Goal: Task Accomplishment & Management: Manage account settings

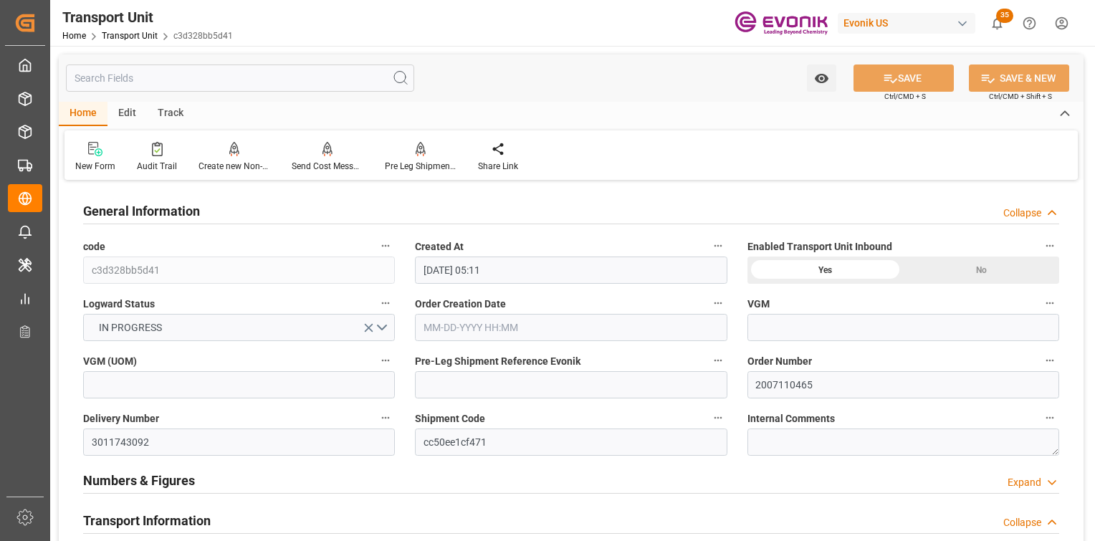
type input "2007110465"
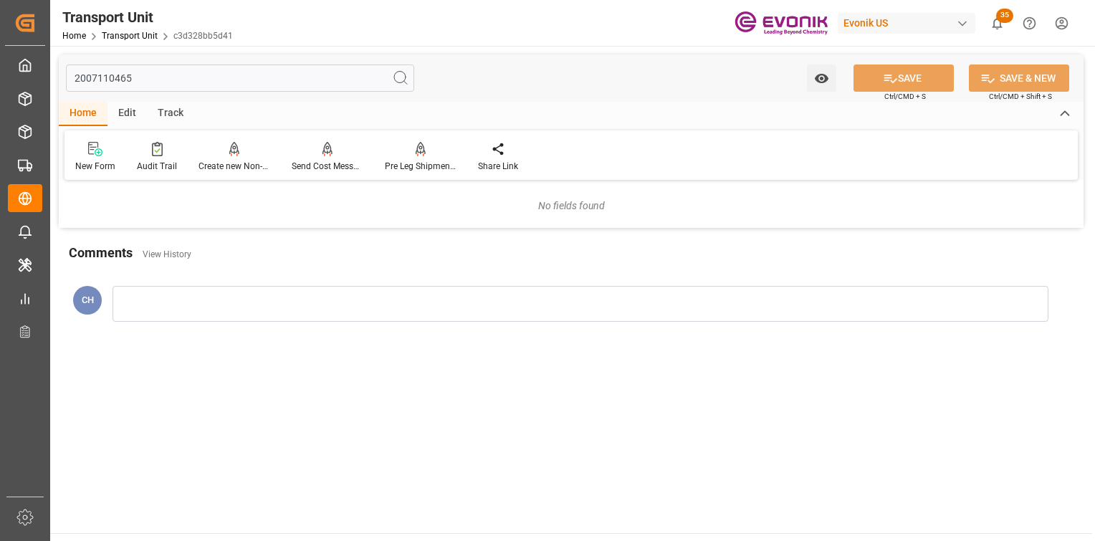
drag, startPoint x: 211, startPoint y: 82, endPoint x: 0, endPoint y: 54, distance: 213.2
click at [0, 55] on html "Created by potrace 1.15, written by Peter Selinger 2001-2017 Created by potrace…" at bounding box center [547, 270] width 1095 height 541
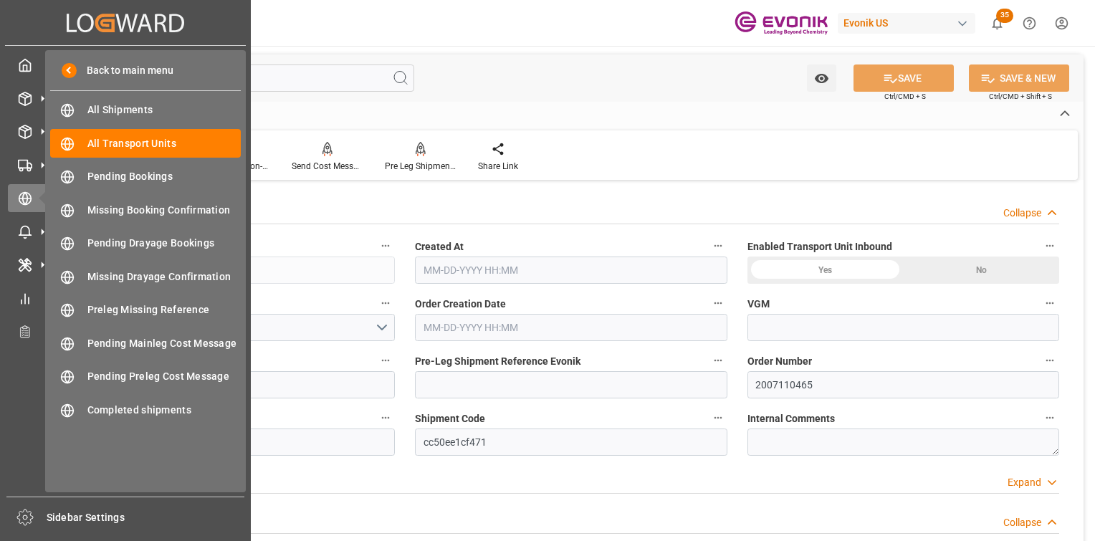
type input "Seaboard"
type input "Seaboard Marine Ltd"
type input "USABH"
type input "DOHAI"
type input "5305.116"
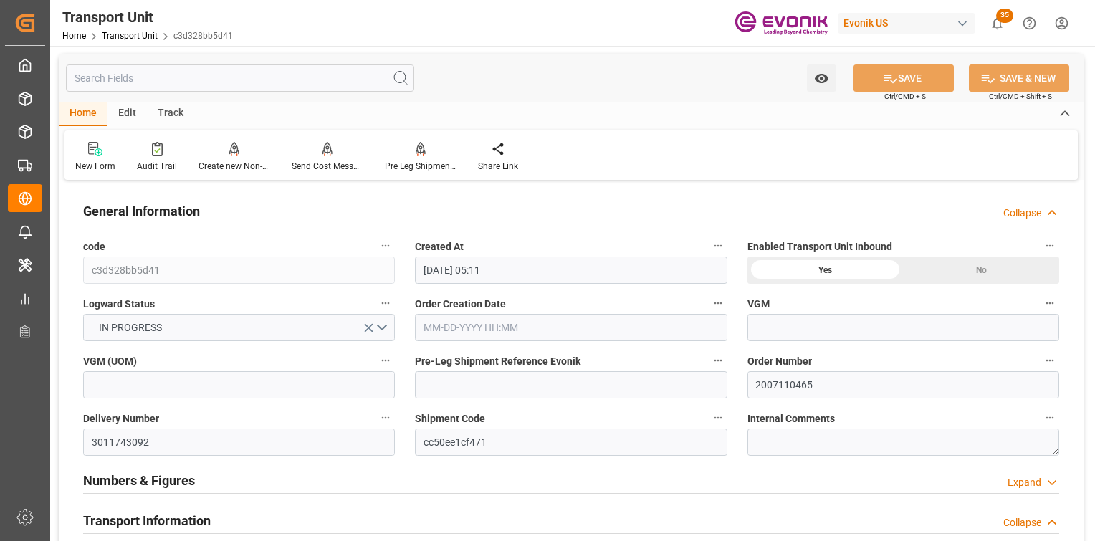
type input "[DATE] 05:11"
type input "[DATE]"
type input "[DATE] 00:00"
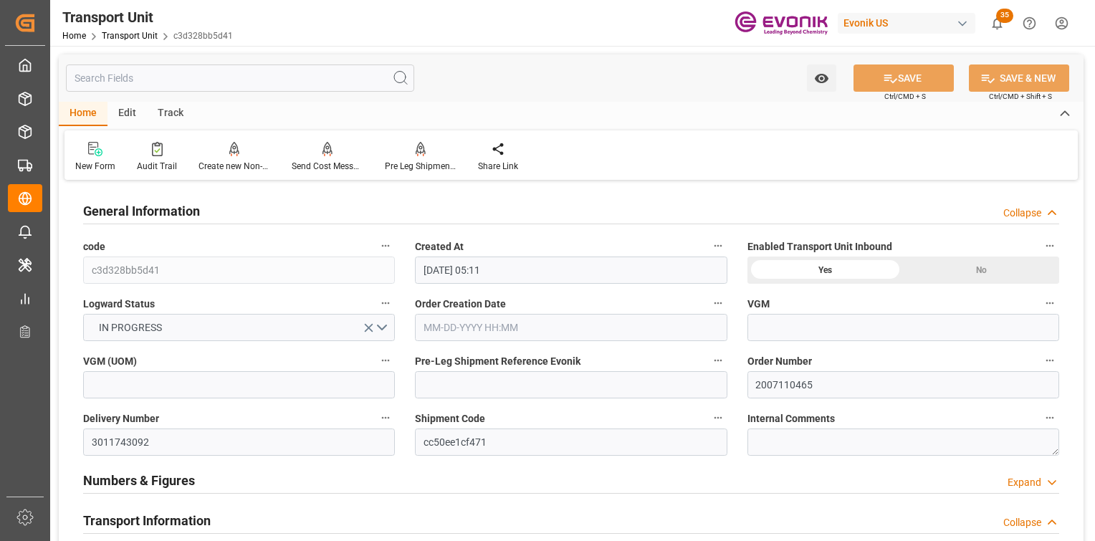
type input "[DATE] 00:00"
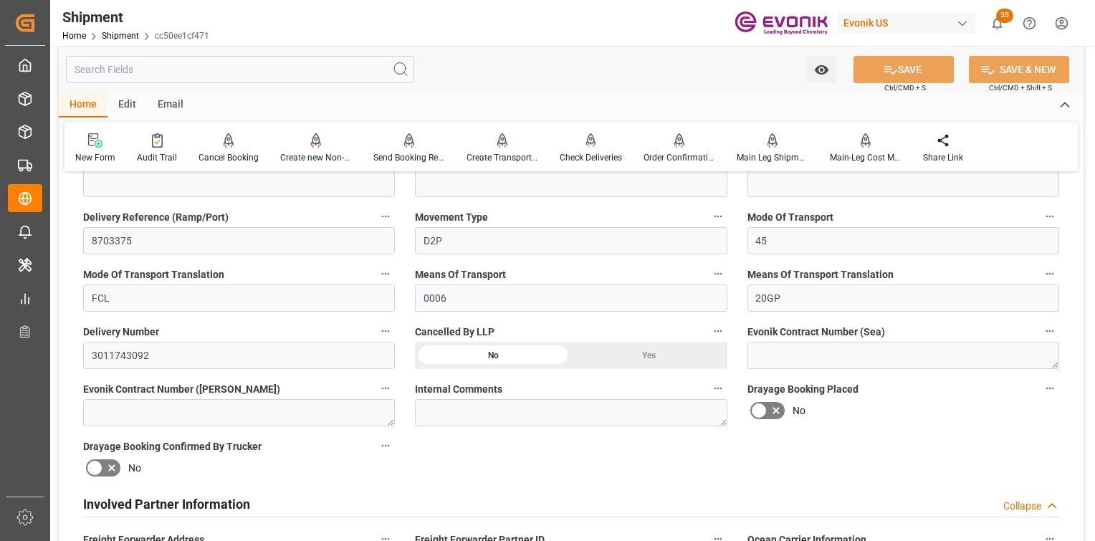
scroll to position [708, 0]
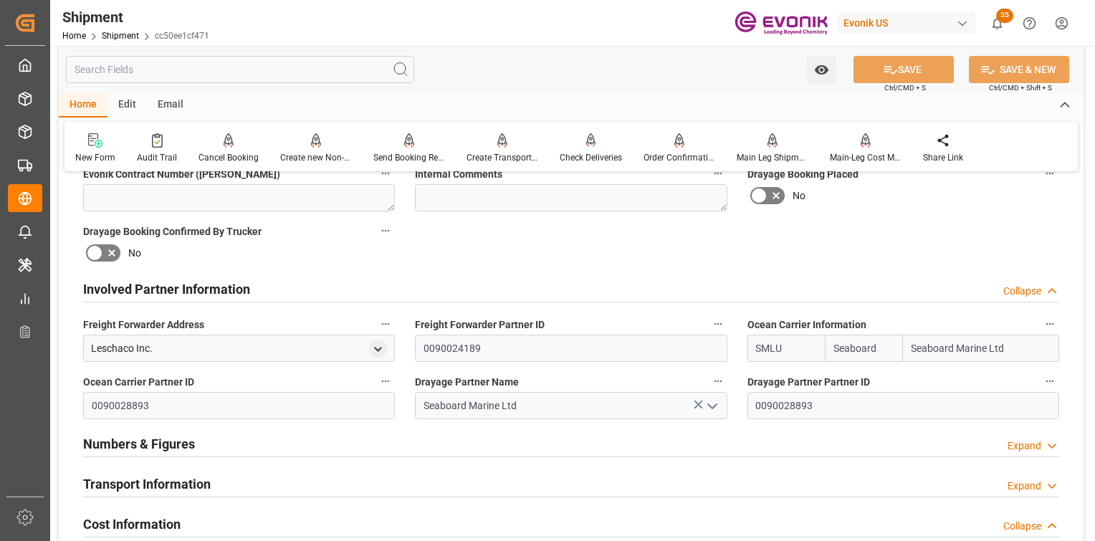
drag, startPoint x: 161, startPoint y: 485, endPoint x: 211, endPoint y: 358, distance: 136.4
click at [163, 479] on h2 "Transport Information" at bounding box center [147, 483] width 128 height 19
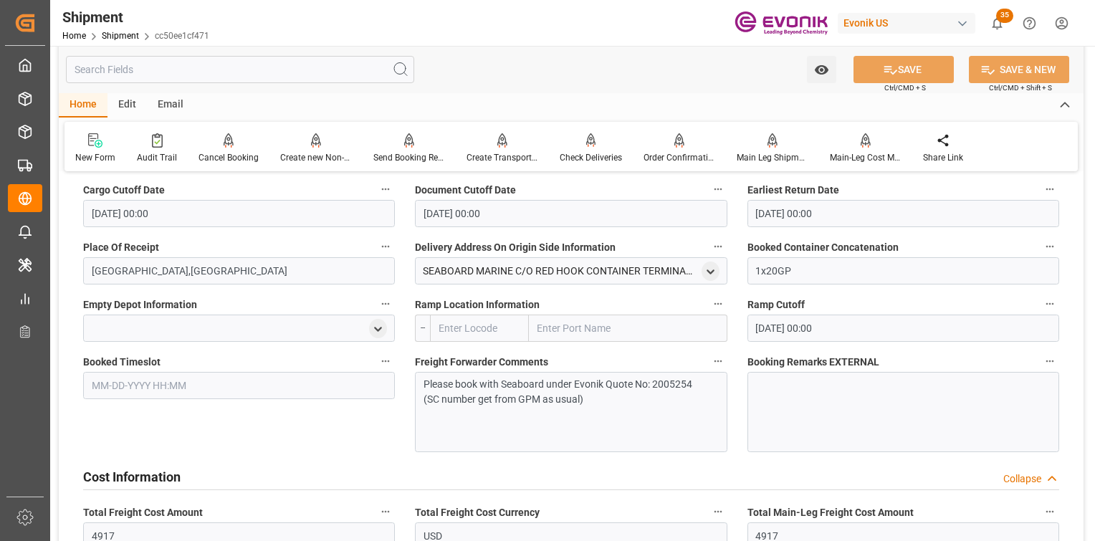
scroll to position [995, 0]
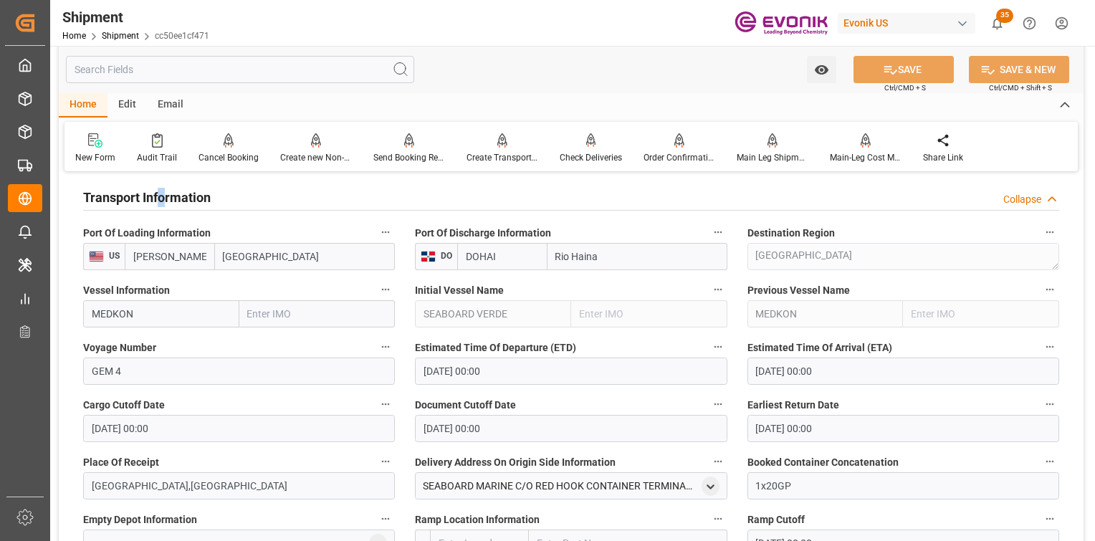
click at [286, 257] on input "Auburn Hills" at bounding box center [305, 256] width 181 height 27
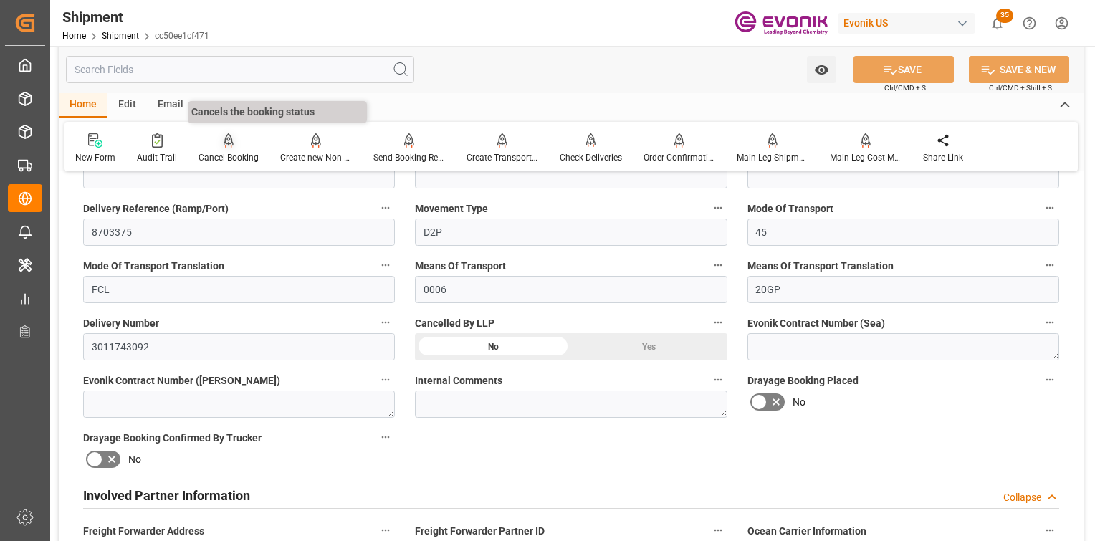
scroll to position [0, 0]
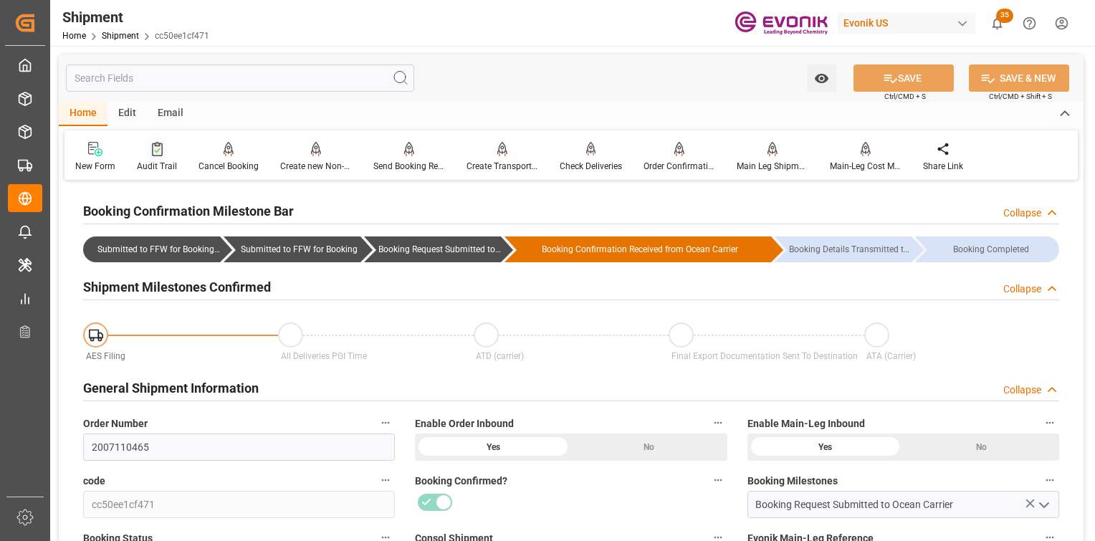
click at [156, 160] on div "Audit Trail" at bounding box center [157, 166] width 40 height 13
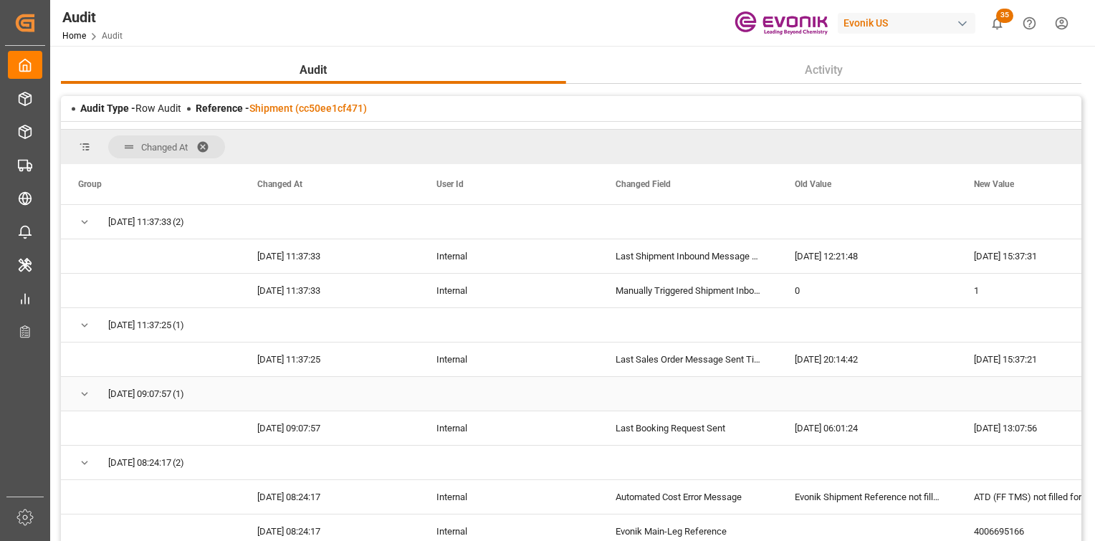
scroll to position [215, 0]
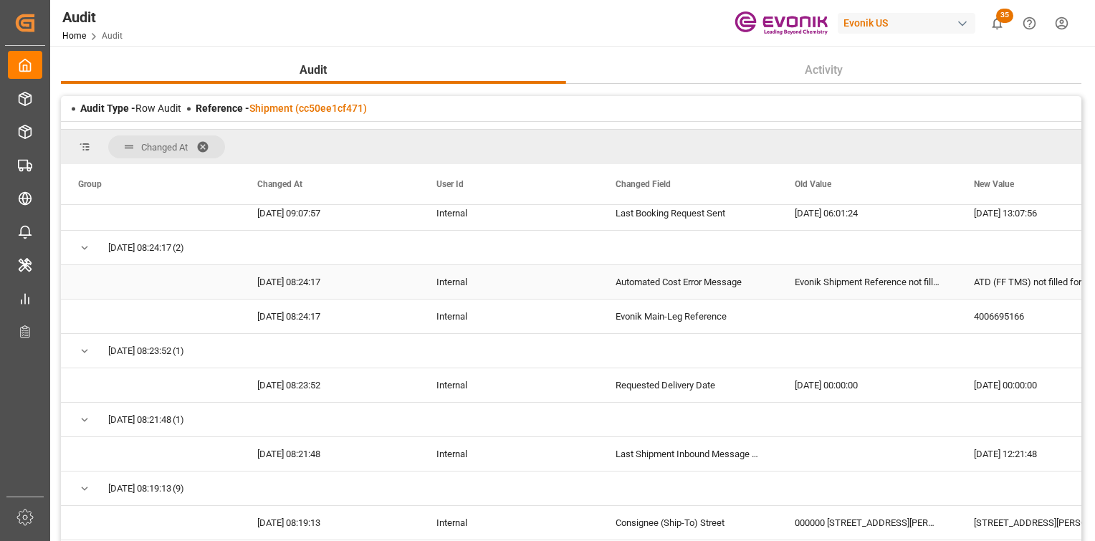
click at [669, 278] on div "Automated Cost Error Message" at bounding box center [687, 282] width 179 height 34
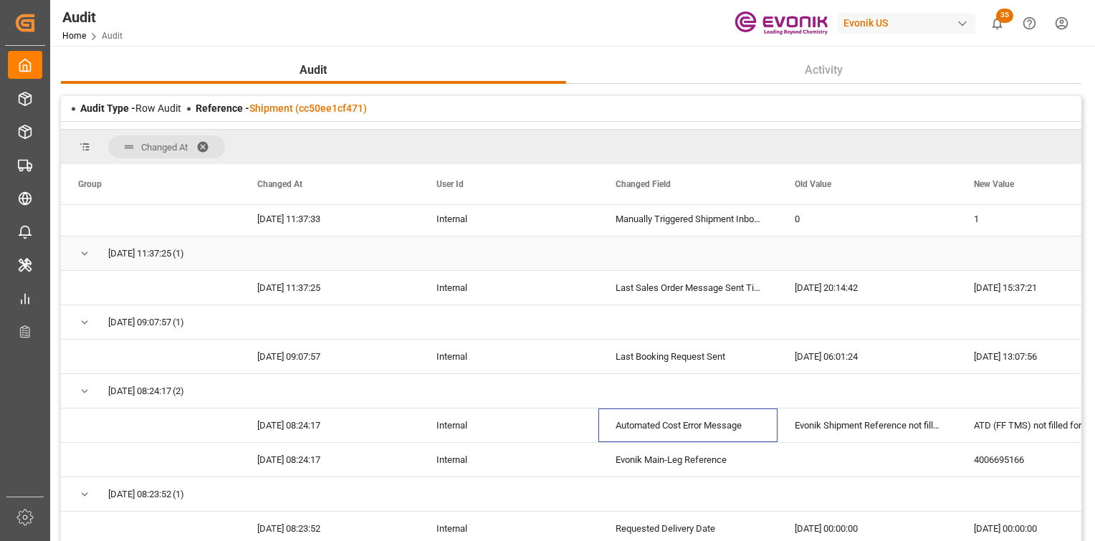
scroll to position [0, 0]
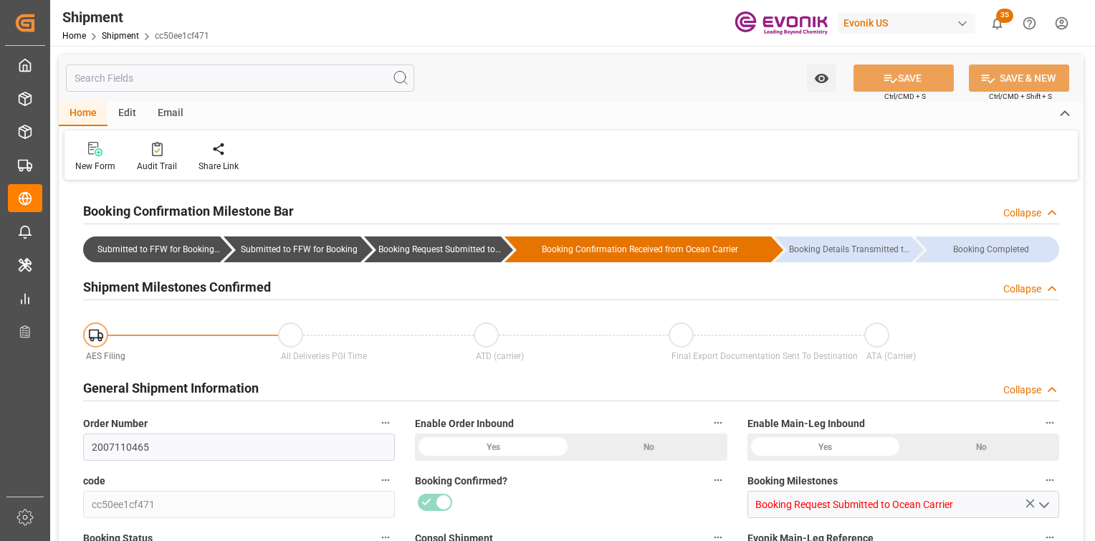
click at [287, 87] on input "text" at bounding box center [240, 78] width 348 height 27
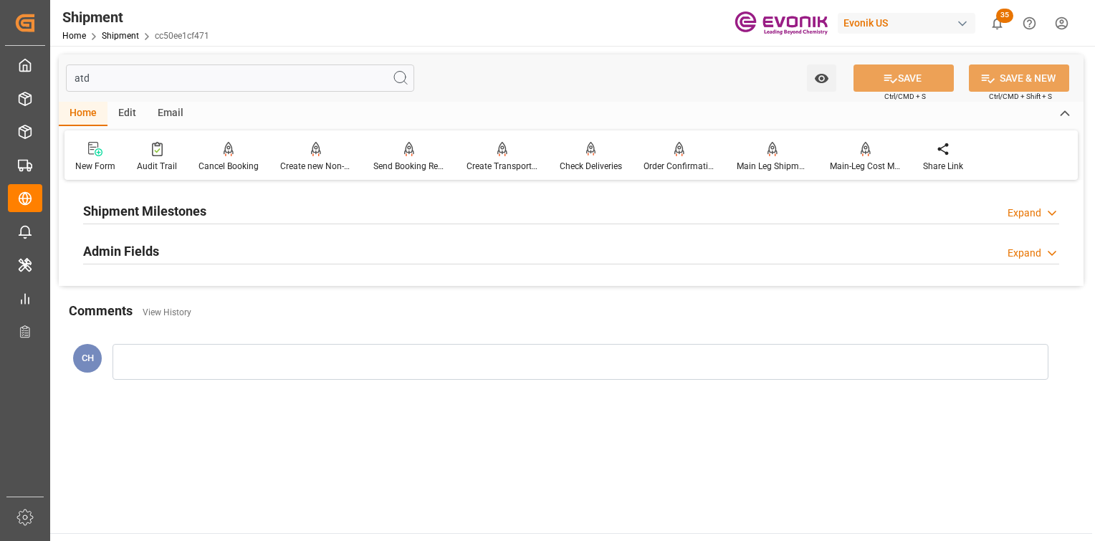
type input "atd"
click at [232, 209] on div "Shipment Milestones Expand" at bounding box center [571, 209] width 976 height 27
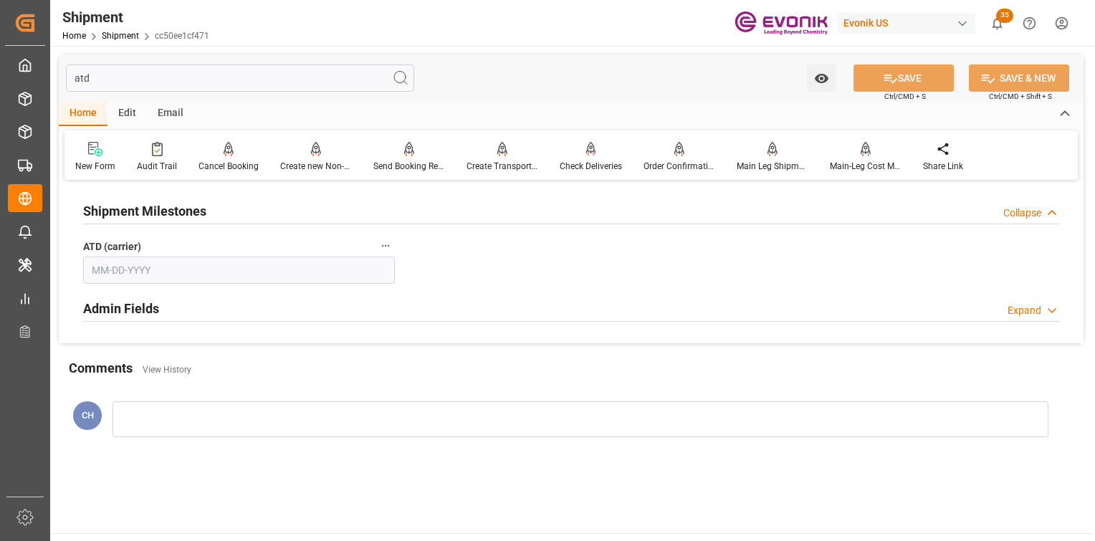
click at [160, 315] on div "Admin Fields Expand" at bounding box center [571, 307] width 976 height 27
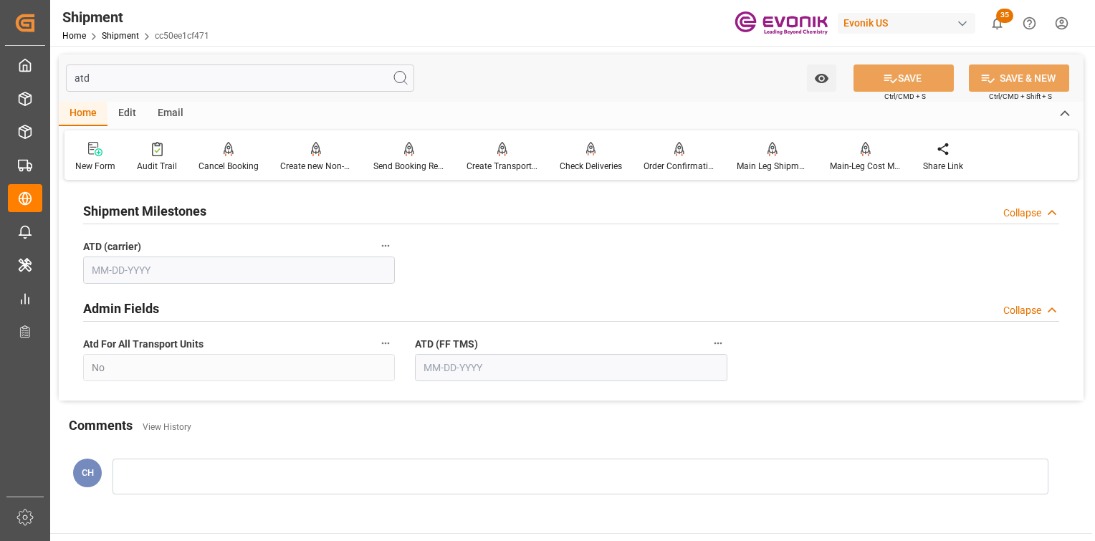
click at [720, 350] on button "ATD (FF TMS)" at bounding box center [718, 343] width 19 height 19
click at [730, 348] on icon at bounding box center [727, 343] width 15 height 15
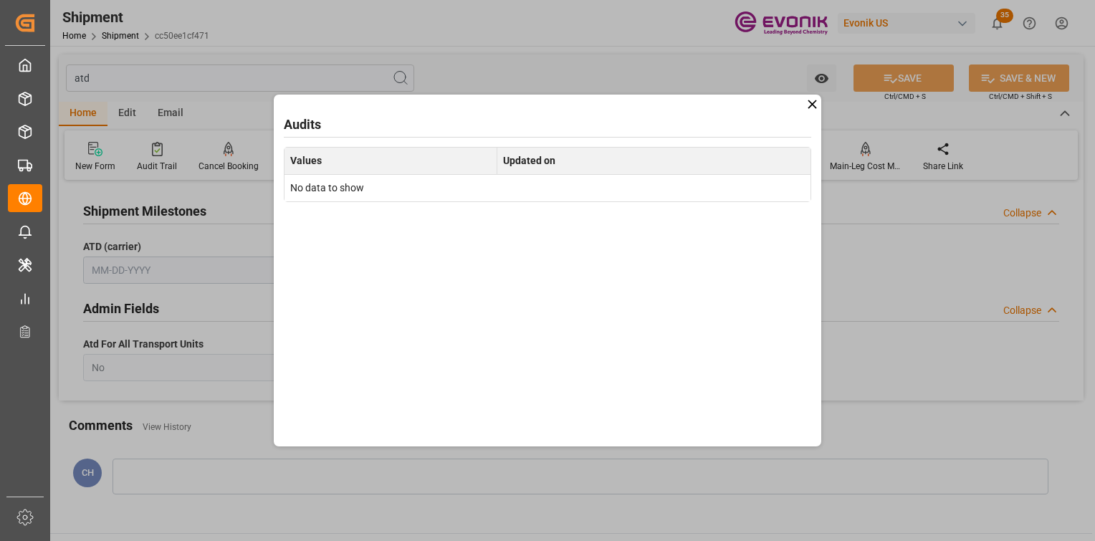
click at [815, 99] on icon at bounding box center [812, 104] width 15 height 15
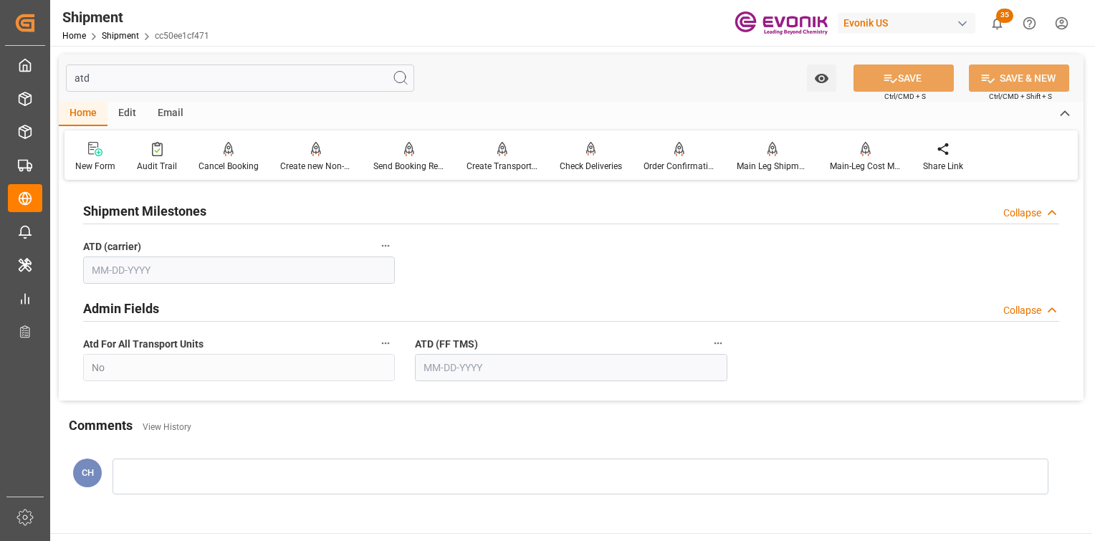
click at [100, 75] on input "atd" at bounding box center [240, 78] width 348 height 27
click at [0, 6] on html "Created by potrace 1.15, written by Peter Selinger 2001-2017 Created by potrace…" at bounding box center [547, 270] width 1095 height 541
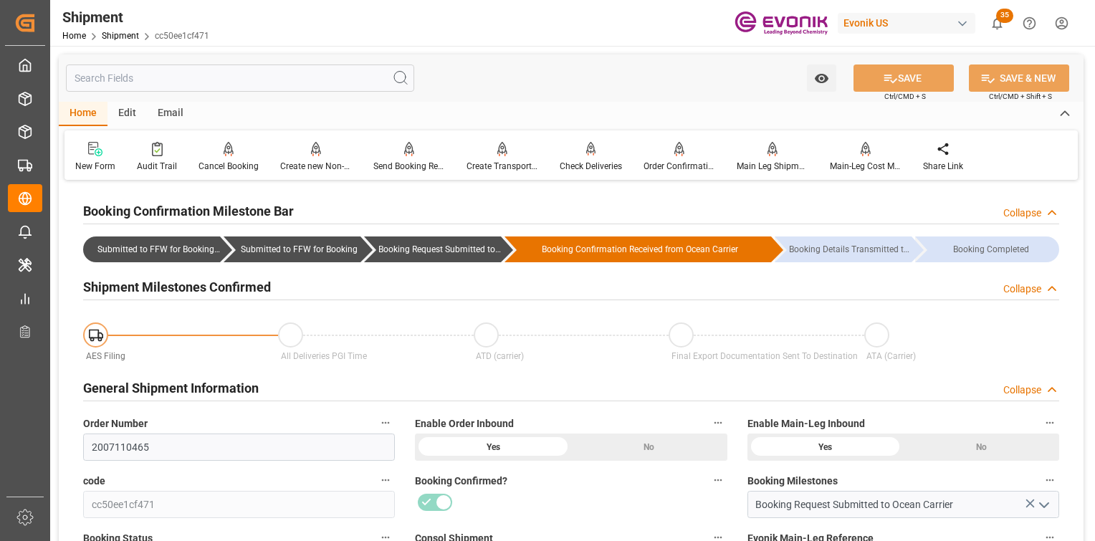
scroll to position [215, 0]
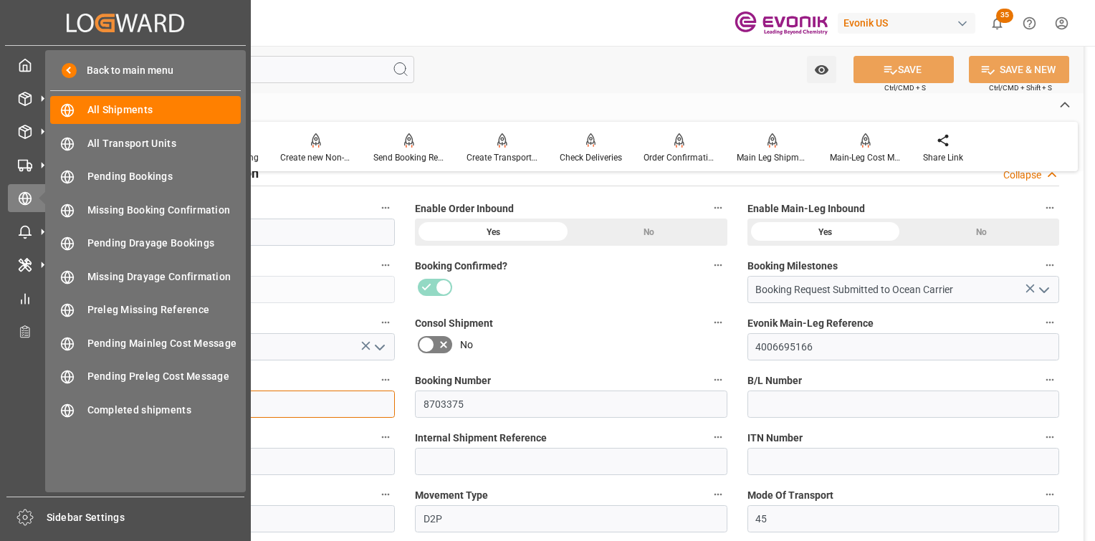
drag, startPoint x: 217, startPoint y: 416, endPoint x: 40, endPoint y: 386, distance: 179.5
click at [31, 385] on div "Created by potrace 1.15, written by Peter Selinger 2001-2017 Created by potrace…" at bounding box center [547, 270] width 1095 height 541
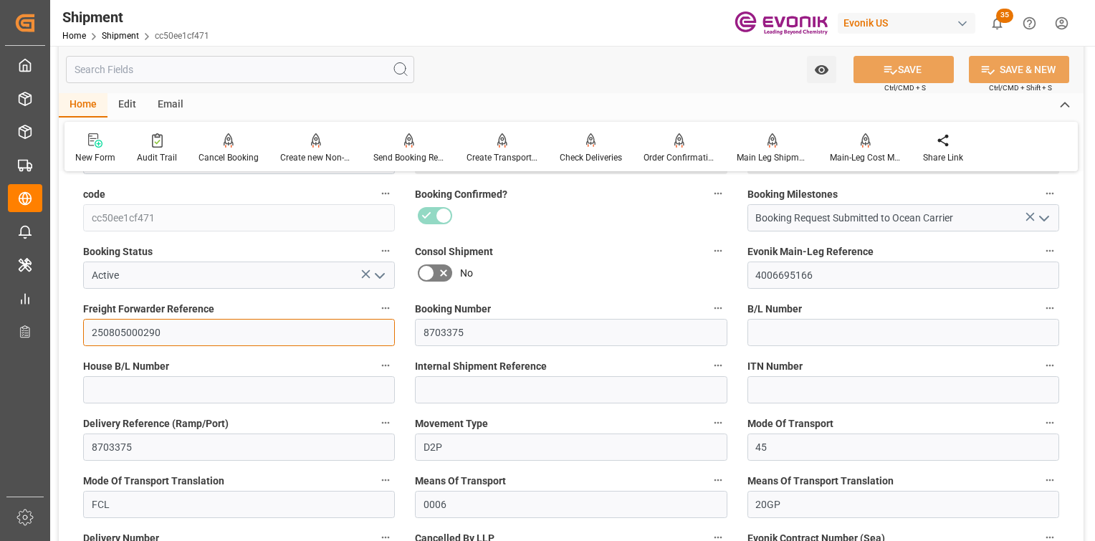
scroll to position [573, 0]
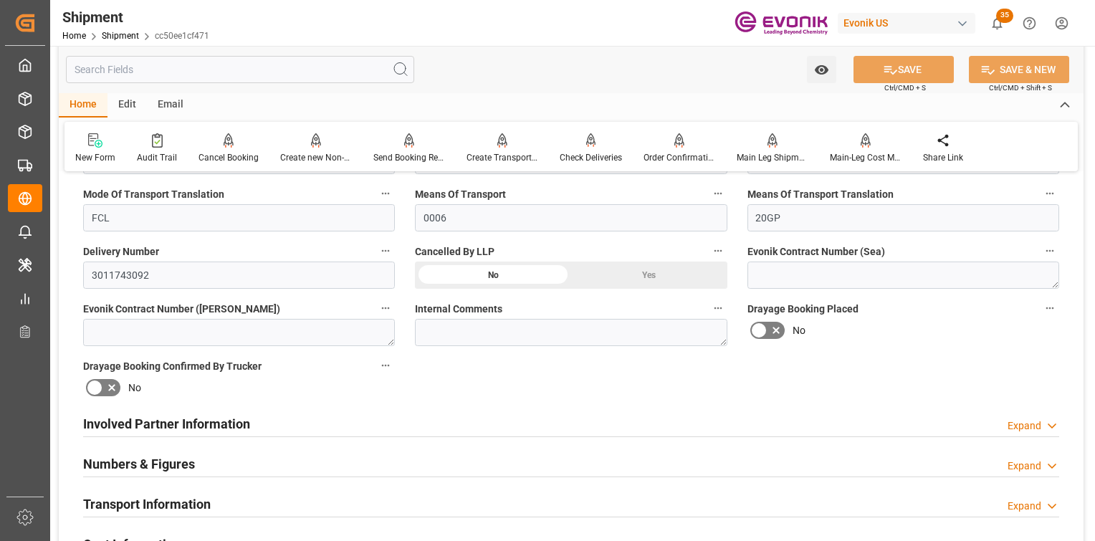
drag, startPoint x: 224, startPoint y: 430, endPoint x: 273, endPoint y: 343, distance: 100.5
click at [226, 428] on h2 "Involved Partner Information" at bounding box center [166, 423] width 167 height 19
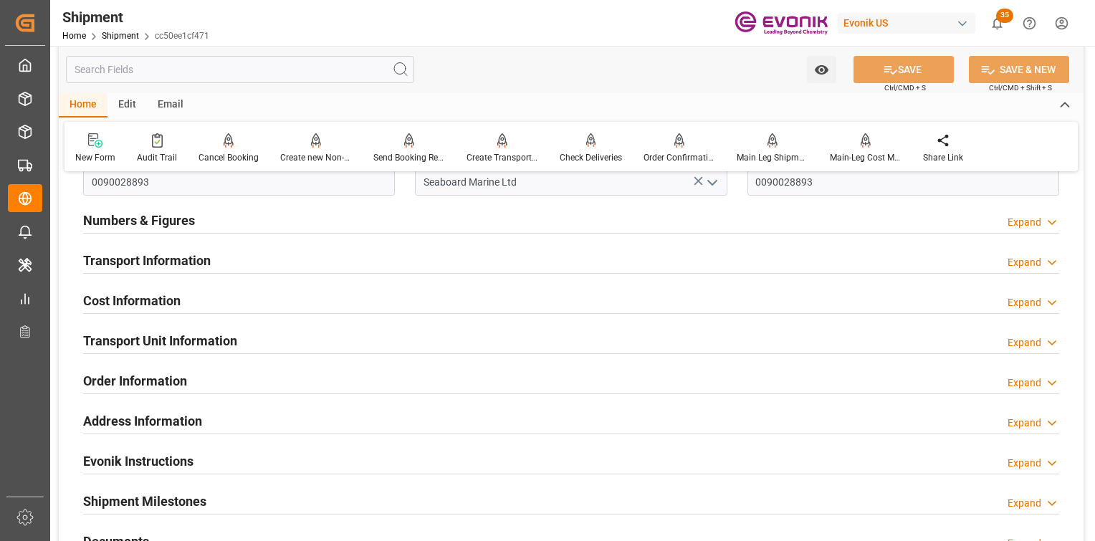
scroll to position [860, 0]
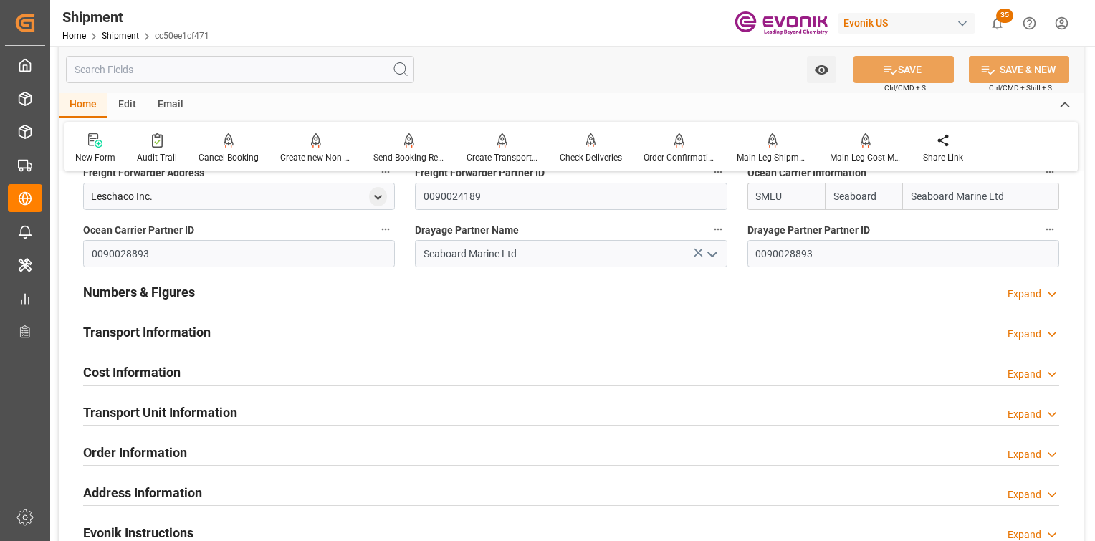
click at [157, 335] on h2 "Transport Information" at bounding box center [147, 332] width 128 height 19
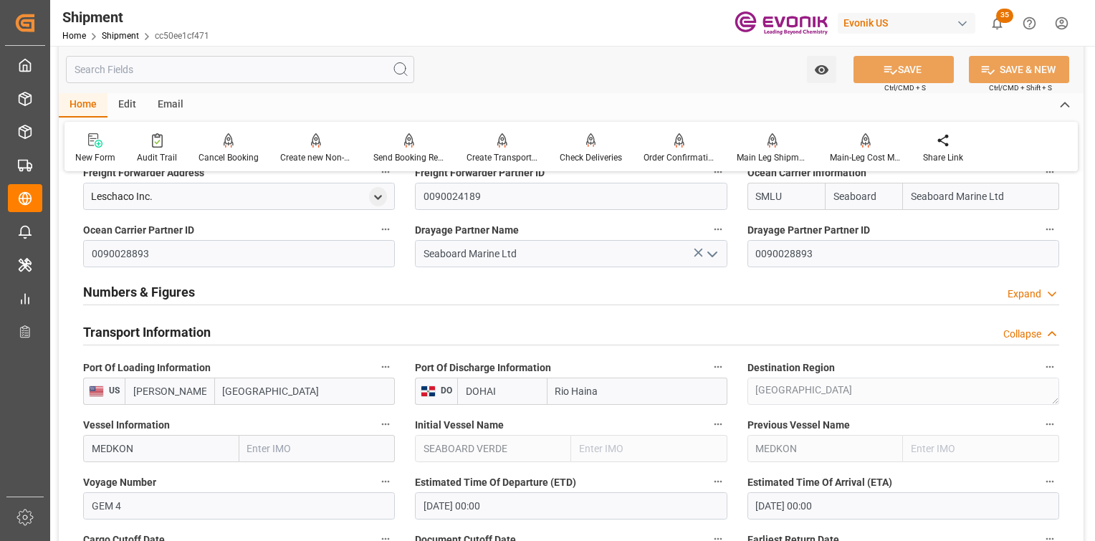
scroll to position [1003, 0]
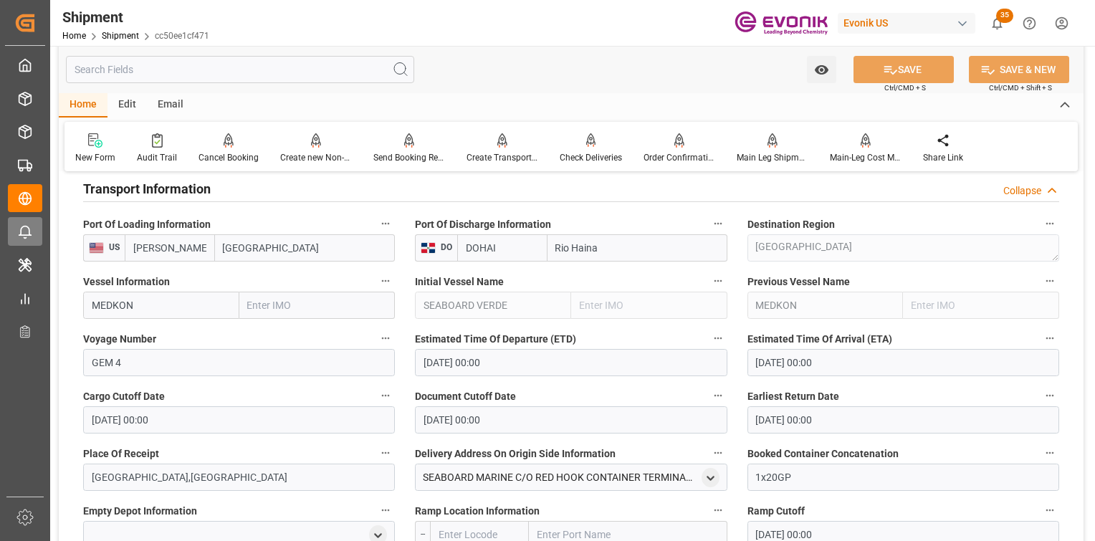
click at [39, 224] on div "Created by potrace 1.15, written by Peter Selinger 2001-2017 Created by potrace…" at bounding box center [547, 270] width 1095 height 541
click at [183, 249] on input "[PERSON_NAME]" at bounding box center [170, 247] width 90 height 27
drag, startPoint x: 188, startPoint y: 247, endPoint x: 68, endPoint y: 254, distance: 120.0
click at [68, 254] on div "Booking Confirmation Milestone Bar Collapse Submitted to FFW for Booking (Pendi…" at bounding box center [571, 206] width 1025 height 2051
click at [305, 241] on input "[GEOGRAPHIC_DATA]" at bounding box center [305, 247] width 181 height 27
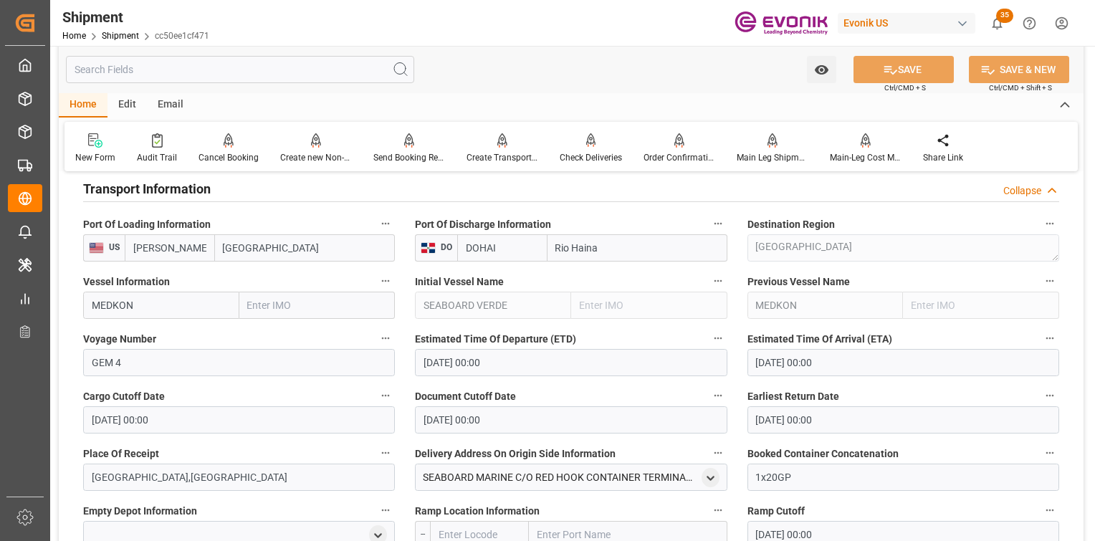
drag, startPoint x: 306, startPoint y: 242, endPoint x: 143, endPoint y: 232, distance: 163.7
click at [143, 232] on div "Port Of Loading Information US USABH Auburn Hills" at bounding box center [239, 237] width 332 height 57
drag, startPoint x: 195, startPoint y: 237, endPoint x: 196, endPoint y: 252, distance: 14.4
click at [195, 244] on input "USABH" at bounding box center [170, 247] width 90 height 27
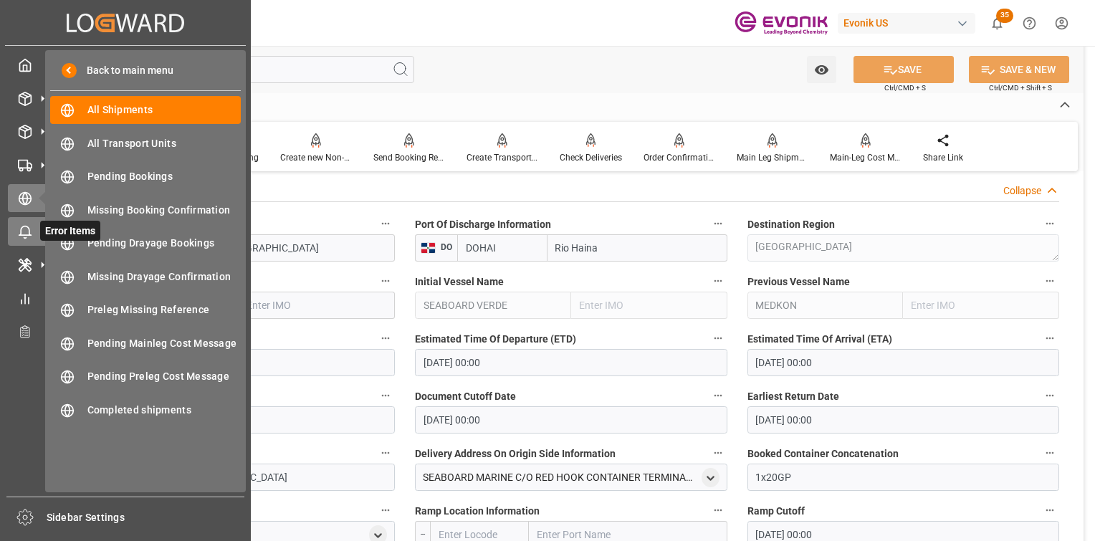
drag, startPoint x: 135, startPoint y: 237, endPoint x: 37, endPoint y: 241, distance: 98.3
click at [37, 241] on div "Created by potrace 1.15, written by Peter Selinger 2001-2017 Created by potrace…" at bounding box center [547, 270] width 1095 height 541
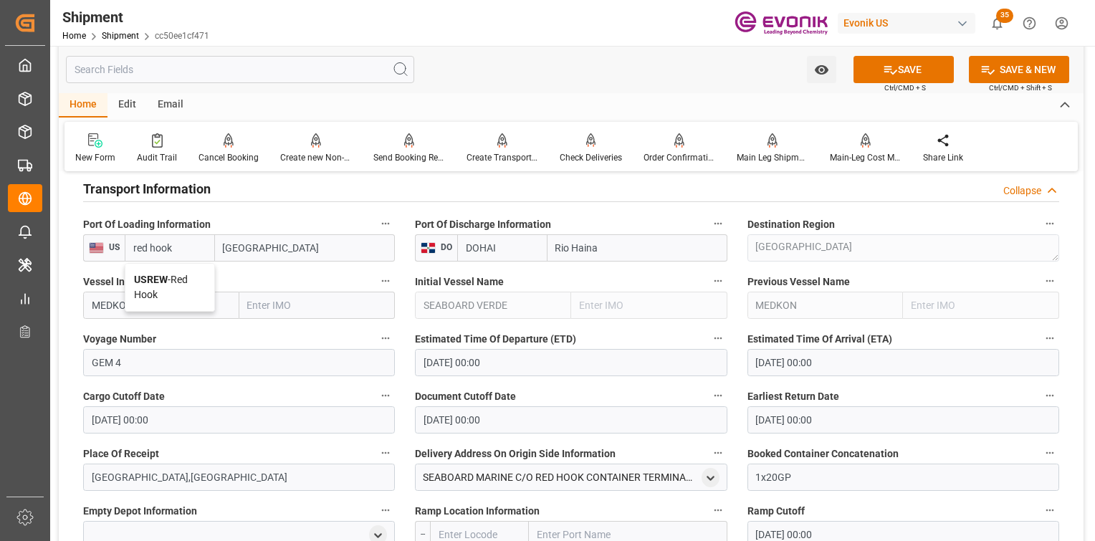
click at [188, 287] on div "USREW - Red Hook" at bounding box center [169, 287] width 89 height 47
type input "USREW"
type input "Red Hook"
drag, startPoint x: 174, startPoint y: 244, endPoint x: 84, endPoint y: 239, distance: 90.4
click at [84, 239] on div "US USREW Red Hook" at bounding box center [239, 247] width 312 height 27
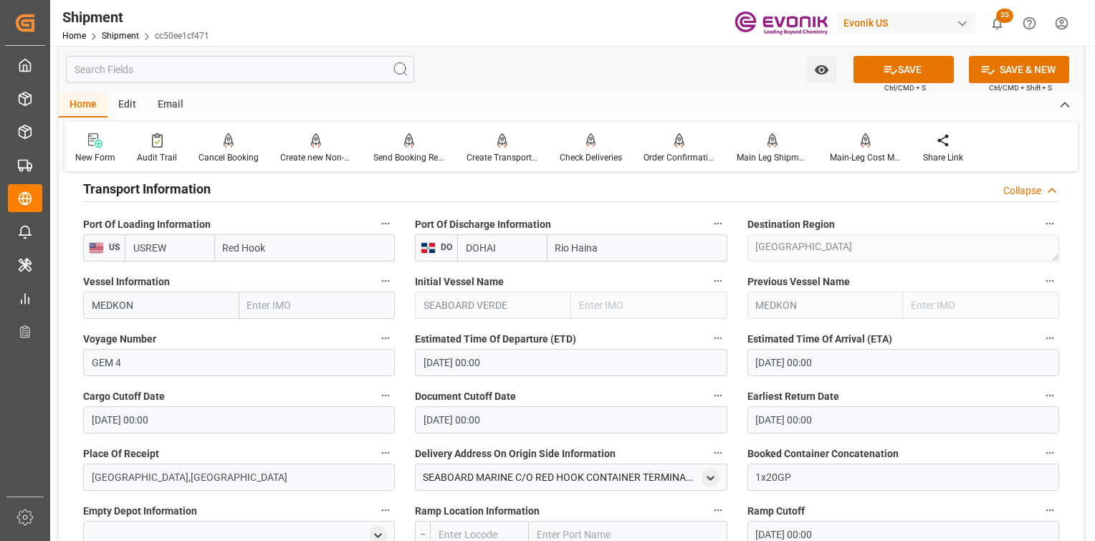
type input "USREW"
click at [278, 258] on input "Red Hook" at bounding box center [305, 247] width 181 height 27
click at [202, 237] on input "USREW" at bounding box center [170, 247] width 90 height 27
click at [291, 252] on input "Red Hook" at bounding box center [305, 247] width 181 height 27
drag, startPoint x: 105, startPoint y: 240, endPoint x: 62, endPoint y: 231, distance: 43.3
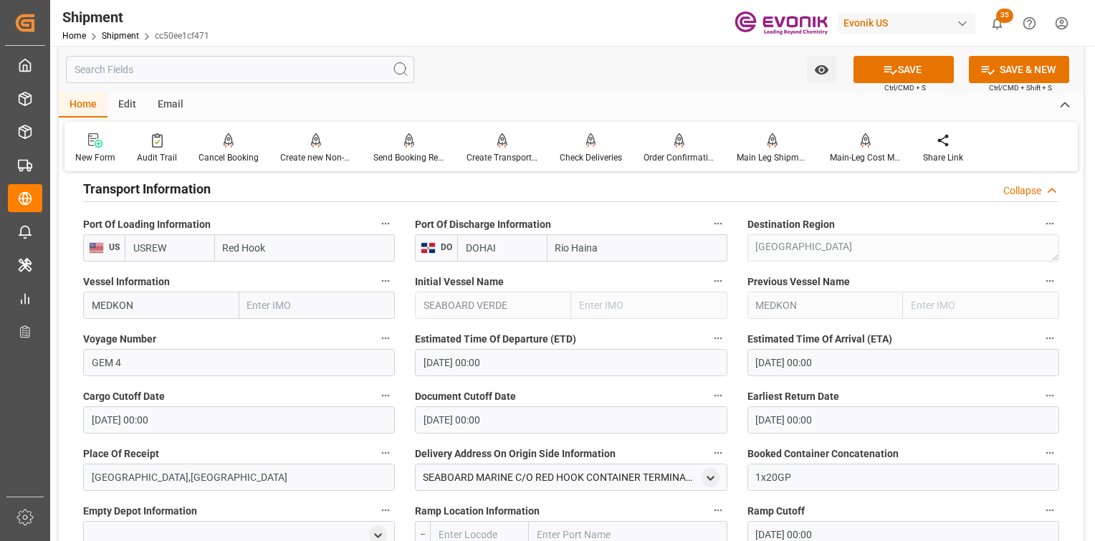
click at [62, 231] on div "Booking Confirmation Milestone Bar Collapse Submitted to FFW for Booking (Pendi…" at bounding box center [571, 206] width 1025 height 2051
type input "r"
type input "rht"
drag, startPoint x: 159, startPoint y: 249, endPoint x: 153, endPoint y: 243, distance: 8.6
click at [158, 249] on input "rht" at bounding box center [170, 247] width 90 height 27
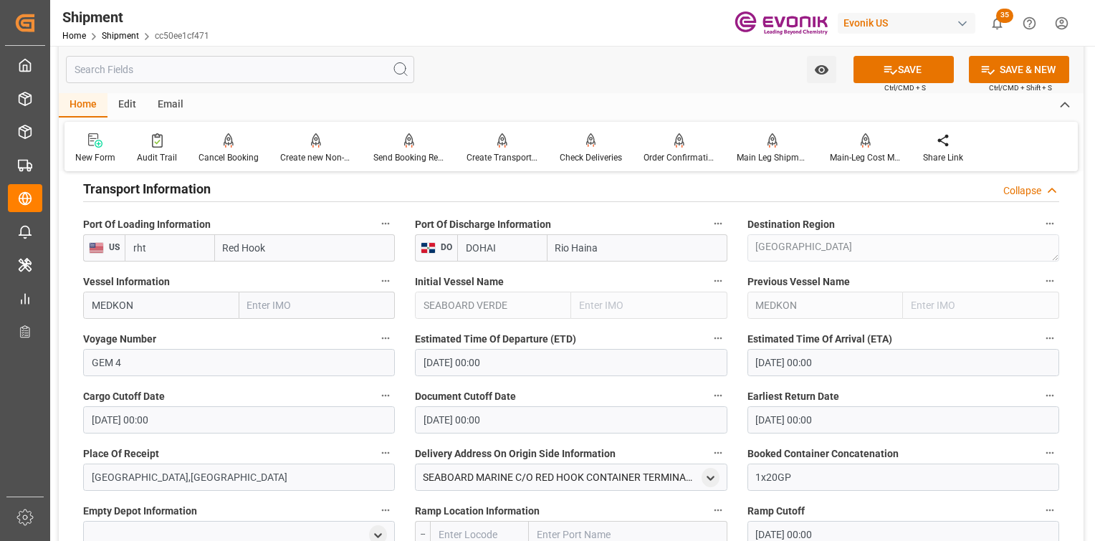
drag, startPoint x: 153, startPoint y: 243, endPoint x: 0, endPoint y: 193, distance: 160.7
click at [0, 194] on html "Created by potrace 1.15, written by Peter Selinger 2001-2017 Created by potrace…" at bounding box center [547, 270] width 1095 height 541
drag, startPoint x: 159, startPoint y: 284, endPoint x: 459, endPoint y: 178, distance: 317.8
click at [158, 286] on div "USNYC - New York" at bounding box center [169, 287] width 89 height 47
type input "USNYC"
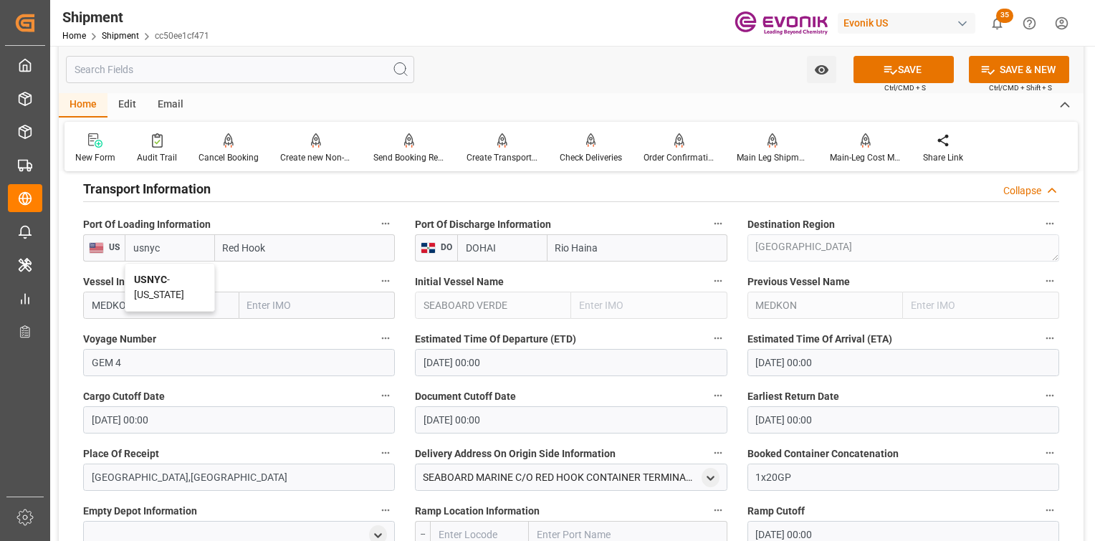
type input "New York"
type input "USNYC"
drag, startPoint x: 890, startPoint y: 75, endPoint x: 285, endPoint y: 373, distance: 674.4
click at [889, 75] on icon at bounding box center [890, 69] width 15 height 15
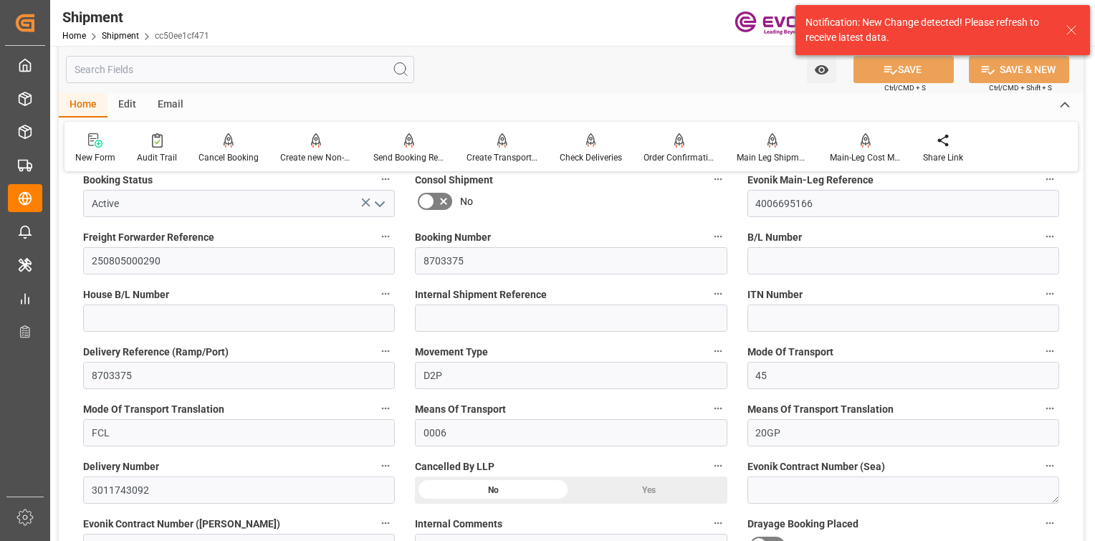
scroll to position [0, 0]
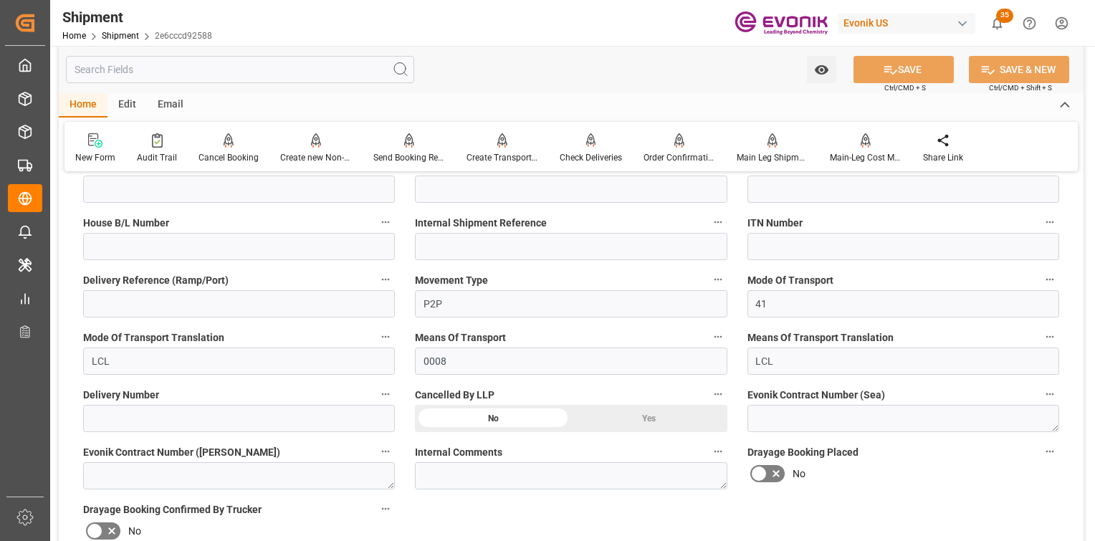
scroll to position [645, 0]
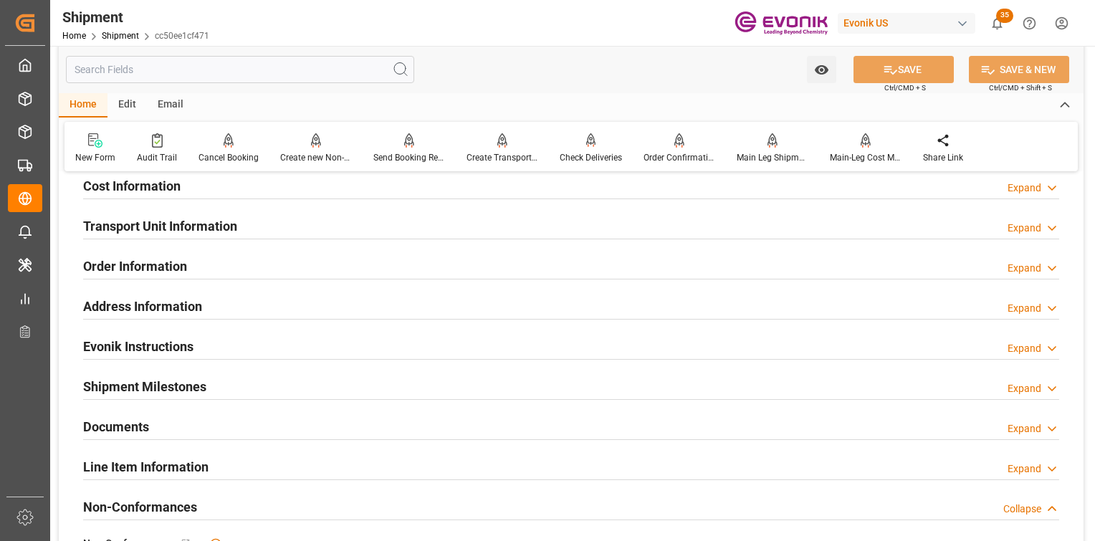
scroll to position [645, 0]
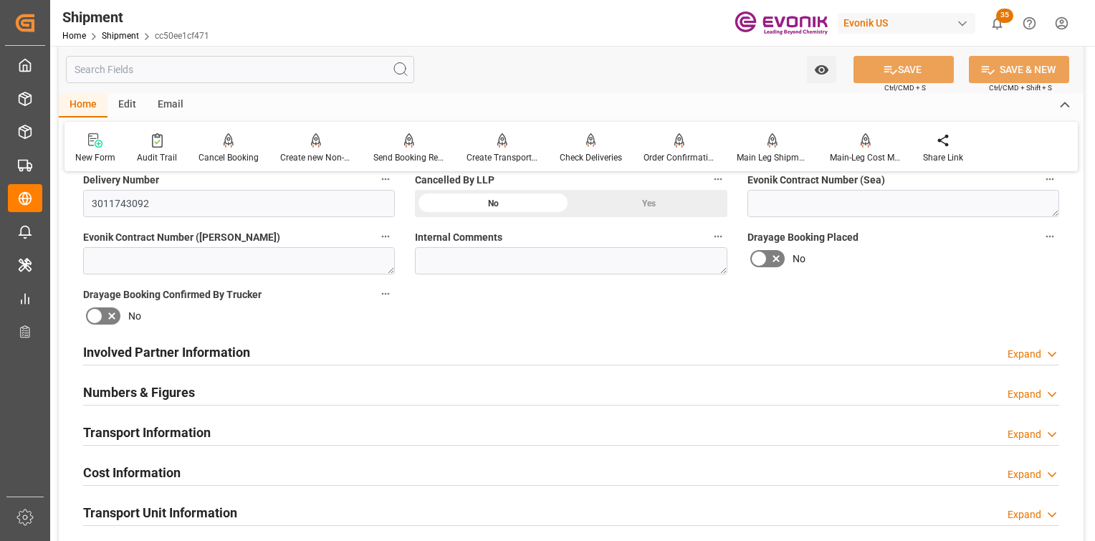
click at [162, 354] on h2 "Involved Partner Information" at bounding box center [166, 352] width 167 height 19
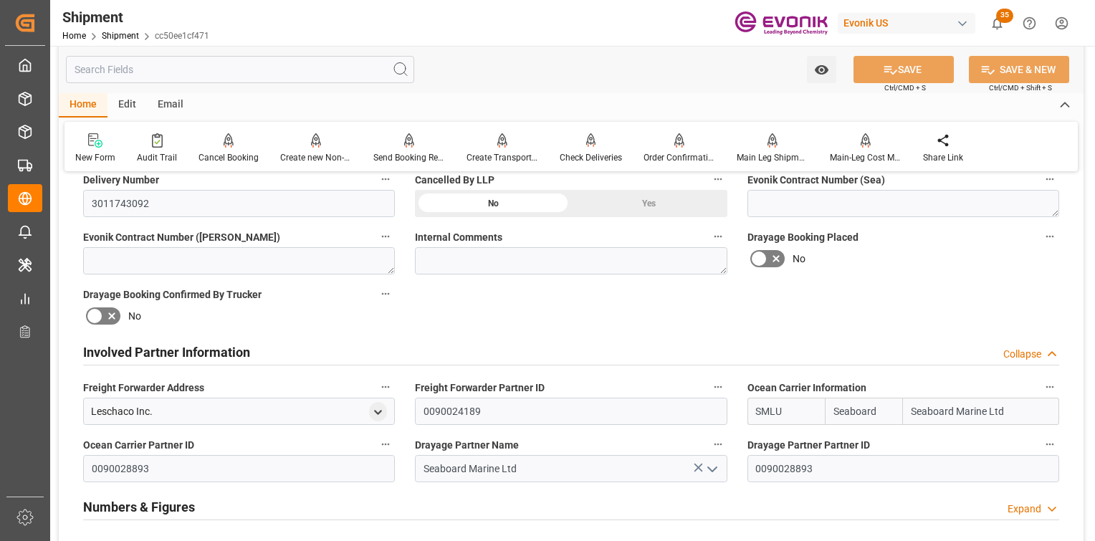
click at [106, 504] on h2 "Numbers & Figures" at bounding box center [139, 506] width 112 height 19
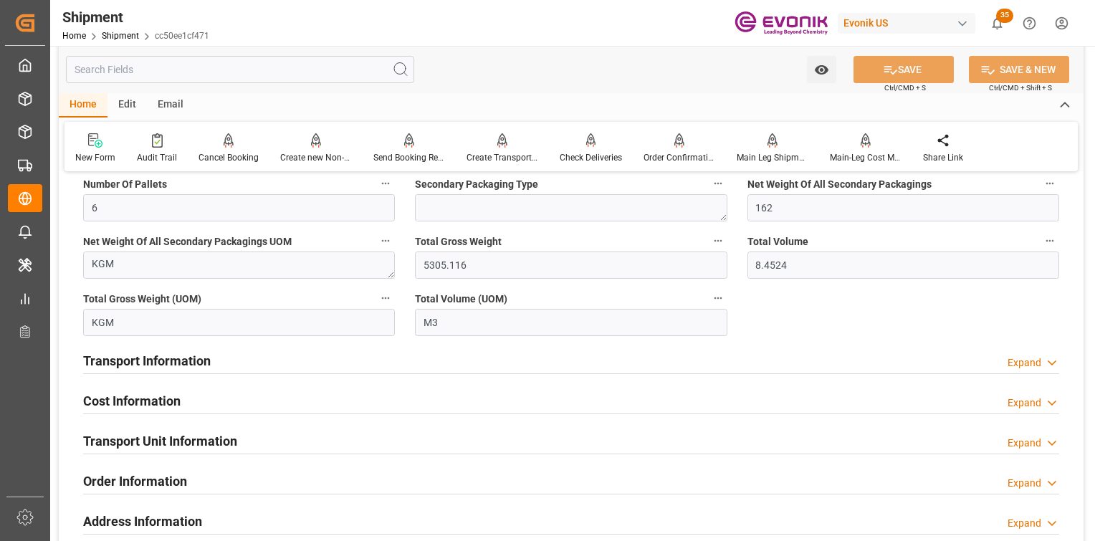
click at [137, 370] on h2 "Transport Information" at bounding box center [147, 360] width 128 height 19
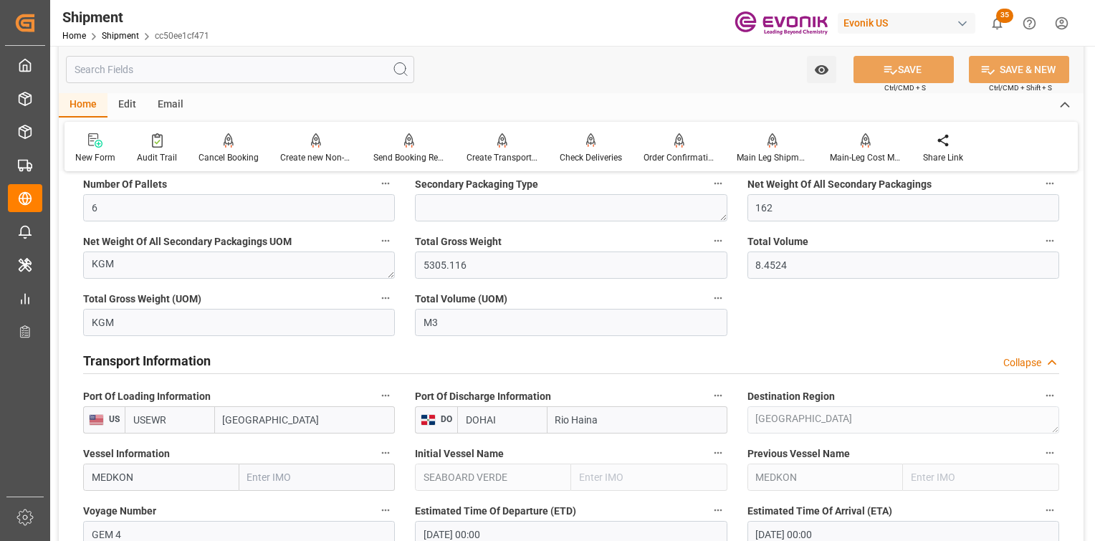
click at [173, 416] on input "USEWR" at bounding box center [170, 419] width 90 height 27
click at [206, 416] on input "USEWR" at bounding box center [170, 419] width 90 height 27
drag, startPoint x: 189, startPoint y: 415, endPoint x: 40, endPoint y: 394, distance: 150.6
click at [40, 394] on div "Created by potrace 1.15, written by Peter Selinger 2001-2017 Created by potrace…" at bounding box center [547, 270] width 1095 height 541
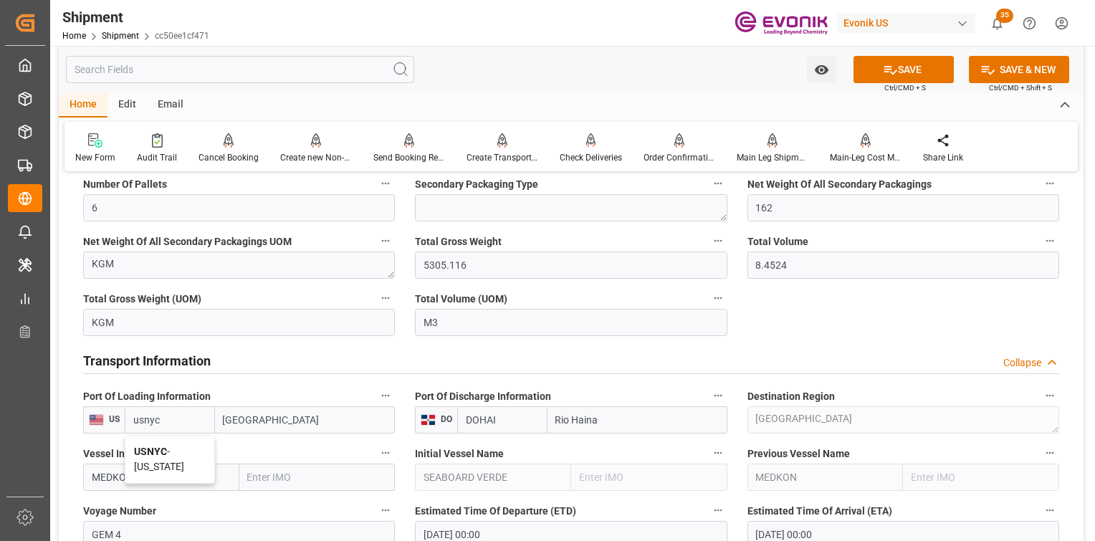
drag, startPoint x: 181, startPoint y: 454, endPoint x: 327, endPoint y: 408, distance: 153.5
click at [179, 455] on span "USNYC - New York" at bounding box center [159, 459] width 50 height 27
type input "USNYC"
type input "[US_STATE]"
type input "USNYC"
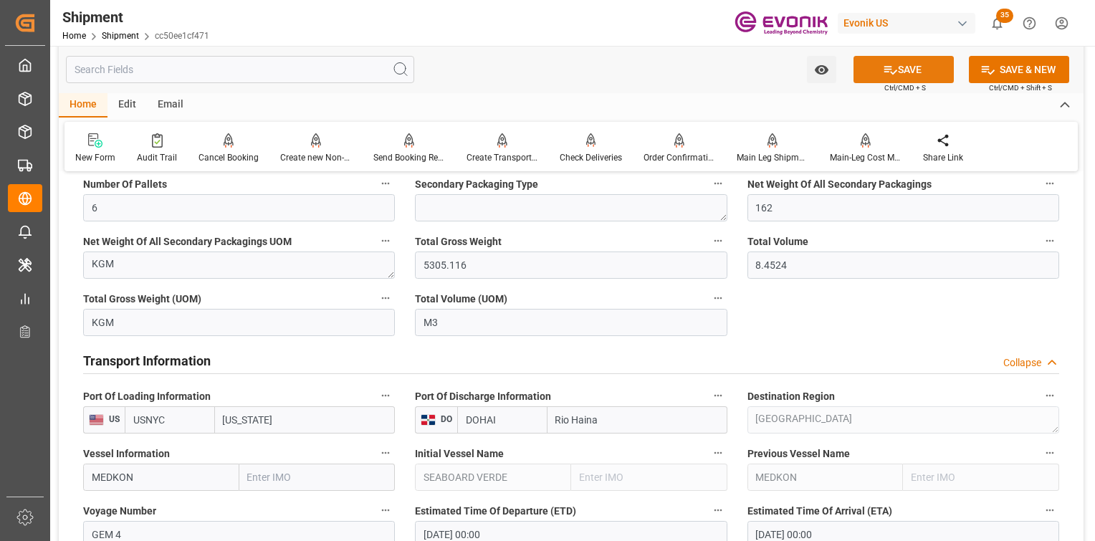
click at [883, 72] on icon at bounding box center [890, 69] width 15 height 15
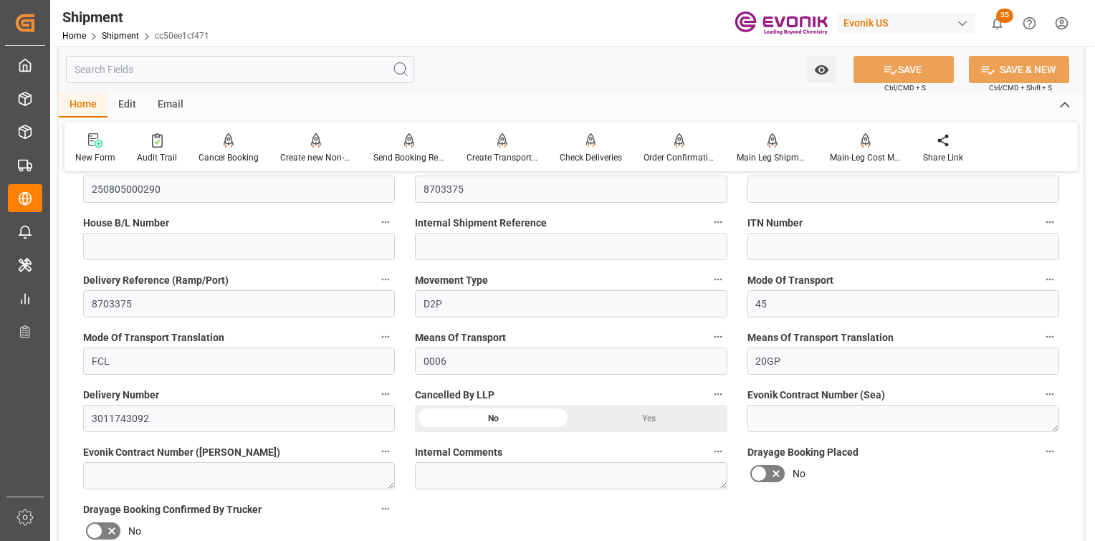
scroll to position [0, 0]
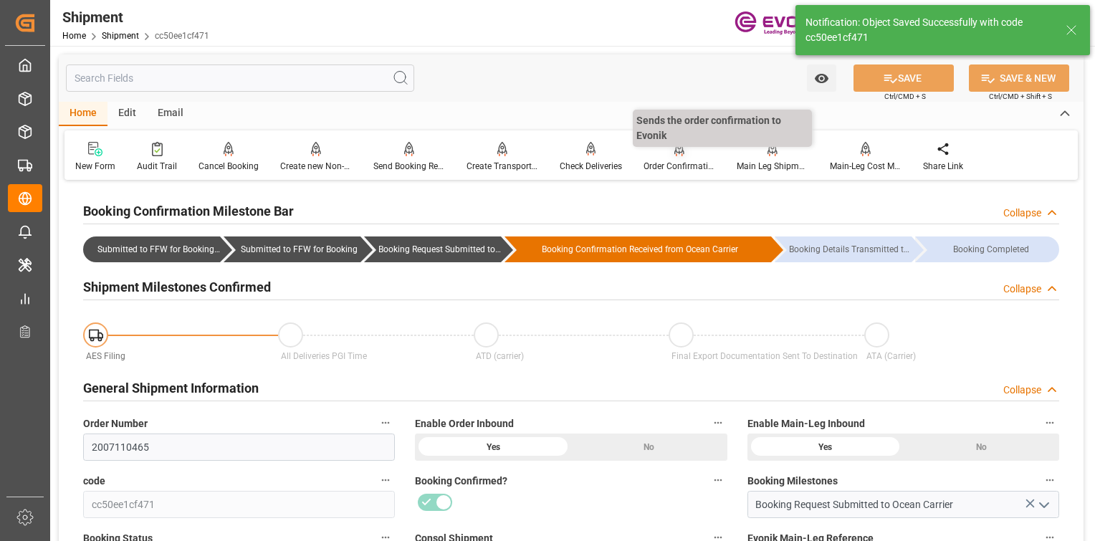
click at [679, 162] on div "Order Confirmation" at bounding box center [680, 166] width 72 height 13
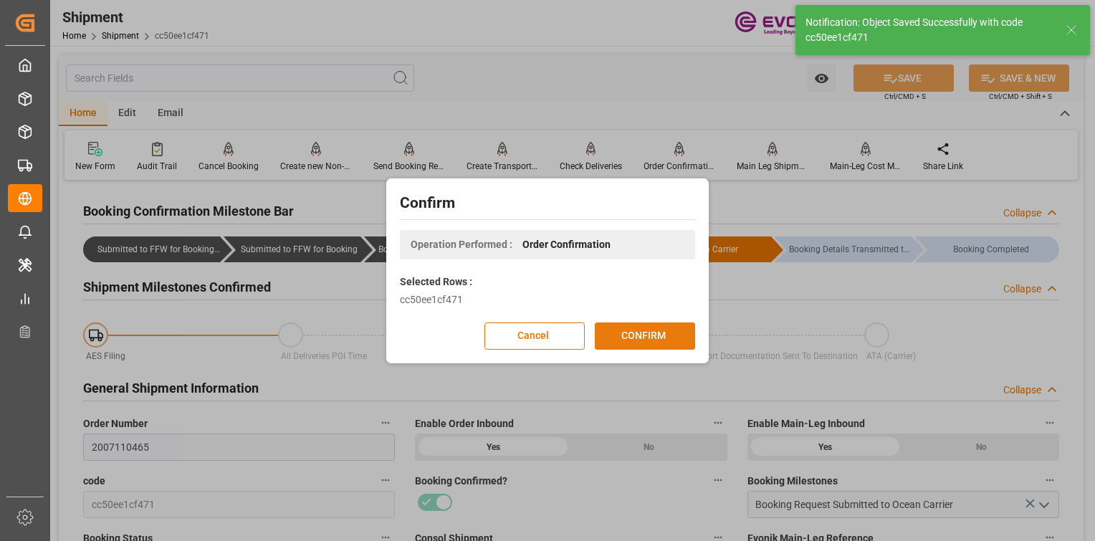
click at [668, 328] on button "CONFIRM" at bounding box center [645, 336] width 100 height 27
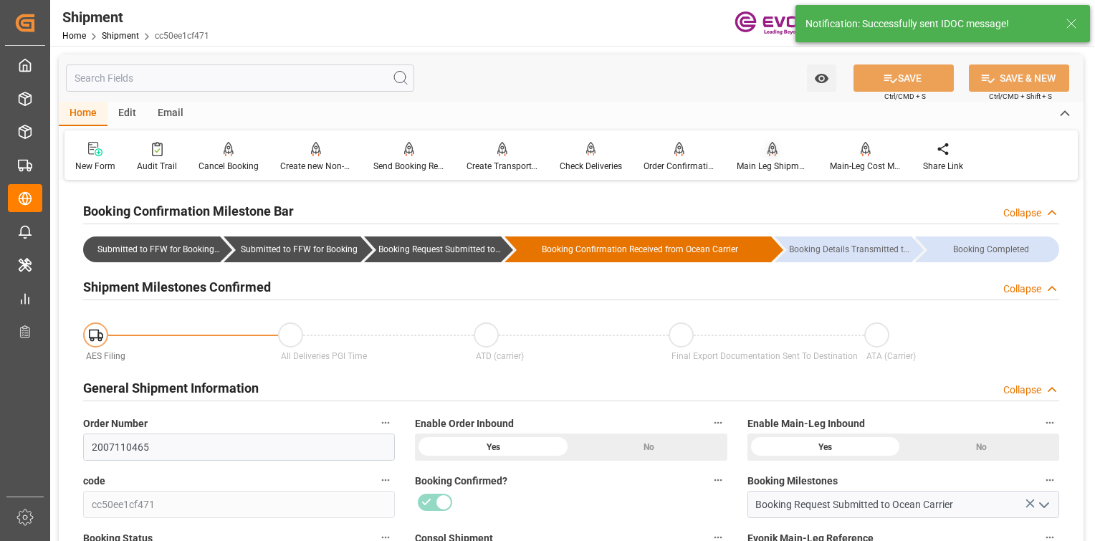
click at [767, 163] on div "Main Leg Shipment" at bounding box center [773, 166] width 72 height 13
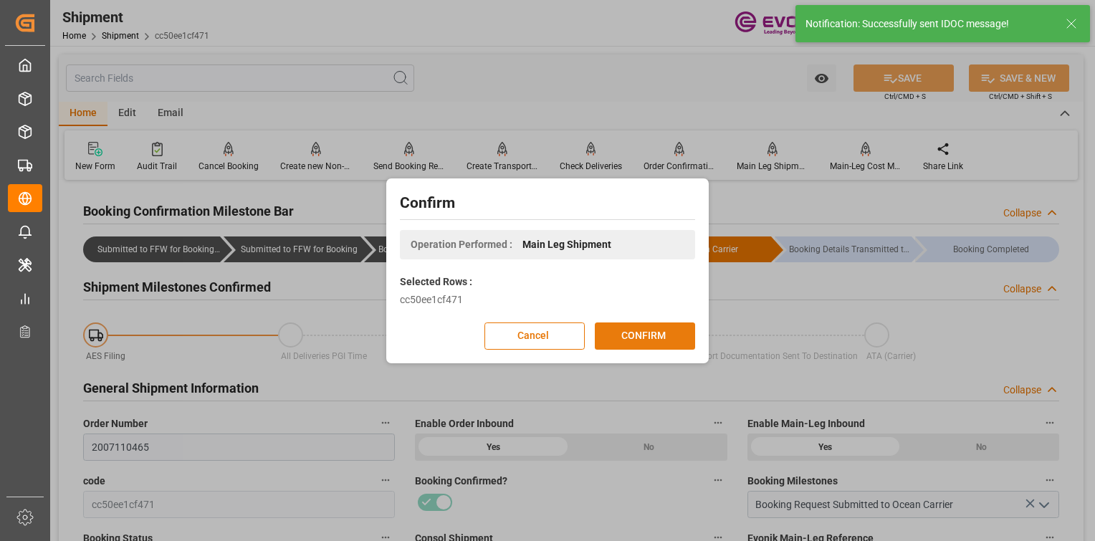
click at [623, 338] on button "CONFIRM" at bounding box center [645, 336] width 100 height 27
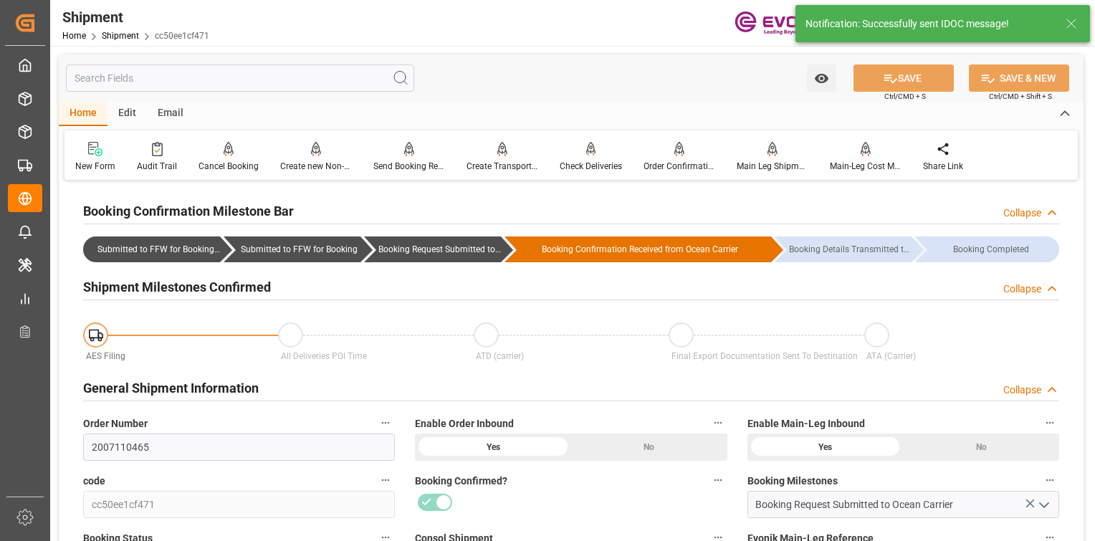
type input "0"
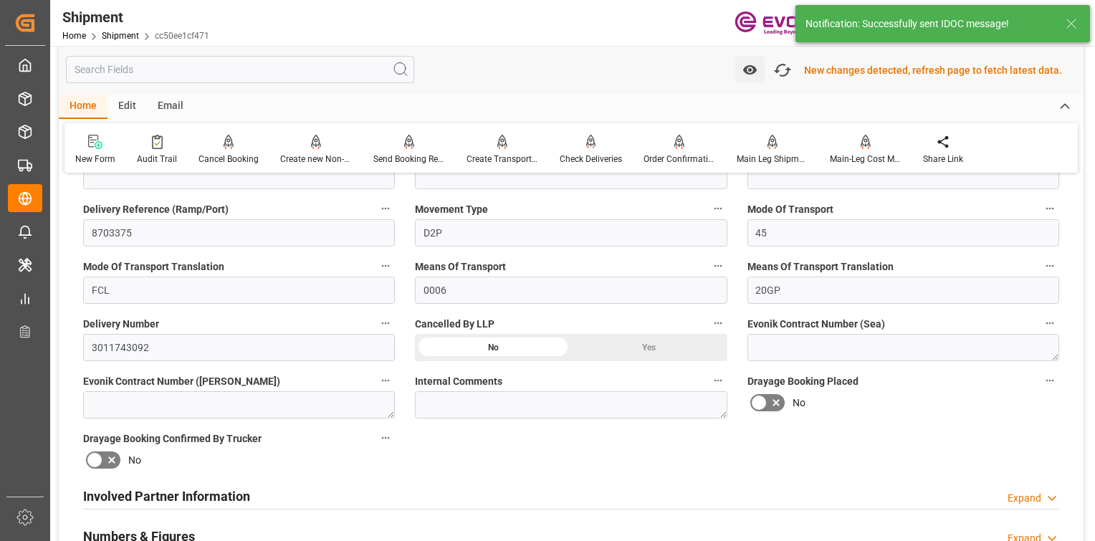
scroll to position [861, 0]
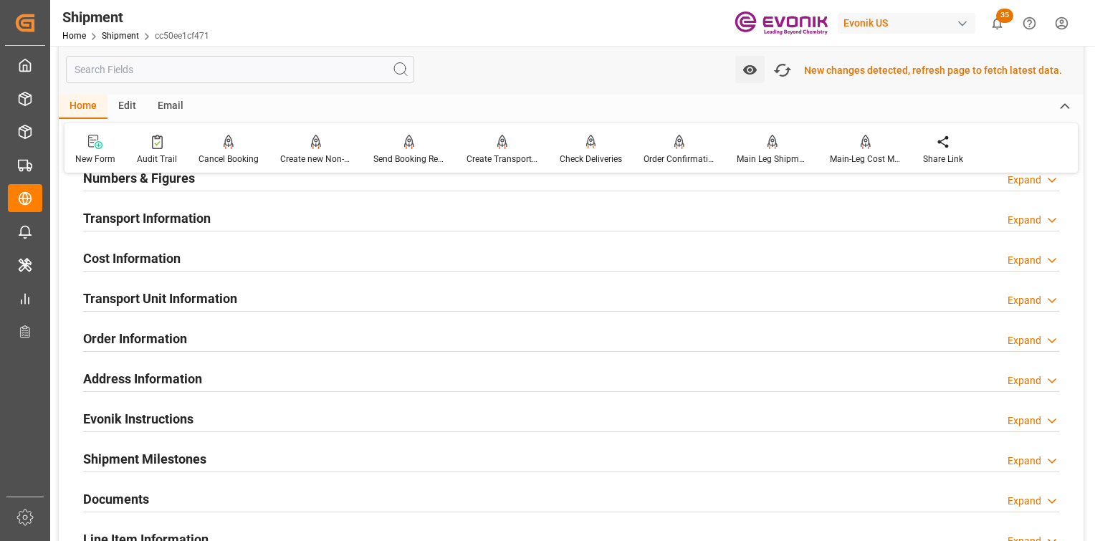
click at [135, 304] on h2 "Transport Unit Information" at bounding box center [160, 298] width 154 height 19
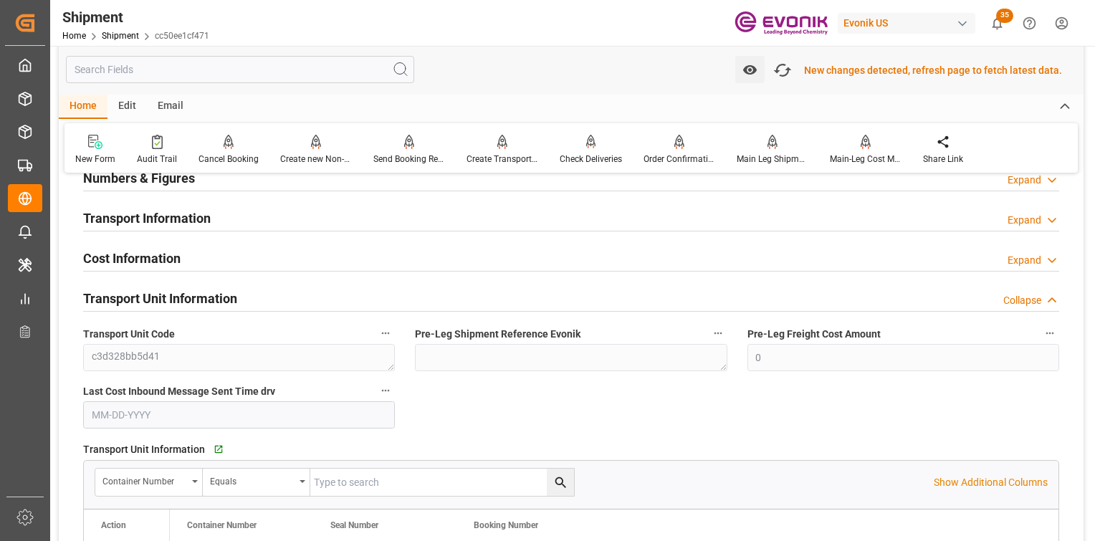
scroll to position [1076, 0]
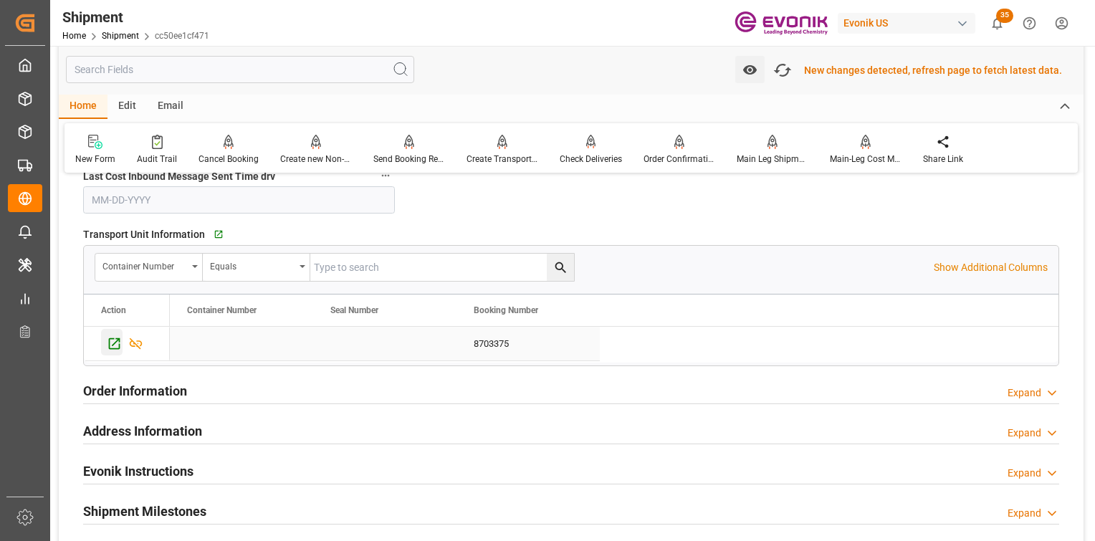
click at [115, 349] on div "Press SPACE to select this row." at bounding box center [112, 342] width 22 height 27
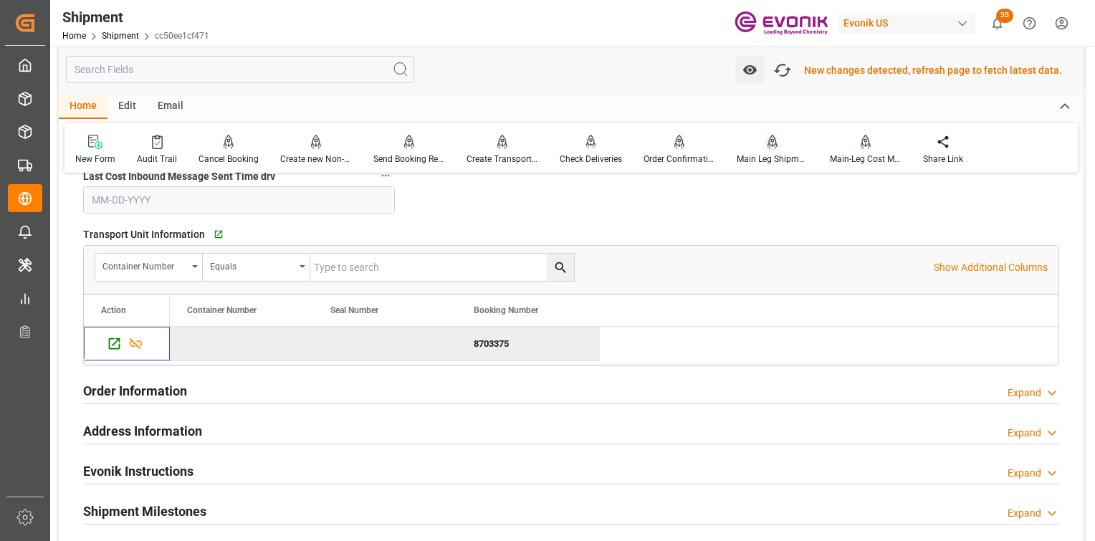
scroll to position [574, 0]
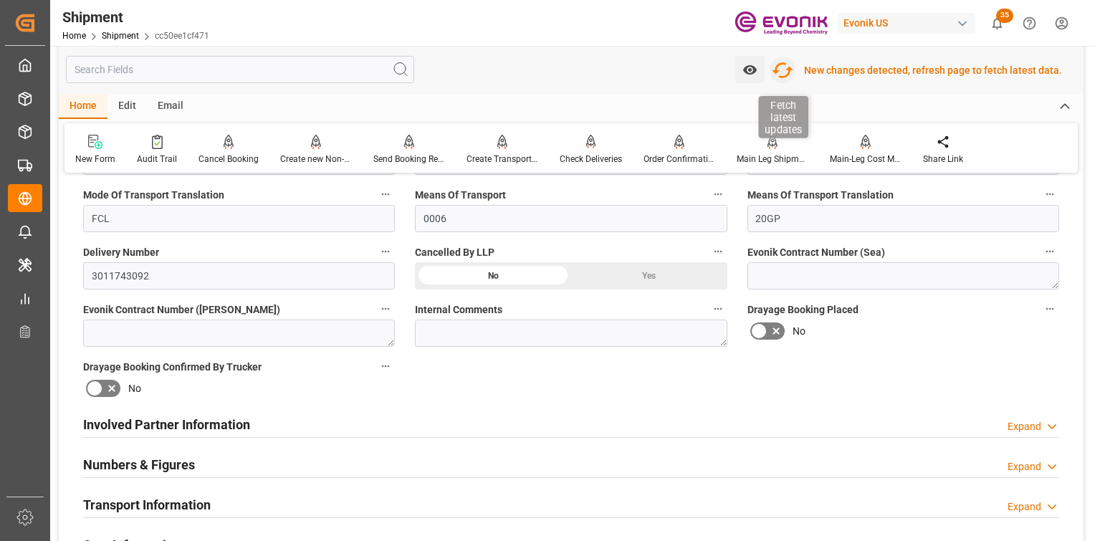
click at [792, 69] on icon "button" at bounding box center [783, 70] width 22 height 16
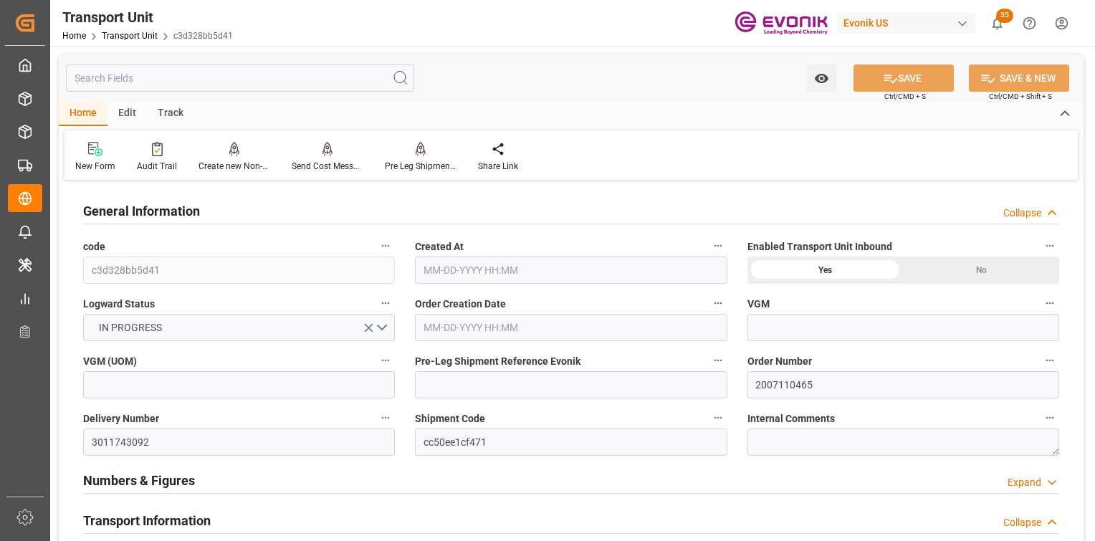
type input "Seaboard"
type input "Seaboard Marine Ltd"
type input "USNYC"
type input "DOHAI"
type input "5305.116"
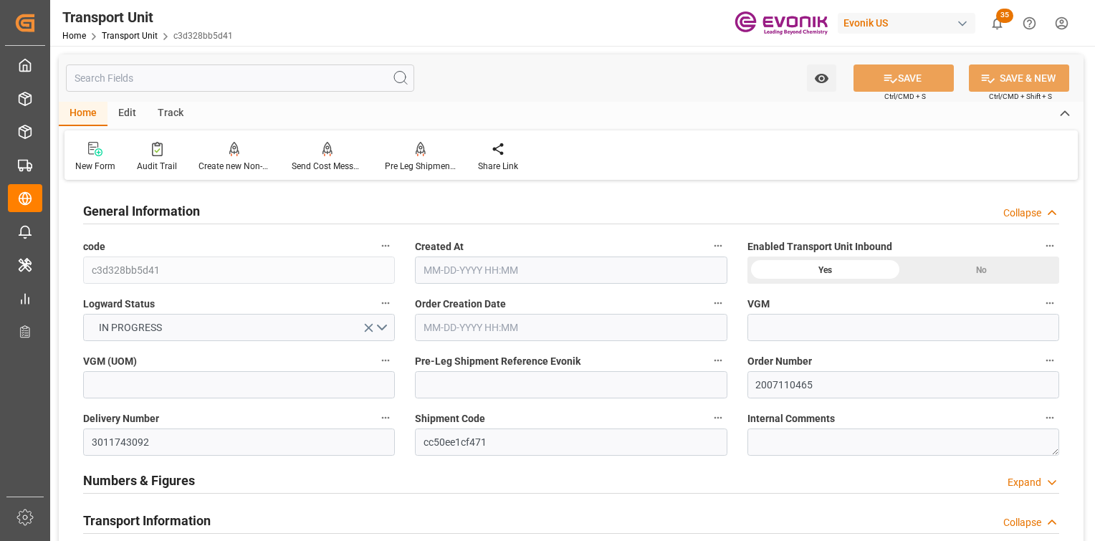
type input "[DATE] 05:11"
type input "[DATE]"
type input "[DATE] 00:00"
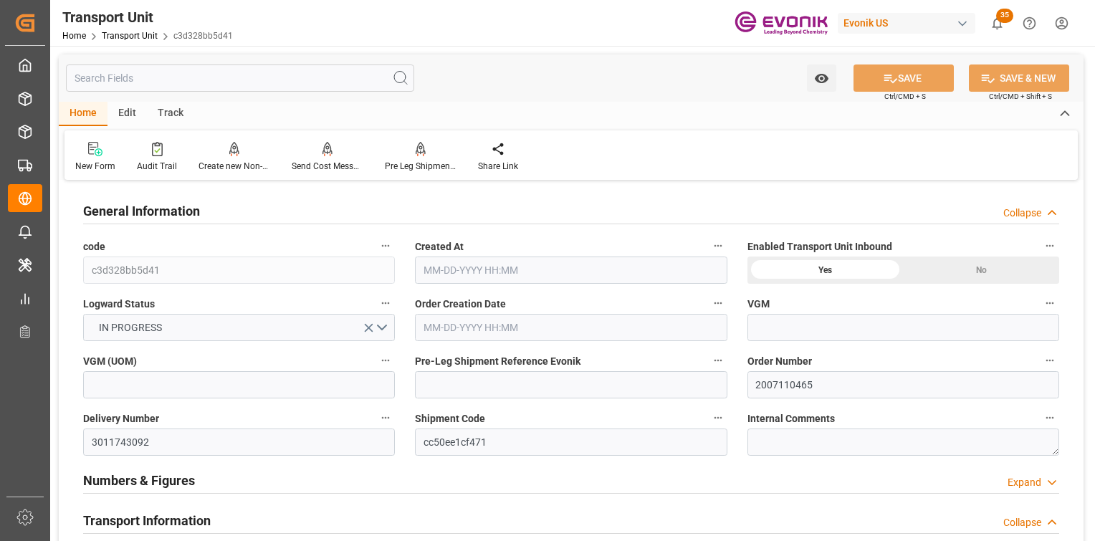
type input "[DATE] 00:00"
click at [411, 149] on div at bounding box center [421, 148] width 72 height 15
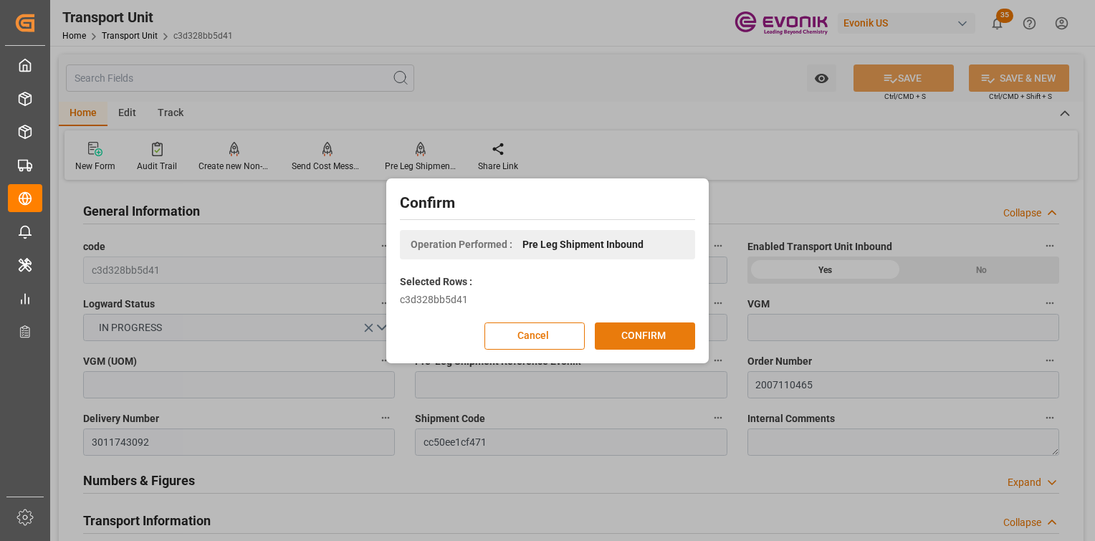
click at [596, 333] on button "CONFIRM" at bounding box center [645, 336] width 100 height 27
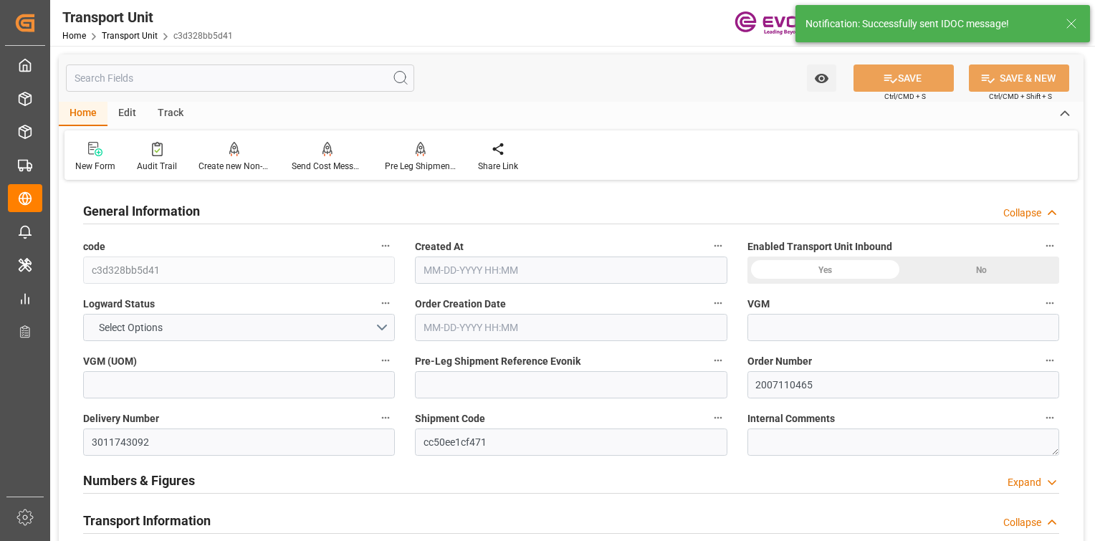
type input "Seaboard"
type input "Seaboard Marine Ltd"
type input "USNYC"
type input "DOHAI"
type input "5305.116"
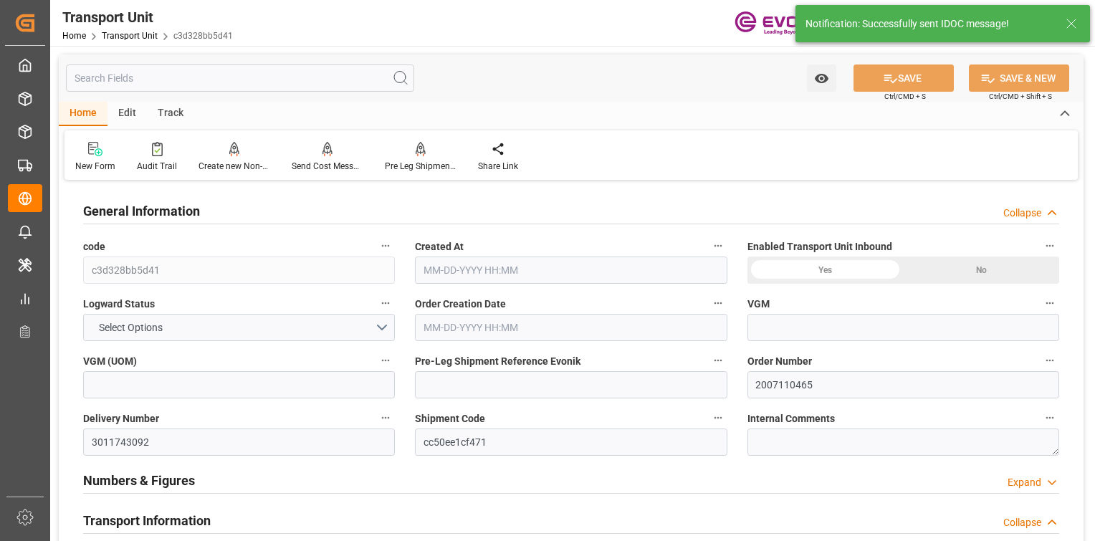
type input "[DATE] 05:11"
type input "[DATE]"
type input "[DATE] 00:00"
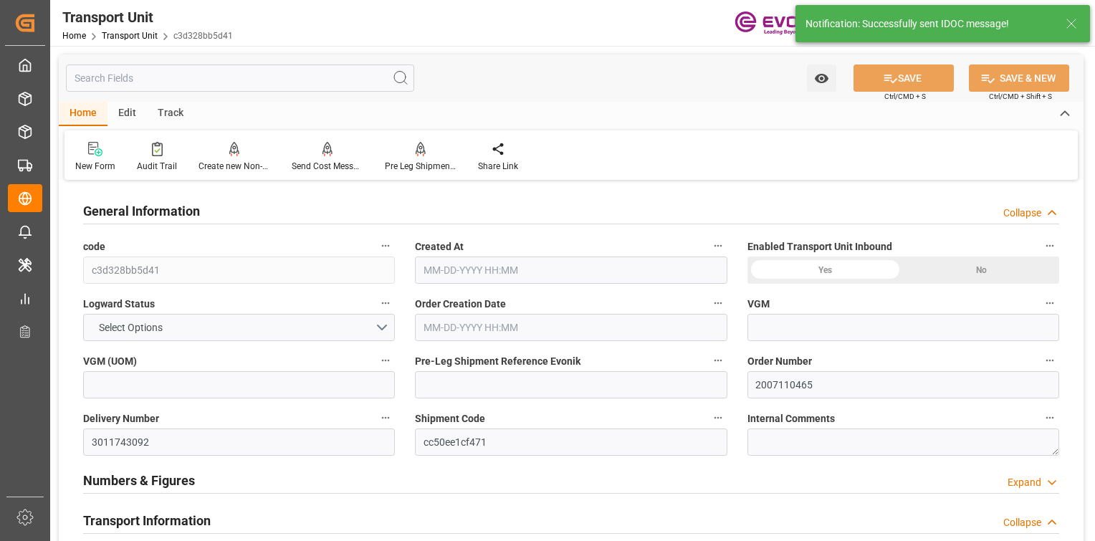
type input "[DATE] 00:00"
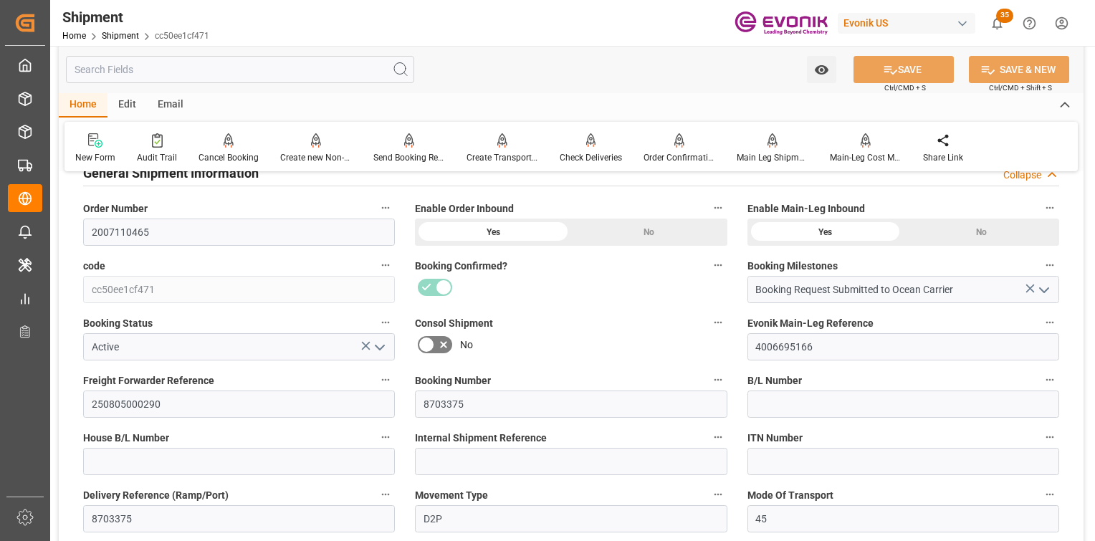
scroll to position [143, 0]
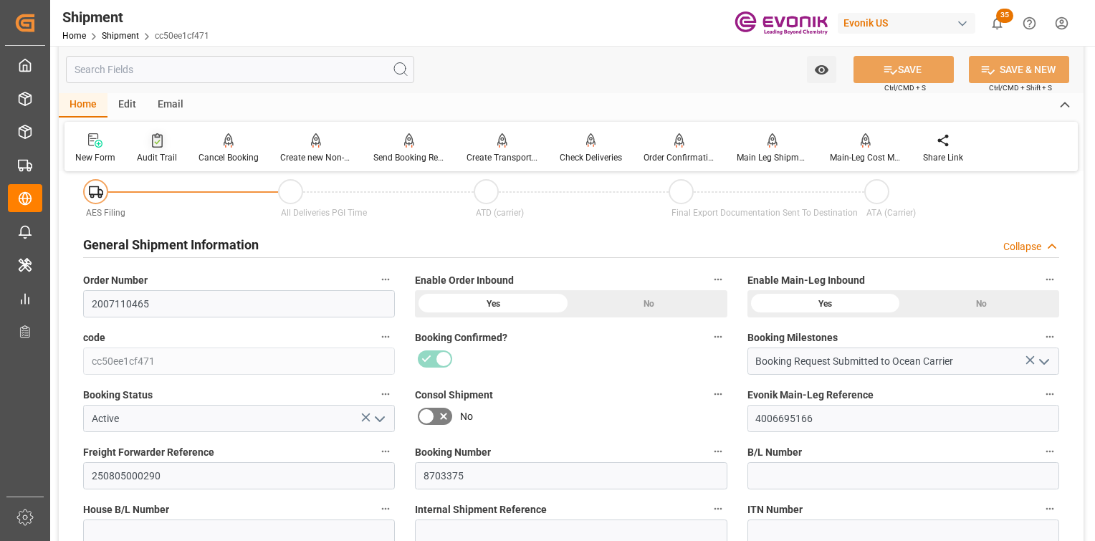
click at [166, 146] on div at bounding box center [157, 140] width 40 height 15
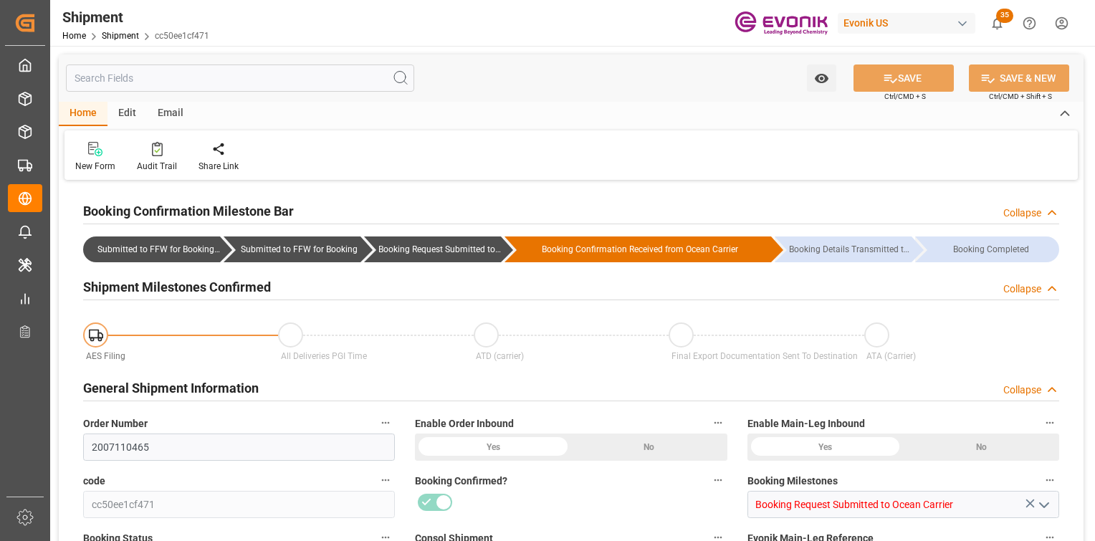
type input "Seaboard"
type input "Seaboard Marine Ltd"
type input "USNYC"
type input "DOHAI"
type input "4917"
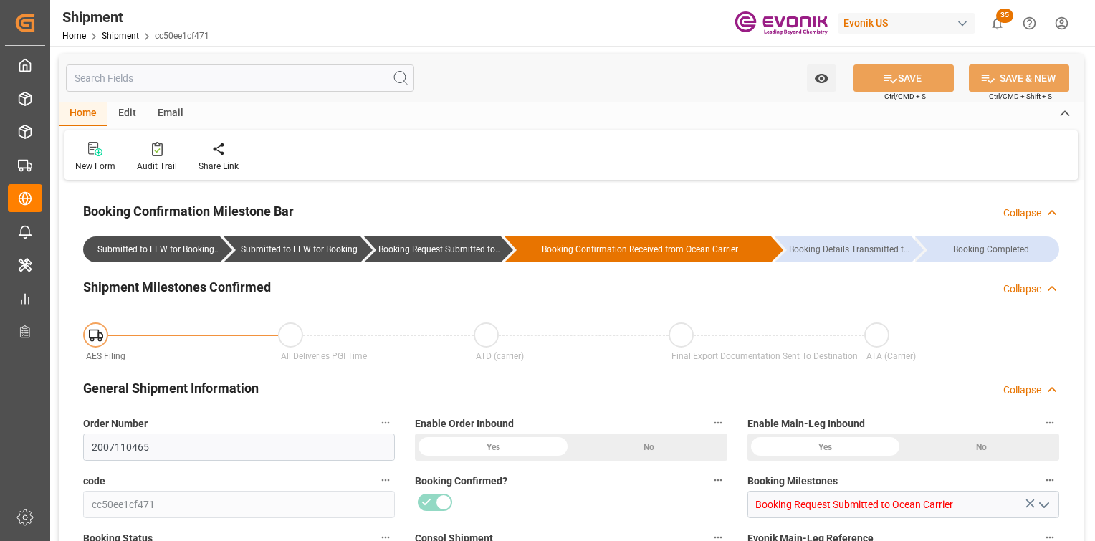
type input "4917"
type input "0"
type input "[DATE] 00:00"
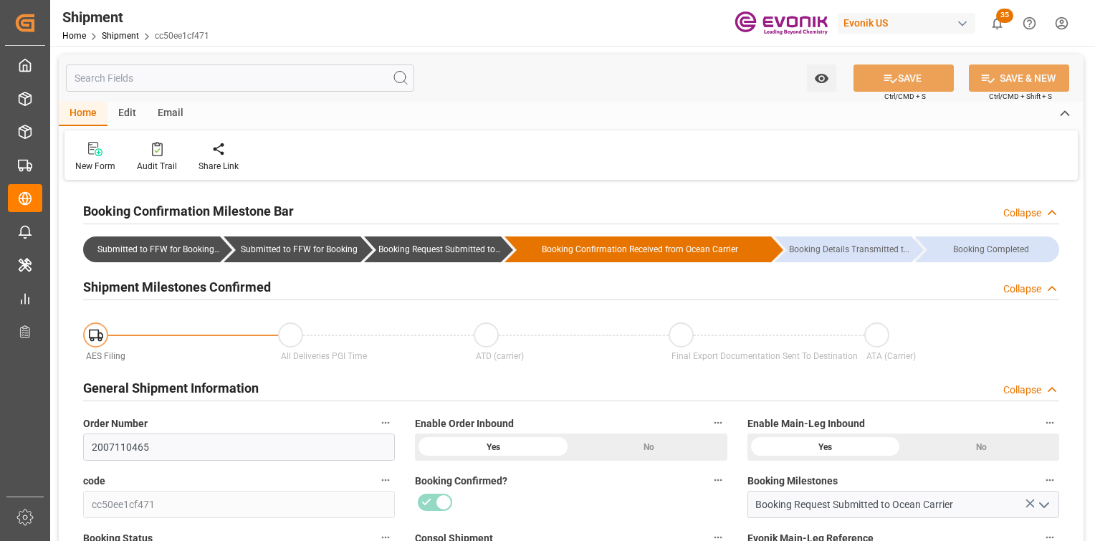
type input "[DATE] 00:00"
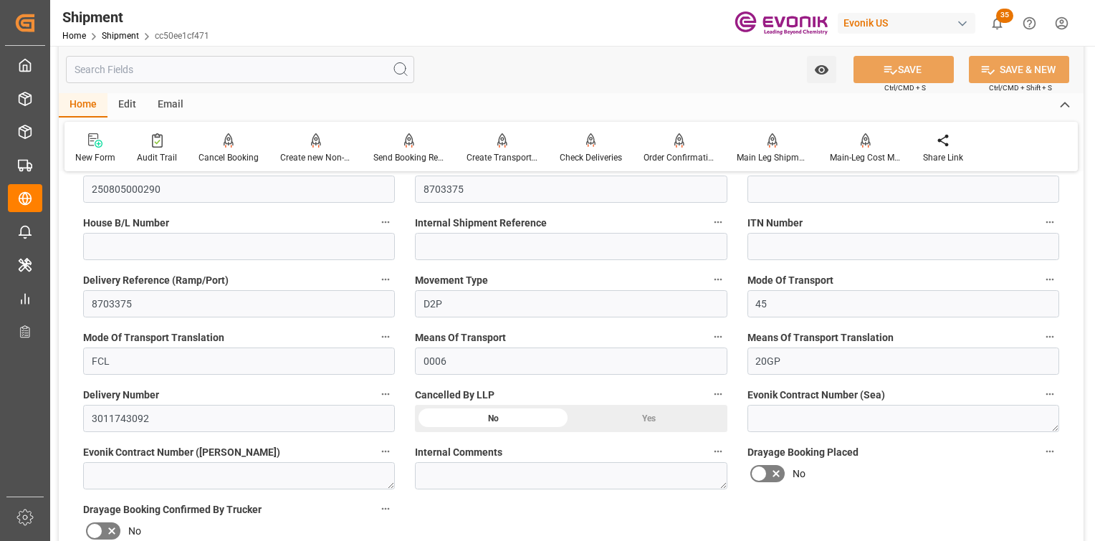
scroll to position [573, 0]
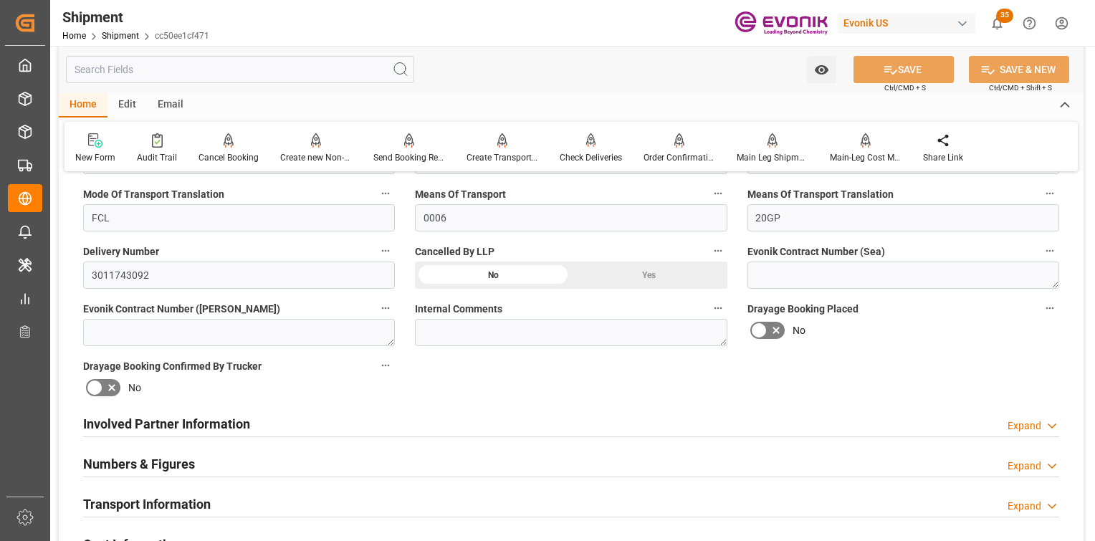
click at [242, 416] on h2 "Involved Partner Information" at bounding box center [166, 423] width 167 height 19
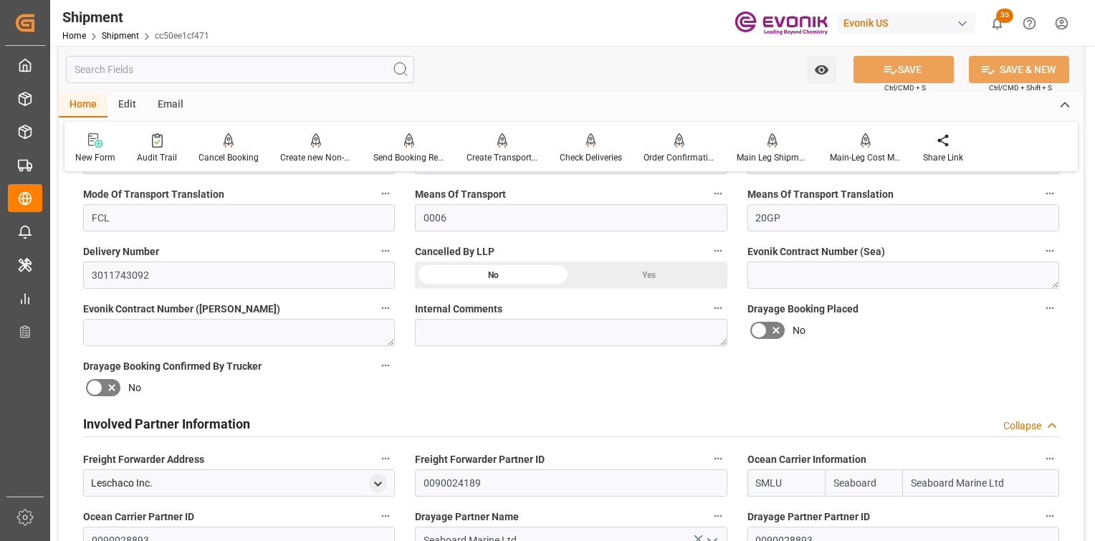
scroll to position [1003, 0]
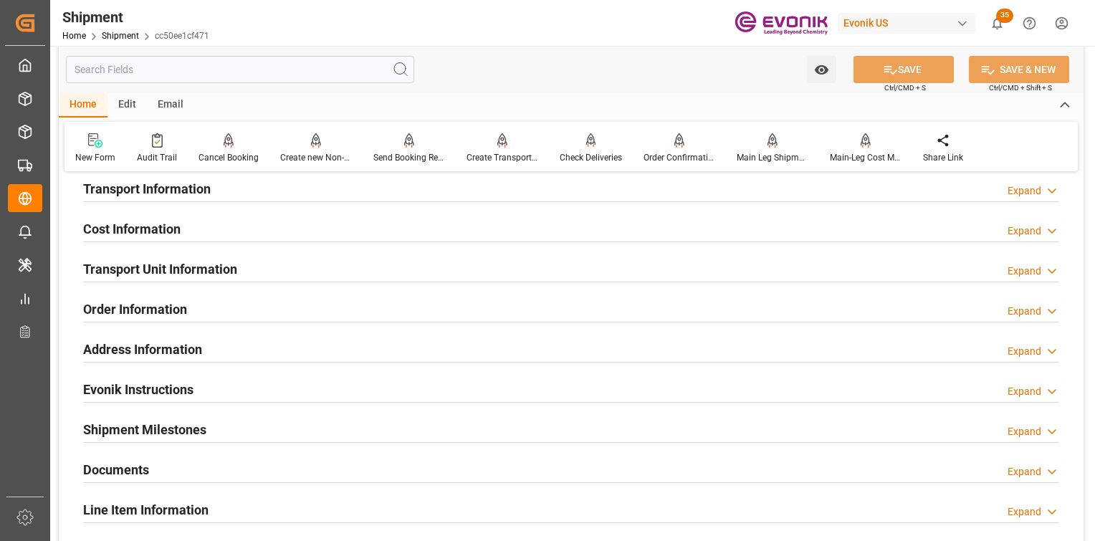
click at [181, 254] on div "Transport Unit Information" at bounding box center [160, 267] width 154 height 27
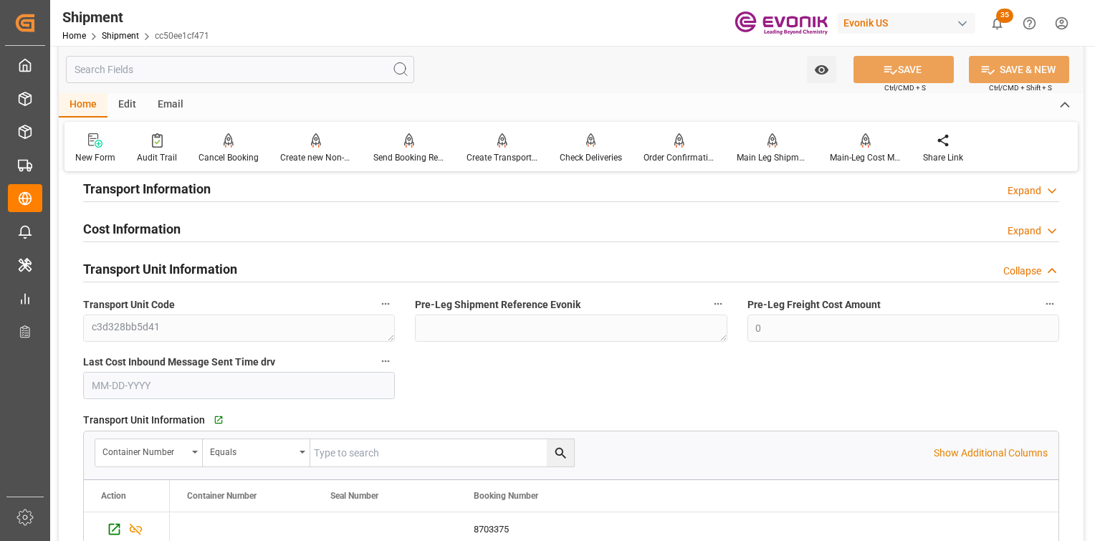
click at [169, 232] on h2 "Cost Information" at bounding box center [131, 228] width 97 height 19
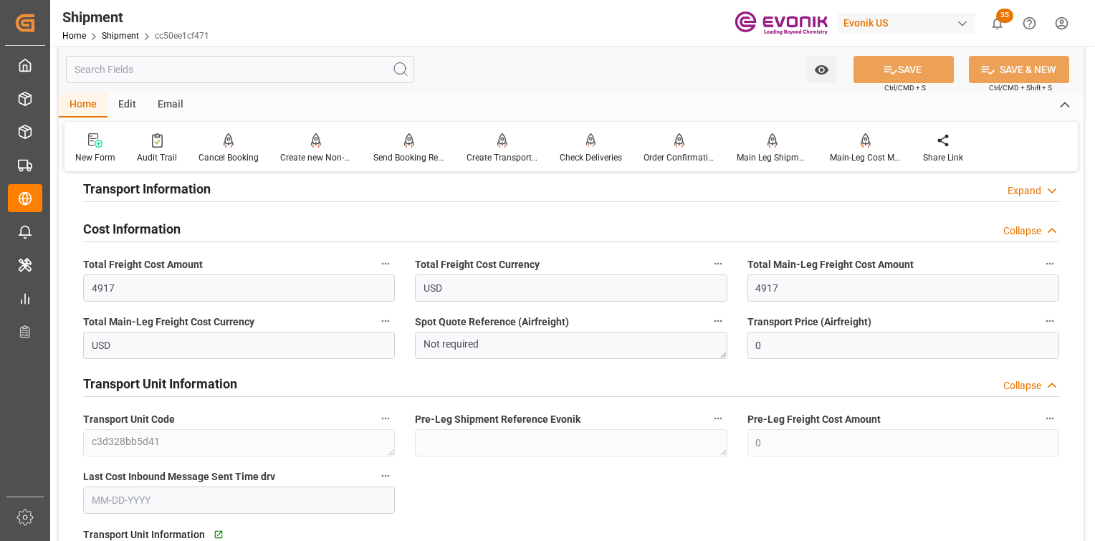
click at [181, 209] on div "Cost Information Collapse" at bounding box center [571, 229] width 996 height 40
click at [173, 192] on h2 "Transport Information" at bounding box center [147, 188] width 128 height 19
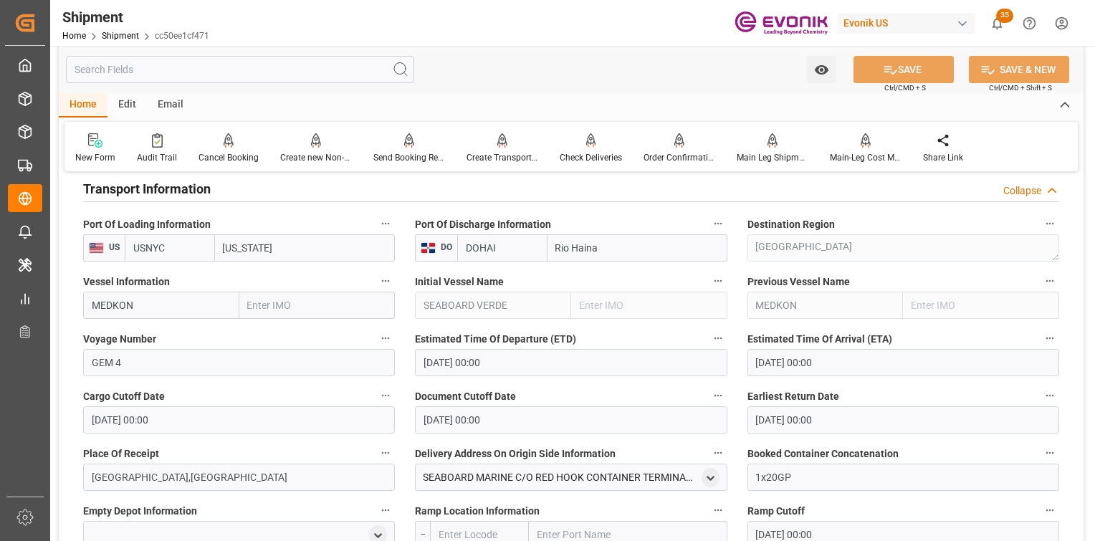
drag, startPoint x: 707, startPoint y: 478, endPoint x: 661, endPoint y: 316, distance: 168.6
click at [707, 477] on icon "open menu" at bounding box center [711, 478] width 12 height 12
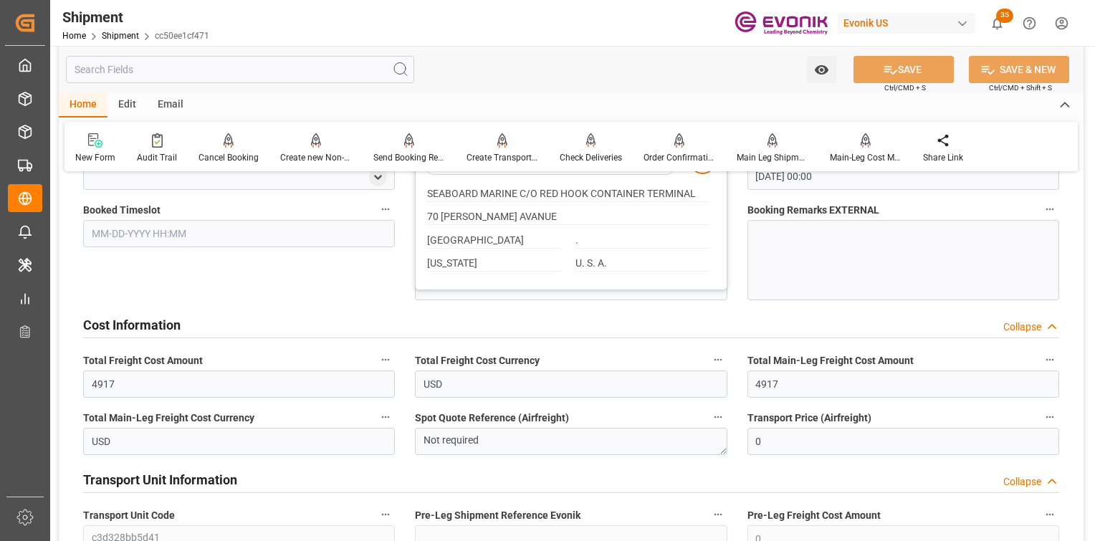
drag, startPoint x: 122, startPoint y: 275, endPoint x: 138, endPoint y: 281, distance: 16.8
click at [122, 276] on div "Booked Timeslot" at bounding box center [239, 250] width 332 height 110
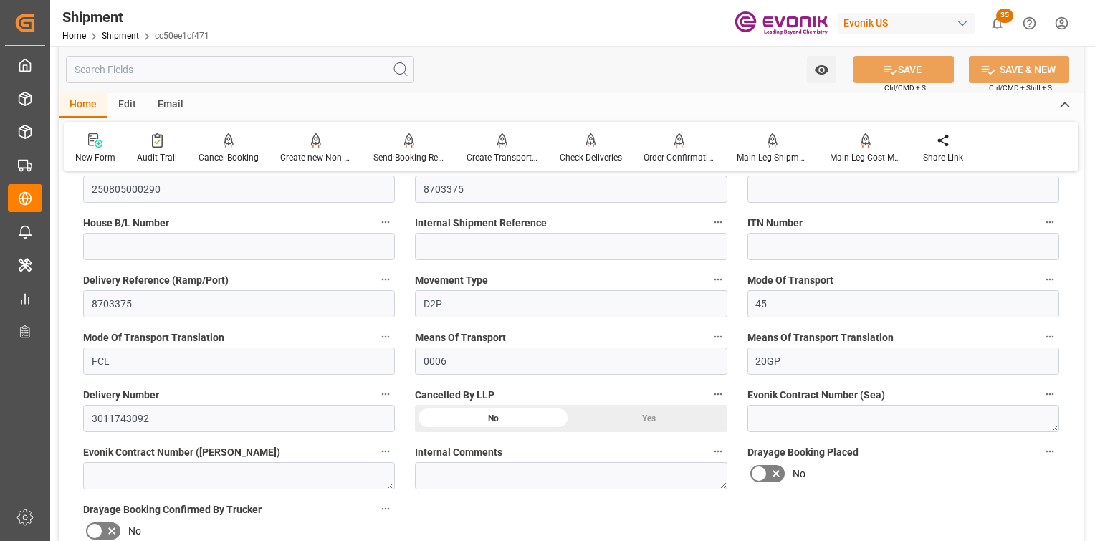
scroll to position [0, 0]
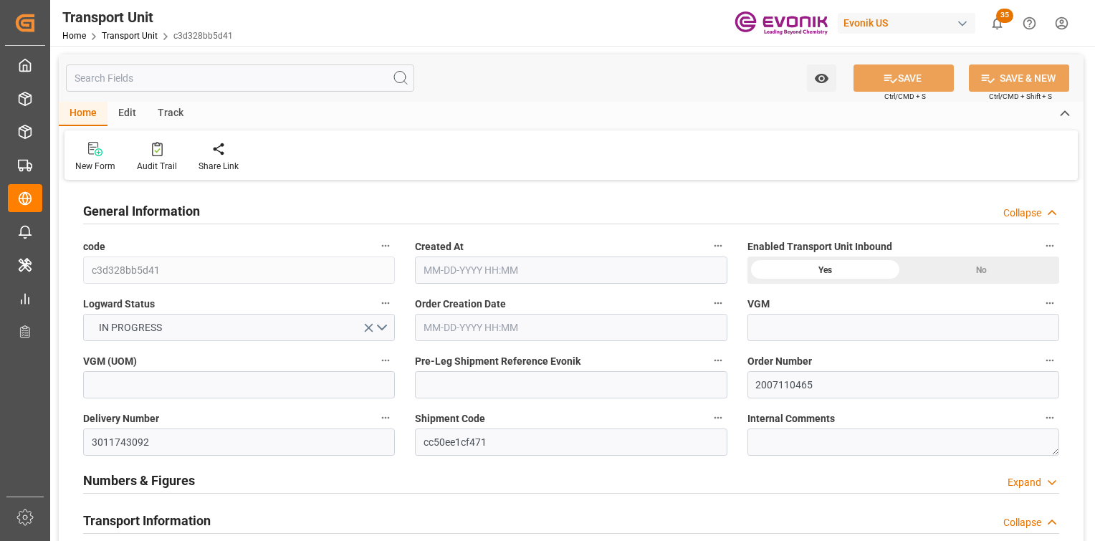
type input "Seaboard"
type input "Seaboard Marine Ltd"
type input "USNYC"
type input "DOHAI"
type input "5305.116"
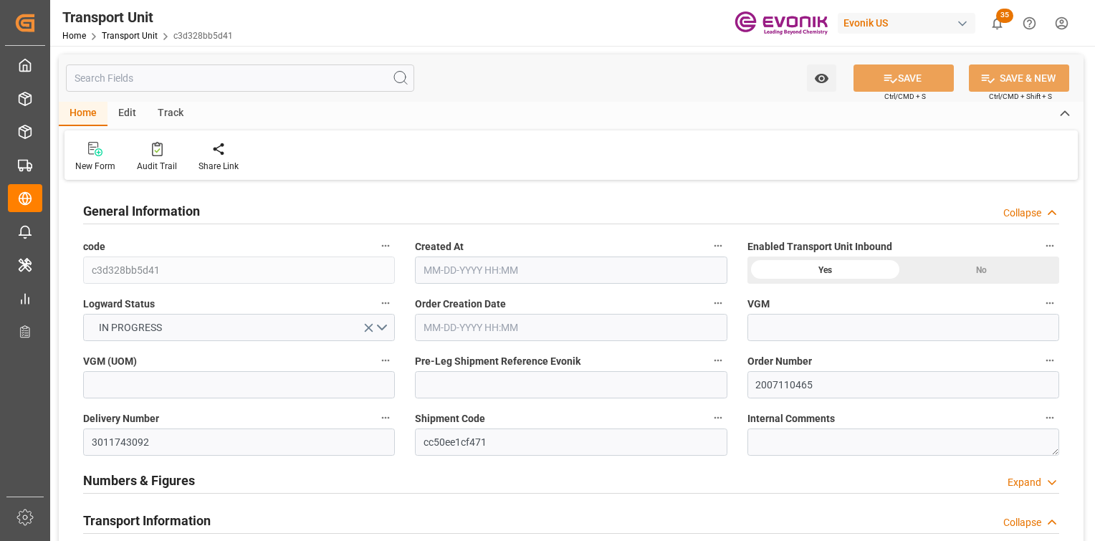
type input "[DATE] 05:11"
type input "[DATE]"
type input "[DATE] 00:00"
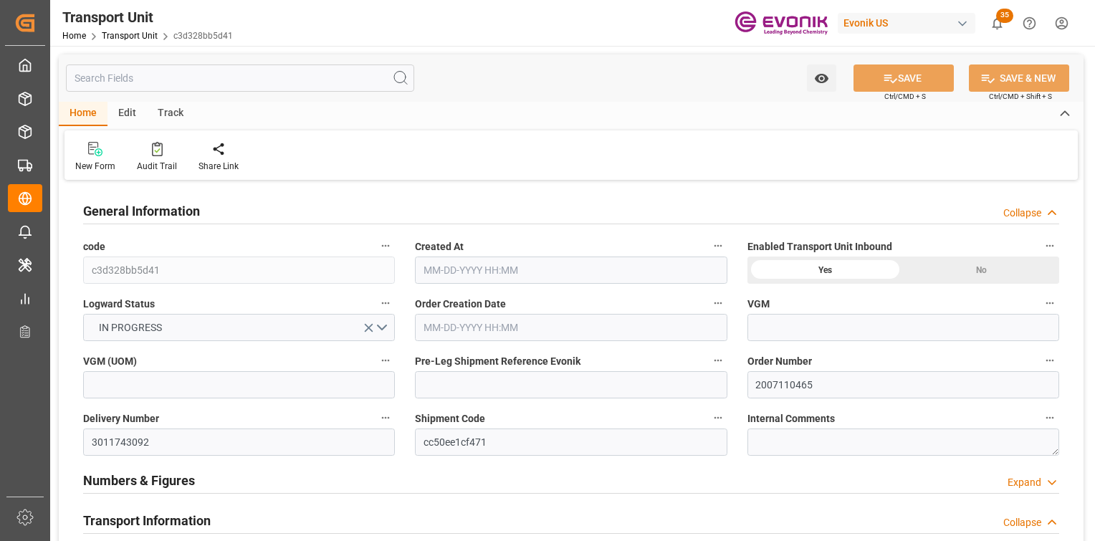
type input "[DATE] 00:00"
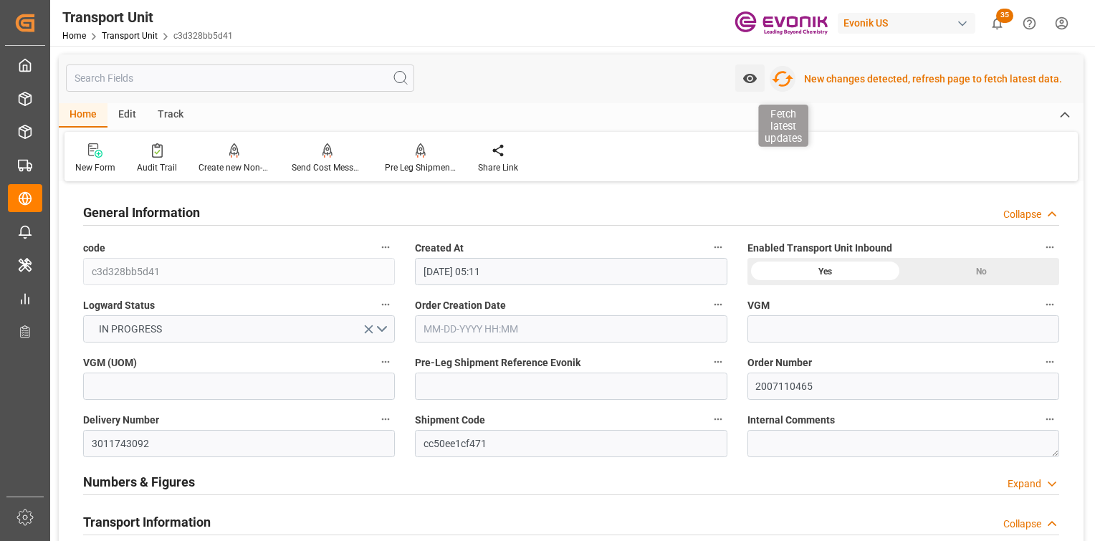
drag, startPoint x: 783, startPoint y: 75, endPoint x: 780, endPoint y: 84, distance: 9.1
click at [782, 77] on icon "button" at bounding box center [782, 78] width 23 height 23
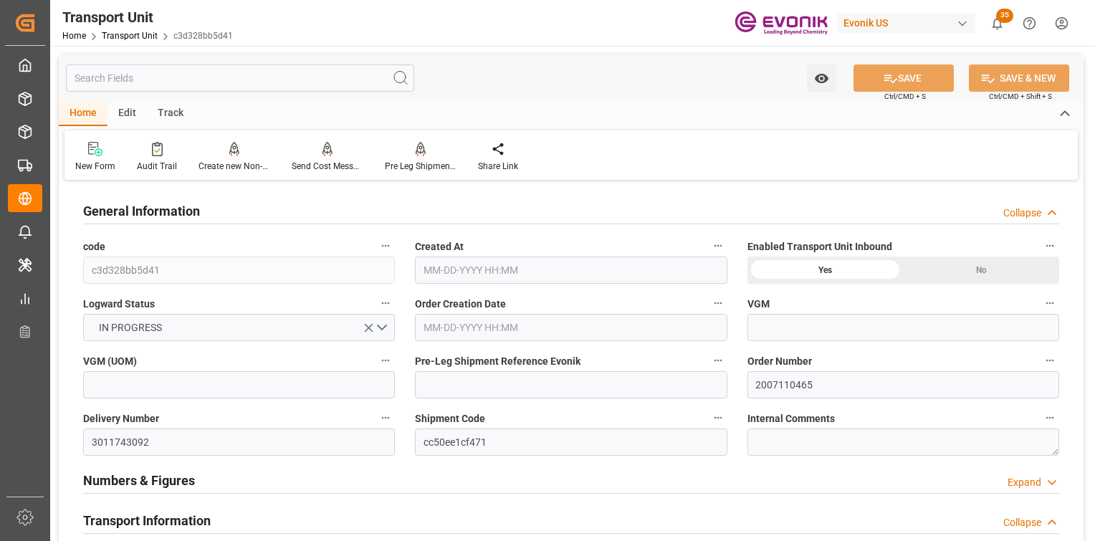
type input "Seaboard"
type input "Seaboard Marine Ltd"
type input "USNYC"
type input "DOHAI"
type input "5305.116"
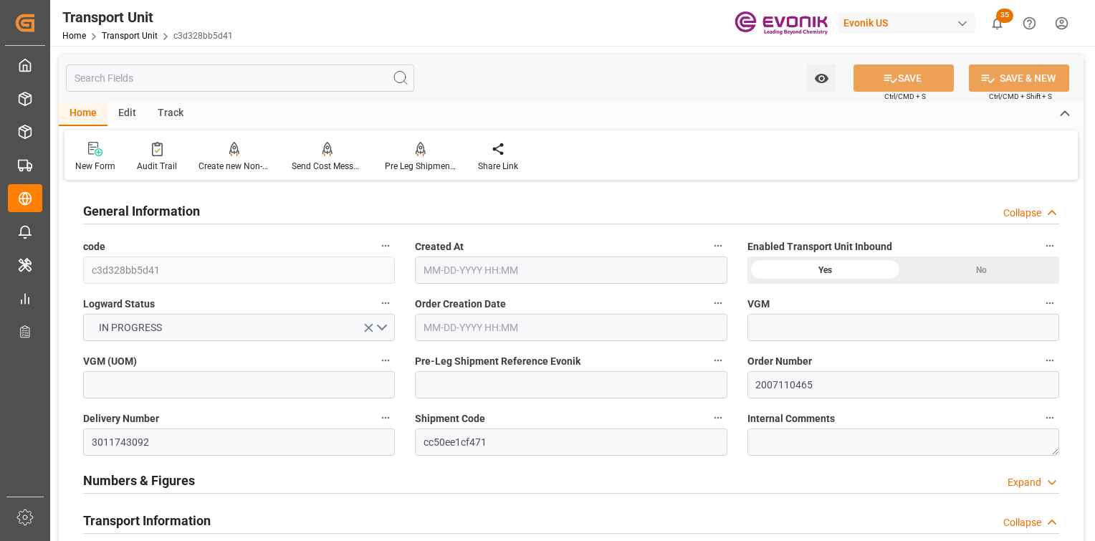
type input "[DATE] 05:11"
type input "[DATE]"
type input "[DATE] 00:00"
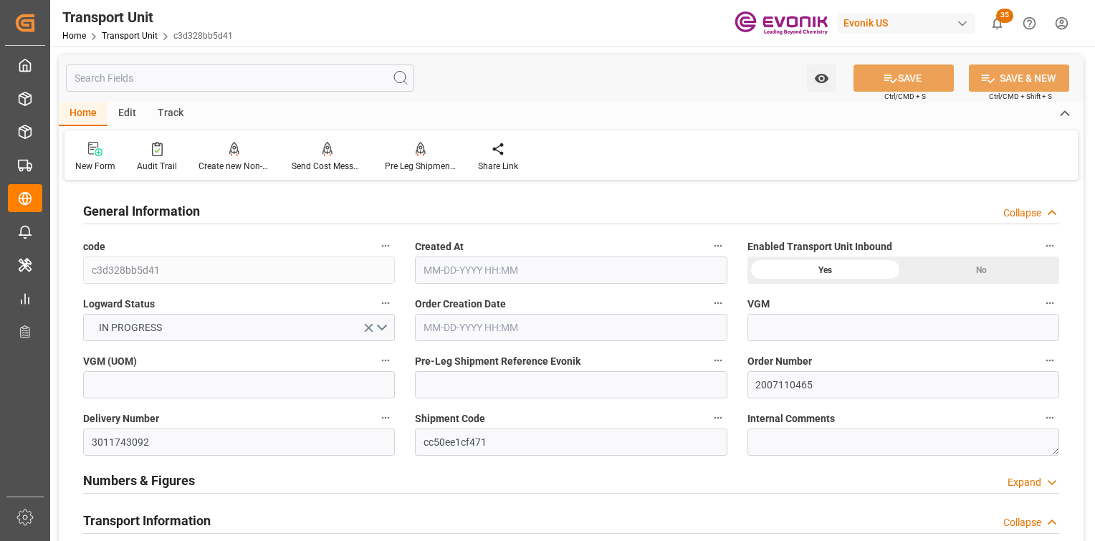
type input "[DATE] 00:00"
click at [416, 158] on div "Pre Leg Shipment Inbound" at bounding box center [420, 157] width 93 height 32
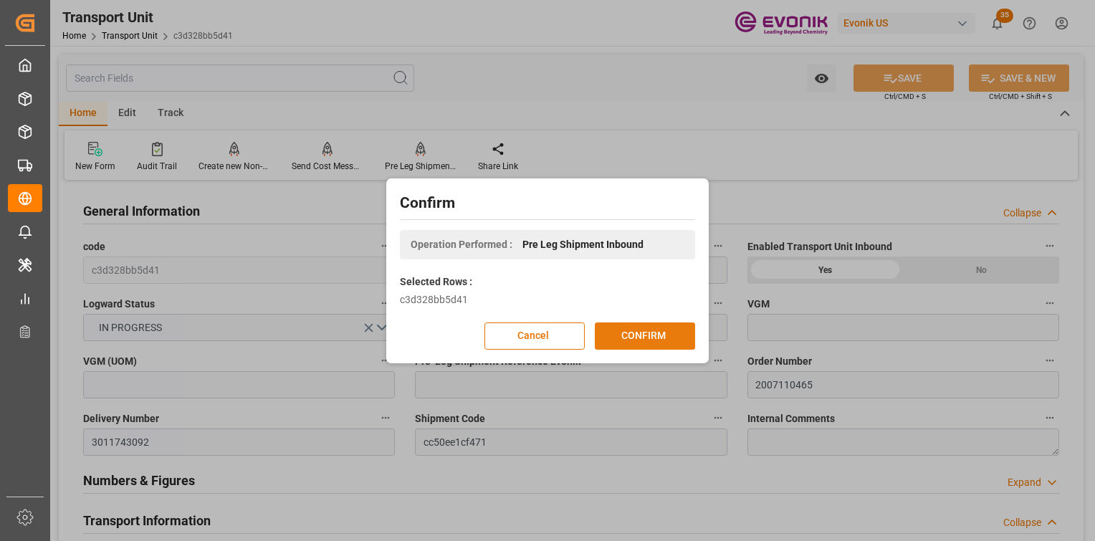
click at [626, 333] on button "CONFIRM" at bounding box center [645, 336] width 100 height 27
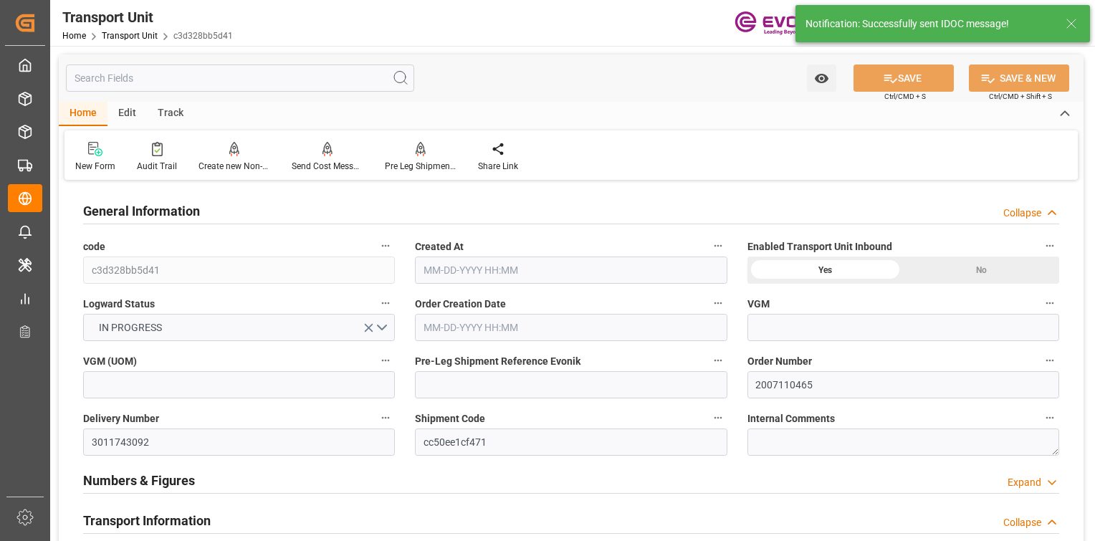
type input "Seaboard"
type input "Seaboard Marine Ltd"
type input "USNYC"
type input "DOHAI"
type input "5305.116"
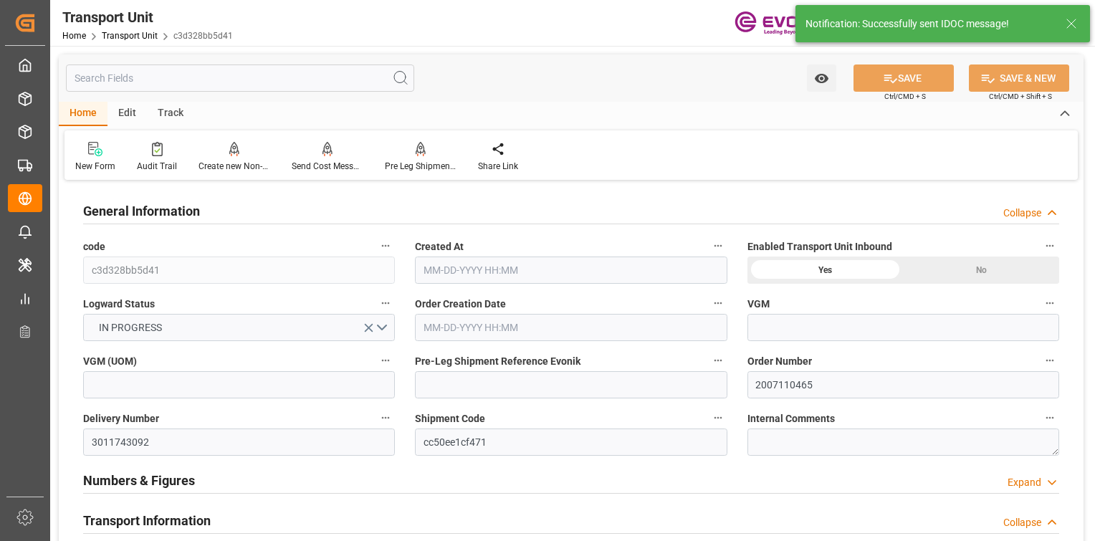
type input "08-01-2025 05:11"
type input "08-20-2025"
type input "08-15-2025 00:00"
type input "08-20-2025 00:00"
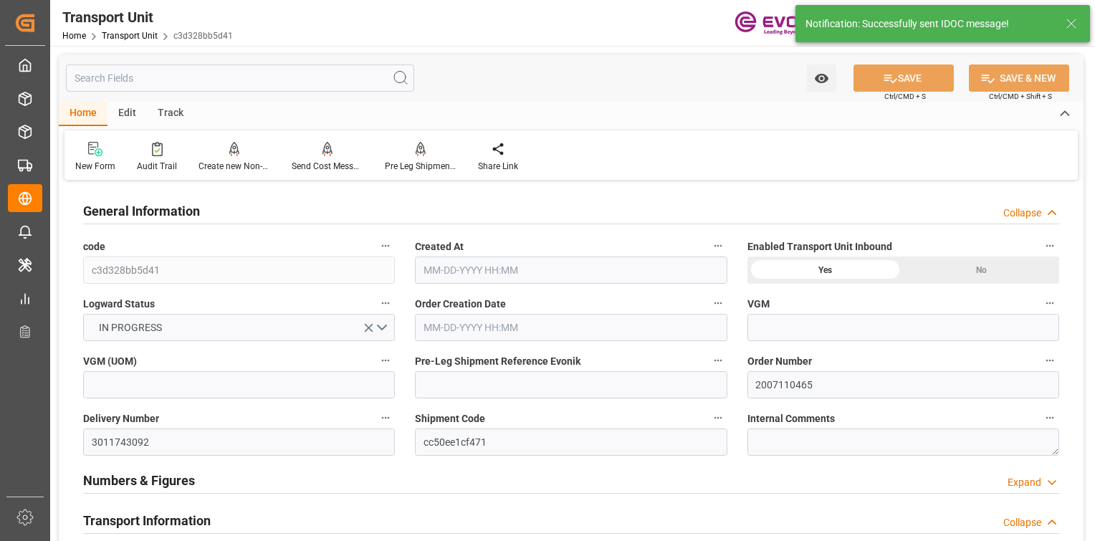
type input "08-26-2025 00:00"
type input "08-12-2025 00:00"
click at [165, 152] on div at bounding box center [157, 148] width 40 height 15
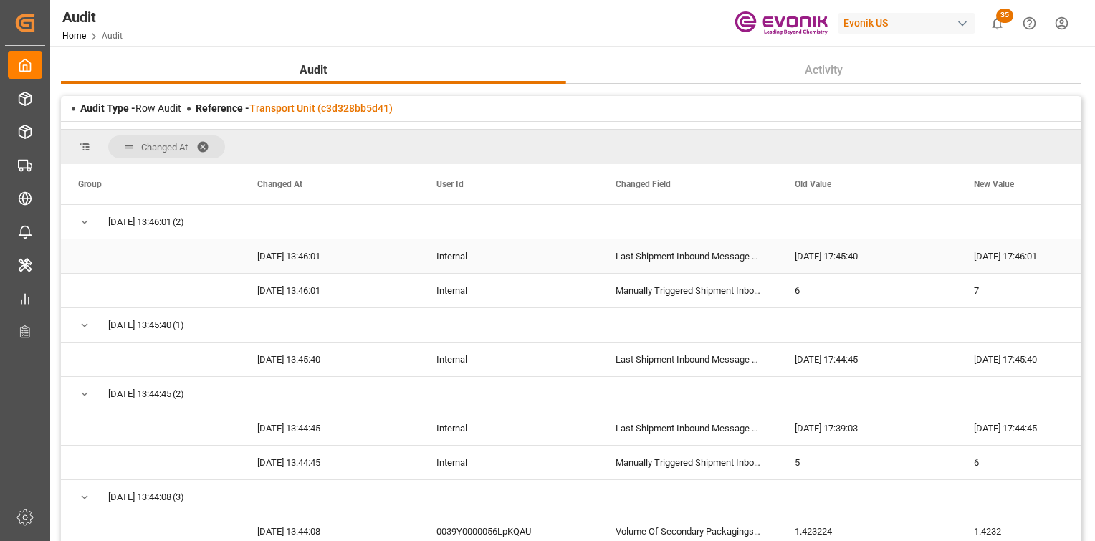
click at [702, 247] on div "Last Shipment Inbound Message Sent Time" at bounding box center [687, 256] width 179 height 34
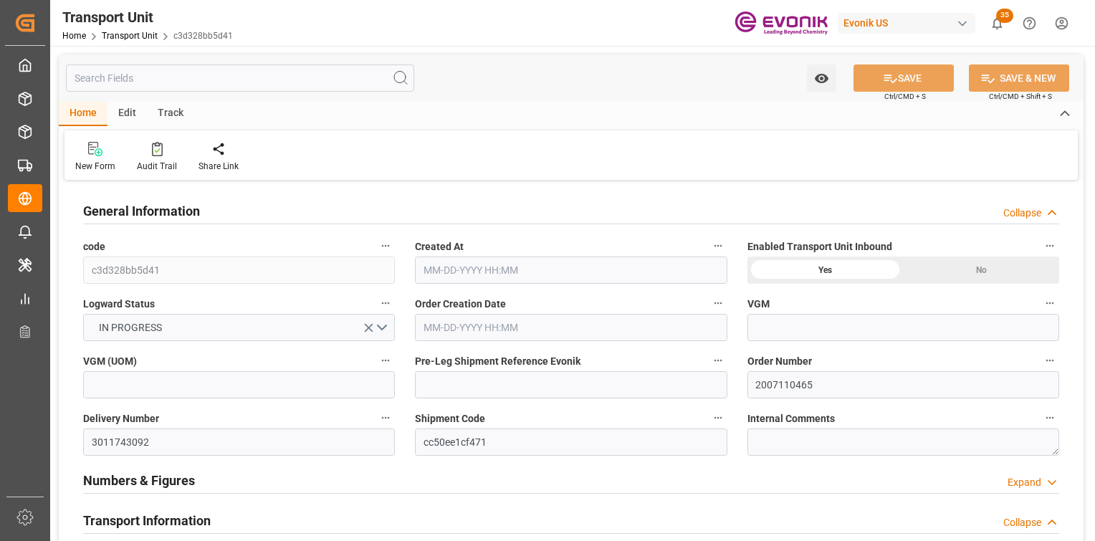
type input "08-01-2025 05:11"
type input "08-20-2025"
type input "08-15-2025 00:00"
type input "08-20-2025 00:00"
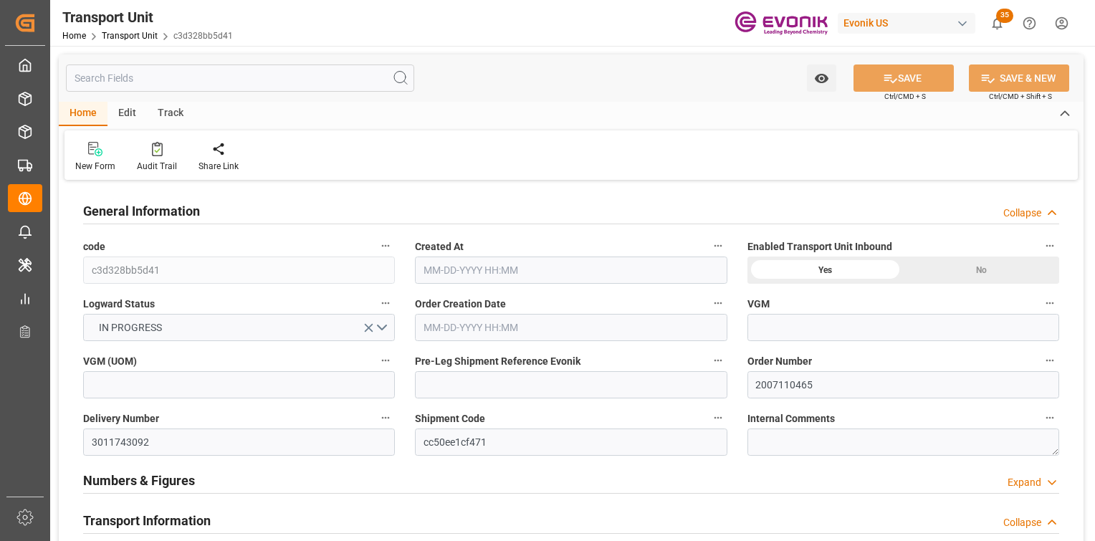
type input "08-26-2025 00:00"
type input "08-12-2025 00:00"
type input "Seaboard"
type input "Seaboard Marine Ltd"
type input "USNYC"
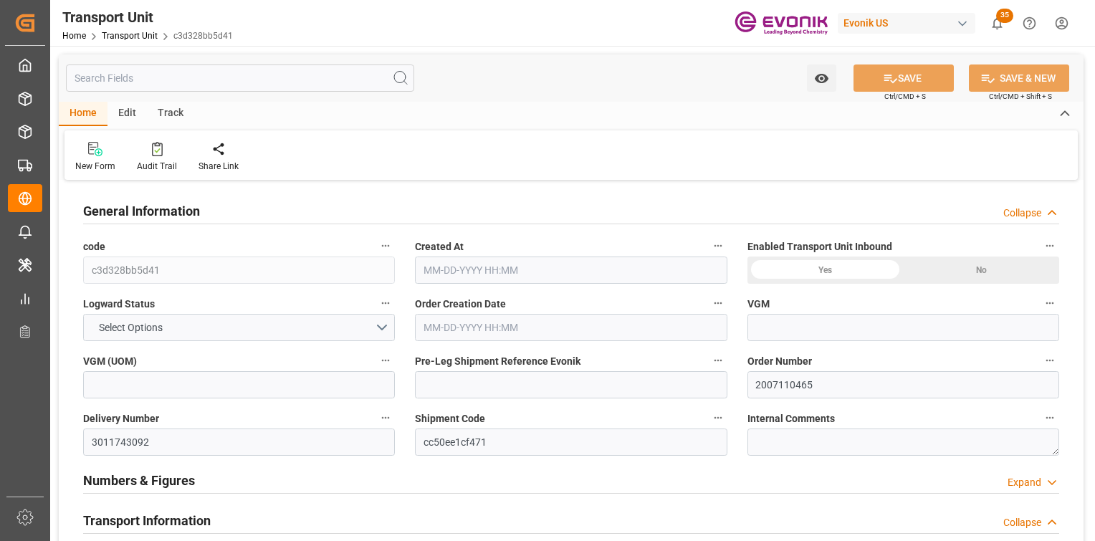
type input "DOHAI"
type input "5305.116"
type input "[DATE] 05:11"
type input "[DATE]"
type input "08-15-2025 00:00"
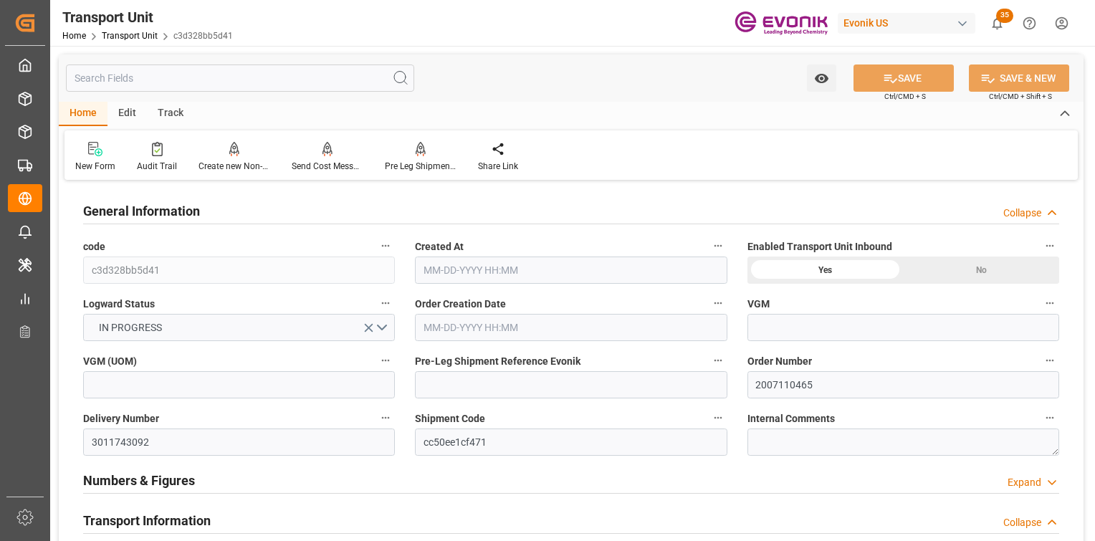
type input "08-20-2025 00:00"
type input "08-26-2025 00:00"
type input "08-12-2025 00:00"
click at [417, 155] on icon at bounding box center [420, 155] width 6 height 3
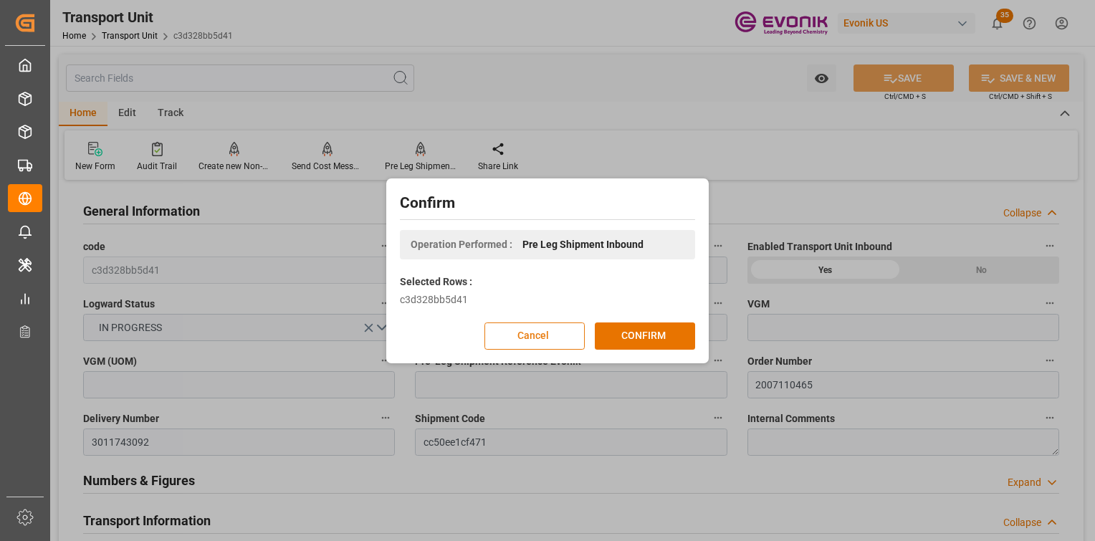
drag, startPoint x: 567, startPoint y: 334, endPoint x: 533, endPoint y: 3, distance: 332.9
click at [566, 315] on div "Confirm Operation Performed : Pre Leg Shipment Inbound Selected Rows : c3d328bb…" at bounding box center [547, 271] width 315 height 178
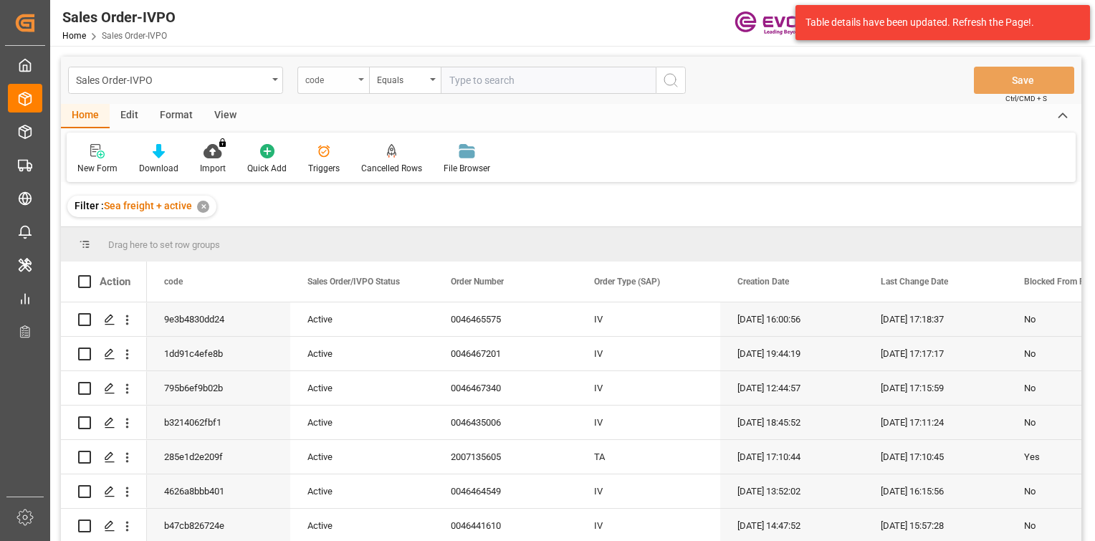
click at [341, 70] on div "code" at bounding box center [333, 80] width 72 height 27
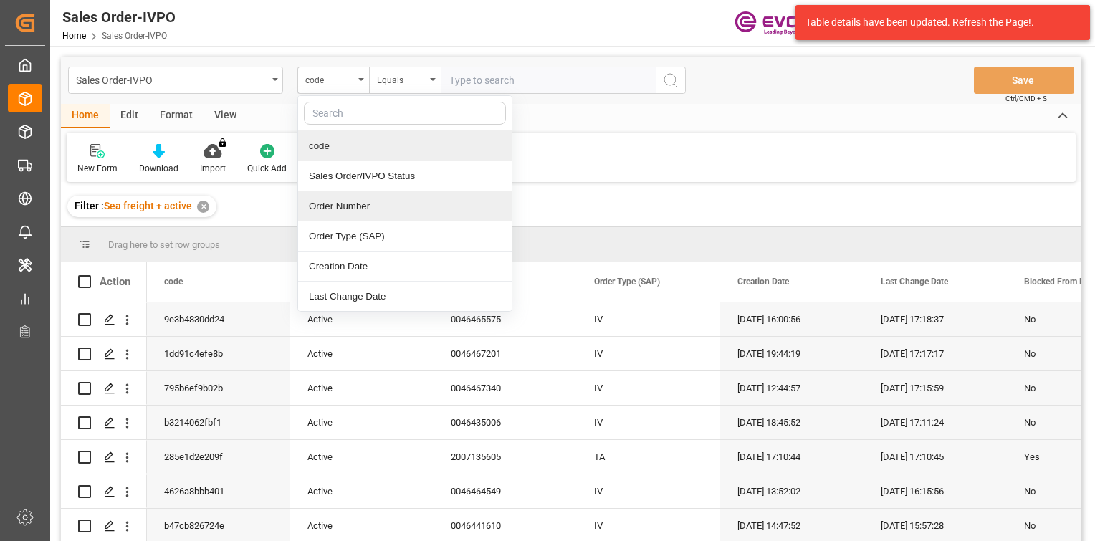
drag, startPoint x: 373, startPoint y: 205, endPoint x: 424, endPoint y: 180, distance: 56.1
click at [382, 201] on div "Order Number" at bounding box center [405, 206] width 214 height 30
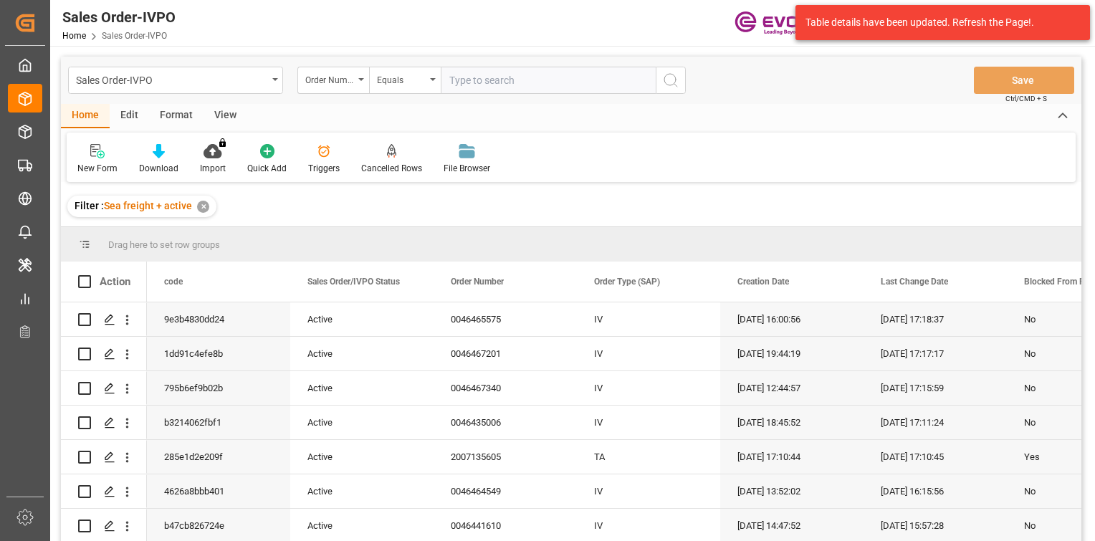
drag, startPoint x: 548, startPoint y: 75, endPoint x: 596, endPoint y: 80, distance: 49.0
click at [553, 77] on input "text" at bounding box center [548, 80] width 215 height 27
paste input "2007068447"
type input "2007068447"
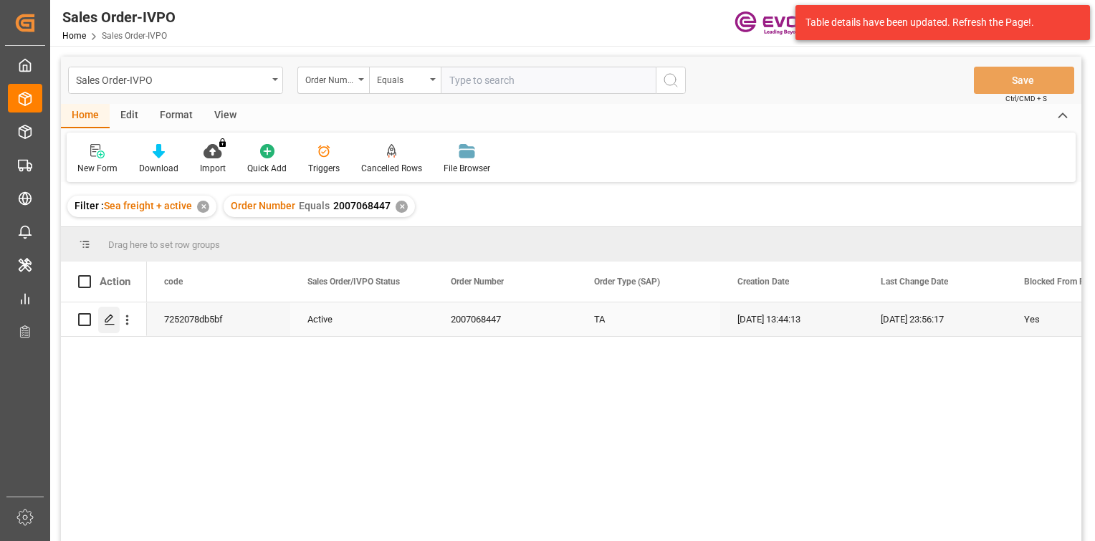
click at [110, 313] on div "Press SPACE to select this row." at bounding box center [109, 320] width 22 height 27
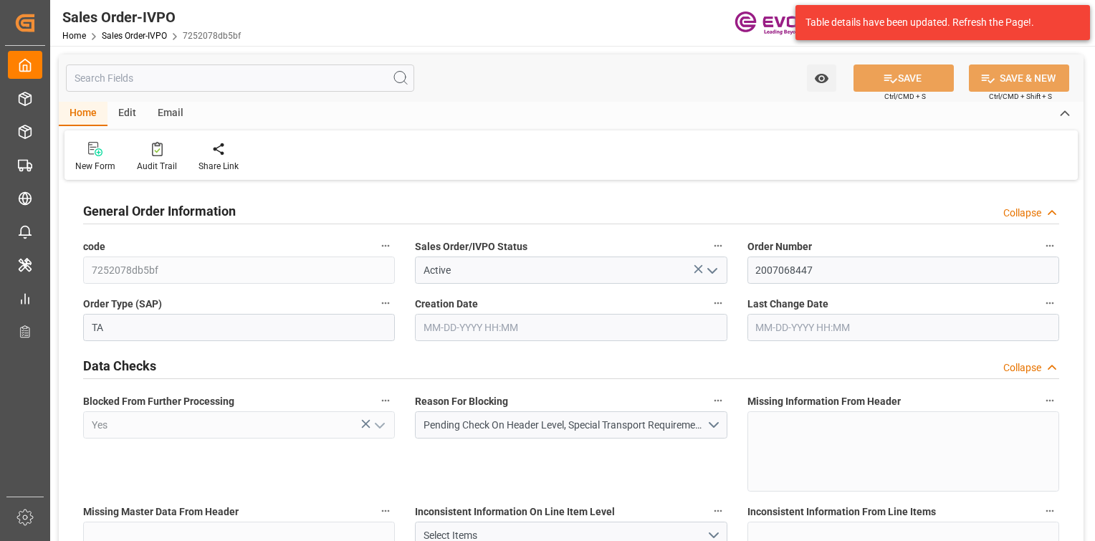
type input "PECLL"
type input "0"
type input "1"
type input "5290"
type input "[DATE] 13:44"
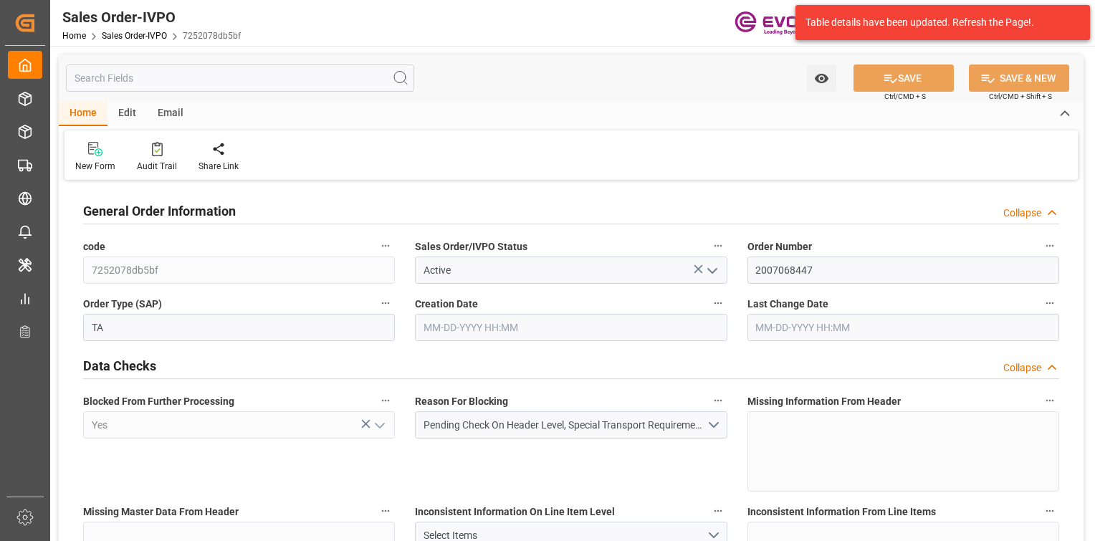
type input "[DATE] 23:56"
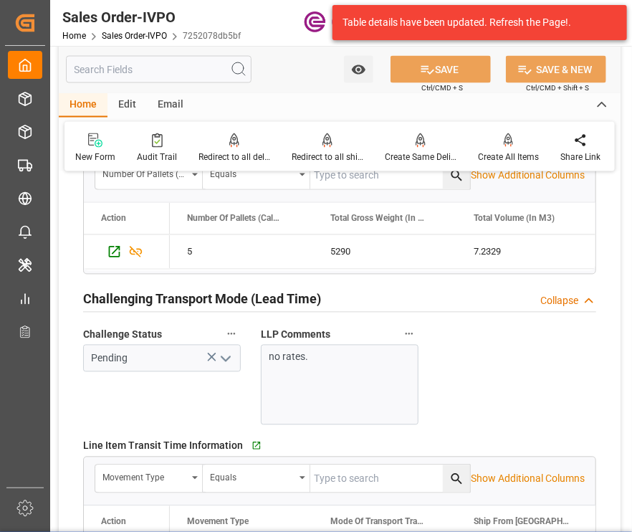
scroll to position [2580, 0]
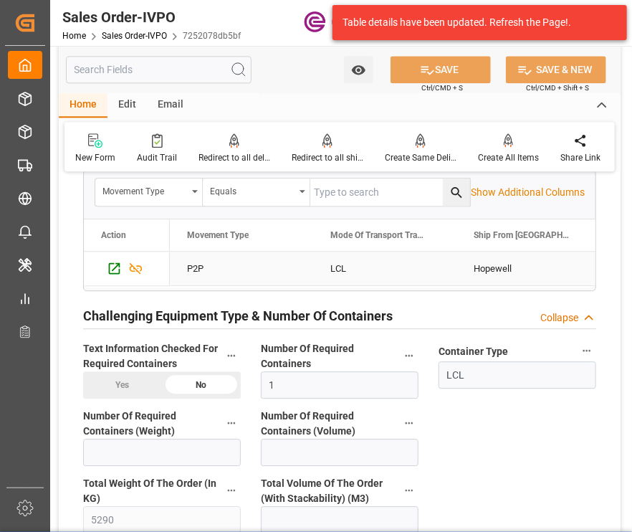
click at [498, 262] on div "Hopewell" at bounding box center [528, 269] width 143 height 34
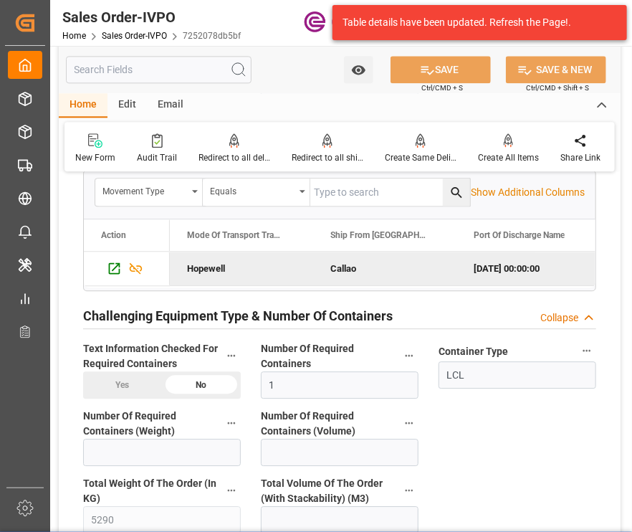
scroll to position [0, 143]
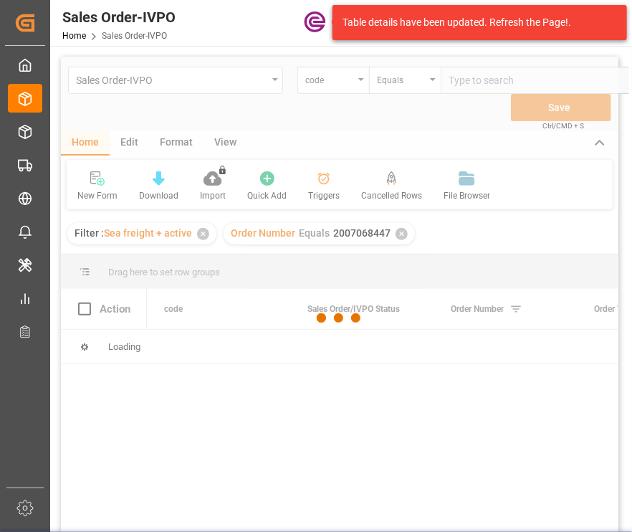
scroll to position [0, 26]
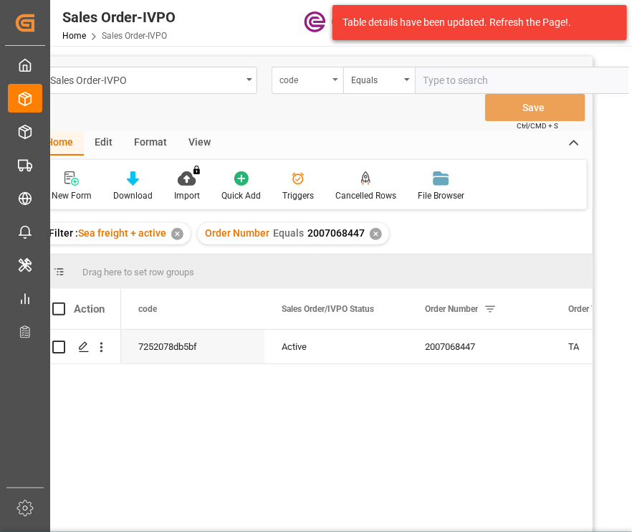
click at [313, 75] on div "code" at bounding box center [304, 78] width 49 height 16
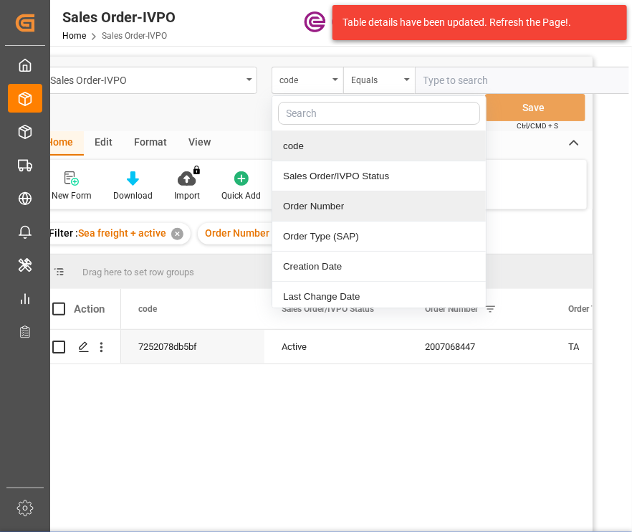
click at [310, 210] on div "Order Number" at bounding box center [379, 206] width 214 height 30
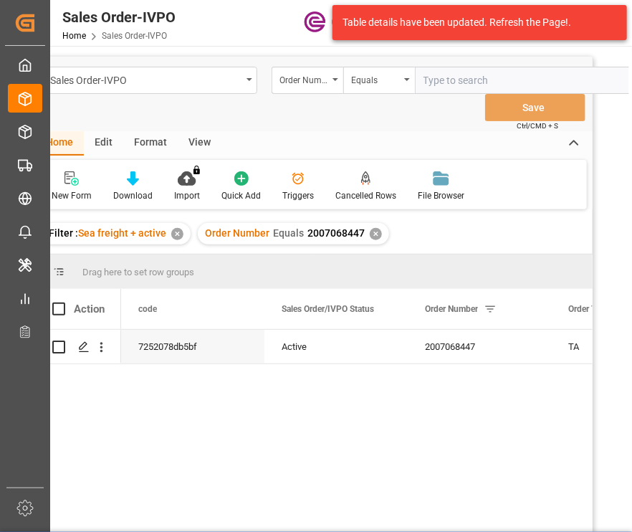
click at [374, 234] on div "✕" at bounding box center [376, 234] width 12 height 12
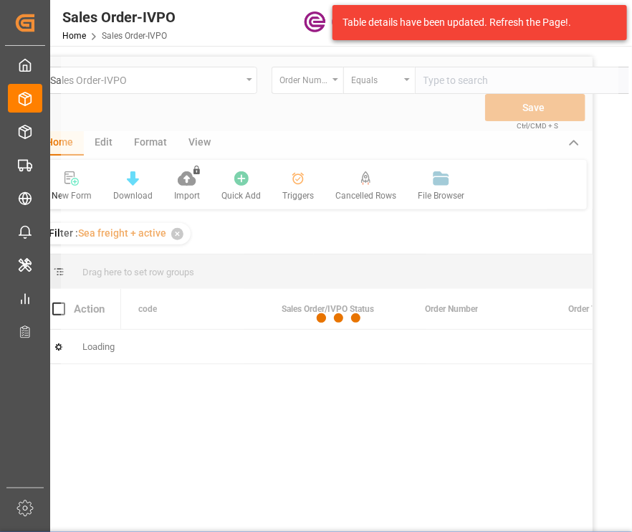
click at [433, 84] on input "text" at bounding box center [522, 80] width 215 height 27
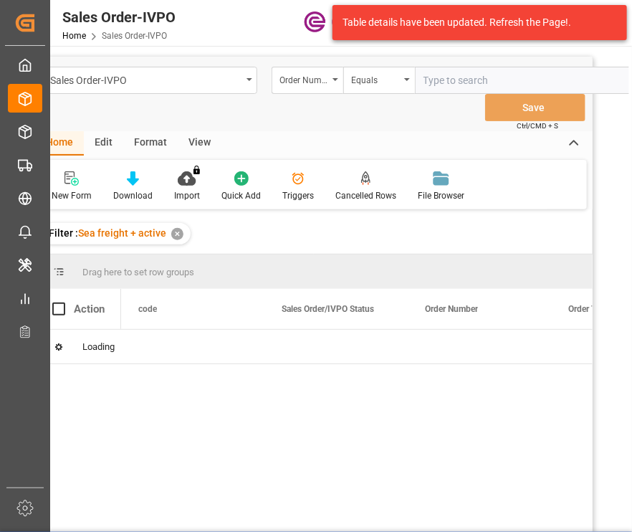
click at [442, 81] on input "text" at bounding box center [522, 80] width 215 height 27
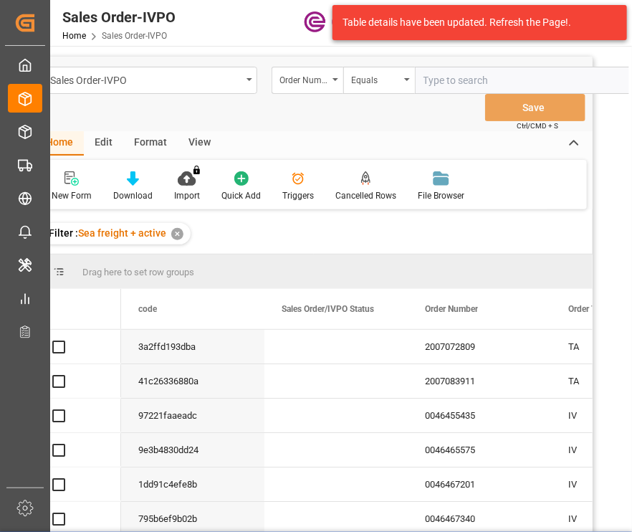
paste input "2007133913"
type input "2007133913"
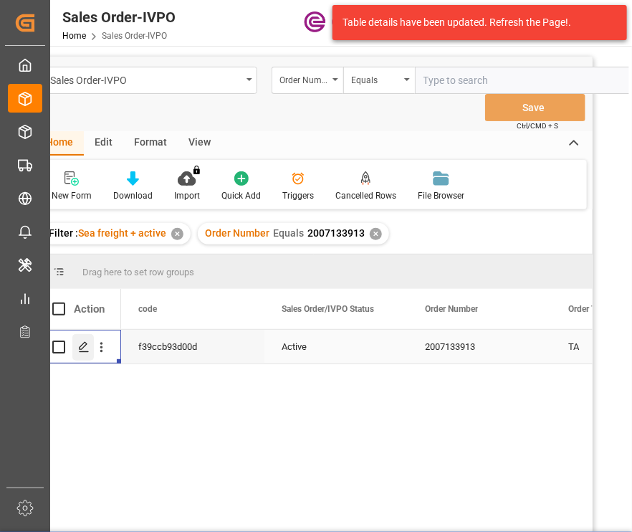
click at [85, 350] on icon "Press SPACE to select this row." at bounding box center [83, 346] width 11 height 11
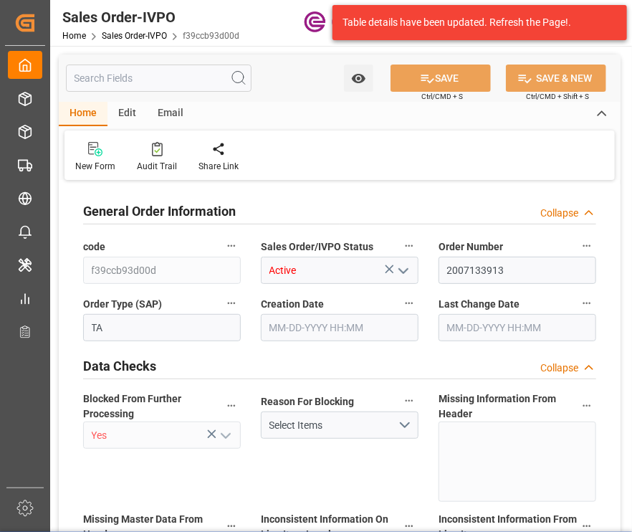
type input "CNTAO"
type input "0"
type input "1"
type input "324.272"
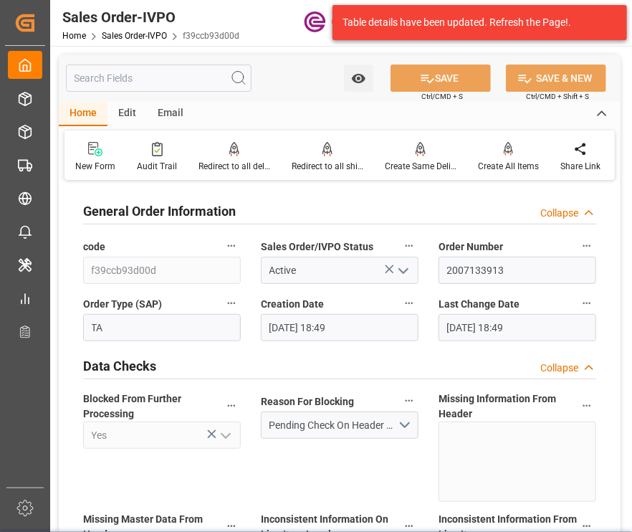
type input "[DATE] 18:49"
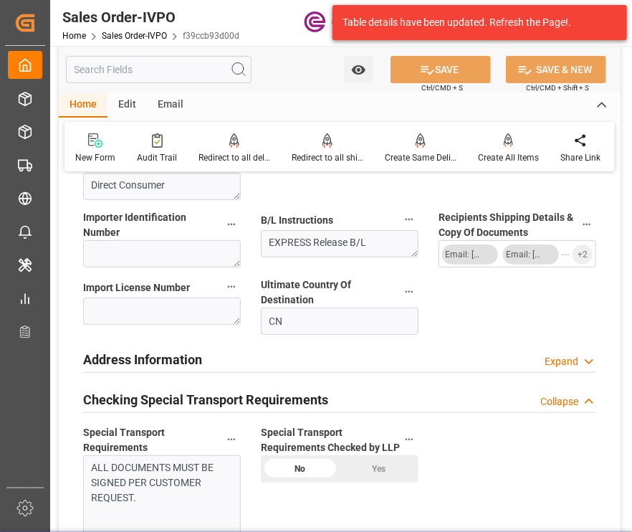
scroll to position [1649, 0]
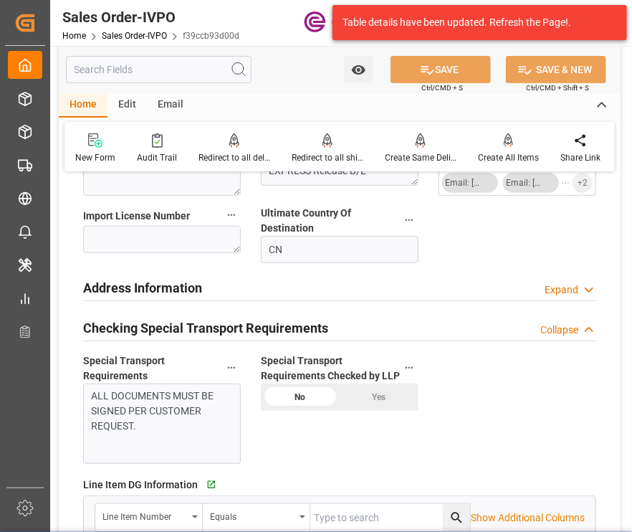
click at [371, 391] on div "Yes" at bounding box center [379, 396] width 79 height 27
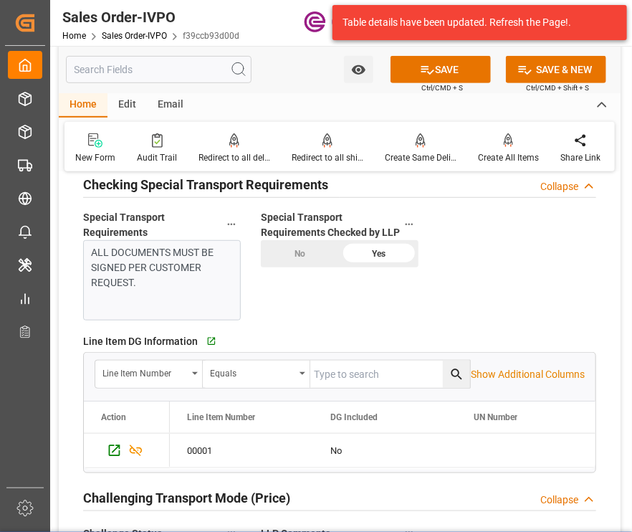
scroll to position [2007, 0]
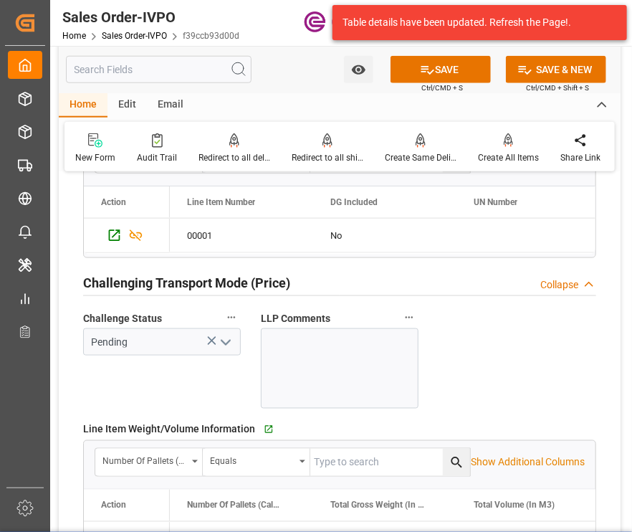
click at [226, 334] on icon "open menu" at bounding box center [225, 342] width 17 height 17
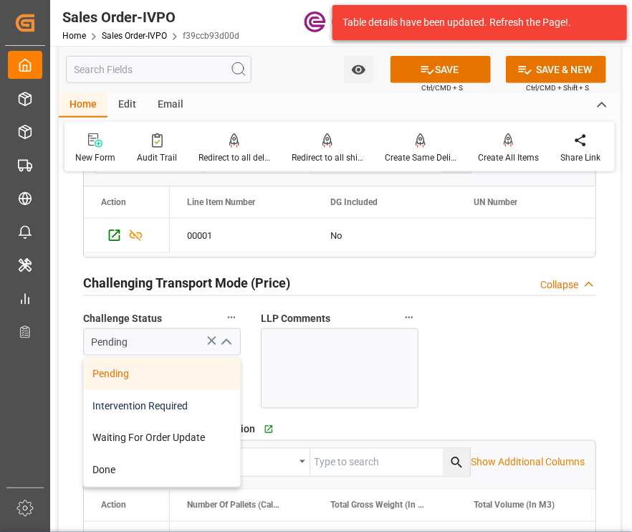
scroll to position [2222, 0]
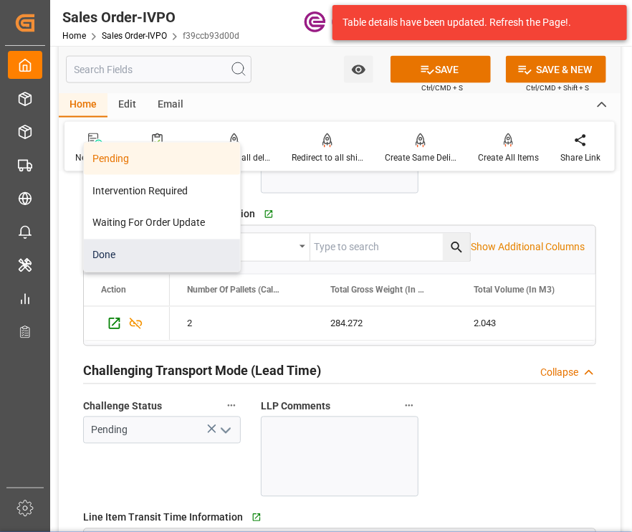
click at [152, 244] on div "Done" at bounding box center [162, 255] width 156 height 32
type input "Done"
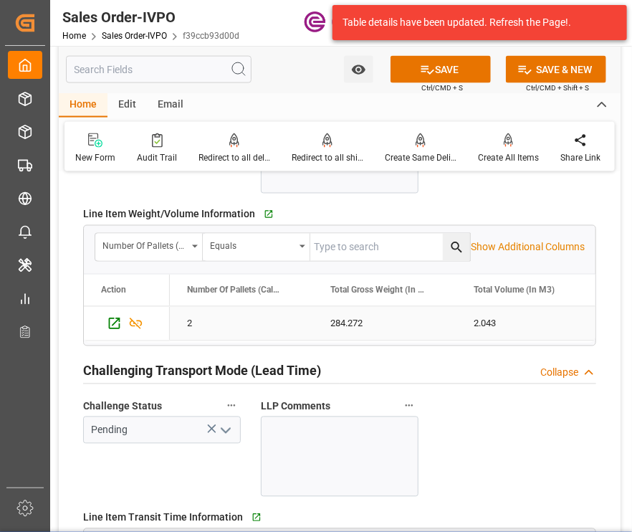
drag, startPoint x: 497, startPoint y: 307, endPoint x: 573, endPoint y: 307, distance: 75.3
click at [497, 307] on div "2.043" at bounding box center [528, 324] width 143 height 34
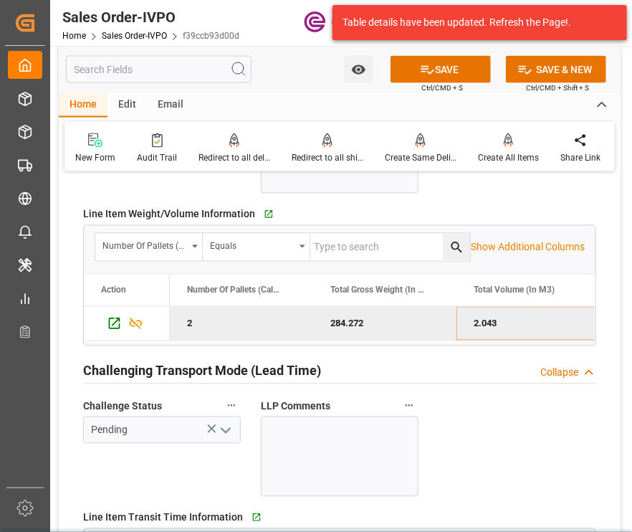
click at [224, 422] on icon "open menu" at bounding box center [225, 430] width 17 height 17
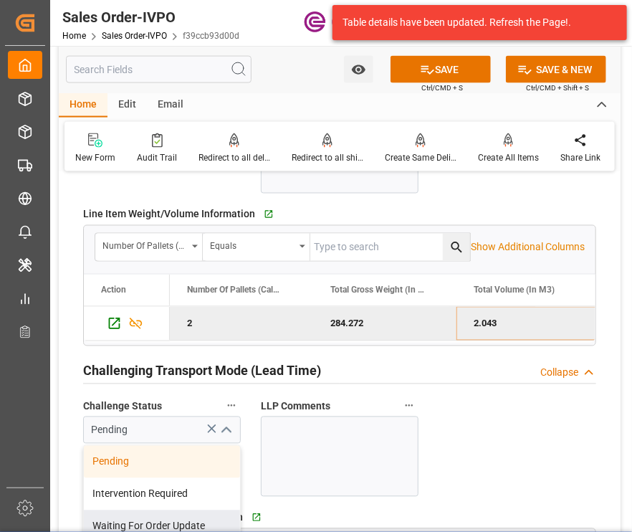
scroll to position [2437, 0]
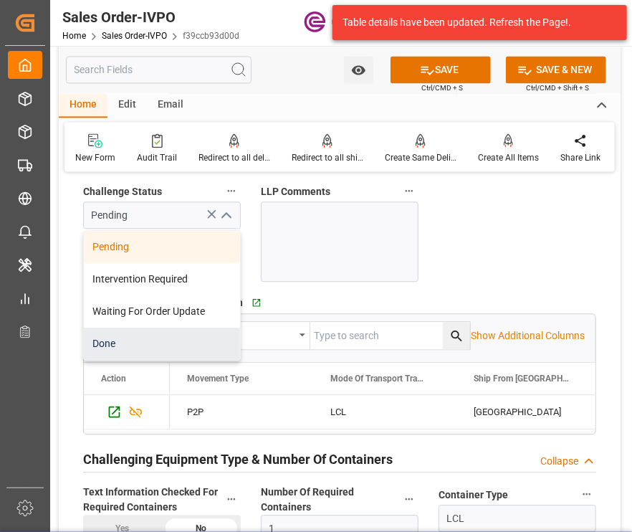
click at [109, 328] on div "Done" at bounding box center [162, 344] width 156 height 32
type input "Done"
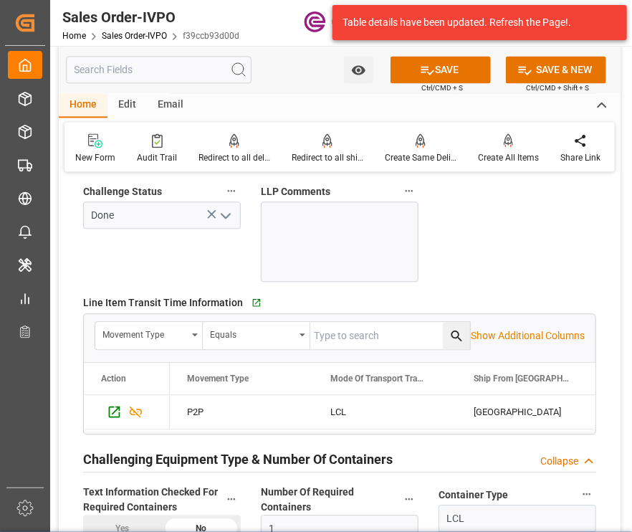
scroll to position [2652, 0]
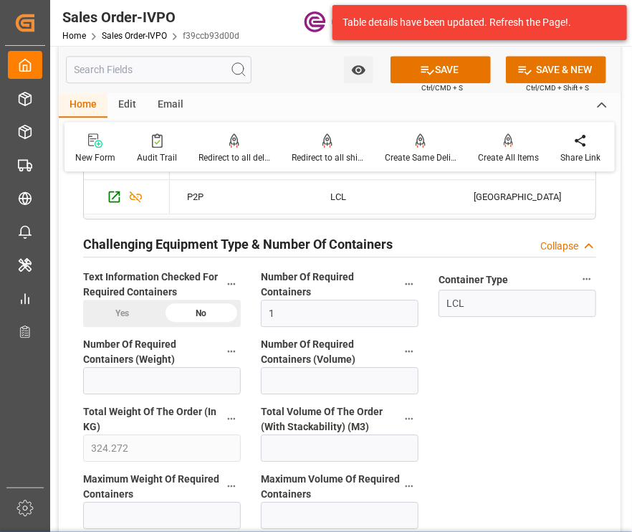
drag, startPoint x: 146, startPoint y: 295, endPoint x: 229, endPoint y: 307, distance: 84.8
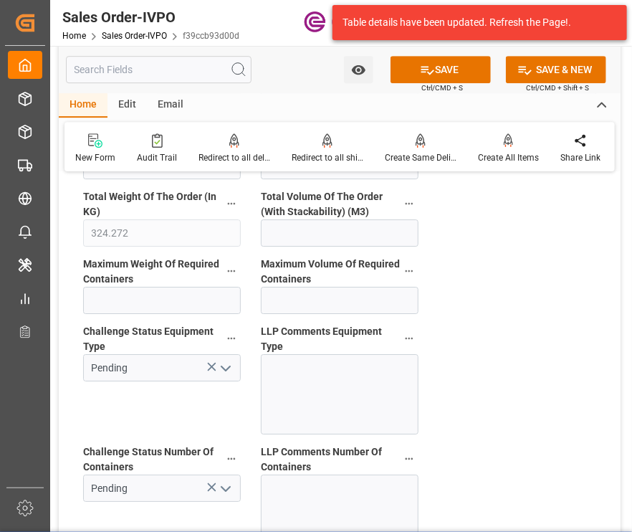
click at [229, 357] on button "open menu" at bounding box center [225, 368] width 22 height 22
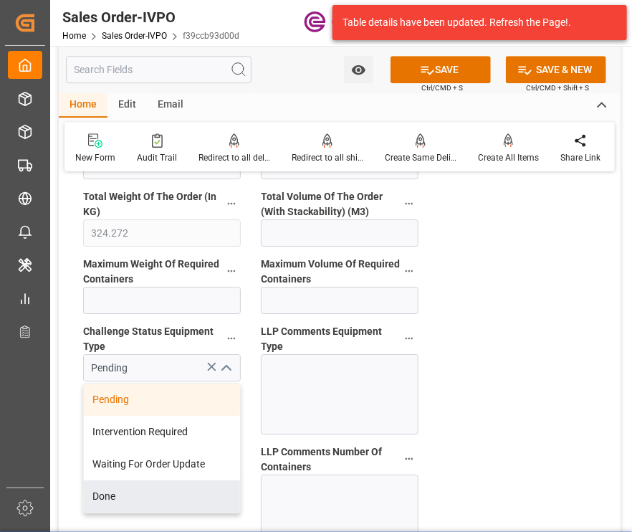
drag, startPoint x: 98, startPoint y: 477, endPoint x: 112, endPoint y: 471, distance: 14.8
click at [102, 480] on div "Done" at bounding box center [162, 496] width 156 height 32
type input "Done"
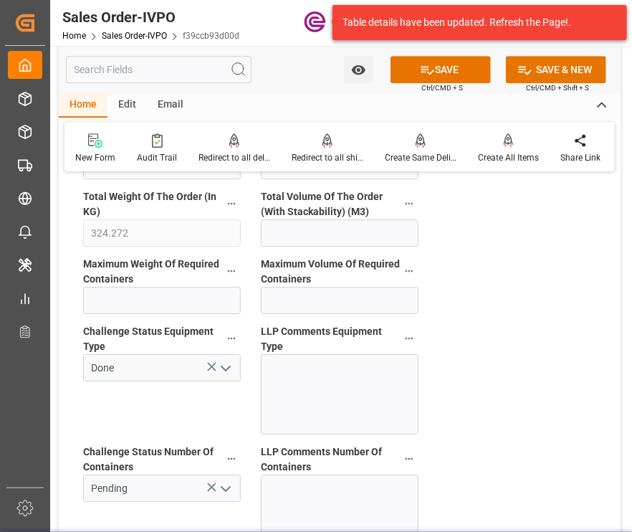
scroll to position [2939, 0]
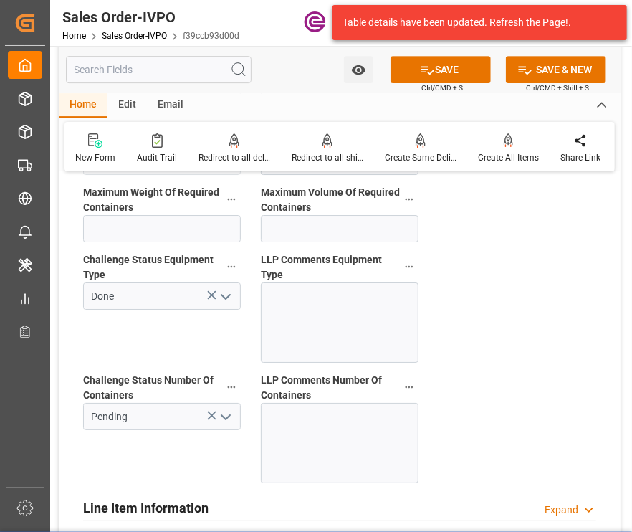
drag, startPoint x: 232, startPoint y: 401, endPoint x: 163, endPoint y: 437, distance: 77.6
click at [232, 409] on icon "open menu" at bounding box center [225, 417] width 17 height 17
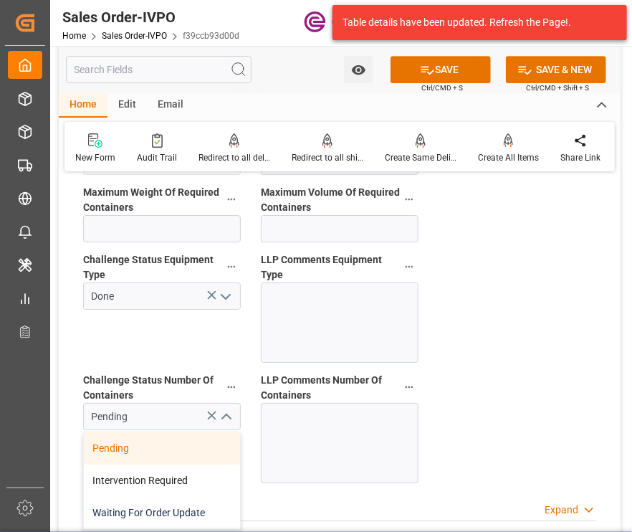
scroll to position [3082, 0]
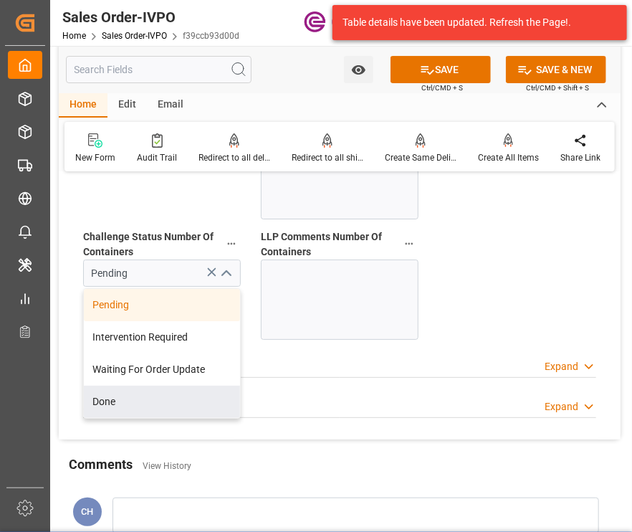
click at [99, 386] on div "Done" at bounding box center [162, 402] width 156 height 32
type input "Done"
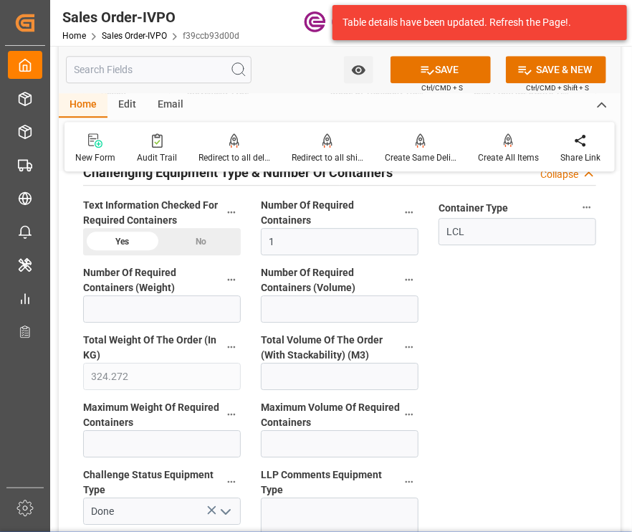
scroll to position [2437, 0]
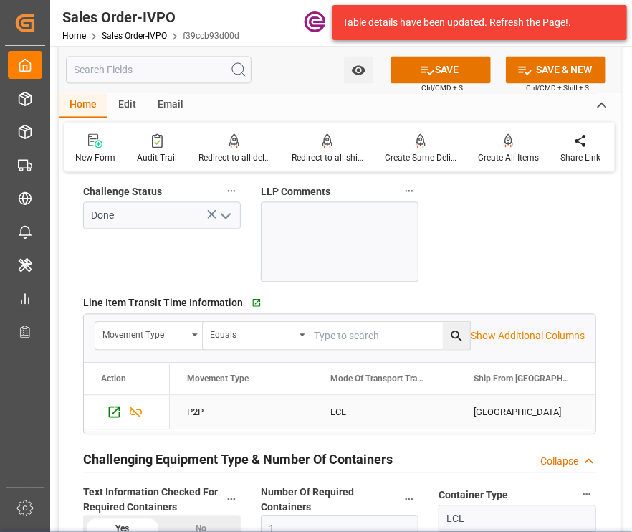
click at [508, 396] on div "CALUMET CITY" at bounding box center [528, 412] width 143 height 34
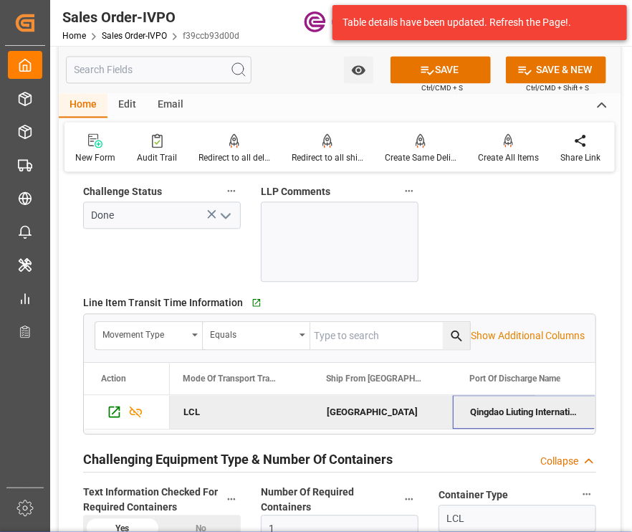
scroll to position [0, 290]
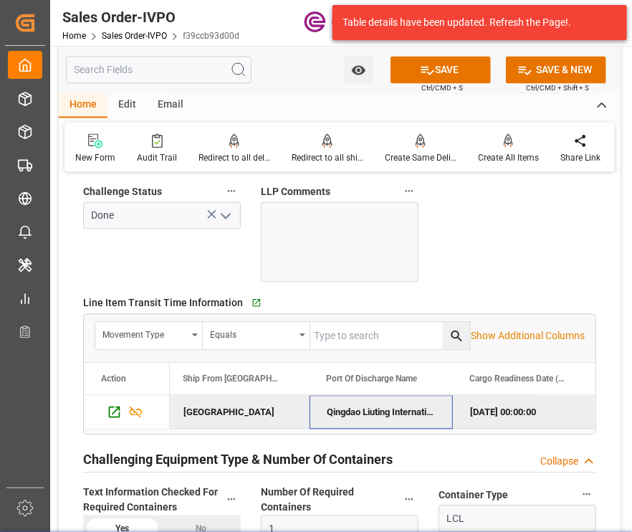
click at [354, 395] on div "Qingdao Liuting International Apt" at bounding box center [381, 412] width 143 height 34
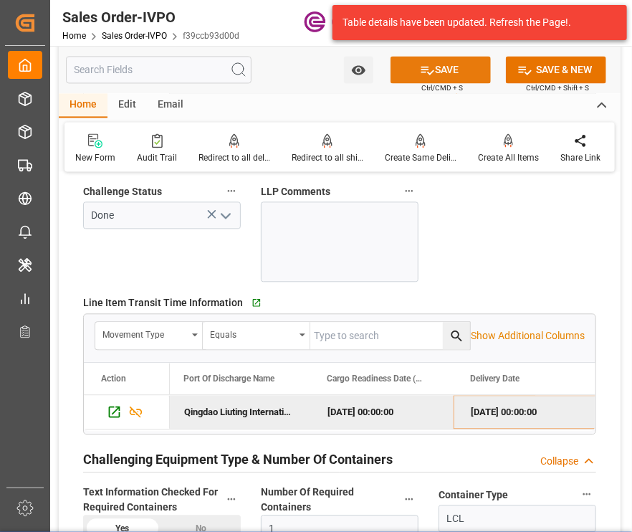
click at [436, 57] on button "SAVE" at bounding box center [441, 69] width 100 height 27
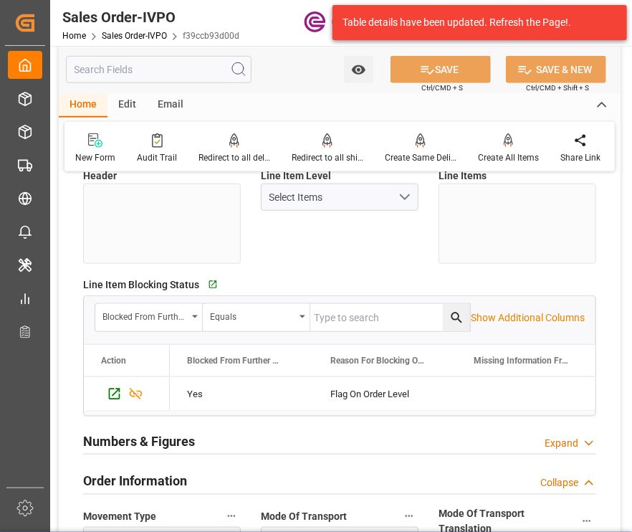
scroll to position [0, 0]
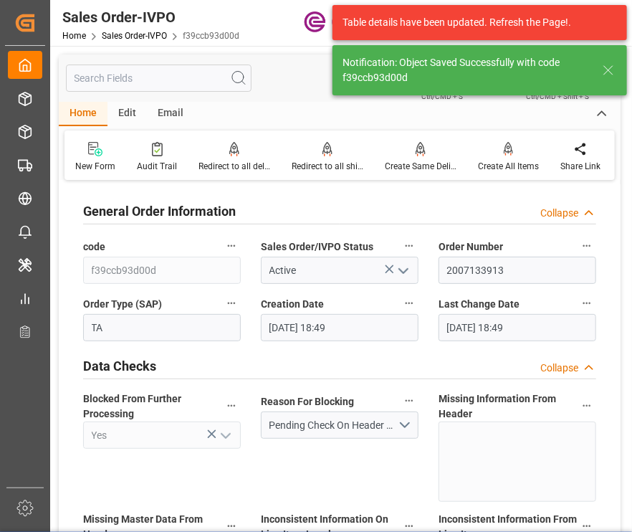
type input "[DATE] 18:52"
type input "No"
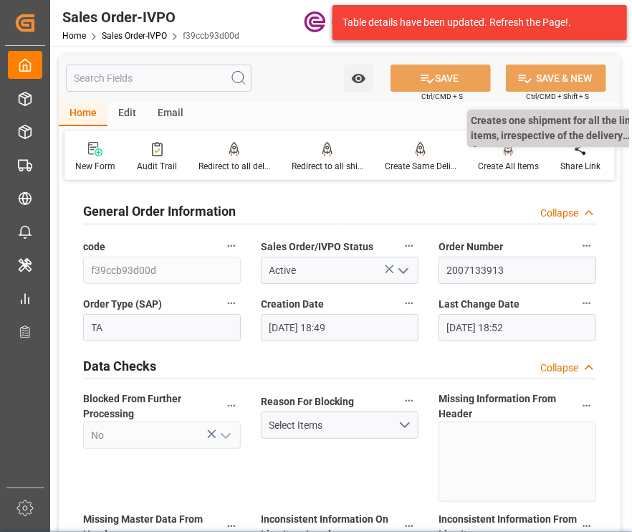
click at [510, 164] on div "Create All Items" at bounding box center [508, 166] width 61 height 13
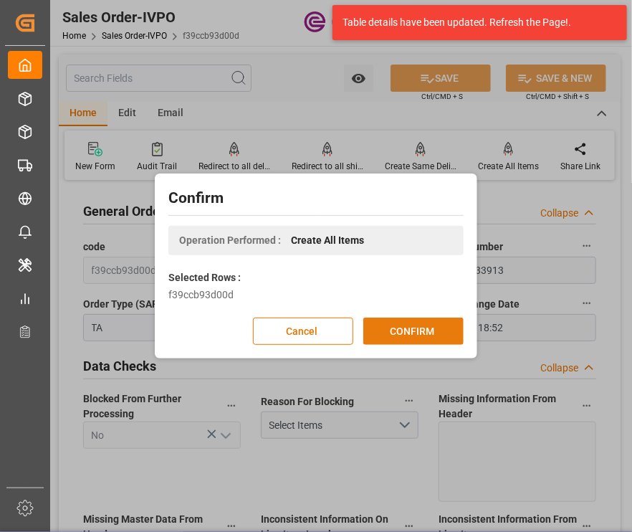
click at [410, 319] on button "CONFIRM" at bounding box center [413, 331] width 100 height 27
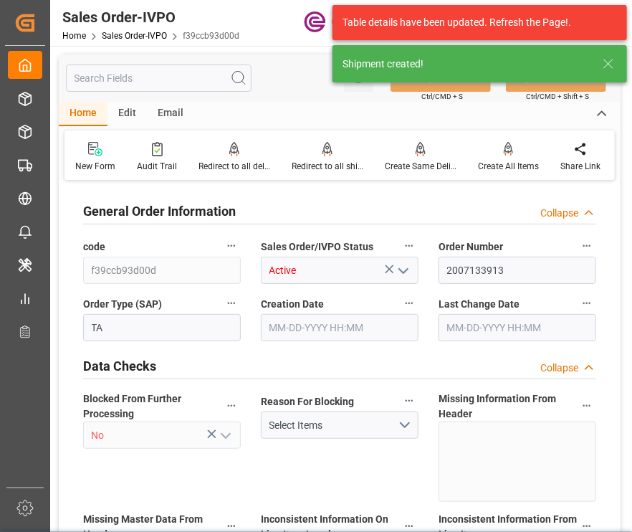
type input "CNTAO"
type input "0"
type input "1"
type input "324.272"
type input "08-08-2025 18:49"
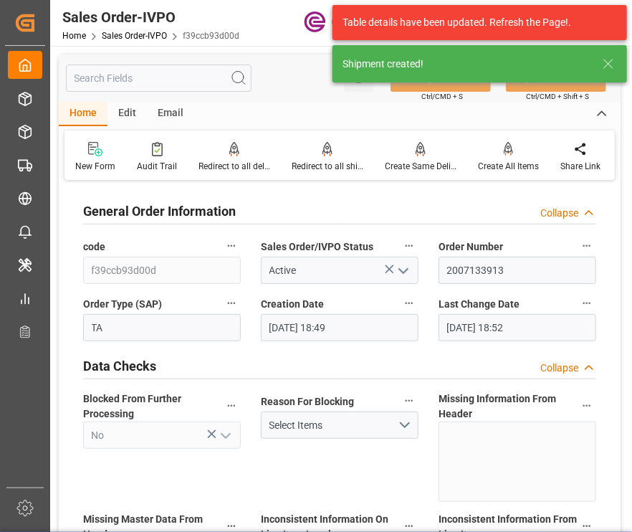
type input "[DATE] 18:52"
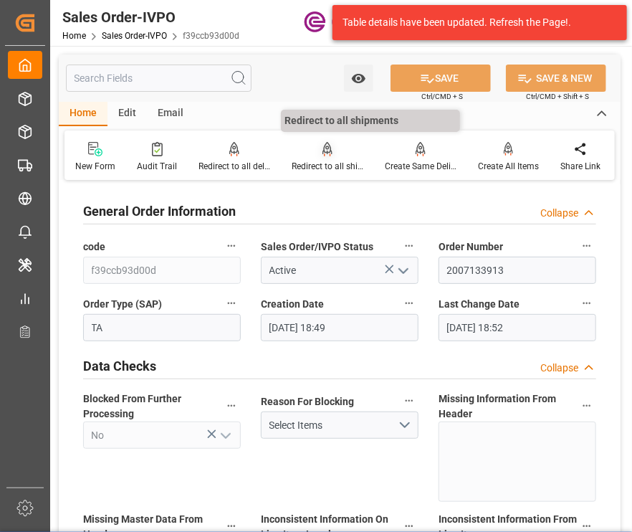
click at [332, 150] on div at bounding box center [328, 148] width 72 height 15
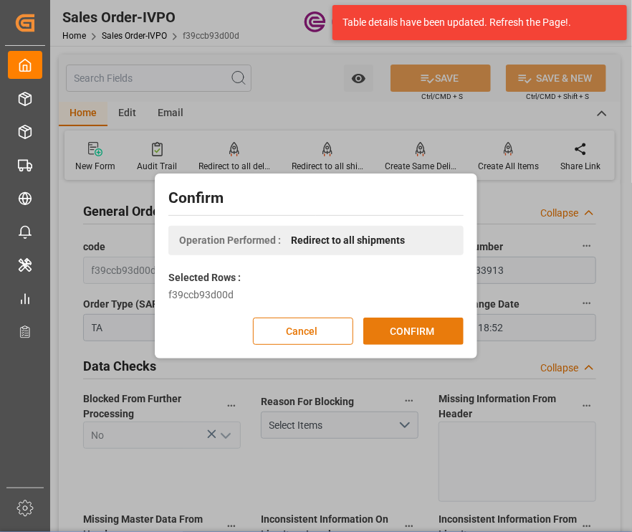
click at [419, 330] on button "CONFIRM" at bounding box center [413, 331] width 100 height 27
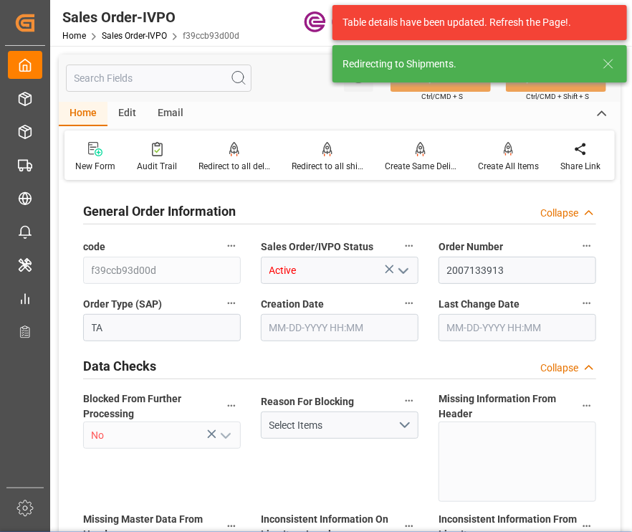
type input "CNTAO"
type input "0"
type input "1"
type input "324.272"
type input "08-08-2025 18:49"
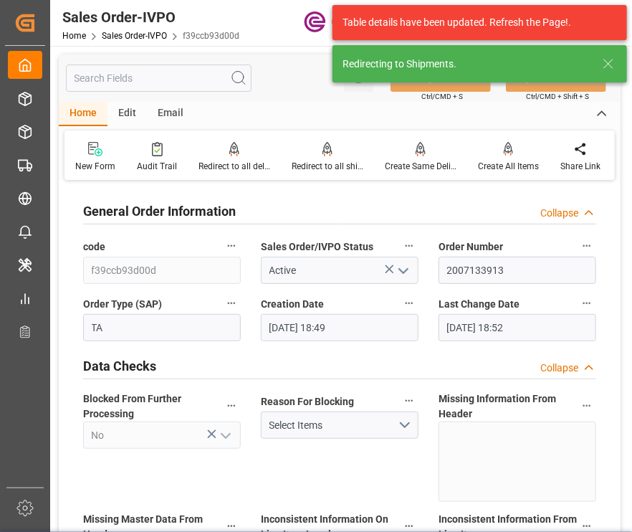
type input "[DATE] 18:52"
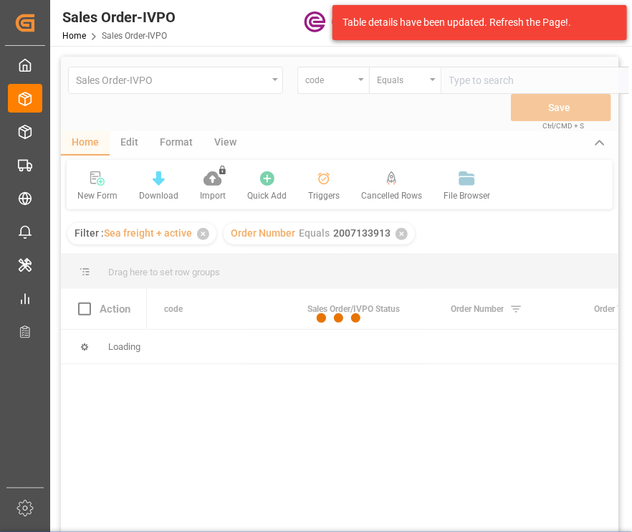
scroll to position [0, 26]
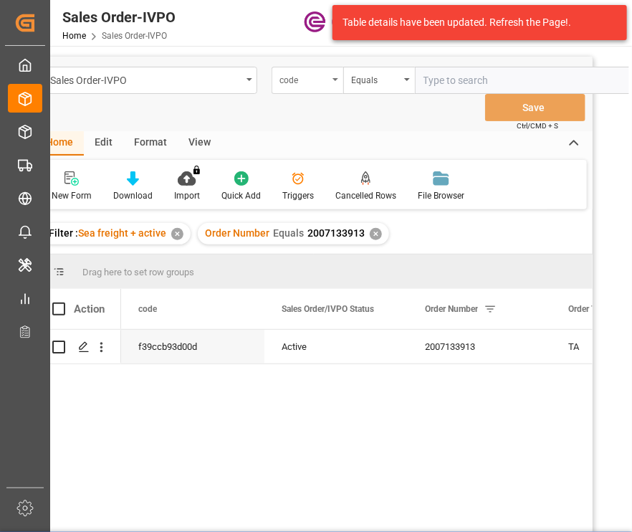
click at [302, 84] on div "code" at bounding box center [308, 80] width 72 height 27
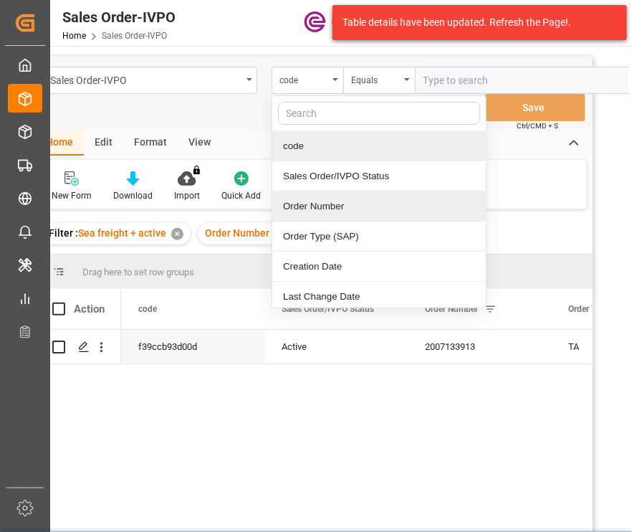
click at [317, 199] on div "Order Number" at bounding box center [379, 206] width 214 height 30
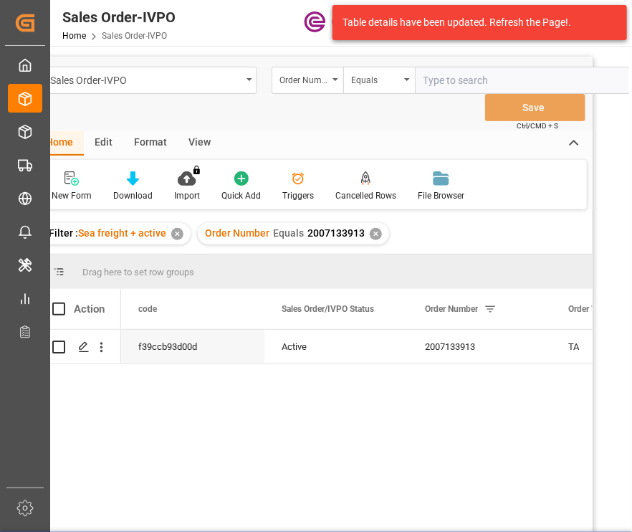
click at [370, 230] on div "✕" at bounding box center [376, 234] width 12 height 12
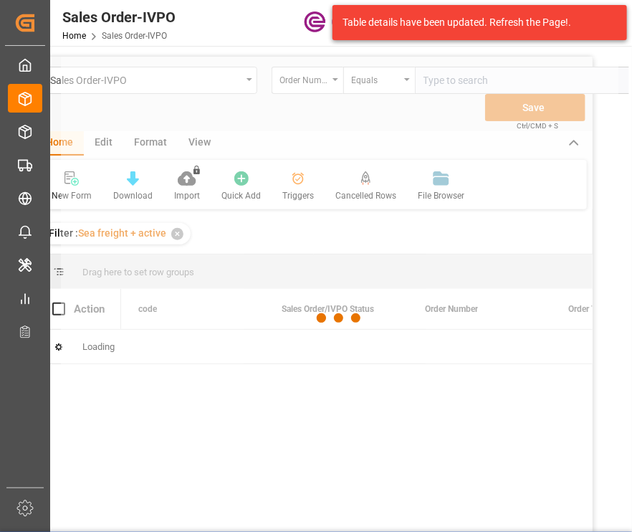
click at [453, 92] on div at bounding box center [340, 318] width 558 height 523
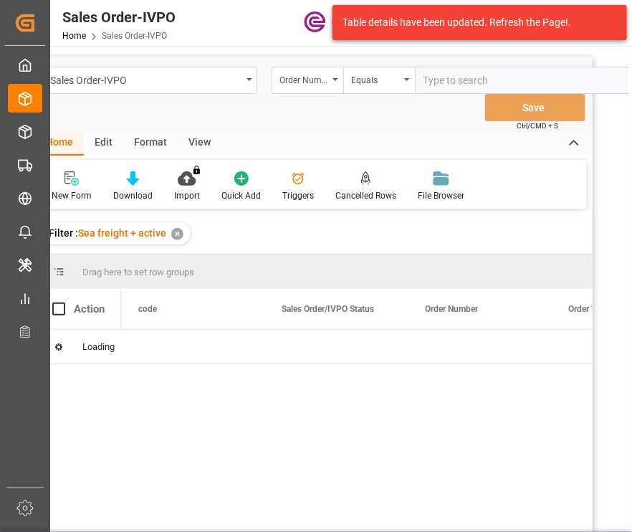
drag, startPoint x: 456, startPoint y: 86, endPoint x: 452, endPoint y: 105, distance: 19.7
click at [452, 105] on div "Sales Order-IVPO Order Number Equals Save Ctrl/CMD + S" at bounding box center [314, 94] width 558 height 75
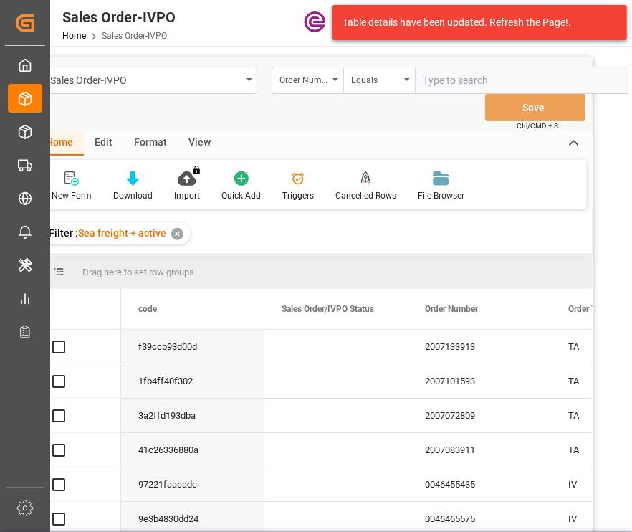
paste input "2007132176"
type input "2007132176"
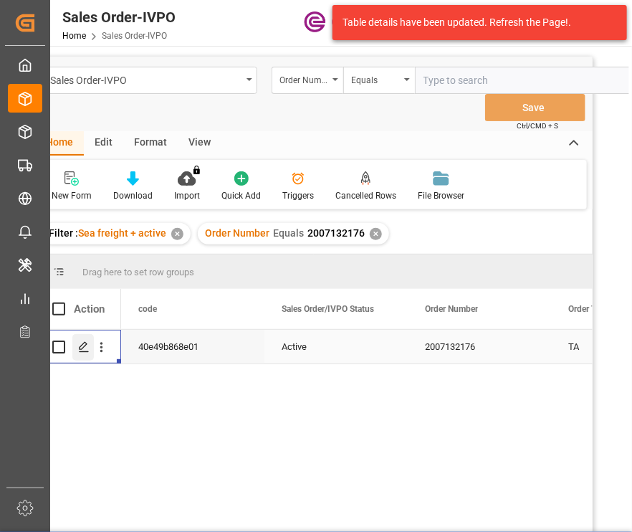
click at [73, 352] on div "Press SPACE to select this row." at bounding box center [83, 347] width 22 height 27
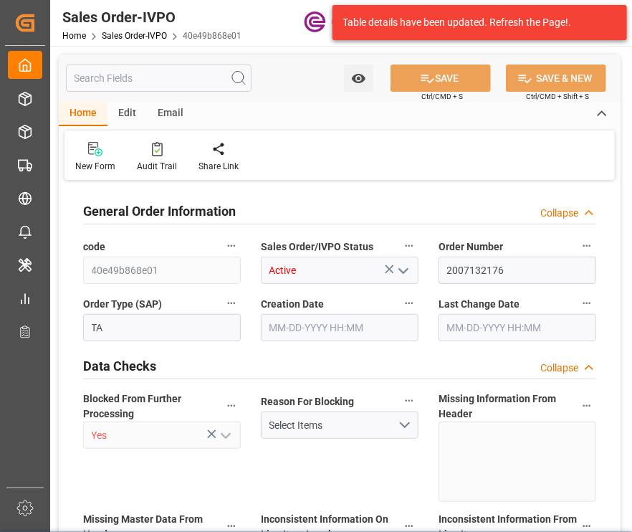
type input "40e49b868e01"
type input "Active"
type input "2007132176"
type input "TA"
type input "Yes"
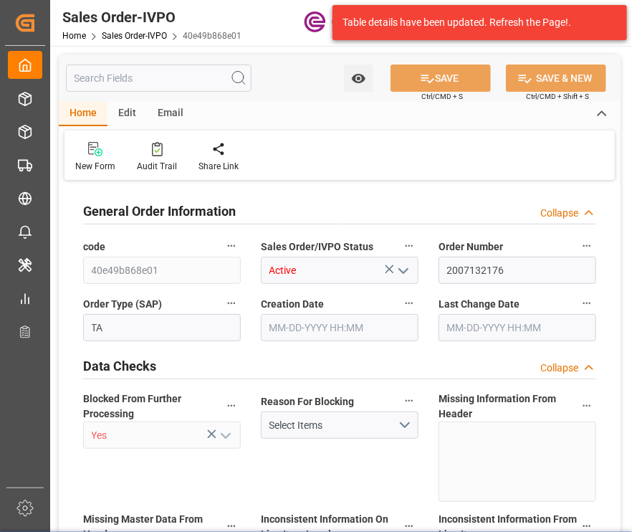
type input "P2P"
type input "41"
type input "LCL"
type input "0008"
type input "LCL"
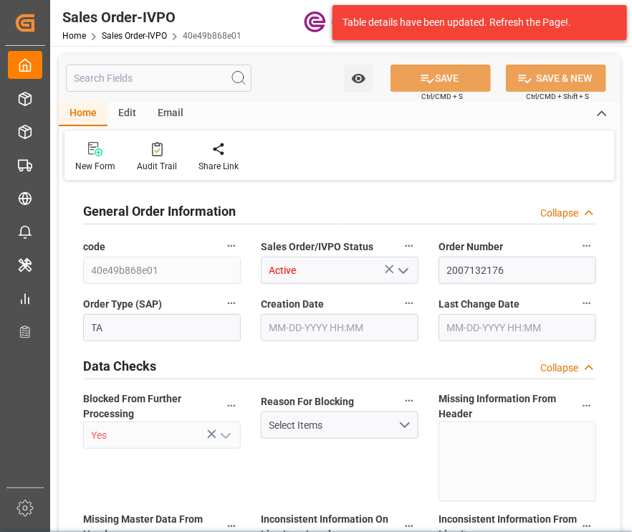
type textarea "No Tank Container"
type input "11257926"
type input "39"
type input "SP CX ECA"
type input "Specialty Additives"
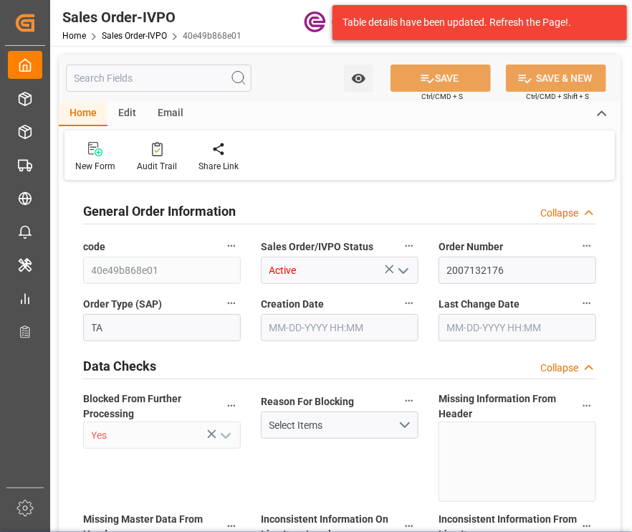
type input "CIF"
type input "AUCKLAND NZ"
type input "Auckland"
type textarea "Not required"
type textarea "ISSUE SURRENDER B/L OCEAN FREIGHT AND INSRUANCE COST REQUIRED ON B/L"
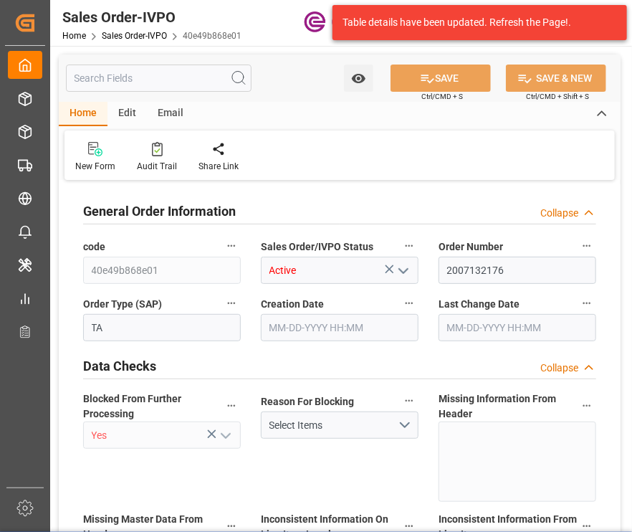
type input "NZ"
type input "Pending"
type input "LCL"
type input "Pending"
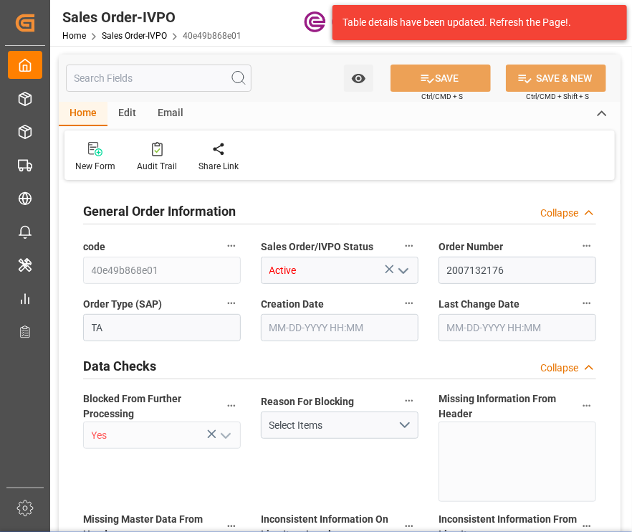
type input "Pending"
type input "NZAKL"
type input "0"
type input "1"
type input "946.2"
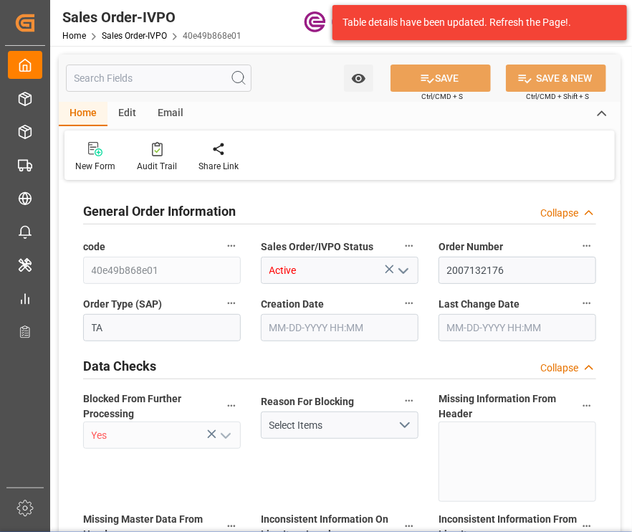
type input "08-08-2025 18:26"
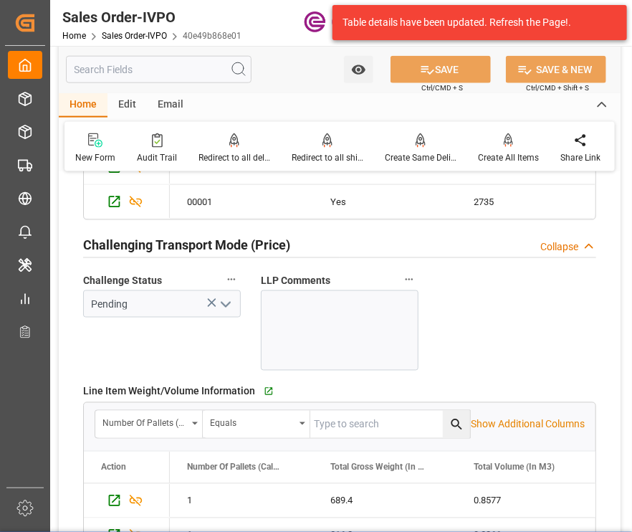
scroll to position [2047, 0]
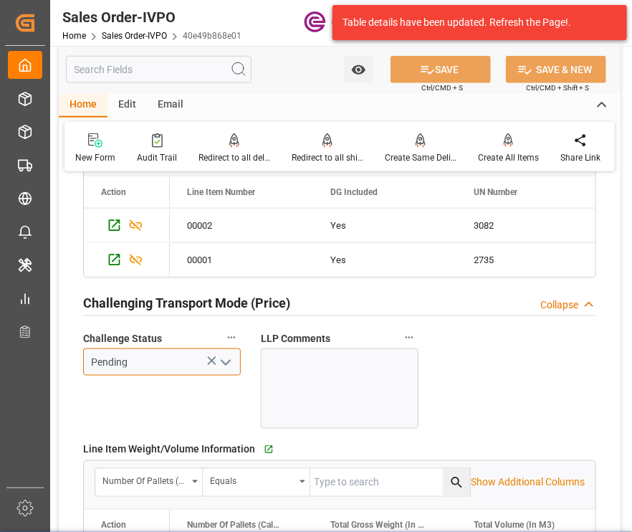
click at [238, 350] on input "Pending" at bounding box center [162, 361] width 158 height 27
click at [218, 354] on icon "open menu" at bounding box center [225, 362] width 17 height 17
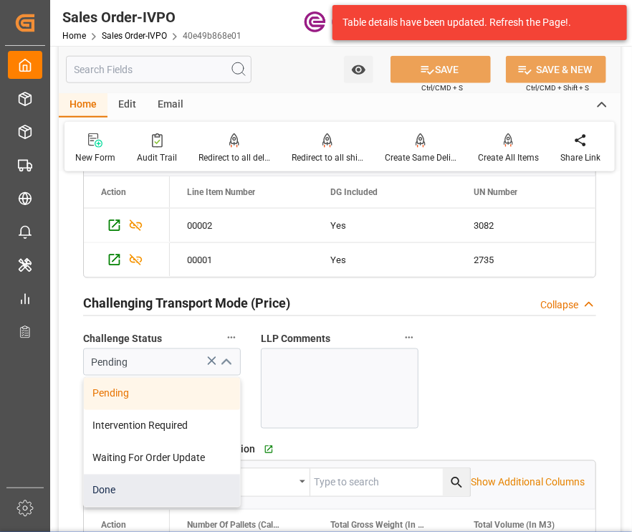
click at [100, 474] on div "Done" at bounding box center [162, 490] width 156 height 32
type input "Done"
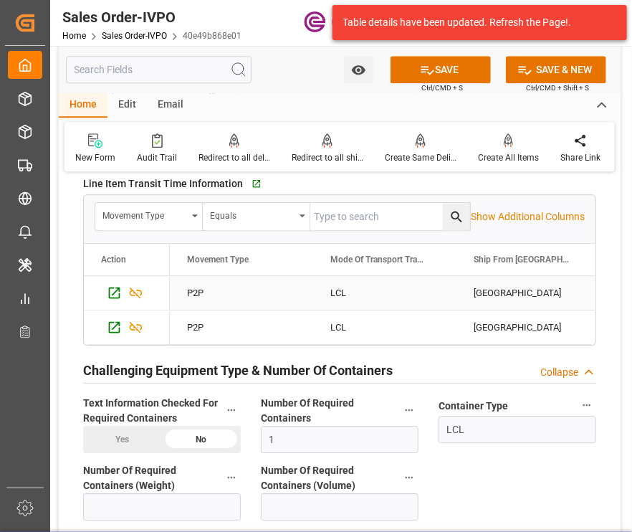
scroll to position [2503, 0]
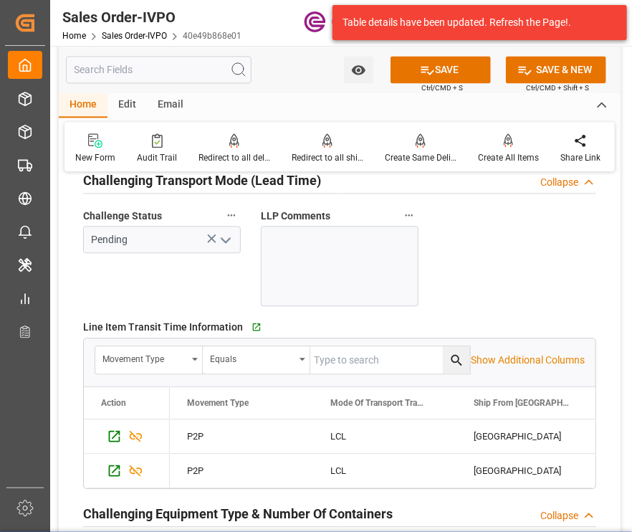
click at [229, 232] on icon "open menu" at bounding box center [225, 240] width 17 height 17
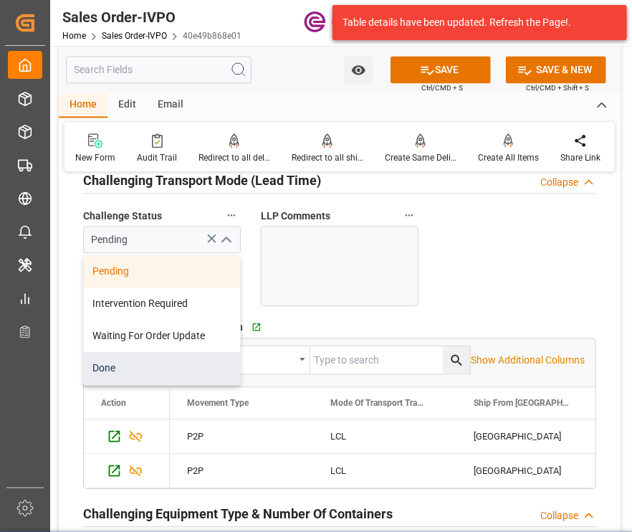
drag, startPoint x: 123, startPoint y: 361, endPoint x: 141, endPoint y: 365, distance: 19.0
click at [123, 361] on div "Done" at bounding box center [162, 368] width 156 height 32
type input "Done"
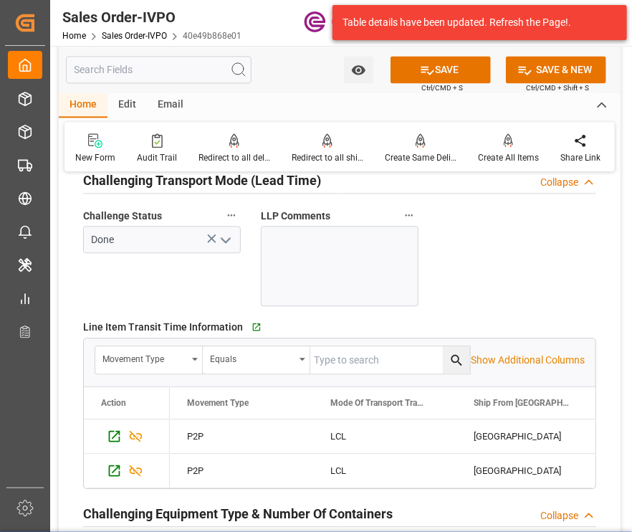
scroll to position [2718, 0]
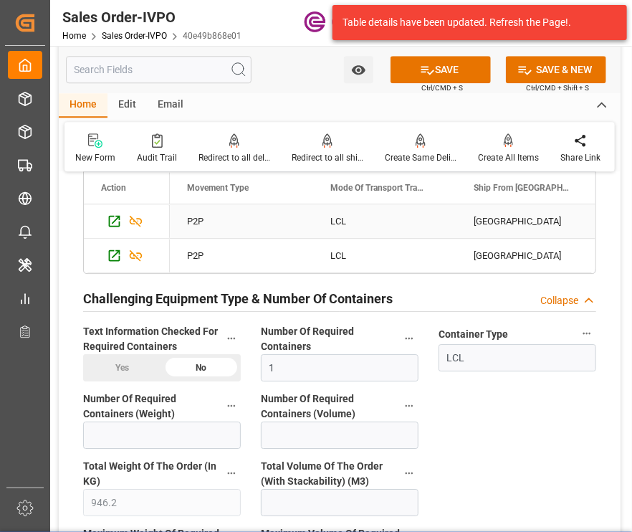
click at [483, 220] on div "CALUMET CITY" at bounding box center [528, 221] width 143 height 34
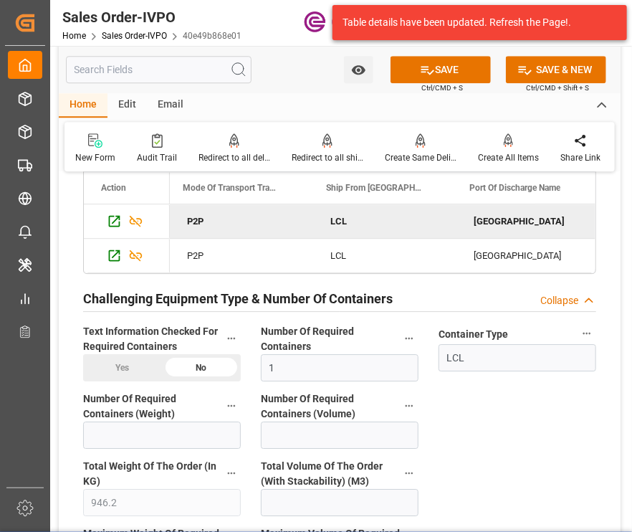
scroll to position [0, 290]
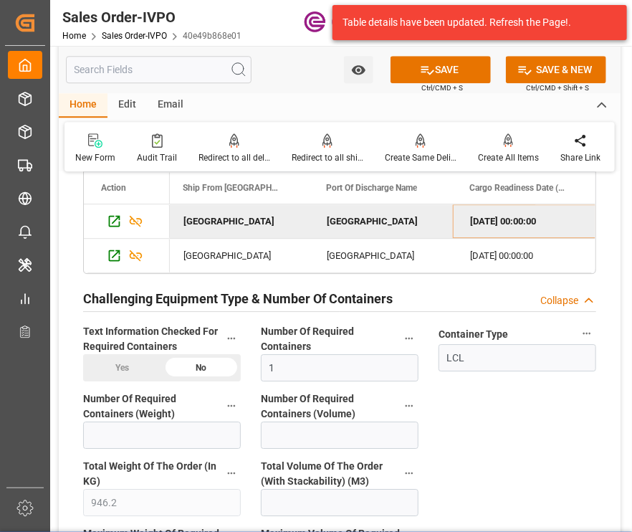
click at [396, 208] on div "[GEOGRAPHIC_DATA]" at bounding box center [381, 221] width 143 height 34
drag, startPoint x: 127, startPoint y: 345, endPoint x: 146, endPoint y: 345, distance: 19.4
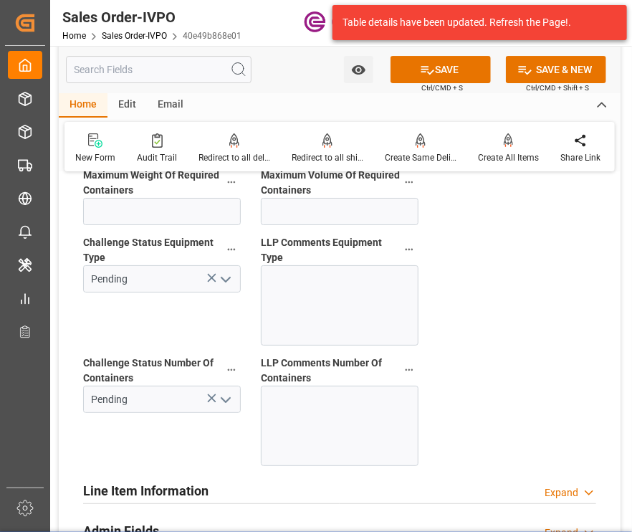
click at [229, 271] on icon "open menu" at bounding box center [225, 279] width 17 height 17
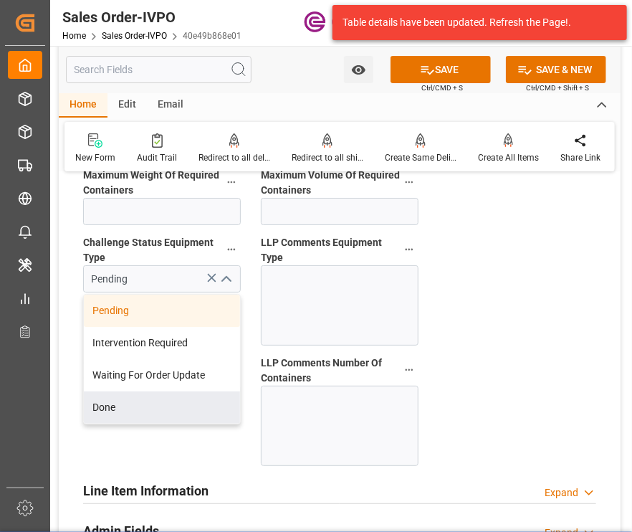
click at [115, 391] on div "Done" at bounding box center [162, 407] width 156 height 32
type input "Done"
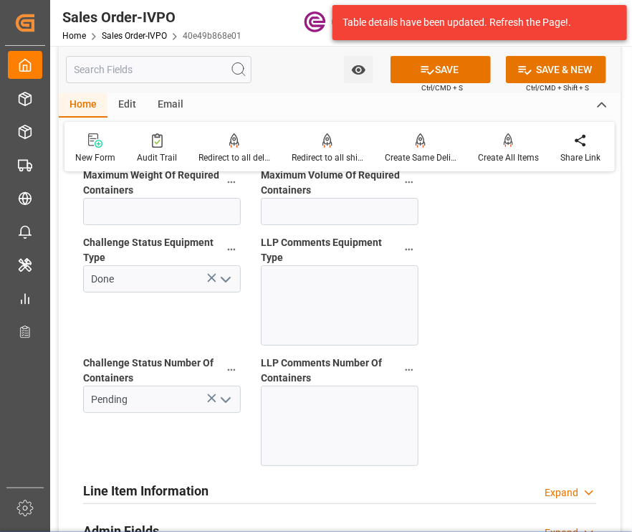
drag, startPoint x: 235, startPoint y: 390, endPoint x: 222, endPoint y: 397, distance: 14.8
click at [234, 388] on button "open menu" at bounding box center [225, 399] width 22 height 22
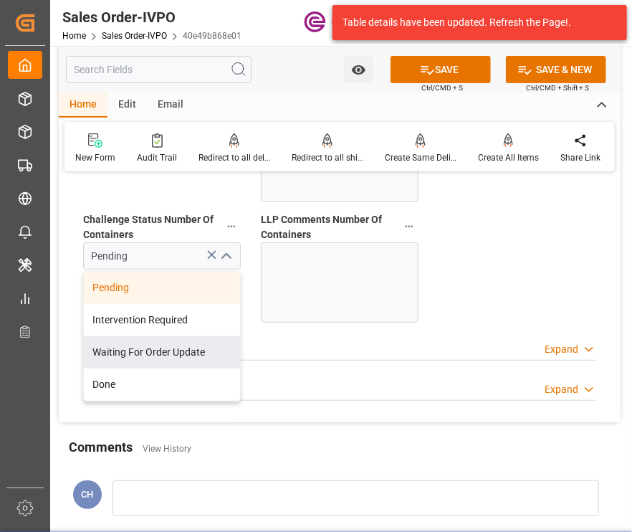
scroll to position [3291, 0]
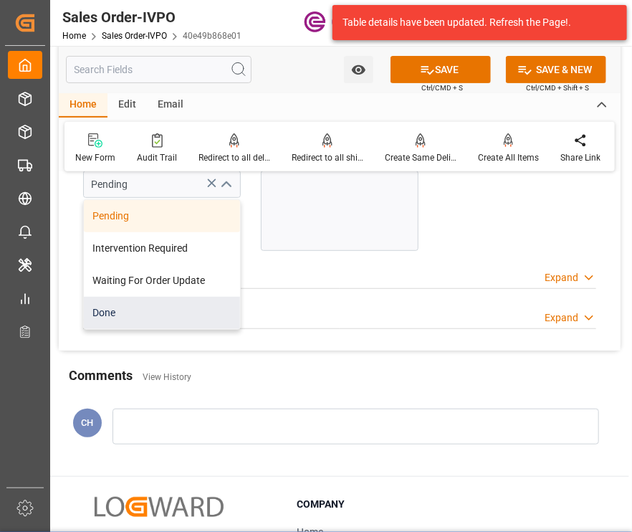
click at [120, 305] on div "Done" at bounding box center [162, 313] width 156 height 32
type input "Done"
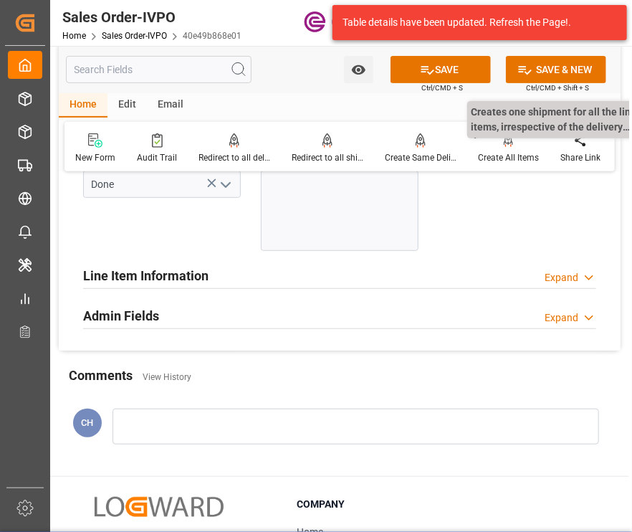
scroll to position [2933, 0]
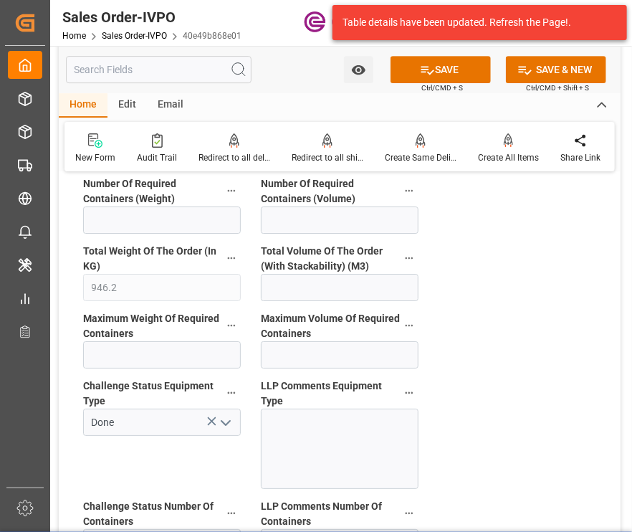
drag, startPoint x: 458, startPoint y: 75, endPoint x: 453, endPoint y: 110, distance: 34.8
click at [457, 75] on button "SAVE" at bounding box center [441, 69] width 100 height 27
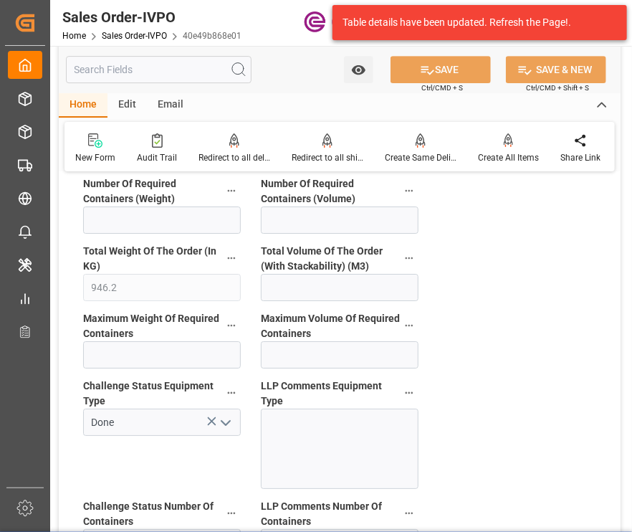
scroll to position [2646, 0]
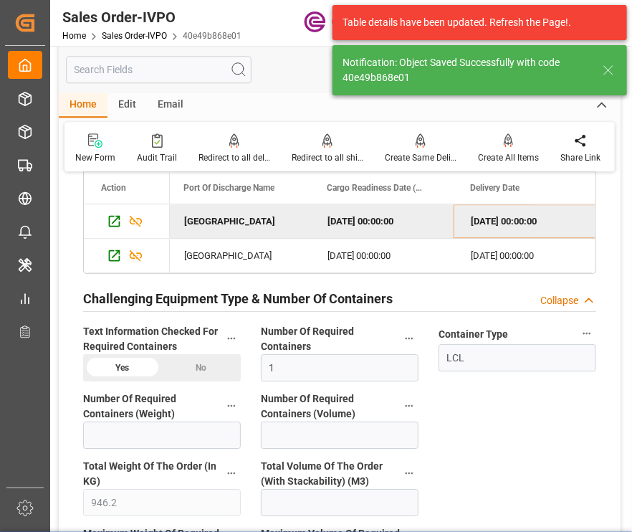
type input "08-11-2025 19:15"
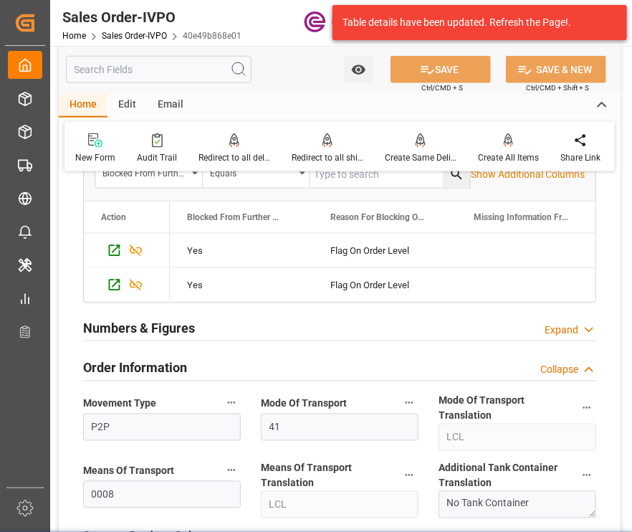
scroll to position [0, 0]
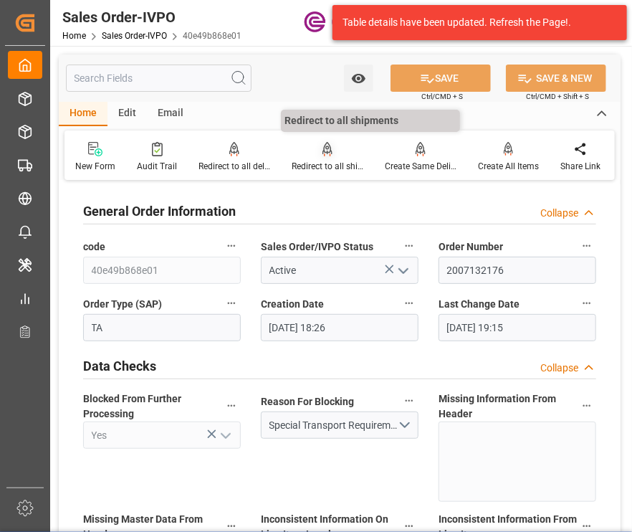
click at [336, 156] on div "Redirect to all shipments" at bounding box center [327, 157] width 93 height 32
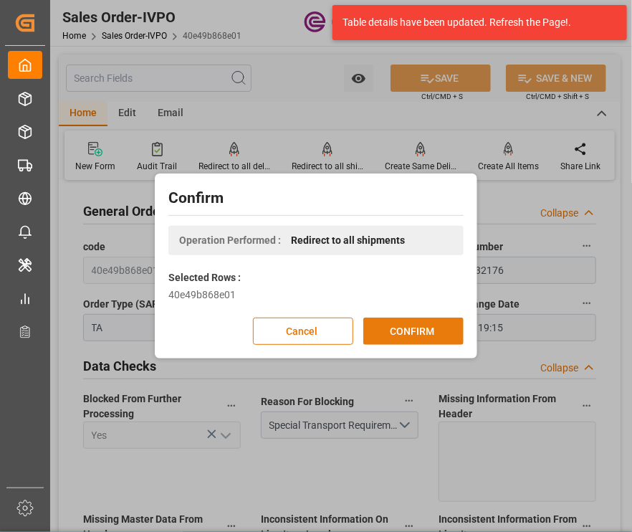
click at [415, 339] on button "CONFIRM" at bounding box center [413, 331] width 100 height 27
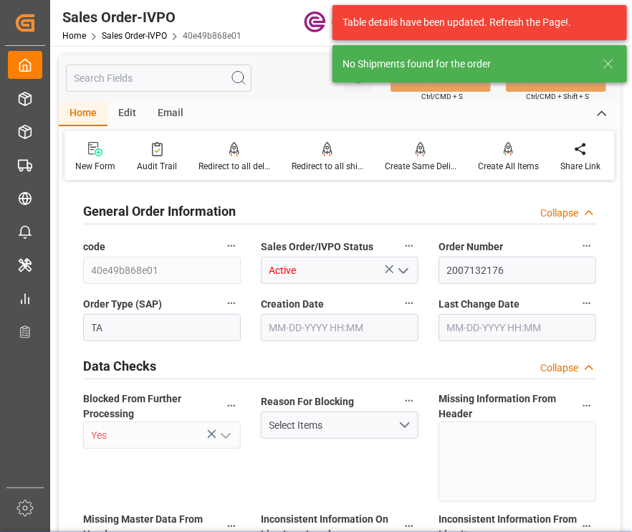
type input "NZAKL"
type input "0"
type input "1"
type input "946.2"
type input "08-08-2025 18:26"
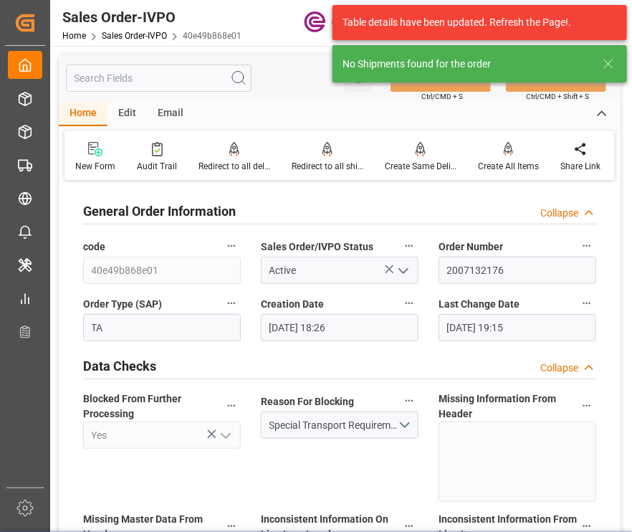
type input "08-11-2025 19:15"
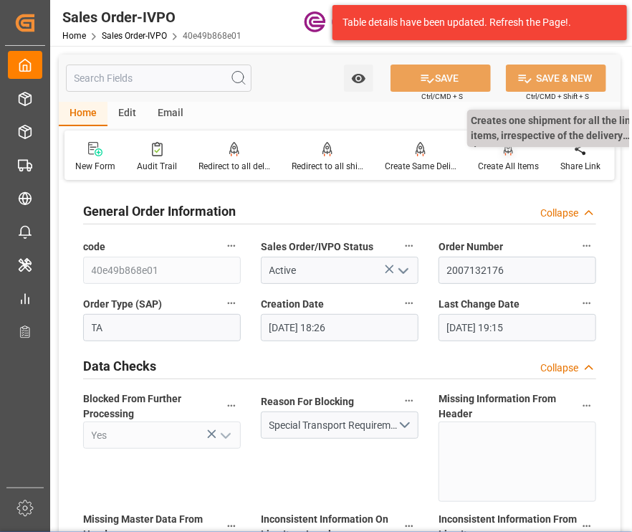
click at [505, 169] on div "Create All Items" at bounding box center [508, 166] width 61 height 13
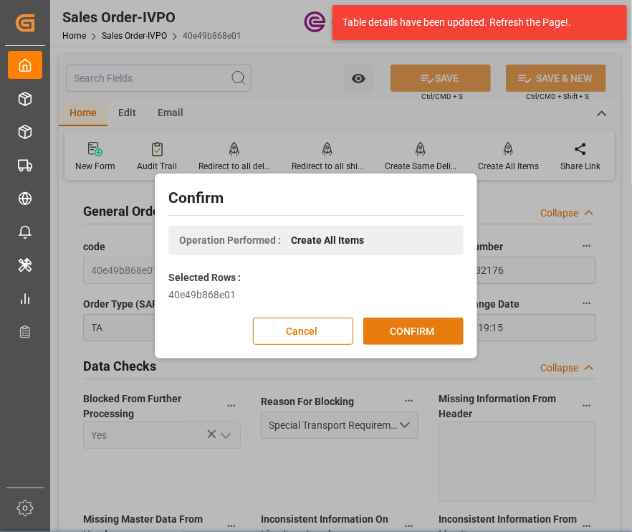
click at [416, 329] on button "CONFIRM" at bounding box center [413, 331] width 100 height 27
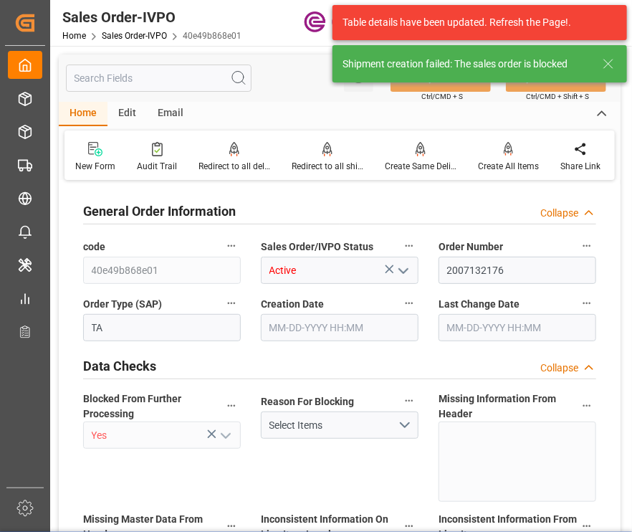
type input "NZAKL"
type input "0"
type input "1"
type input "946.2"
type input "08-08-2025 18:26"
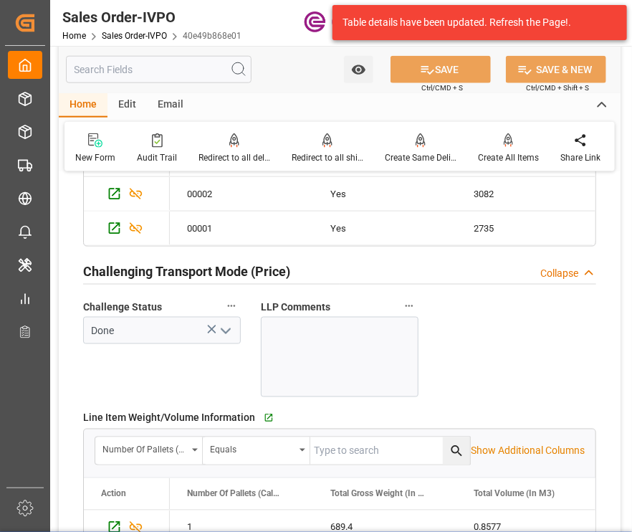
scroll to position [1792, 0]
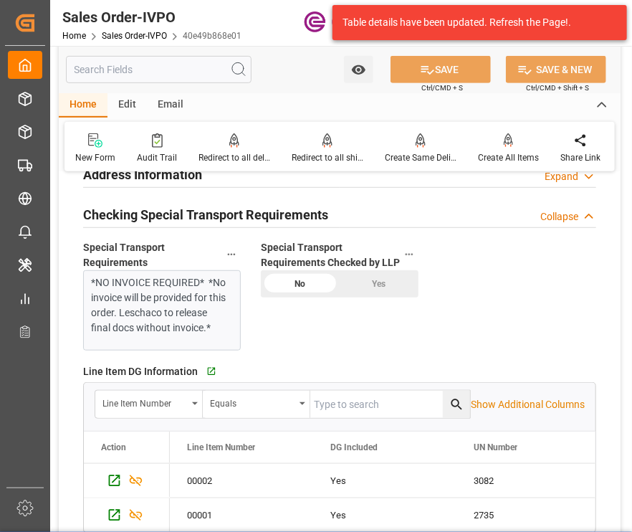
click at [378, 279] on div "Yes" at bounding box center [379, 283] width 79 height 27
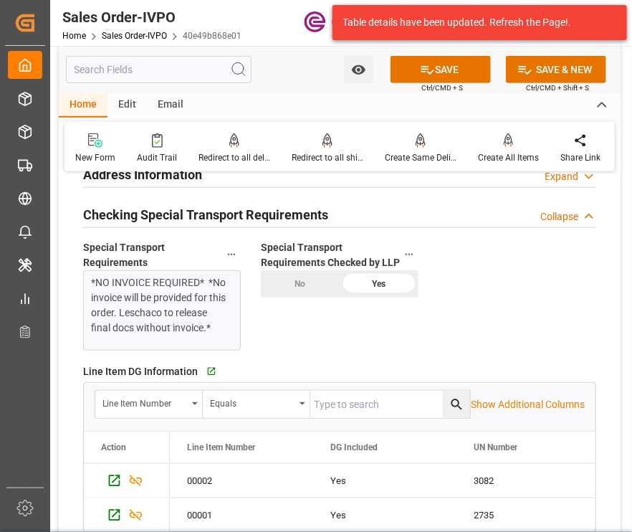
click at [450, 83] on div "SAVE Ctrl/CMD + S" at bounding box center [441, 69] width 130 height 27
click at [430, 67] on button "SAVE" at bounding box center [441, 69] width 100 height 27
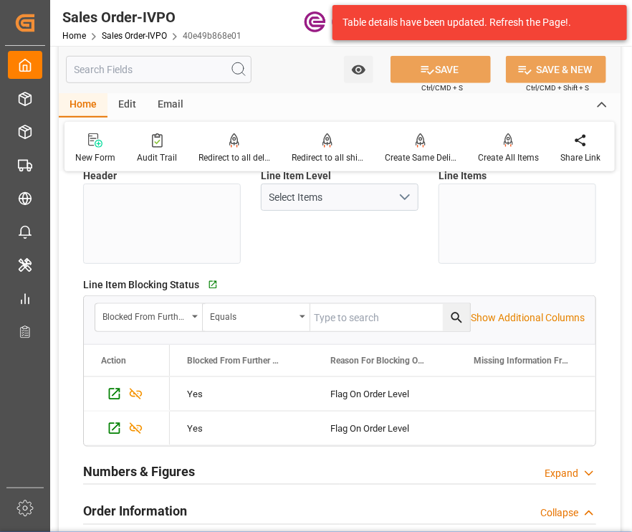
scroll to position [0, 0]
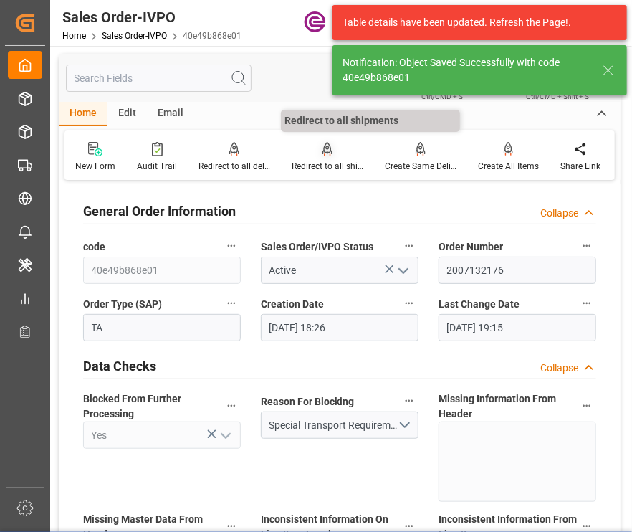
type input "08-11-2025 19:34"
type input "No"
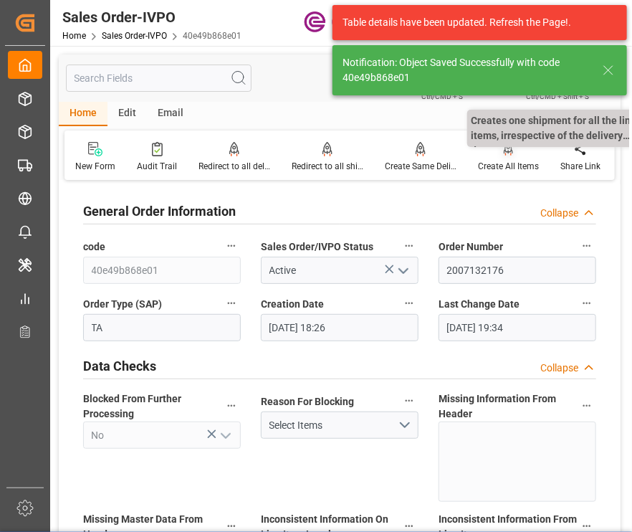
click at [502, 159] on div "Create All Items" at bounding box center [508, 157] width 82 height 32
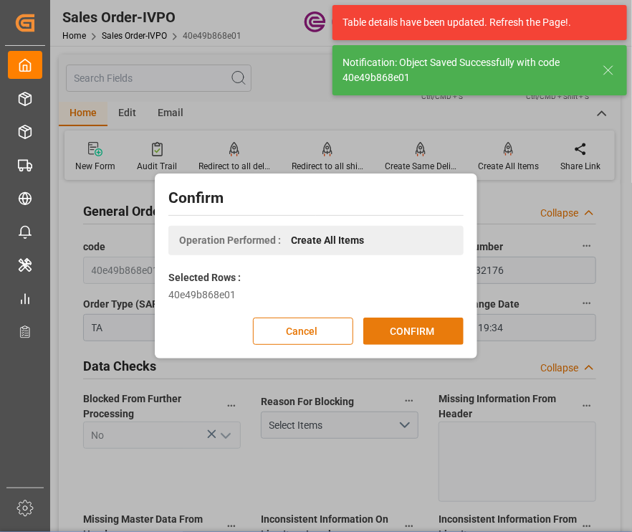
click at [396, 325] on button "CONFIRM" at bounding box center [413, 331] width 100 height 27
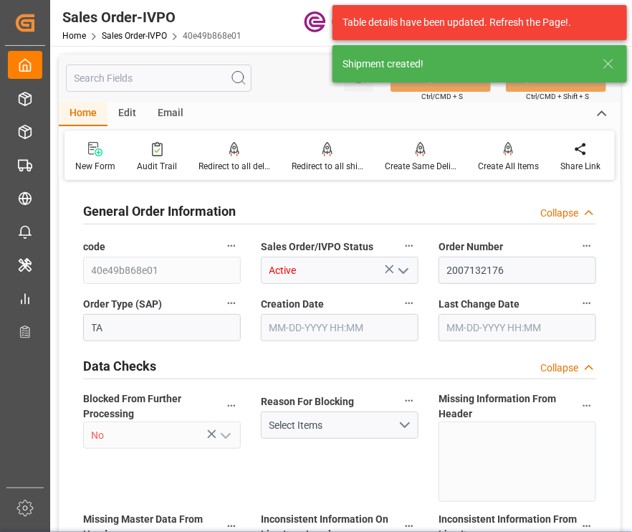
type input "NZAKL"
type input "0"
type input "1"
type input "946.2"
type input "08-08-2025 18:26"
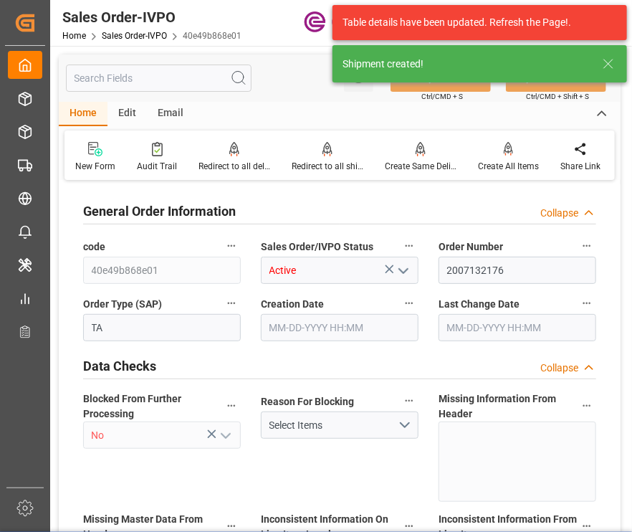
type input "[DATE] 19:35"
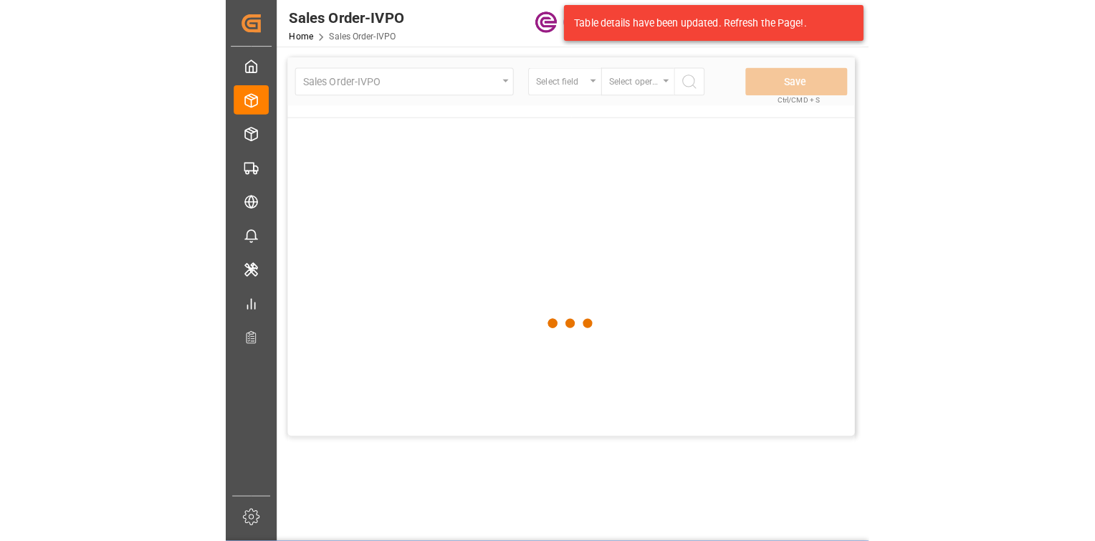
scroll to position [0, 26]
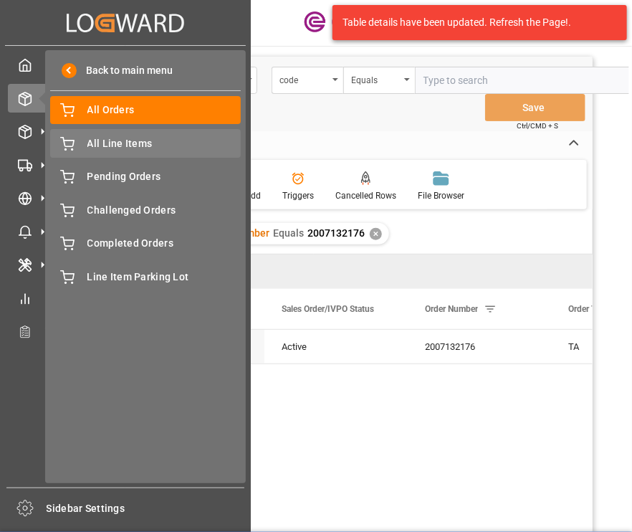
click at [98, 146] on span "All Line Items" at bounding box center [164, 143] width 154 height 15
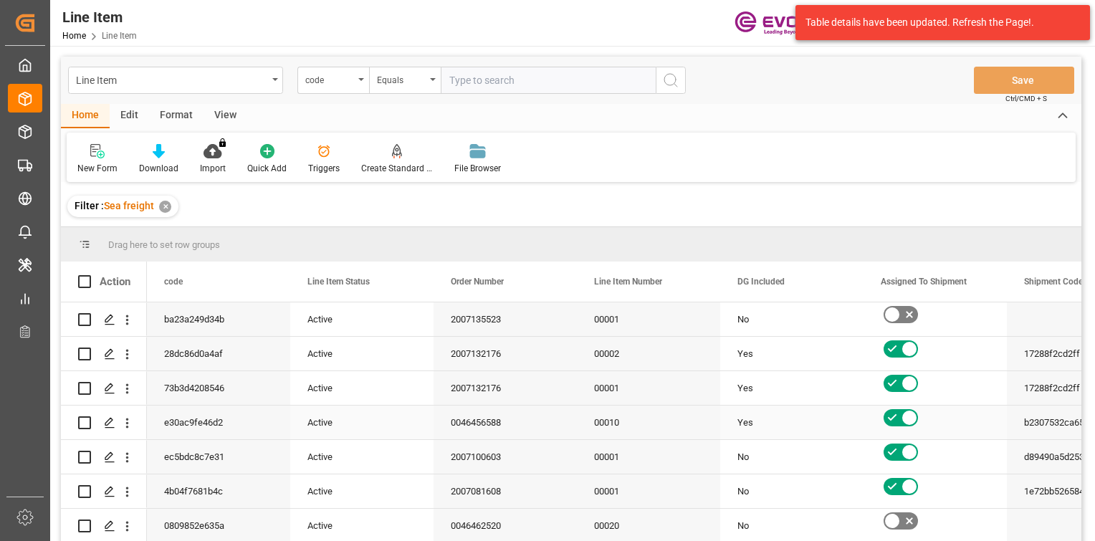
scroll to position [72, 0]
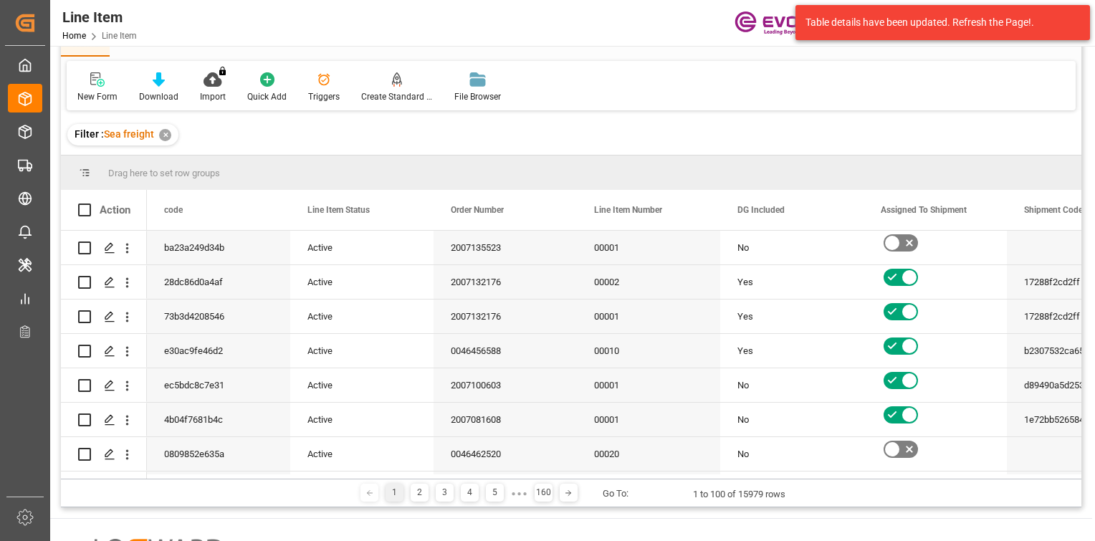
drag, startPoint x: 794, startPoint y: 39, endPoint x: 411, endPoint y: 431, distance: 547.9
click at [801, 83] on body "Created by potrace 1.15, written by Peter Selinger 2001-2017 Created by potrace…" at bounding box center [547, 270] width 1095 height 541
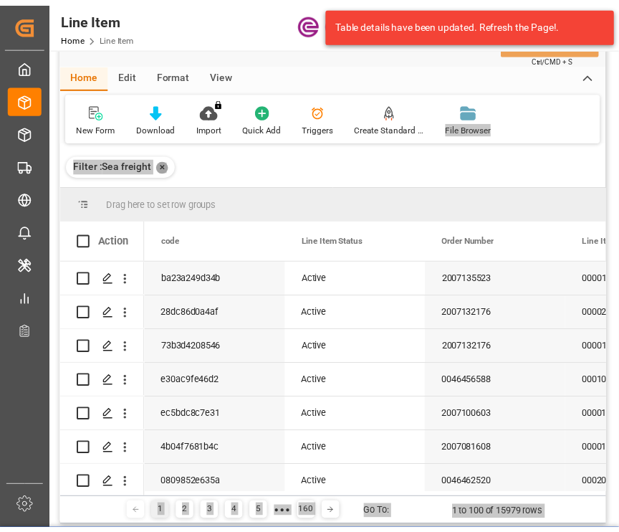
scroll to position [0, 0]
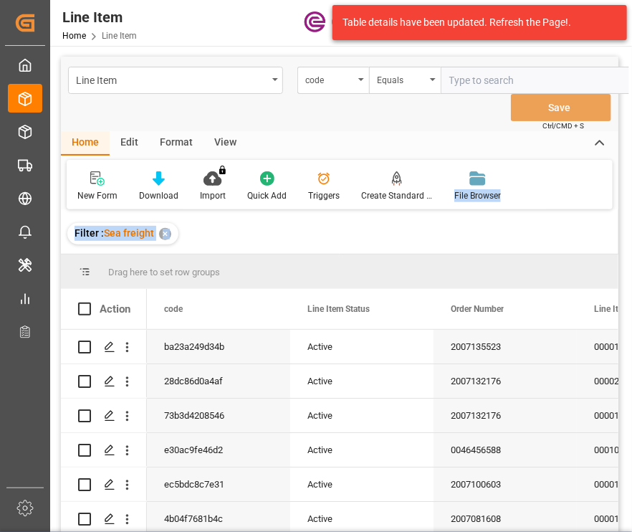
click at [195, 143] on div "Format" at bounding box center [176, 143] width 54 height 24
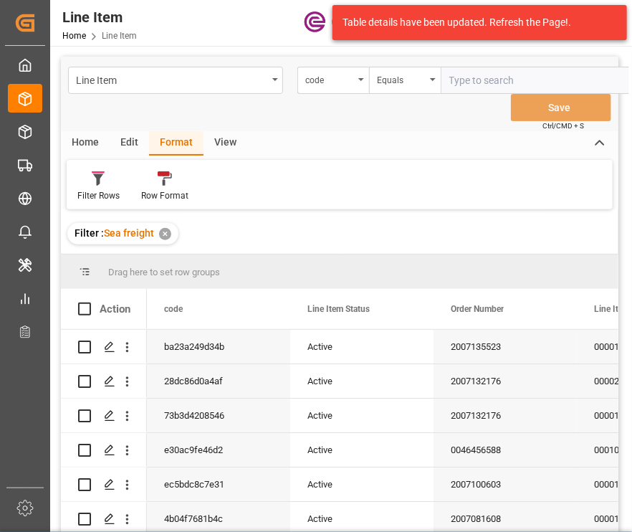
click at [218, 144] on div "View" at bounding box center [226, 143] width 44 height 24
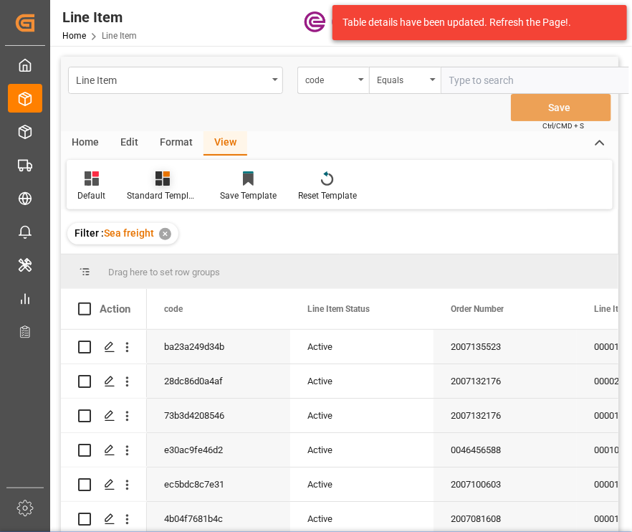
click at [168, 189] on div "Standard Templates" at bounding box center [162, 187] width 93 height 32
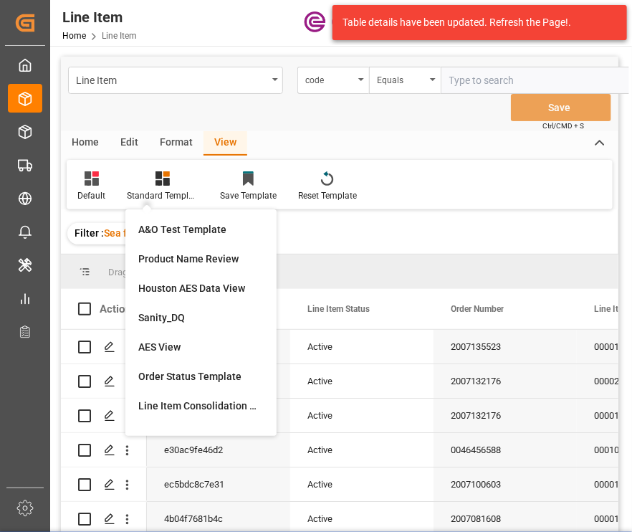
drag, startPoint x: 163, startPoint y: 348, endPoint x: 629, endPoint y: 158, distance: 502.5
click at [163, 348] on div "AES View" at bounding box center [200, 347] width 125 height 15
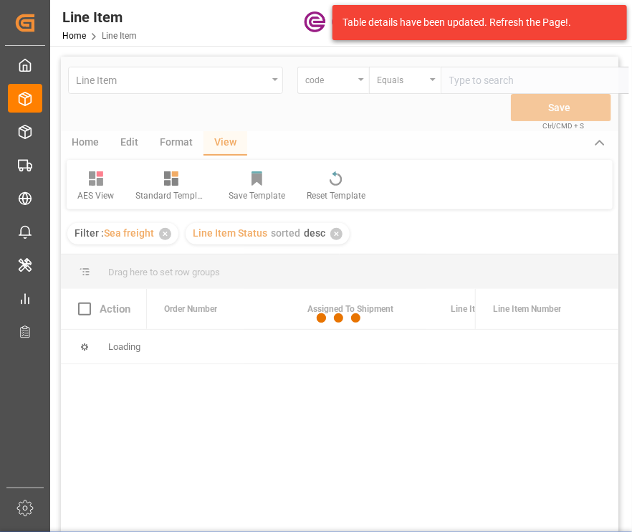
click at [347, 74] on div at bounding box center [340, 318] width 558 height 523
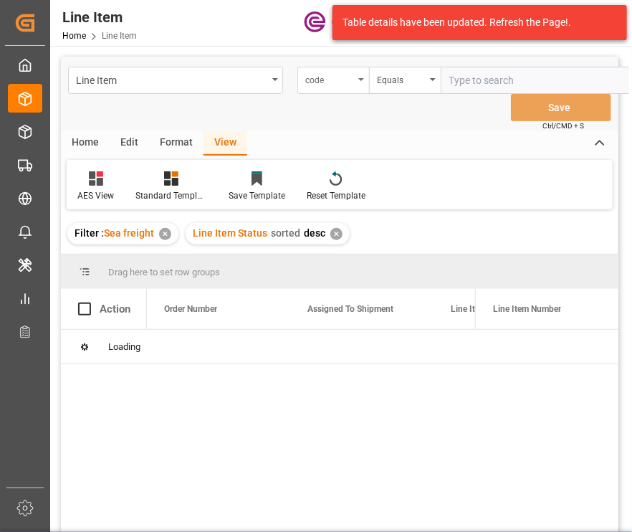
click at [343, 84] on div "code" at bounding box center [329, 78] width 49 height 16
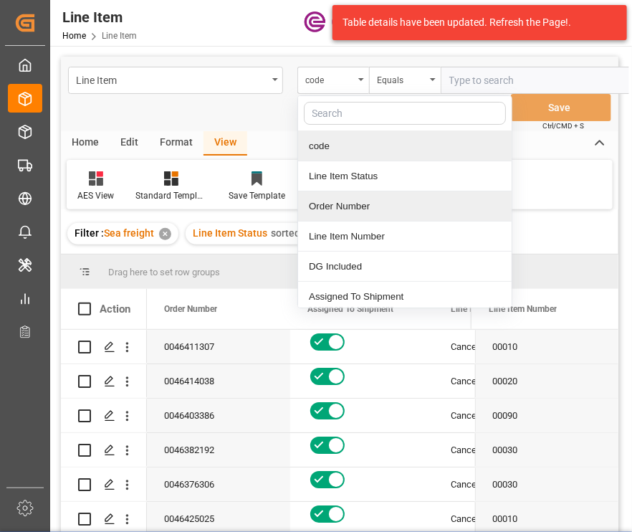
click at [350, 195] on div "Order Number" at bounding box center [405, 206] width 214 height 30
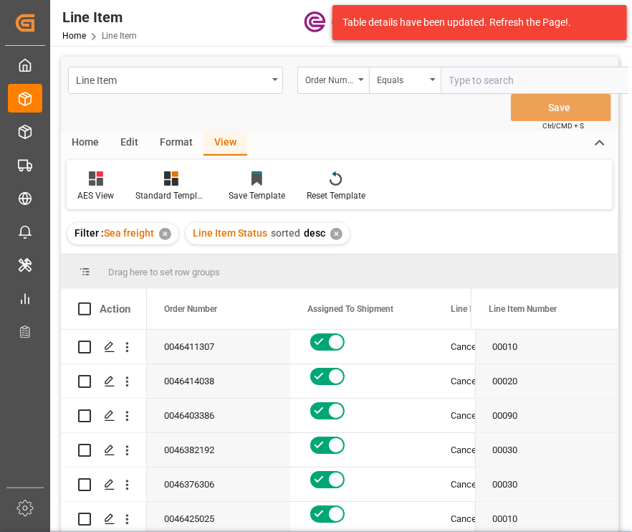
click at [480, 70] on input "text" at bounding box center [548, 80] width 215 height 27
paste input "0046467247"
type input "0046467247"
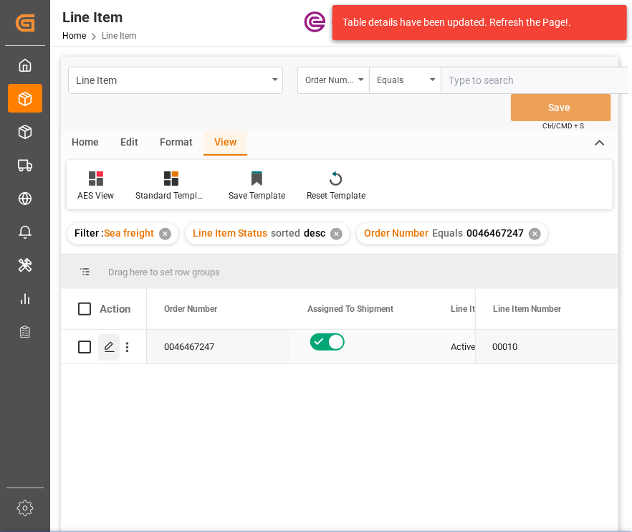
click at [104, 358] on div "Press SPACE to select this row." at bounding box center [109, 347] width 22 height 27
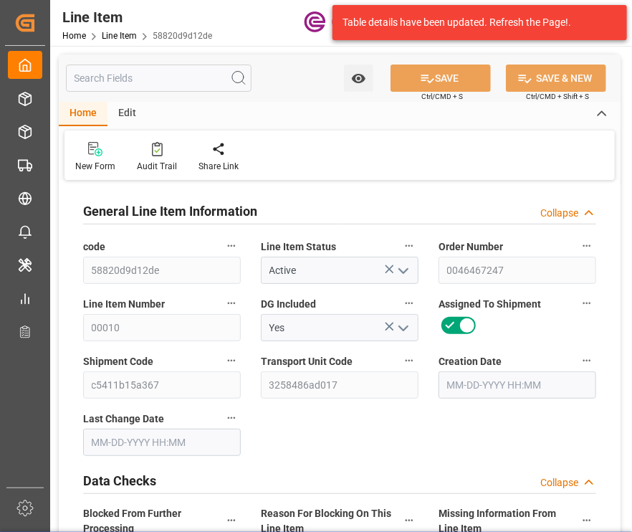
type input "14"
type input "2777.5"
type input "2475"
type input "14.1169"
type input "55"
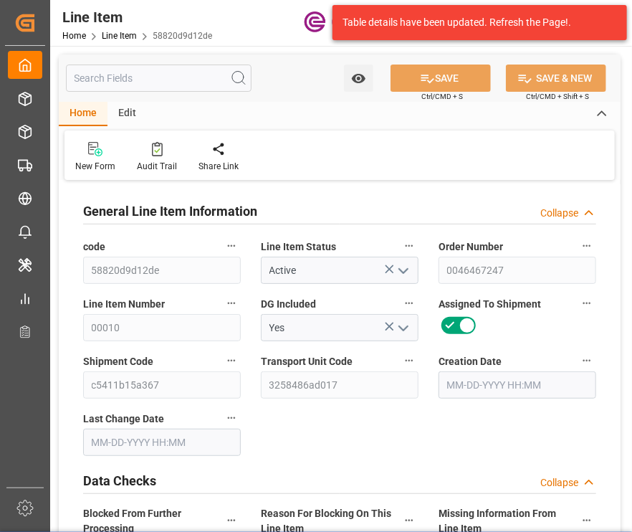
type input "71181"
type input "55"
type input "2777.5"
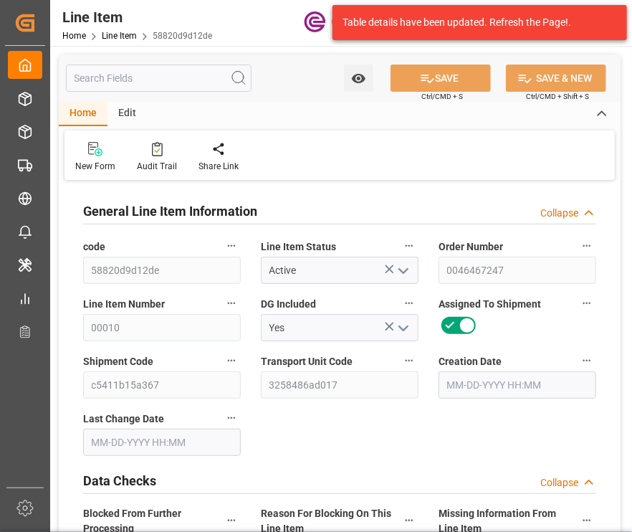
type input "3057.5"
type input "2475"
type input "14.1169"
type input "14116.905"
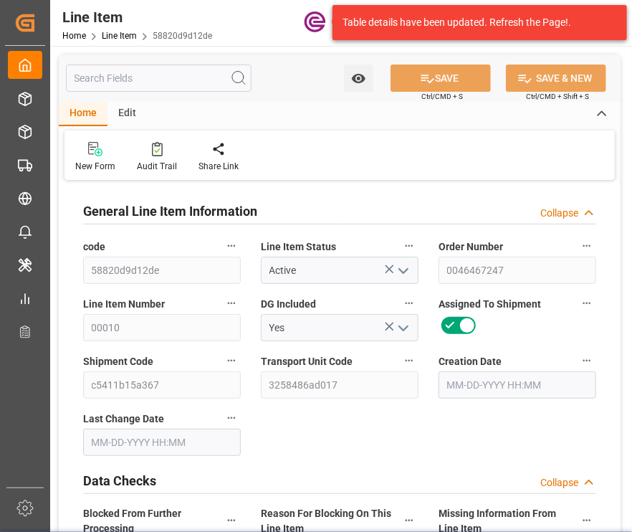
type input "0"
type input "08-07-2025 18:20"
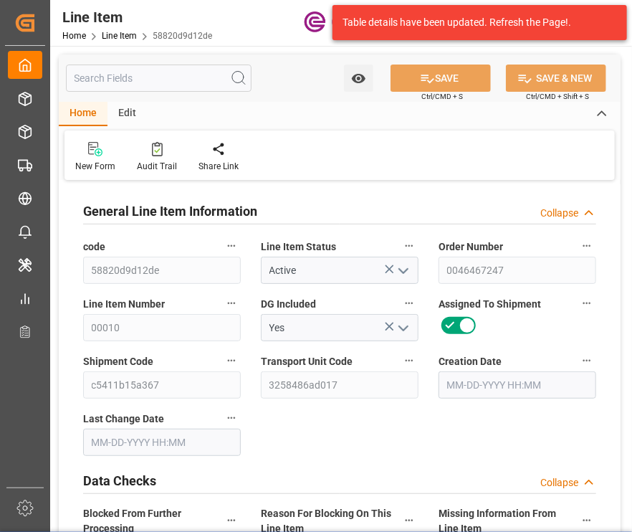
type input "08-08-2025 05:38"
type input "10-18-2025"
type input "08-21-2025"
type input "08-14-2025"
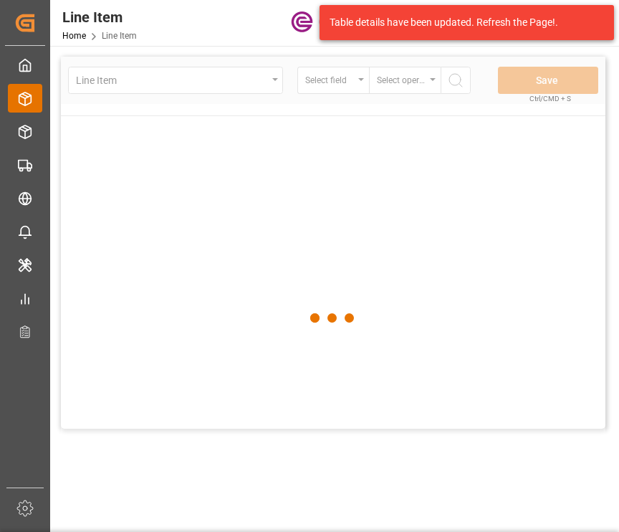
scroll to position [0, 39]
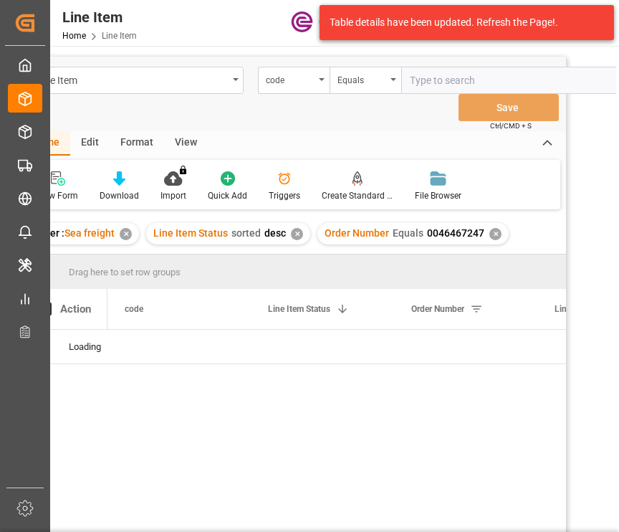
click at [297, 233] on div "✕" at bounding box center [297, 234] width 12 height 12
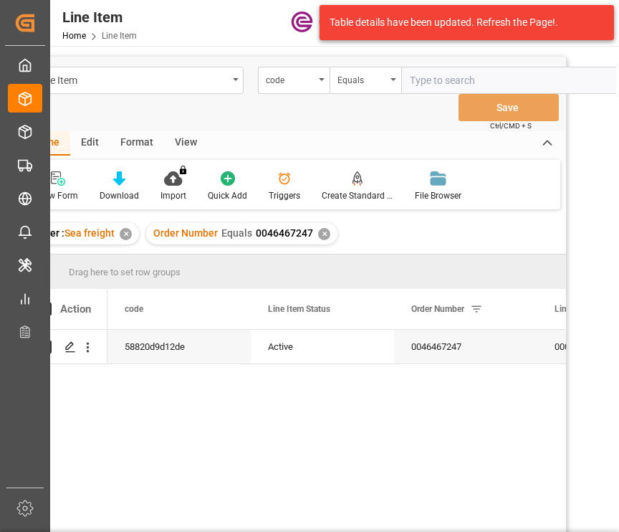
click at [189, 146] on div "View" at bounding box center [186, 143] width 44 height 24
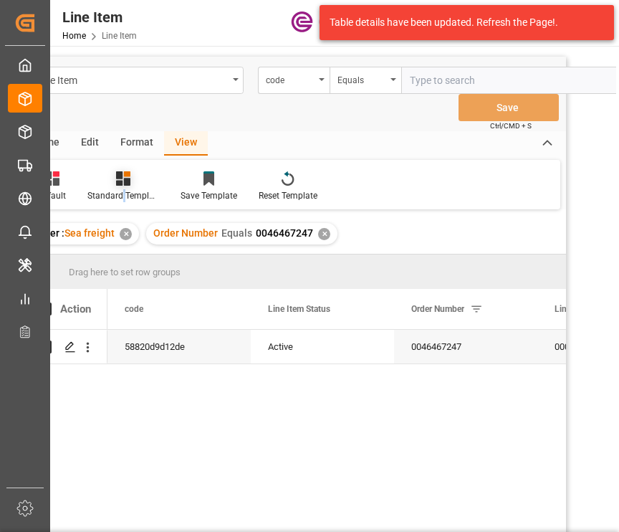
click at [122, 190] on div "Standard Templates" at bounding box center [123, 195] width 72 height 13
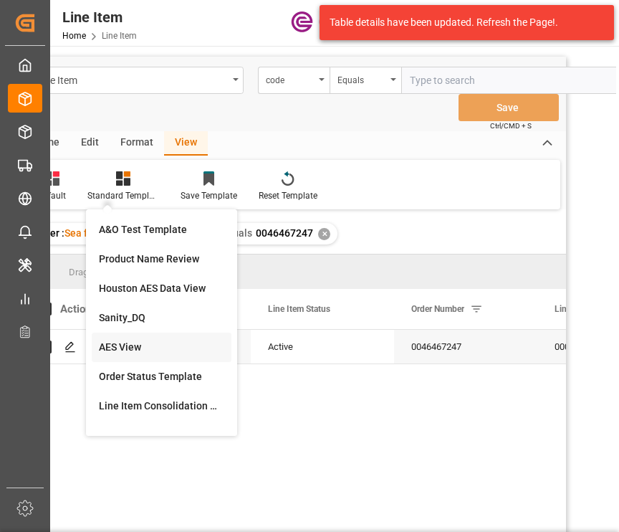
click at [108, 352] on div "AES View" at bounding box center [161, 347] width 125 height 15
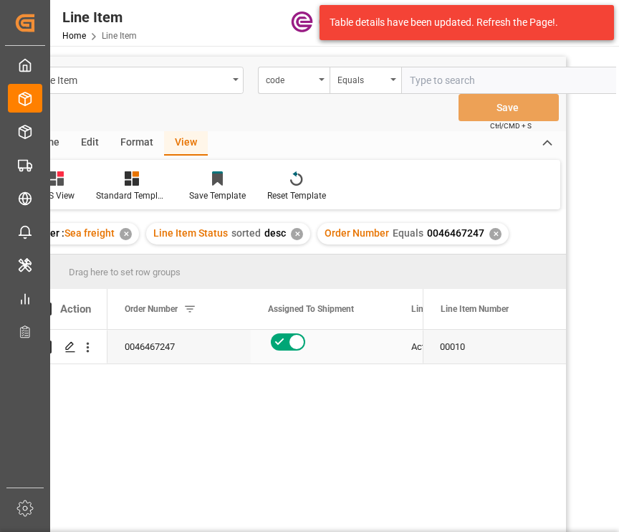
click at [401, 340] on div "Active" at bounding box center [465, 347] width 143 height 34
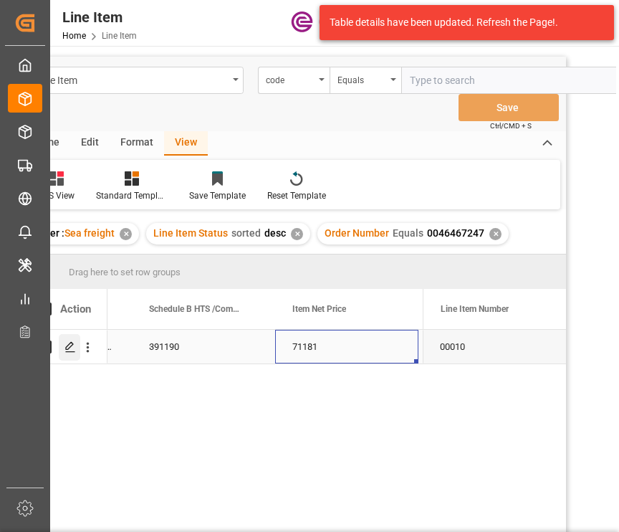
click at [65, 345] on icon "Press SPACE to select this row." at bounding box center [70, 346] width 11 height 11
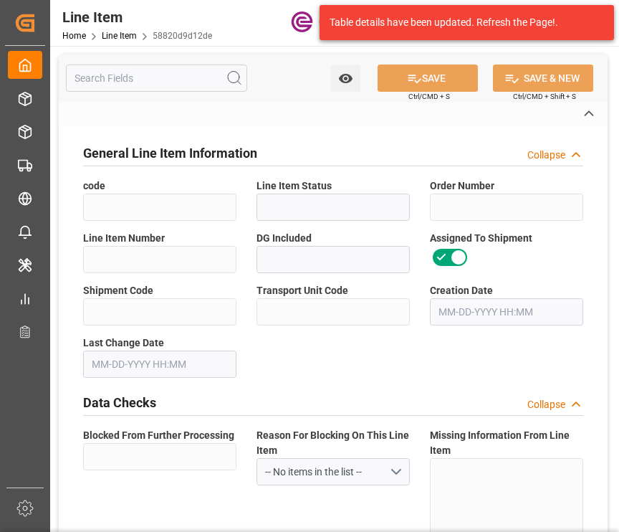
type input "58820d9d12de"
type input "Active"
type input "0046467247"
type input "00010"
type input "Yes"
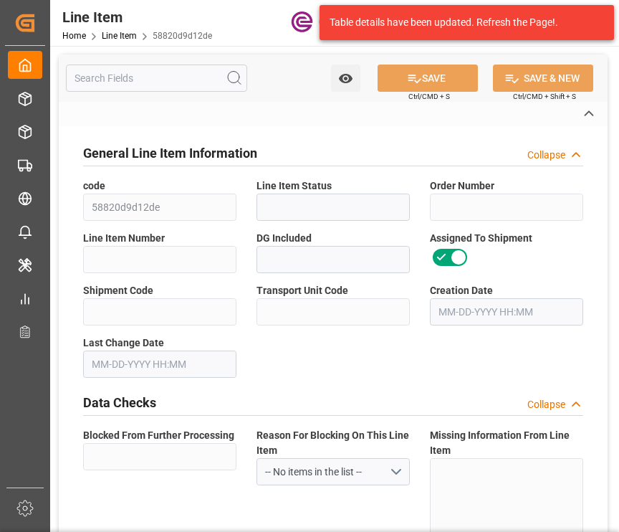
type input "c5411b15a367"
type input "3258486ad017"
type input "No"
type input "DR"
type input "No"
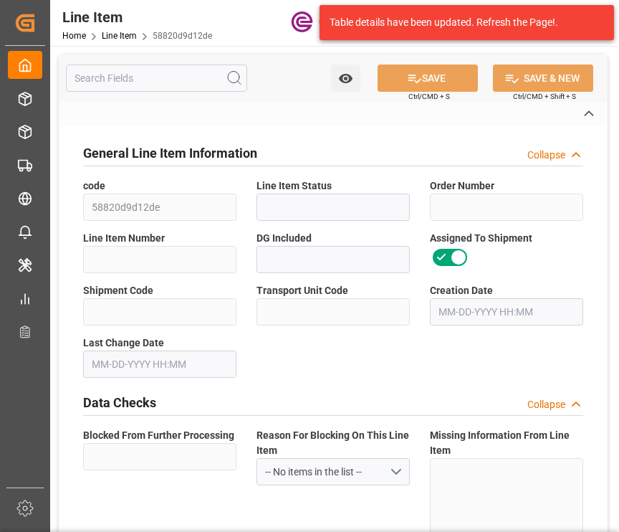
type input "99138778"
type textarea "ANCAMINE 2014AS DRUM 45KG UN"
type input "USD"
type input "PACK"
type input "391190"
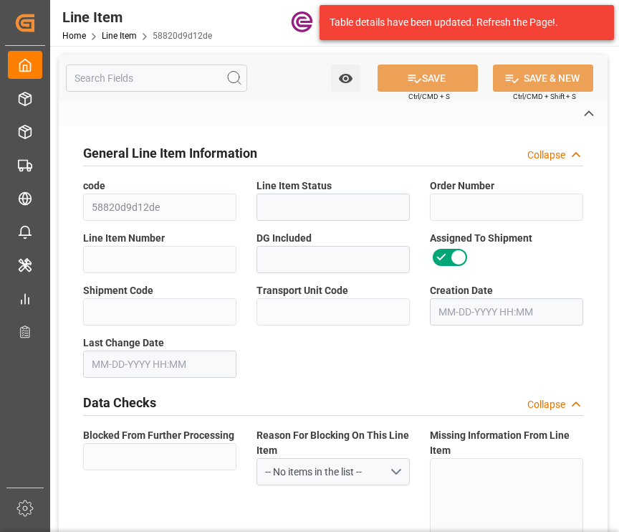
type input "EAR99"
type input "US"
type input "DR"
type input "PCE"
type input "KGM"
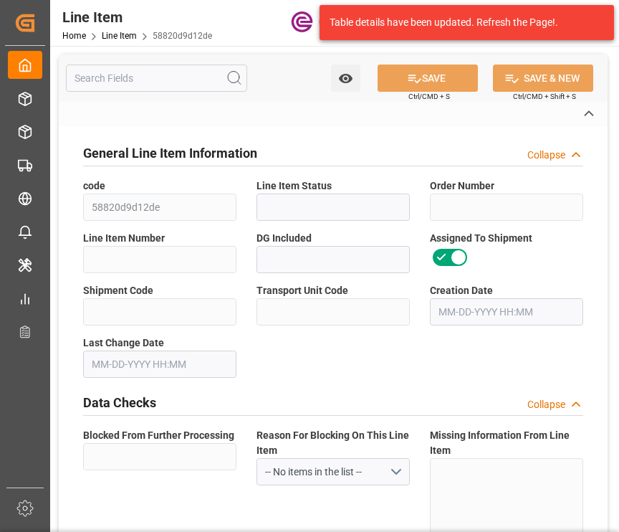
type textarea "KGM"
type input "KGM"
type textarea "KGM"
type input "M3"
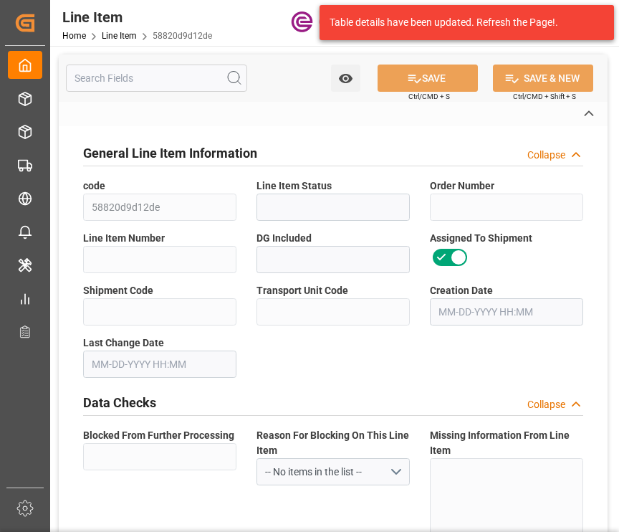
type textarea "DMQ"
type input "M3"
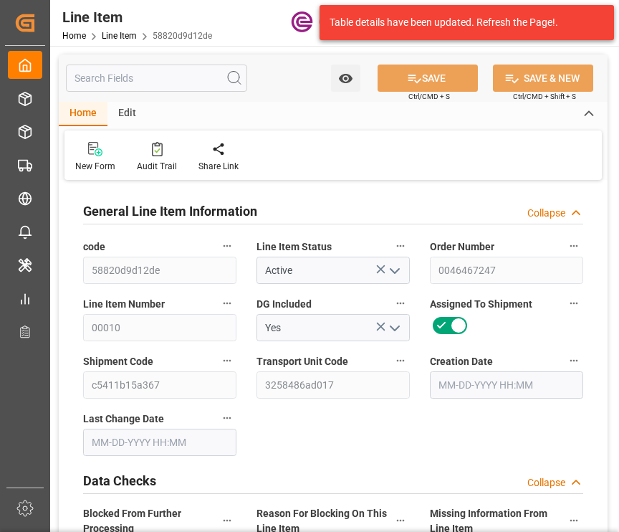
type input "14"
type input "2777.5"
type input "2475"
type input "14.1169"
type input "55"
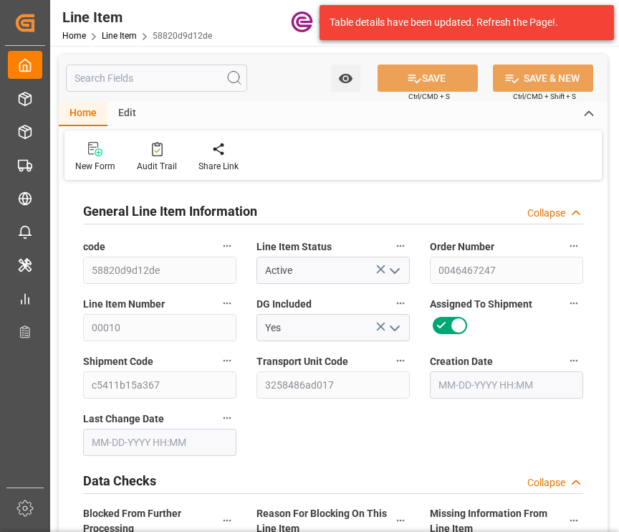
type input "71181"
type input "55"
type input "2777.5"
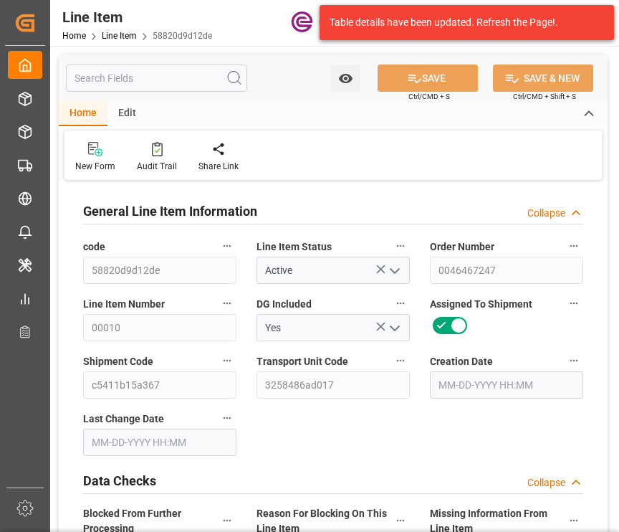
type input "3057.5"
type input "2475"
type input "14.1169"
type input "14116.905"
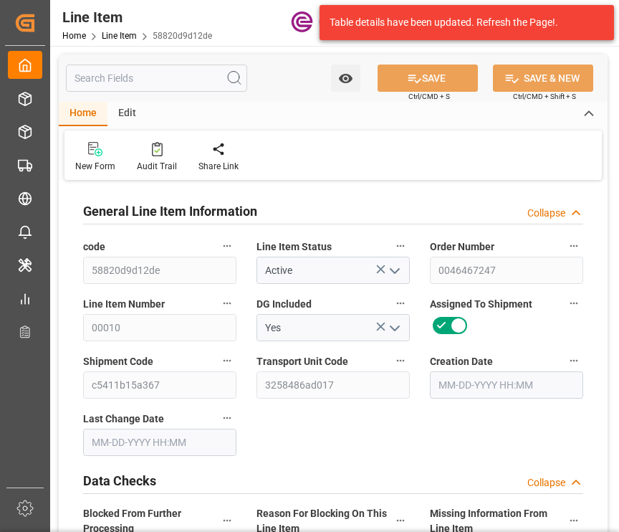
type input "0"
type input "08-07-2025 18:20"
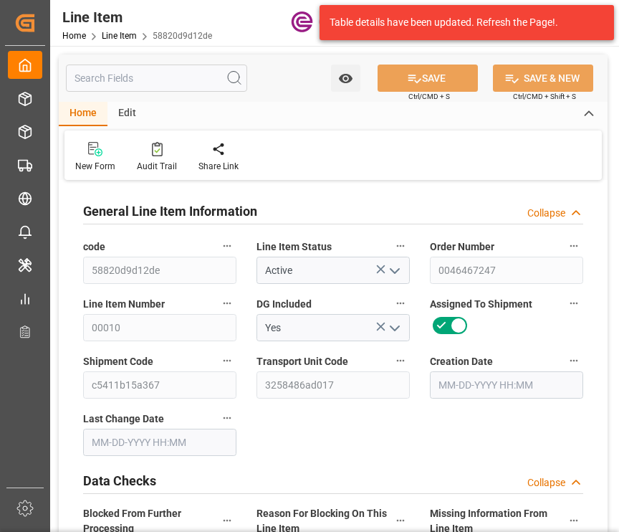
type input "08-08-2025 05:38"
type input "10-18-2025"
type input "08-21-2025"
type input "08-14-2025"
click at [164, 77] on input "text" at bounding box center [156, 78] width 181 height 27
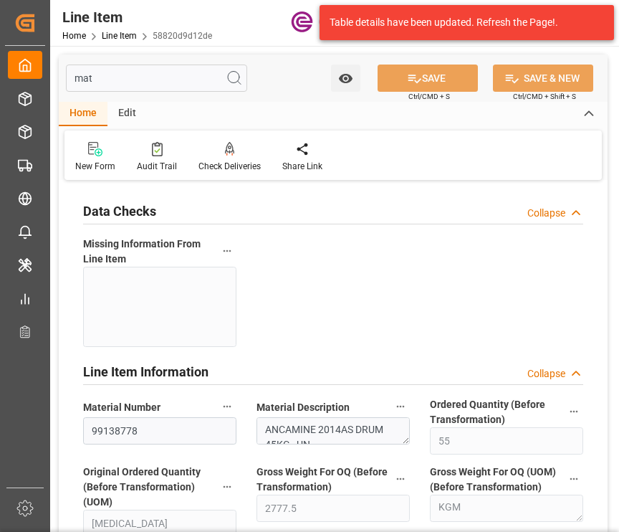
type input "mat"
drag, startPoint x: 148, startPoint y: 438, endPoint x: 0, endPoint y: 416, distance: 149.9
click at [0, 416] on div "Created by potrace 1.15, written by Peter Selinger 2001-2017 Created by potrace…" at bounding box center [309, 266] width 619 height 532
click at [327, 259] on div "Data Checks Collapse Missing Information From Line Item Line Item Information C…" at bounding box center [333, 485] width 549 height 602
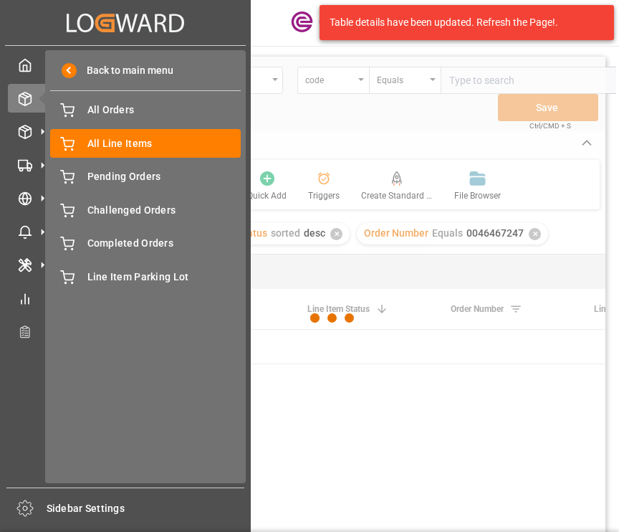
scroll to position [0, 39]
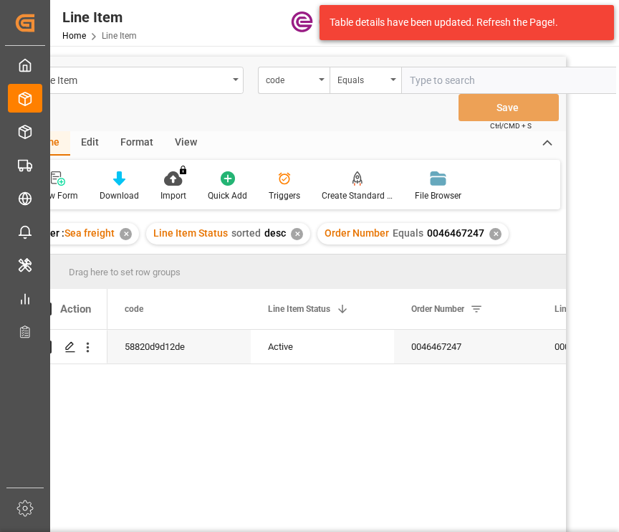
drag, startPoint x: 264, startPoint y: 450, endPoint x: 495, endPoint y: 330, distance: 261.0
click at [264, 450] on div "58820d9d12de Active 0046467247 00010 Yes" at bounding box center [337, 449] width 459 height 239
click at [476, 340] on div "0046467247" at bounding box center [465, 347] width 143 height 34
click at [292, 238] on div "✕" at bounding box center [297, 234] width 12 height 12
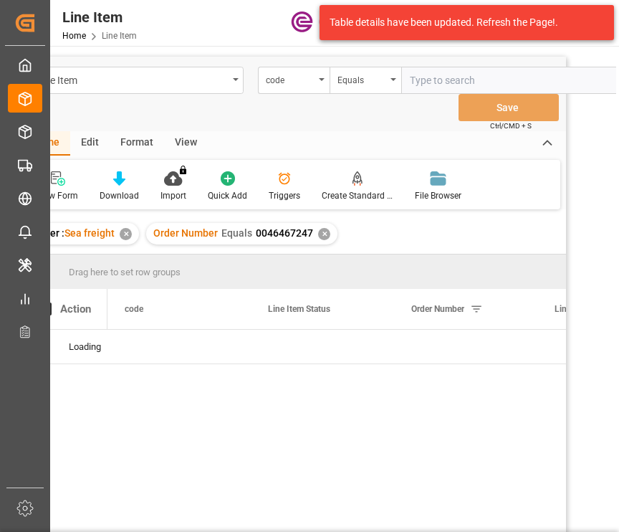
click at [176, 153] on div "View" at bounding box center [186, 143] width 44 height 24
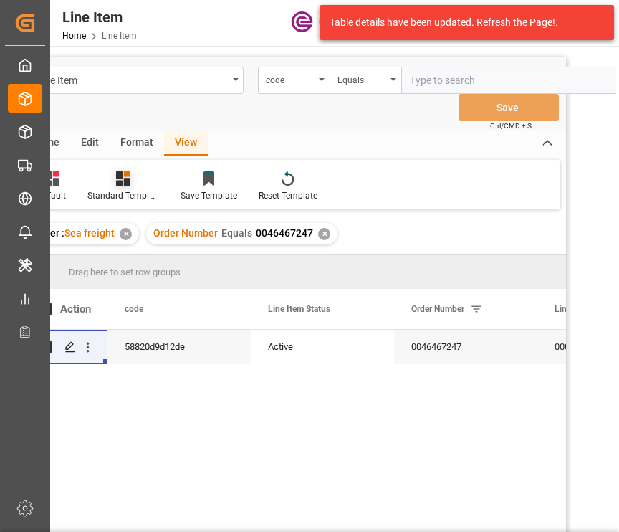
click at [133, 177] on div at bounding box center [123, 178] width 72 height 15
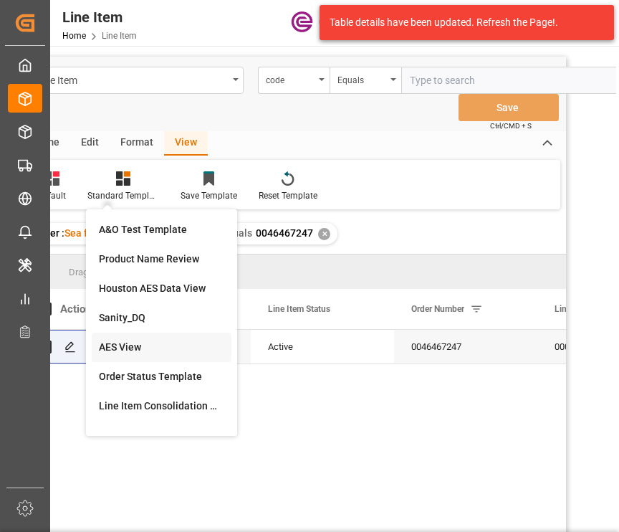
click at [128, 353] on div "AES View" at bounding box center [161, 347] width 125 height 15
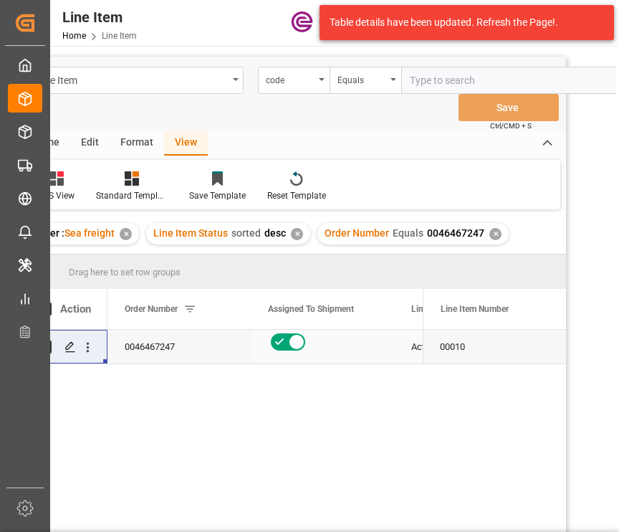
click at [459, 361] on div "00010" at bounding box center [494, 347] width 143 height 34
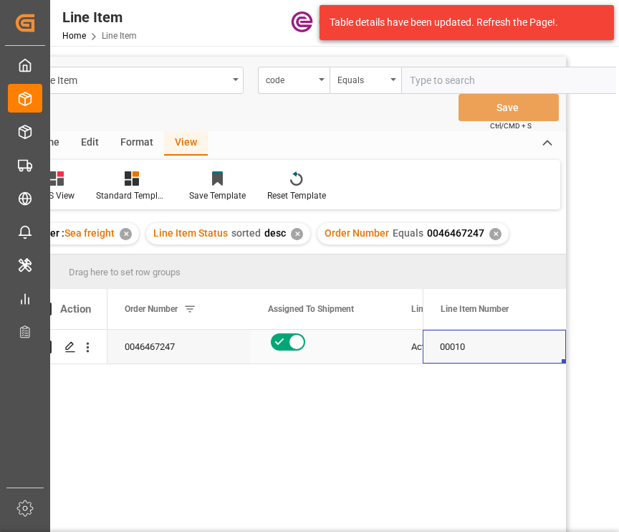
click at [404, 345] on div "Active" at bounding box center [465, 347] width 143 height 34
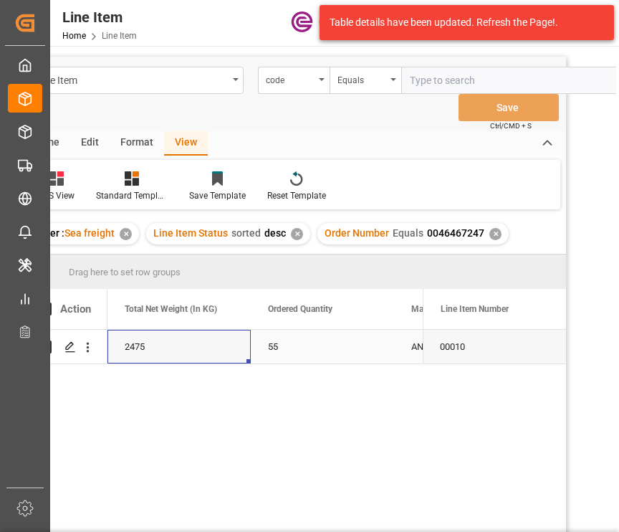
drag, startPoint x: 191, startPoint y: 350, endPoint x: 200, endPoint y: 350, distance: 9.3
click at [190, 350] on div "2475" at bounding box center [179, 347] width 143 height 34
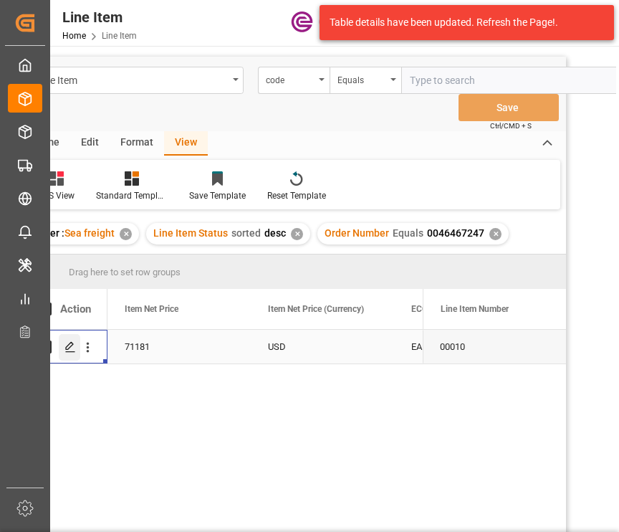
click at [72, 345] on polygon "Press SPACE to select this row." at bounding box center [69, 346] width 7 height 7
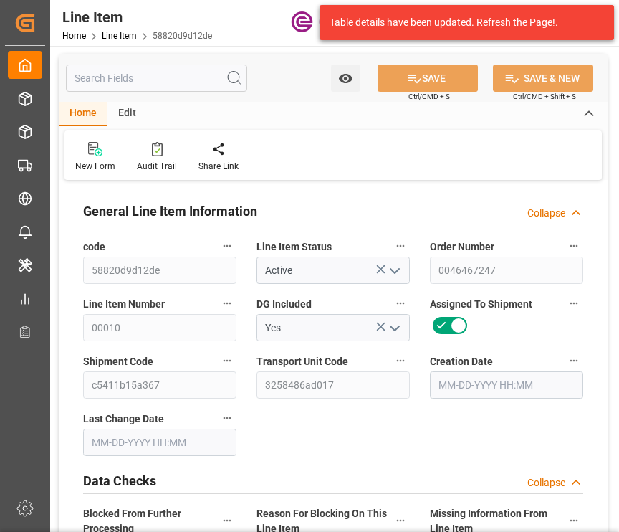
type input "14"
type input "2777.5"
type input "2475"
type input "14.1169"
type input "55"
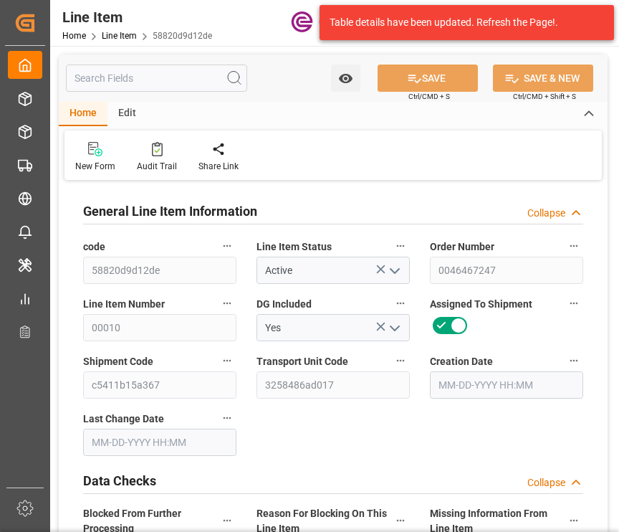
type input "71181"
type input "55"
type input "2777.5"
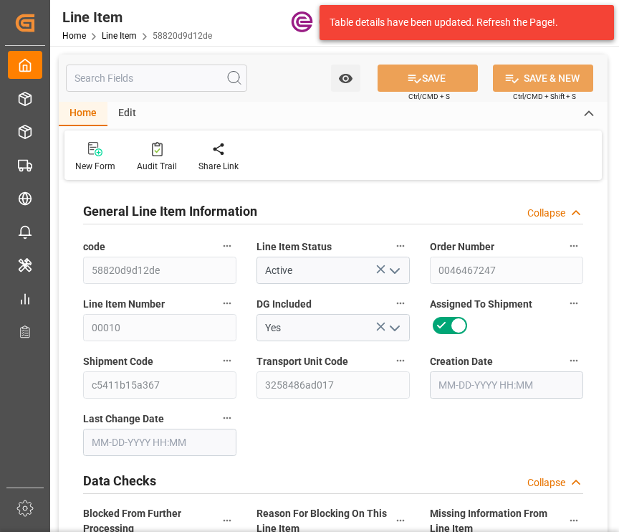
type input "3057.5"
type input "2475"
type input "14.1169"
type input "14116.905"
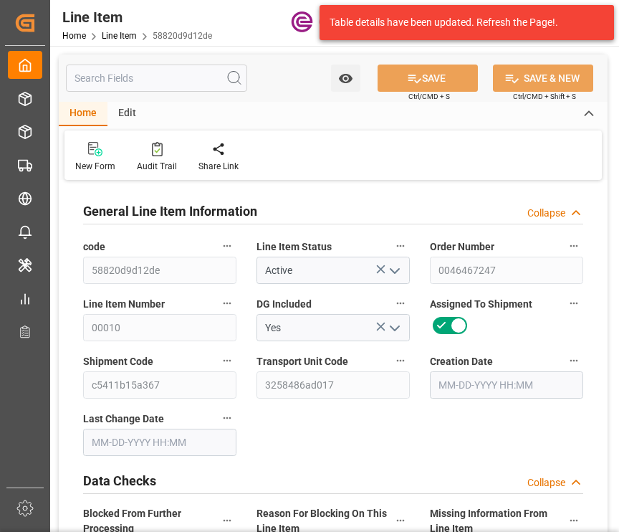
type input "0"
type input "08-07-2025 18:20"
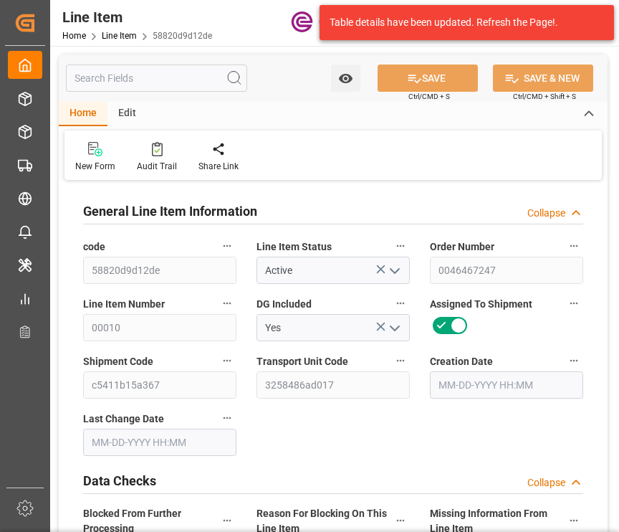
type input "08-08-2025 05:38"
type input "10-18-2025"
type input "08-21-2025"
type input "08-14-2025"
click at [151, 90] on input "text" at bounding box center [156, 78] width 181 height 27
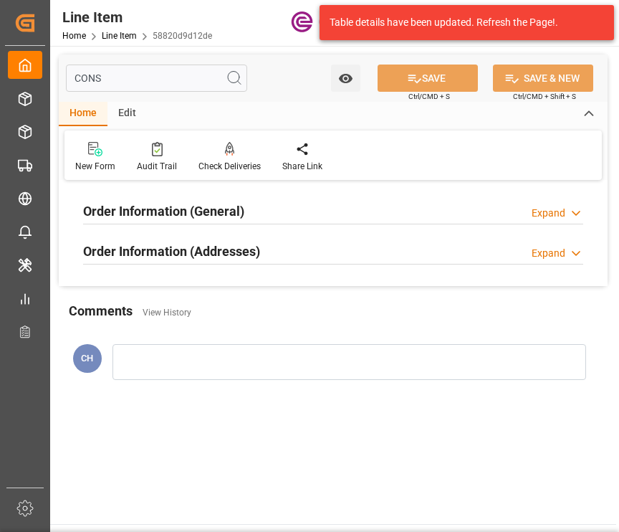
type input "CONS"
drag, startPoint x: 338, startPoint y: 205, endPoint x: 525, endPoint y: 267, distance: 197.2
click at [338, 203] on div "Order Information (General) Expand" at bounding box center [333, 209] width 500 height 27
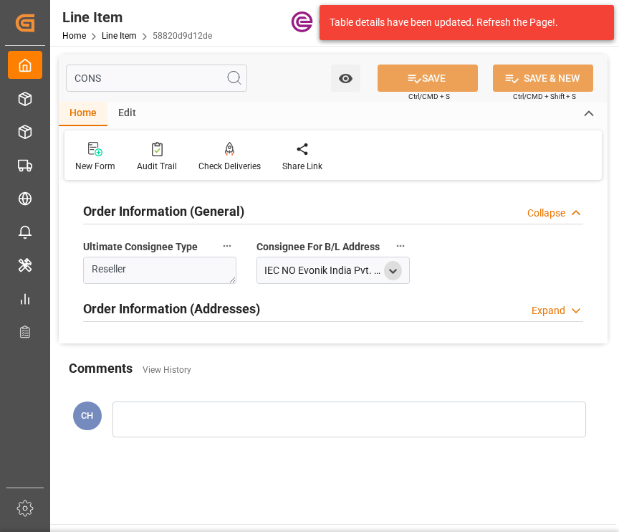
click at [385, 266] on div "open menu" at bounding box center [393, 270] width 18 height 19
click at [394, 273] on icon "open menu" at bounding box center [393, 271] width 12 height 12
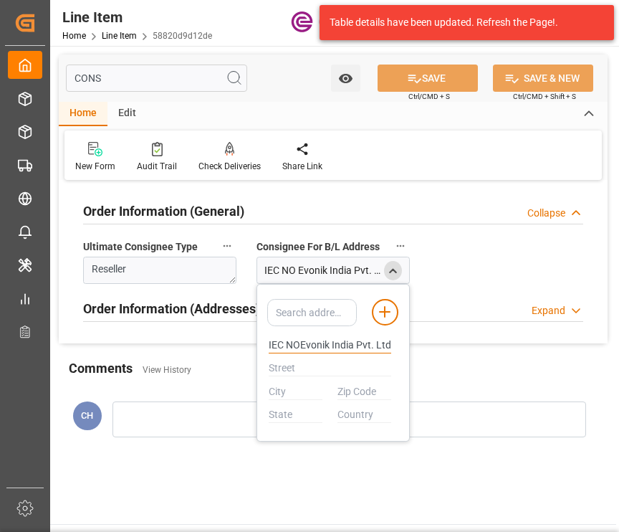
drag, startPoint x: 353, startPoint y: 344, endPoint x: 232, endPoint y: 348, distance: 121.2
click at [232, 348] on div "CONS Watch Option SAVE Ctrl/CMD + S SAVE & NEW Ctrl/CMD + Shift + S Home Edit N…" at bounding box center [333, 257] width 549 height 406
click at [455, 310] on div "Order Information (Addresses) Expand" at bounding box center [333, 307] width 500 height 27
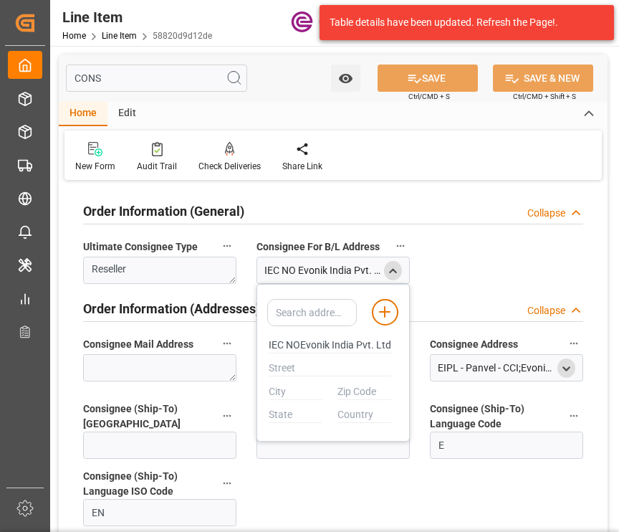
click at [572, 361] on div at bounding box center [567, 368] width 18 height 14
click at [564, 363] on icon "open menu" at bounding box center [567, 369] width 12 height 12
type input "IEC NOEvonik India Pvt. Ltd.Plot No. D-5, Wagle Industrial Estate,Road No. 34, …"
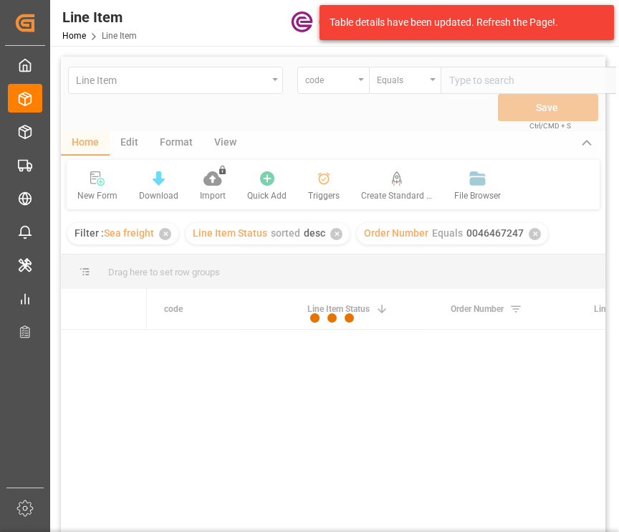
scroll to position [0, 39]
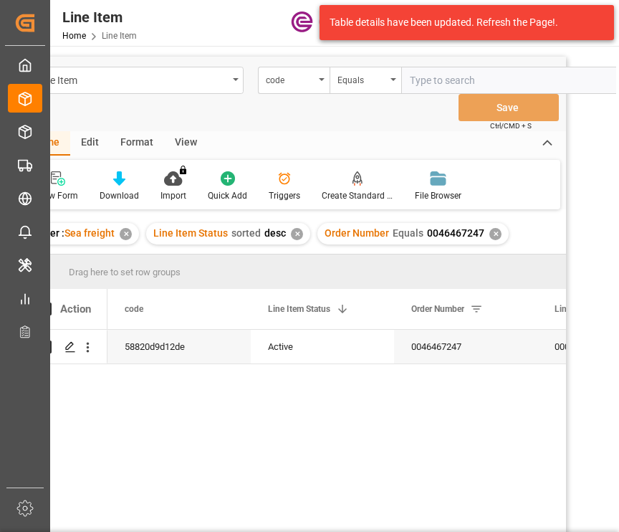
click at [490, 240] on div "Order Number Equals 0046467247 ✕" at bounding box center [413, 234] width 191 height 22
click at [493, 229] on div "✕" at bounding box center [496, 234] width 12 height 12
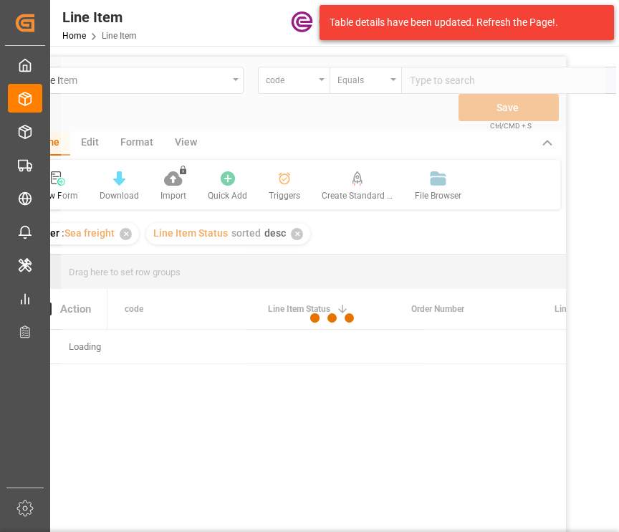
click at [285, 94] on div at bounding box center [333, 318] width 545 height 523
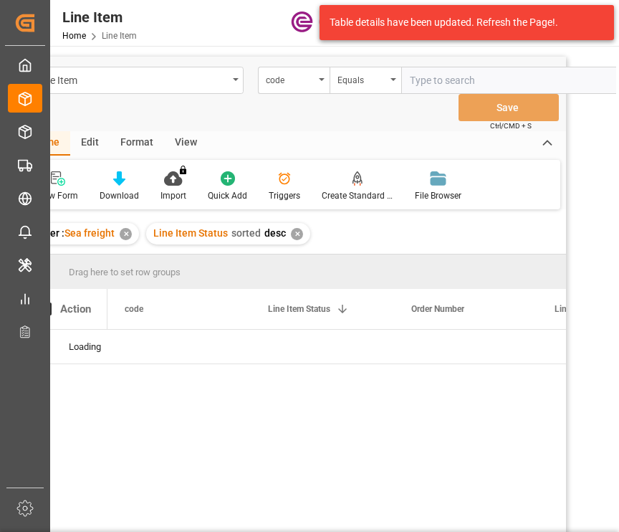
click at [280, 101] on div "Line Item code Equals Save Ctrl/CMD + S" at bounding box center [294, 94] width 545 height 75
click at [276, 87] on div "code" at bounding box center [294, 80] width 72 height 27
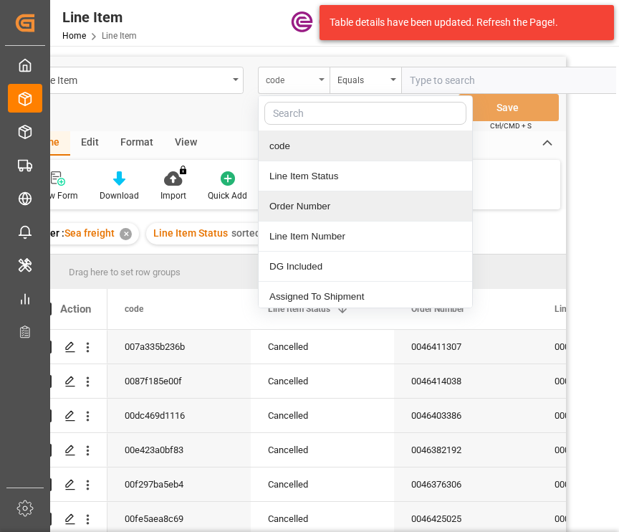
click at [276, 81] on div "code" at bounding box center [290, 78] width 49 height 16
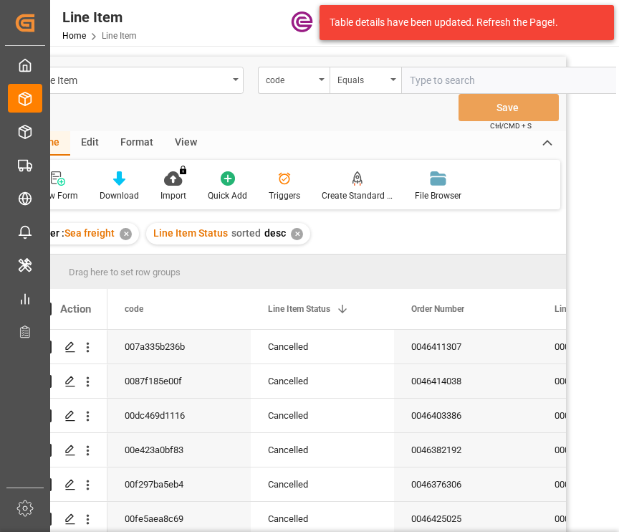
click at [282, 94] on div "Line Item code Equals Save Ctrl/CMD + S" at bounding box center [294, 94] width 545 height 75
click at [272, 84] on div "code" at bounding box center [290, 78] width 49 height 16
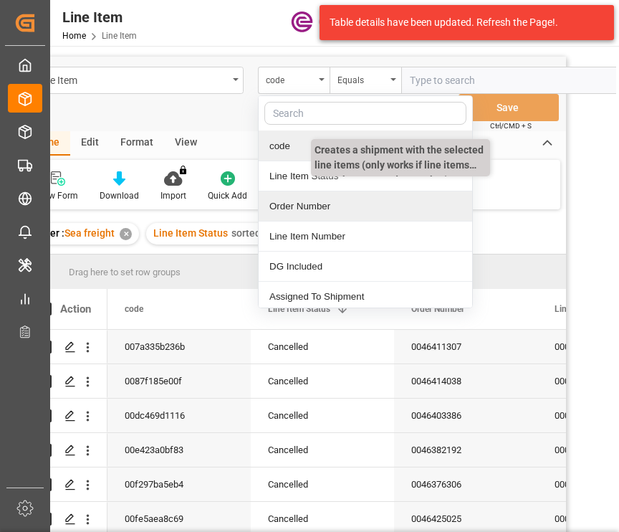
drag, startPoint x: 307, startPoint y: 219, endPoint x: 314, endPoint y: 173, distance: 45.7
click at [306, 219] on div "Order Number" at bounding box center [366, 206] width 214 height 30
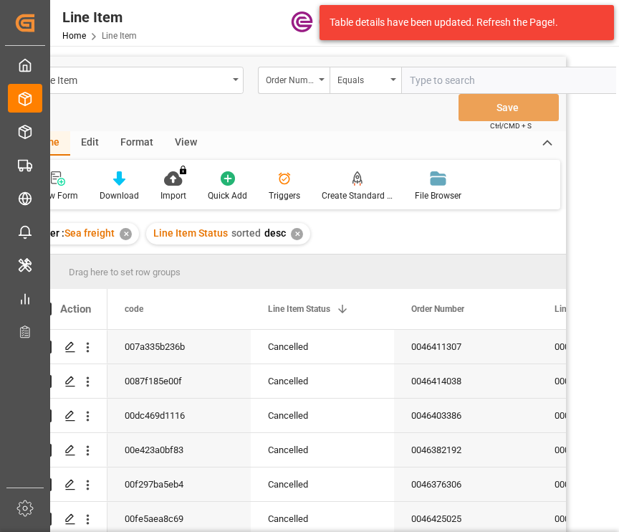
click at [295, 238] on div "✕" at bounding box center [297, 234] width 12 height 12
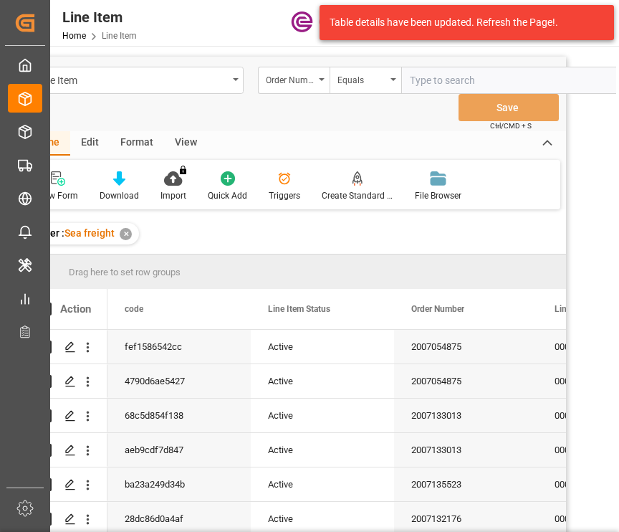
drag, startPoint x: 442, startPoint y: 75, endPoint x: 571, endPoint y: 81, distance: 129.2
click at [442, 75] on input "text" at bounding box center [508, 80] width 215 height 27
paste input "0046459300"
type input "0046459300"
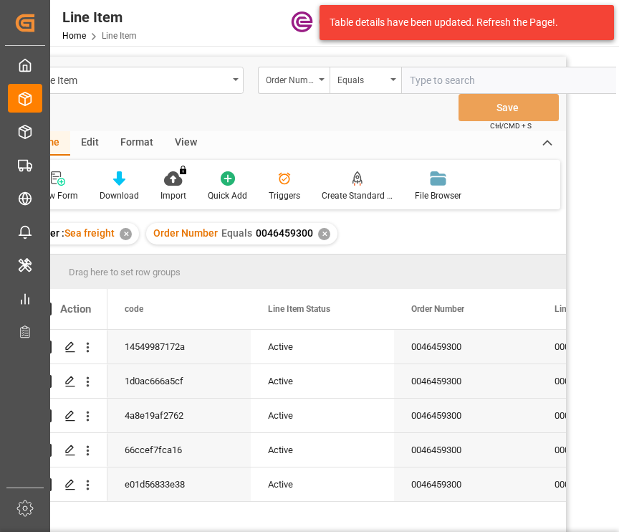
click at [147, 142] on div "Format" at bounding box center [137, 143] width 54 height 24
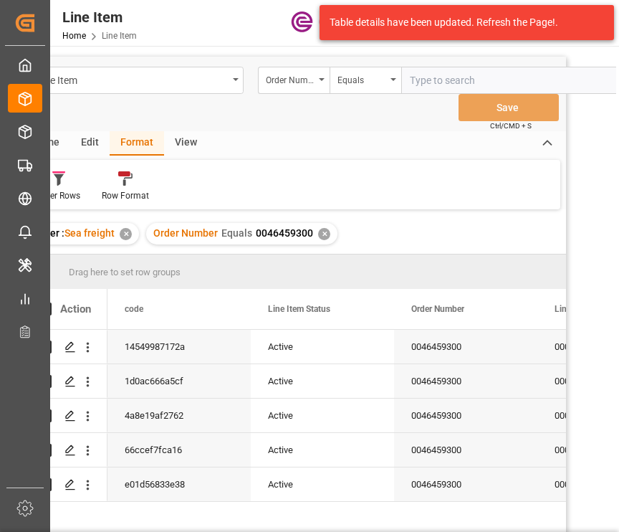
drag, startPoint x: 148, startPoint y: 142, endPoint x: 178, endPoint y: 141, distance: 29.4
click at [178, 141] on div "View" at bounding box center [186, 143] width 44 height 24
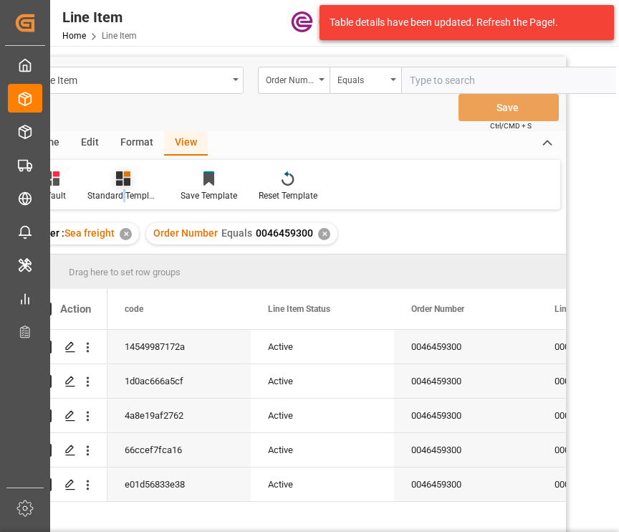
click at [123, 191] on div "Standard Templates" at bounding box center [123, 195] width 72 height 13
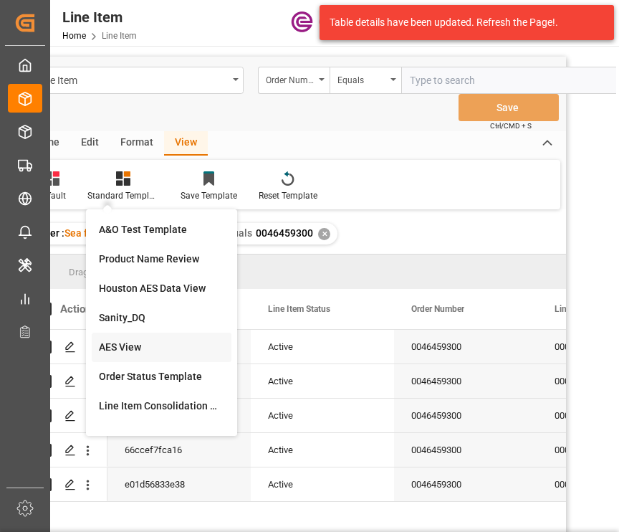
click at [142, 356] on div "AES View" at bounding box center [162, 347] width 140 height 29
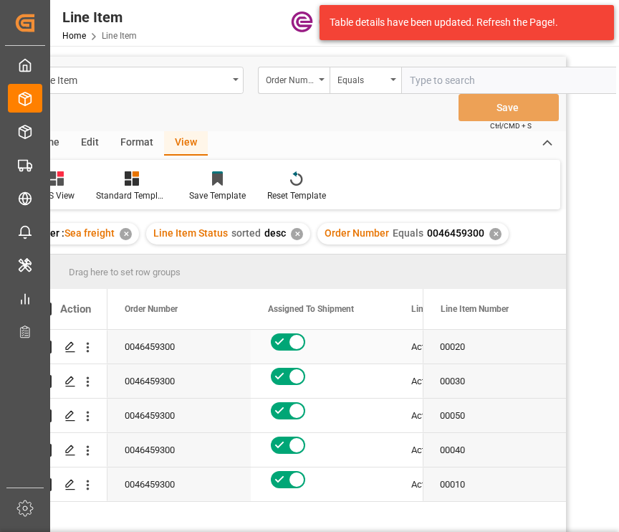
click at [457, 356] on div "00020" at bounding box center [494, 347] width 143 height 34
click at [362, 357] on div "Press SPACE to select this row." at bounding box center [322, 347] width 143 height 34
click at [66, 345] on icon "Press SPACE to select this row." at bounding box center [70, 346] width 11 height 11
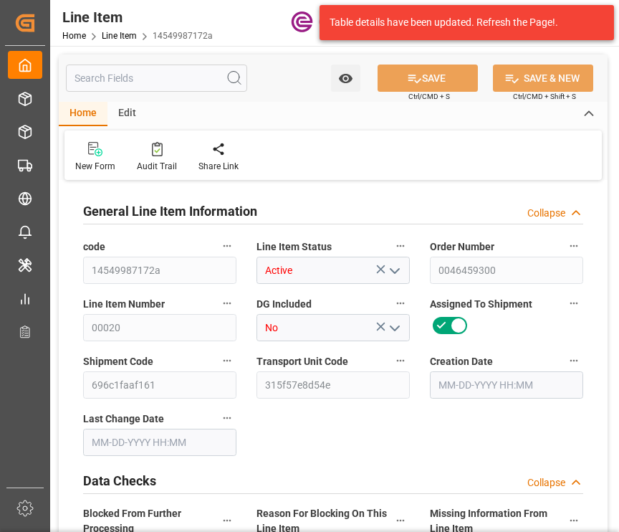
type input "20"
type input "20120"
click at [177, 77] on input "text" at bounding box center [156, 78] width 181 height 27
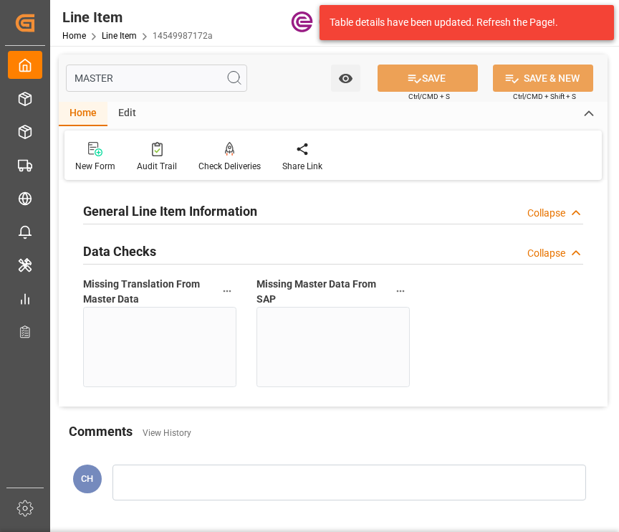
click at [306, 211] on div "General Line Item Information Collapse" at bounding box center [333, 209] width 500 height 27
click at [185, 199] on div "General Line Item Information" at bounding box center [170, 209] width 174 height 27
click at [164, 224] on div "General Line Item Information Collapse" at bounding box center [333, 211] width 520 height 40
click at [158, 211] on h2 "General Line Item Information" at bounding box center [170, 210] width 174 height 19
click at [157, 215] on h2 "General Line Item Information" at bounding box center [170, 210] width 174 height 19
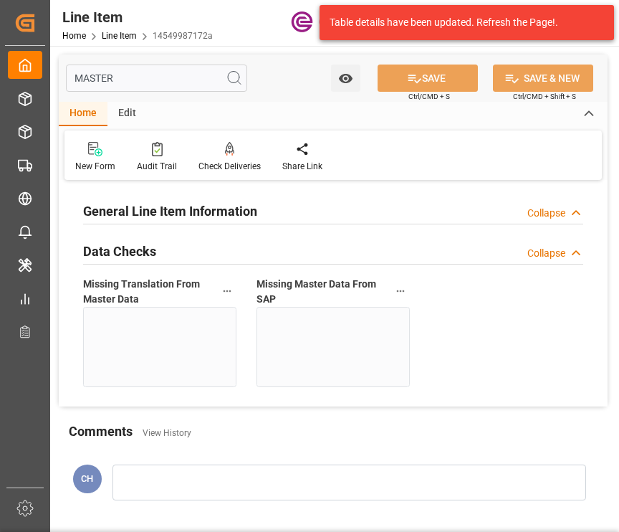
click at [158, 258] on div "Data Checks Collapse" at bounding box center [333, 250] width 500 height 27
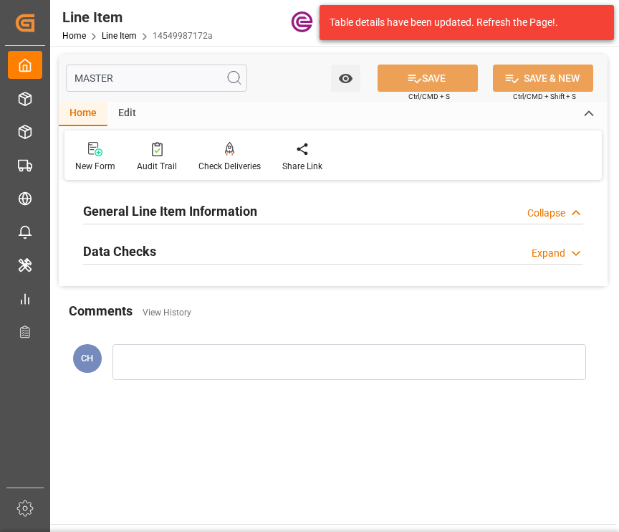
click at [156, 257] on div "Data Checks Expand" at bounding box center [333, 250] width 500 height 27
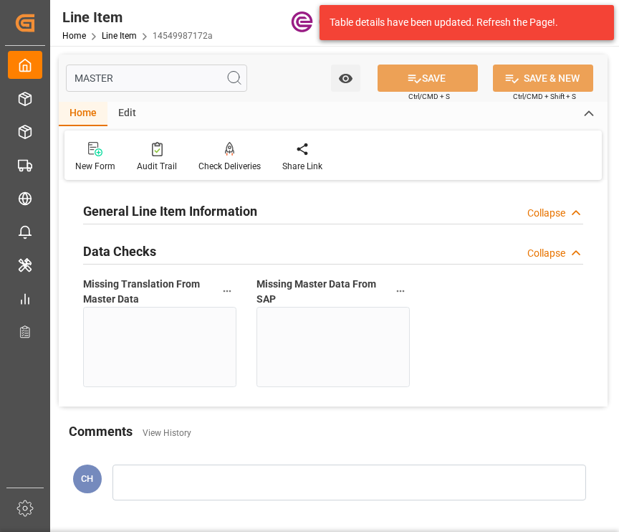
click at [173, 207] on h2 "General Line Item Information" at bounding box center [170, 210] width 174 height 19
click at [148, 78] on input "MASTER" at bounding box center [156, 78] width 181 height 27
drag, startPoint x: 148, startPoint y: 78, endPoint x: -4, endPoint y: 58, distance: 153.3
click at [0, 58] on html "Created by potrace 1.15, written by Peter Selinger 2001-2017 Created by potrace…" at bounding box center [309, 266] width 619 height 532
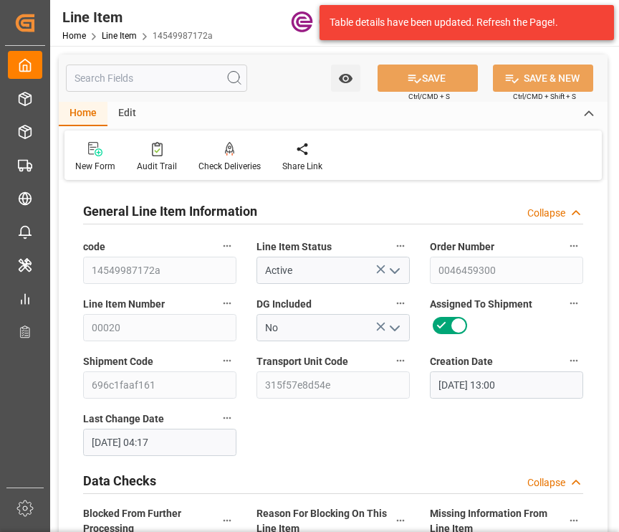
click at [128, 81] on input "text" at bounding box center [156, 78] width 181 height 27
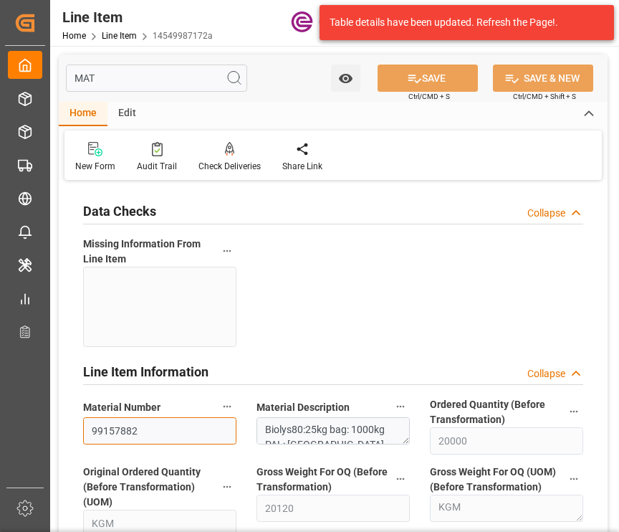
drag, startPoint x: 187, startPoint y: 432, endPoint x: -4, endPoint y: 391, distance: 195.7
click at [0, 391] on html "Created by potrace 1.15, written by Peter Selinger 2001-2017 Created by potrace…" at bounding box center [309, 266] width 619 height 532
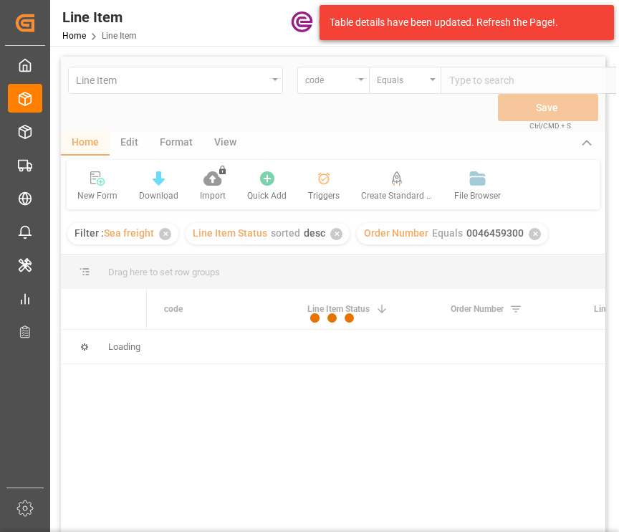
scroll to position [0, 39]
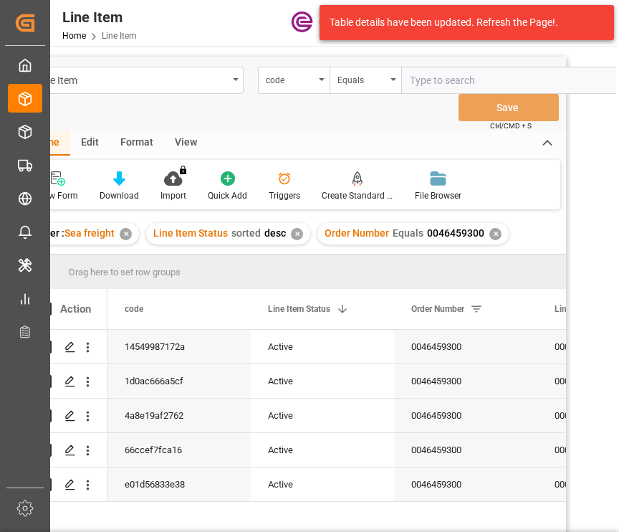
click at [168, 144] on div "View" at bounding box center [186, 143] width 44 height 24
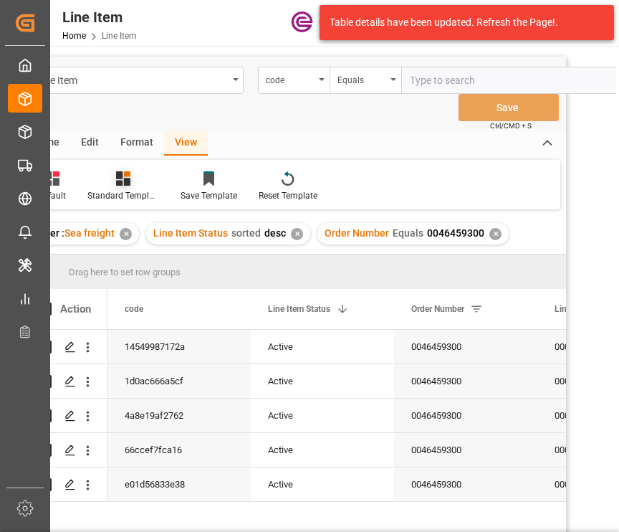
click at [120, 187] on div "Standard Templates" at bounding box center [123, 187] width 93 height 32
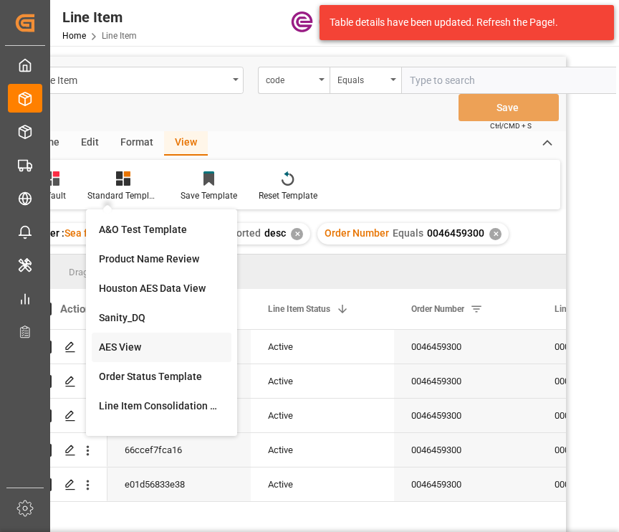
click at [143, 345] on div "AES View" at bounding box center [161, 347] width 125 height 15
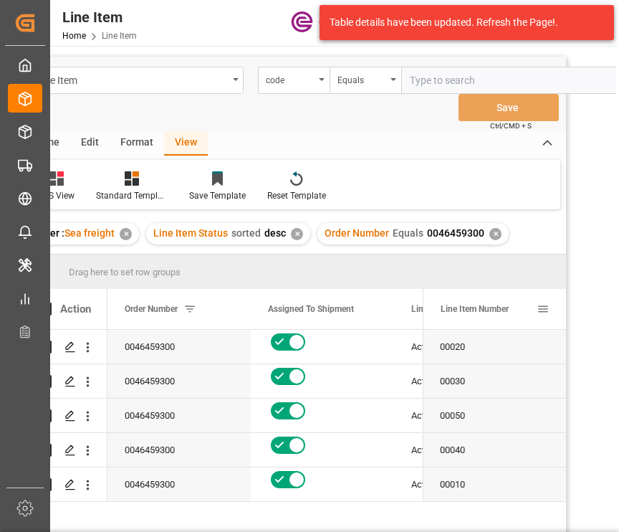
click at [516, 319] on div "Line Item Number" at bounding box center [489, 309] width 96 height 40
click at [497, 310] on span "Line Item Number" at bounding box center [475, 309] width 68 height 10
click at [325, 356] on div "Press SPACE to select this row." at bounding box center [322, 347] width 143 height 34
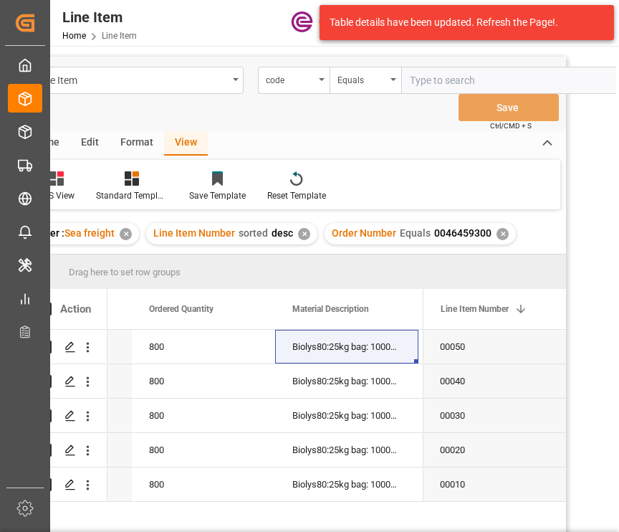
scroll to position [72, 0]
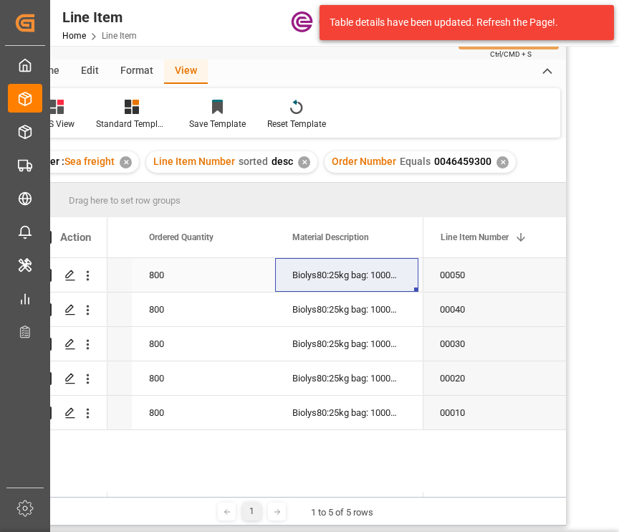
click at [191, 275] on div "800" at bounding box center [203, 275] width 143 height 34
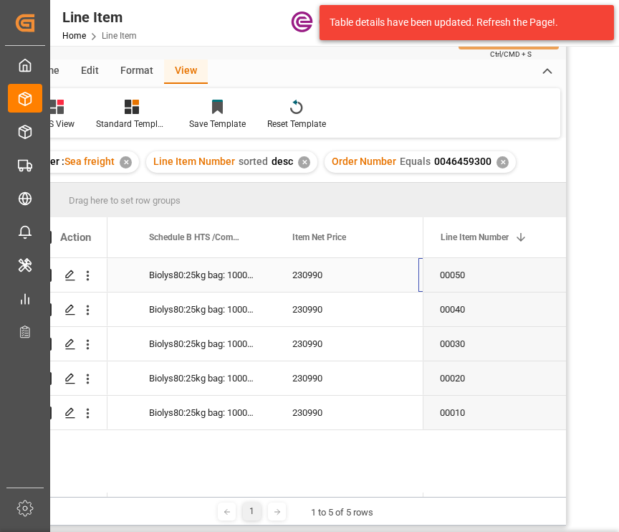
scroll to position [0, 979]
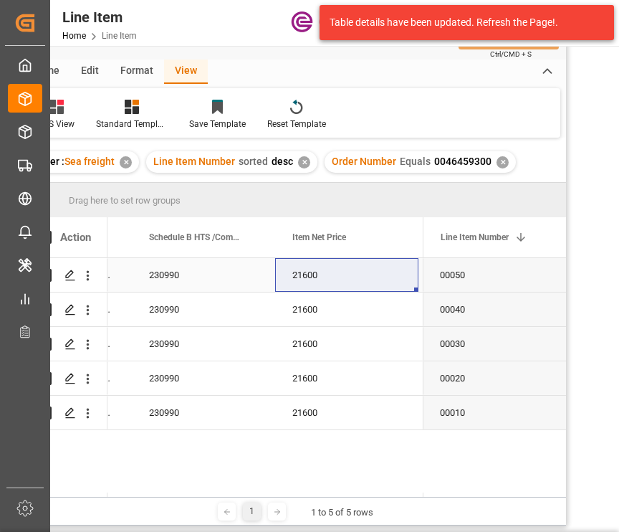
click at [195, 270] on div "230990" at bounding box center [203, 275] width 143 height 34
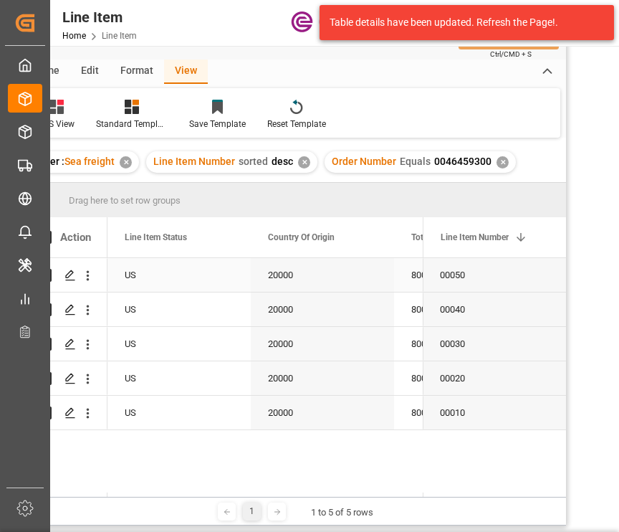
scroll to position [0, 287]
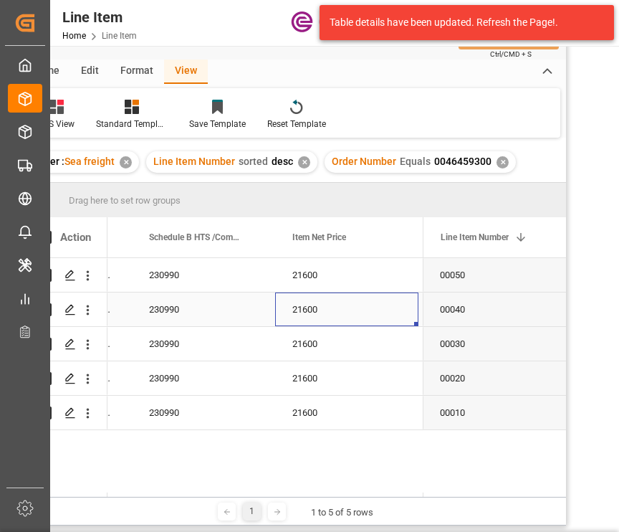
click at [305, 313] on div "21600" at bounding box center [346, 309] width 143 height 34
drag, startPoint x: 305, startPoint y: 350, endPoint x: 376, endPoint y: 325, distance: 75.5
click at [307, 348] on div "21600" at bounding box center [346, 344] width 143 height 34
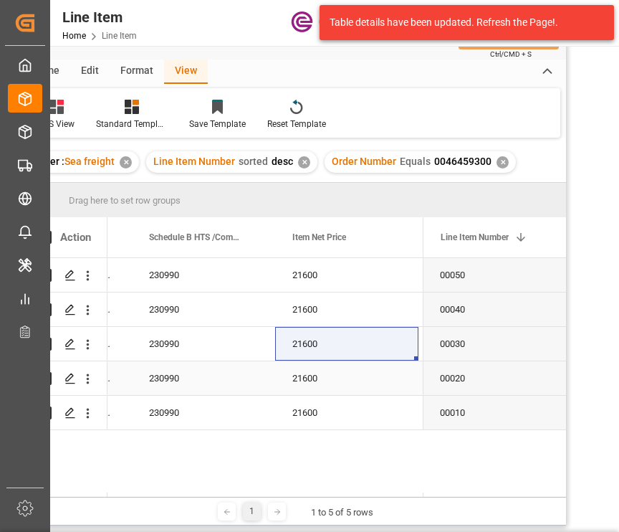
click at [294, 387] on div "21600" at bounding box center [346, 378] width 143 height 34
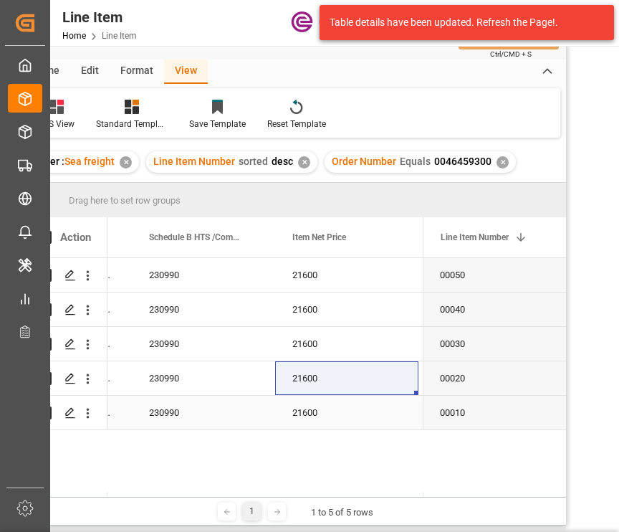
click at [317, 405] on div "21600" at bounding box center [346, 413] width 143 height 34
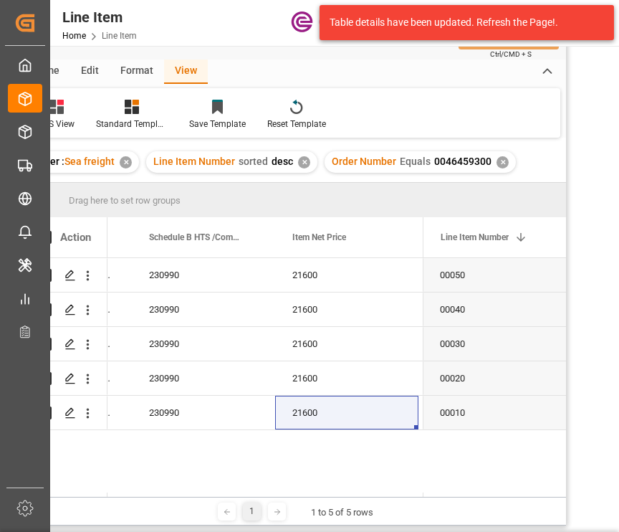
click at [360, 109] on div "AES View Standard Templates Save Template Reset Template" at bounding box center [293, 112] width 533 height 49
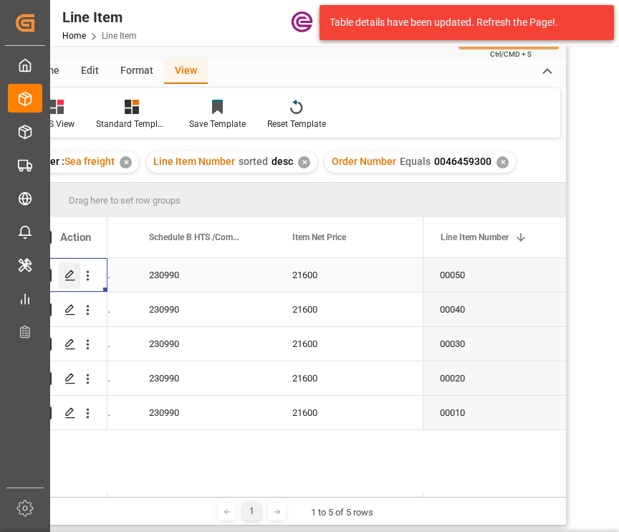
click at [66, 275] on icon "Press SPACE to select this row." at bounding box center [70, 275] width 11 height 11
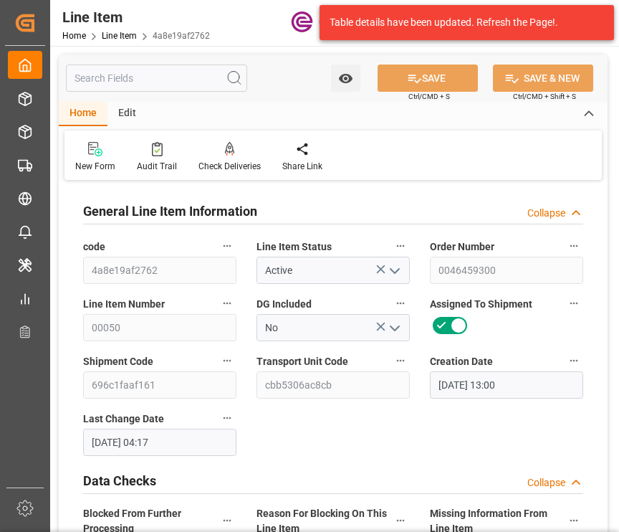
click at [182, 78] on input "text" at bounding box center [156, 78] width 181 height 27
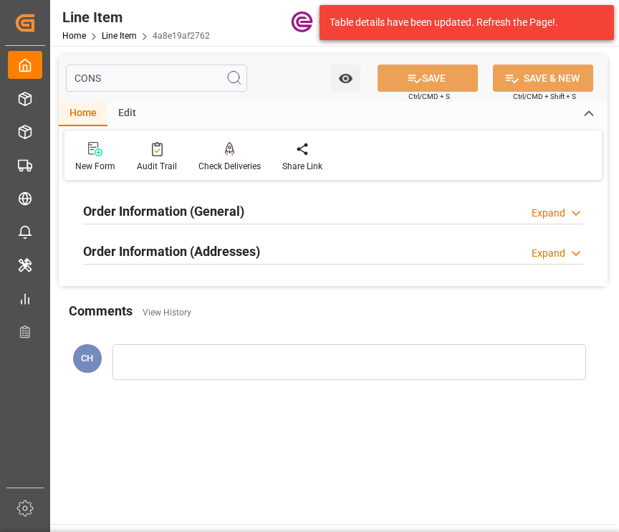
click at [325, 216] on div "Order Information (General) Expand" at bounding box center [333, 209] width 500 height 27
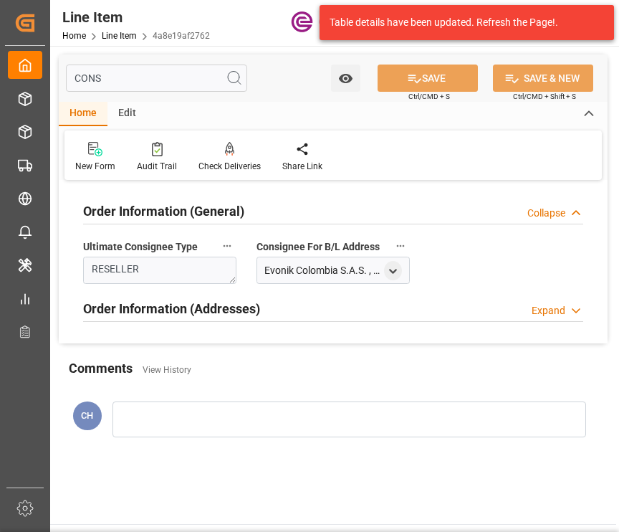
click at [307, 294] on div "Order Information (Addresses) Expand" at bounding box center [333, 307] width 500 height 27
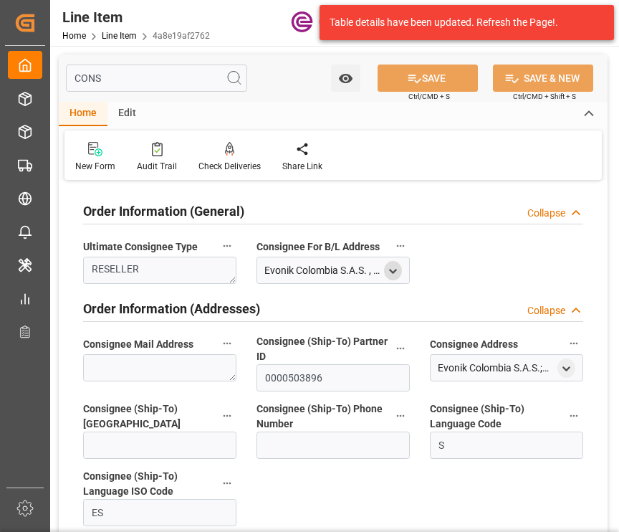
click at [391, 270] on polyline "open menu" at bounding box center [393, 271] width 6 height 3
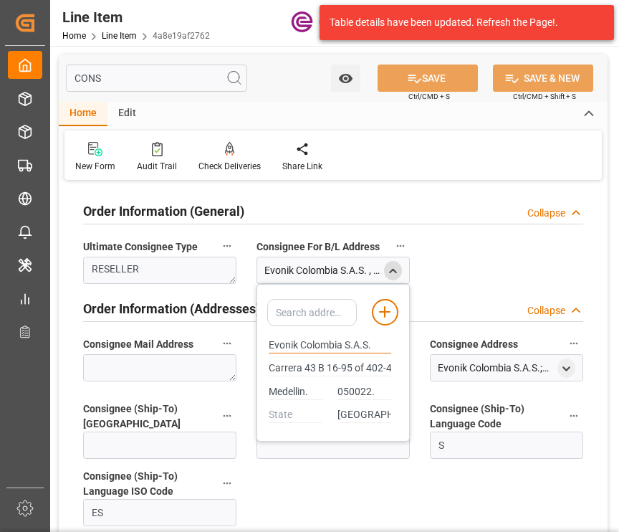
drag, startPoint x: 373, startPoint y: 350, endPoint x: 221, endPoint y: 326, distance: 153.9
click at [223, 327] on div "Order Information (General) Collapse Ultimate Consignee Type RESELLER Consignee…" at bounding box center [333, 364] width 549 height 361
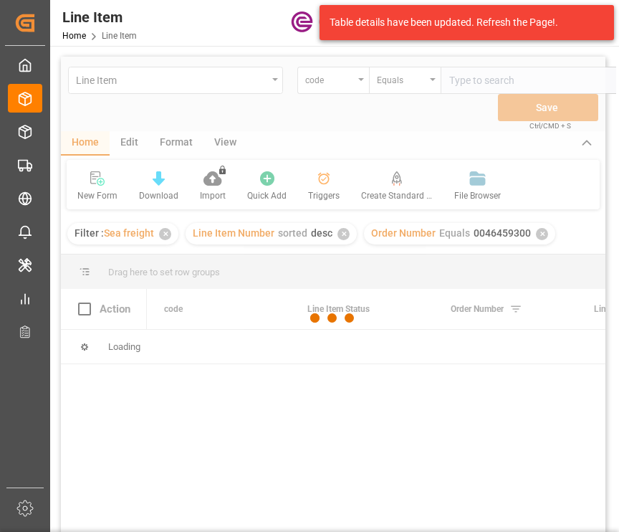
scroll to position [0, 39]
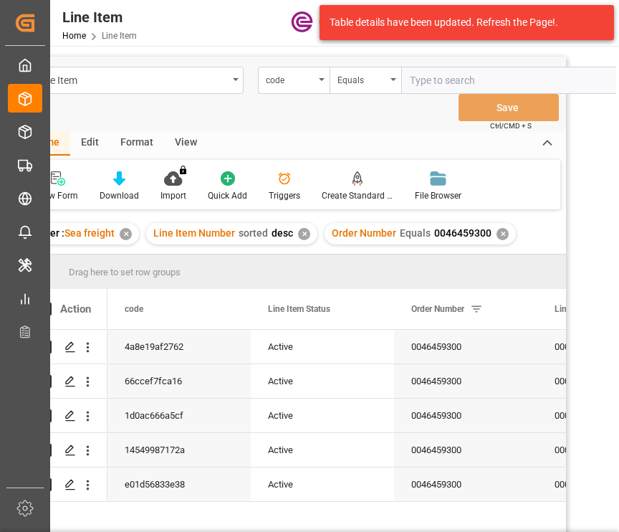
click at [499, 236] on div "✕" at bounding box center [503, 234] width 12 height 12
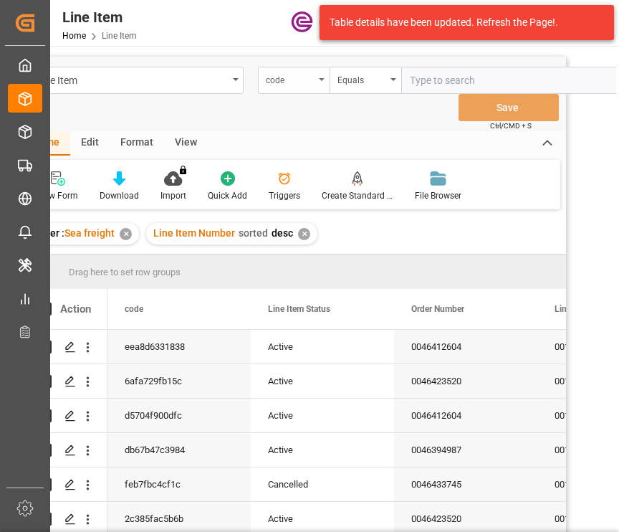
click at [295, 87] on div "code" at bounding box center [294, 80] width 72 height 27
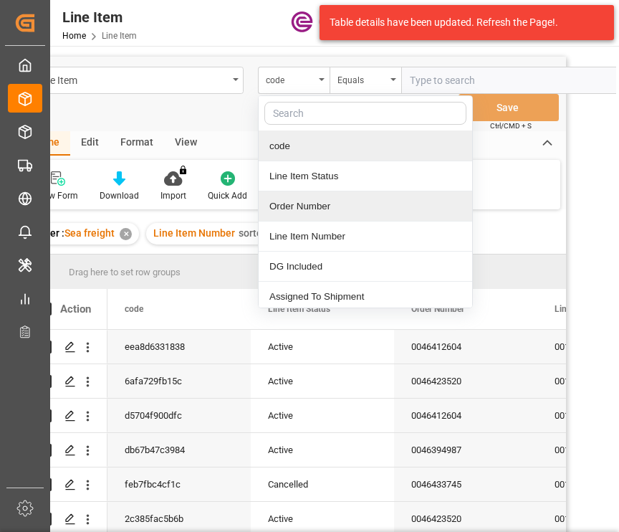
drag, startPoint x: 311, startPoint y: 201, endPoint x: 444, endPoint y: 417, distance: 253.8
click at [310, 199] on div "Order Number" at bounding box center [366, 206] width 214 height 30
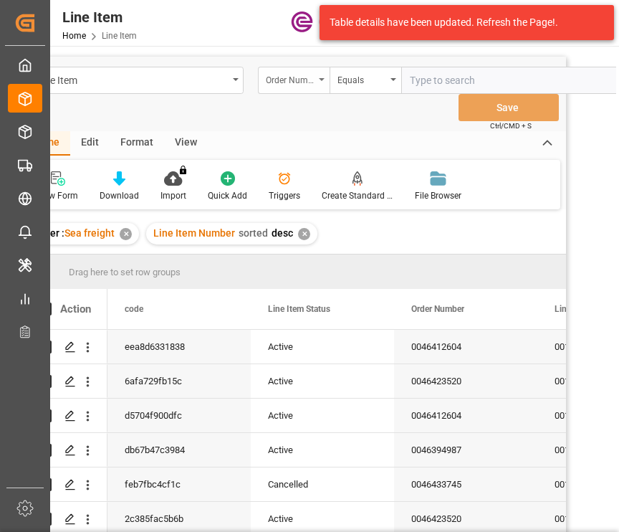
click at [295, 81] on div "Order Number" at bounding box center [290, 78] width 49 height 16
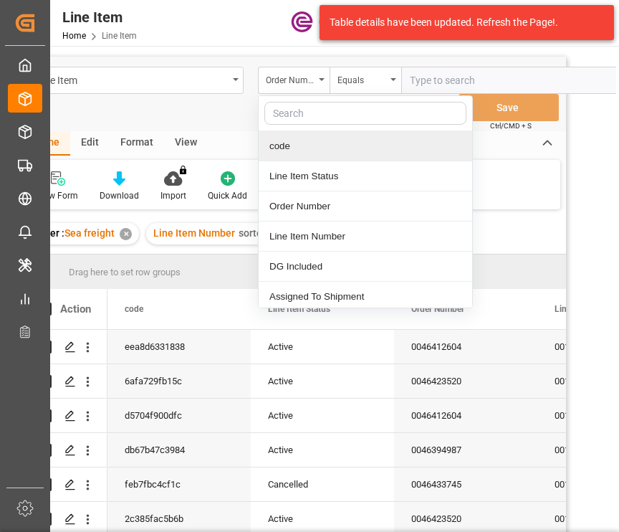
click at [437, 75] on input "text" at bounding box center [508, 80] width 215 height 27
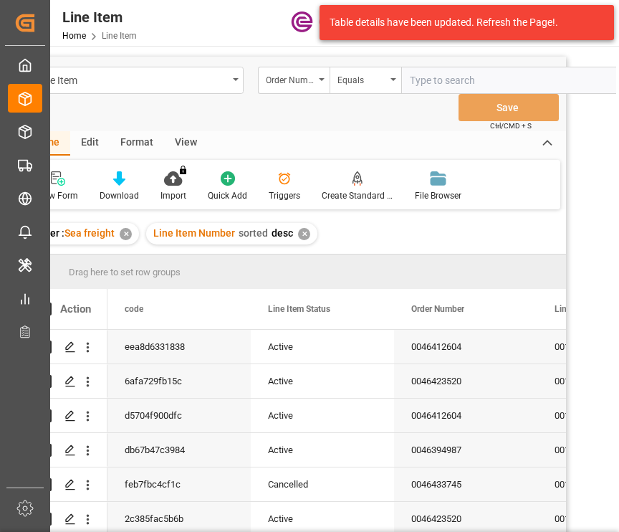
paste input "0046466485"
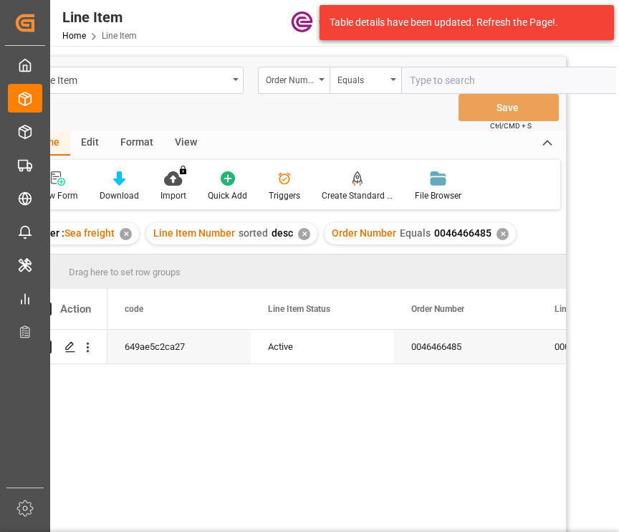
click at [183, 137] on div "View" at bounding box center [186, 143] width 44 height 24
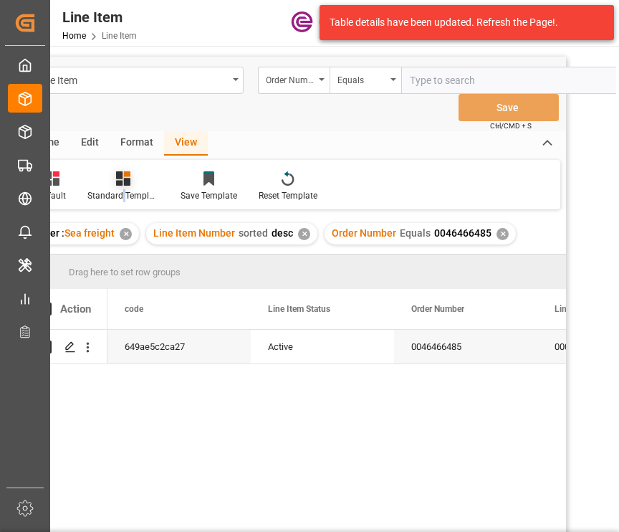
click at [122, 190] on div "Standard Templates" at bounding box center [123, 195] width 72 height 13
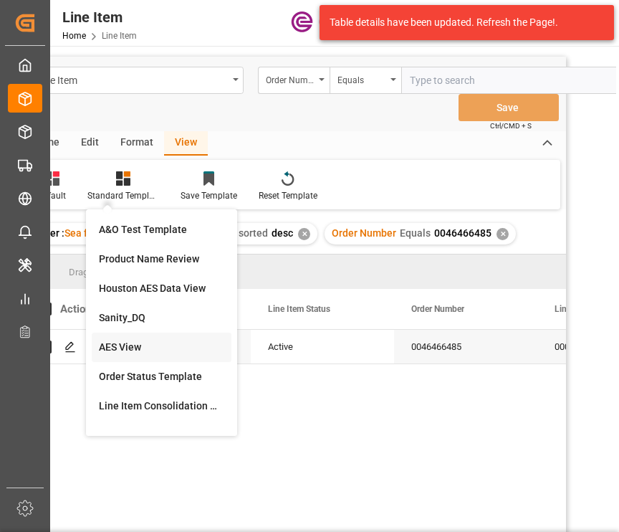
click at [146, 347] on div "AES View" at bounding box center [161, 347] width 125 height 15
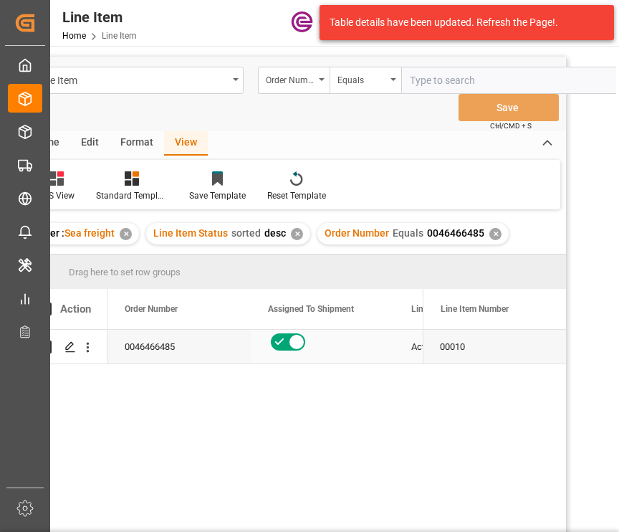
click at [406, 361] on div "Active" at bounding box center [465, 347] width 143 height 34
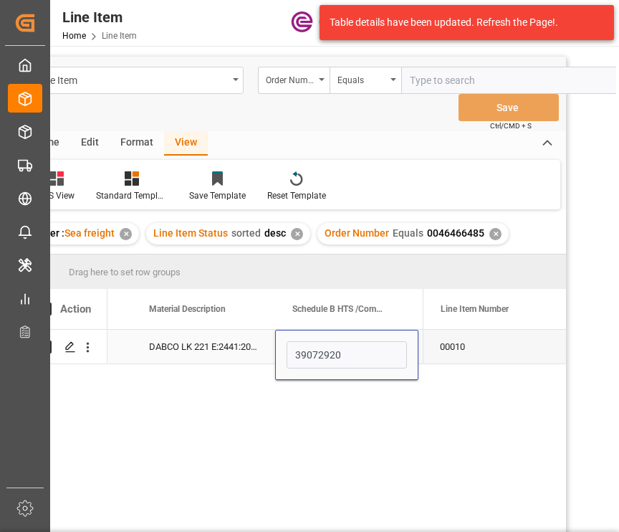
scroll to position [29, 0]
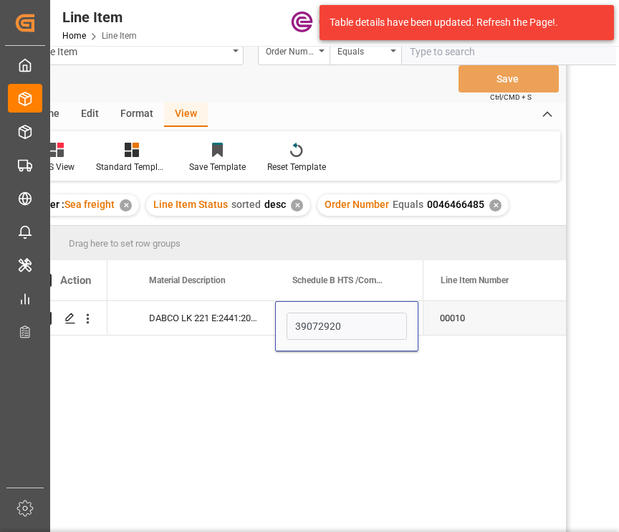
drag, startPoint x: 195, startPoint y: 364, endPoint x: 166, endPoint y: 376, distance: 31.8
click at [191, 366] on div "16320 80 DABCO LK 221 E:2441:204:OU:P 39072920 138720 USD" at bounding box center [265, 420] width 315 height 239
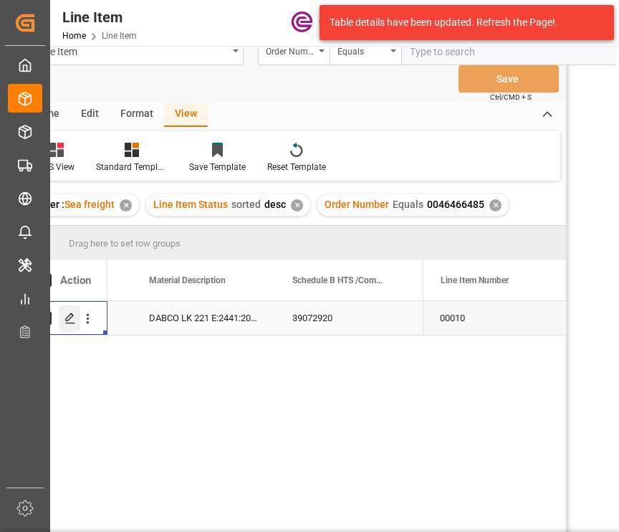
click at [72, 328] on div "Press SPACE to select this row." at bounding box center [70, 318] width 22 height 27
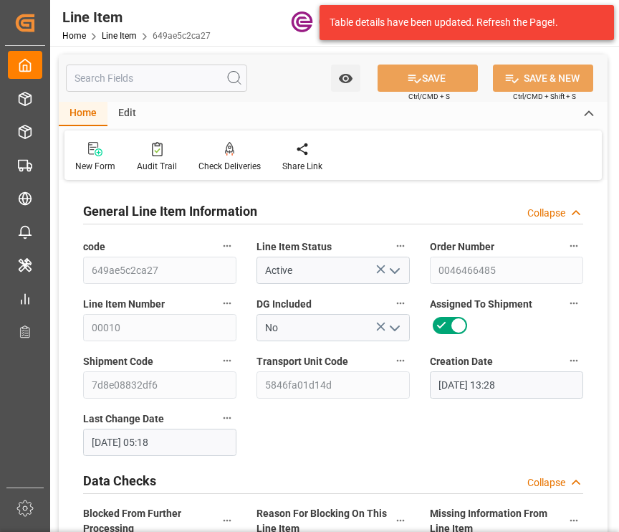
click at [158, 77] on input "text" at bounding box center [156, 78] width 181 height 27
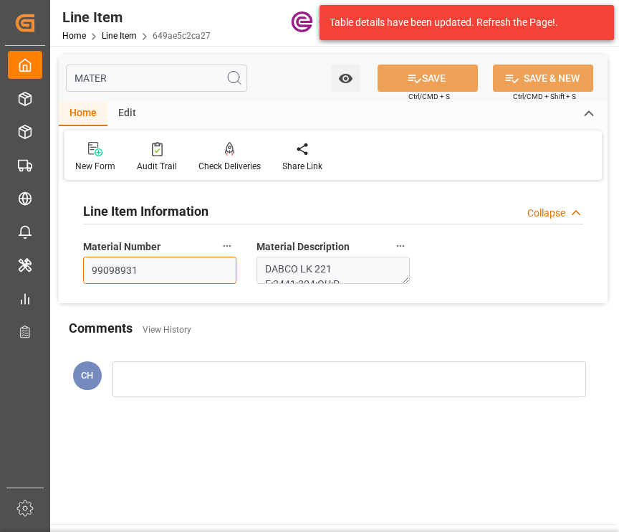
drag, startPoint x: 210, startPoint y: 264, endPoint x: -4, endPoint y: 273, distance: 214.5
click at [0, 273] on html "Created by potrace 1.15, written by [PERSON_NAME] [DATE]-[DATE] Created by potr…" at bounding box center [309, 266] width 619 height 532
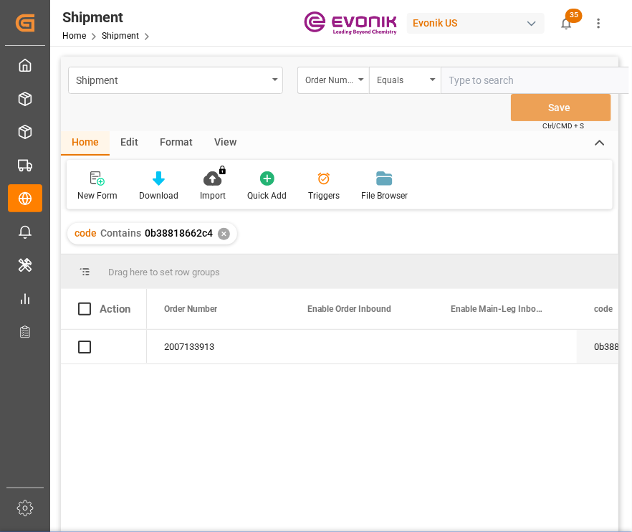
scroll to position [0, 26]
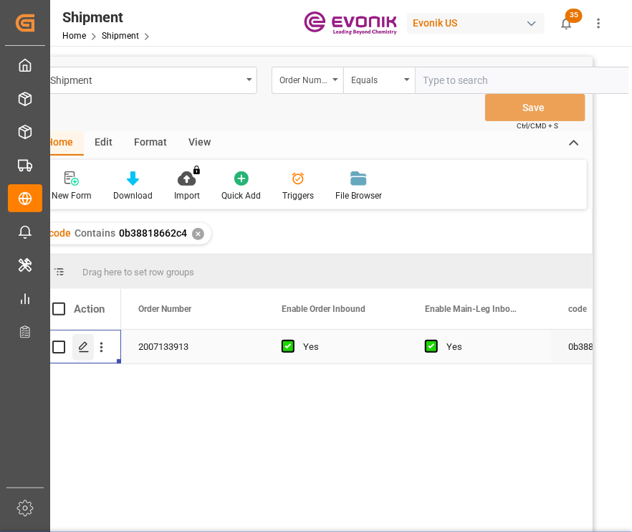
click at [82, 355] on div "Press SPACE to select this row." at bounding box center [83, 347] width 22 height 27
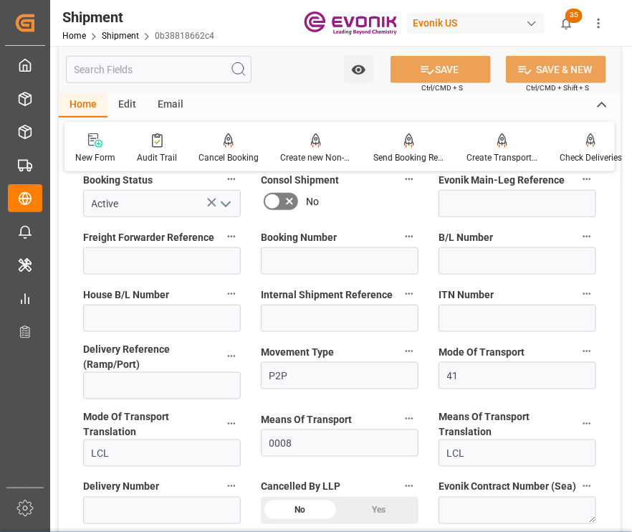
scroll to position [788, 0]
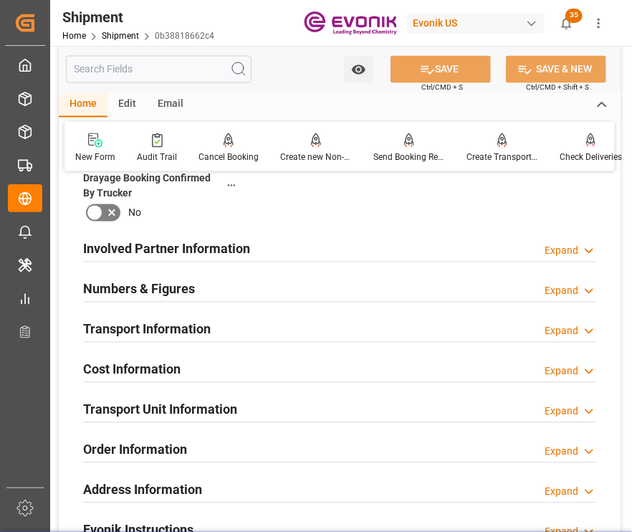
drag, startPoint x: 442, startPoint y: 240, endPoint x: 443, endPoint y: 253, distance: 13.0
click at [442, 240] on div "Involved Partner Information Expand" at bounding box center [339, 247] width 513 height 27
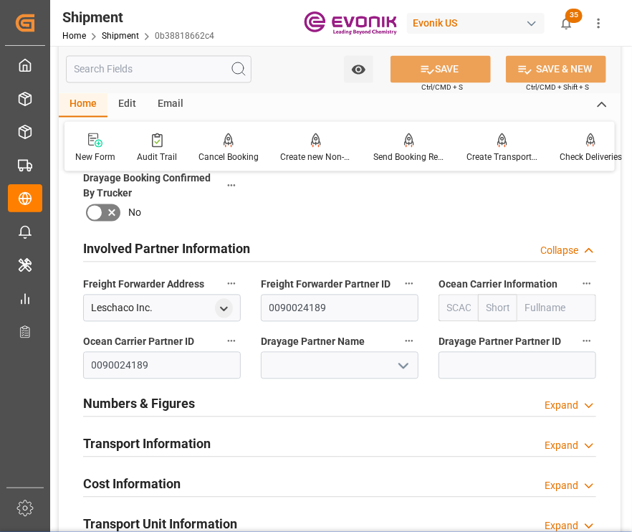
click at [476, 307] on div at bounding box center [493, 308] width 36 height 17
click at [467, 308] on input "text" at bounding box center [458, 308] width 39 height 27
drag, startPoint x: 461, startPoint y: 343, endPoint x: 406, endPoint y: 352, distance: 55.9
click at [459, 339] on b "ALRB" at bounding box center [460, 339] width 25 height 11
type input "ALRB"
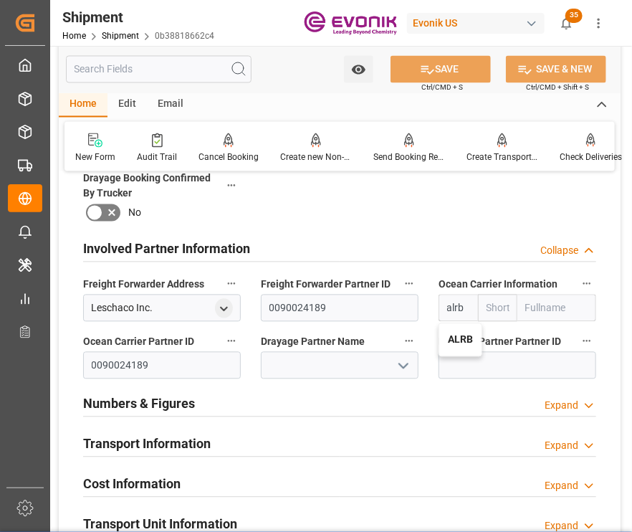
type input "AC Containerline"
type input "AC Containerline GmbH"
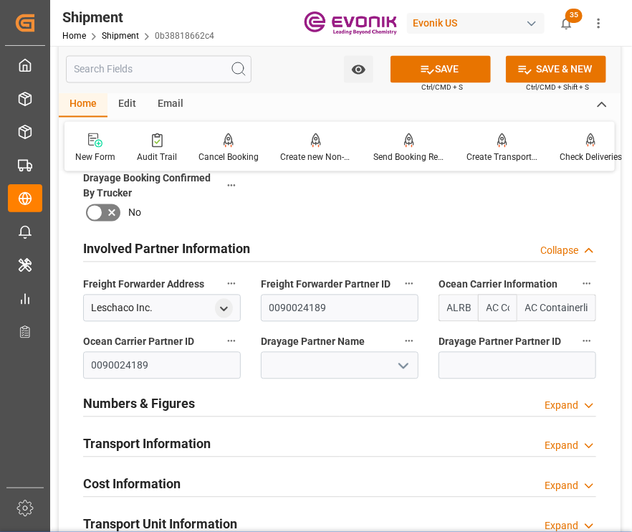
type input "ALRB"
click at [305, 376] on input at bounding box center [340, 365] width 158 height 27
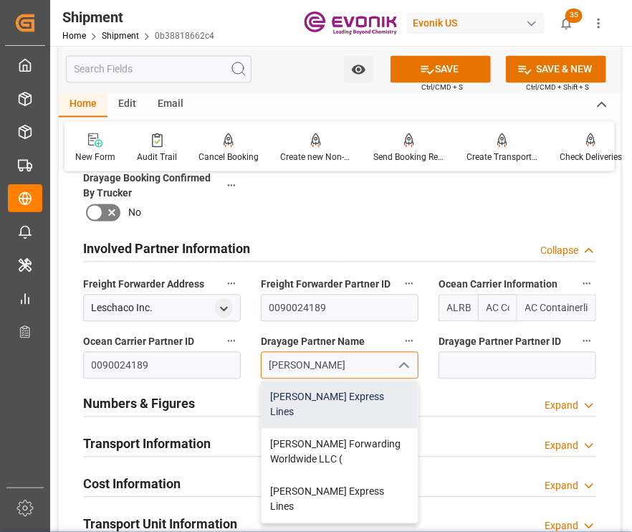
click at [332, 401] on div "[PERSON_NAME] Express Lines" at bounding box center [340, 404] width 156 height 47
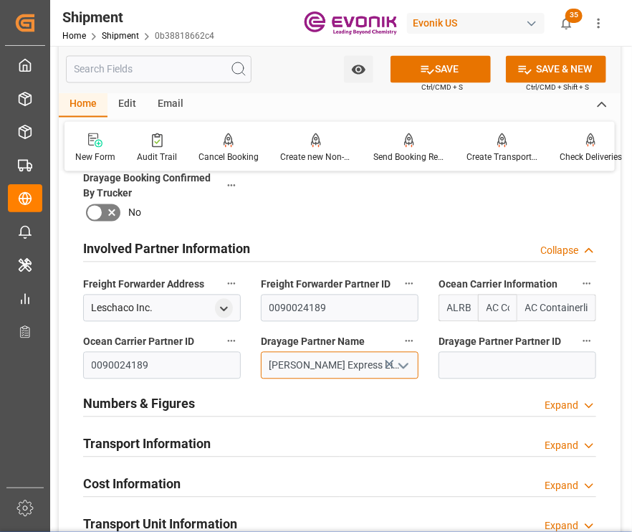
scroll to position [1075, 0]
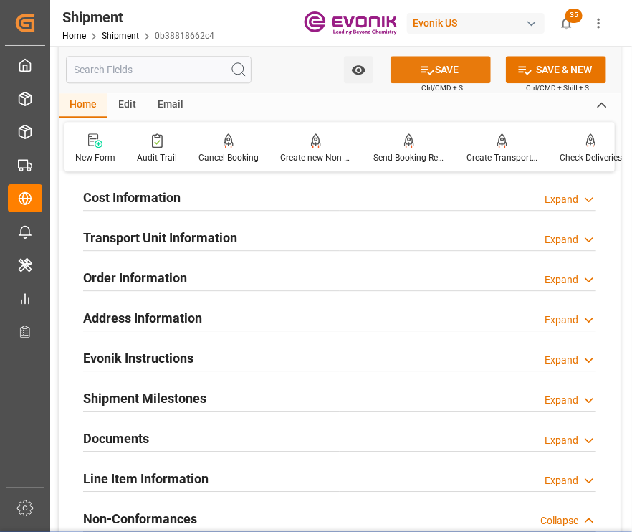
type input "[PERSON_NAME] Express Lines"
drag, startPoint x: 465, startPoint y: 65, endPoint x: 382, endPoint y: 211, distance: 168.2
click at [464, 65] on button "SAVE" at bounding box center [441, 69] width 100 height 27
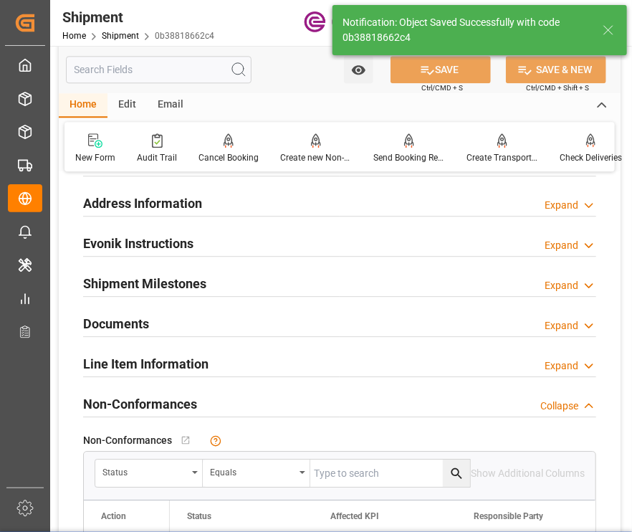
scroll to position [960, 0]
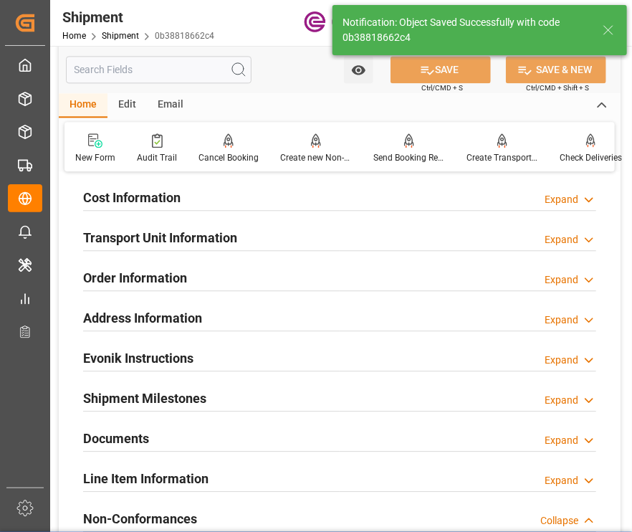
drag, startPoint x: 206, startPoint y: 193, endPoint x: 206, endPoint y: 221, distance: 28.0
click at [203, 193] on div "Cost Information Expand" at bounding box center [339, 196] width 513 height 27
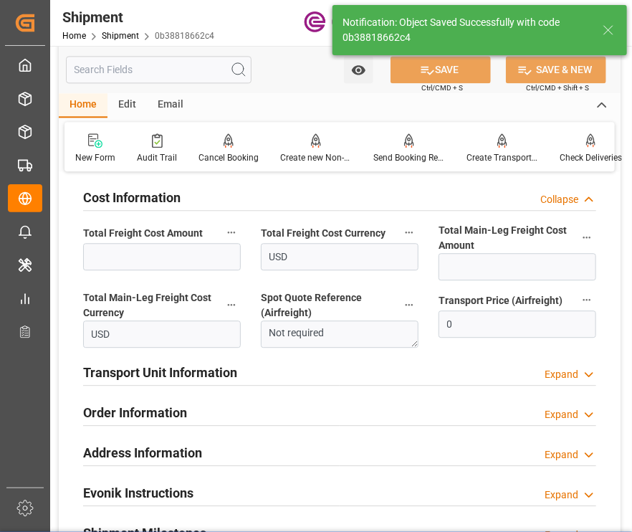
scroll to position [745, 0]
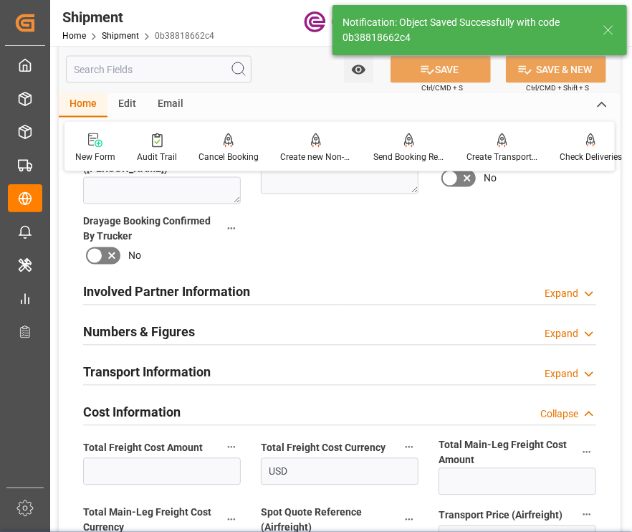
drag, startPoint x: 159, startPoint y: 382, endPoint x: 184, endPoint y: 310, distance: 76.6
click at [161, 378] on h2 "Transport Information" at bounding box center [147, 372] width 128 height 19
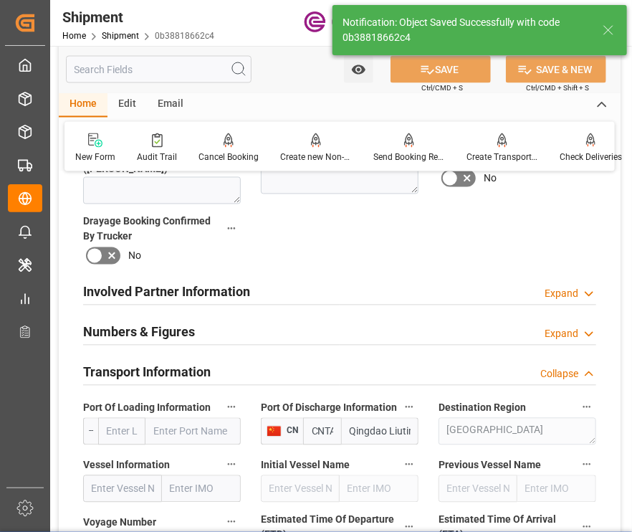
click at [180, 301] on h2 "Involved Partner Information" at bounding box center [166, 291] width 167 height 19
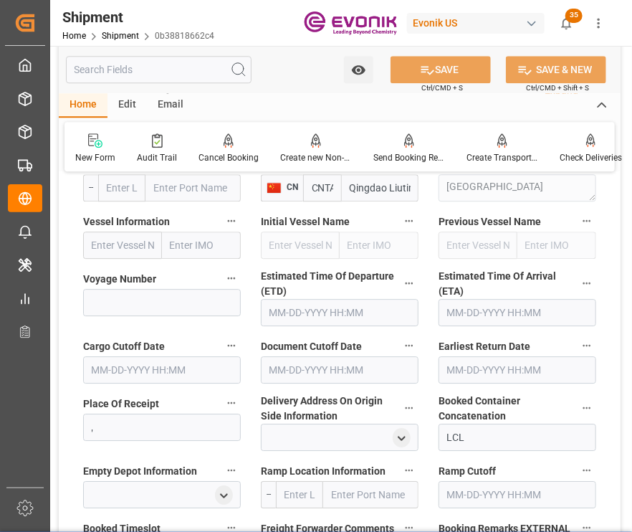
scroll to position [1032, 0]
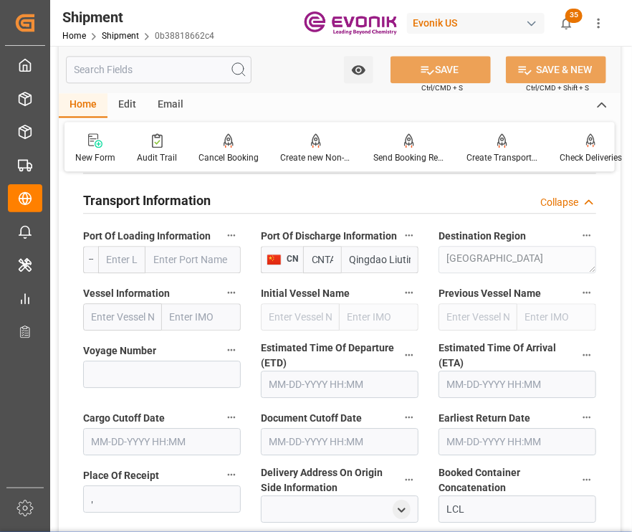
click at [135, 267] on input "text" at bounding box center [121, 259] width 47 height 27
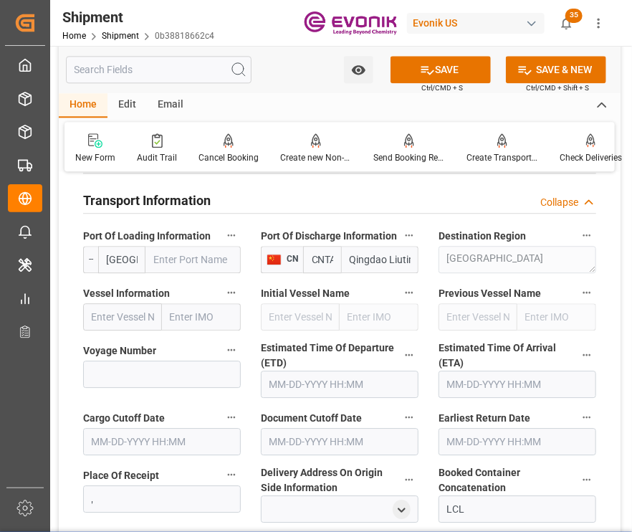
scroll to position [0, 19]
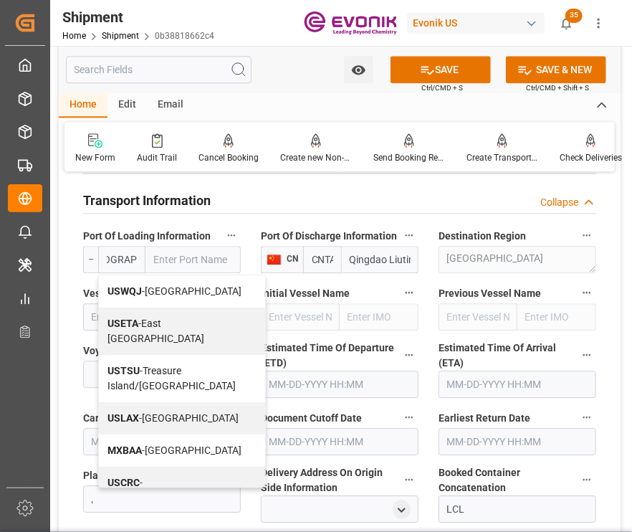
drag, startPoint x: 143, startPoint y: 477, endPoint x: 166, endPoint y: 400, distance: 79.8
click at [143, 434] on div "USLAX - Los Angeles" at bounding box center [182, 418] width 166 height 32
type input "USLAX"
type input "[GEOGRAPHIC_DATA]"
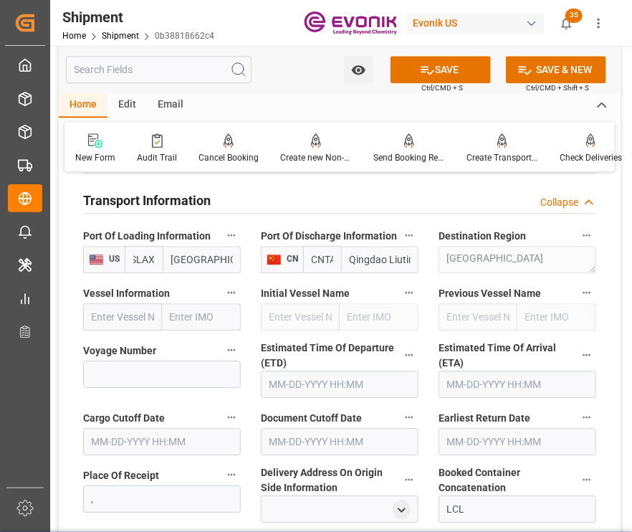
scroll to position [0, 9]
type input "USLAX"
click at [123, 316] on input "text" at bounding box center [122, 316] width 79 height 27
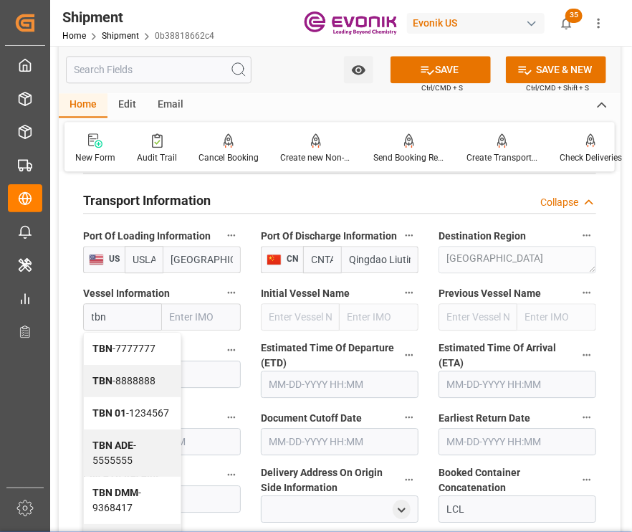
click at [124, 354] on span "TBN - 7777777" at bounding box center [123, 348] width 63 height 11
type input "TBN"
type input "7777777"
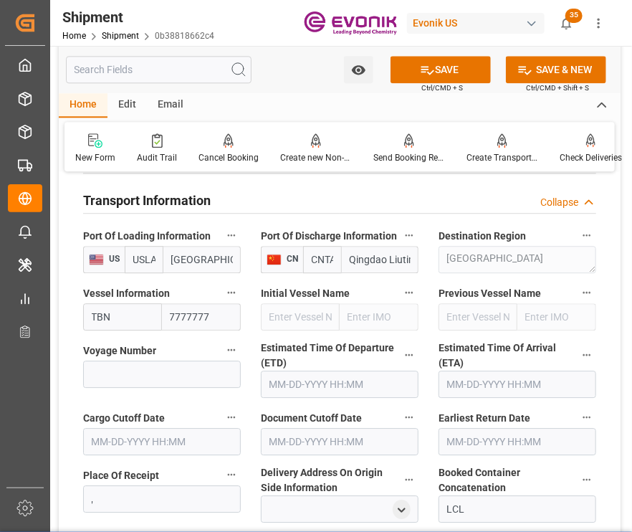
type input "TBN"
click at [139, 372] on input at bounding box center [162, 374] width 158 height 27
type input "777"
click at [399, 368] on body "Created by potrace 1.15, written by Peter Selinger 2001-2017 Created by potrace…" at bounding box center [316, 266] width 632 height 532
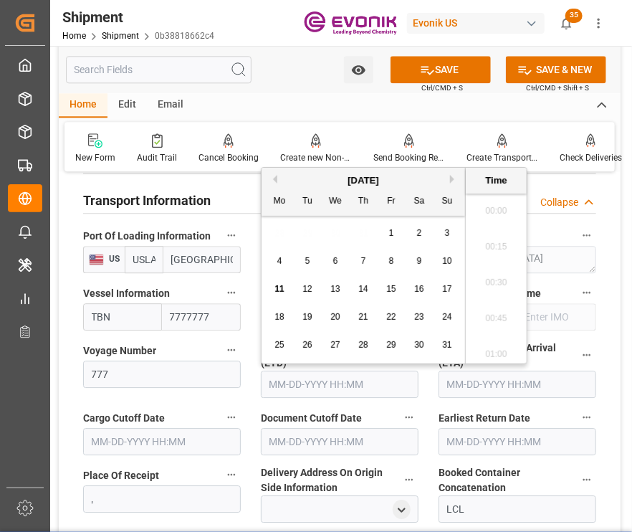
scroll to position [2047, 0]
click at [284, 347] on div "29" at bounding box center [280, 345] width 18 height 17
type input "09-29-2025 00:00"
click at [500, 382] on input "text" at bounding box center [518, 384] width 158 height 27
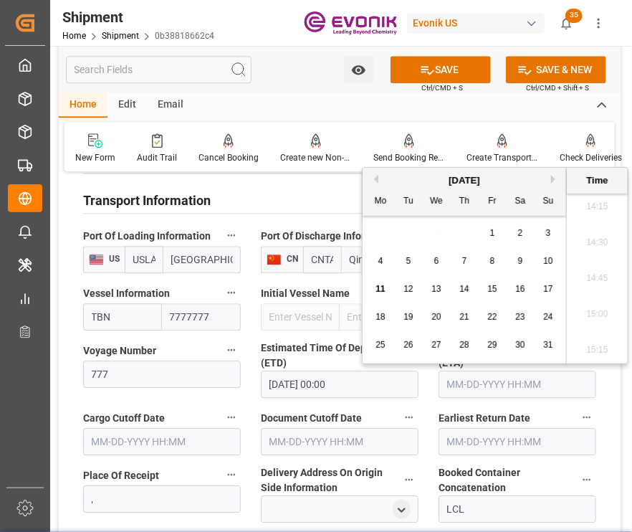
click at [515, 398] on input "text" at bounding box center [518, 384] width 158 height 27
click at [381, 317] on span "20" at bounding box center [380, 317] width 9 height 10
type input "10-20-2025 00:00"
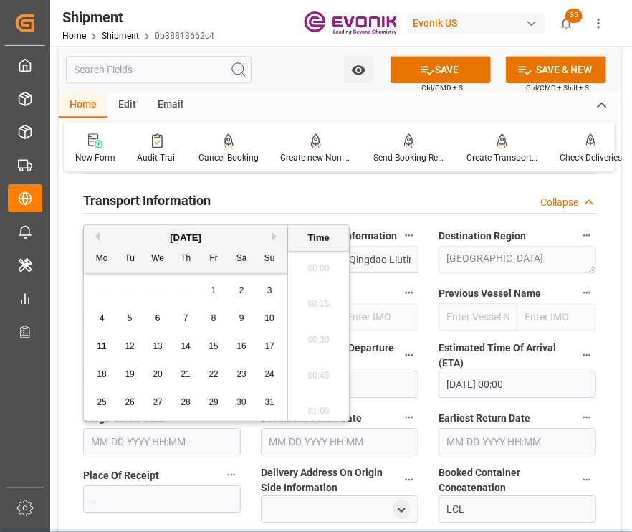
click at [127, 451] on input "text" at bounding box center [162, 441] width 158 height 27
click at [125, 345] on span "16" at bounding box center [129, 346] width 9 height 10
type input "09-16-2025 00:00"
drag, startPoint x: 183, startPoint y: 439, endPoint x: -9, endPoint y: 365, distance: 205.1
click at [0, 365] on html "Created by potrace 1.15, written by Peter Selinger 2001-2017 Created by potrace…" at bounding box center [316, 266] width 632 height 532
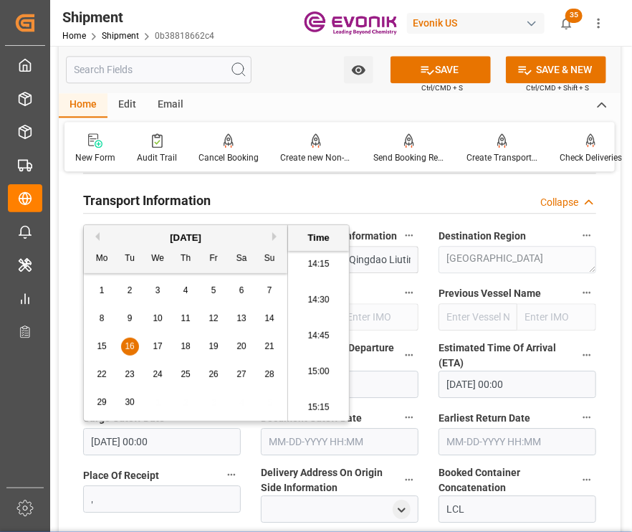
click at [375, 436] on input "text" at bounding box center [340, 441] width 158 height 27
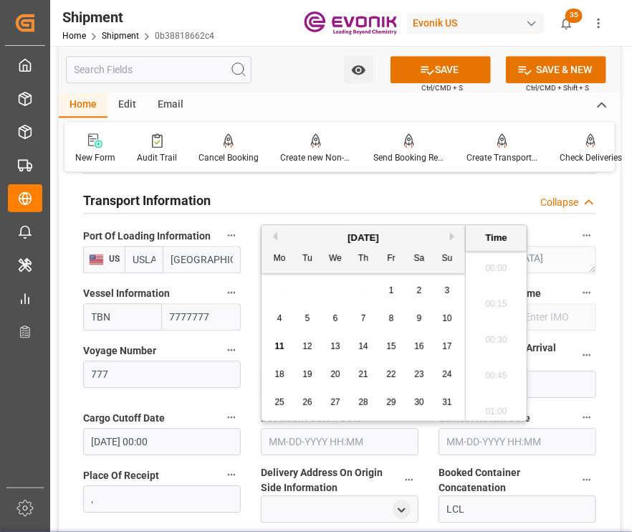
paste input "09-16-2025 00:00"
type input "09-16-2025 00:00"
click at [516, 455] on input "text" at bounding box center [518, 441] width 158 height 27
paste input "09-16-2025 00:00"
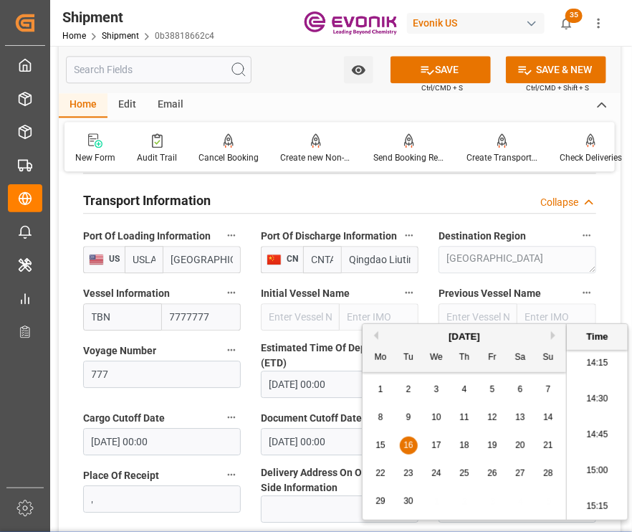
scroll to position [1319, 0]
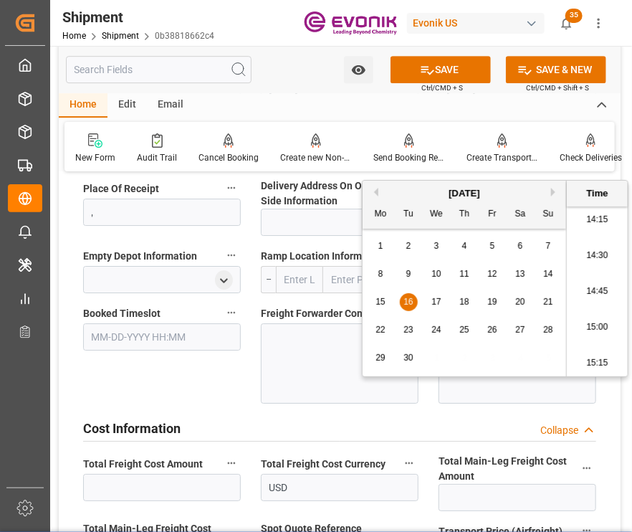
type input "09-16-2025 00:00"
click at [333, 373] on div at bounding box center [340, 363] width 158 height 80
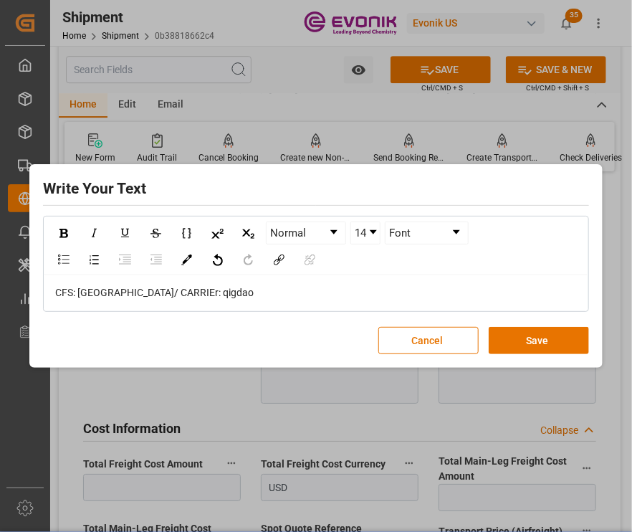
click at [178, 287] on span "CFS: CHICAGO/ CARRIEr: qigdao" at bounding box center [154, 292] width 199 height 11
drag, startPoint x: 203, startPoint y: 293, endPoint x: 168, endPoint y: 287, distance: 35.6
click at [167, 287] on div "CFS: CHICAGO/ CARRIEr: qigdao" at bounding box center [316, 292] width 523 height 15
click at [568, 336] on button "Save" at bounding box center [539, 340] width 100 height 27
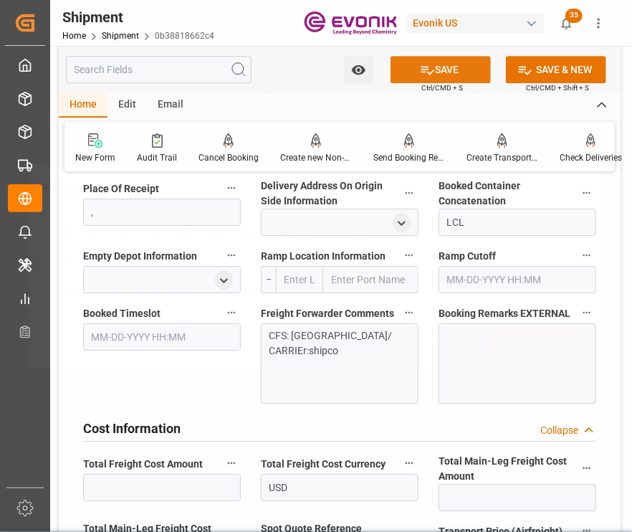
click at [435, 70] on button "SAVE" at bounding box center [441, 69] width 100 height 27
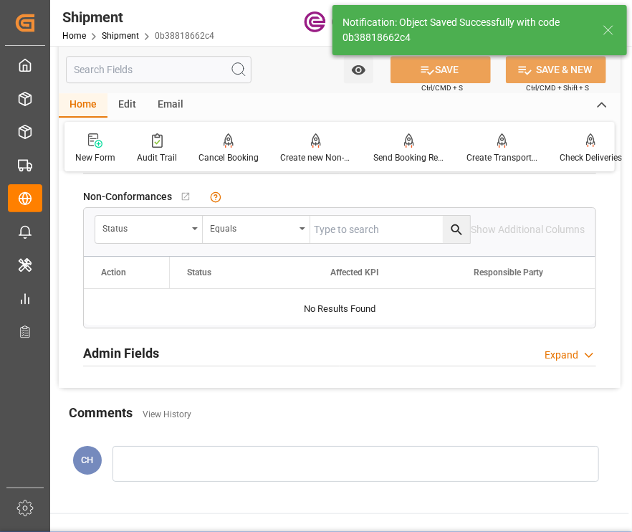
scroll to position [730, 0]
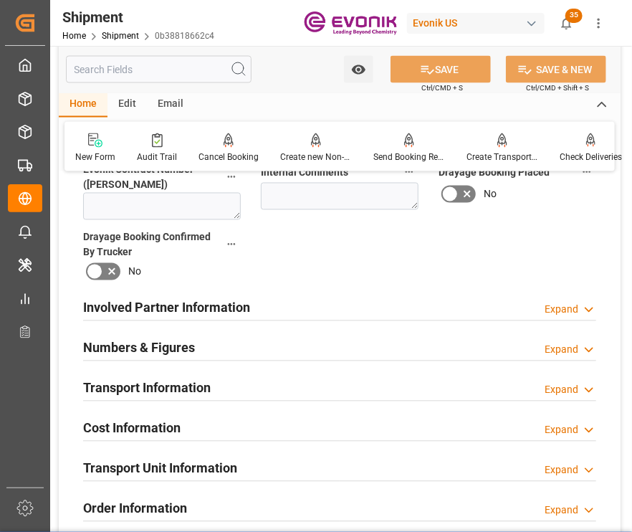
click at [275, 292] on div "Involved Partner Information Expand" at bounding box center [339, 308] width 533 height 40
click at [287, 315] on div "Involved Partner Information Expand" at bounding box center [339, 306] width 513 height 27
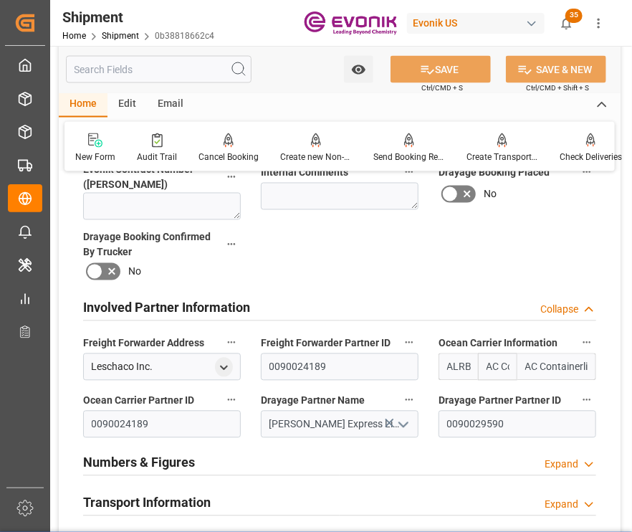
scroll to position [844, 0]
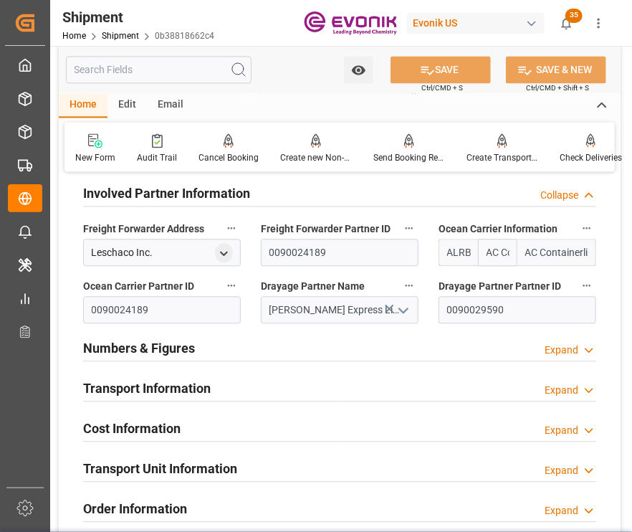
drag, startPoint x: 307, startPoint y: 408, endPoint x: 316, endPoint y: 409, distance: 9.3
click at [309, 409] on div "Transport Information Expand" at bounding box center [339, 388] width 533 height 40
click at [331, 388] on div "Transport Information Expand" at bounding box center [339, 386] width 513 height 27
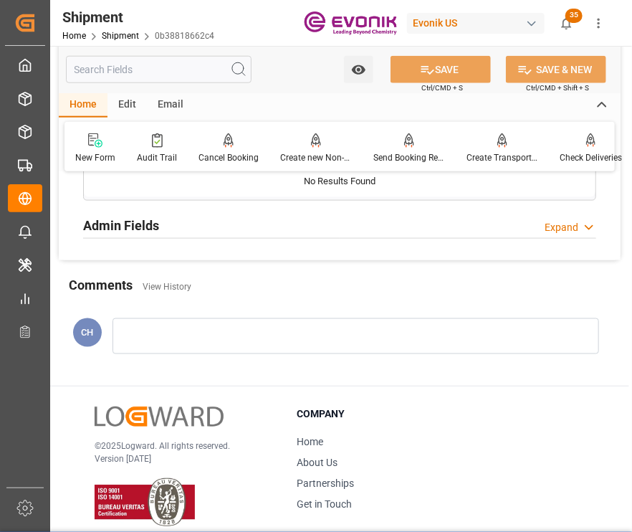
scroll to position [1606, 0]
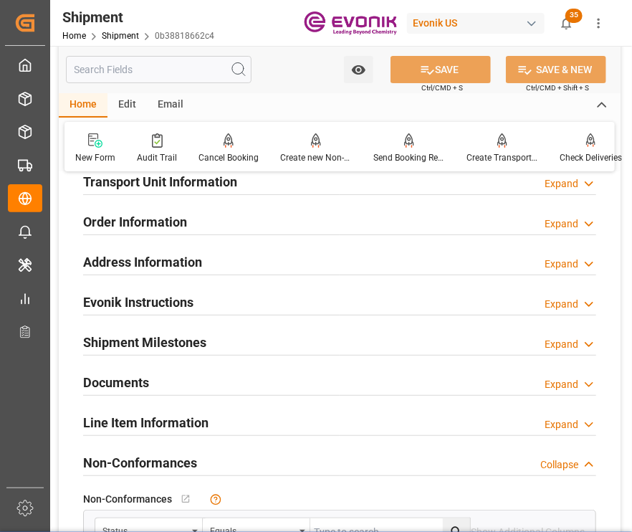
click at [138, 170] on div "New Form Audit Trail Cancel Booking Cancels the booking status Create new Non-C…" at bounding box center [340, 146] width 550 height 49
click at [135, 185] on h2 "Transport Unit Information" at bounding box center [160, 181] width 154 height 19
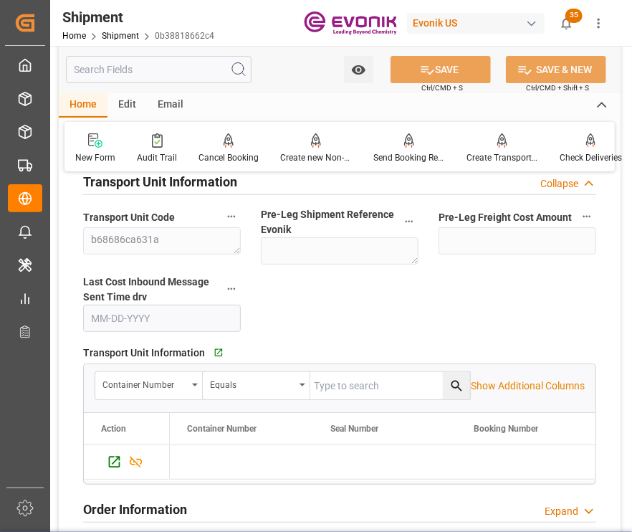
scroll to position [1391, 0]
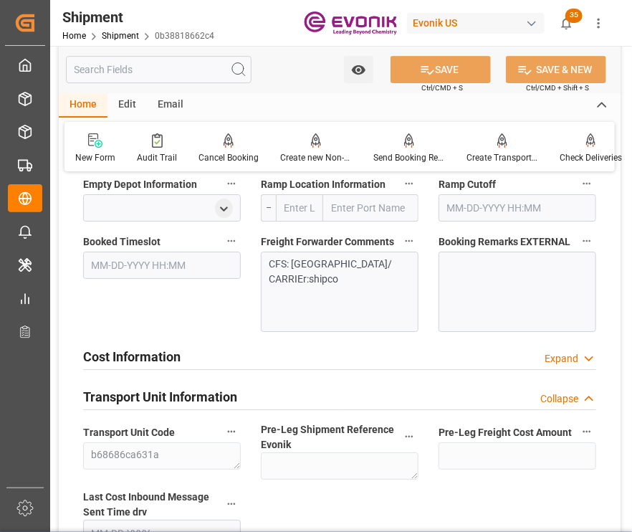
click at [132, 370] on div at bounding box center [339, 369] width 513 height 1
click at [509, 362] on div "Cost Information Expand" at bounding box center [339, 355] width 513 height 27
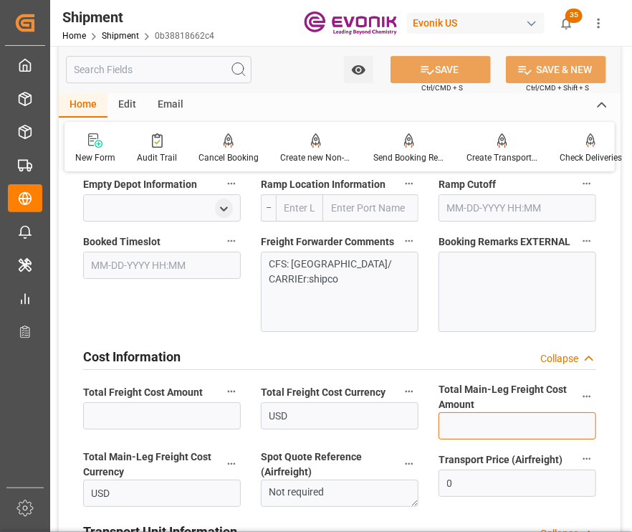
drag, startPoint x: 556, startPoint y: 432, endPoint x: 612, endPoint y: 439, distance: 56.4
click at [556, 431] on input "text" at bounding box center [518, 425] width 158 height 27
paste input "319"
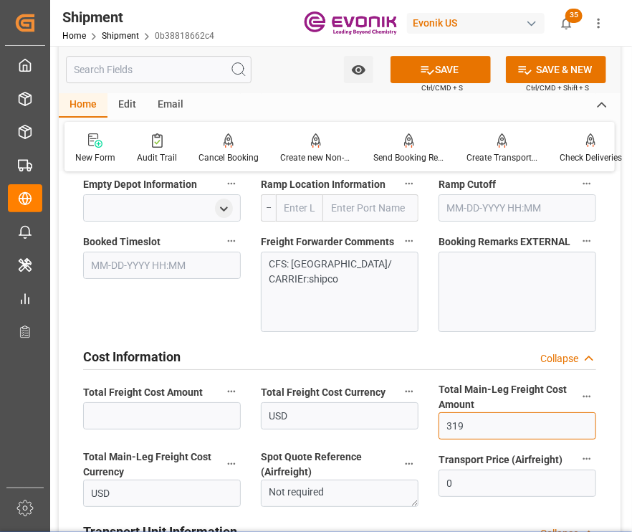
type input "319"
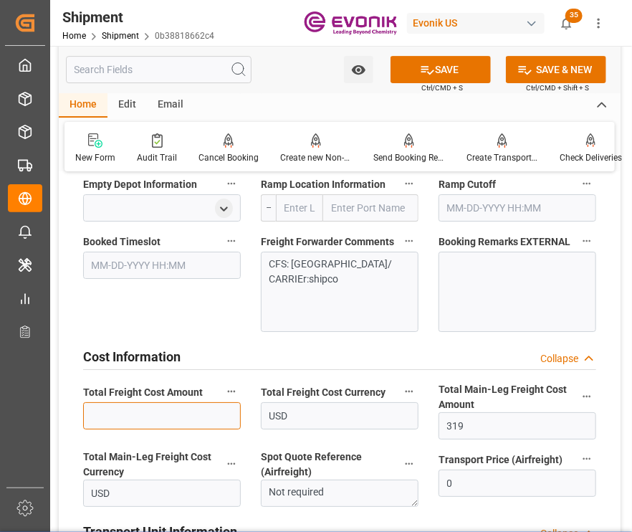
drag, startPoint x: 169, startPoint y: 425, endPoint x: 375, endPoint y: 239, distance: 277.6
click at [169, 425] on input "text" at bounding box center [162, 415] width 158 height 27
paste input "481.33"
type input "481.33"
click at [467, 65] on button "SAVE" at bounding box center [441, 69] width 100 height 27
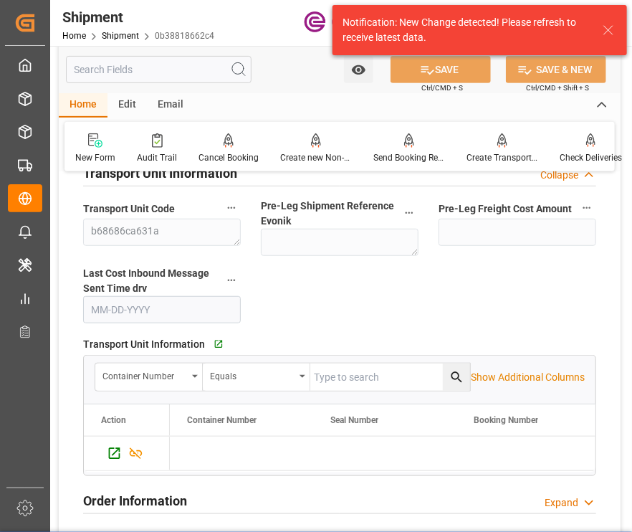
scroll to position [1534, 0]
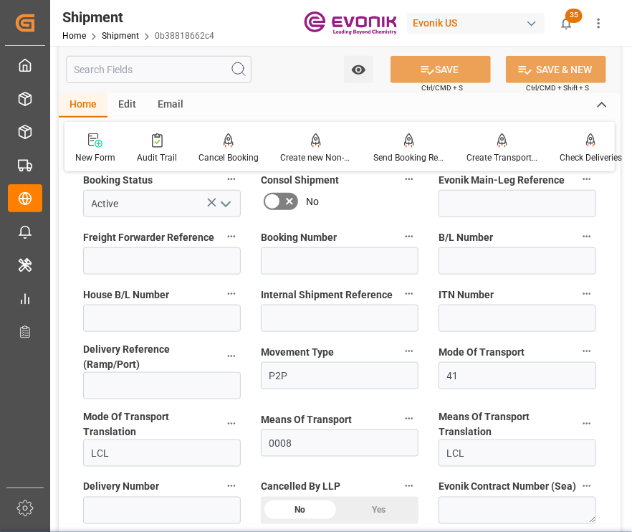
scroll to position [645, 0]
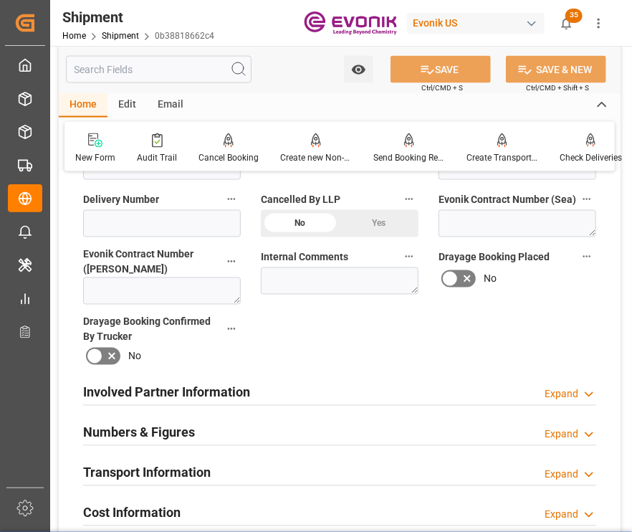
drag, startPoint x: 395, startPoint y: 401, endPoint x: 324, endPoint y: 324, distance: 105.0
click at [395, 400] on div "Involved Partner Information Expand" at bounding box center [339, 391] width 513 height 27
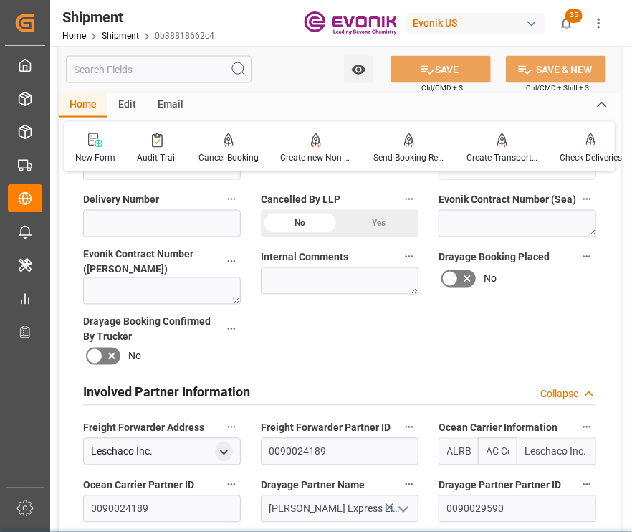
scroll to position [860, 0]
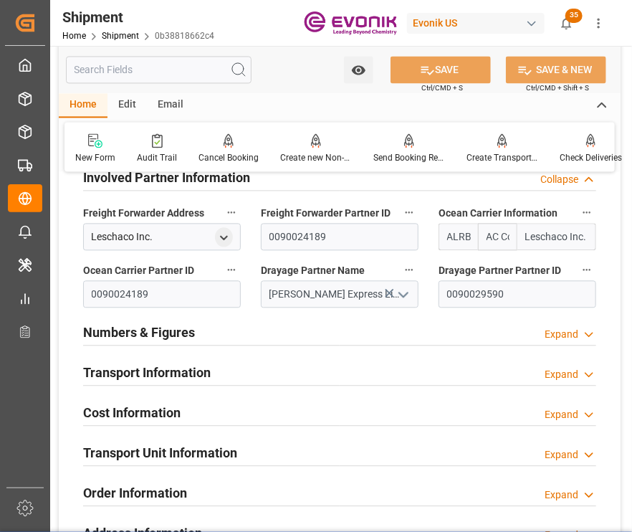
click at [172, 420] on h2 "Cost Information" at bounding box center [131, 412] width 97 height 19
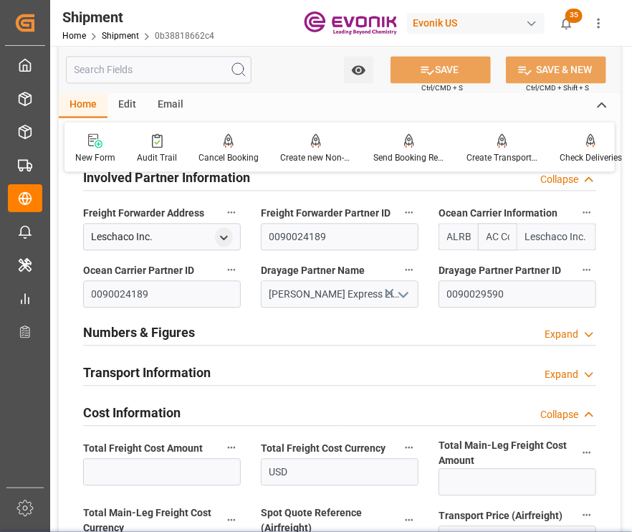
scroll to position [1075, 0]
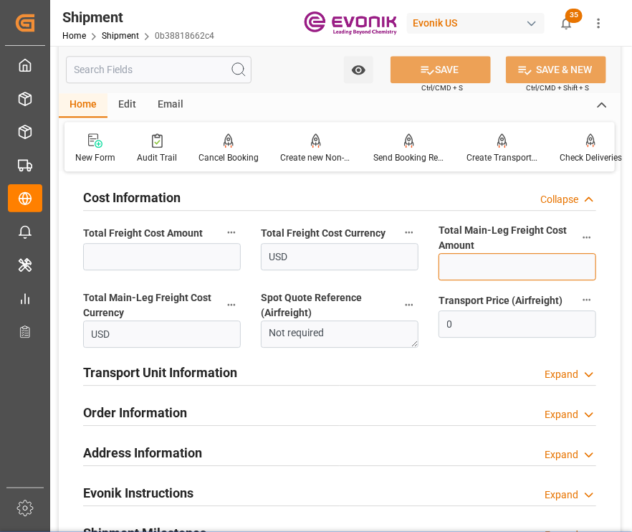
click at [510, 265] on input "text" at bounding box center [518, 266] width 158 height 27
paste input "319"
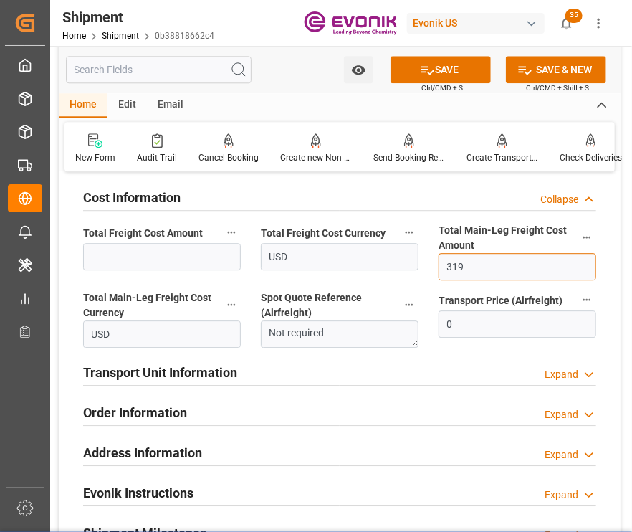
type input "319"
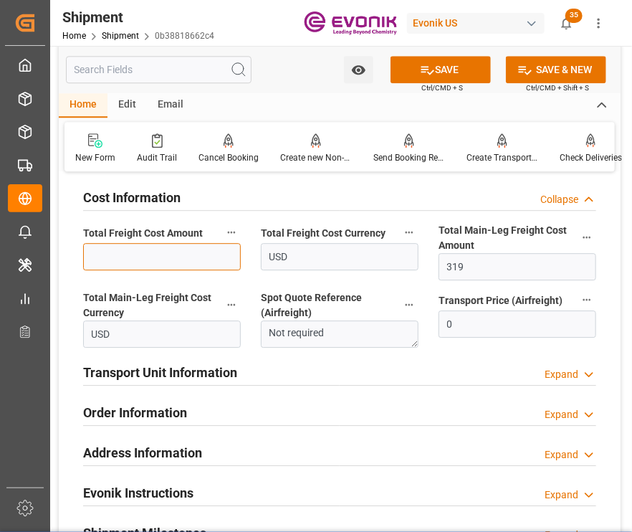
click at [134, 256] on input "text" at bounding box center [162, 256] width 158 height 27
paste input "481.33"
type input "481.33"
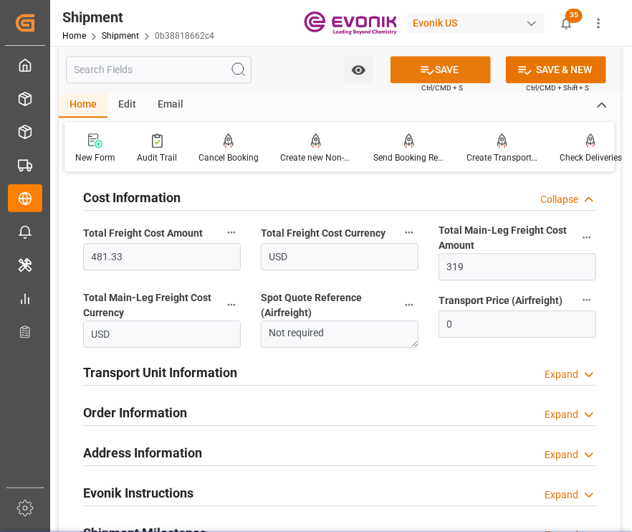
drag, startPoint x: 438, startPoint y: 76, endPoint x: 403, endPoint y: 153, distance: 85.0
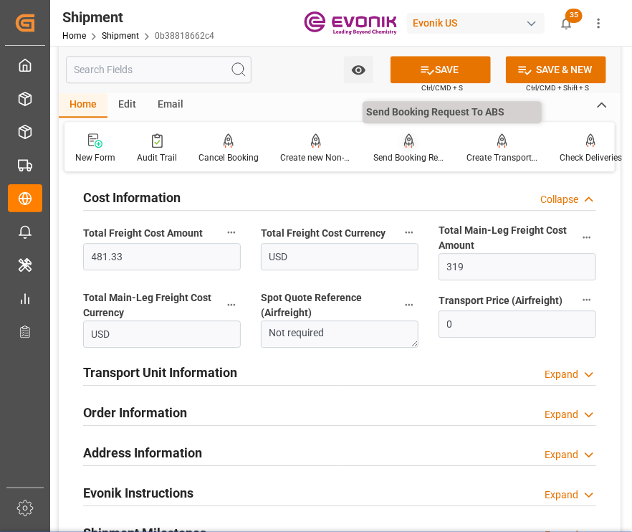
click at [436, 77] on button "SAVE" at bounding box center [441, 69] width 100 height 27
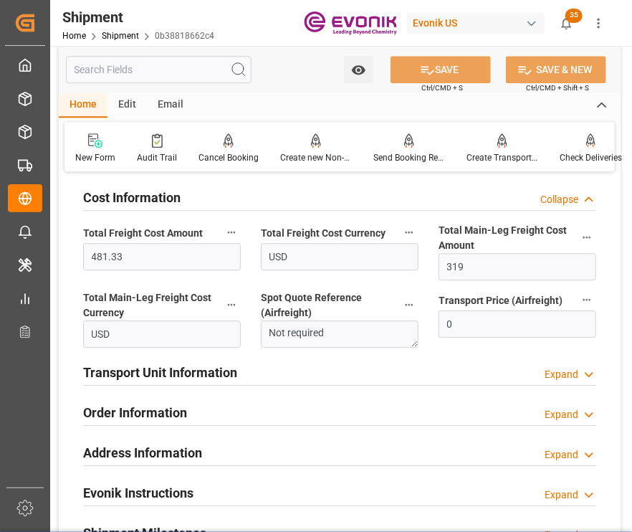
click at [167, 379] on h2 "Transport Unit Information" at bounding box center [160, 372] width 154 height 19
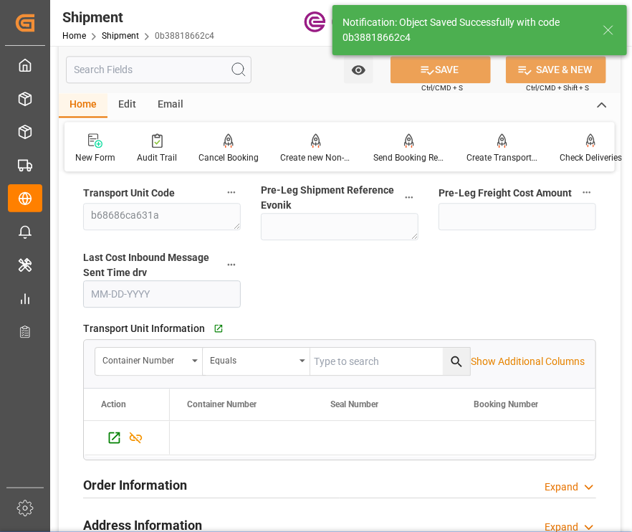
scroll to position [1184, 0]
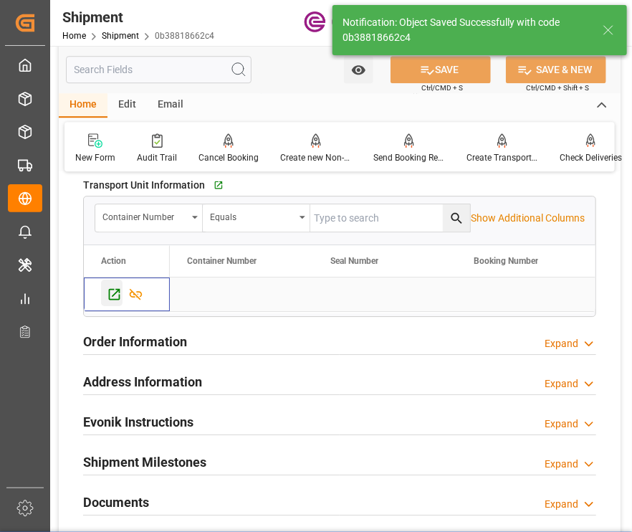
click at [110, 293] on icon "Press SPACE to select this row." at bounding box center [114, 294] width 15 height 15
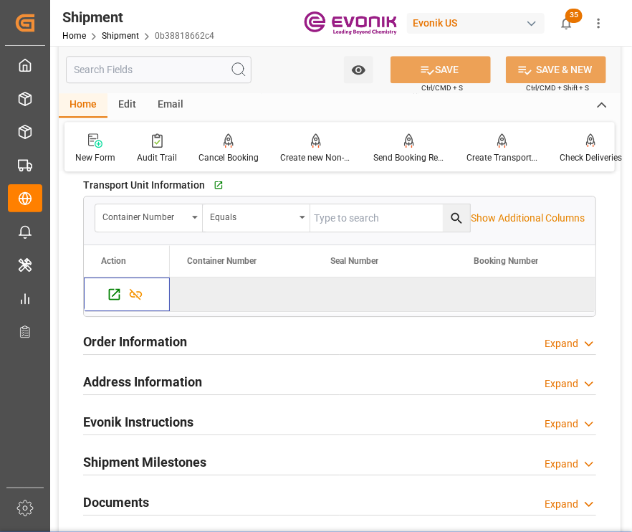
scroll to position [897, 0]
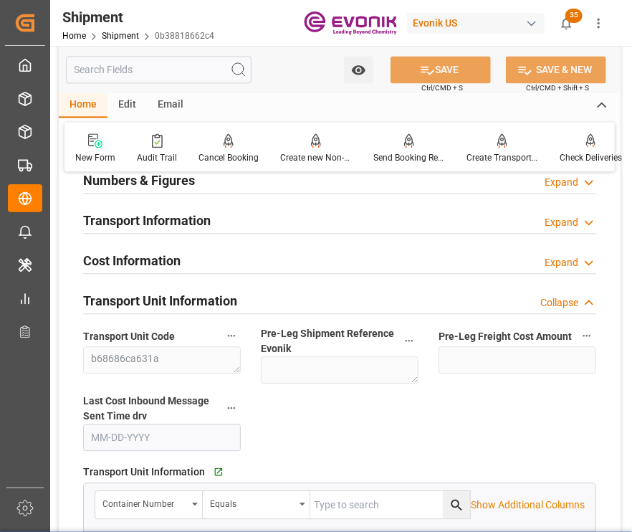
click at [200, 269] on div "Cost Information Expand" at bounding box center [339, 259] width 513 height 27
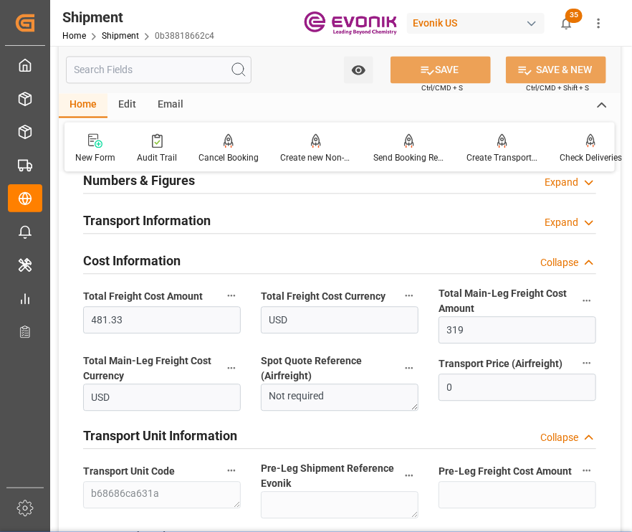
scroll to position [969, 0]
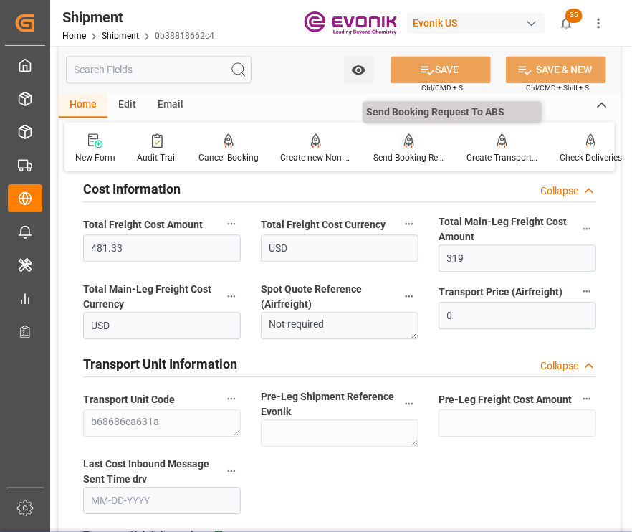
click at [400, 148] on div "Send Booking Request To ABS" at bounding box center [409, 149] width 93 height 32
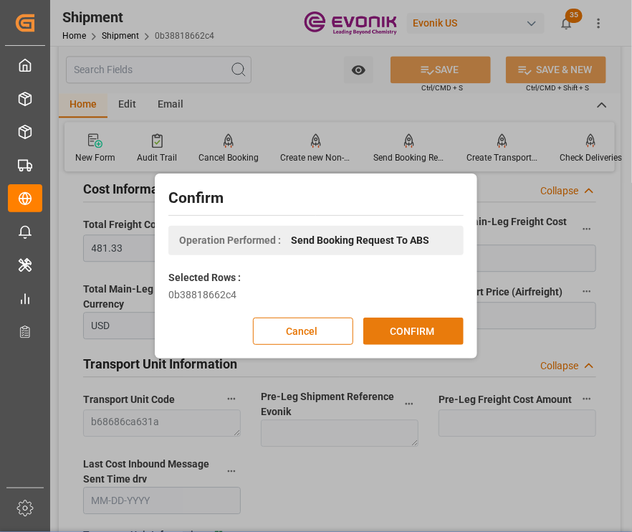
click at [437, 323] on button "CONFIRM" at bounding box center [413, 331] width 100 height 27
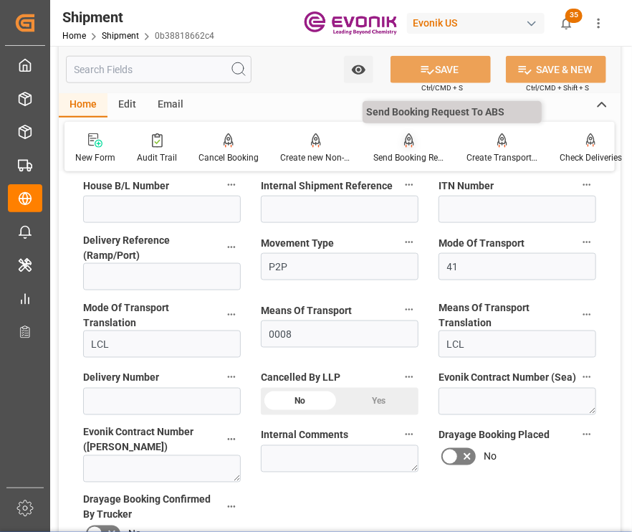
scroll to position [37, 0]
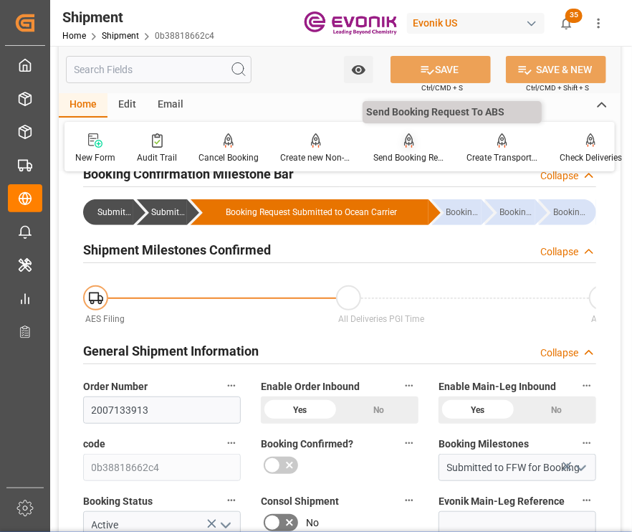
click at [404, 143] on icon at bounding box center [409, 140] width 10 height 14
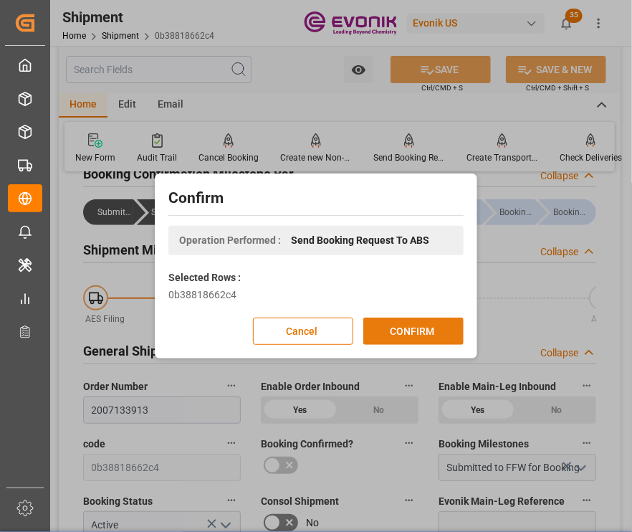
click at [436, 323] on button "CONFIRM" at bounding box center [413, 331] width 100 height 27
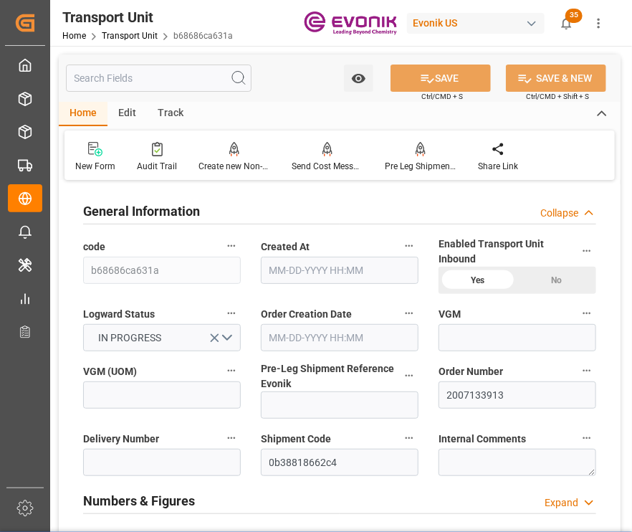
type input "AC Containerline"
type input "Leschaco Inc."
type input "USLAX"
type input "CNTAO"
type input "324.272"
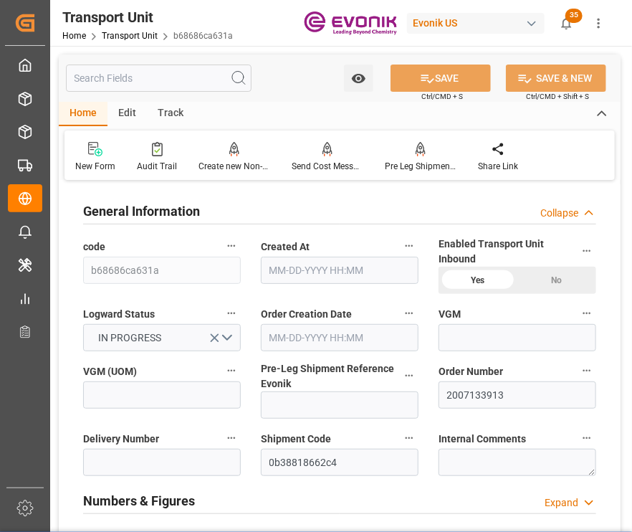
type input "08-11-2025 18:52"
type input "11-06-2025"
type input "09-29-2025 00:00"
type input "10-20-2025 00:00"
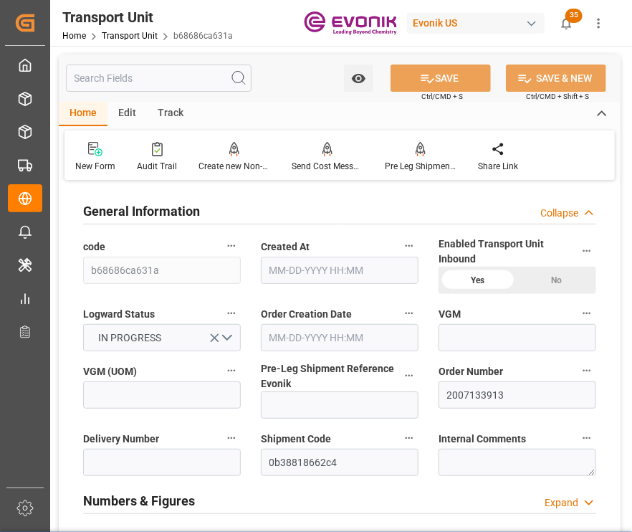
type input "10-20-2025 00:00"
type input "09-16-2025 00:00"
click at [166, 67] on input "text" at bounding box center [159, 78] width 186 height 27
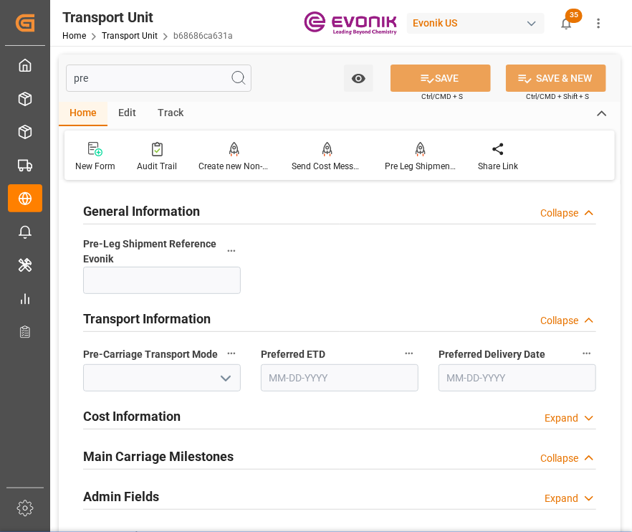
type input "pre"
click at [156, 416] on h2 "Cost Information" at bounding box center [131, 415] width 97 height 19
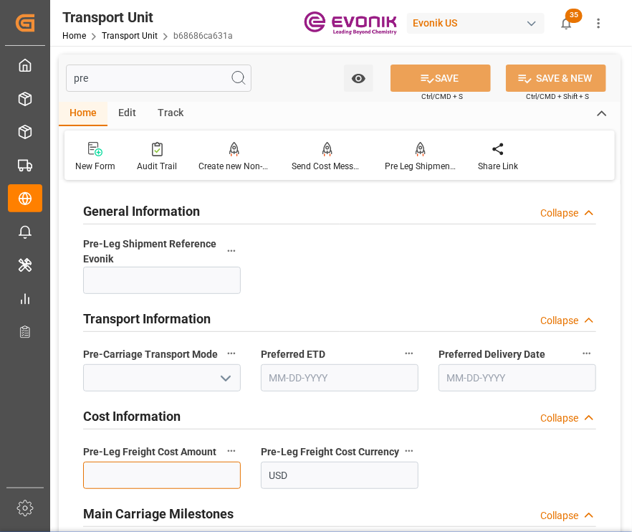
drag, startPoint x: 156, startPoint y: 472, endPoint x: 163, endPoint y: 469, distance: 7.7
click at [158, 471] on input "text" at bounding box center [162, 475] width 158 height 27
paste input "162.33"
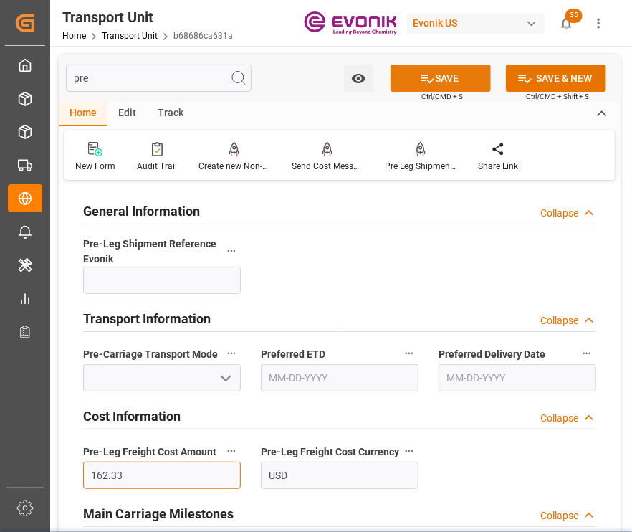
type input "162.33"
drag, startPoint x: 478, startPoint y: 82, endPoint x: 444, endPoint y: 103, distance: 40.2
click at [477, 82] on button "SAVE" at bounding box center [441, 78] width 100 height 27
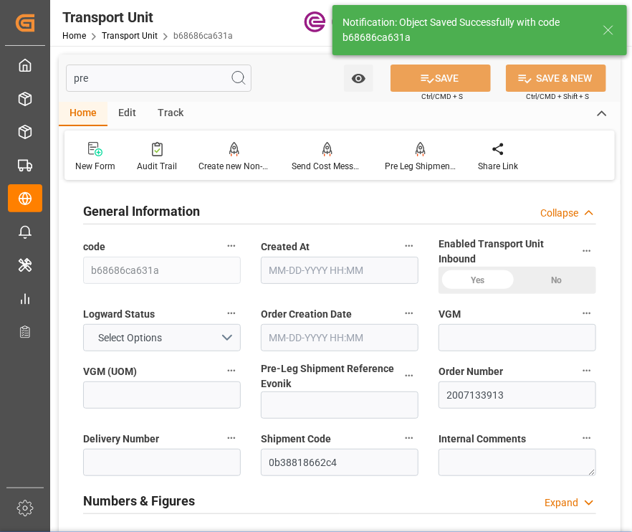
type input "AC Containerline"
type input "Leschaco Inc."
type input "USLAX"
type input "CNTAO"
type input "324.272"
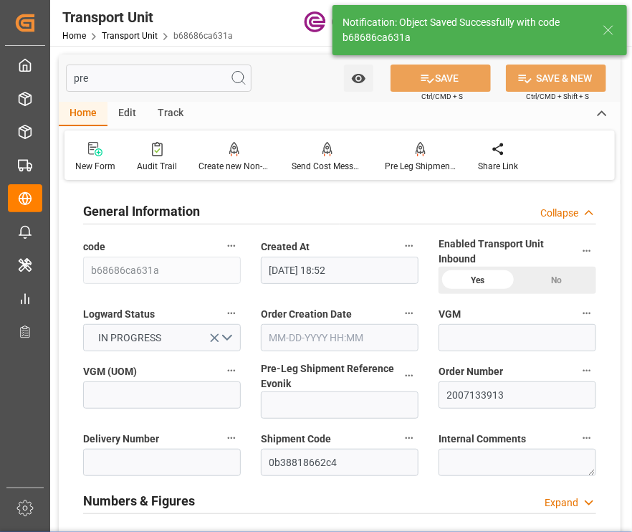
type input "08-11-2025 18:52"
type input "11-06-2025"
type input "09-29-2025 00:00"
type input "10-20-2025 00:00"
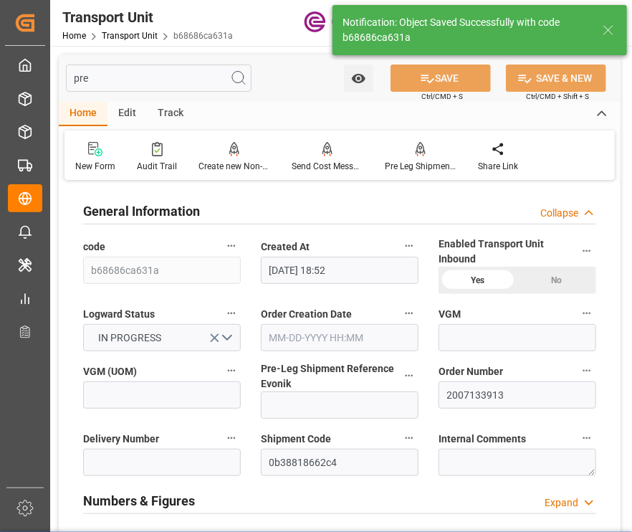
type input "10-20-2025 00:00"
type input "09-16-2025 00:00"
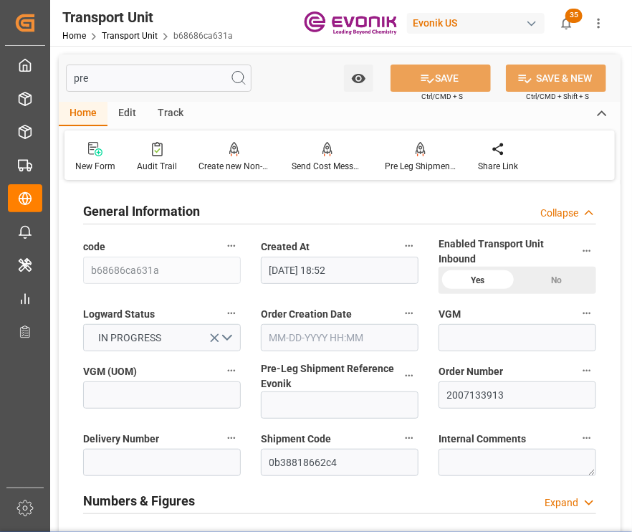
click at [158, 77] on input "pre" at bounding box center [159, 78] width 186 height 27
click at [171, 82] on input "pre" at bounding box center [159, 78] width 186 height 27
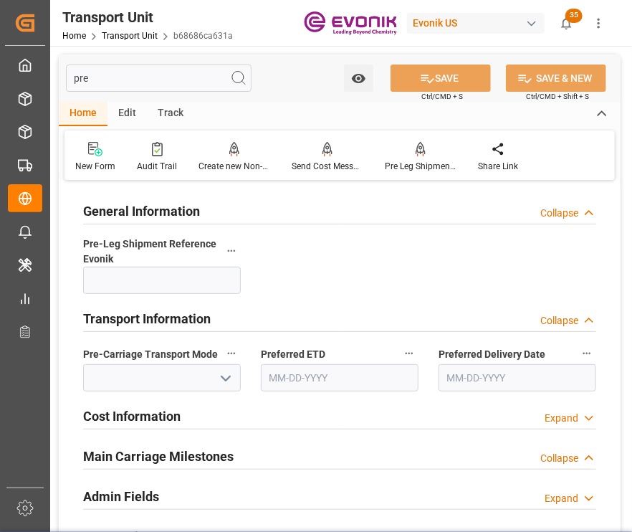
type input "pre"
click at [100, 421] on h2 "Cost Information" at bounding box center [131, 415] width 97 height 19
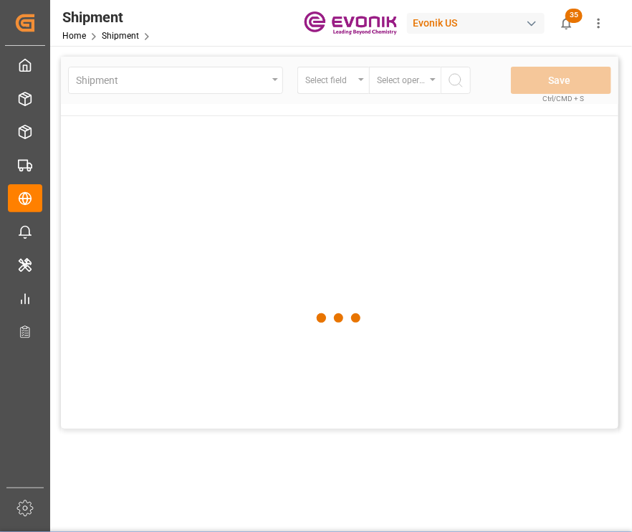
scroll to position [0, 26]
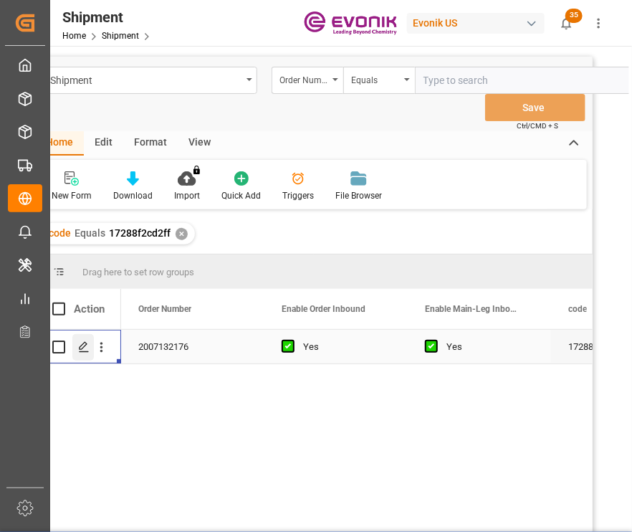
click at [81, 345] on polygon "Press SPACE to select this row." at bounding box center [83, 346] width 7 height 7
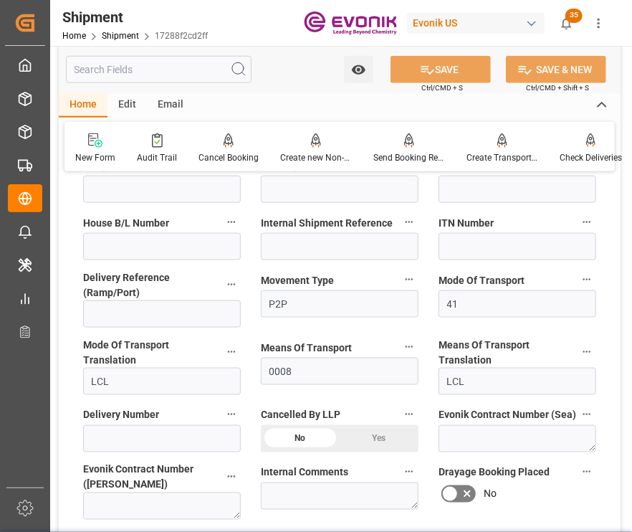
scroll to position [788, 0]
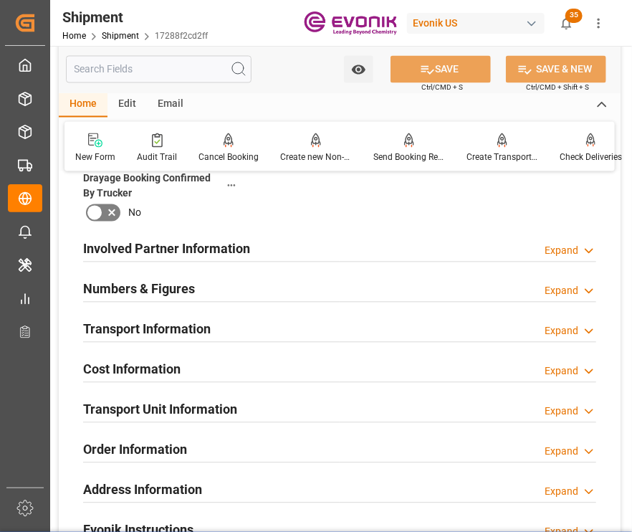
click at [369, 252] on div "Involved Partner Information Expand" at bounding box center [339, 247] width 513 height 27
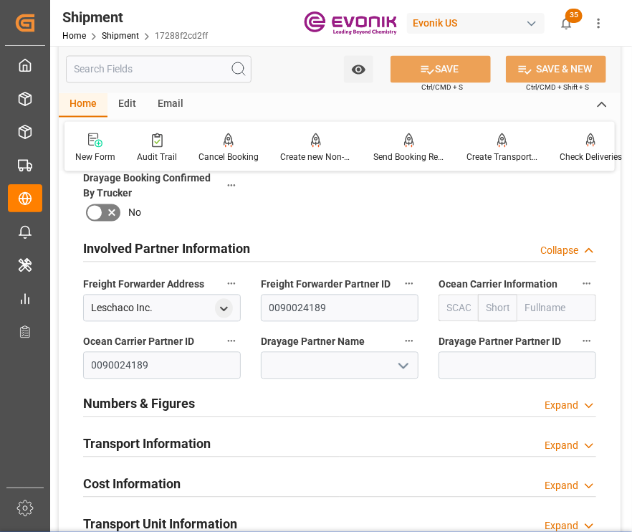
click at [455, 318] on input "text" at bounding box center [458, 308] width 39 height 27
type input "ALRB"
click at [476, 332] on div "ALRB" at bounding box center [460, 340] width 42 height 32
type input "AC Containerline"
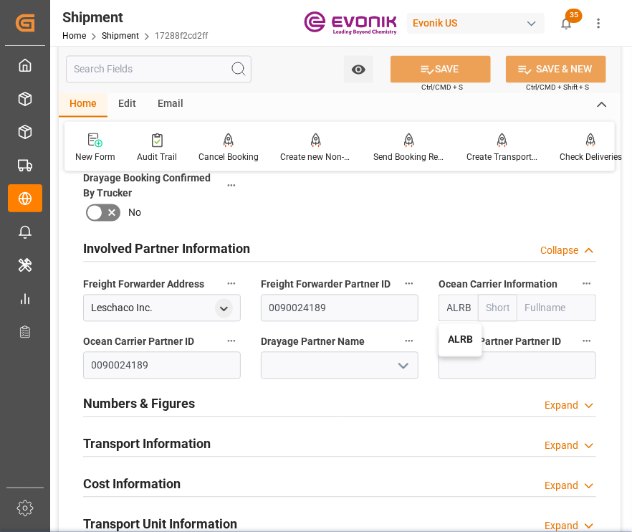
type input "AC Containerline GmbH"
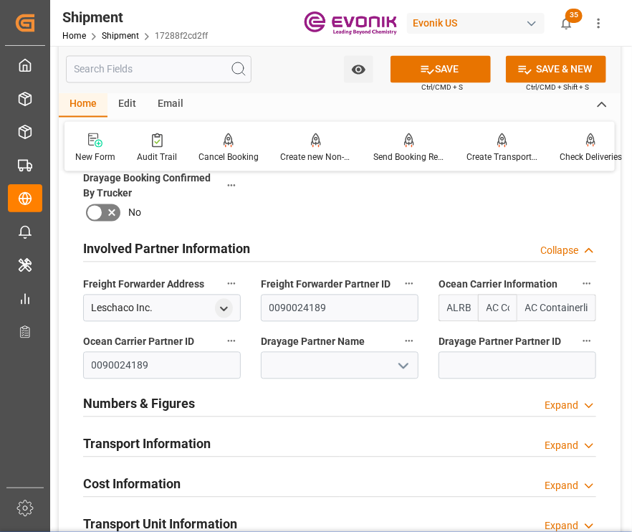
type input "ALRB"
click at [356, 368] on input at bounding box center [340, 365] width 158 height 27
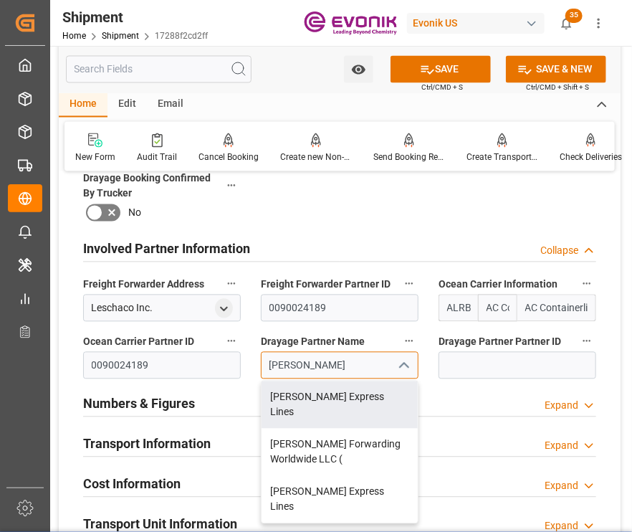
click at [372, 395] on div "[PERSON_NAME] Express Lines" at bounding box center [340, 404] width 156 height 47
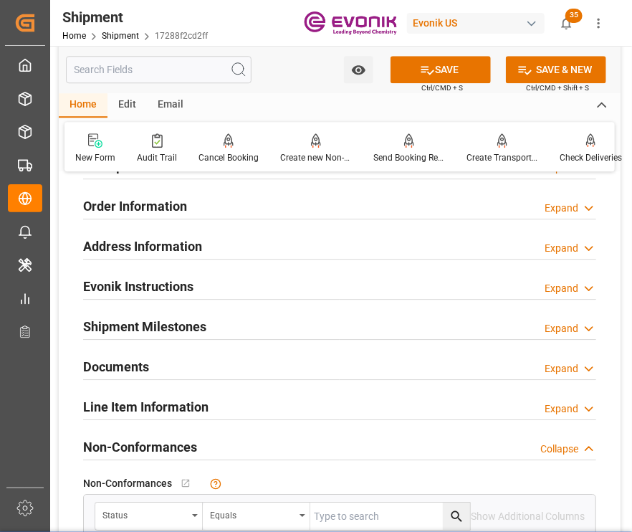
scroll to position [1003, 0]
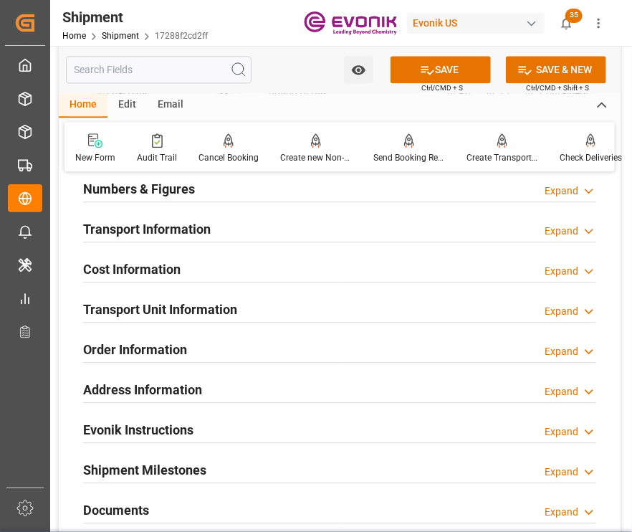
type input "[PERSON_NAME] Express Lines"
drag, startPoint x: 209, startPoint y: 238, endPoint x: 219, endPoint y: 229, distance: 13.7
click at [208, 239] on h2 "Transport Information" at bounding box center [147, 228] width 128 height 19
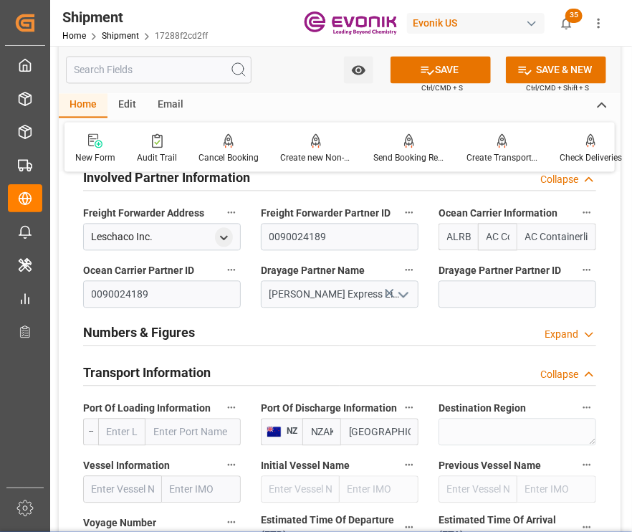
scroll to position [1075, 0]
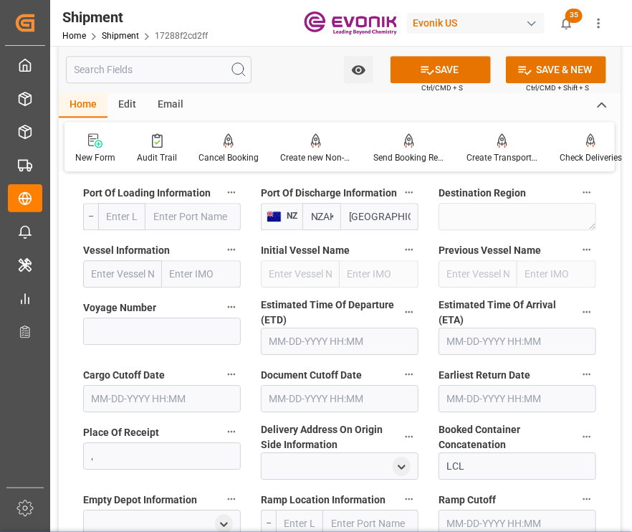
click at [121, 230] on input "text" at bounding box center [121, 216] width 47 height 27
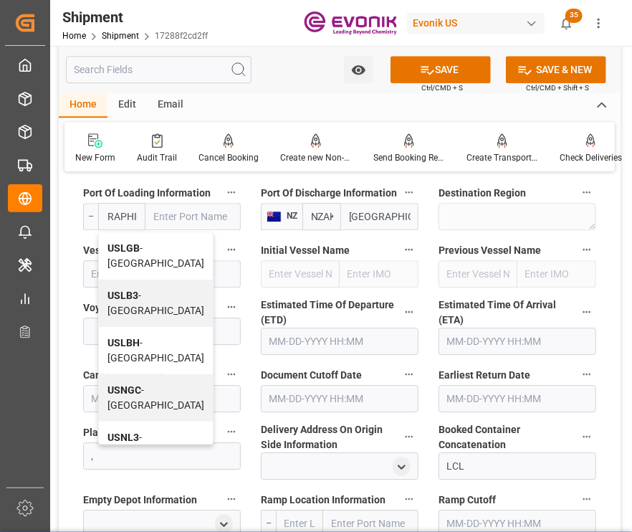
drag, startPoint x: 141, startPoint y: 262, endPoint x: 146, endPoint y: 287, distance: 24.9
click at [140, 262] on div "USLGB - [GEOGRAPHIC_DATA]" at bounding box center [156, 255] width 114 height 47
type input "USLGB"
type input "[GEOGRAPHIC_DATA]"
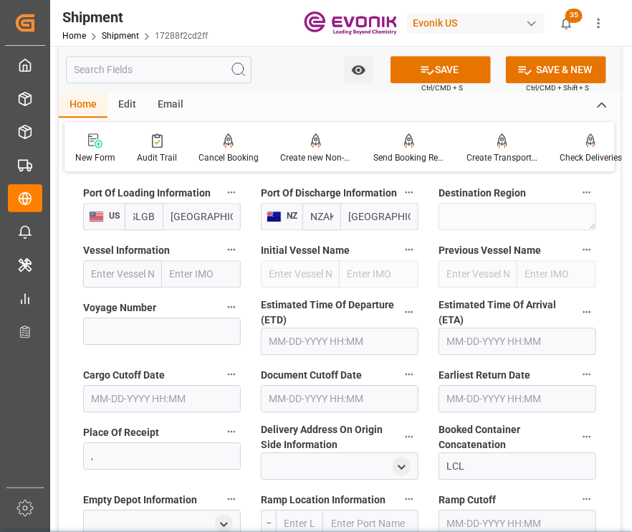
scroll to position [0, 8]
type input "USLGB"
click at [136, 274] on input "text" at bounding box center [122, 273] width 79 height 27
click at [141, 272] on input "text" at bounding box center [122, 273] width 79 height 27
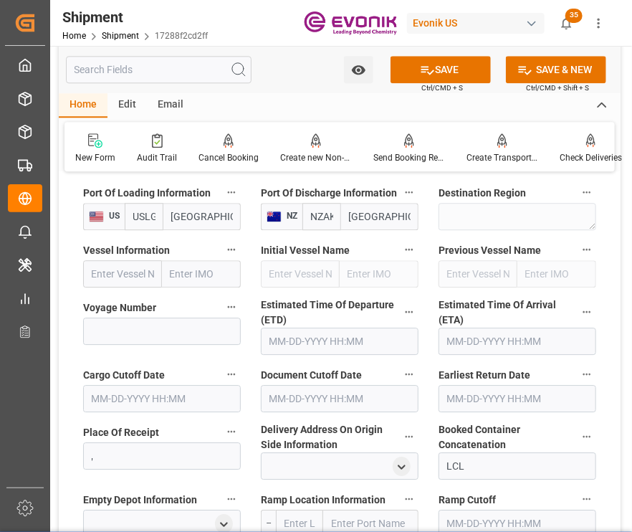
paste input "CMA CGM [GEOGRAPHIC_DATA]"
type input "CMA CGM [GEOGRAPHIC_DATA]"
click at [190, 342] on input at bounding box center [162, 331] width 158 height 27
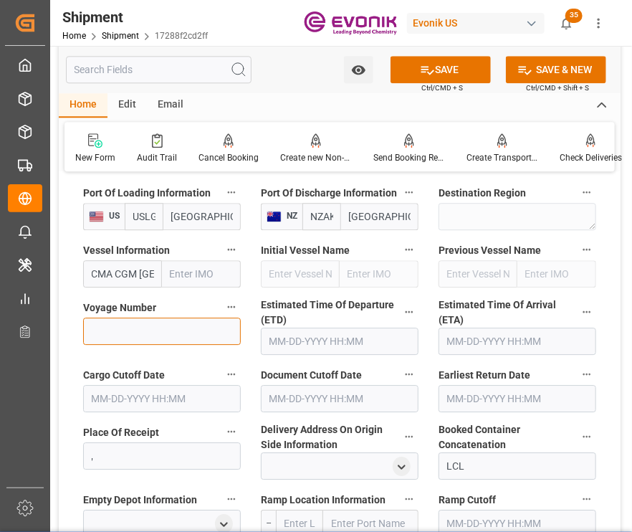
paste input "535S"
type input "535S"
click at [340, 342] on input "text" at bounding box center [340, 341] width 158 height 27
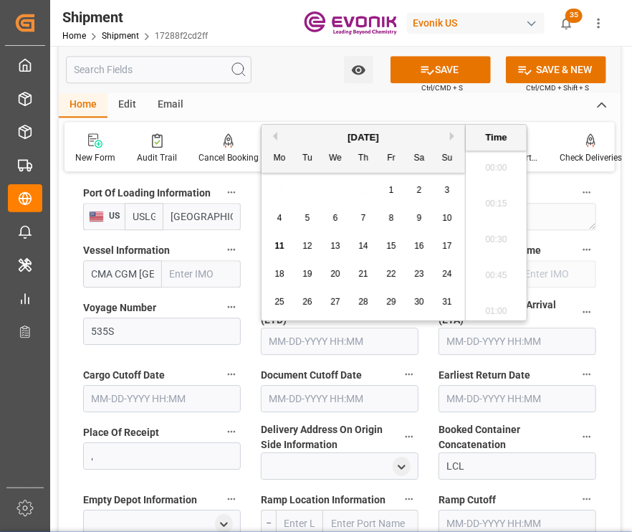
scroll to position [2155, 0]
click at [281, 249] on span "15" at bounding box center [279, 246] width 9 height 10
type input "[DATE] 00:00"
click at [505, 355] on input "text" at bounding box center [518, 341] width 158 height 27
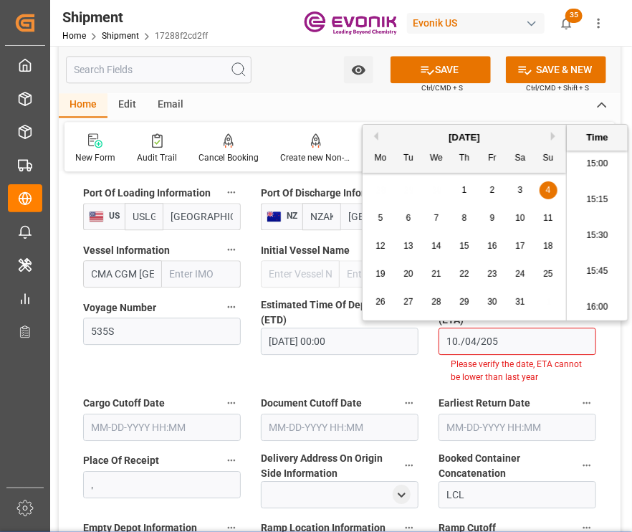
click at [462, 342] on input "10./04/205" at bounding box center [518, 341] width 158 height 27
drag, startPoint x: 540, startPoint y: 192, endPoint x: 536, endPoint y: 168, distance: 24.7
click at [544, 186] on div "4" at bounding box center [549, 190] width 18 height 17
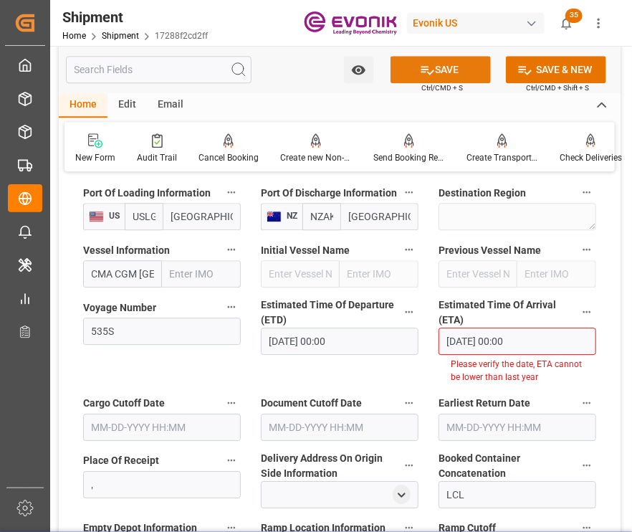
click at [431, 74] on button "SAVE" at bounding box center [441, 69] width 100 height 27
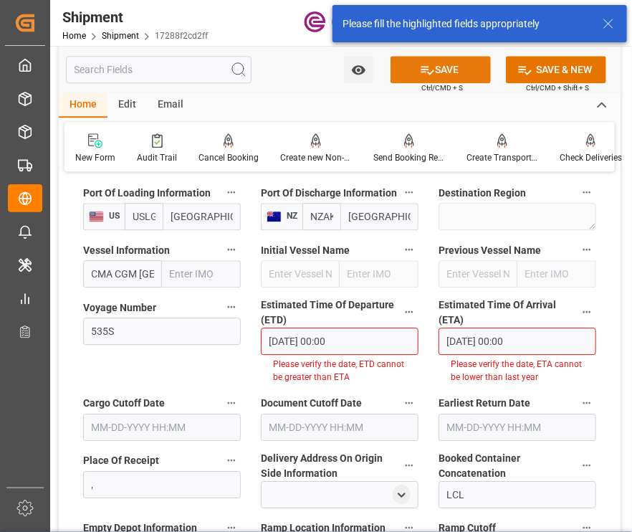
scroll to position [1131, 0]
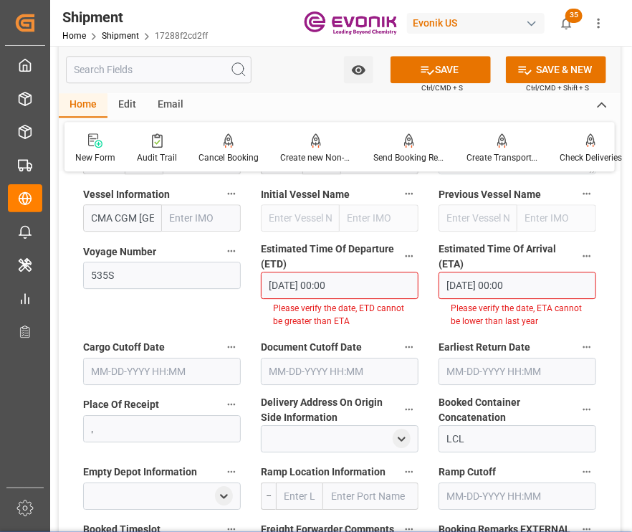
click at [499, 289] on input "10-04-2020 00:00" at bounding box center [518, 285] width 158 height 27
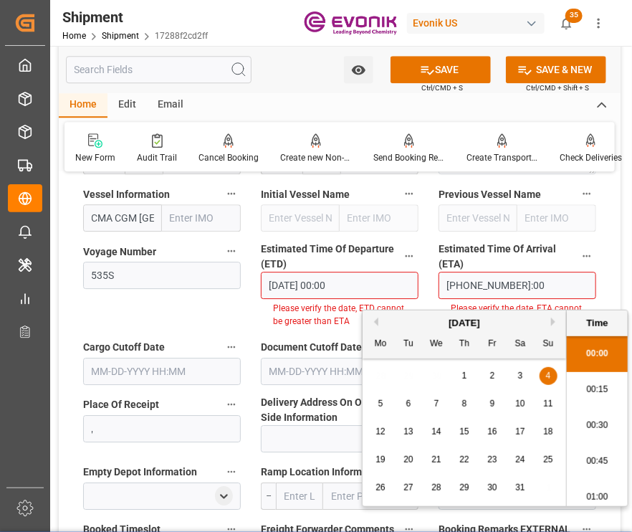
drag, startPoint x: 540, startPoint y: 376, endPoint x: 502, endPoint y: 259, distance: 122.4
click at [540, 376] on div "4" at bounding box center [549, 376] width 18 height 17
click at [500, 285] on input "10-04-2020 00:00" at bounding box center [518, 285] width 158 height 27
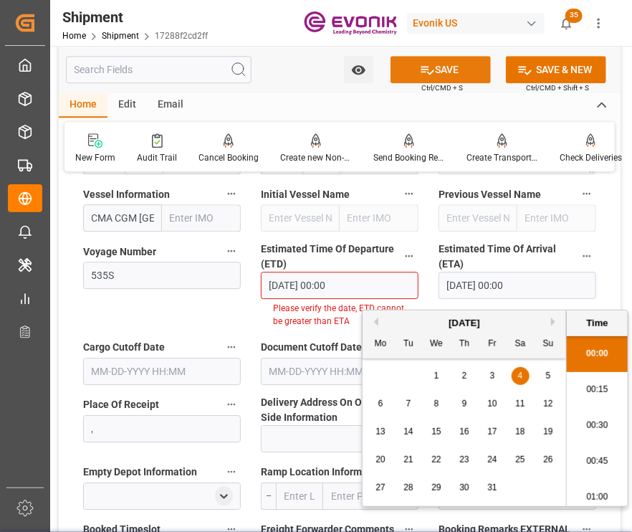
type input "[DATE] 00:00"
click at [442, 70] on button "SAVE" at bounding box center [441, 69] width 100 height 27
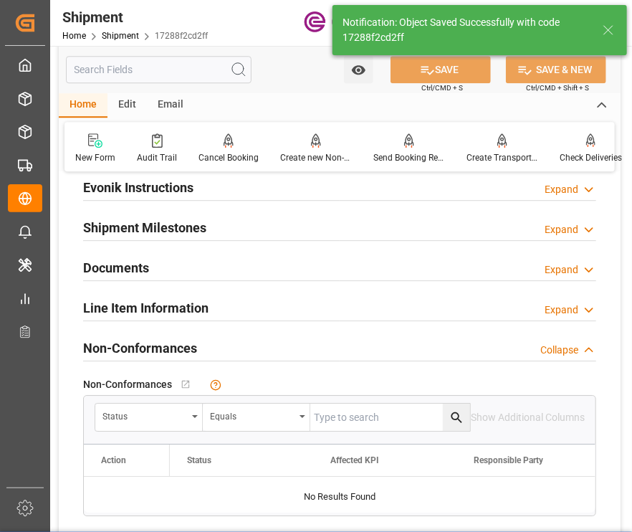
scroll to position [1016, 0]
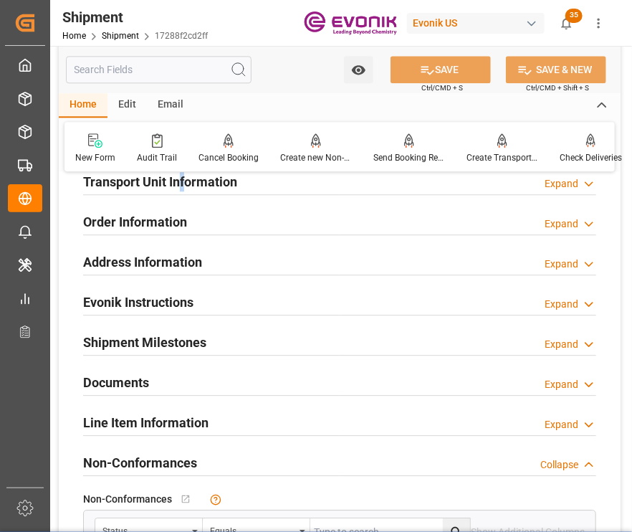
drag, startPoint x: 182, startPoint y: 183, endPoint x: 166, endPoint y: 242, distance: 60.9
click at [181, 183] on h2 "Transport Unit Information" at bounding box center [160, 181] width 154 height 19
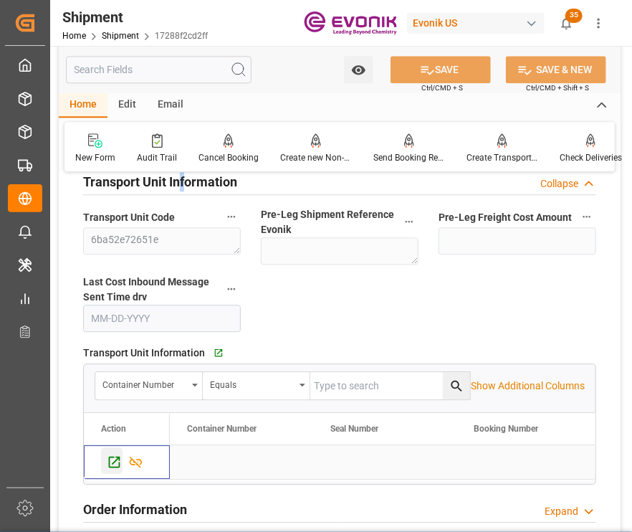
click at [105, 458] on div "Press SPACE to select this row." at bounding box center [112, 460] width 22 height 27
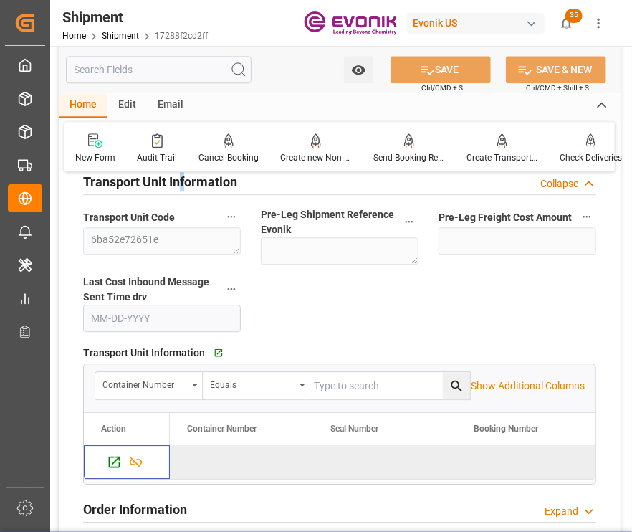
scroll to position [801, 0]
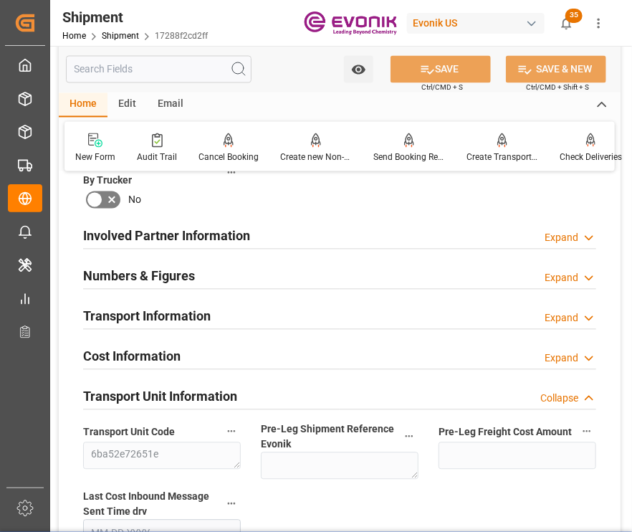
drag, startPoint x: 138, startPoint y: 350, endPoint x: 284, endPoint y: 280, distance: 162.2
click at [137, 348] on div "Cost Information" at bounding box center [131, 355] width 97 height 27
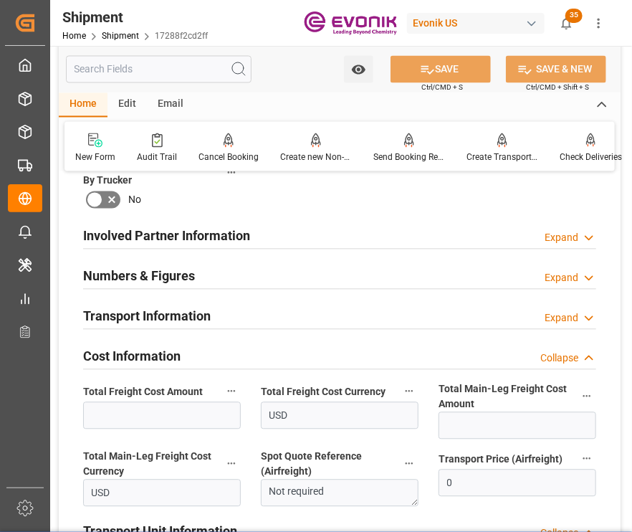
scroll to position [945, 0]
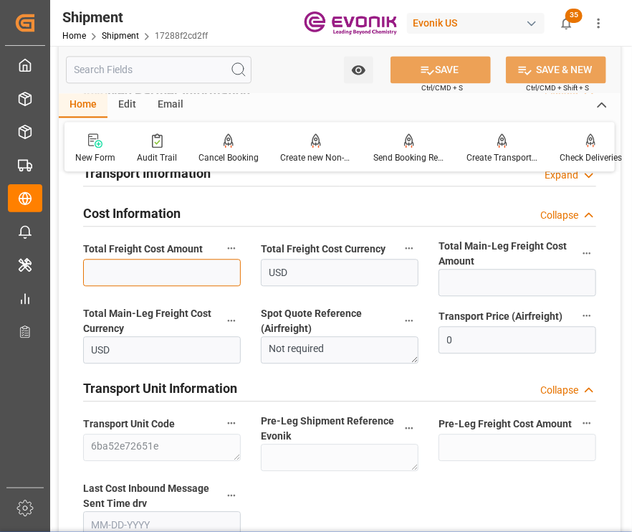
click at [180, 261] on div "Total Freight Cost Amount" at bounding box center [162, 267] width 178 height 67
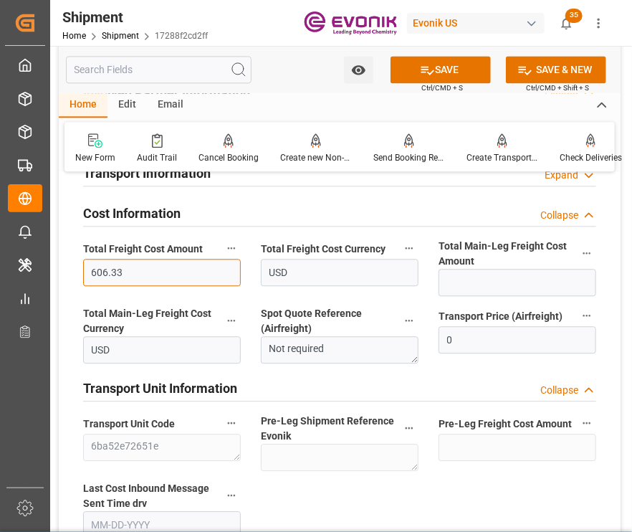
type input "606.33"
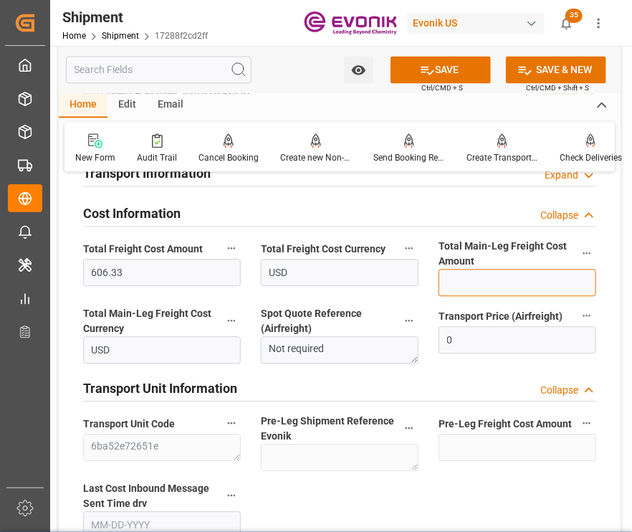
click at [464, 277] on input "text" at bounding box center [518, 282] width 158 height 27
type input "444"
click at [456, 58] on button "SAVE" at bounding box center [441, 69] width 100 height 27
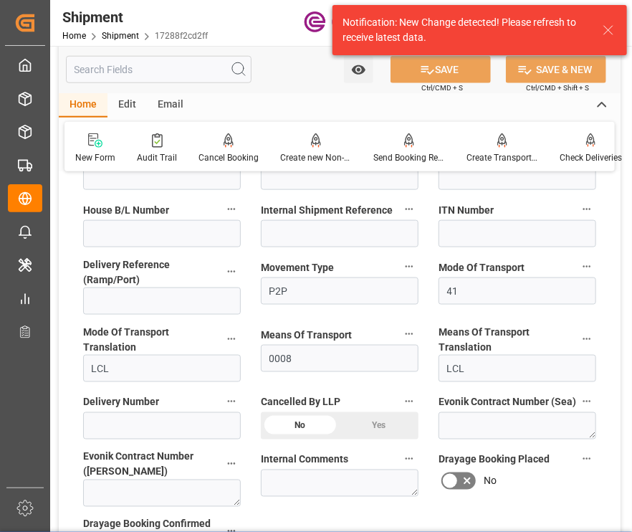
scroll to position [0, 0]
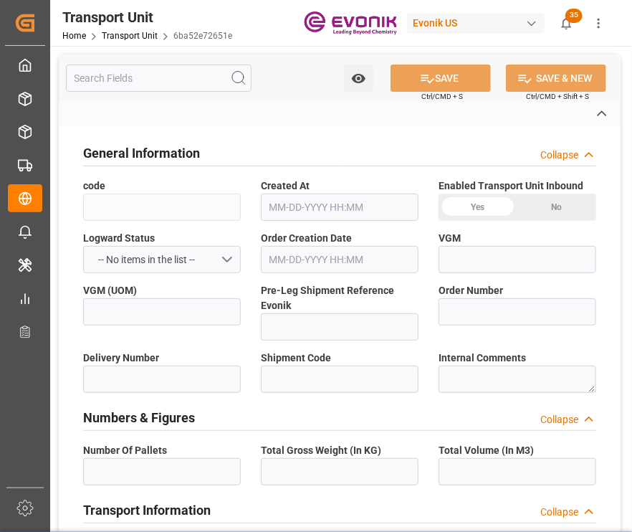
type input "6ba52e72651e"
type input "2007132176"
type input "17288f2cd2ff"
type input "ALRB"
type textarea "60409"
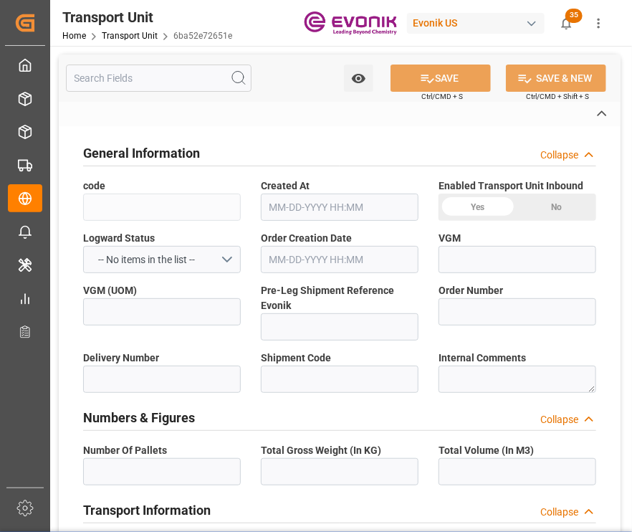
type input "[GEOGRAPHIC_DATA]"
type textarea "1060"
type input "[GEOGRAPHIC_DATA]"
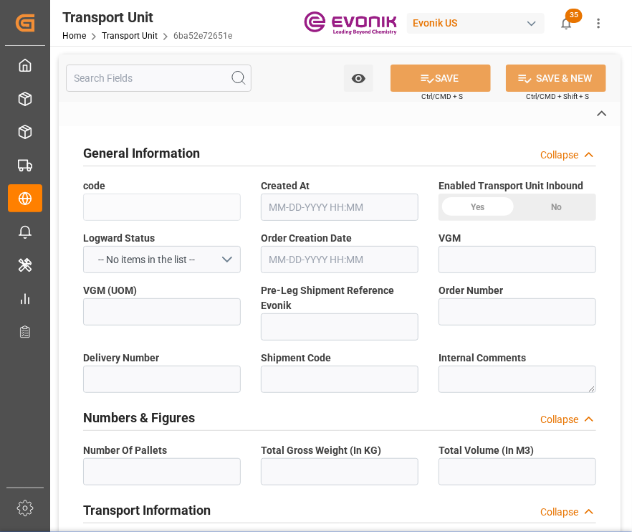
type textarea "No Deliveries found"
type input "kg"
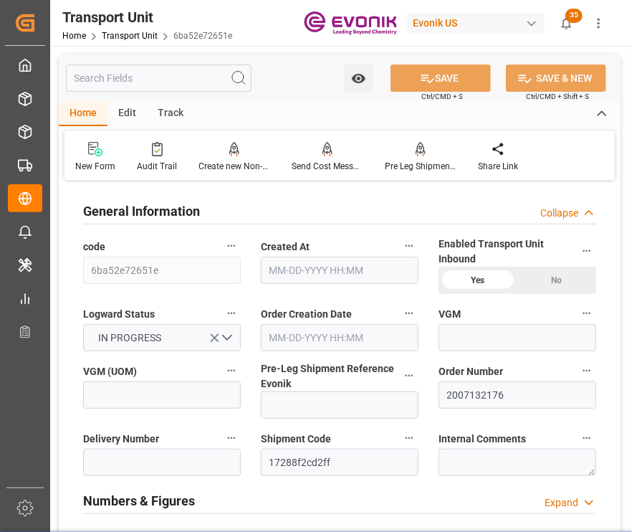
type input "AC Containerline"
type input "AC Containerline GmbH"
type input "USLGB"
type input "NZAKL"
type input "946.2"
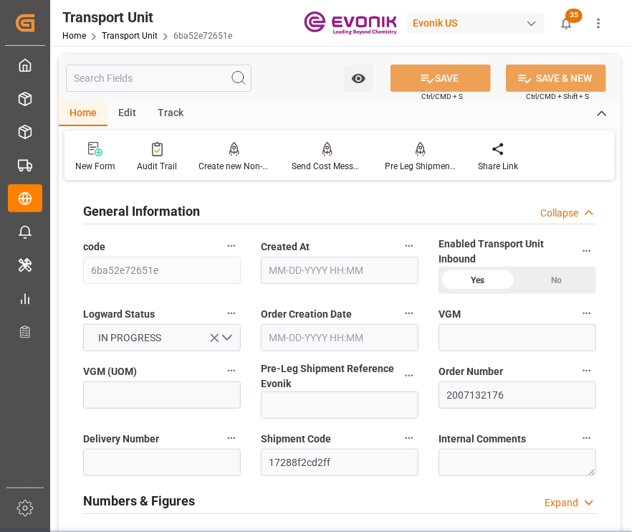
type input "[DATE] 19:35"
type input "[DATE]"
type input "[DATE] 00:00"
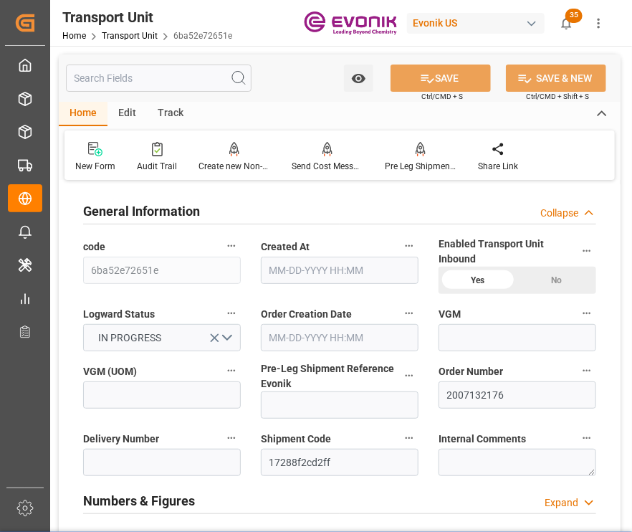
type input "[DATE] 00:00"
click at [148, 85] on input "text" at bounding box center [159, 78] width 186 height 27
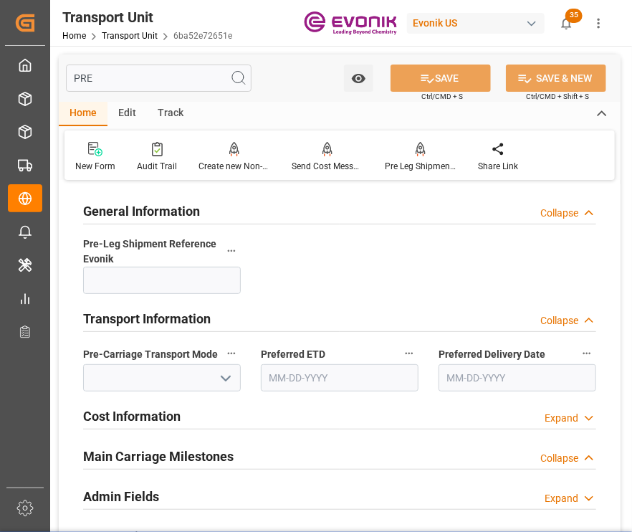
scroll to position [72, 0]
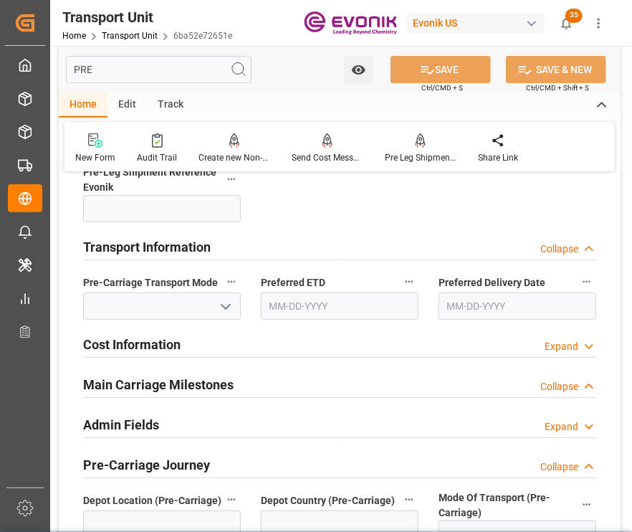
type input "PRE"
click at [175, 343] on h2 "Cost Information" at bounding box center [131, 344] width 97 height 19
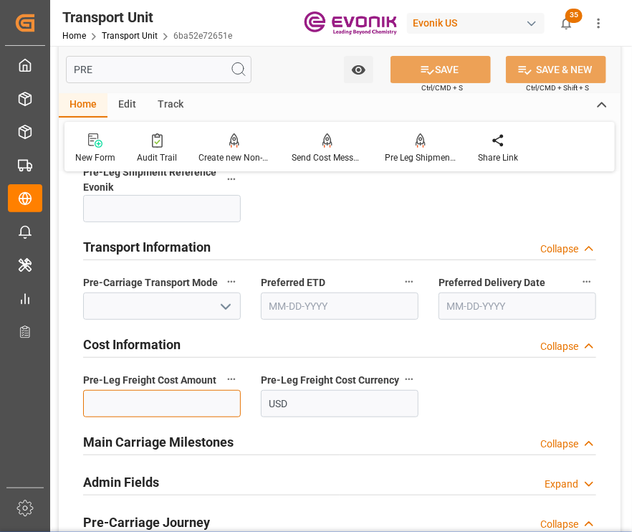
click at [181, 395] on input "text" at bounding box center [162, 403] width 158 height 27
paste input "162.33"
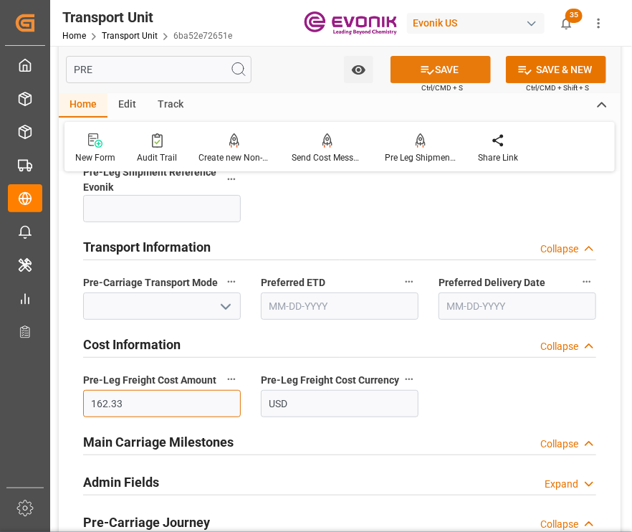
type input "162.33"
click at [482, 61] on button "SAVE" at bounding box center [441, 69] width 100 height 27
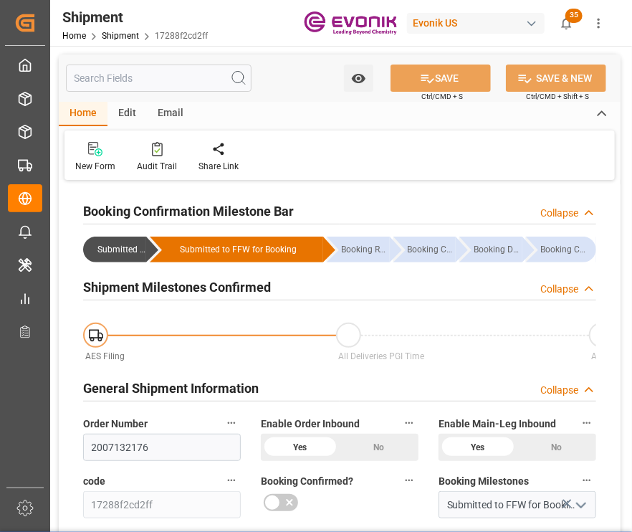
type input "0"
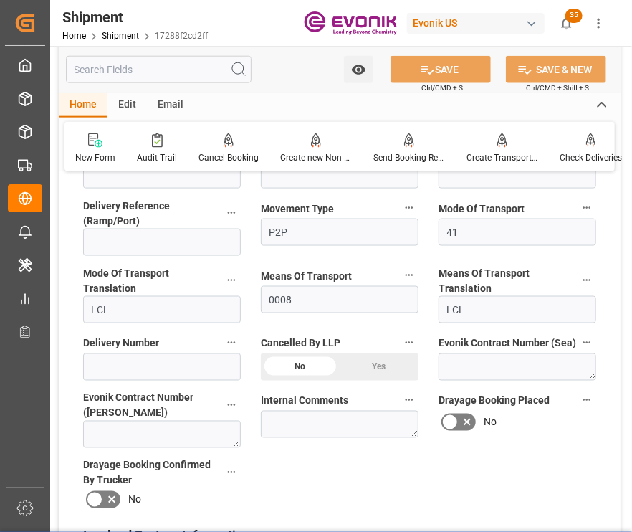
scroll to position [788, 0]
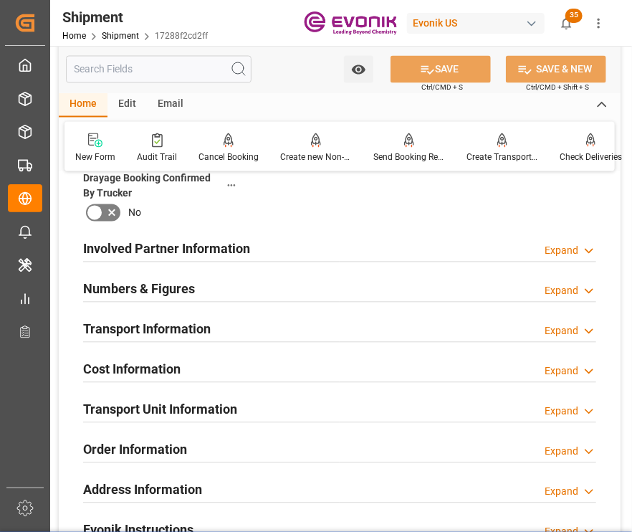
drag, startPoint x: 152, startPoint y: 371, endPoint x: 171, endPoint y: 347, distance: 30.6
click at [151, 361] on div "Cost Information" at bounding box center [131, 368] width 97 height 27
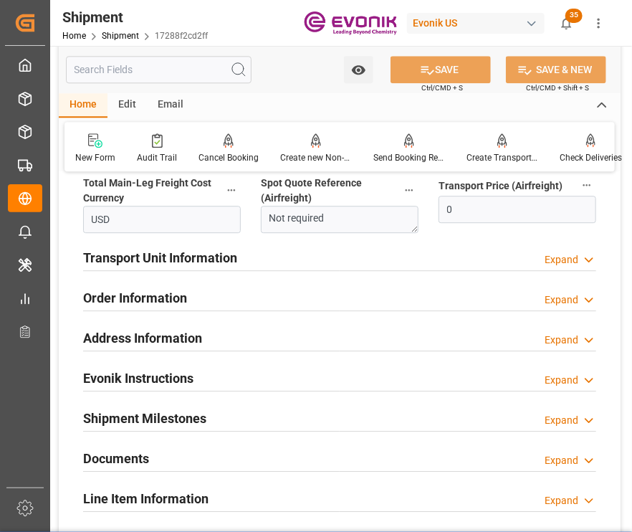
scroll to position [860, 0]
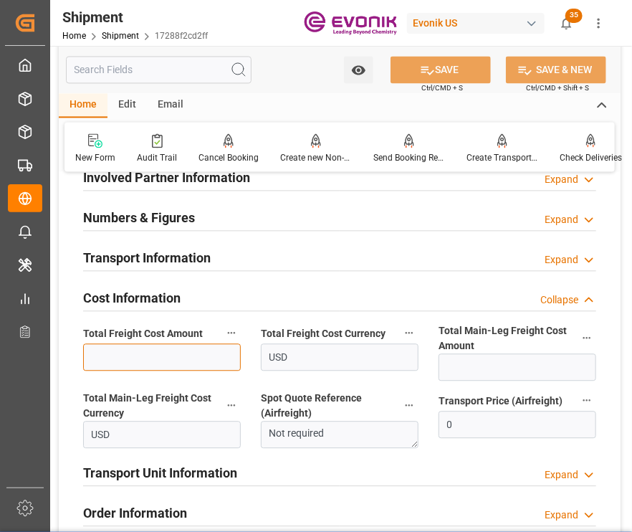
click at [201, 361] on input "text" at bounding box center [162, 356] width 158 height 27
paste input "606.33"
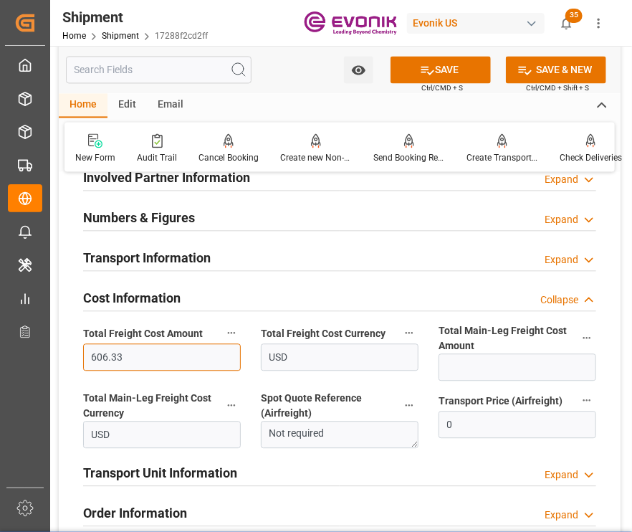
type input "606.33"
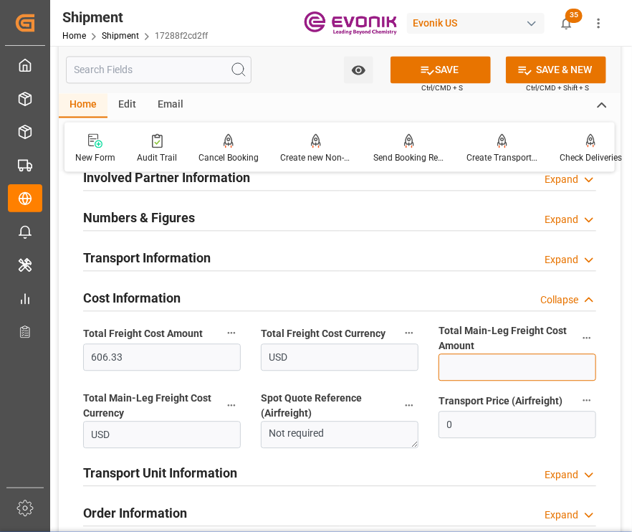
click at [454, 368] on input "text" at bounding box center [518, 366] width 158 height 27
paste input "444"
type input "444"
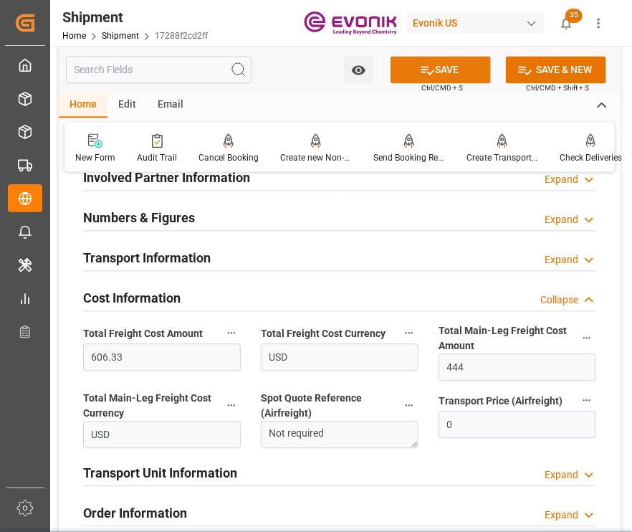
drag, startPoint x: 455, startPoint y: 67, endPoint x: 345, endPoint y: 218, distance: 187.2
click at [455, 67] on button "SAVE" at bounding box center [441, 69] width 100 height 27
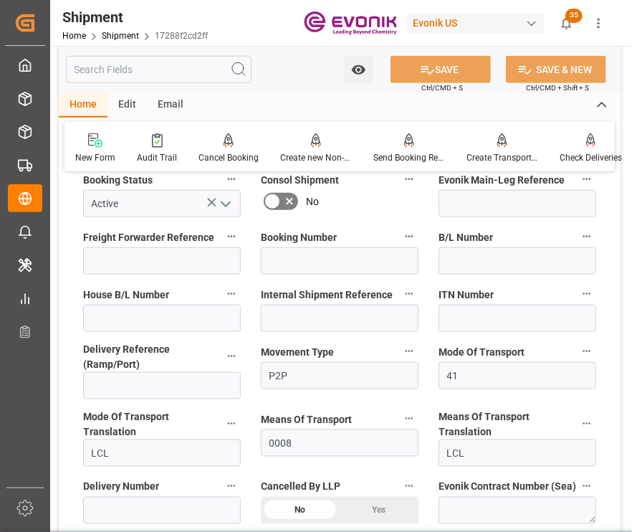
scroll to position [0, 0]
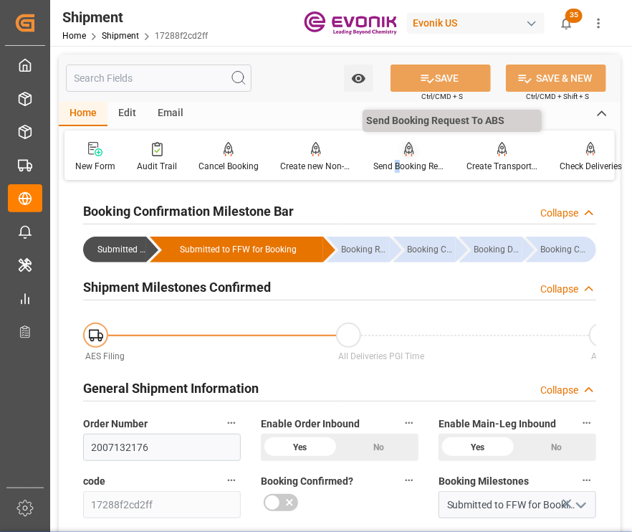
click at [391, 170] on div "Send Booking Request To ABS" at bounding box center [409, 166] width 72 height 13
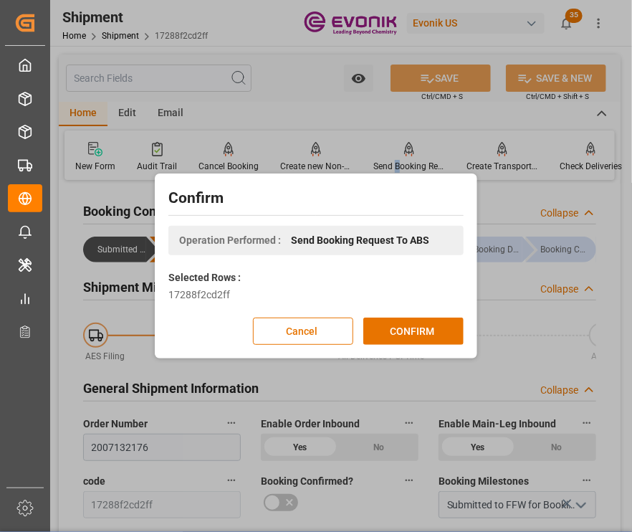
drag, startPoint x: 430, startPoint y: 336, endPoint x: 622, endPoint y: 302, distance: 195.1
click at [430, 337] on button "CONFIRM" at bounding box center [413, 331] width 100 height 27
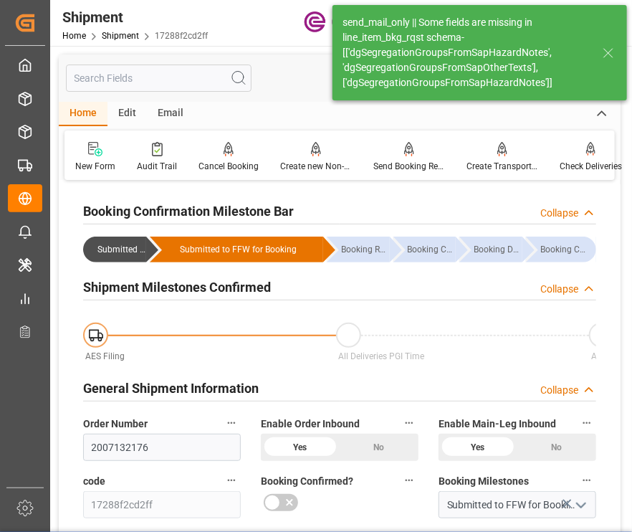
click at [152, 86] on input "text" at bounding box center [159, 78] width 186 height 27
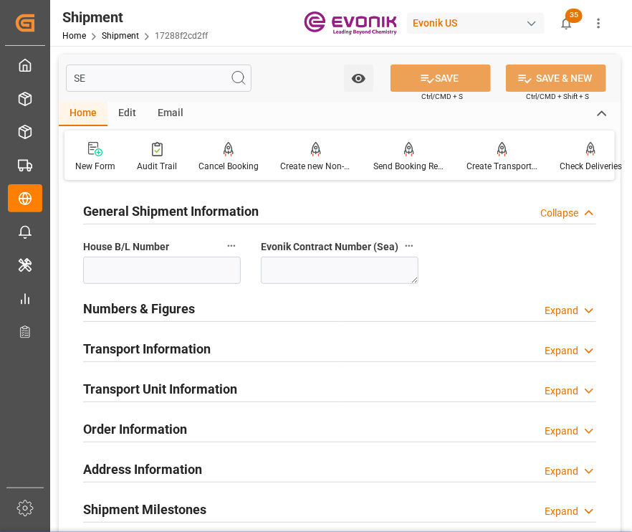
type input "S"
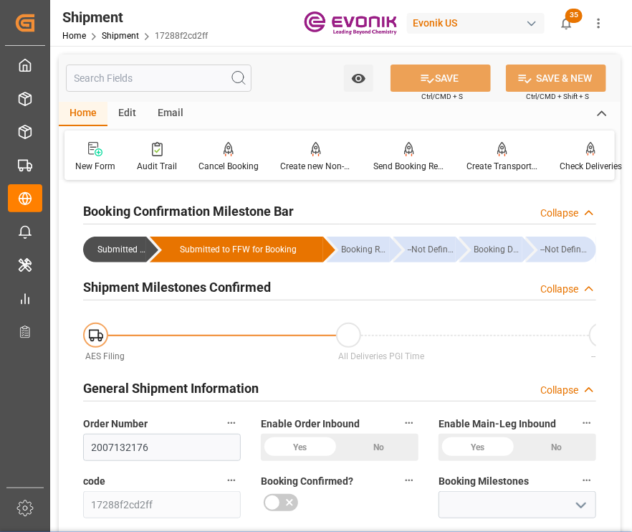
type input "Submitted to FFW for Booking (Pending)"
type input "Active"
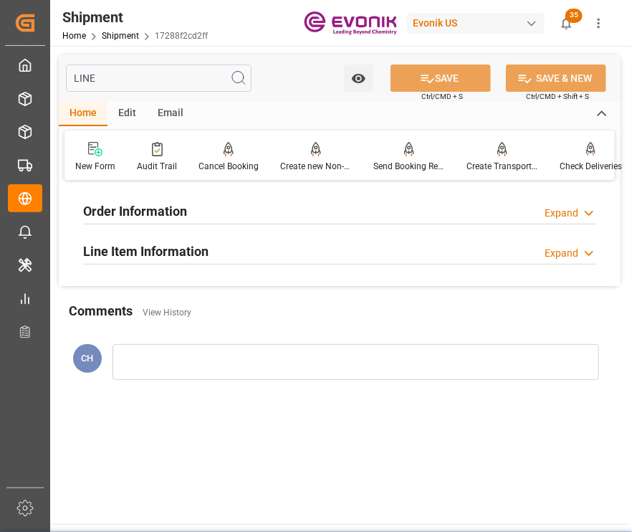
type input "LINE"
click at [115, 259] on div "Line Item Information" at bounding box center [145, 250] width 125 height 27
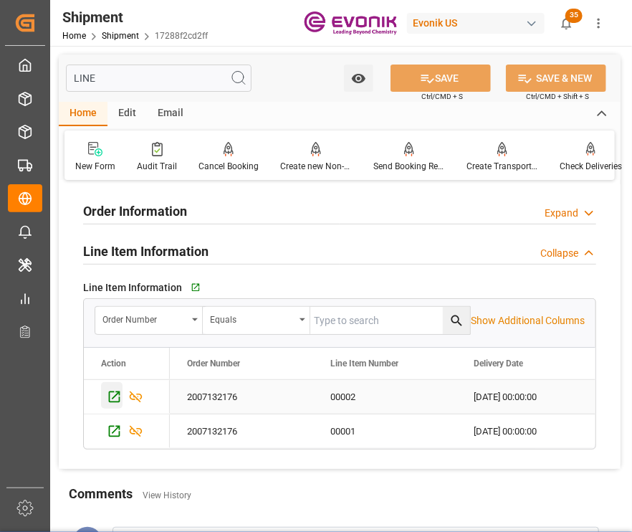
click at [105, 398] on div "Press SPACE to select this row." at bounding box center [112, 395] width 22 height 27
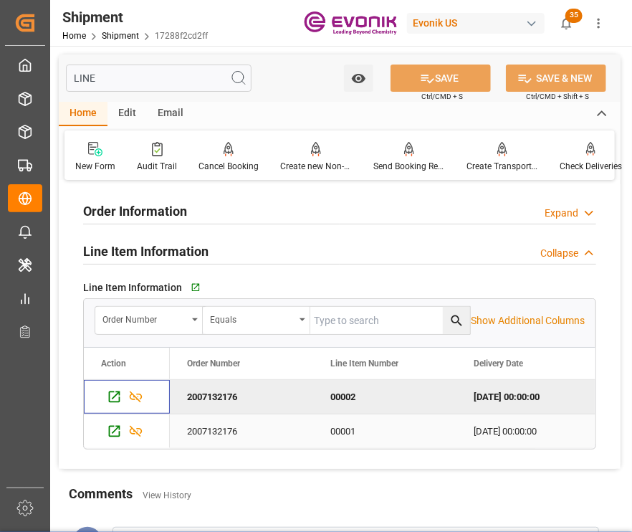
click at [110, 437] on icon "Press SPACE to select this row." at bounding box center [114, 431] width 15 height 15
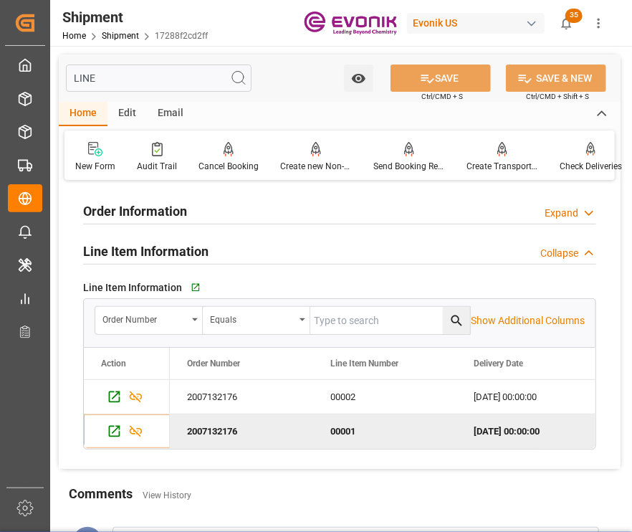
click at [397, 173] on div "New Form Audit Trail Cancel Booking Cancels the booking status Create new Non-C…" at bounding box center [340, 154] width 550 height 49
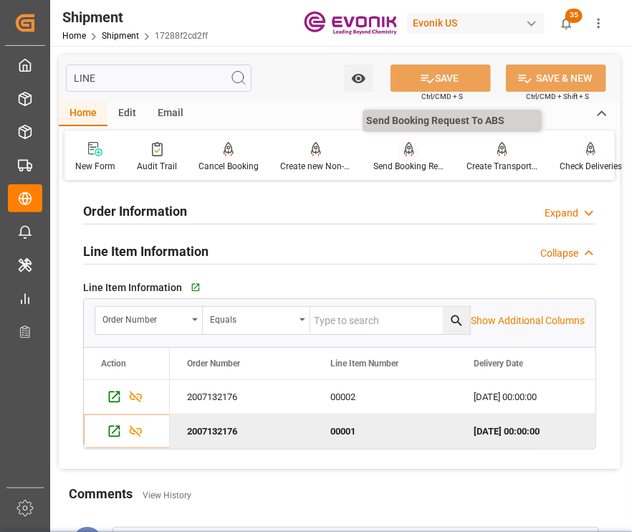
click at [412, 164] on div "Send Booking Request To ABS" at bounding box center [409, 166] width 72 height 13
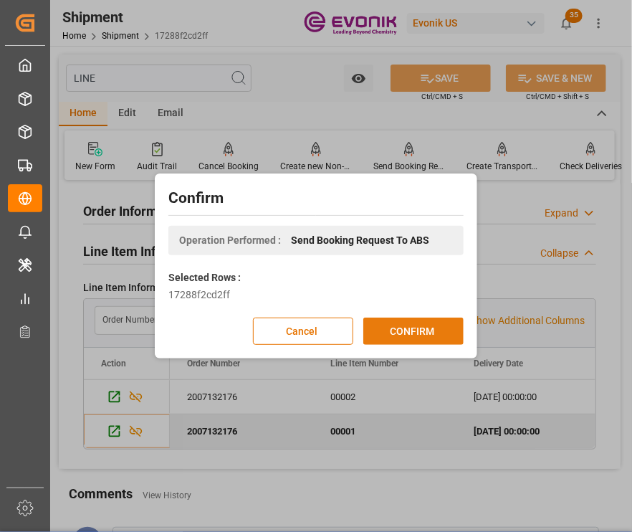
click at [374, 329] on button "CONFIRM" at bounding box center [413, 331] width 100 height 27
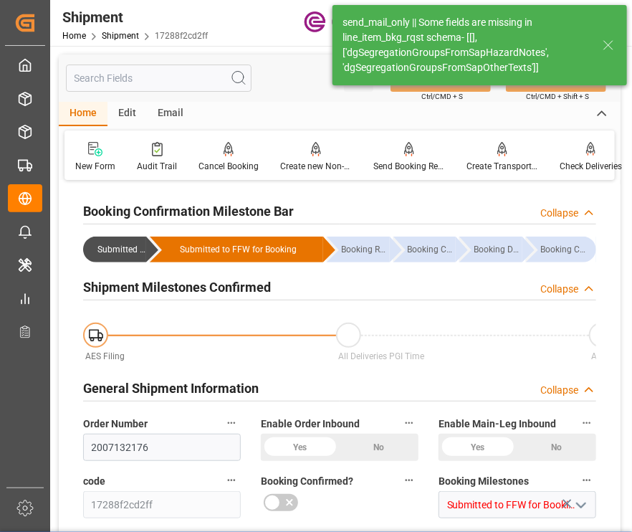
type input "2007132176"
type input "17288f2cd2ff"
type input "Submitted to FFW for Booking (Pending)"
type input "Active"
type input "P2P"
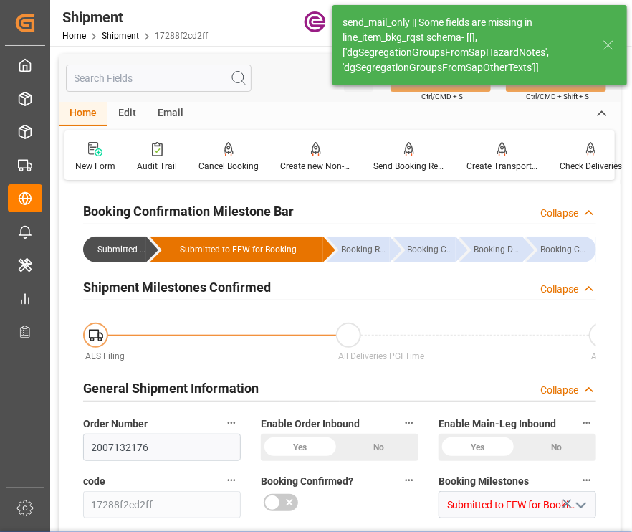
type input "41"
type input "LCL"
type input "0008"
type input "LCL"
type input "0090024189"
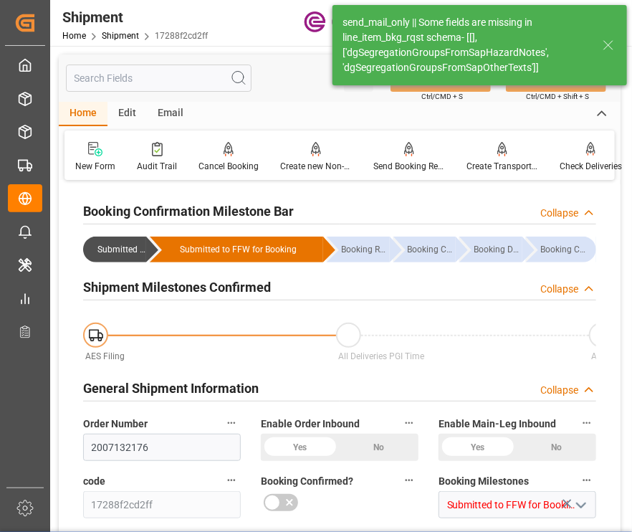
type input "ALRB"
type input "0090024189"
type input "Estes Express Lines"
type input "0090029590"
type textarea "KGM"
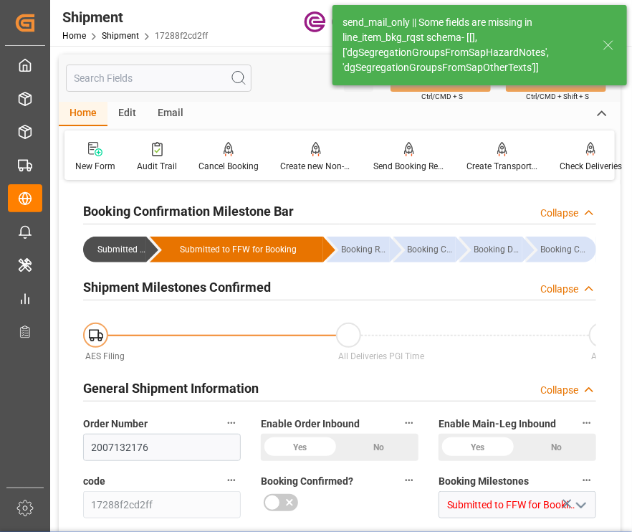
type input "KGM"
type input "M3"
type input "Long Beach"
type input "[GEOGRAPHIC_DATA]"
type textarea "Australia / New Zealand"
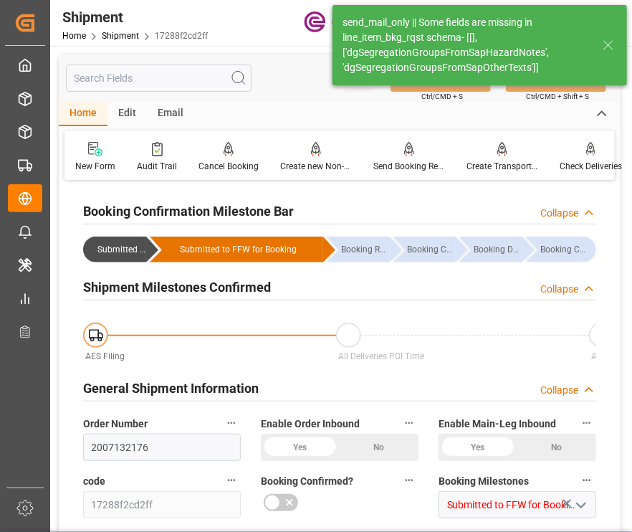
type input "CMA CGM SEATTLE"
type input "535S"
type input ","
type input "LCL"
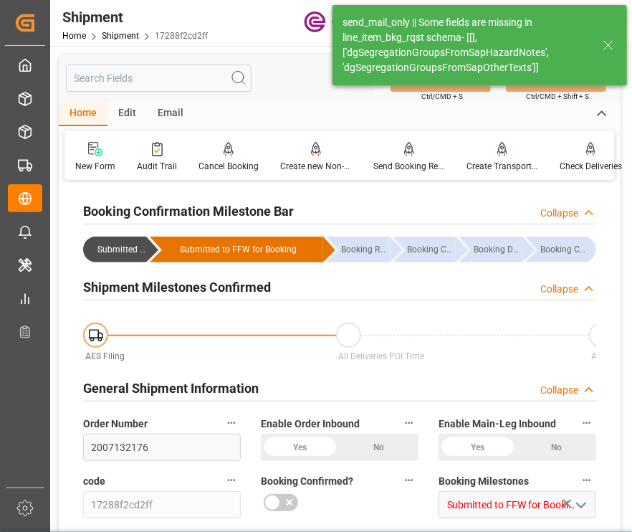
type input "USD"
type textarea "Not required"
type textarea "6ba52e72651e"
type input "0000923312"
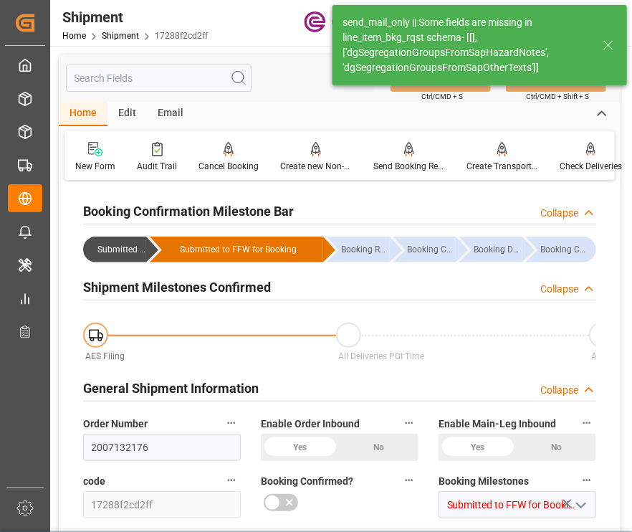
type input "[PERSON_NAME][EMAIL_ADDRESS][PERSON_NAME][DOMAIN_NAME]"
type input "NZ"
type input "39"
type input "SP CX ECA"
type input "Specialty Additives"
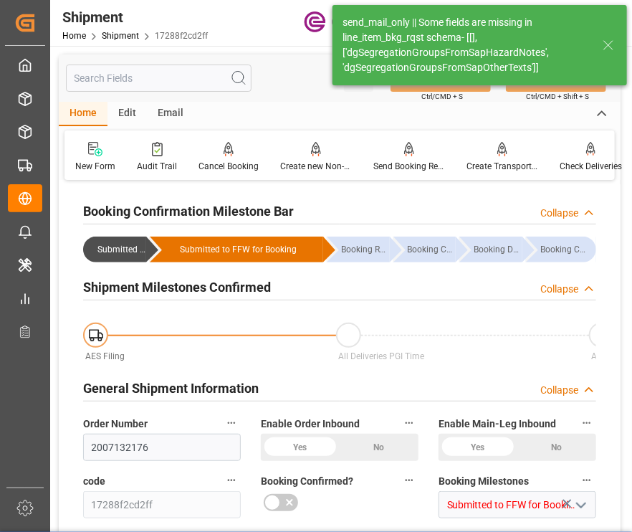
type input "4142"
type input "8511"
type input "7000142086"
type input "[GEOGRAPHIC_DATA]"
type input "95262700"
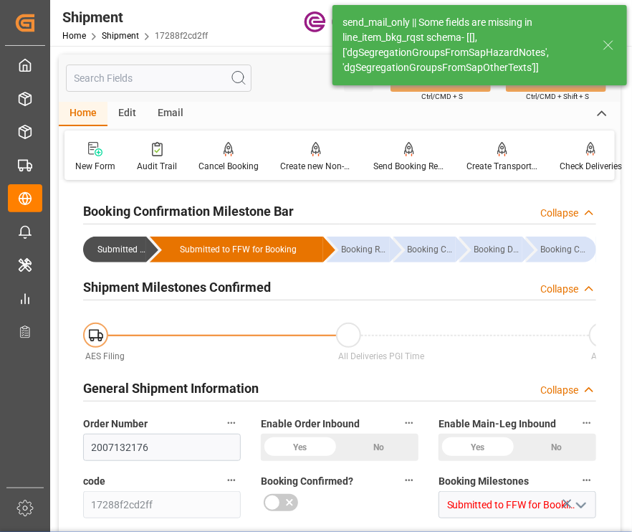
type input "E"
type input "EN"
type input "7000142086"
type input "[GEOGRAPHIC_DATA]"
type input "95262700"
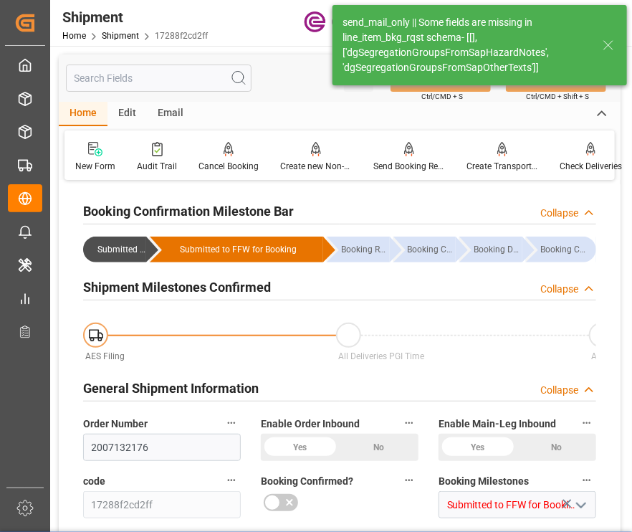
type input "E"
type input "EN"
type input "0000876380"
type input "[GEOGRAPHIC_DATA]"
type input "64 9 273 7763"
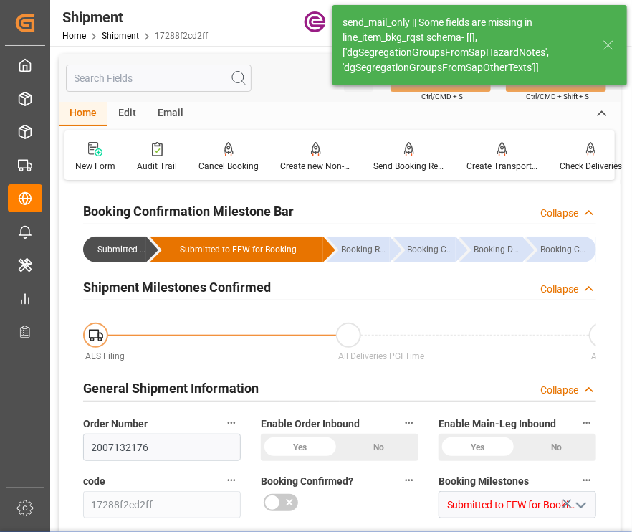
type input "E"
type input "EN"
type input "[PERSON_NAME][EMAIL_ADDRESS][DOMAIN_NAME]"
type textarea "[PERSON_NAME][EMAIL_ADDRESS][PERSON_NAME][DOMAIN_NAME]"
type textarea "ISSUE SURRENDER B/L OCEAN FREIGHT AND INSRUANCE COST REQUIRED ON B/L"
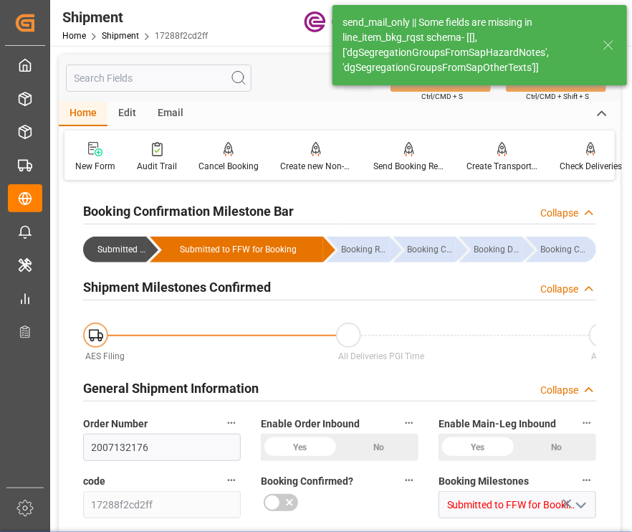
type input "No"
type textarea "For sending order inbound messages: Missed Keys: Cargo Cutoff Date, Document Cu…"
type input "[US_EMPLOYER_IDENTIFICATION_NUMBER]"
type textarea "send_mail_only || Some fields are missing in line_item_bkg_rqst schema- [[], ['…"
type textarea "Evonik Shipment Reference not filled"
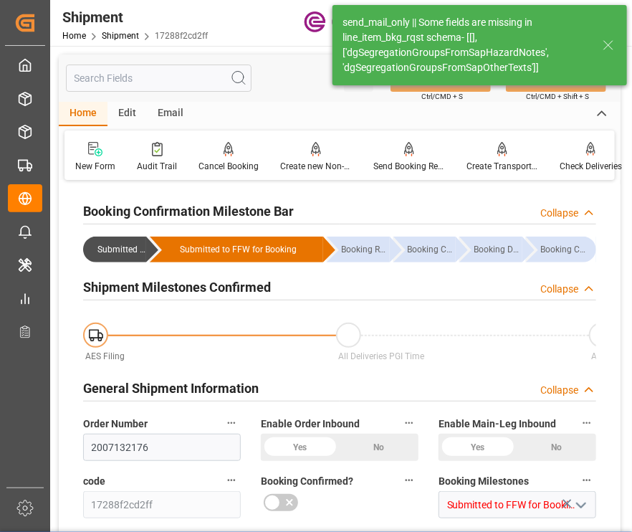
type input "ALRB"
type input "No"
type input "Submitted to FFW for Booking (Pending)"
type input "AC Containerline"
type input "Leschaco Inc."
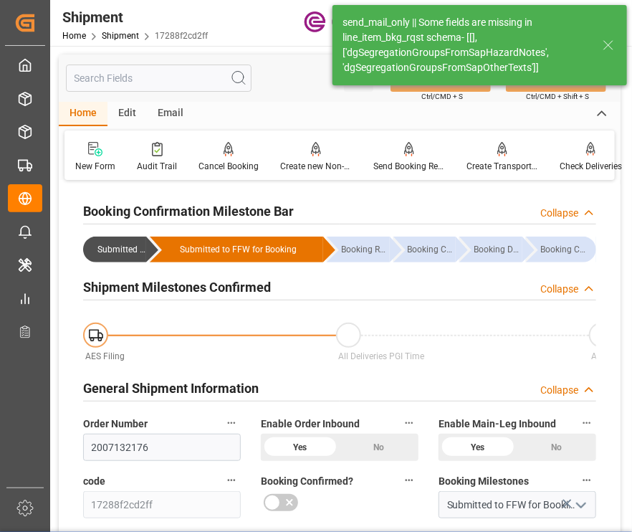
type input "2"
type input "40"
type input "946.2"
type input "1.5029"
type input "USLGB"
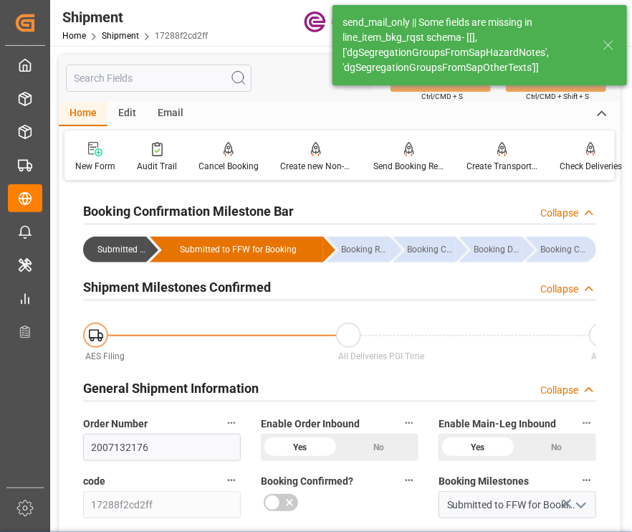
type input "NZAKL"
type input "606.33"
type input "444"
type input "0"
type input "162.33"
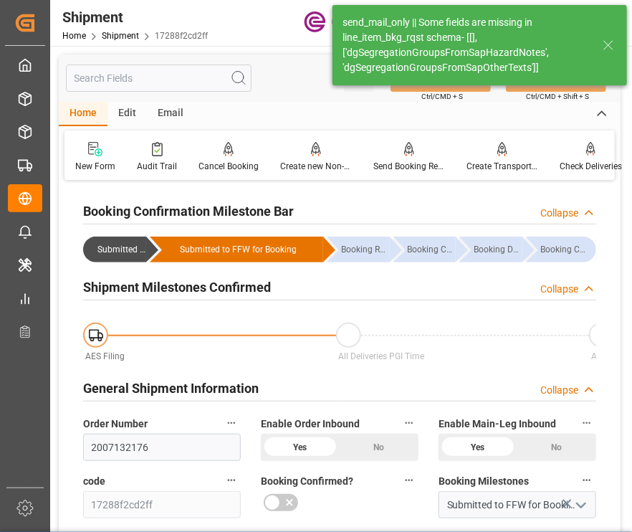
type input "4"
type input "DR"
type input "0"
type input "AC Containerline"
type input "Leschaco Inc."
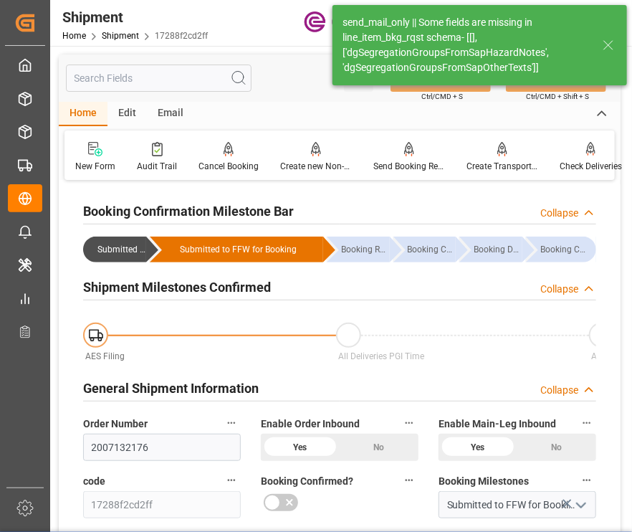
type input "09-15-2025 00:00"
type input "10-04-2025 00:00"
type input "10-07-2025"
type input "08-11-2025 19:35"
type input "08-11-2025 19:48"
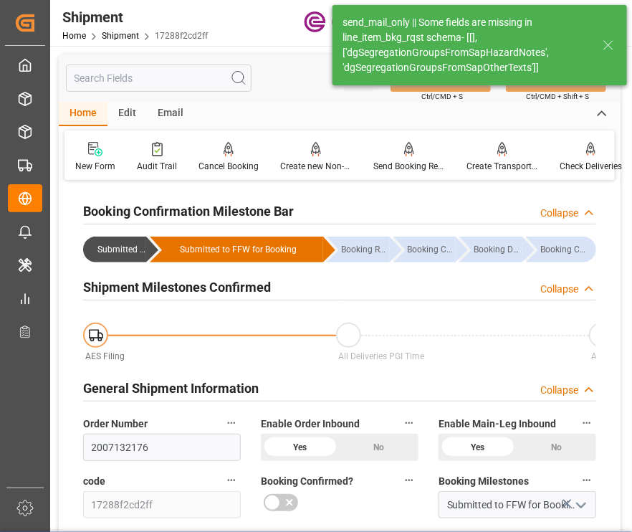
click at [155, 72] on input "text" at bounding box center [159, 78] width 186 height 27
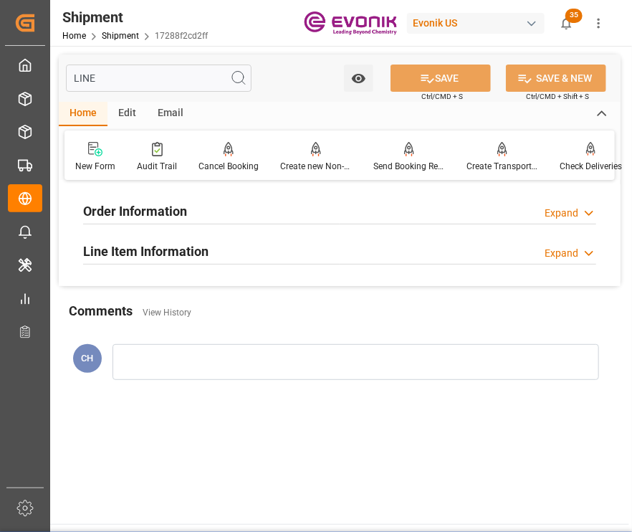
type input "LINE"
click at [176, 255] on h2 "Line Item Information" at bounding box center [145, 251] width 125 height 19
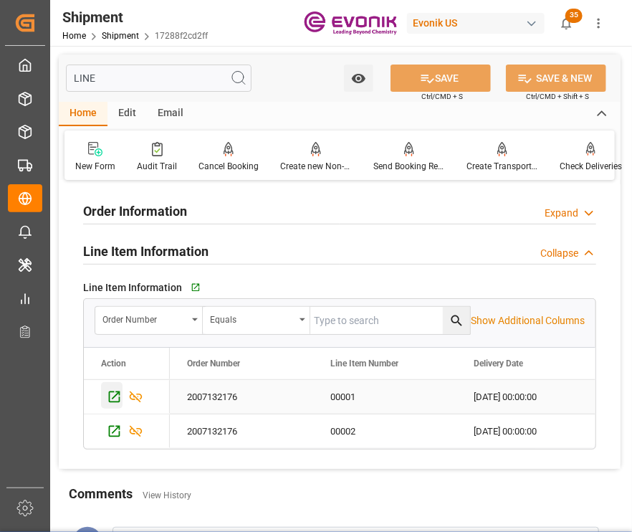
click at [110, 394] on icon "Press SPACE to select this row." at bounding box center [114, 396] width 15 height 15
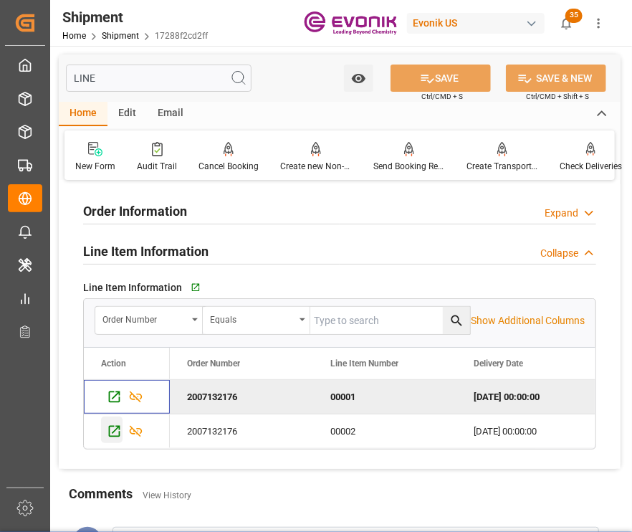
click at [117, 436] on icon "Press SPACE to select this row." at bounding box center [114, 431] width 11 height 11
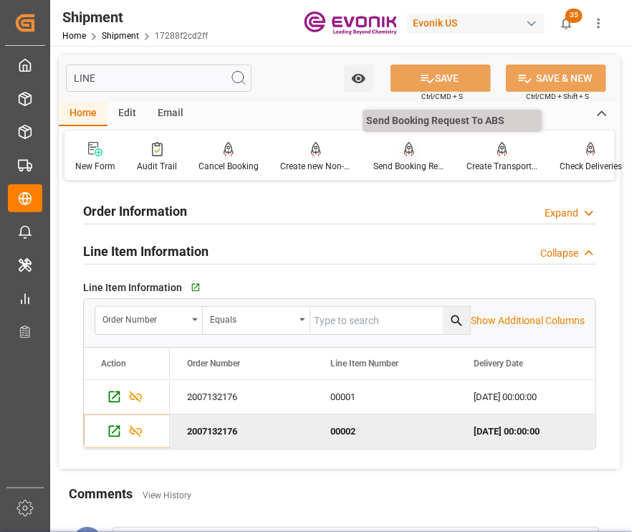
click at [388, 170] on div "Send Booking Request To ABS" at bounding box center [409, 166] width 72 height 13
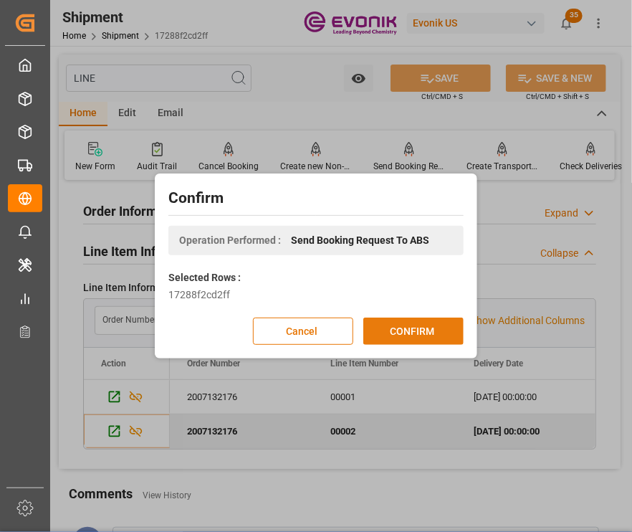
click at [434, 333] on button "CONFIRM" at bounding box center [413, 331] width 100 height 27
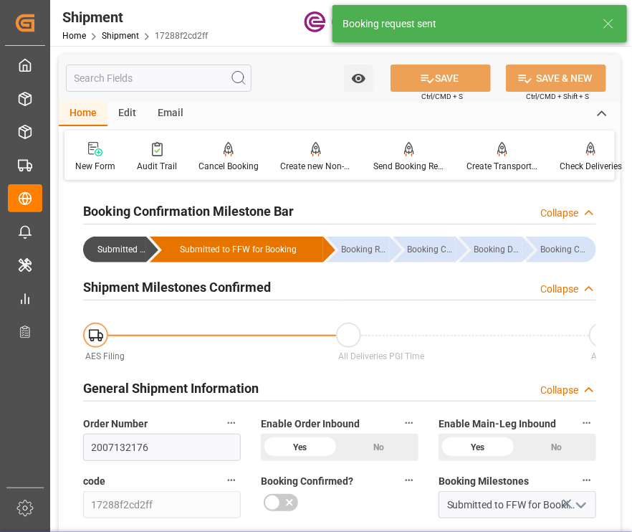
type input "AC Containerline"
type input "Leschaco Inc."
type input "2"
type input "40"
type input "946.2"
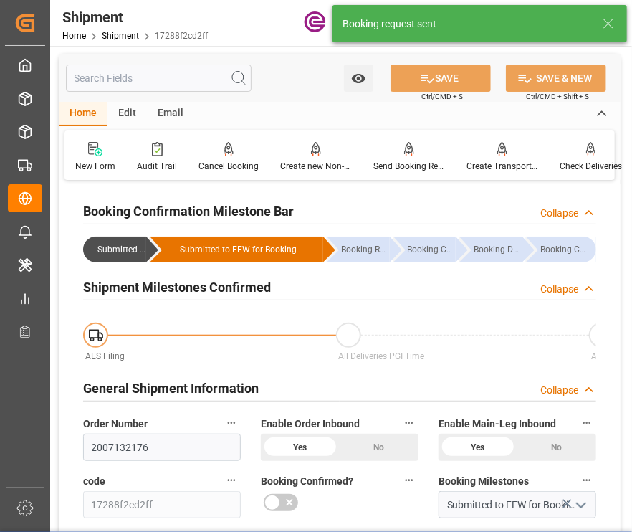
type input "1.5029"
type input "USLGB"
type input "NZAKL"
type input "606.33"
type input "444"
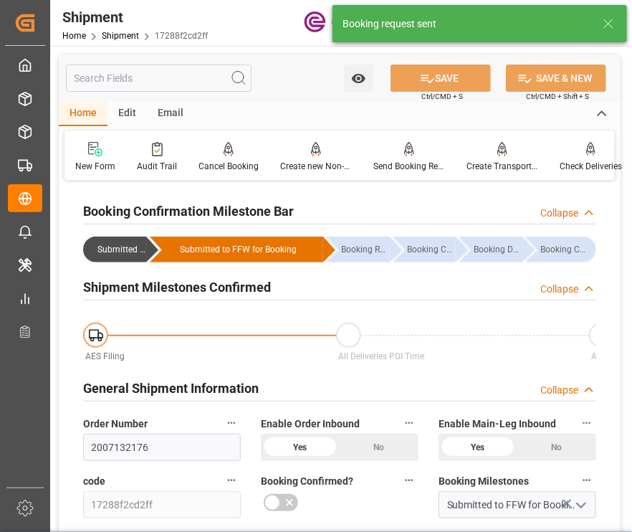
type input "0"
type input "162.33"
type input "4"
type input "DR"
type input "0"
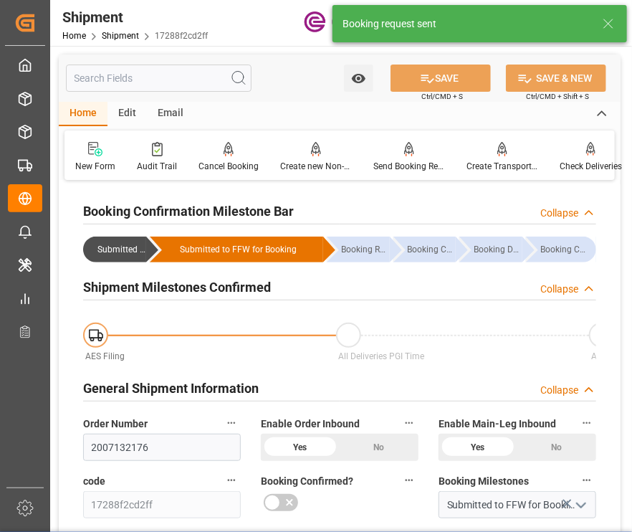
type input "AC Containerline"
type input "Leschaco Inc."
type input "09-15-2025 00:00"
type input "10-04-2025 00:00"
type input "10-07-2025"
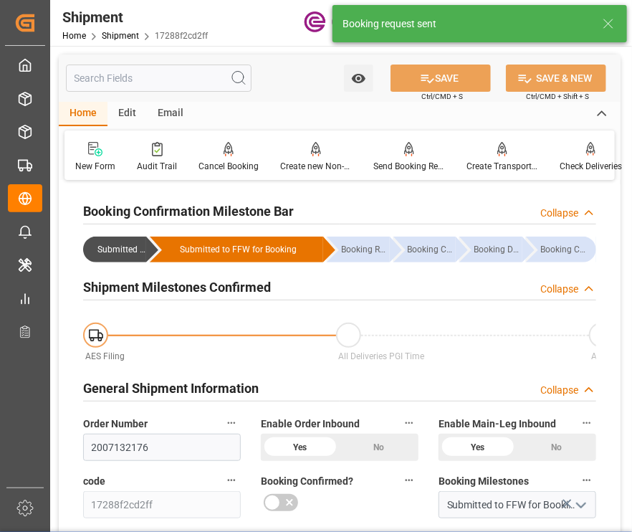
type input "08-11-2025 19:49"
type input "08-11-2025 19:35"
type input "08-11-2025 19:49"
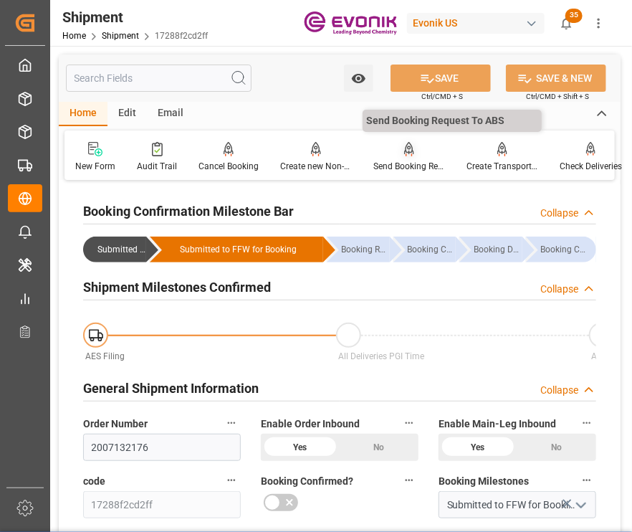
click at [386, 166] on div "Send Booking Request To ABS" at bounding box center [409, 166] width 72 height 13
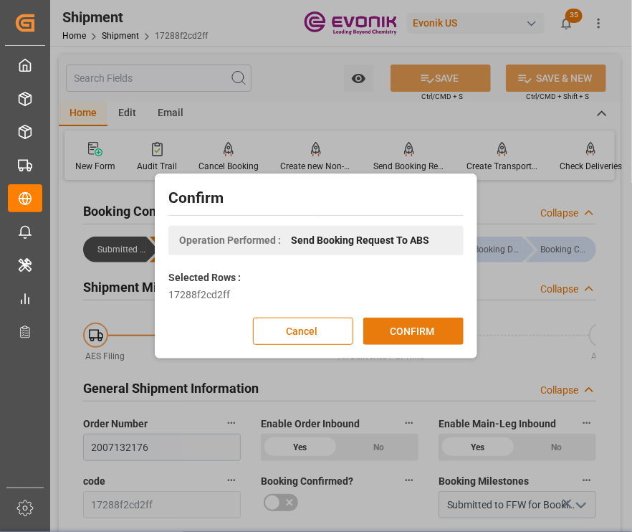
click at [421, 327] on button "CONFIRM" at bounding box center [413, 331] width 100 height 27
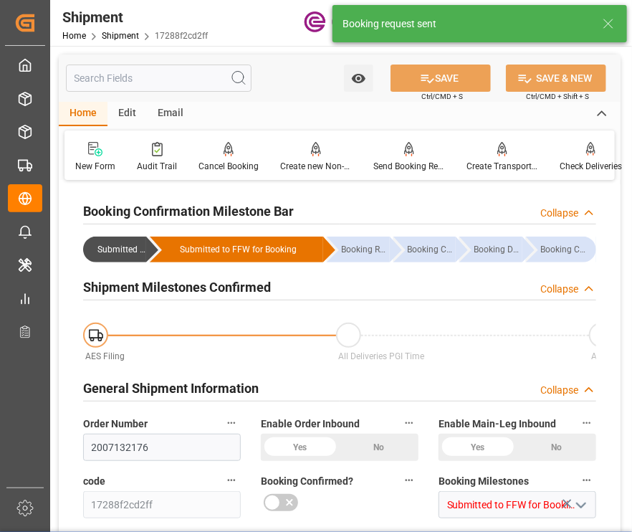
type input "AC Containerline"
type input "Leschaco Inc."
type input "2"
type input "40"
type input "946.2"
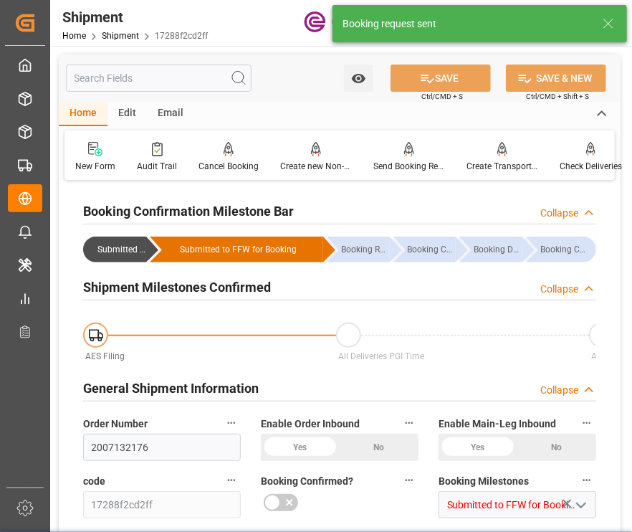
type input "1.5029"
type input "USLGB"
type input "NZAKL"
type input "606.33"
type input "444"
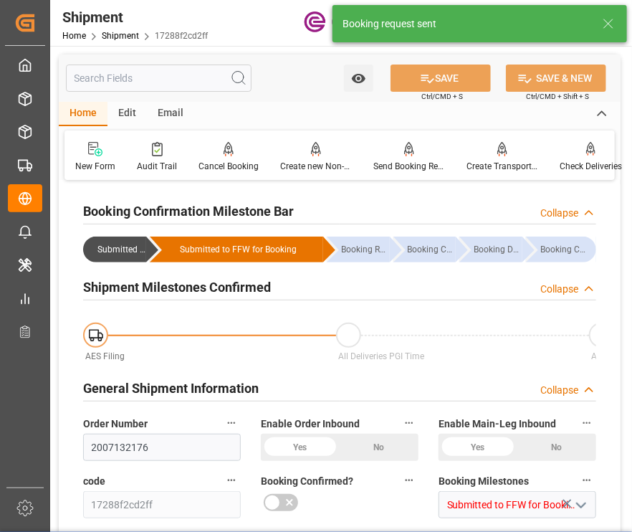
type input "0"
type input "162.33"
type input "4"
type input "DR"
type input "0"
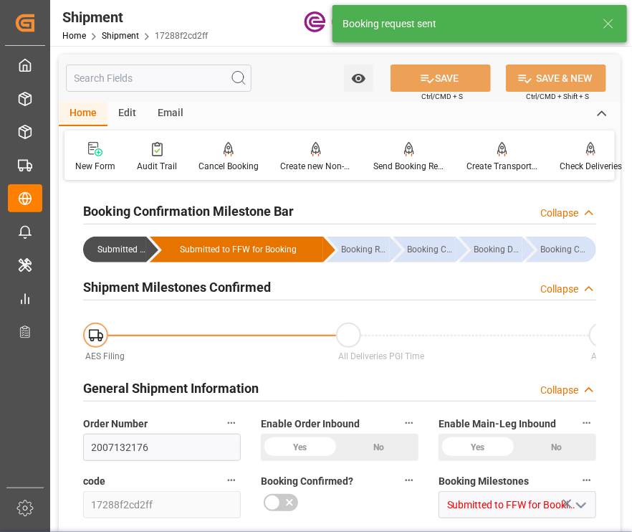
type input "AC Containerline"
type input "Leschaco Inc."
type input "09-15-2025 00:00"
type input "10-04-2025 00:00"
type input "10-07-2025"
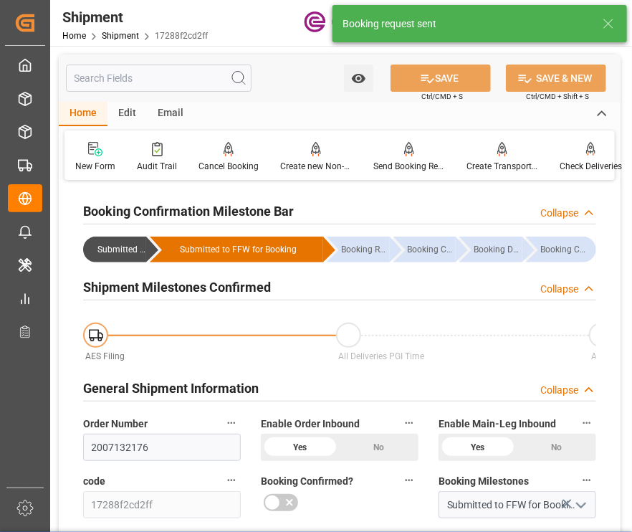
type input "08-11-2025 19:50"
type input "08-11-2025 19:49"
type input "08-11-2025 19:35"
type input "08-11-2025 19:50"
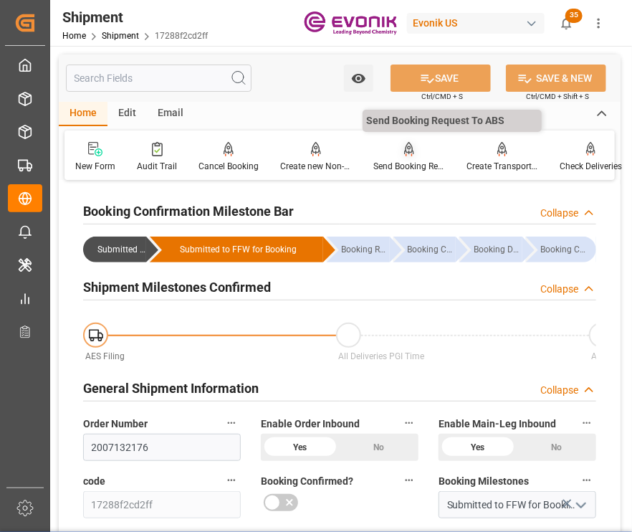
click at [395, 151] on div at bounding box center [409, 148] width 72 height 15
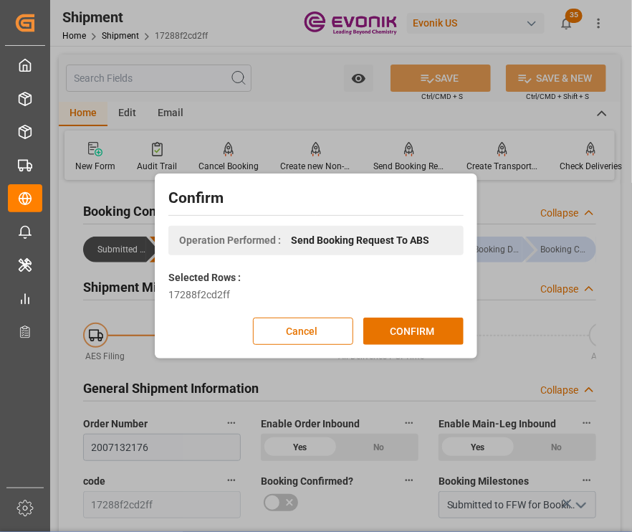
click at [433, 326] on button "CONFIRM" at bounding box center [413, 331] width 100 height 27
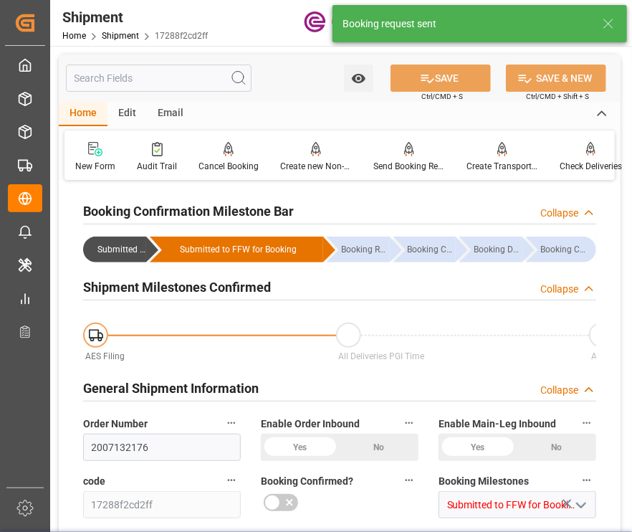
type input "AC Containerline"
type input "Leschaco Inc."
type input "2"
type input "40"
type input "946.2"
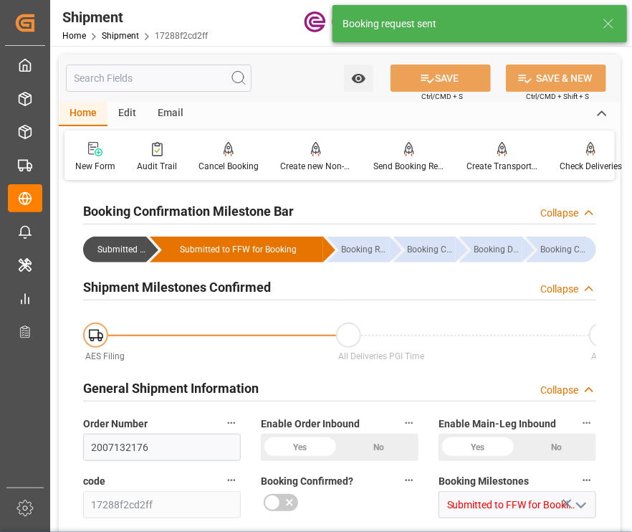
type input "1.5029"
type input "USLGB"
type input "NZAKL"
type input "606.33"
type input "444"
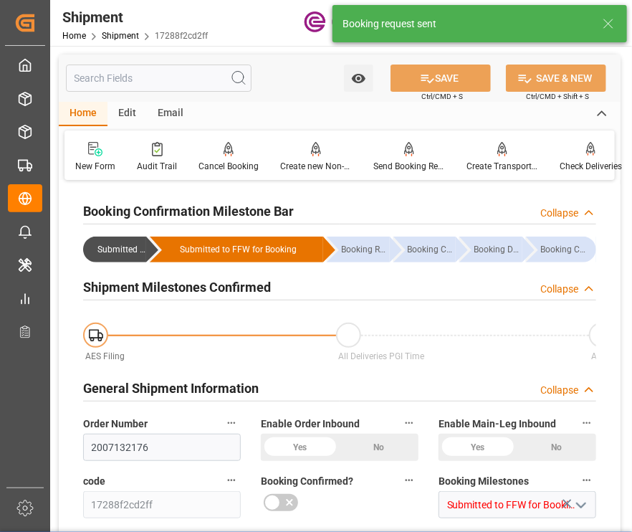
type input "0"
type input "162.33"
type input "4"
type input "DR"
type input "0"
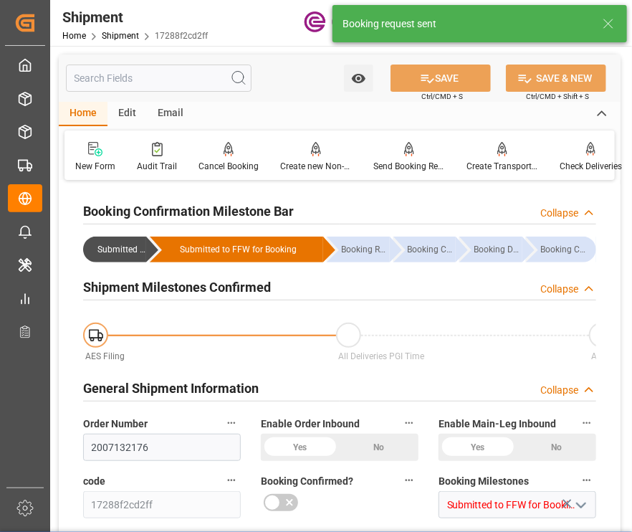
type input "AC Containerline"
type input "Leschaco Inc."
type input "09-15-2025 00:00"
type input "10-04-2025 00:00"
type input "10-07-2025"
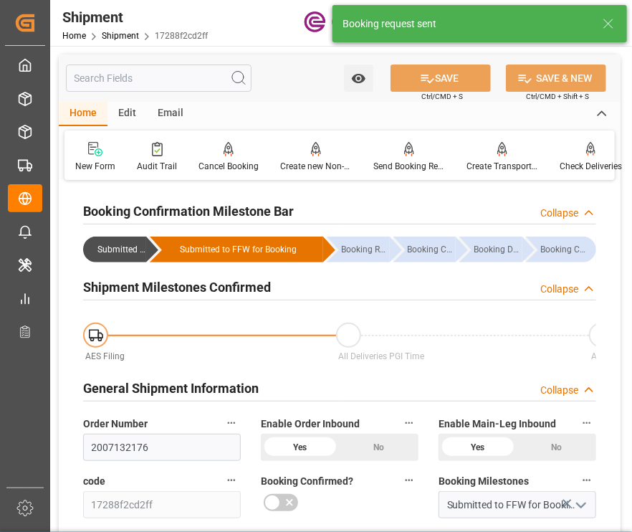
type input "08-11-2025 19:51"
type input "08-11-2025 19:49"
type input "08-11-2025 19:35"
type input "08-11-2025 19:51"
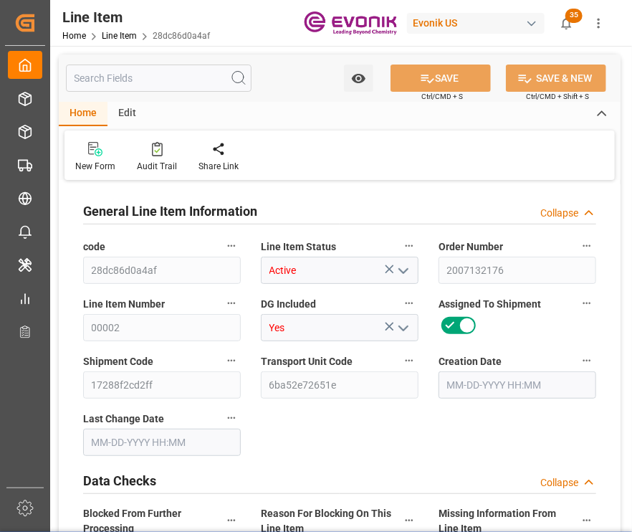
type input "1"
type input "689.4"
type input "639"
type input "0.8577"
type input "3"
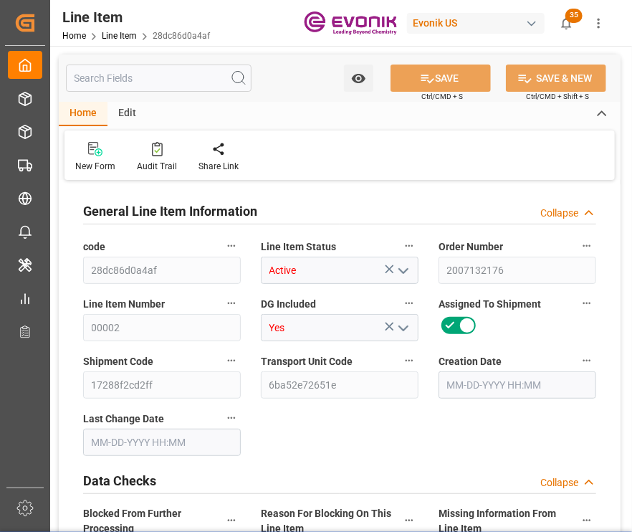
type input "6709.5"
type input "3"
type input "689.4"
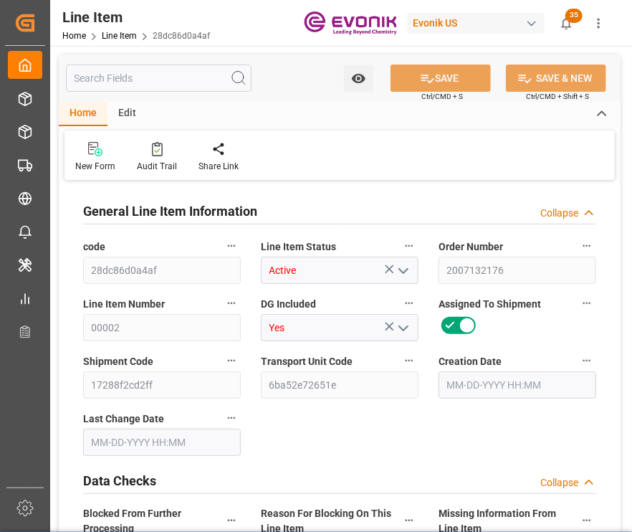
type input "709.4"
type input "639"
type input "0.8577"
type input "857.736"
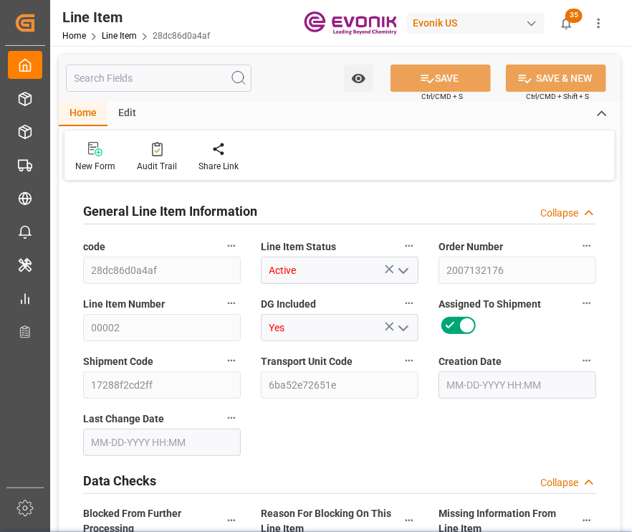
type input "0"
type input "[DATE] 18:26"
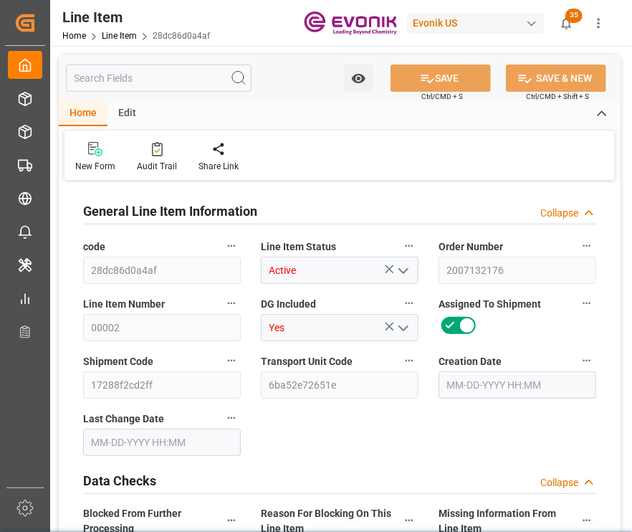
type input "[DATE] 19:35"
type input "[DATE]"
click at [123, 80] on input "text" at bounding box center [159, 78] width 186 height 27
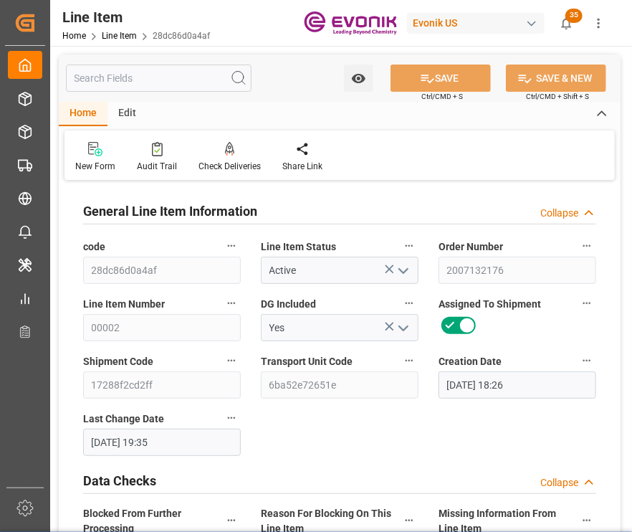
click at [178, 72] on input "text" at bounding box center [159, 78] width 186 height 27
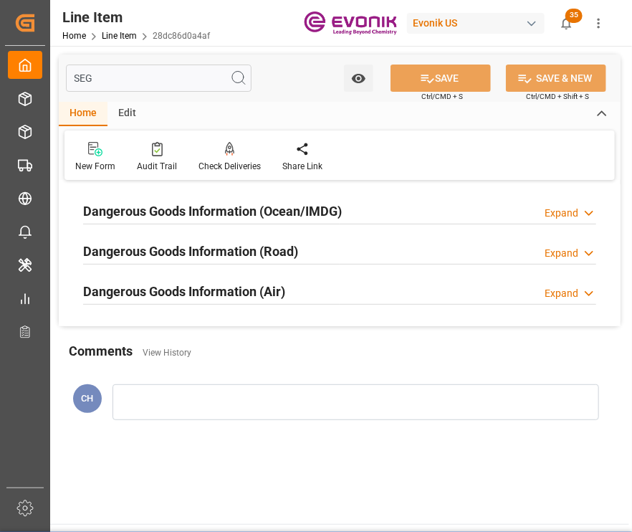
type input "SEG"
click at [332, 224] on div at bounding box center [339, 224] width 513 height 1
click at [261, 194] on div "Dangerous Goods Information (Ocean/IMDG) Expand" at bounding box center [339, 211] width 533 height 40
click at [264, 224] on div "Dangerous Goods Information (Ocean/IMDG) Expand" at bounding box center [339, 211] width 533 height 40
click at [270, 213] on h2 "Dangerous Goods Information (Ocean/IMDG)" at bounding box center [212, 210] width 259 height 19
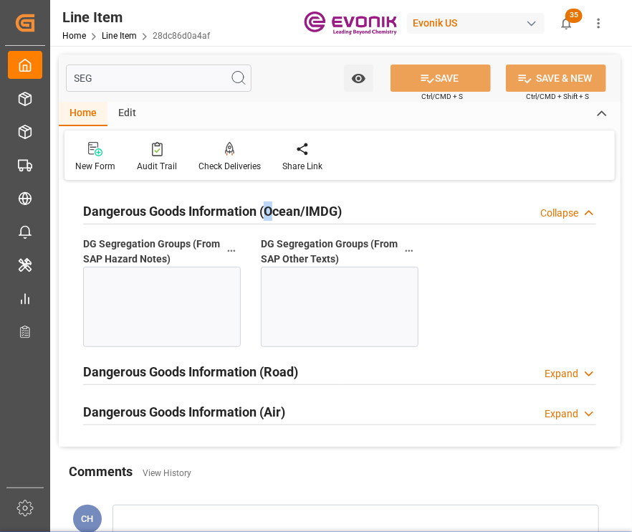
click at [123, 75] on input "SEG" at bounding box center [159, 78] width 186 height 27
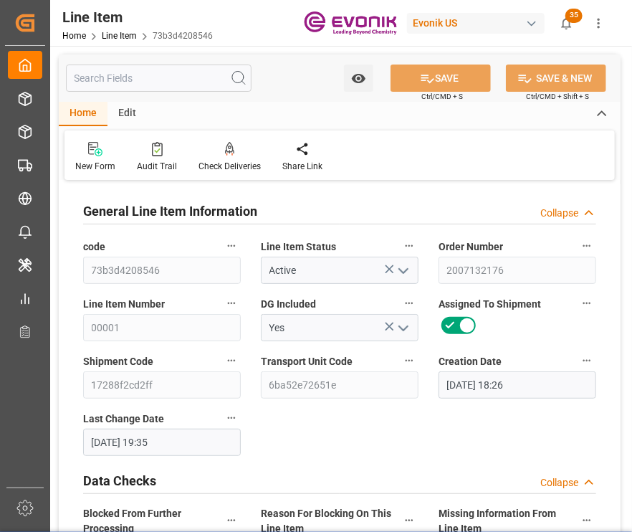
drag, startPoint x: 153, startPoint y: 86, endPoint x: 159, endPoint y: 91, distance: 8.2
click at [158, 92] on div "Watch Option SAVE Ctrl/CMD + S SAVE & NEW Ctrl/CMD + Shift + S" at bounding box center [340, 77] width 562 height 47
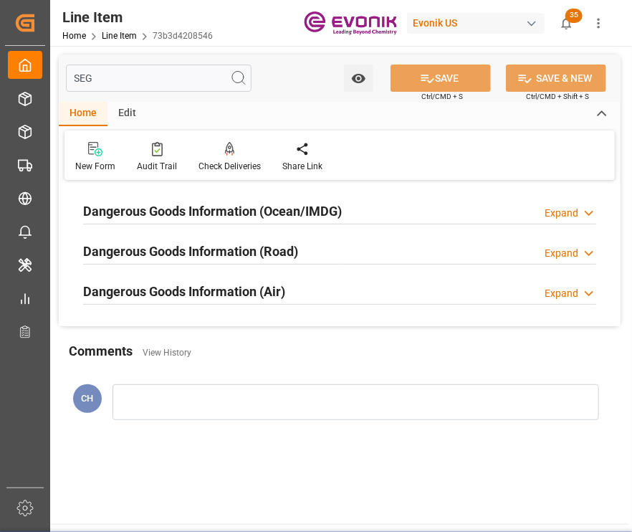
type input "SEG"
click at [304, 212] on h2 "Dangerous Goods Information (Ocean/IMDG)" at bounding box center [212, 210] width 259 height 19
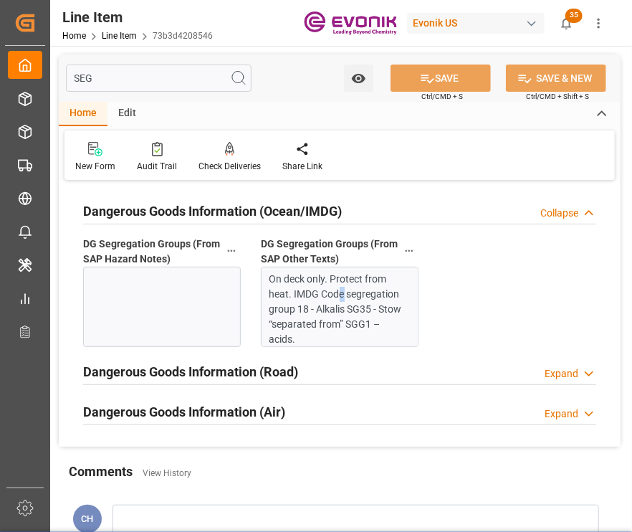
click at [337, 287] on div "On deck only. Protect from heat. IMDG Code segregation group 18 - Alkalis SG35 …" at bounding box center [338, 309] width 137 height 75
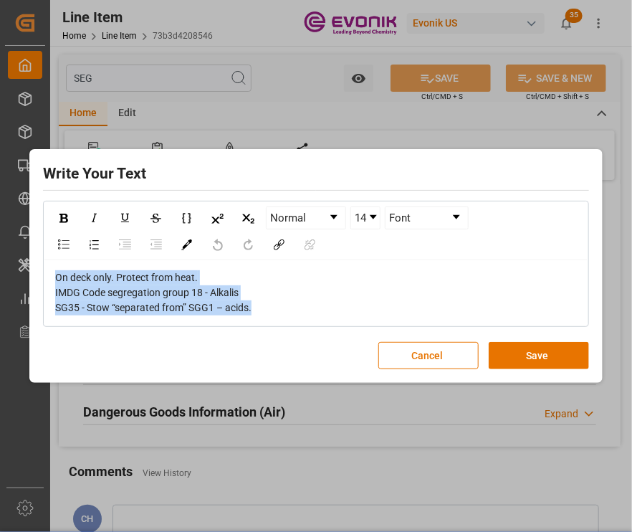
drag, startPoint x: 337, startPoint y: 287, endPoint x: 43, endPoint y: 253, distance: 295.8
click at [43, 253] on div "Normal 14 Font On deck only. Protect from heat. IMDG Code segregation group 18 …" at bounding box center [316, 264] width 546 height 126
copy span "On deck only. Protect from heat. IMDG Code segregation group 18 - Alkalis SG35 …"
click at [444, 368] on button "Cancel" at bounding box center [428, 355] width 100 height 27
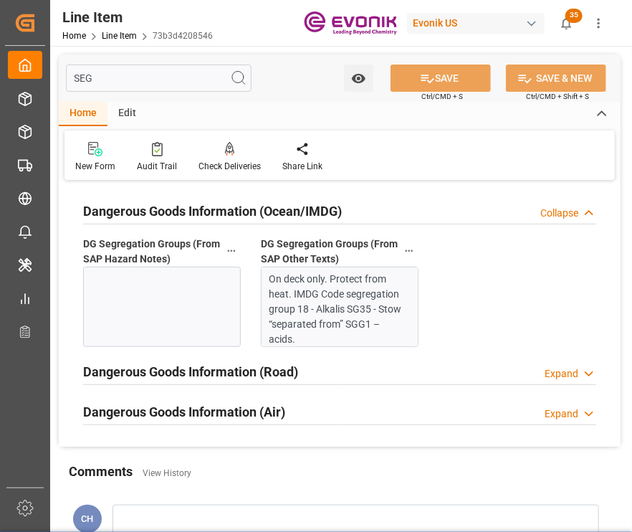
drag, startPoint x: 188, startPoint y: 313, endPoint x: 179, endPoint y: 309, distance: 9.3
click at [179, 309] on div at bounding box center [162, 307] width 158 height 80
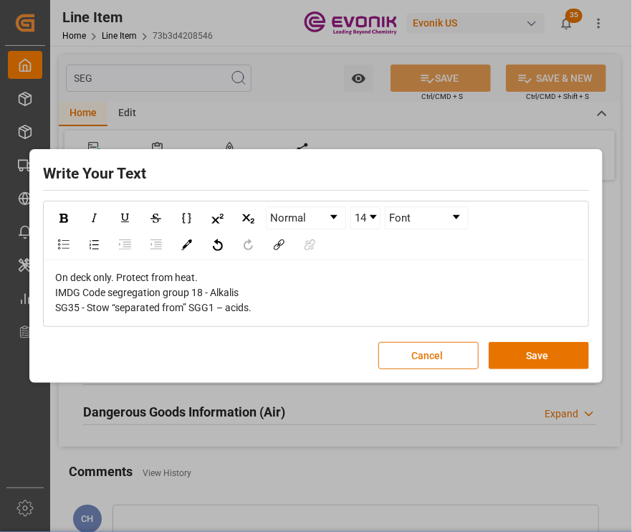
drag, startPoint x: 541, startPoint y: 365, endPoint x: 543, endPoint y: 333, distance: 32.3
click at [541, 365] on button "Save" at bounding box center [539, 355] width 100 height 27
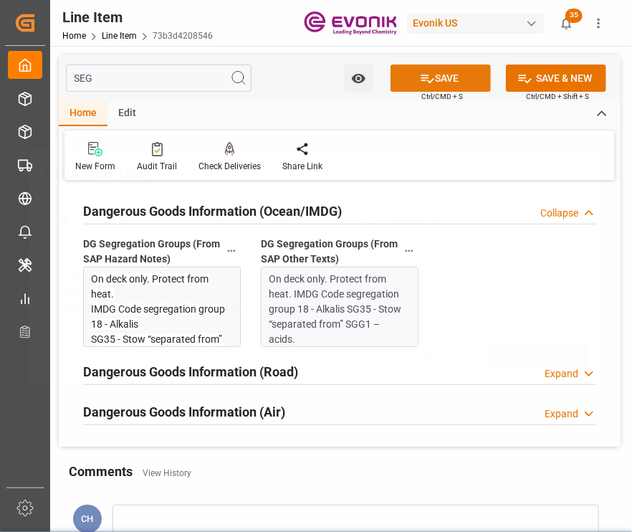
drag, startPoint x: 477, startPoint y: 83, endPoint x: 472, endPoint y: 77, distance: 8.6
click at [472, 77] on button "SAVE" at bounding box center [441, 78] width 100 height 27
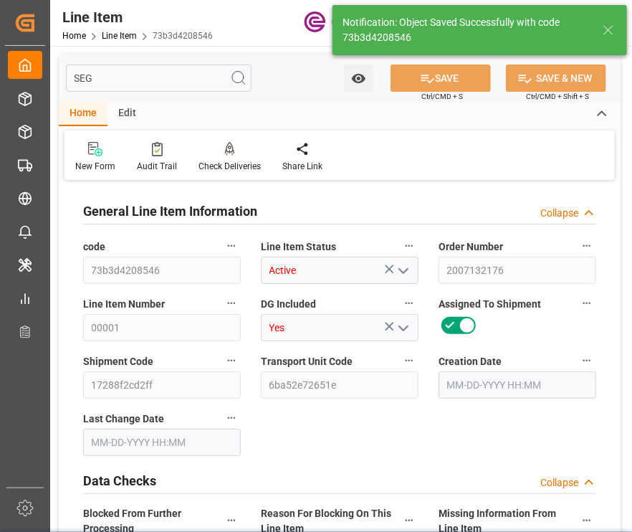
type input "1"
type input "216.8"
type input "200"
type input "0.2866"
type input "1"
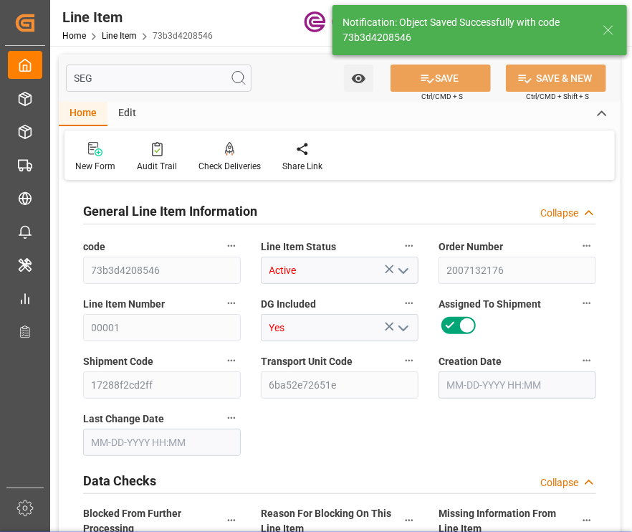
type input "2440"
type input "1"
type input "216.8"
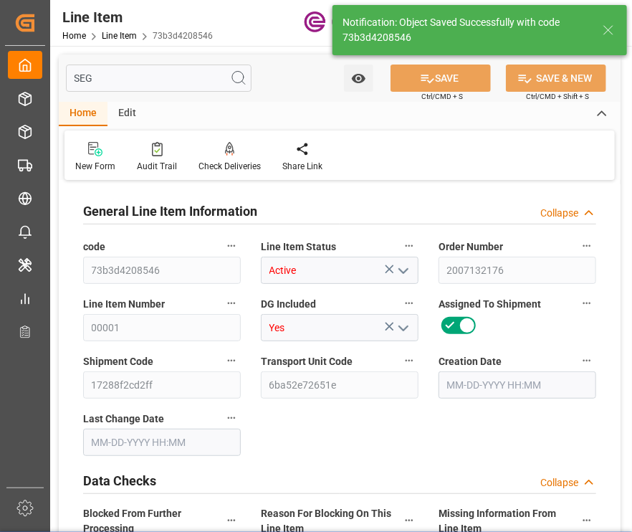
type input "236.8"
type input "200"
type input "0.2866"
type input "286.562"
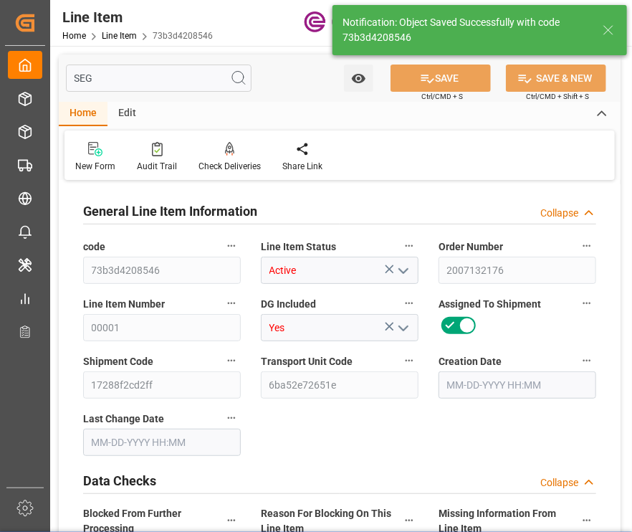
type input "0"
type input "[DATE] 18:26"
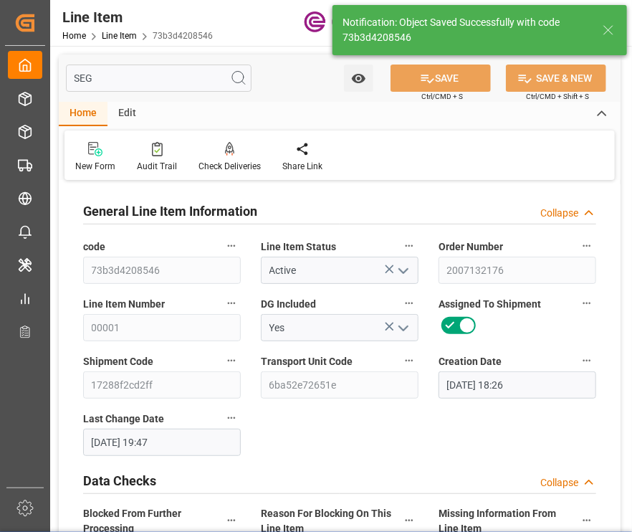
type input "[DATE] 19:47"
type input "[DATE]"
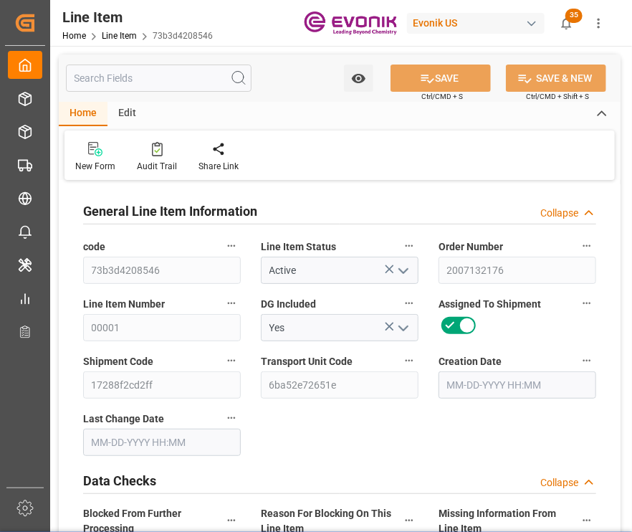
type input "[DATE] 18:26"
type input "08-11-2025 19:47"
type input "[DATE]"
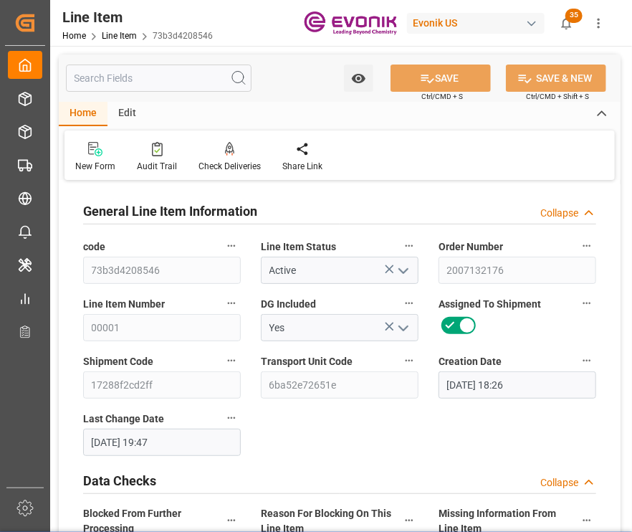
click at [201, 75] on input "text" at bounding box center [159, 78] width 186 height 27
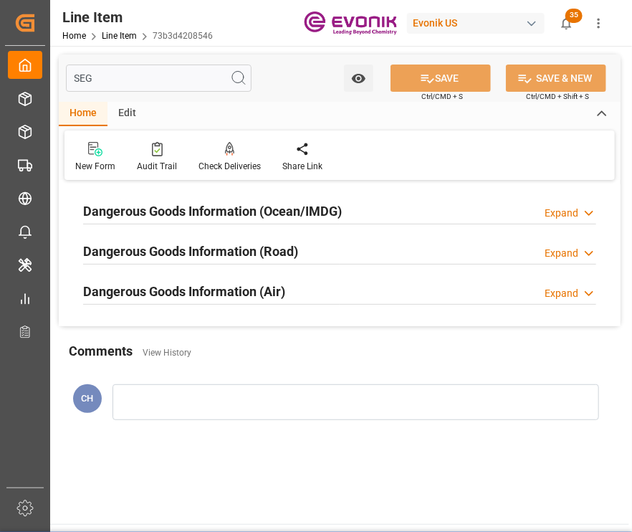
type input "SEG"
drag, startPoint x: 208, startPoint y: 204, endPoint x: 224, endPoint y: 234, distance: 34.3
click at [201, 199] on div "Dangerous Goods Information (Ocean/IMDG)" at bounding box center [212, 209] width 259 height 27
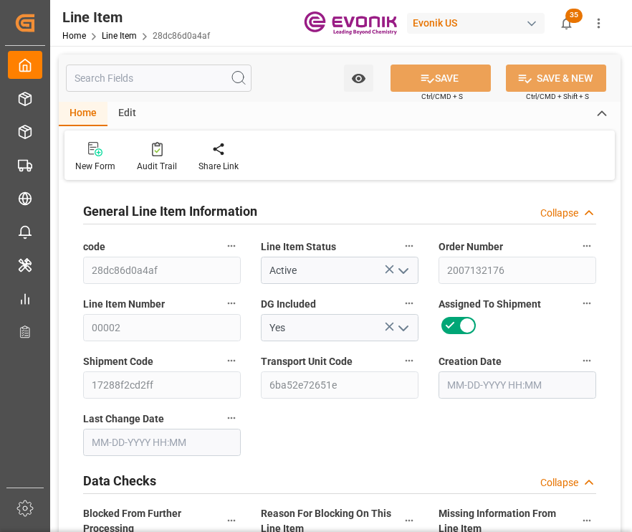
type input "[DATE] 18:26"
type input "[DATE] 19:35"
type input "[DATE]"
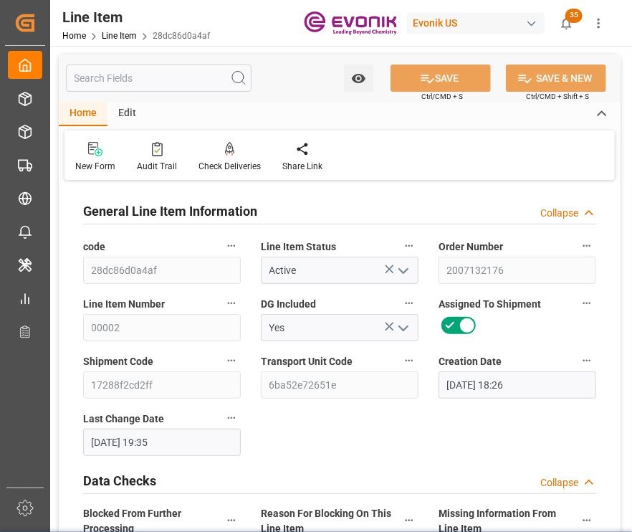
click at [150, 93] on div "Watch Option SAVE Ctrl/CMD + S SAVE & NEW Ctrl/CMD + Shift + S" at bounding box center [340, 77] width 562 height 47
click at [153, 90] on input "text" at bounding box center [159, 78] width 186 height 27
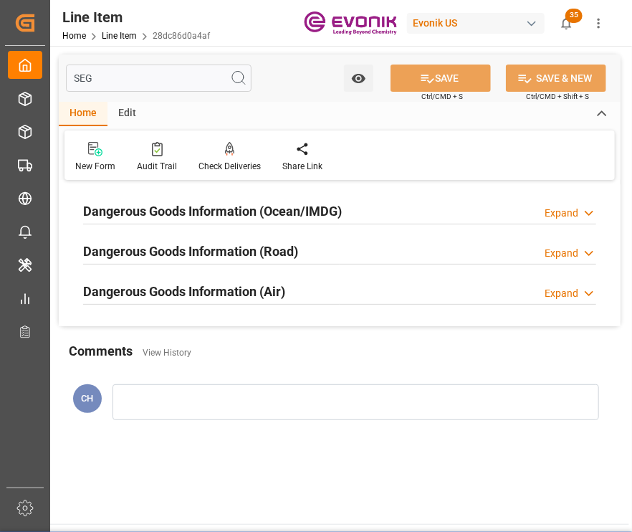
type input "SEG"
click at [315, 192] on div "Dangerous Goods Information (Ocean/IMDG) Expand" at bounding box center [339, 211] width 533 height 40
drag, startPoint x: 315, startPoint y: 192, endPoint x: 323, endPoint y: 221, distance: 30.2
click at [320, 211] on h2 "Dangerous Goods Information (Ocean/IMDG)" at bounding box center [212, 210] width 259 height 19
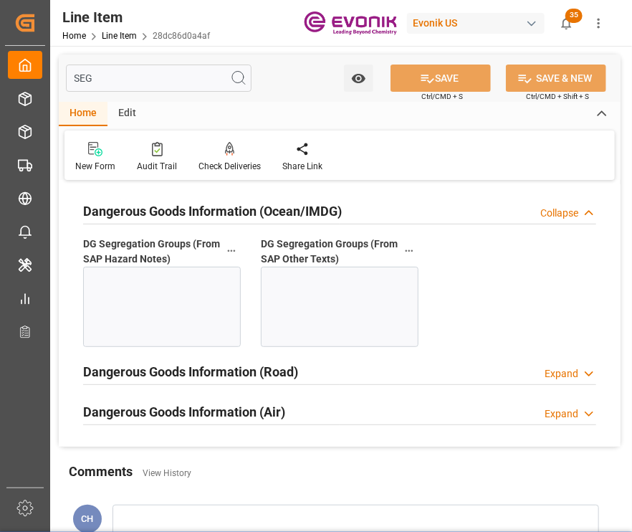
click at [355, 292] on div at bounding box center [340, 307] width 158 height 80
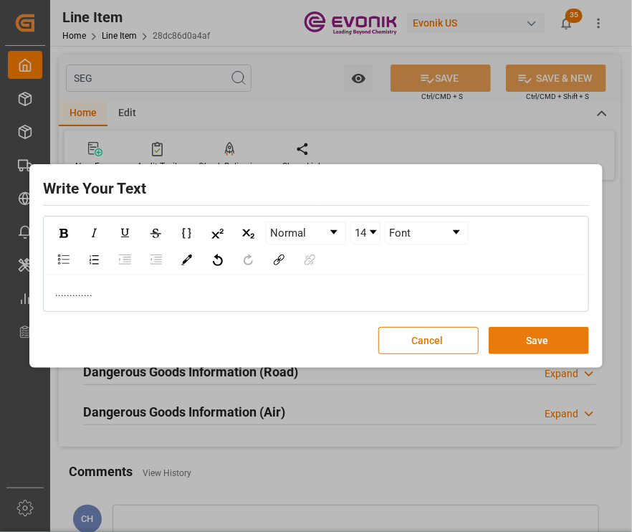
click at [522, 336] on button "Save" at bounding box center [539, 340] width 100 height 27
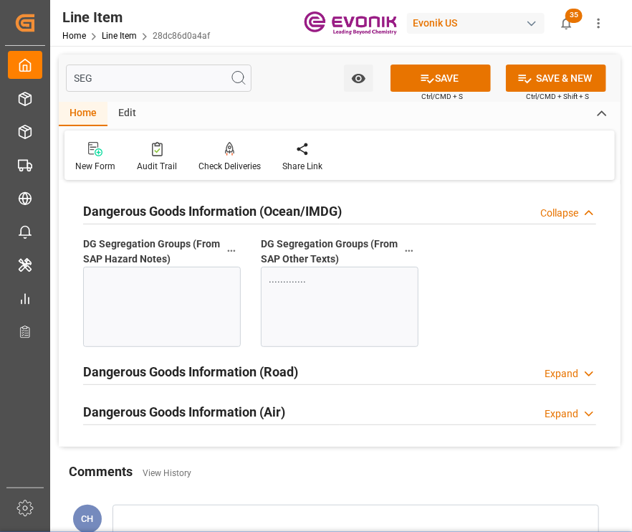
click at [174, 297] on div at bounding box center [162, 307] width 158 height 80
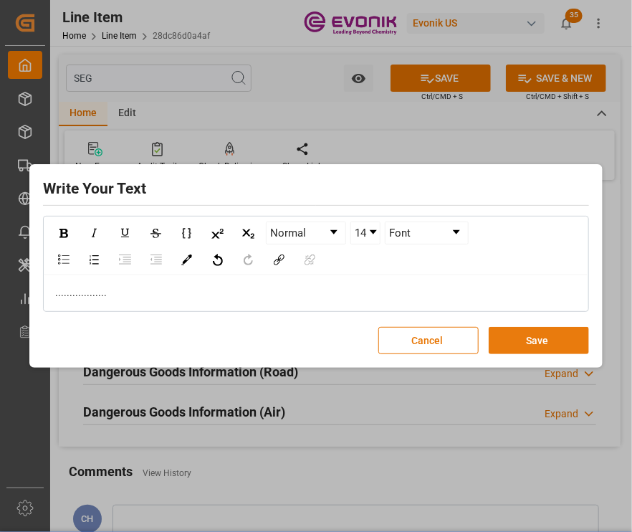
click at [523, 340] on button "Save" at bounding box center [539, 340] width 100 height 27
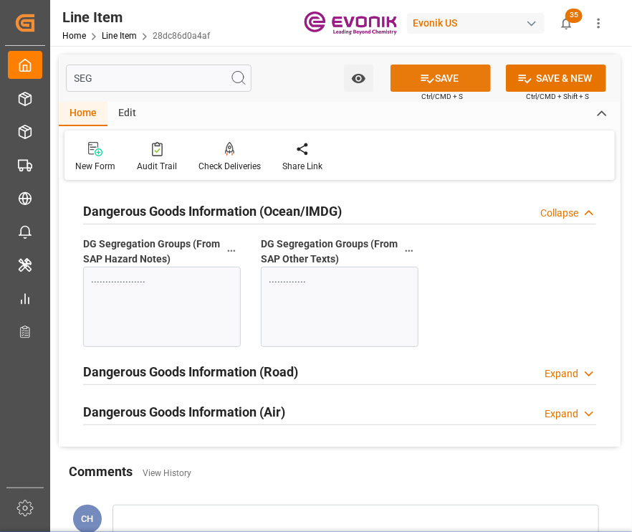
click at [459, 86] on button "SAVE" at bounding box center [441, 78] width 100 height 27
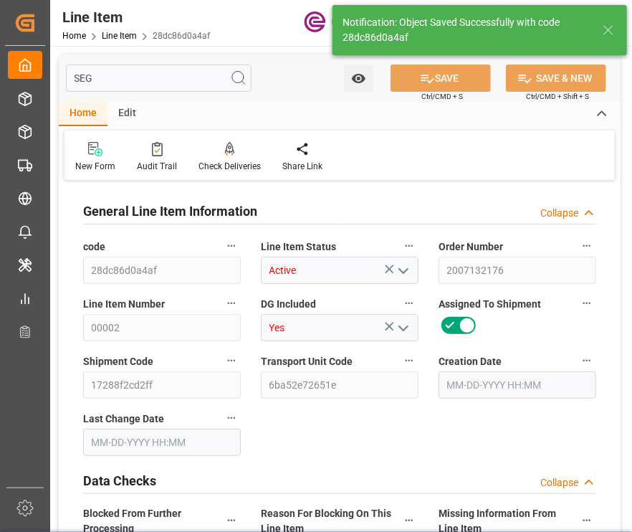
type input "1"
type input "689.4"
type input "639"
type input "0.8577"
type input "3"
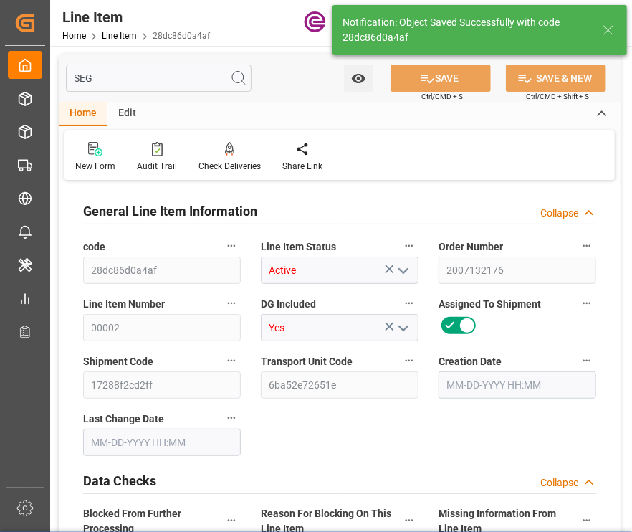
type input "6709.5"
type input "3"
type input "689.4"
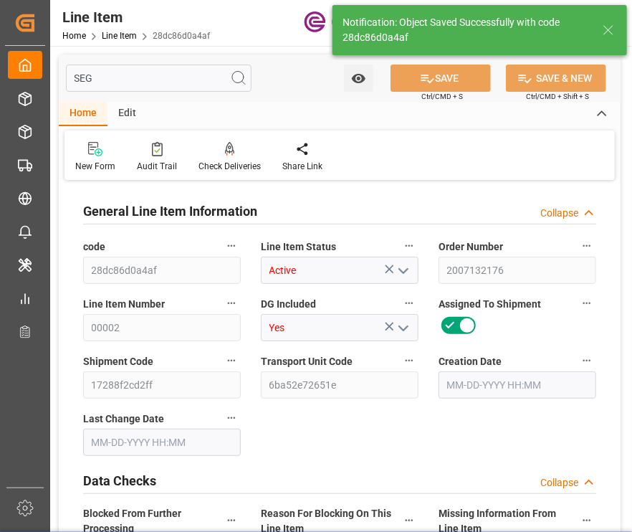
type input "709.4"
type input "639"
type input "0.8577"
type input "857.736"
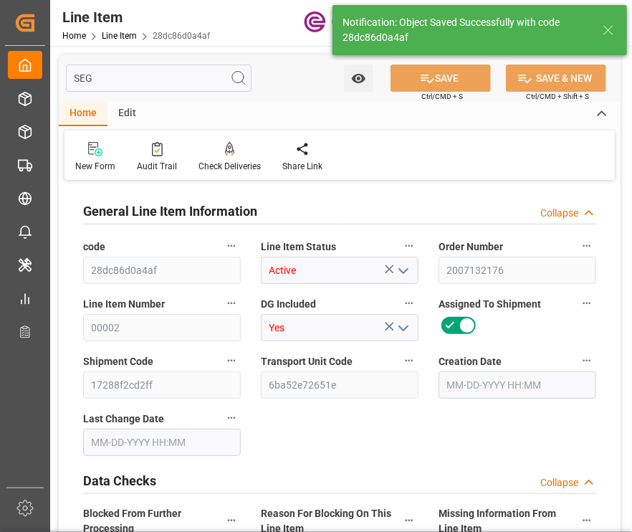
type input "0"
type input "08-08-2025 18:26"
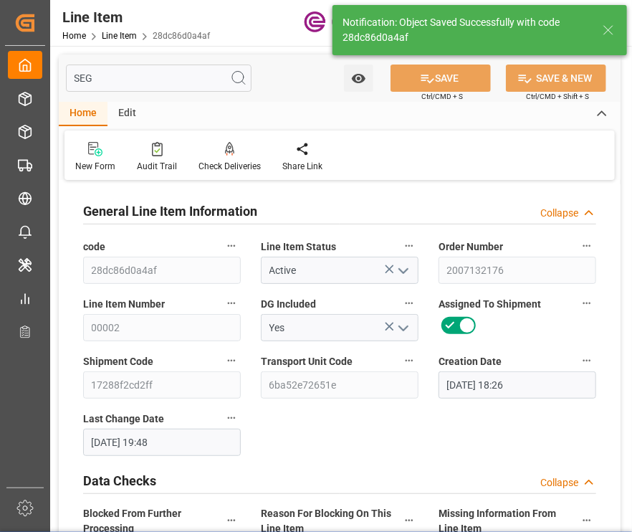
type input "08-11-2025 19:48"
type input "10-07-2025"
type input "[DATE]"
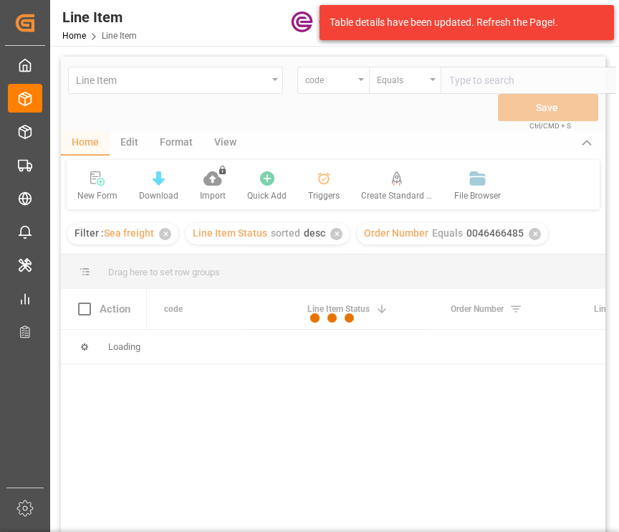
scroll to position [0, 39]
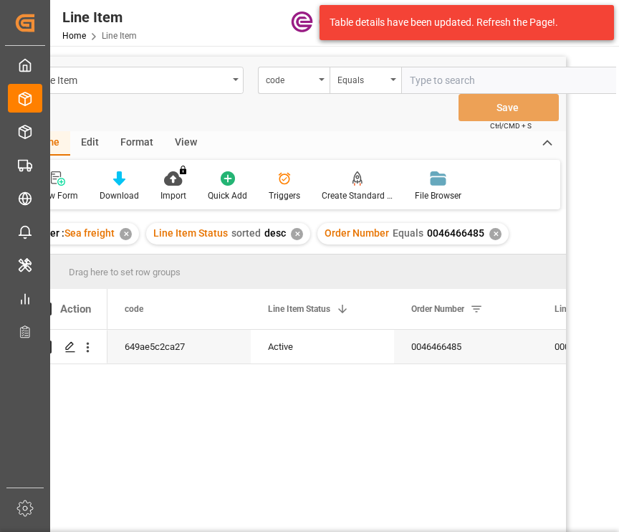
drag, startPoint x: 287, startPoint y: 450, endPoint x: 288, endPoint y: 439, distance: 11.5
click at [288, 439] on div "649ae5c2ca27 Active 0046466485 00010 No" at bounding box center [337, 449] width 459 height 239
drag, startPoint x: 172, startPoint y: 144, endPoint x: 158, endPoint y: 156, distance: 18.3
click at [173, 144] on div "View" at bounding box center [186, 143] width 44 height 24
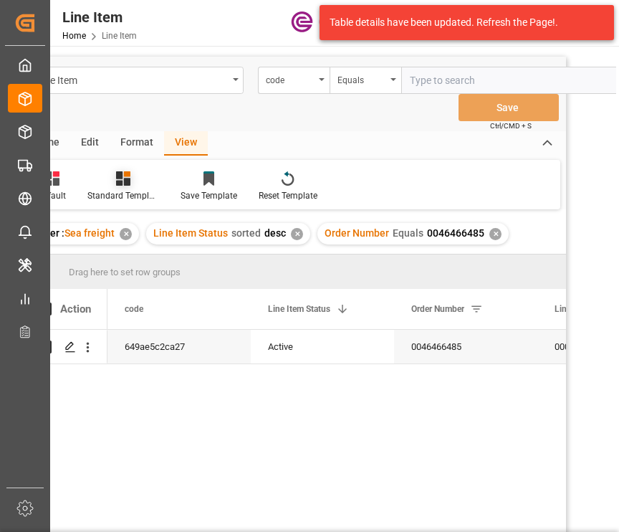
click at [118, 190] on div "Standard Templates" at bounding box center [123, 195] width 72 height 13
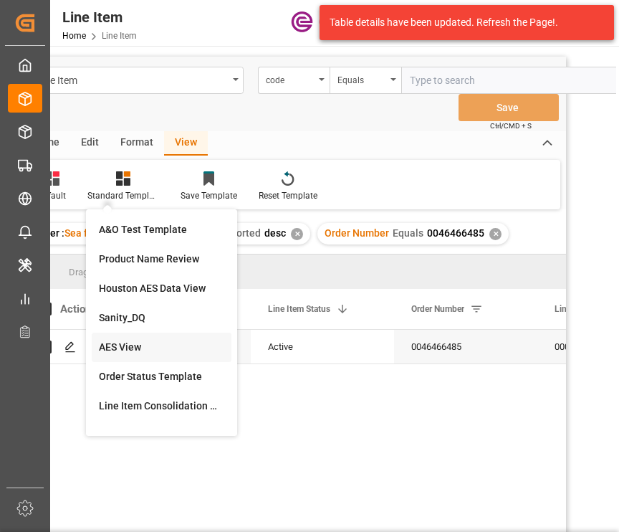
click at [108, 347] on div "AES View" at bounding box center [161, 347] width 125 height 15
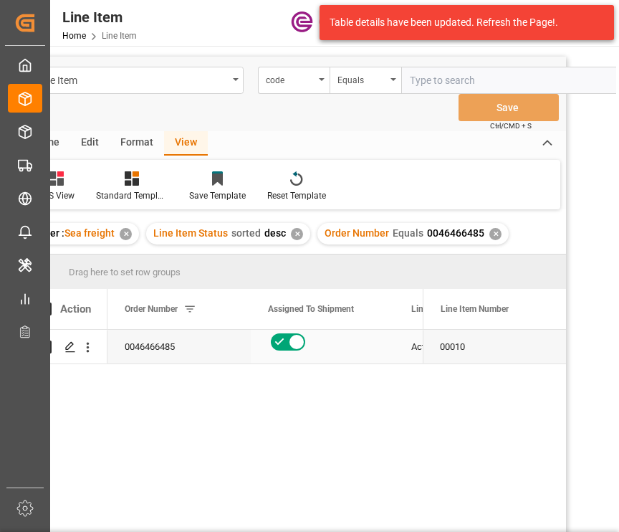
drag, startPoint x: 404, startPoint y: 340, endPoint x: 422, endPoint y: 333, distance: 19.0
click at [403, 340] on div "Active" at bounding box center [465, 347] width 143 height 34
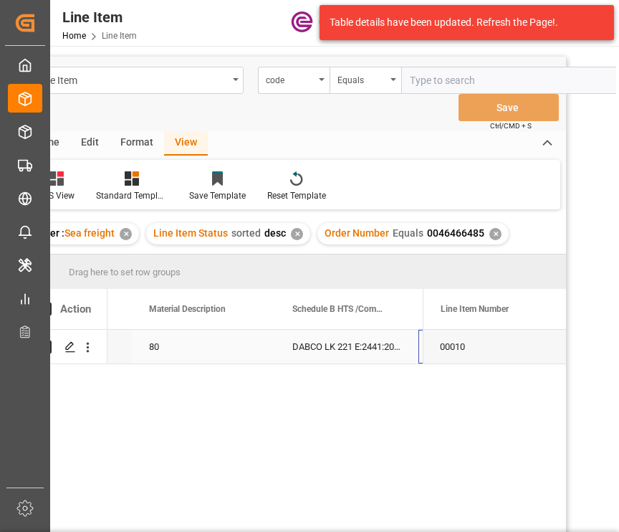
scroll to position [0, 836]
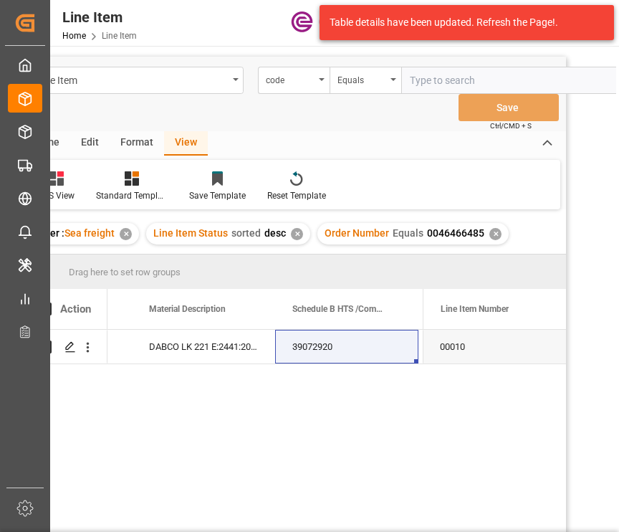
click at [297, 379] on div "16320 80 DABCO LK 221 E:2441:204:OU:P 39072920 138720 USD" at bounding box center [265, 449] width 315 height 239
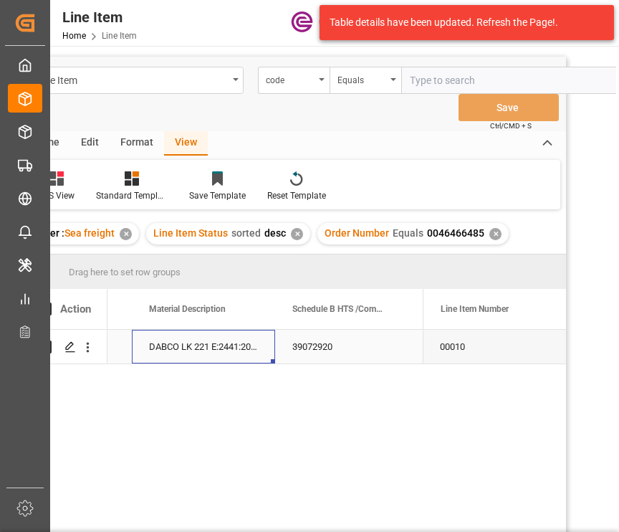
click at [218, 349] on div "DABCO LK 221 E:2441:204:OU:P" at bounding box center [203, 347] width 143 height 34
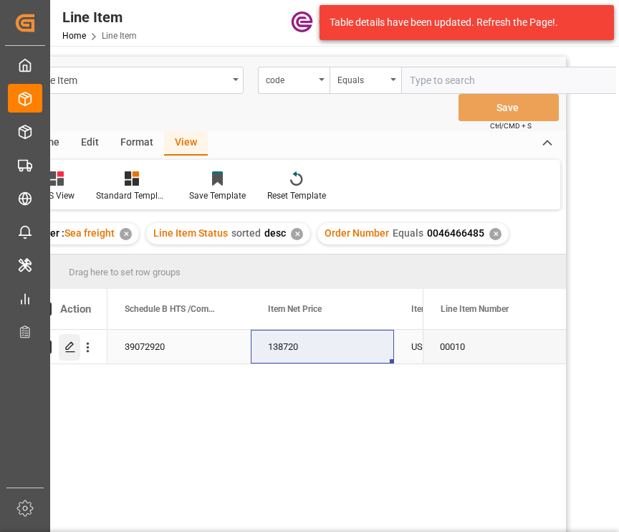
click at [69, 352] on line "Press SPACE to select this row." at bounding box center [70, 352] width 9 height 0
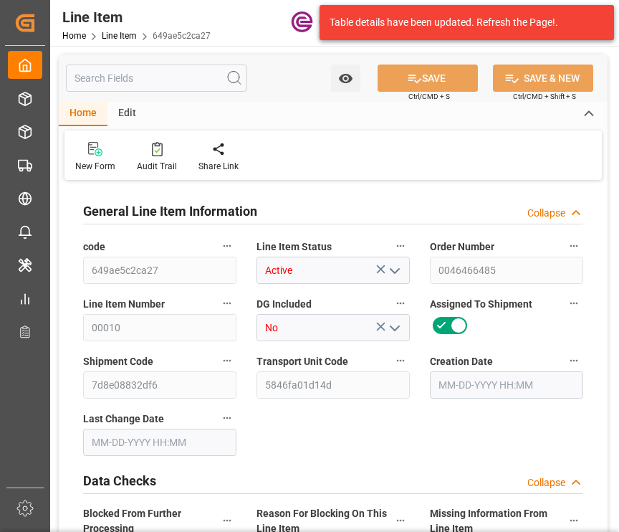
type input "20"
type input "17664"
type input "16320"
type input "23.003"
type input "80"
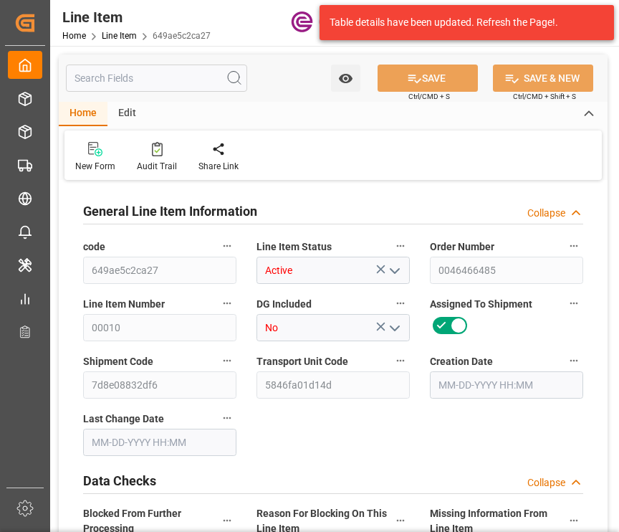
type input "138720"
type input "80"
type input "17664"
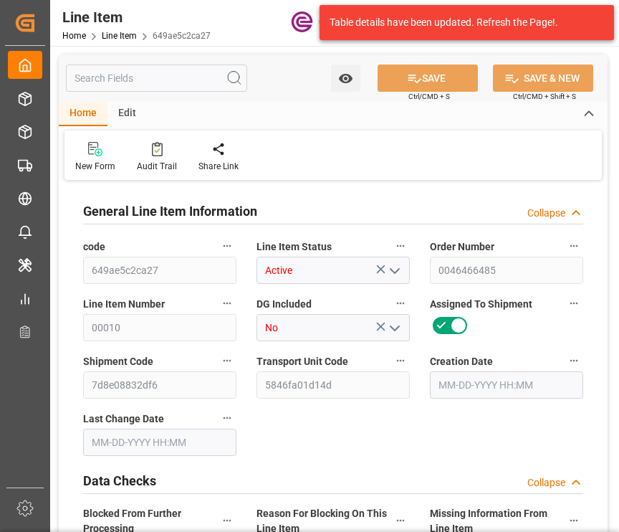
type input "18064"
type input "16320"
type input "23.003"
type input "23002.96"
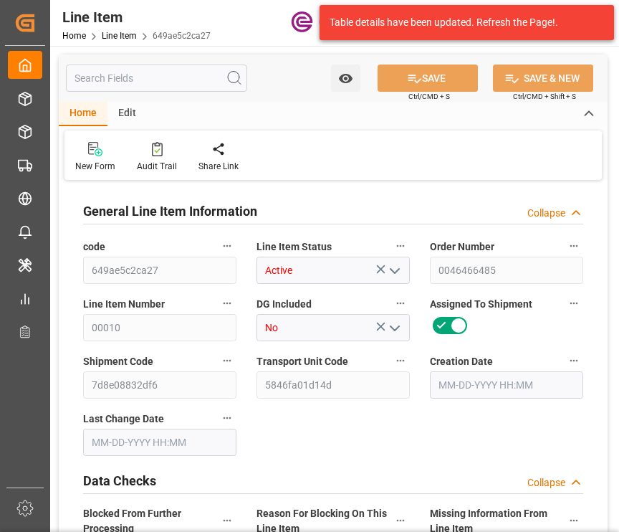
type input "0"
type input "[DATE] 13:28"
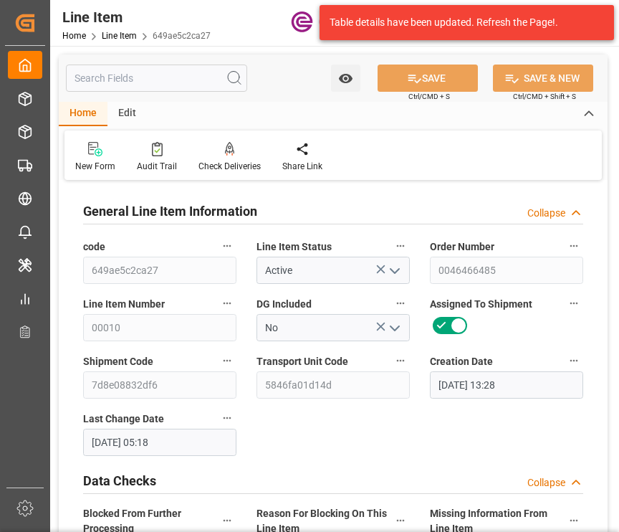
type input "[DATE] 05:18"
type input "[DATE]"
click at [143, 83] on input "text" at bounding box center [156, 78] width 181 height 27
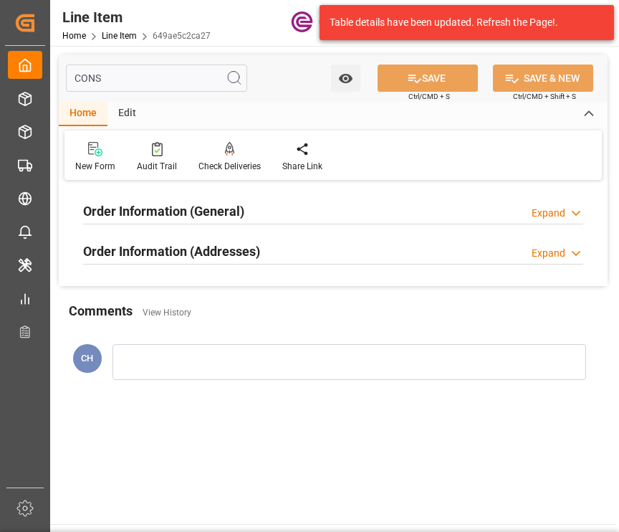
type input "CONS"
click at [226, 206] on h2 "Order Information (General)" at bounding box center [163, 210] width 161 height 19
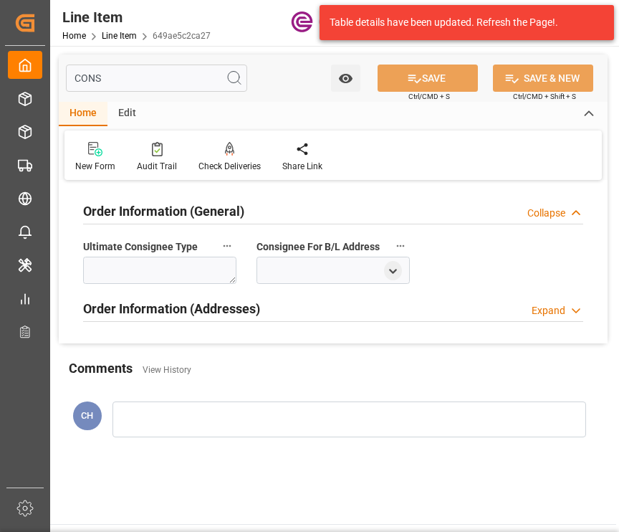
click at [202, 292] on div "Order Information (Addresses) Expand" at bounding box center [333, 309] width 520 height 40
click at [366, 302] on div "Order Information (Addresses) Expand" at bounding box center [333, 307] width 500 height 27
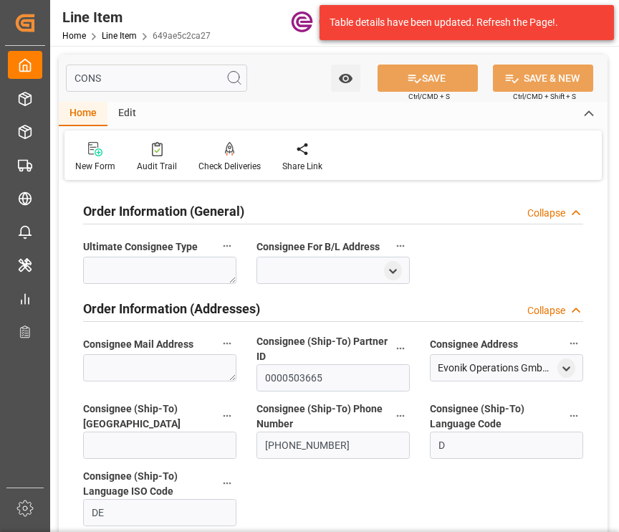
drag, startPoint x: 572, startPoint y: 373, endPoint x: 549, endPoint y: 376, distance: 23.1
click at [568, 369] on icon "open menu" at bounding box center [567, 369] width 12 height 12
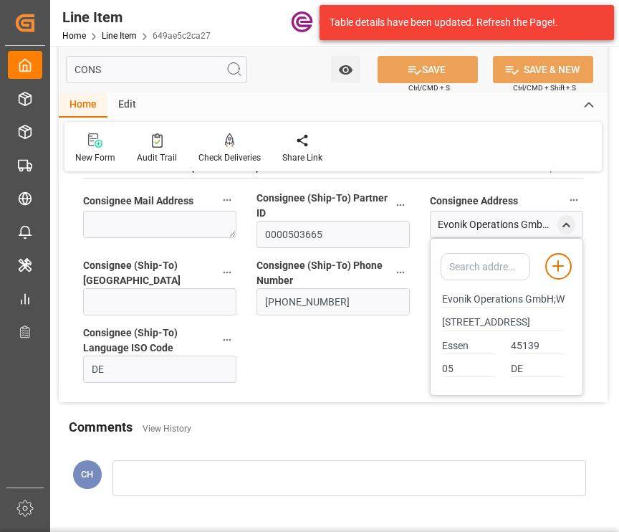
scroll to position [72, 0]
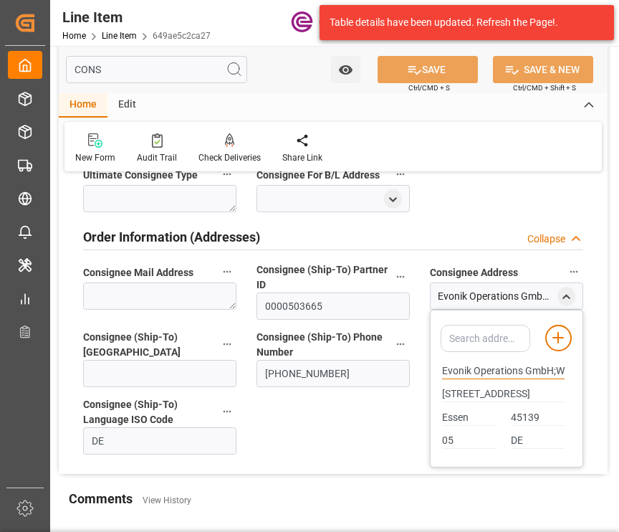
drag, startPoint x: 442, startPoint y: 368, endPoint x: 523, endPoint y: 371, distance: 80.3
click at [523, 371] on input "Evonik Operations GmbH;Werk [GEOGRAPHIC_DATA]" at bounding box center [503, 371] width 123 height 16
click at [118, 75] on input "CONS" at bounding box center [156, 69] width 181 height 27
drag, startPoint x: 119, startPoint y: 73, endPoint x: -4, endPoint y: 62, distance: 123.8
click at [0, 62] on html "Created by potrace 1.15, written by [PERSON_NAME] [DATE]-[DATE] Created by potr…" at bounding box center [309, 266] width 619 height 532
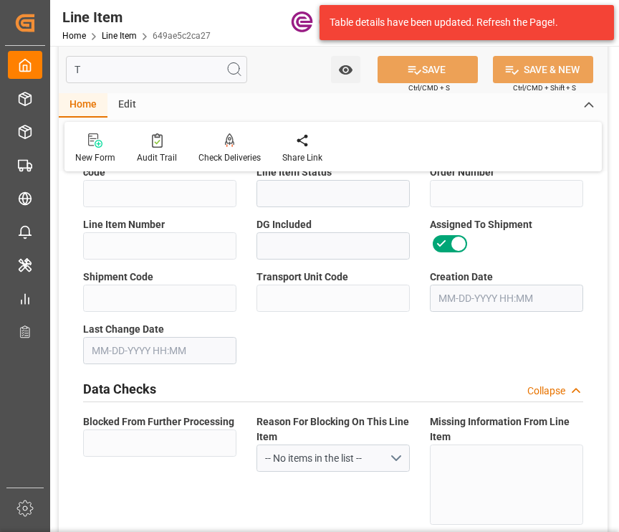
type input "TE"
type input "00010"
type input "99098931"
type textarea "DABCO LK 221 E:2441:204:OU:P"
type input "USD"
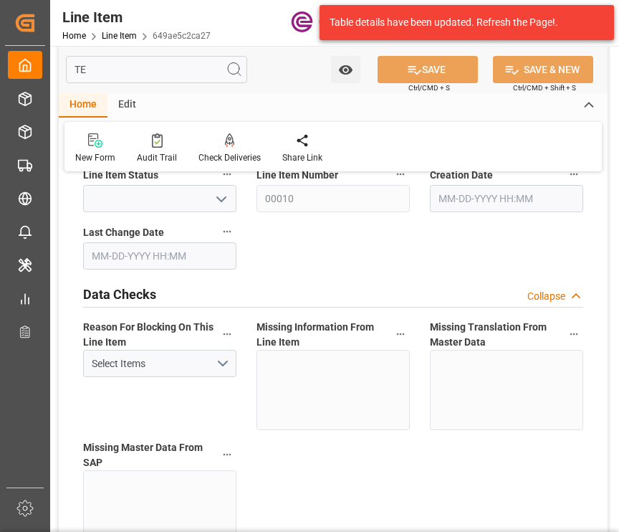
type input "Active"
type input "20"
type input "138720"
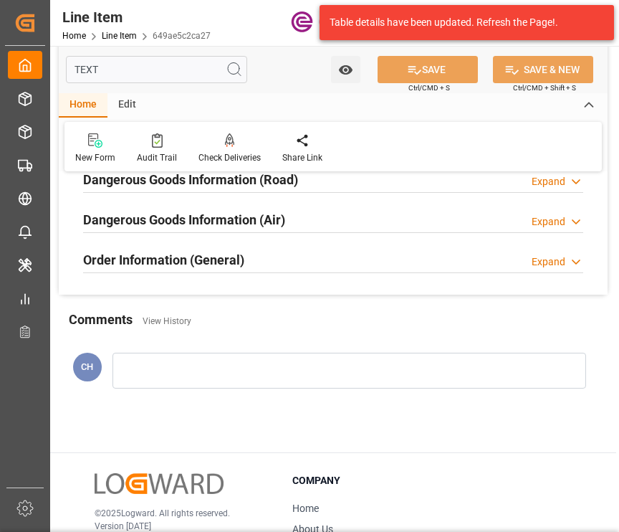
scroll to position [0, 0]
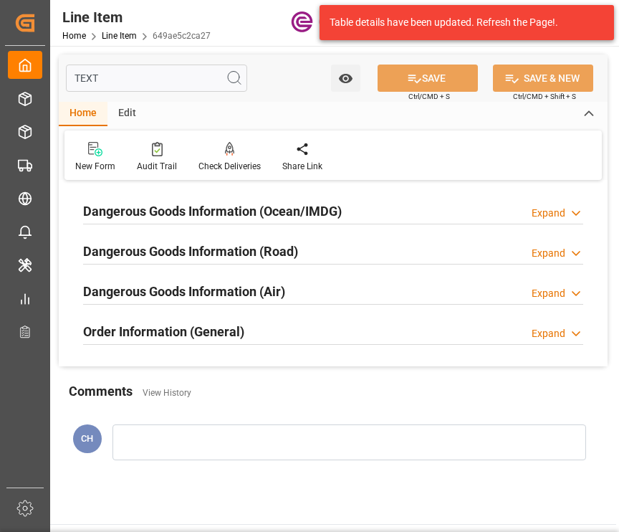
type input "TEXT"
click at [233, 319] on div "Order Information (General)" at bounding box center [163, 330] width 161 height 27
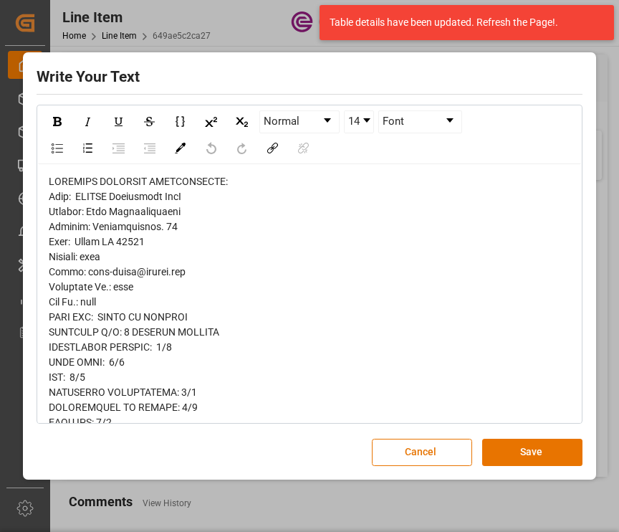
drag, startPoint x: 310, startPoint y: 416, endPoint x: 135, endPoint y: 361, distance: 183.4
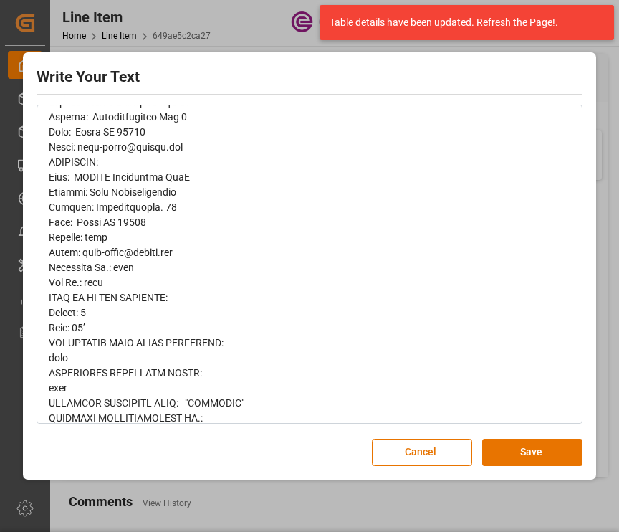
scroll to position [151, 0]
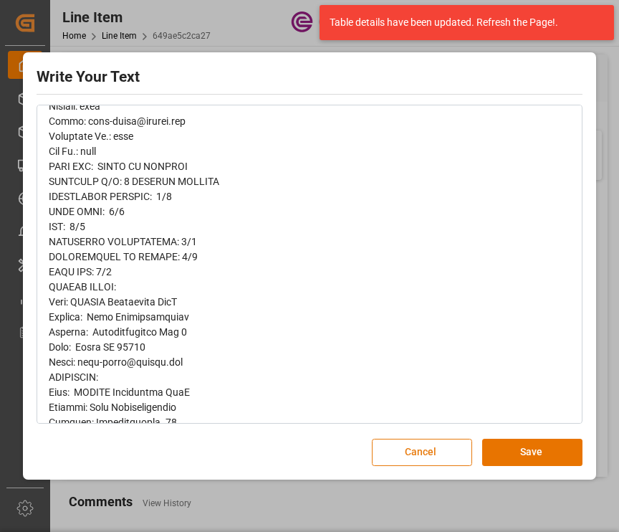
click at [449, 446] on button "Cancel" at bounding box center [422, 452] width 100 height 27
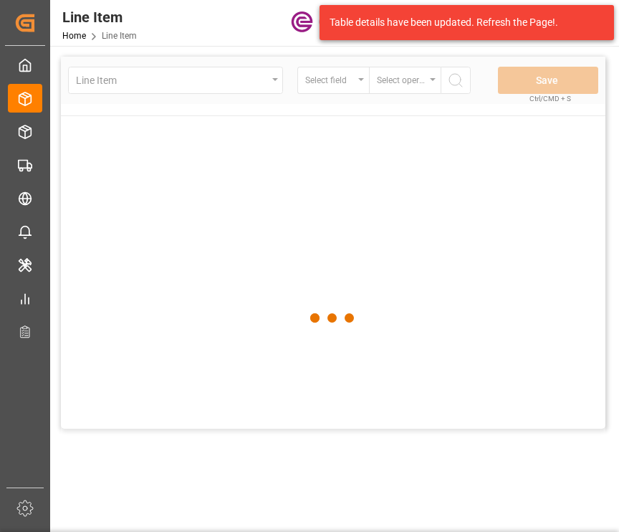
scroll to position [0, 39]
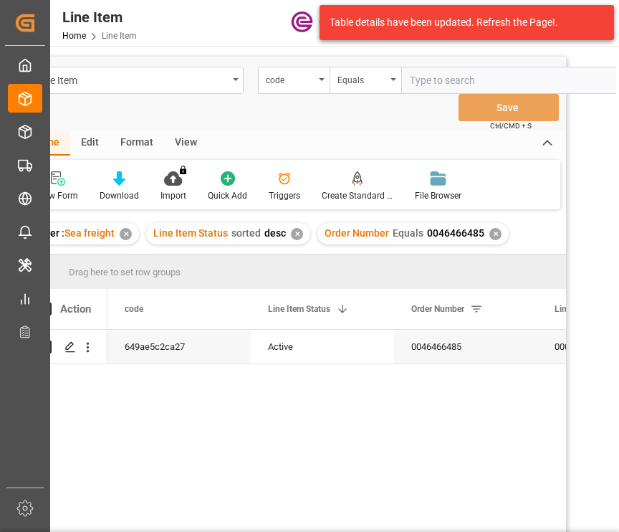
drag, startPoint x: 489, startPoint y: 232, endPoint x: 470, endPoint y: 201, distance: 36.0
click at [487, 224] on div "Order Number Equals 0046466485 ✕" at bounding box center [413, 234] width 191 height 22
click at [293, 77] on div "code" at bounding box center [290, 78] width 49 height 16
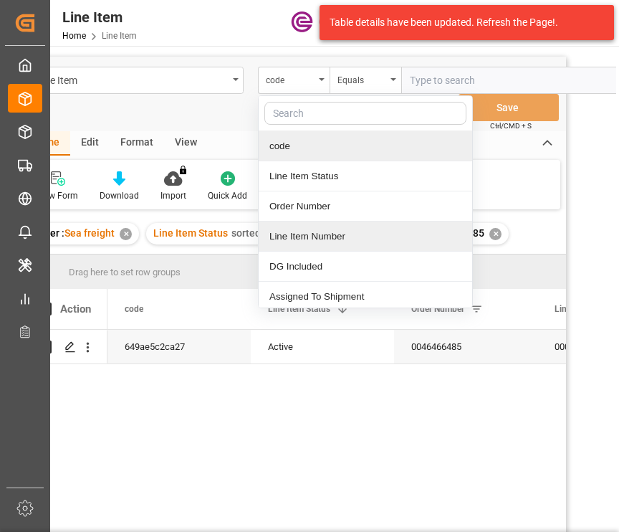
click at [493, 233] on div "✕" at bounding box center [496, 234] width 12 height 12
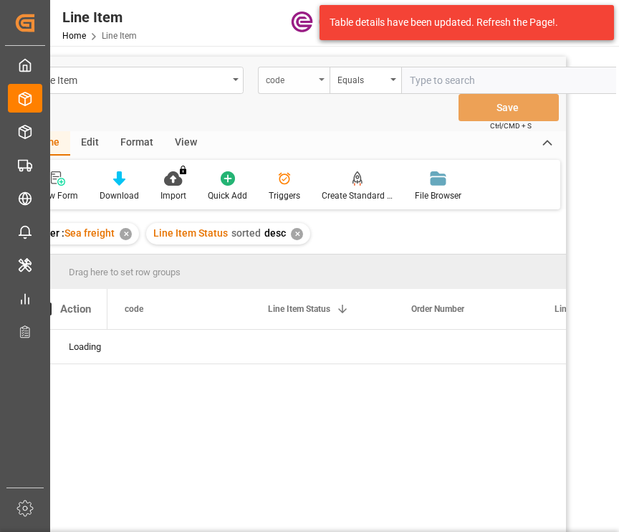
click at [281, 77] on div "code" at bounding box center [290, 78] width 49 height 16
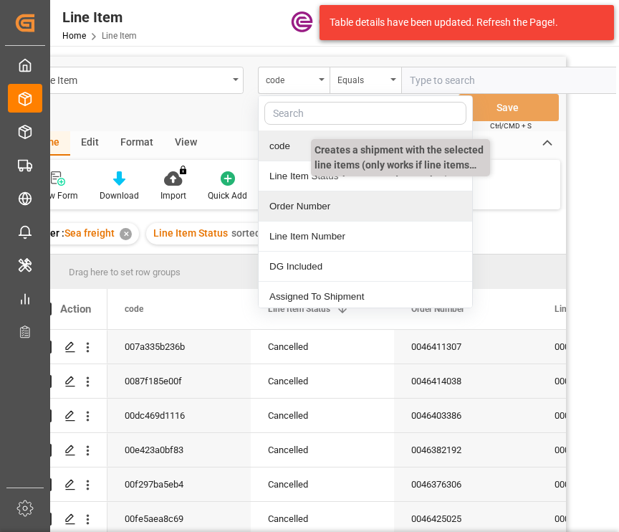
drag, startPoint x: 313, startPoint y: 202, endPoint x: 347, endPoint y: 184, distance: 38.8
click at [313, 201] on div "Order Number" at bounding box center [366, 206] width 214 height 30
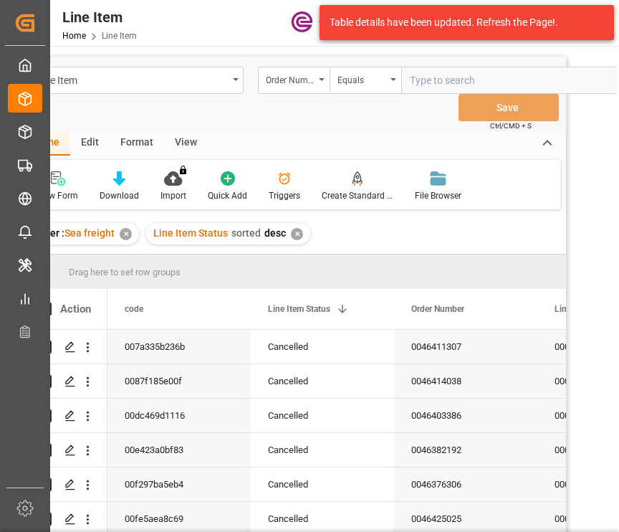
click at [444, 78] on input "text" at bounding box center [508, 80] width 215 height 27
paste input "0046459301"
type input "0046459301+"
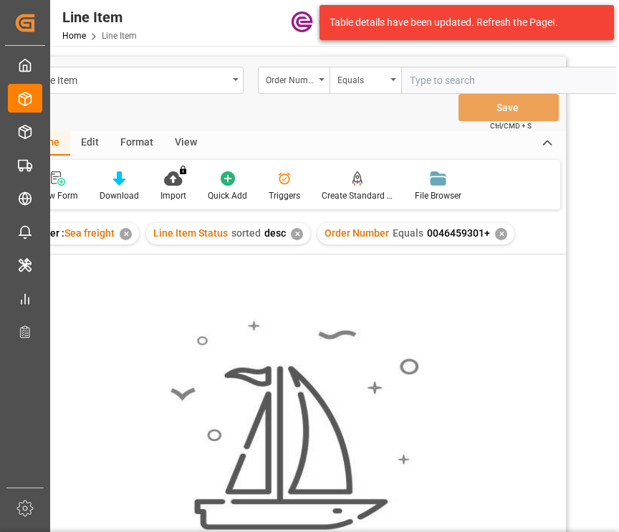
click at [431, 80] on input "text" at bounding box center [508, 80] width 215 height 27
type input "0046459301"
click at [498, 237] on div "✕" at bounding box center [501, 234] width 12 height 12
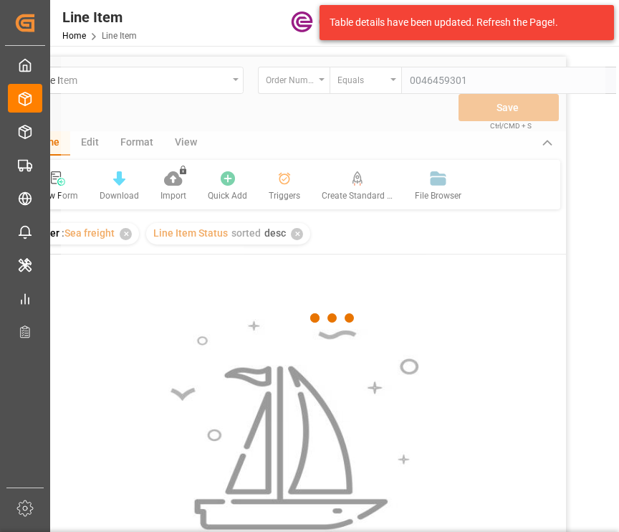
click at [486, 76] on div at bounding box center [333, 318] width 545 height 523
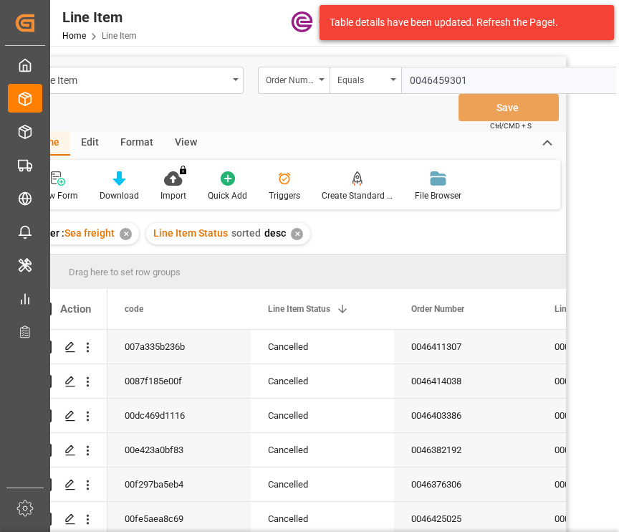
click at [485, 76] on input "0046459301" at bounding box center [508, 80] width 215 height 27
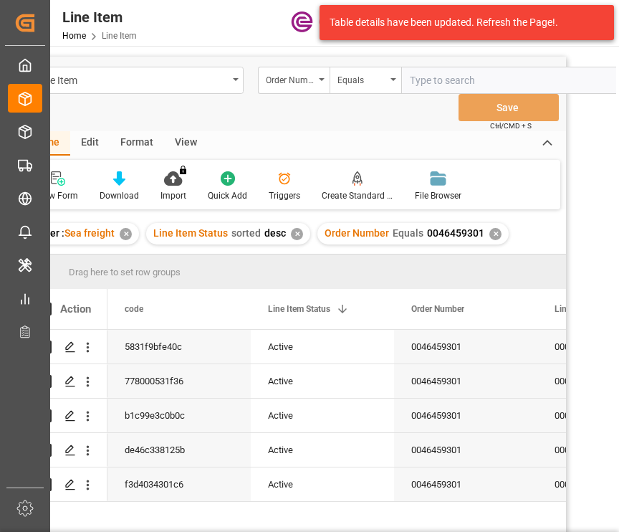
click at [287, 226] on div "Line Item Status sorted desc ✕" at bounding box center [228, 234] width 164 height 22
click at [196, 138] on div "View" at bounding box center [186, 143] width 44 height 24
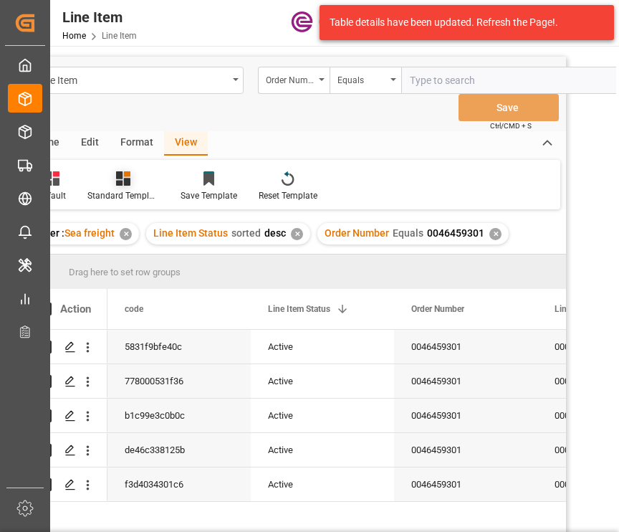
drag, startPoint x: 142, startPoint y: 176, endPoint x: 134, endPoint y: 186, distance: 13.3
click at [137, 173] on div at bounding box center [123, 178] width 72 height 15
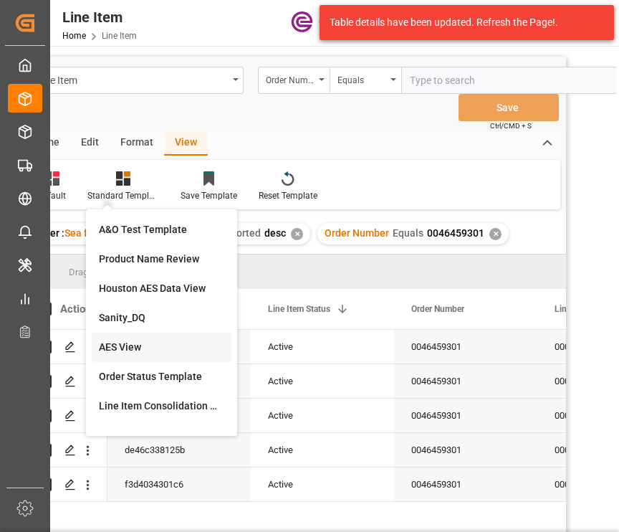
drag, startPoint x: 129, startPoint y: 348, endPoint x: 383, endPoint y: 270, distance: 266.4
click at [130, 348] on div "AES View" at bounding box center [161, 347] width 125 height 15
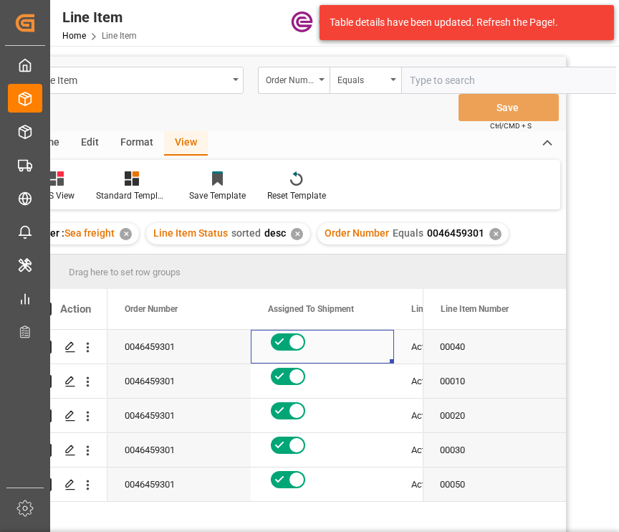
click at [394, 342] on div "Press SPACE to select this row." at bounding box center [322, 347] width 143 height 34
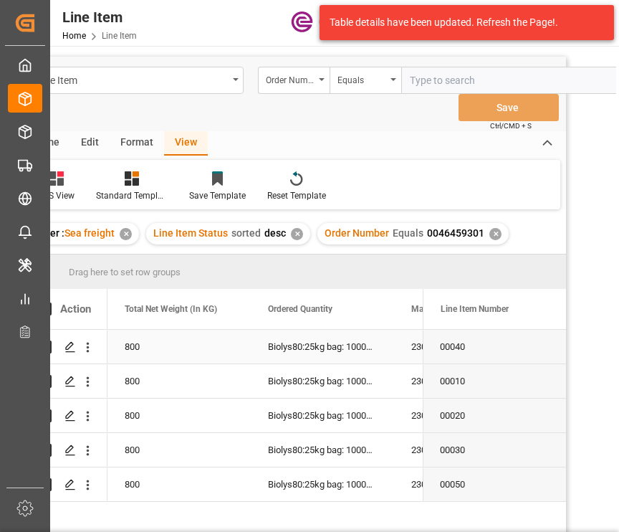
scroll to position [0, 573]
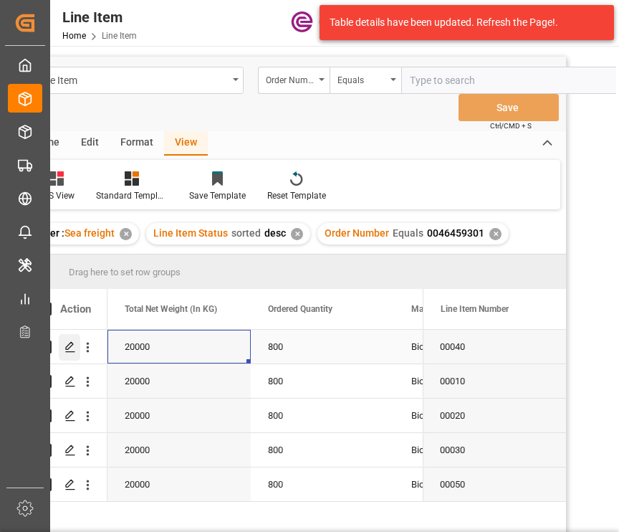
click at [72, 348] on icon "Press SPACE to select this row." at bounding box center [70, 346] width 11 height 11
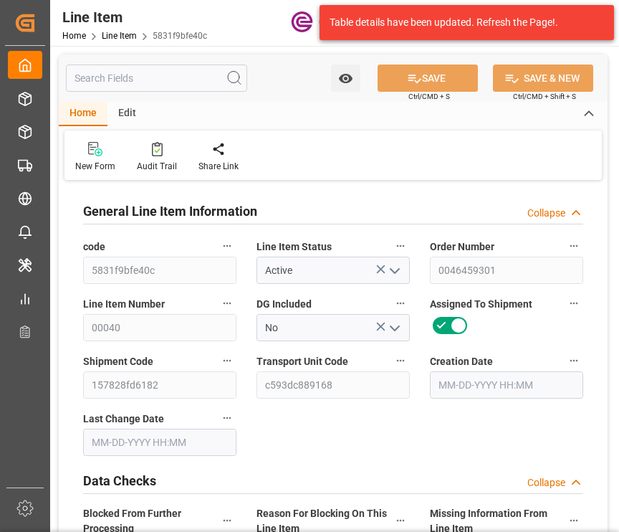
type input "20"
type input "20120"
type input "20000"
type input "27.74"
type input "800"
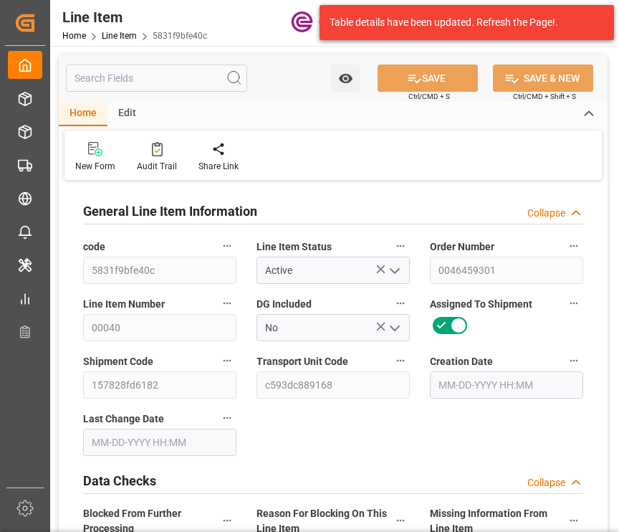
type input "21600"
type input "800"
type input "20000"
type input "20120"
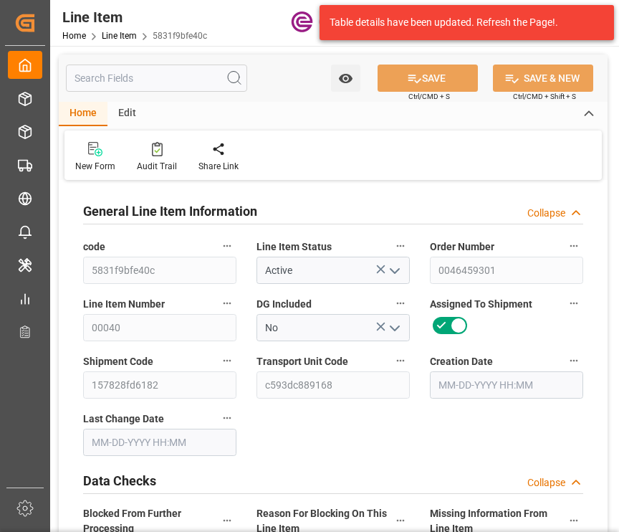
type input "20540"
type input "20000"
type input "27.74"
type input "27740"
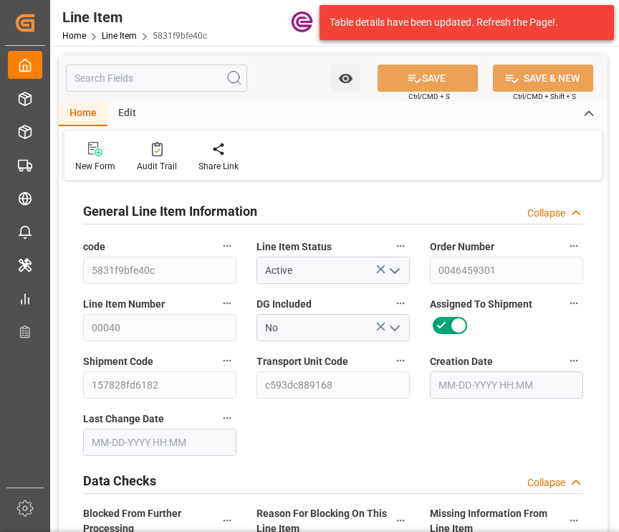
type input "0"
type input "[DATE] 13:00"
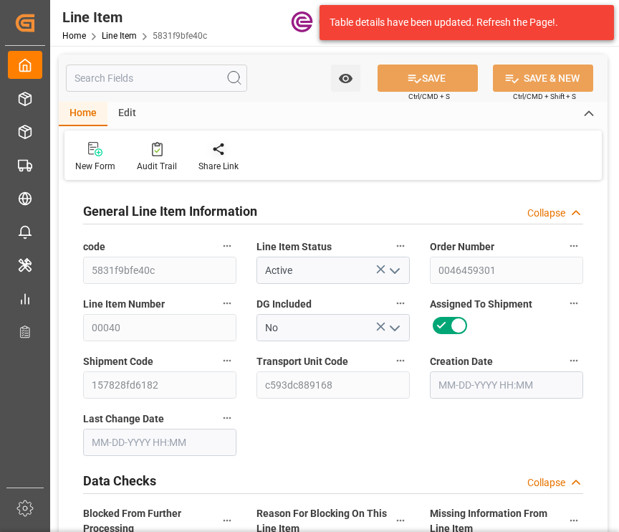
type input "[DATE] 02:16"
type input "[DATE]"
click at [97, 78] on input "text" at bounding box center [156, 78] width 181 height 27
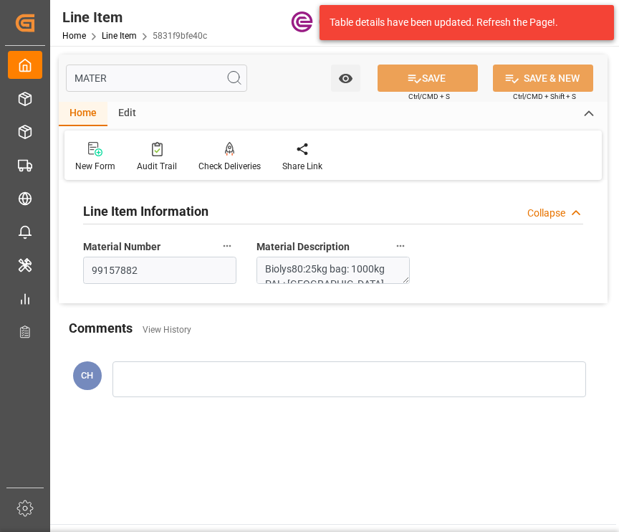
type input "MATER"
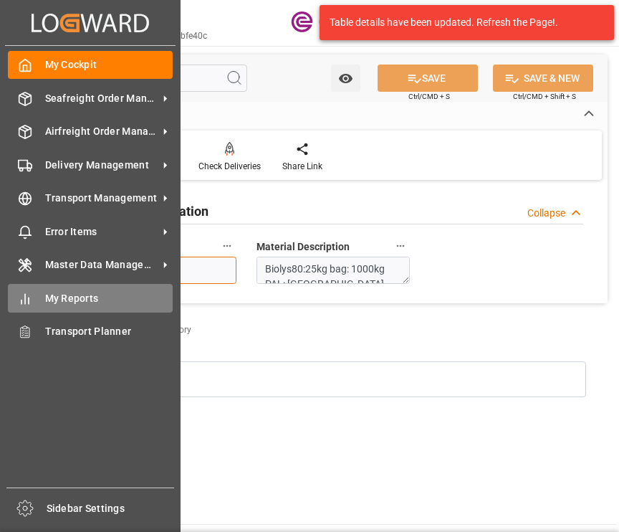
drag, startPoint x: 207, startPoint y: 267, endPoint x: 43, endPoint y: 294, distance: 166.4
click at [0, 238] on html "Created by potrace 1.15, written by [PERSON_NAME] [DATE]-[DATE] Created by potr…" at bounding box center [309, 266] width 619 height 532
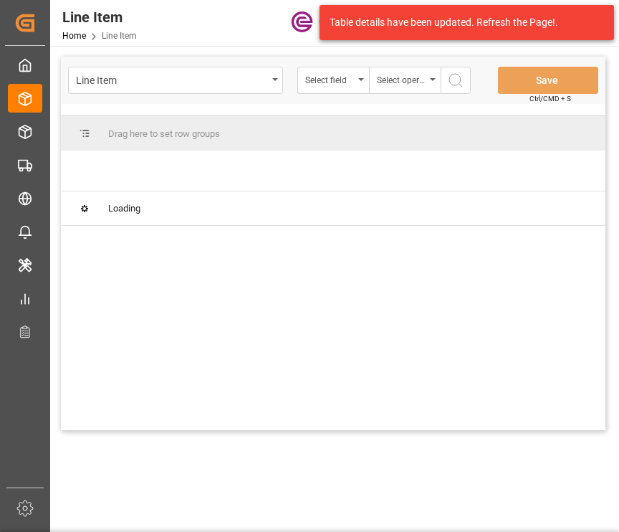
scroll to position [0, 39]
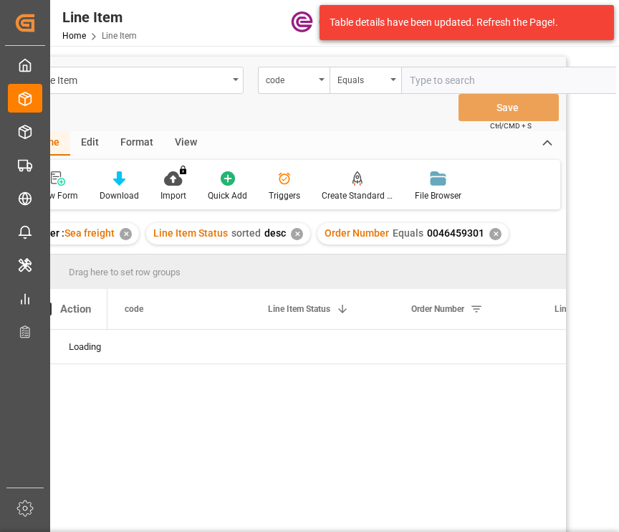
click at [292, 235] on div "✕" at bounding box center [297, 234] width 12 height 12
click at [164, 138] on div "View" at bounding box center [186, 143] width 44 height 24
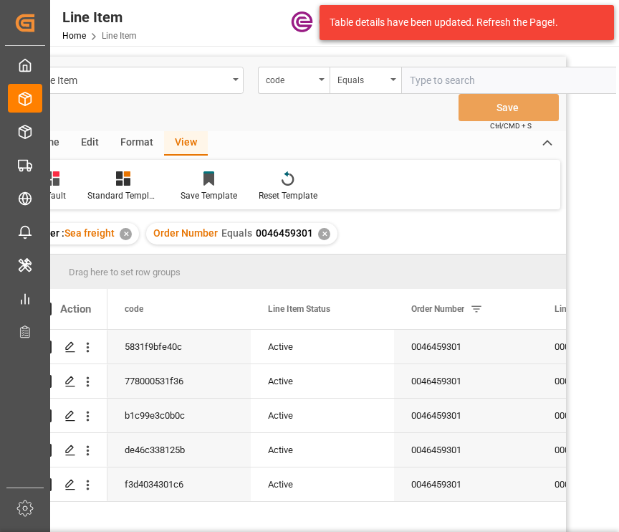
click at [143, 138] on div "Format" at bounding box center [137, 143] width 54 height 24
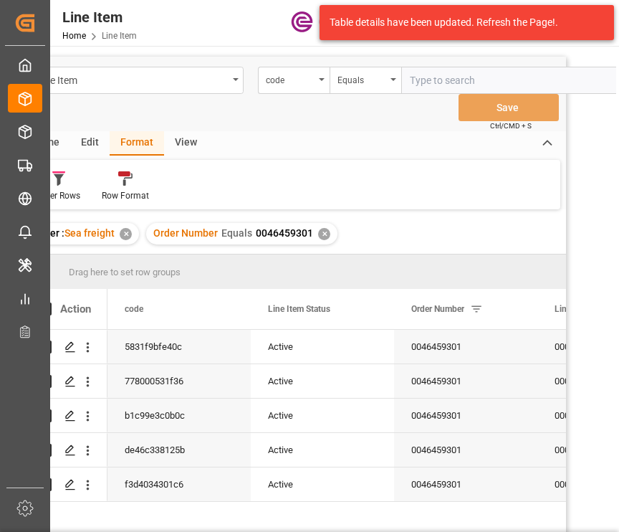
click at [179, 148] on div "View" at bounding box center [186, 143] width 44 height 24
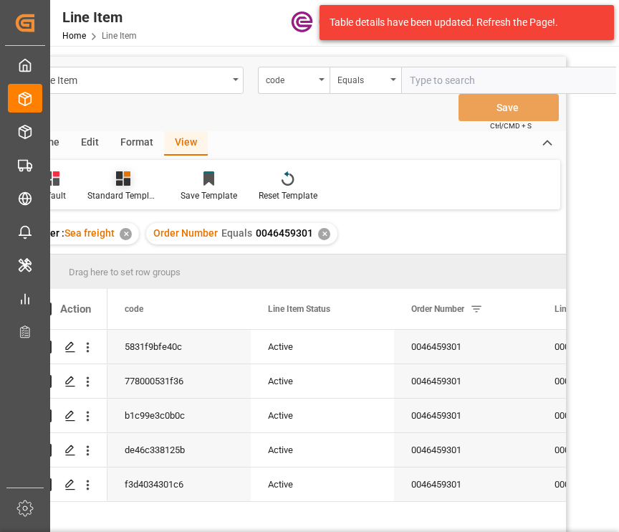
drag, startPoint x: 179, startPoint y: 148, endPoint x: 123, endPoint y: 193, distance: 72.4
click at [123, 181] on icon at bounding box center [123, 178] width 14 height 14
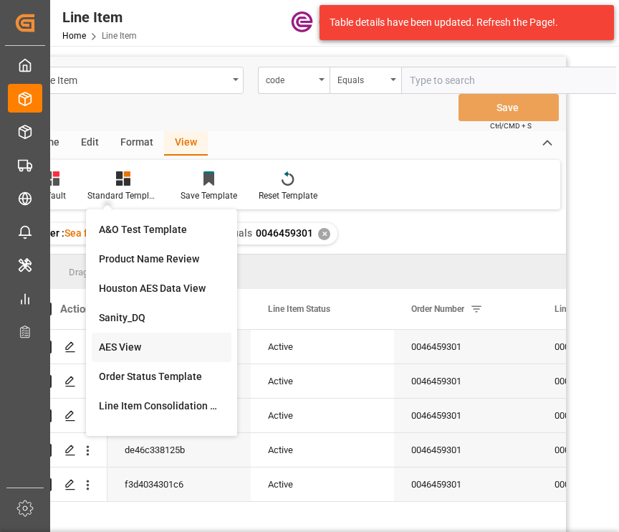
click at [135, 345] on div "AES View" at bounding box center [161, 347] width 125 height 15
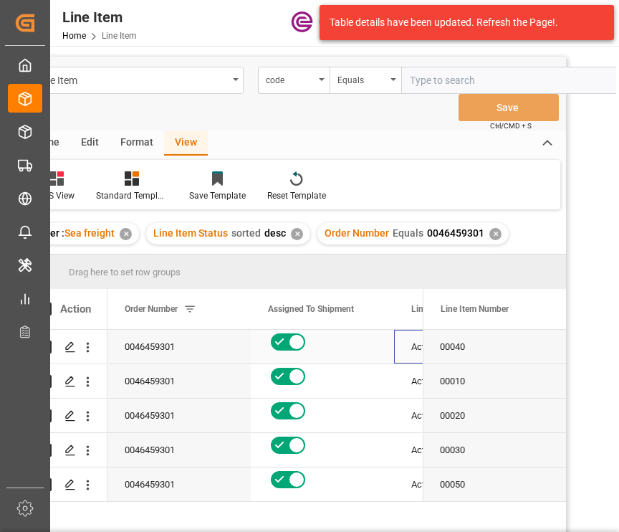
click at [394, 345] on div "Active" at bounding box center [465, 347] width 143 height 34
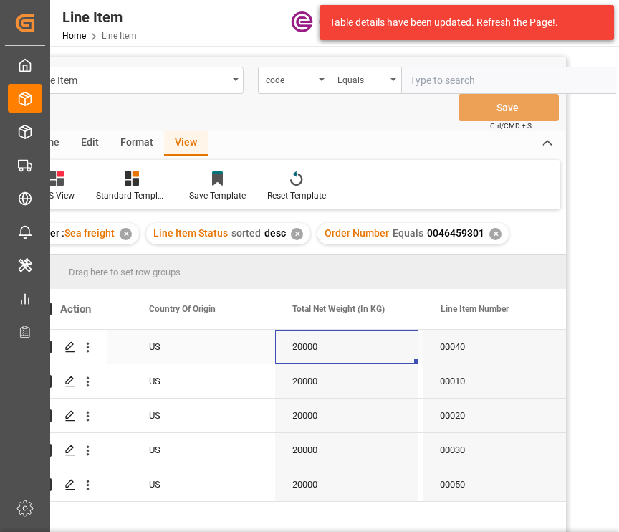
scroll to position [0, 549]
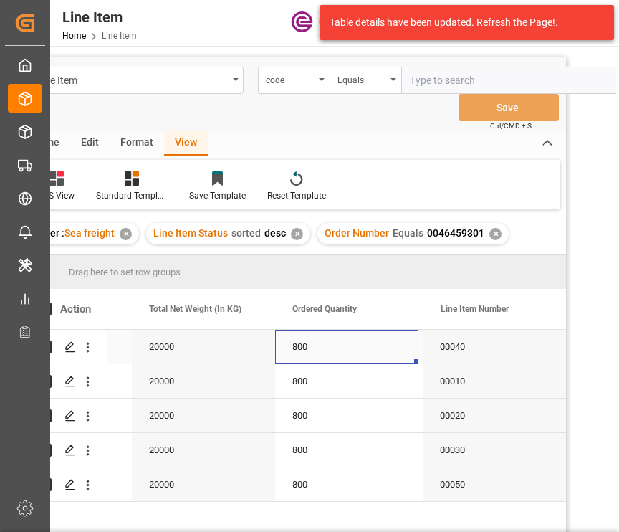
click at [192, 338] on div "20000" at bounding box center [203, 347] width 143 height 34
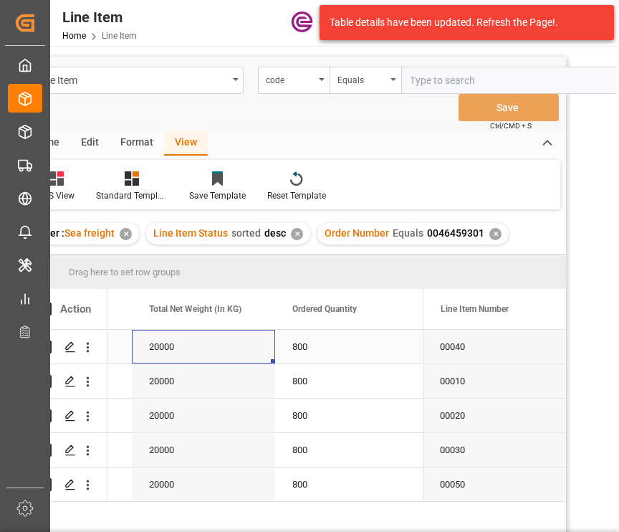
click at [310, 350] on div "800" at bounding box center [346, 347] width 143 height 34
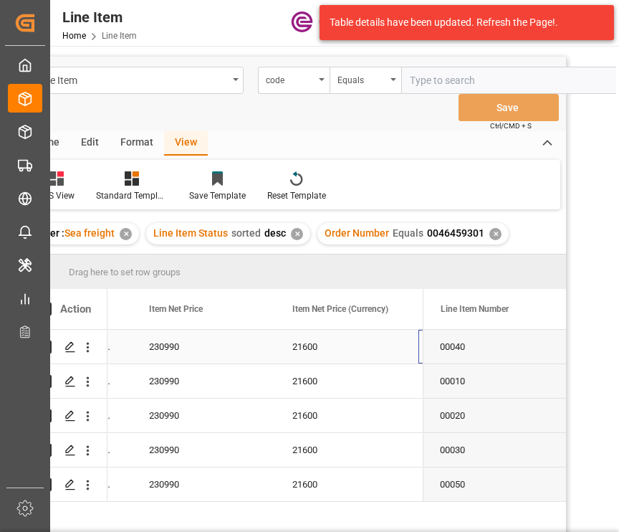
scroll to position [0, 1122]
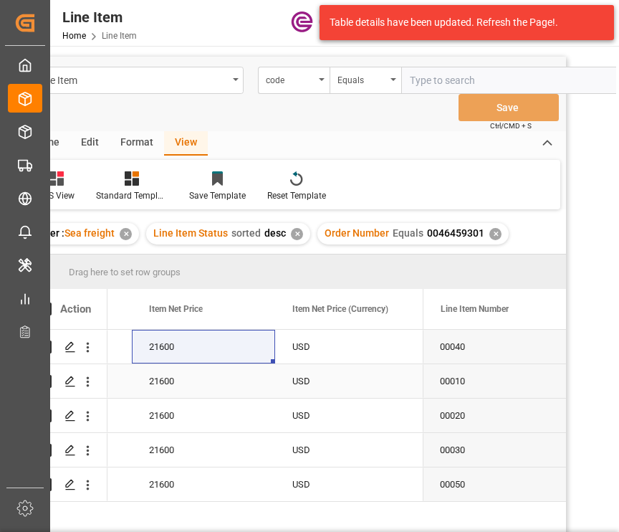
click at [163, 377] on div "21600" at bounding box center [203, 381] width 143 height 34
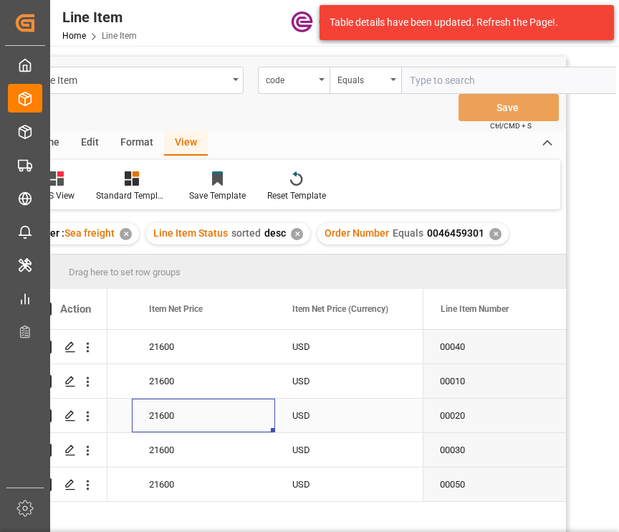
click at [188, 419] on div "21600" at bounding box center [203, 416] width 143 height 34
click at [158, 452] on div "21600" at bounding box center [203, 450] width 143 height 34
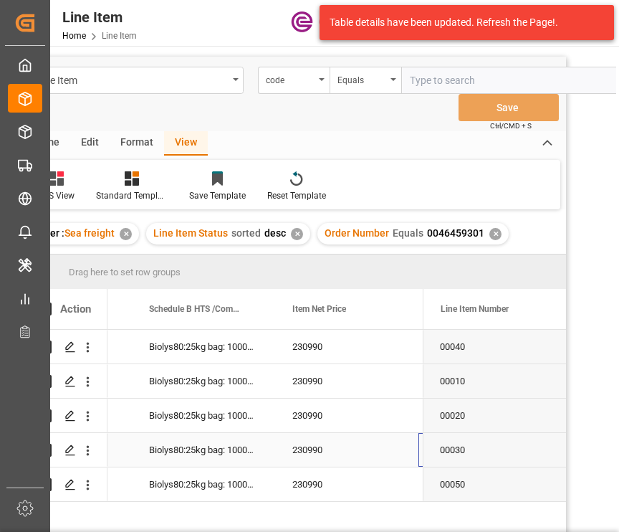
scroll to position [0, 979]
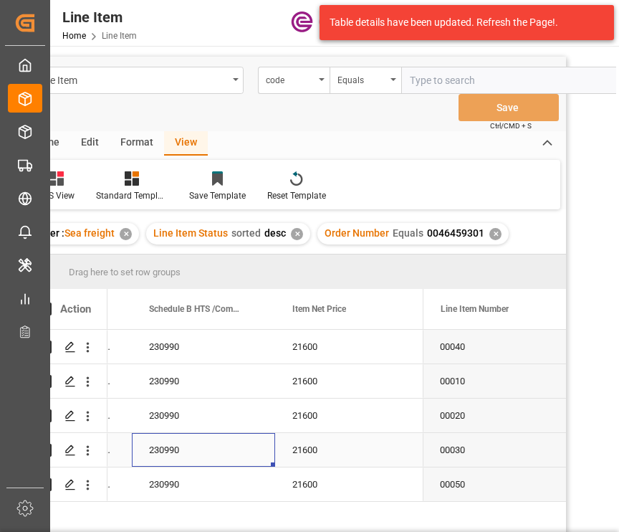
click at [160, 454] on div "230990" at bounding box center [203, 450] width 143 height 34
click at [166, 452] on div "21600" at bounding box center [203, 450] width 143 height 34
click at [70, 348] on icon "Press SPACE to select this row." at bounding box center [70, 346] width 11 height 11
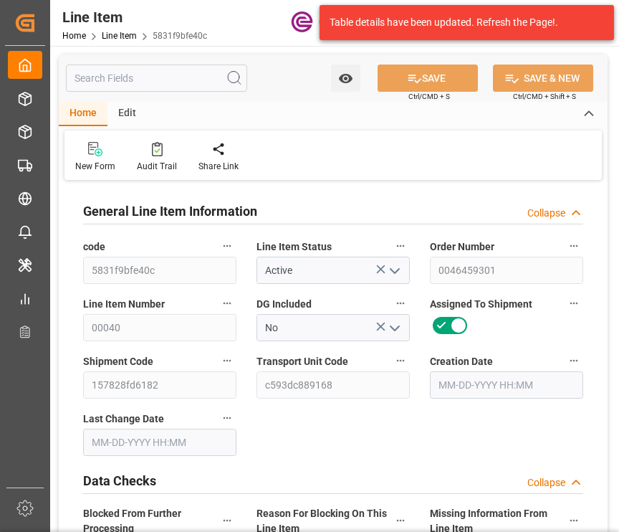
type input "20"
type input "20120"
type input "20000"
type input "27.74"
type input "800"
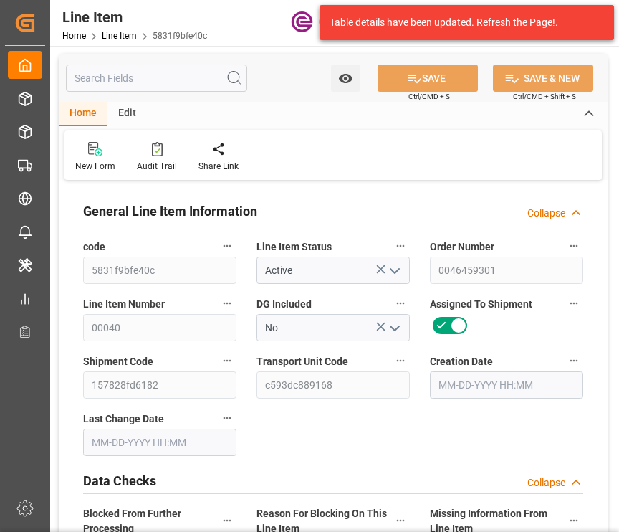
type input "21600"
type input "800"
type input "20000"
type input "20120"
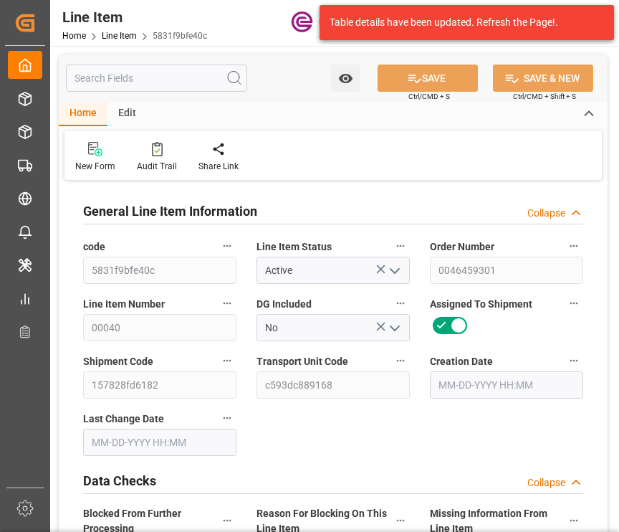
type input "20540"
type input "20000"
type input "27.74"
type input "27740"
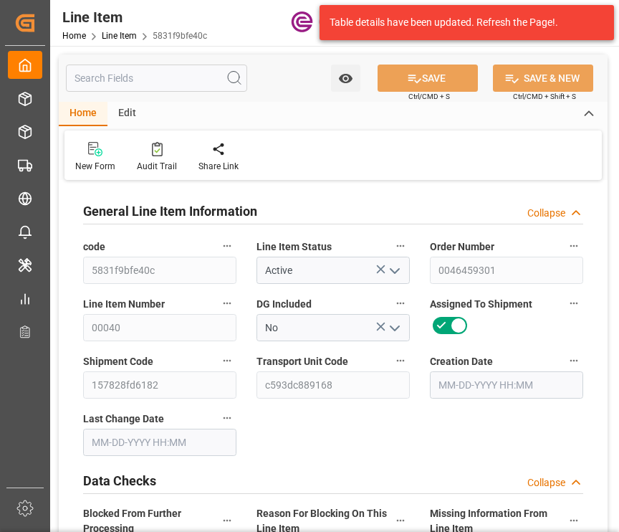
type input "0"
type input "[DATE] 13:00"
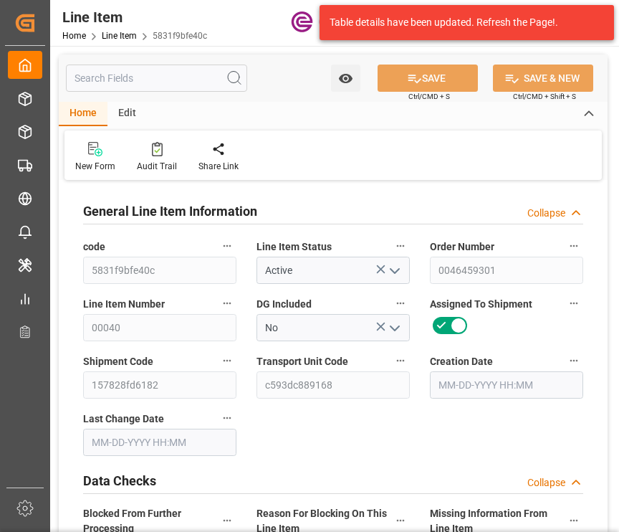
type input "[DATE] 02:16"
type input "[DATE]"
click at [404, 160] on div "New Form Audit Trail Check Deliveries Redirects to all the deliveries assigned …" at bounding box center [334, 154] width 538 height 49
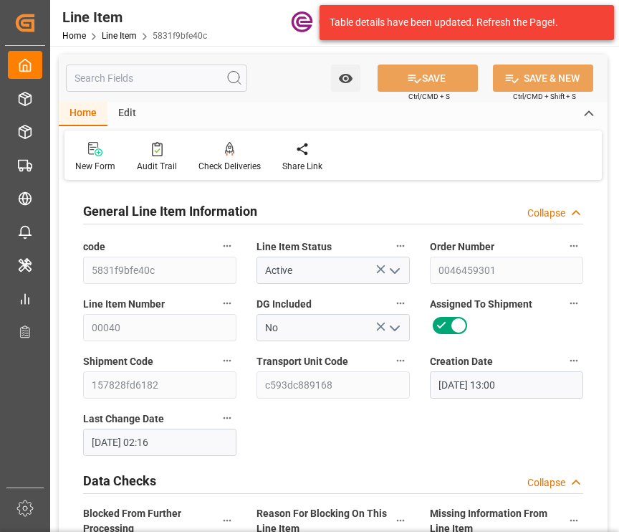
click at [118, 82] on input "text" at bounding box center [156, 78] width 181 height 27
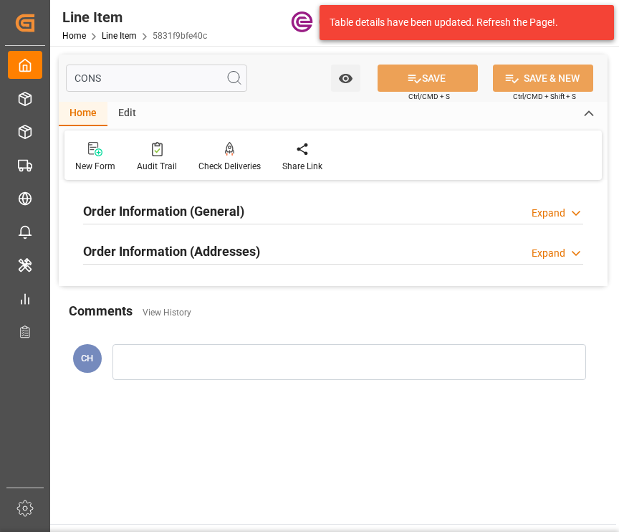
type input "CONS"
click at [252, 201] on div "Order Information (General) Expand" at bounding box center [333, 209] width 500 height 27
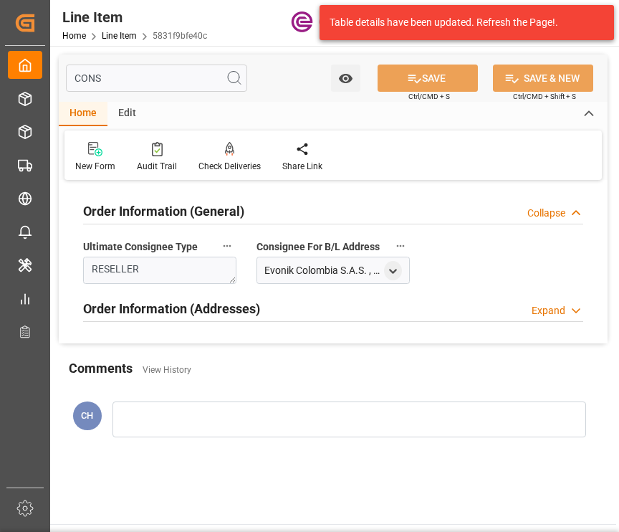
click at [267, 305] on div "Order Information (Addresses) Expand" at bounding box center [333, 307] width 500 height 27
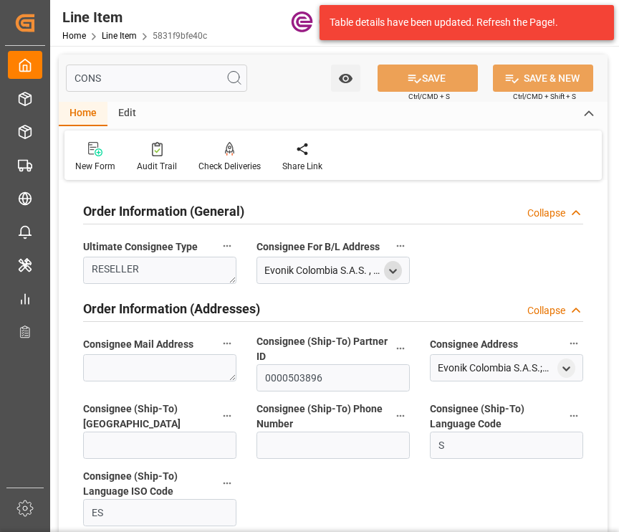
click at [393, 266] on icon "open menu" at bounding box center [393, 271] width 12 height 12
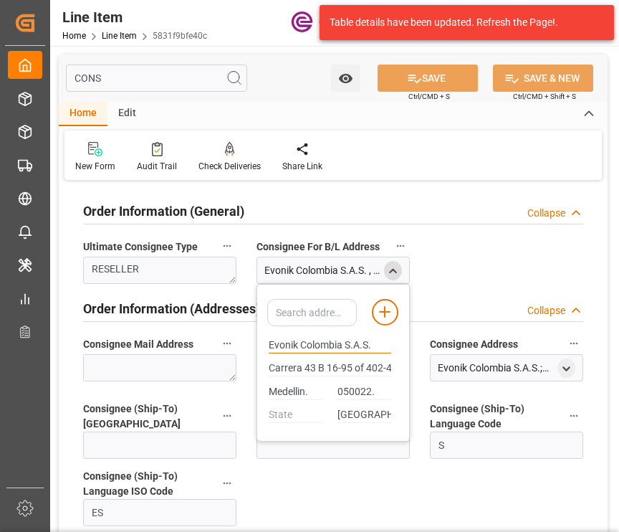
drag, startPoint x: 369, startPoint y: 343, endPoint x: 232, endPoint y: 335, distance: 137.2
click at [232, 335] on div "Order Information (General) Collapse Ultimate Consignee Type RESELLER Consignee…" at bounding box center [333, 364] width 549 height 361
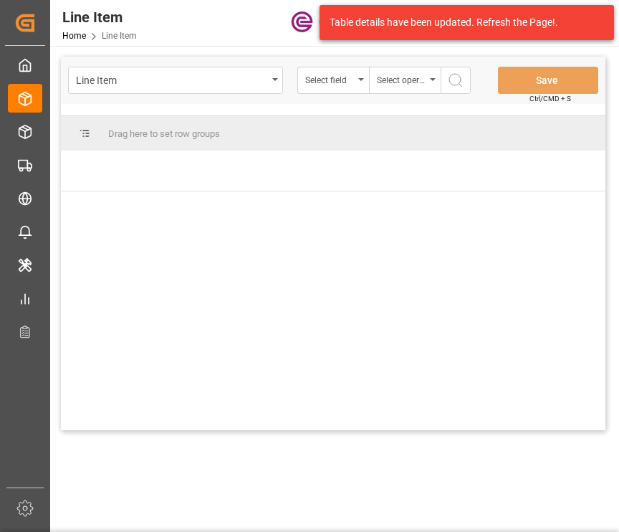
scroll to position [0, 39]
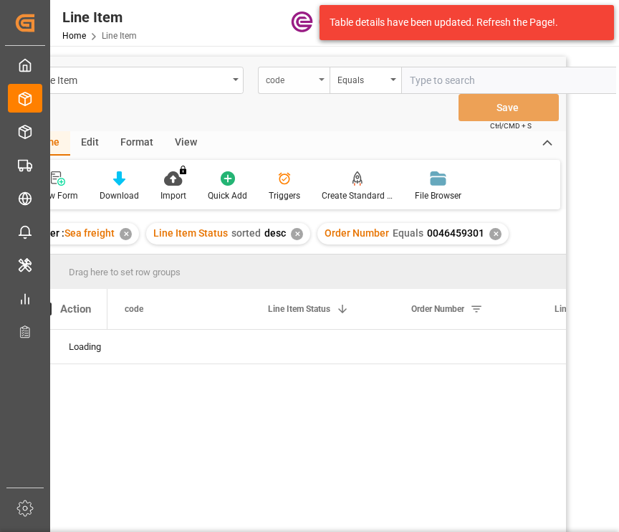
click at [307, 72] on div "code" at bounding box center [290, 78] width 49 height 16
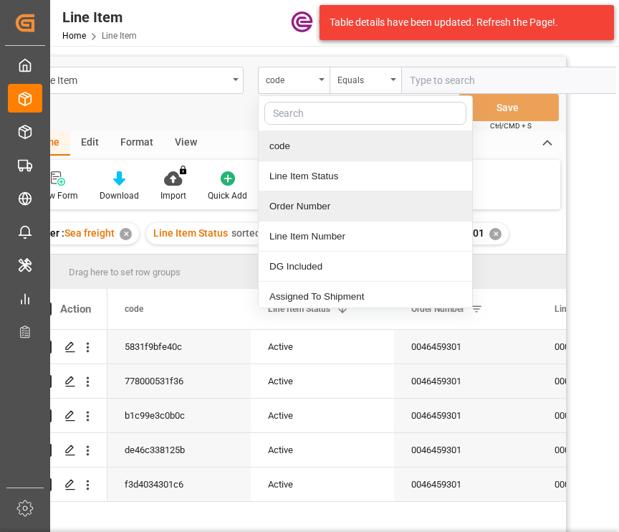
click at [308, 207] on div "Order Number" at bounding box center [366, 206] width 214 height 30
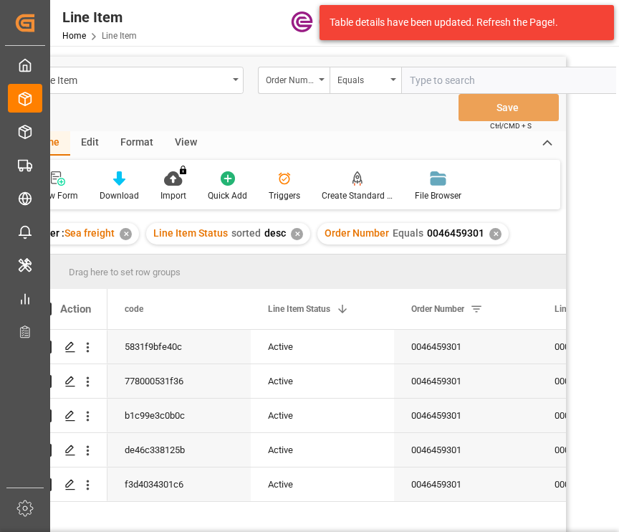
click at [495, 232] on div "Order Number Equals 0046459301 ✕" at bounding box center [413, 234] width 191 height 22
click at [495, 232] on div "✕" at bounding box center [496, 234] width 12 height 12
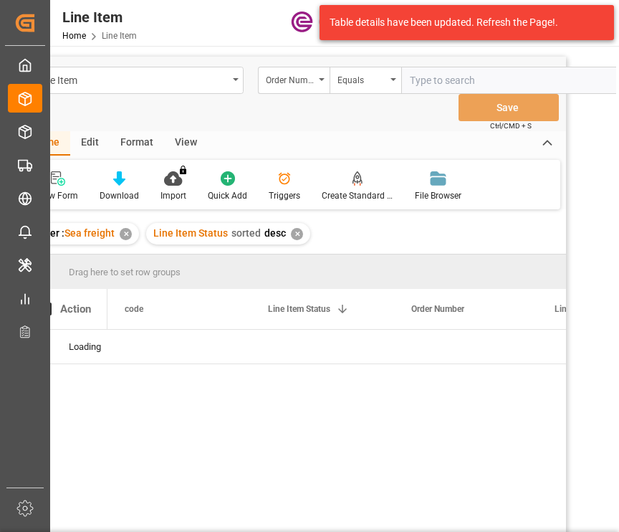
click at [298, 234] on div "✕" at bounding box center [297, 234] width 12 height 12
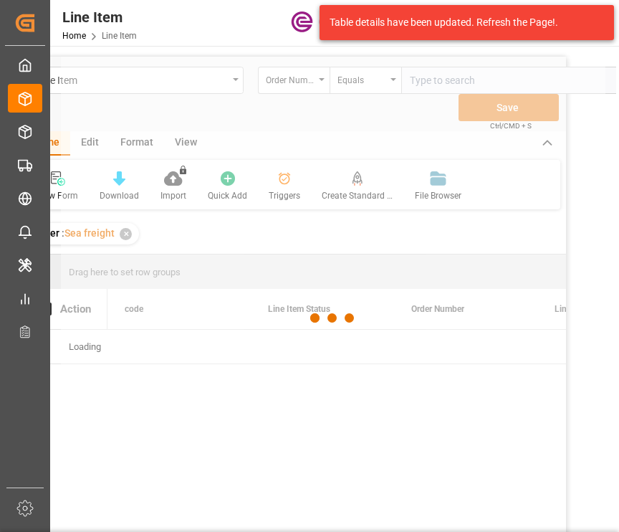
click at [281, 77] on div at bounding box center [333, 318] width 545 height 523
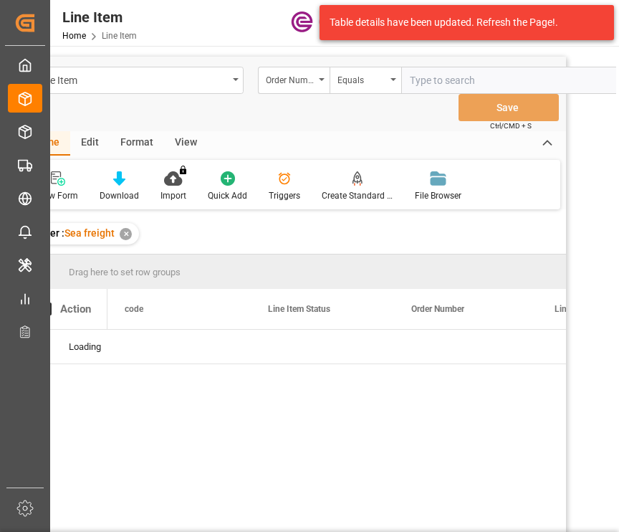
click at [454, 70] on input "text" at bounding box center [508, 80] width 215 height 27
paste input "0046462991"
type input "0046462991"
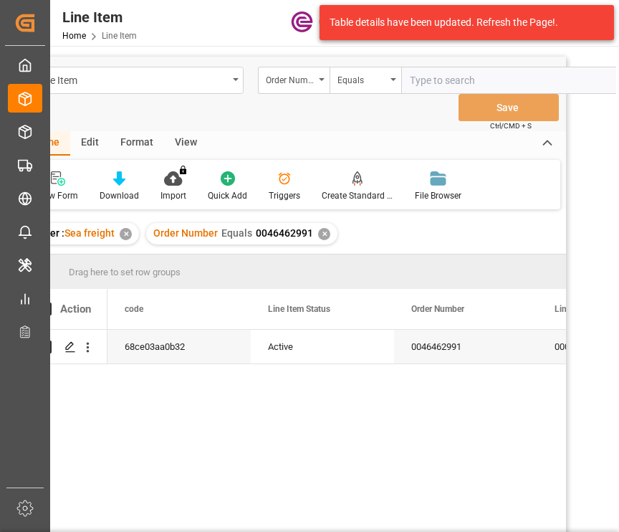
click at [183, 140] on div "View" at bounding box center [186, 143] width 44 height 24
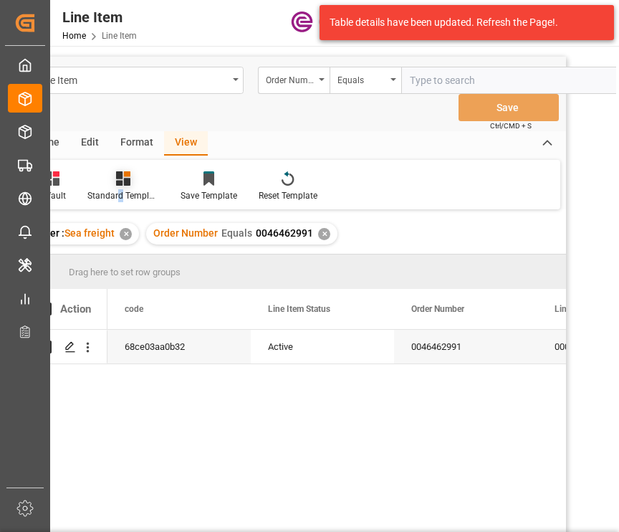
drag, startPoint x: 183, startPoint y: 140, endPoint x: 118, endPoint y: 194, distance: 84.5
click at [118, 194] on div "Standard Templates" at bounding box center [123, 195] width 72 height 13
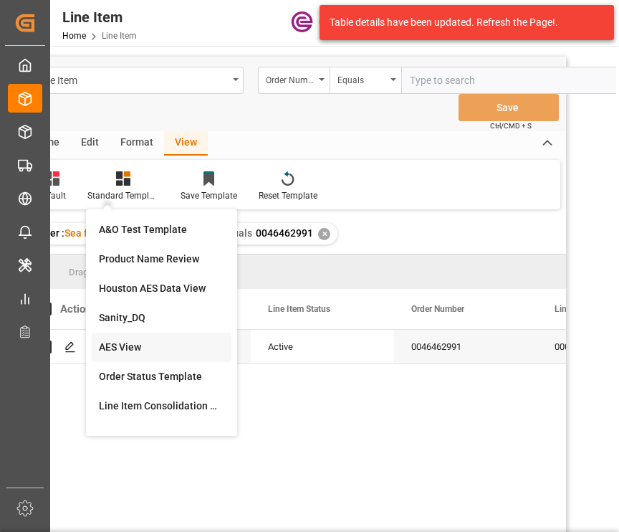
drag, startPoint x: 115, startPoint y: 348, endPoint x: 618, endPoint y: 366, distance: 503.5
click at [117, 346] on div "AES View" at bounding box center [161, 347] width 125 height 15
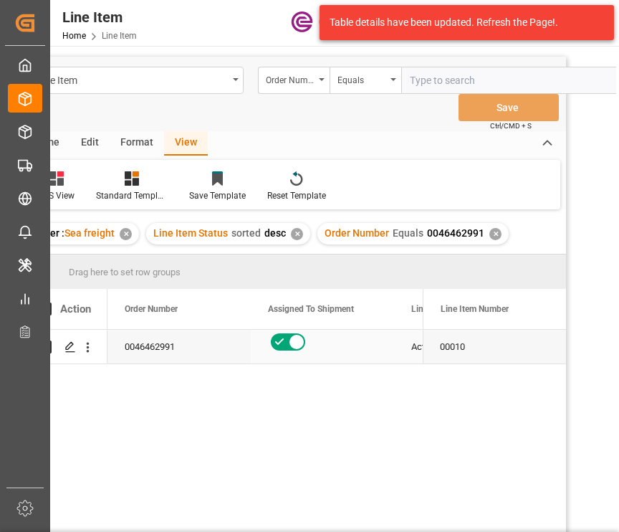
drag, startPoint x: 386, startPoint y: 343, endPoint x: 401, endPoint y: 332, distance: 18.5
click at [387, 343] on div "Press SPACE to select this row." at bounding box center [322, 347] width 143 height 34
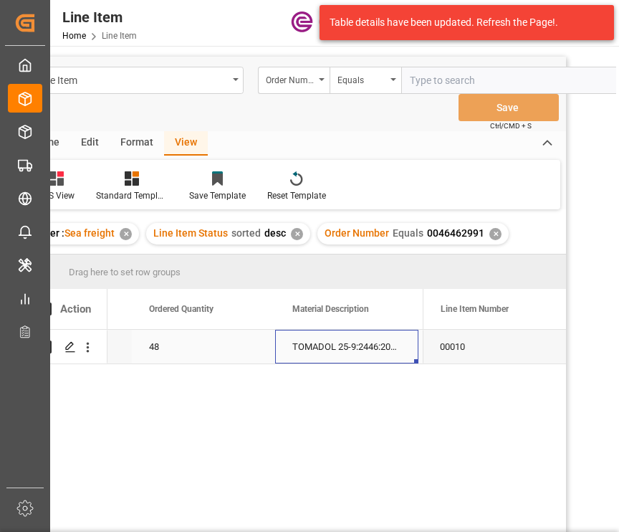
scroll to position [0, 836]
click at [334, 398] on div "9792 48 TOMADOL 25-9:2446:204:PP:P 3402429000 35349.12 USD" at bounding box center [265, 449] width 315 height 239
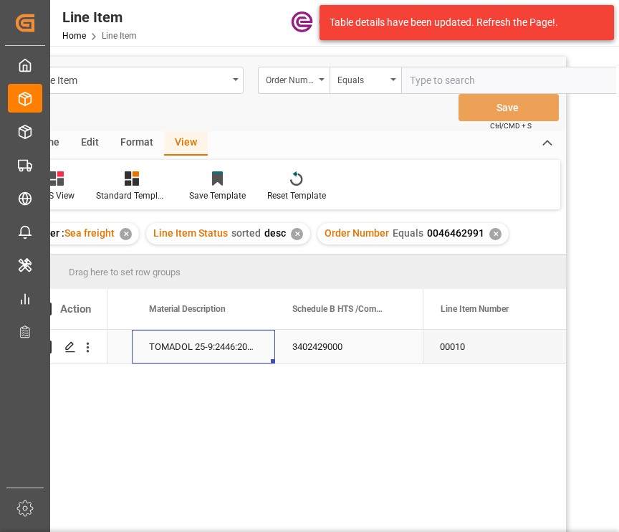
click at [202, 345] on div "TOMADOL 25-9:2446:204:PP:P" at bounding box center [203, 347] width 143 height 34
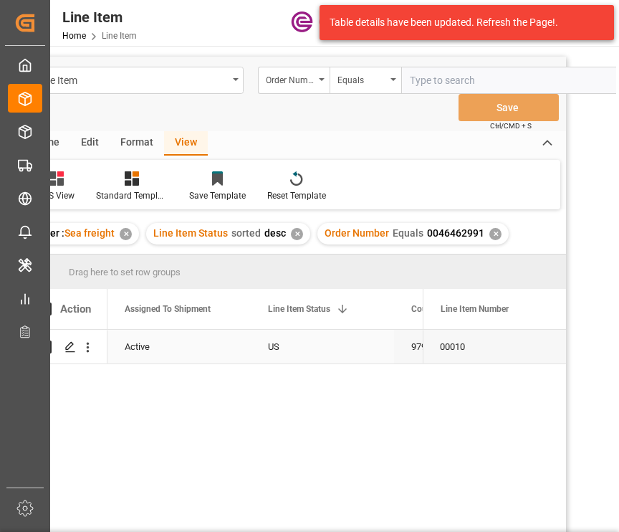
scroll to position [0, 143]
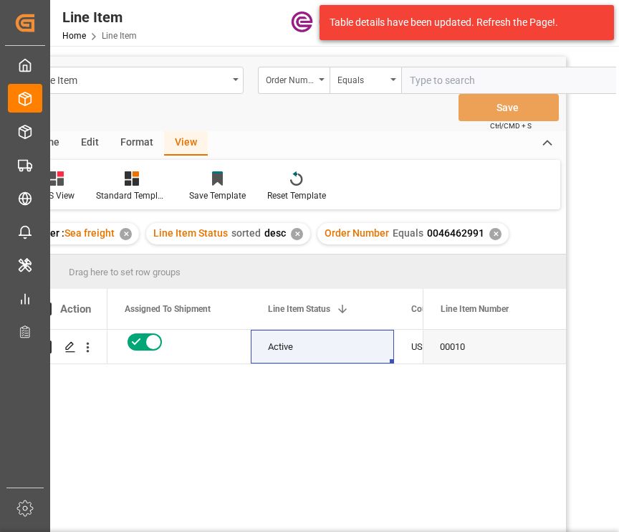
click at [262, 401] on div "9792 US Active 0046462991" at bounding box center [265, 449] width 315 height 239
click at [356, 340] on div "Active" at bounding box center [322, 346] width 109 height 33
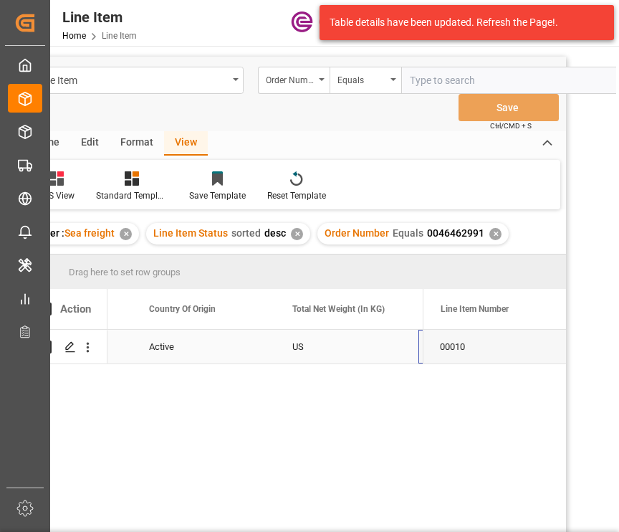
scroll to position [0, 406]
drag, startPoint x: 339, startPoint y: 421, endPoint x: 363, endPoint y: 405, distance: 29.4
click at [348, 415] on div "9792 US Active 48 TOMADOL 25-9:2446:204:PP:P" at bounding box center [265, 449] width 315 height 239
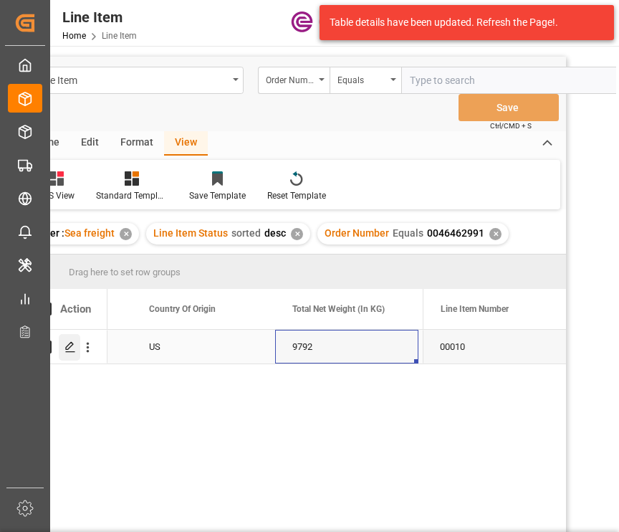
click at [66, 347] on icon "Press SPACE to select this row." at bounding box center [70, 346] width 11 height 11
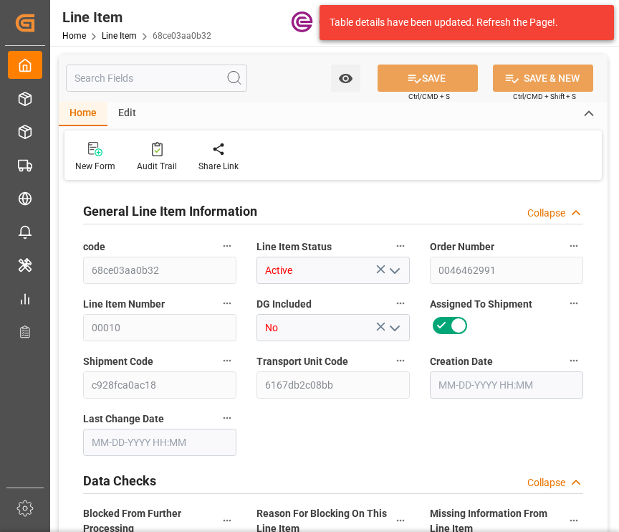
type input "12"
type input "10564.8"
type input "9792"
type input "16.5485"
type input "48"
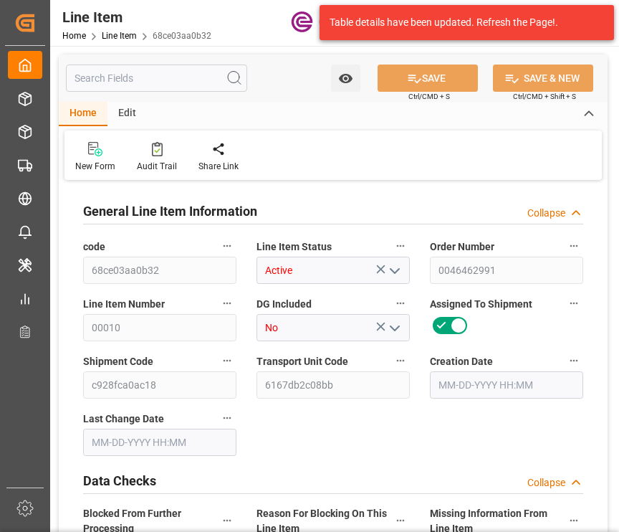
type input "35349.12"
type input "48"
type input "10564.8"
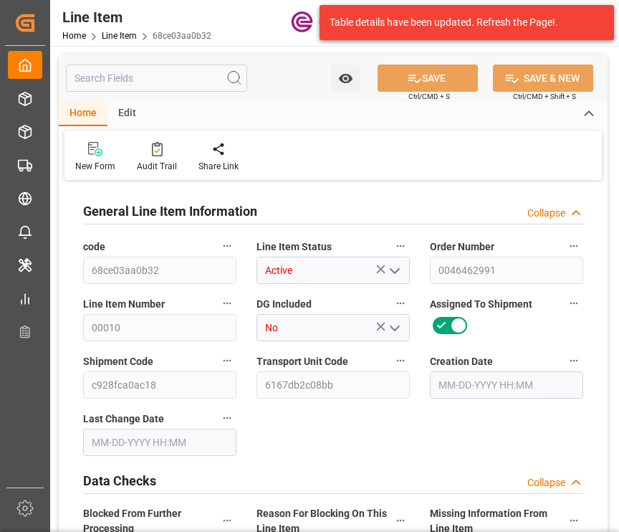
type input "10996.8"
type input "9792"
type input "16.5485"
type input "16548.48"
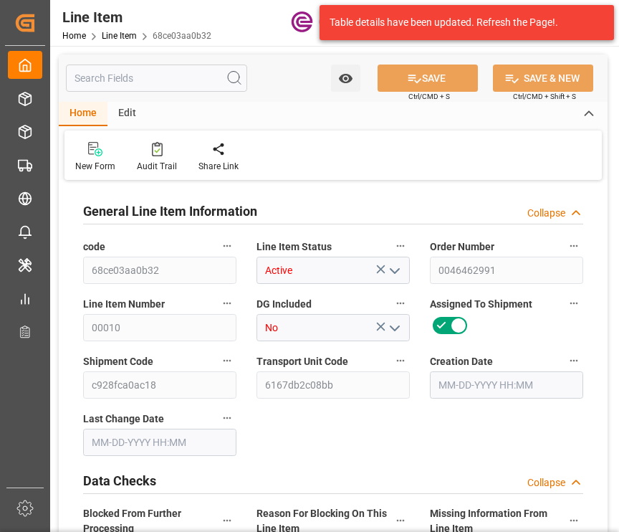
type input "48"
type input "10564.8"
type input "9792"
type input "16.5484"
click at [113, 73] on input "text" at bounding box center [156, 78] width 181 height 27
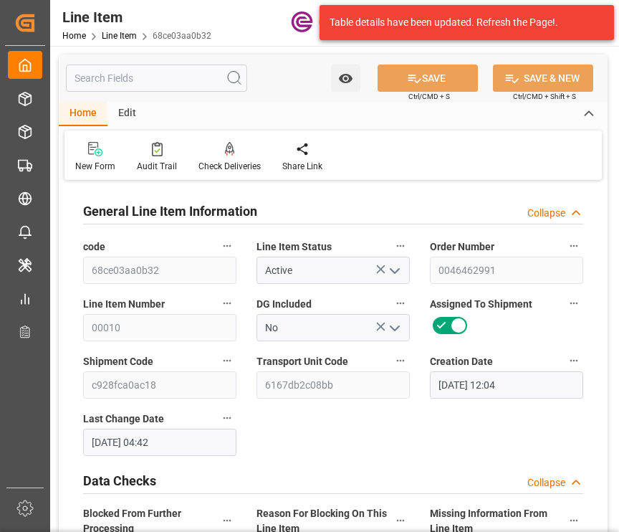
type input "[DATE] 12:04"
type input "[DATE] 04:42"
type input "[DATE]"
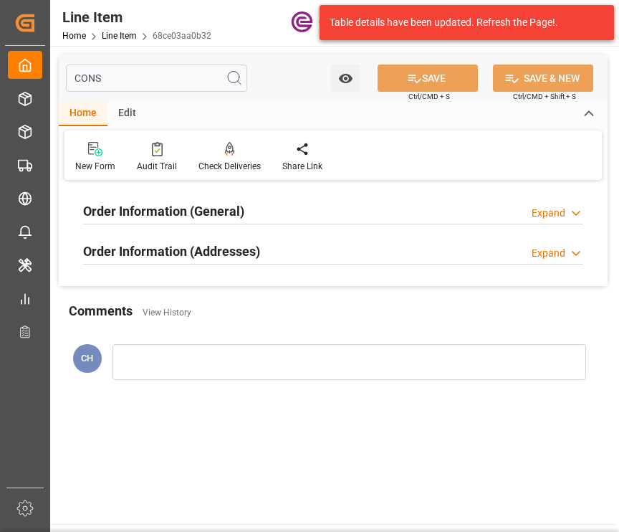
type input "CONS"
click at [255, 205] on div "Order Information (General) Expand" at bounding box center [333, 209] width 500 height 27
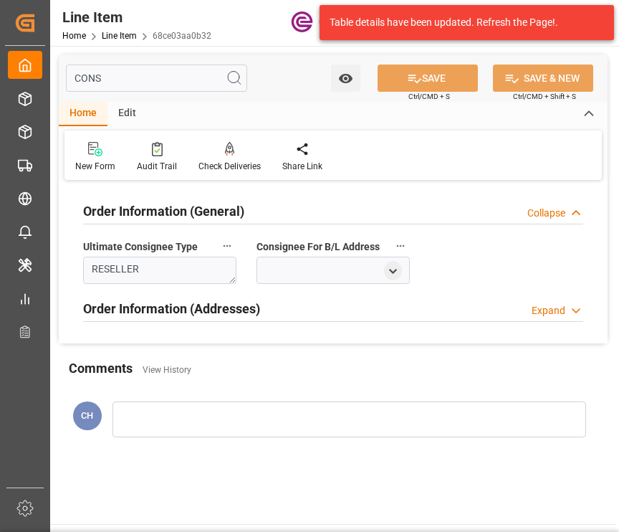
click at [246, 307] on h2 "Order Information (Addresses)" at bounding box center [171, 308] width 177 height 19
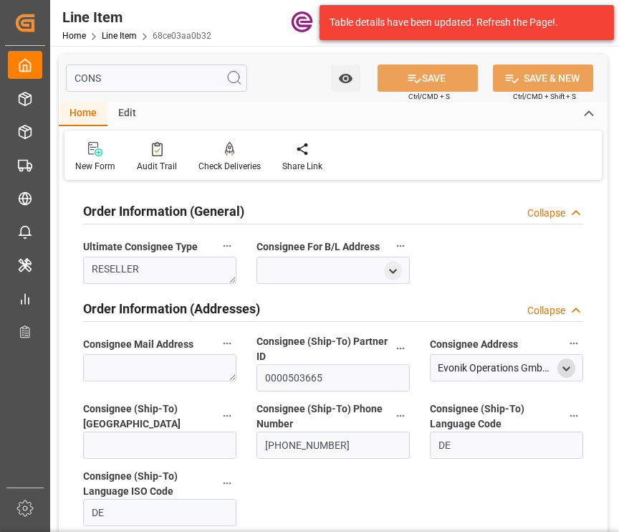
click at [563, 368] on icon "open menu" at bounding box center [567, 369] width 12 height 12
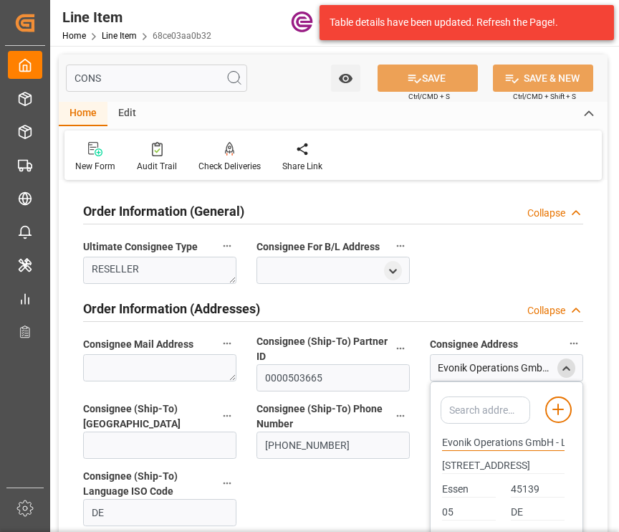
drag, startPoint x: 553, startPoint y: 442, endPoint x: 445, endPoint y: 401, distance: 115.3
click at [416, 435] on div "Order Information (General) Collapse Ultimate Consignee Type RESELLER Consignee…" at bounding box center [333, 364] width 549 height 361
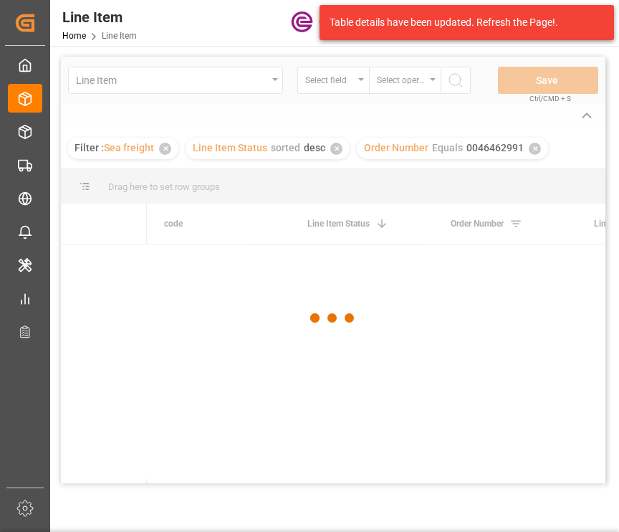
scroll to position [0, 39]
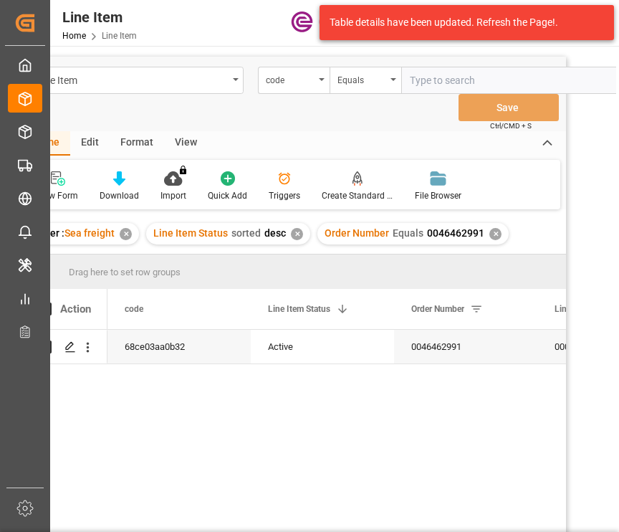
click at [490, 233] on div "✕" at bounding box center [496, 234] width 12 height 12
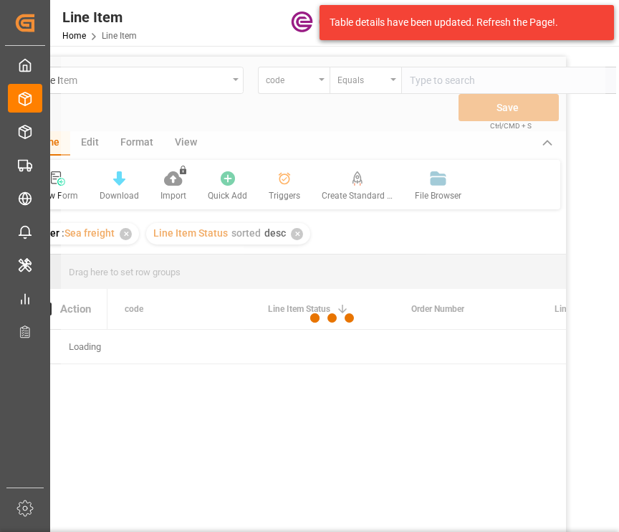
click at [292, 84] on div at bounding box center [333, 318] width 545 height 523
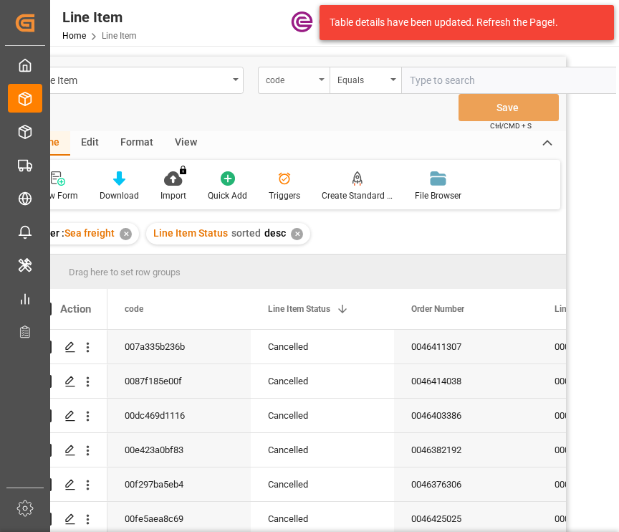
click at [291, 80] on div "code" at bounding box center [290, 78] width 49 height 16
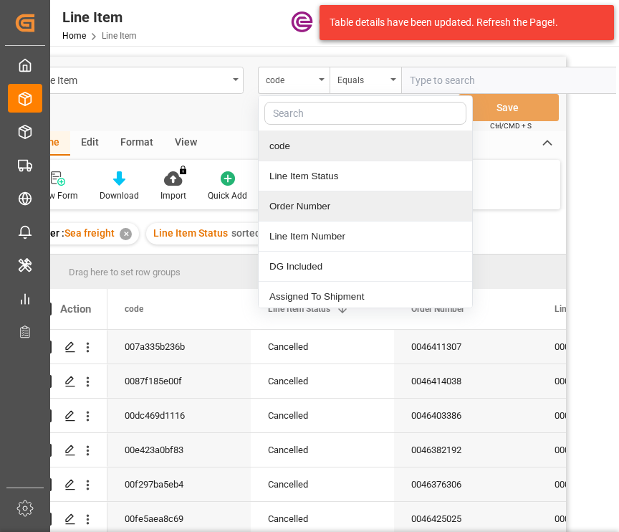
click at [320, 201] on div "Order Number" at bounding box center [366, 206] width 214 height 30
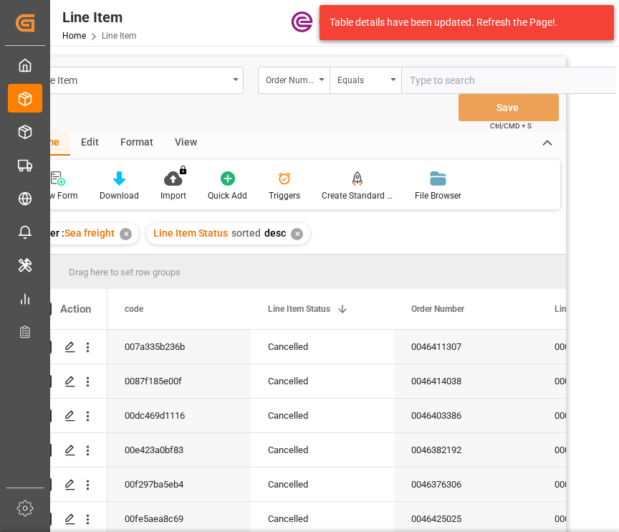
drag, startPoint x: 430, startPoint y: 85, endPoint x: 608, endPoint y: 88, distance: 177.8
click at [431, 85] on input "text" at bounding box center [508, 80] width 215 height 27
paste input "0046455421"
type input "0046455421"
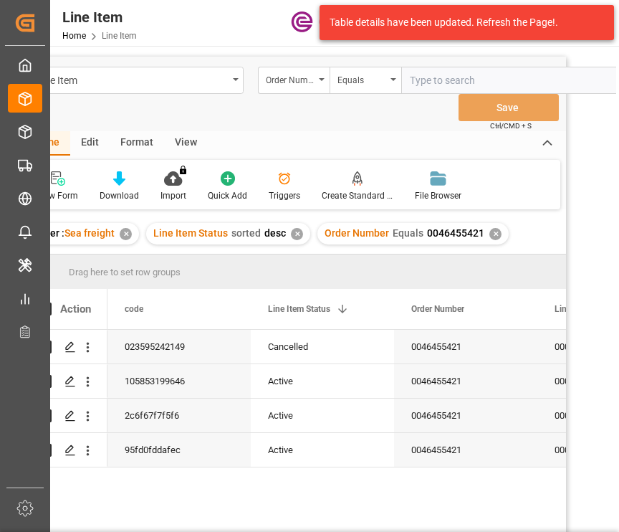
click at [164, 148] on div "View" at bounding box center [186, 143] width 44 height 24
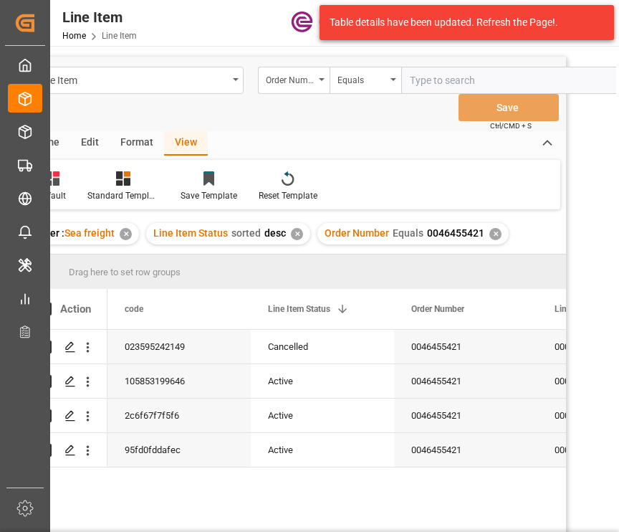
click at [173, 140] on div "View" at bounding box center [186, 143] width 44 height 24
click at [136, 176] on div at bounding box center [123, 178] width 72 height 15
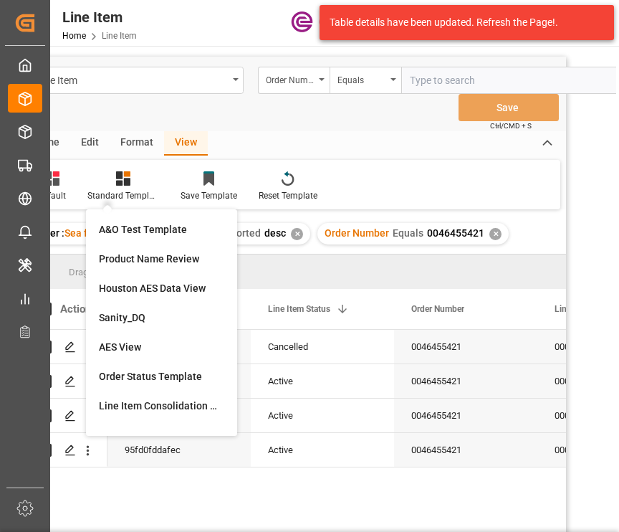
drag, startPoint x: 133, startPoint y: 342, endPoint x: 140, endPoint y: 338, distance: 8.0
click at [132, 341] on div "AES View" at bounding box center [161, 347] width 125 height 15
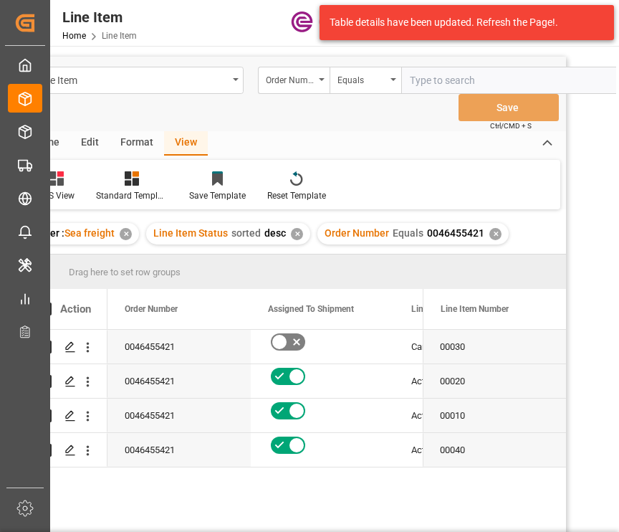
click at [325, 474] on div "Cancelled 0046455421 US Active 0046455421 US Active 0046455421 US Active 004645…" at bounding box center [265, 449] width 315 height 239
click at [374, 376] on div "Press SPACE to select this row." at bounding box center [322, 376] width 109 height 23
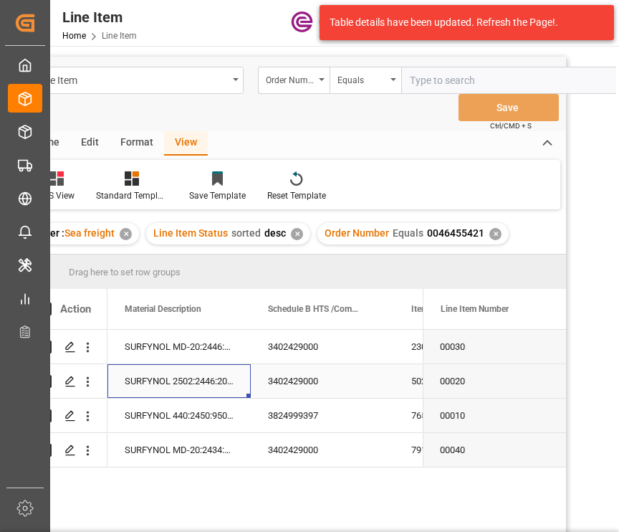
scroll to position [0, 717]
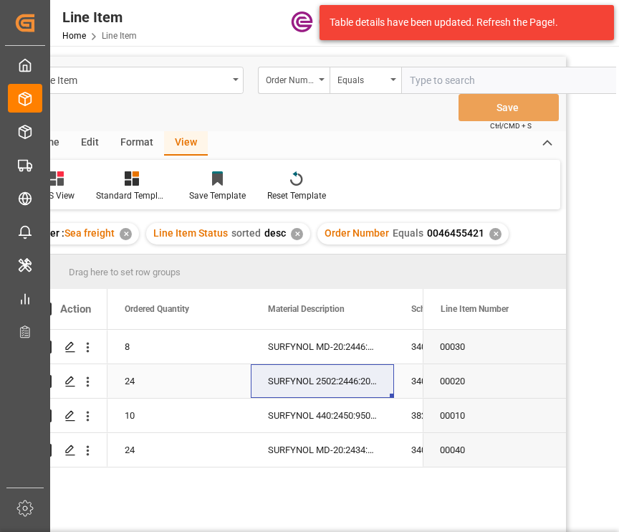
click at [144, 368] on div "24" at bounding box center [179, 381] width 143 height 34
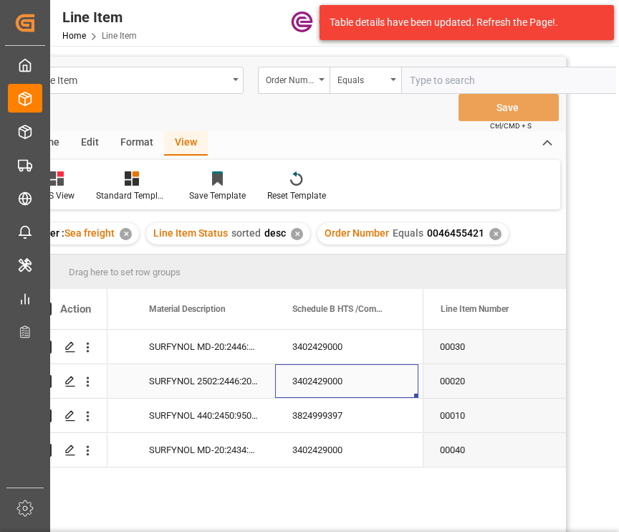
scroll to position [0, 979]
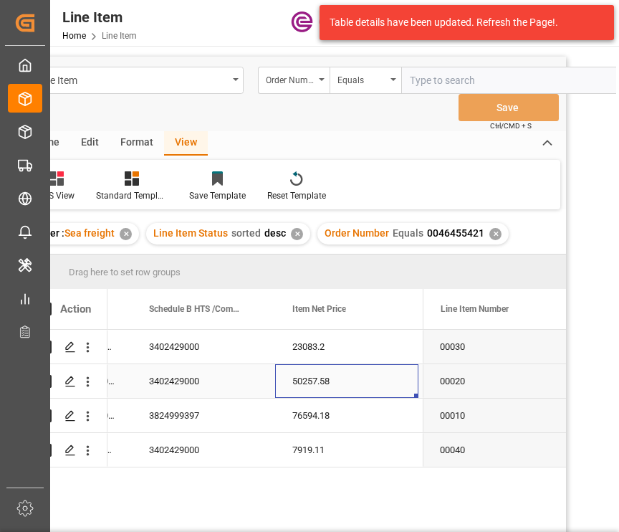
drag, startPoint x: 322, startPoint y: 373, endPoint x: 383, endPoint y: 383, distance: 61.7
click at [328, 373] on div "50257.58" at bounding box center [346, 381] width 143 height 34
click at [161, 389] on div "3402429000" at bounding box center [203, 381] width 143 height 34
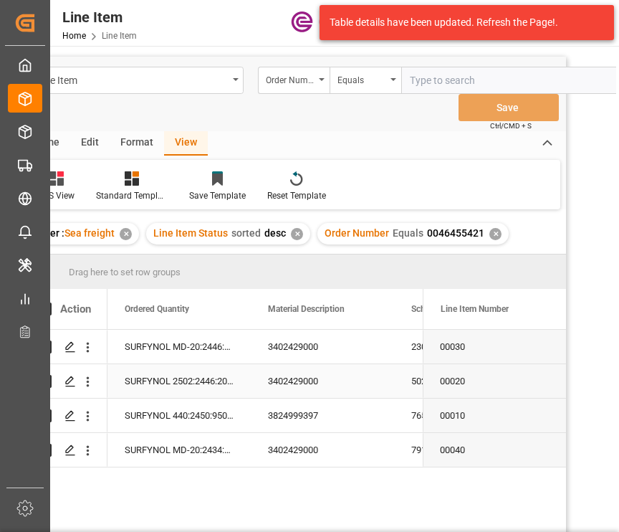
scroll to position [0, 0]
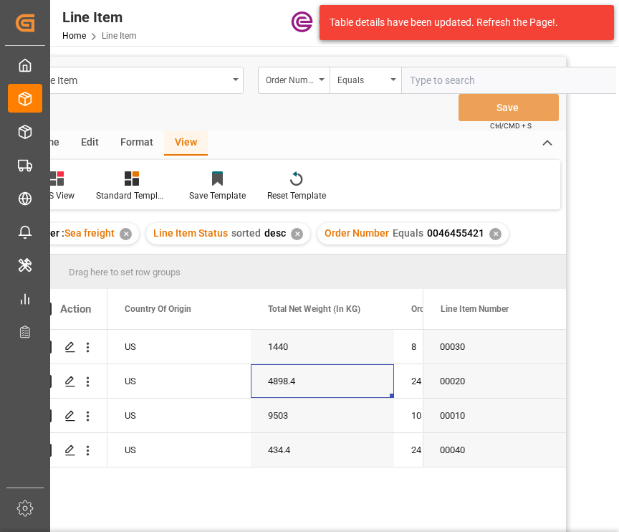
click at [306, 264] on div "Drag here to set row groups" at bounding box center [294, 271] width 545 height 34
click at [278, 417] on div "9503" at bounding box center [322, 416] width 143 height 34
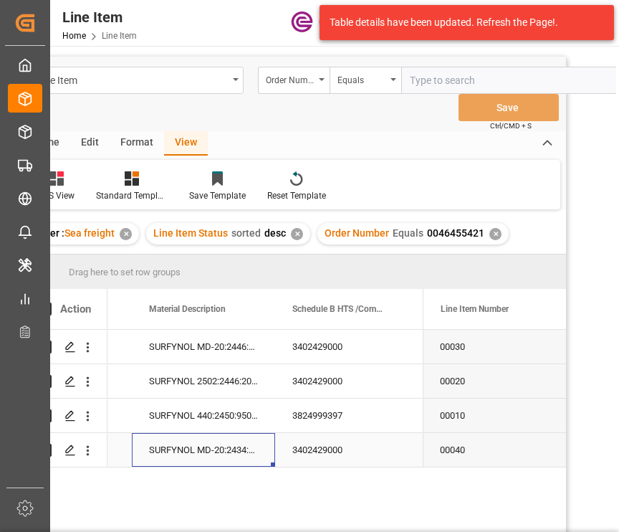
drag, startPoint x: 184, startPoint y: 444, endPoint x: 237, endPoint y: 449, distance: 53.3
click at [189, 444] on div "SURFYNOL MD-20:2434:18.1:OI:P" at bounding box center [203, 450] width 143 height 34
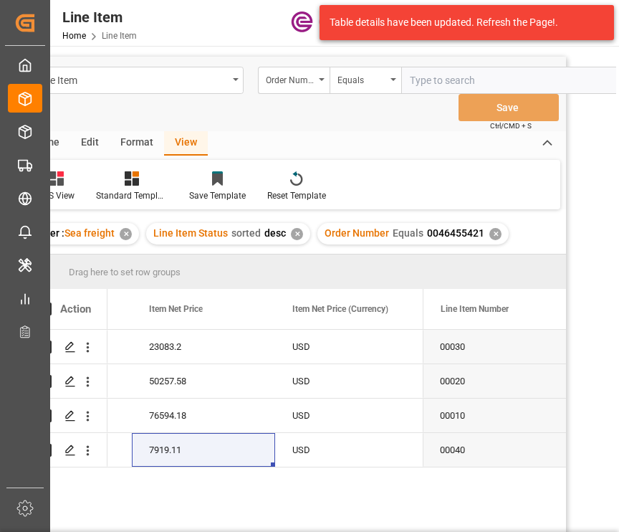
click at [192, 477] on div "SURFYNOL MD-20:2446:180:OI:P 3402429000 23083.2 USD EAR99 SURFYNOL 2502:2446:20…" at bounding box center [265, 449] width 315 height 239
click at [315, 447] on div "USD" at bounding box center [346, 450] width 143 height 34
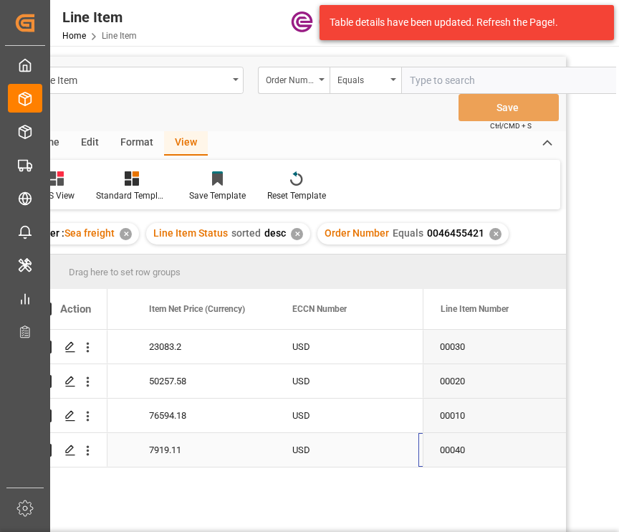
scroll to position [0, 1266]
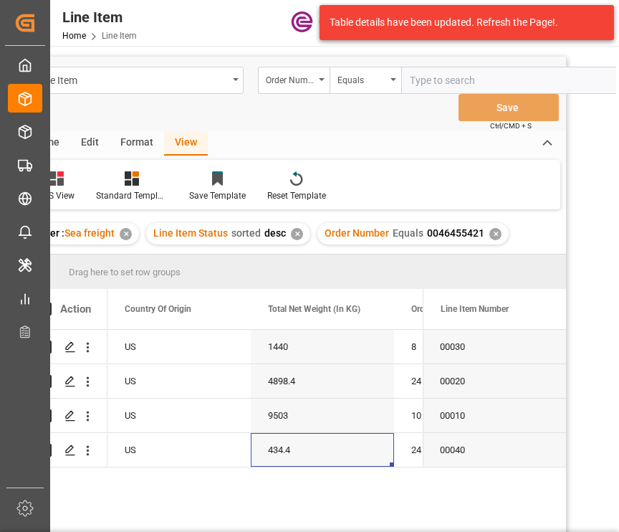
drag, startPoint x: 193, startPoint y: 488, endPoint x: 229, endPoint y: 469, distance: 41.4
click at [193, 487] on div "SURFYNOL MD-20:2446:180:OI:P 8 1440 US Cancelled SURFYNOL 2502:2446:204.1:OI:P …" at bounding box center [265, 449] width 315 height 239
click at [263, 422] on div "9503" at bounding box center [322, 416] width 143 height 34
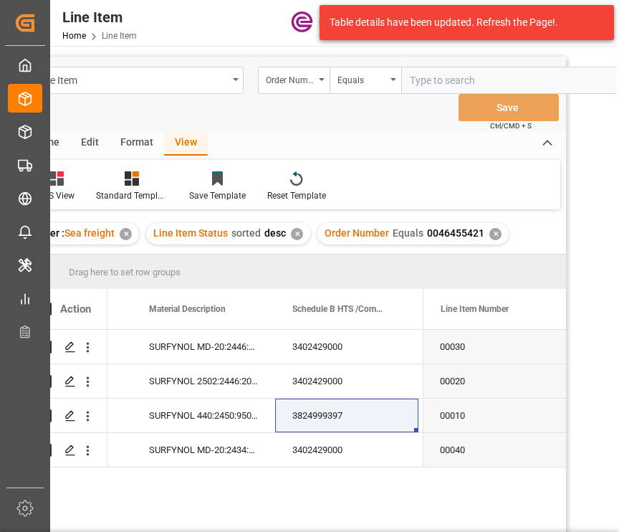
drag, startPoint x: 193, startPoint y: 489, endPoint x: 217, endPoint y: 451, distance: 45.1
click at [192, 488] on div "1440 8 SURFYNOL MD-20:2446:180:OI:P 3402429000 23083.2 USD 4898.4 24 SURFYNOL 2…" at bounding box center [265, 449] width 315 height 239
click at [187, 413] on div "SURFYNOL 440:2450:950.3:OI:P" at bounding box center [203, 416] width 143 height 34
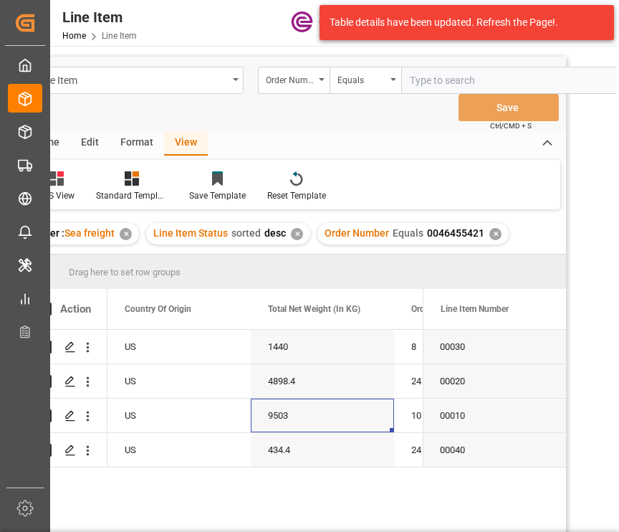
click at [196, 479] on div "1440 8 SURFYNOL MD-20:2446:180:OI:P US Cancelled 4898.4 24 SURFYNOL 2502:2446:2…" at bounding box center [265, 449] width 315 height 239
click at [192, 416] on div "US" at bounding box center [179, 416] width 143 height 34
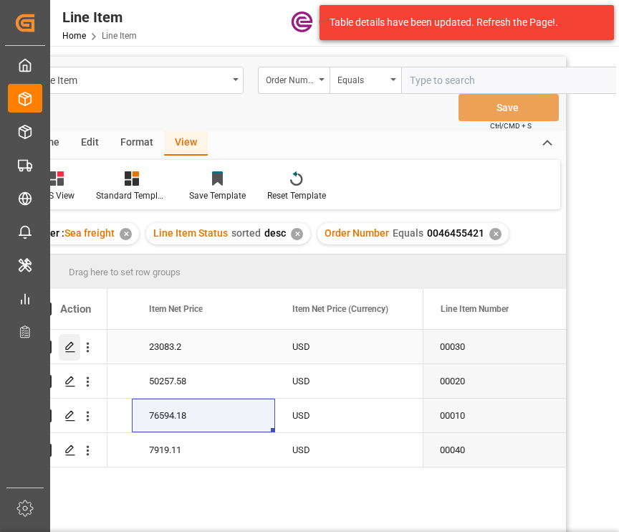
click at [65, 345] on icon "Press SPACE to select this row." at bounding box center [70, 346] width 11 height 11
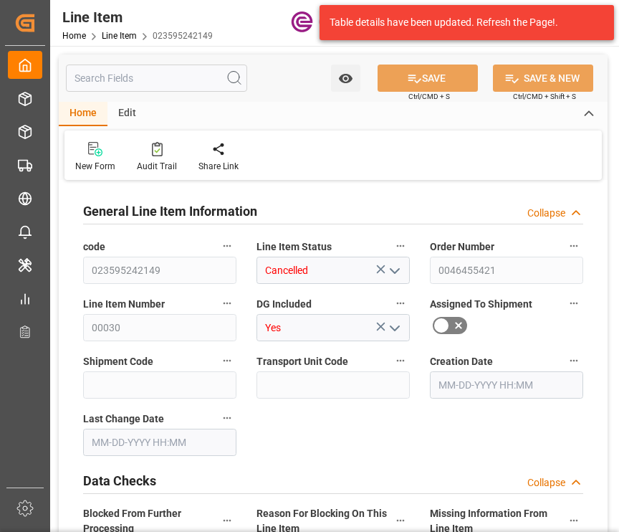
type input "2"
type input "1568.8"
type input "1440"
type input "2.2873"
type input "8"
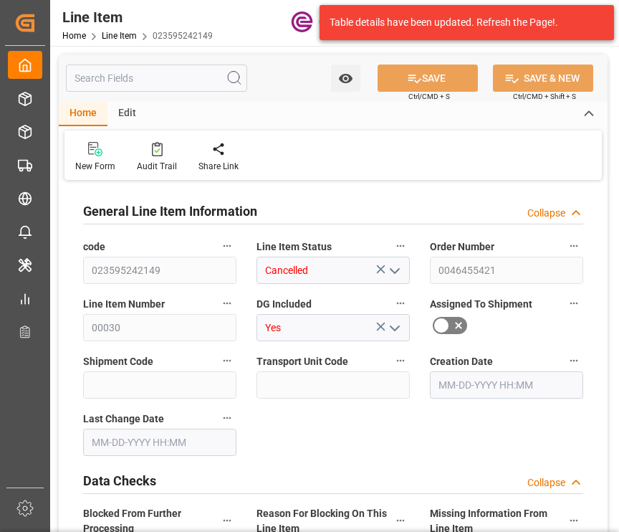
type input "23083.2"
type input "8"
type input "1568.8"
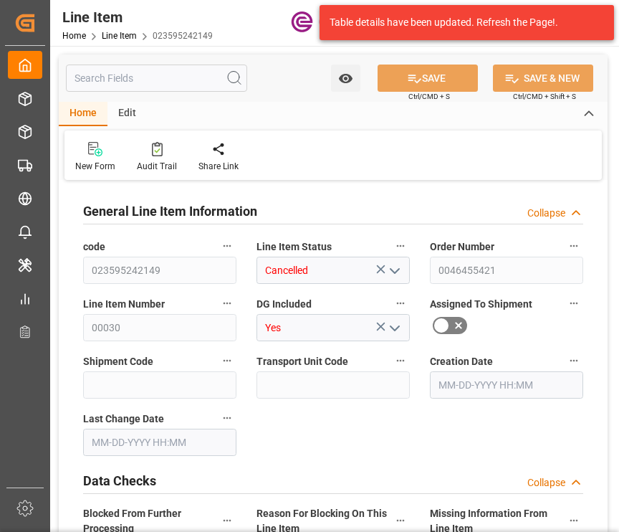
type input "1608.8"
type input "1440"
type input "2.2873"
type input "2287.296"
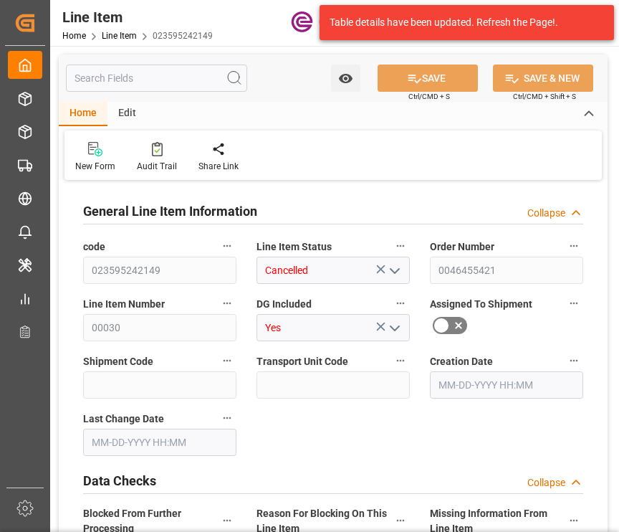
type input "0"
click at [122, 83] on input "text" at bounding box center [156, 78] width 181 height 27
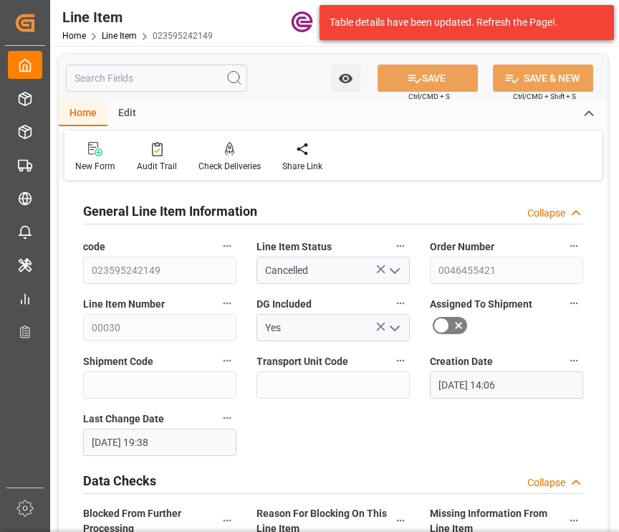
type input "[DATE] 14:06"
type input "[DATE] 19:38"
type input "[DATE]"
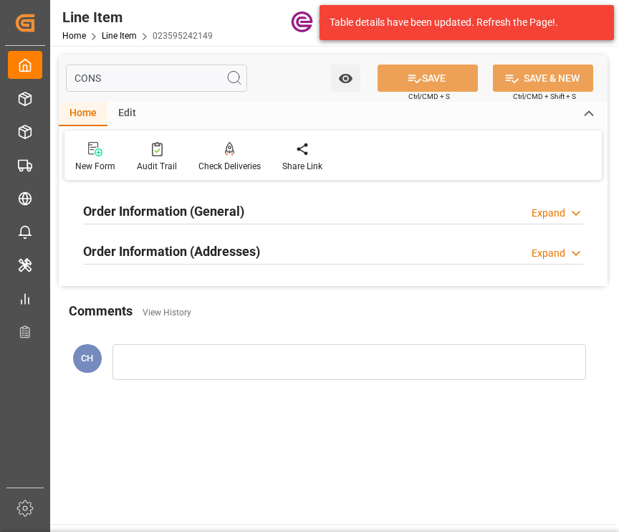
type input "CONS"
click at [290, 220] on div "Order Information (General) Expand" at bounding box center [333, 209] width 500 height 27
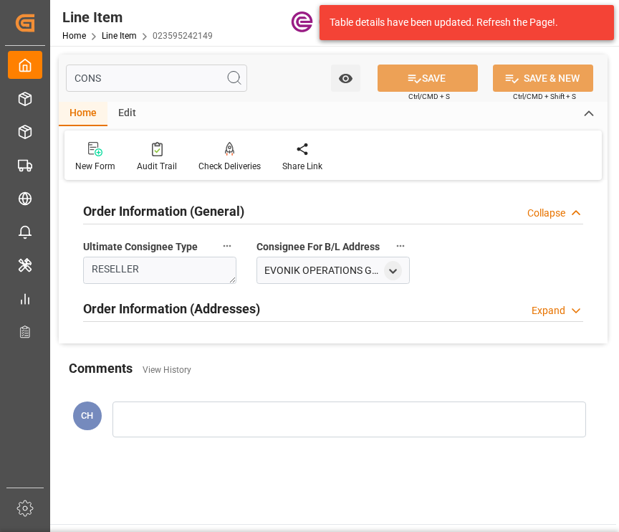
drag, startPoint x: 293, startPoint y: 314, endPoint x: 415, endPoint y: 288, distance: 124.6
click at [294, 314] on div "Order Information (Addresses) Expand" at bounding box center [333, 307] width 500 height 27
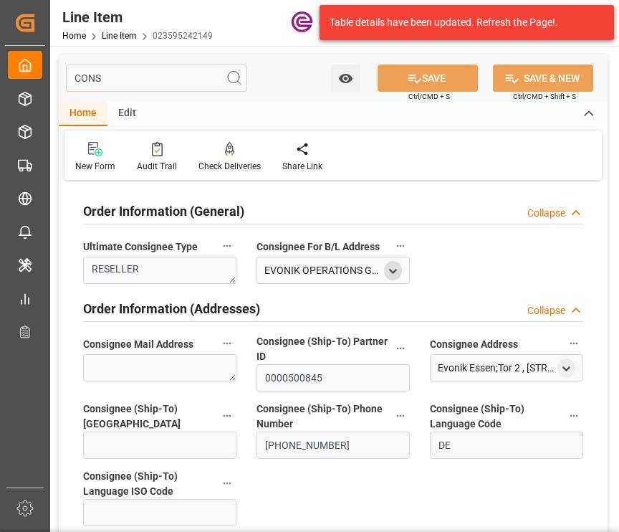
click at [391, 270] on icon "open menu" at bounding box center [393, 271] width 12 height 12
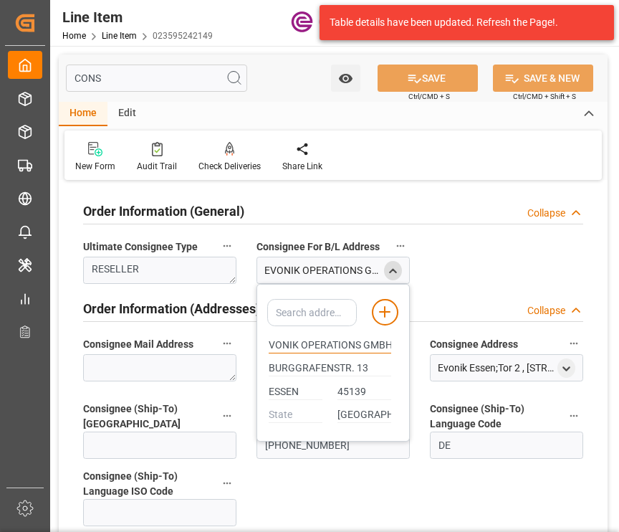
drag, startPoint x: 268, startPoint y: 345, endPoint x: 403, endPoint y: 342, distance: 134.8
click at [403, 342] on div "Add address to address book EVONIK OPERATIONS GMBH [STREET_ADDRESS]" at bounding box center [333, 363] width 153 height 158
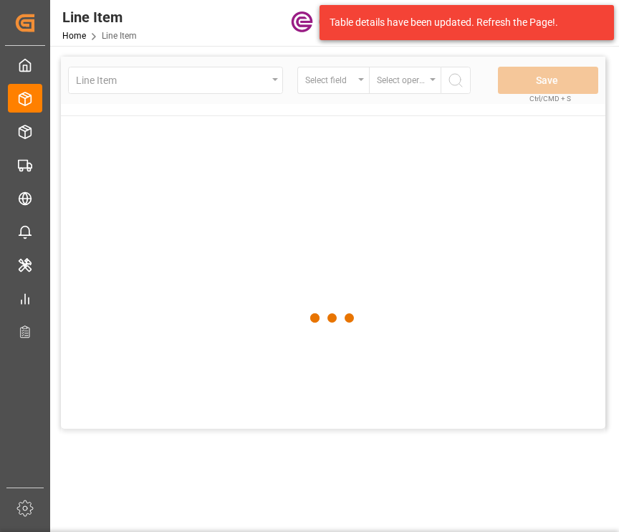
scroll to position [0, 39]
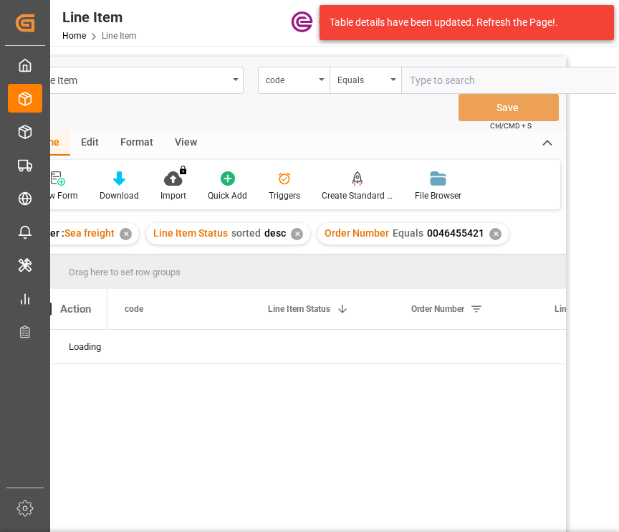
click at [490, 235] on div "✕" at bounding box center [496, 234] width 12 height 12
click at [277, 84] on div "code" at bounding box center [290, 78] width 49 height 16
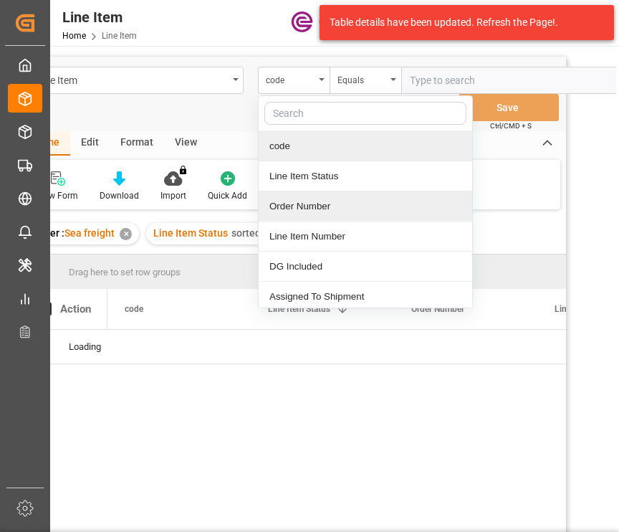
click at [312, 205] on div "Order Number" at bounding box center [366, 206] width 214 height 30
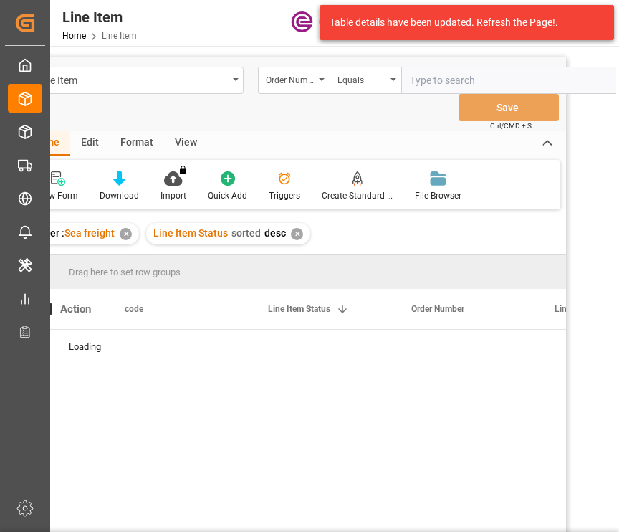
click at [296, 234] on div "Line Item Status sorted desc ✕" at bounding box center [228, 234] width 164 height 22
click at [296, 235] on div "✕" at bounding box center [297, 234] width 12 height 12
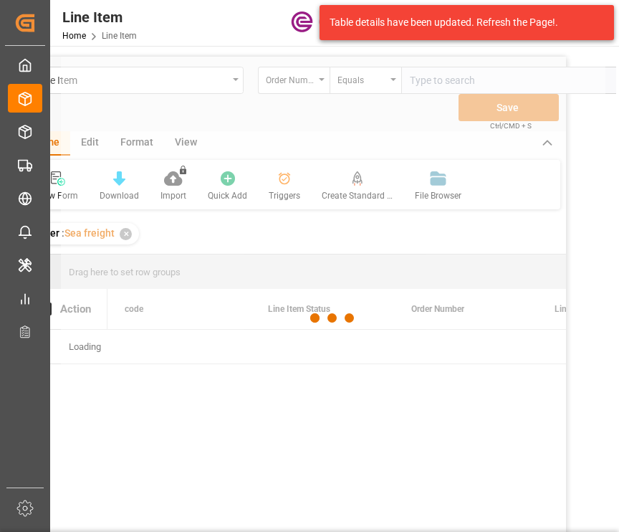
click at [441, 78] on div at bounding box center [333, 318] width 545 height 523
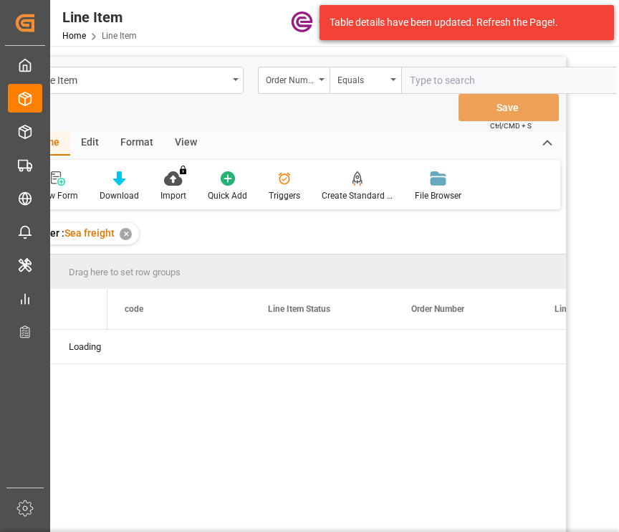
click at [440, 77] on input "text" at bounding box center [508, 80] width 215 height 27
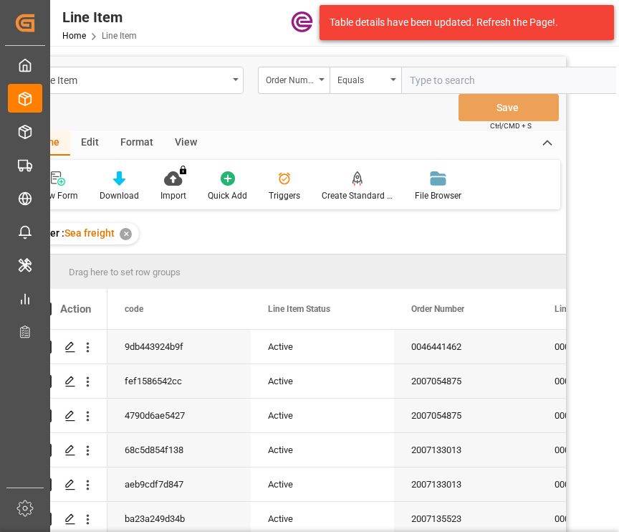
click at [440, 78] on input "text" at bounding box center [508, 80] width 215 height 27
paste input "2007098402"
type input "2007098402"
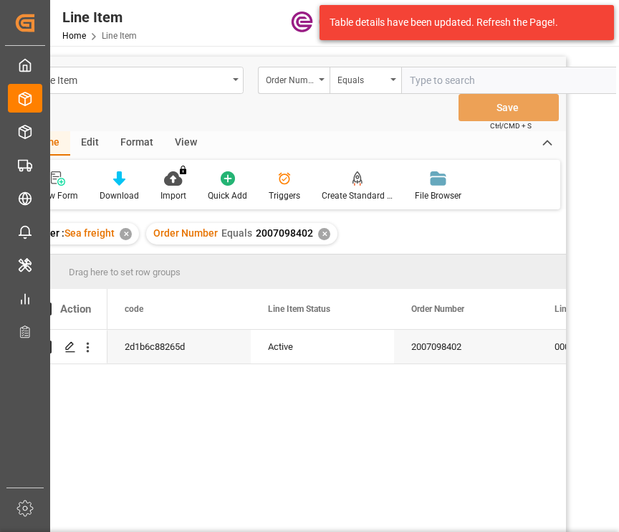
click at [141, 147] on div "Format" at bounding box center [137, 143] width 54 height 24
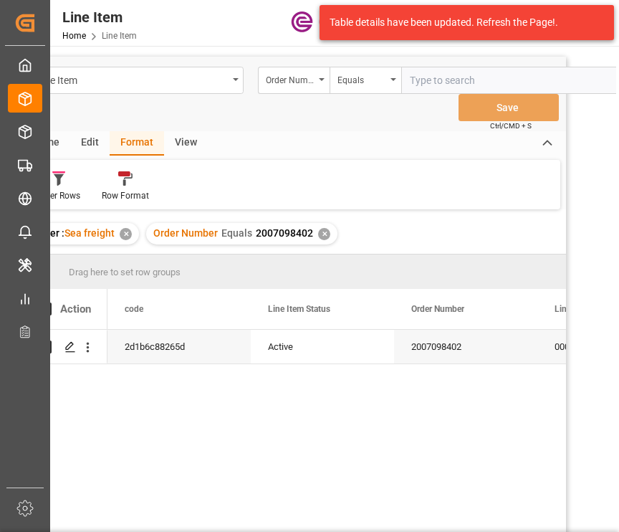
click at [171, 141] on div "View" at bounding box center [186, 143] width 44 height 24
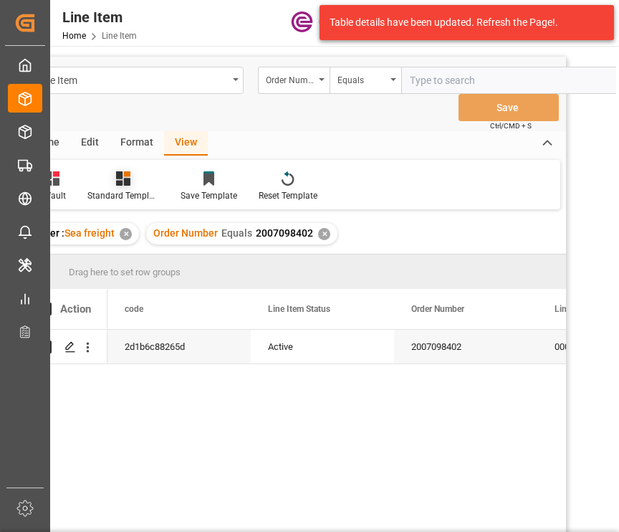
click at [118, 190] on div "Standard Templates" at bounding box center [123, 195] width 72 height 13
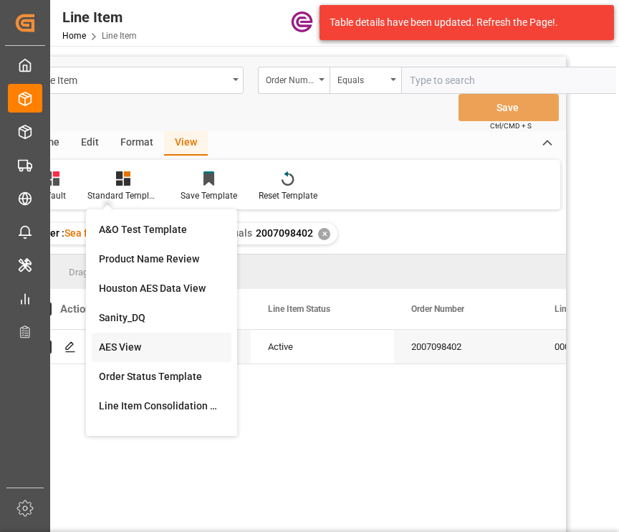
click at [143, 341] on div "AES View" at bounding box center [161, 347] width 125 height 15
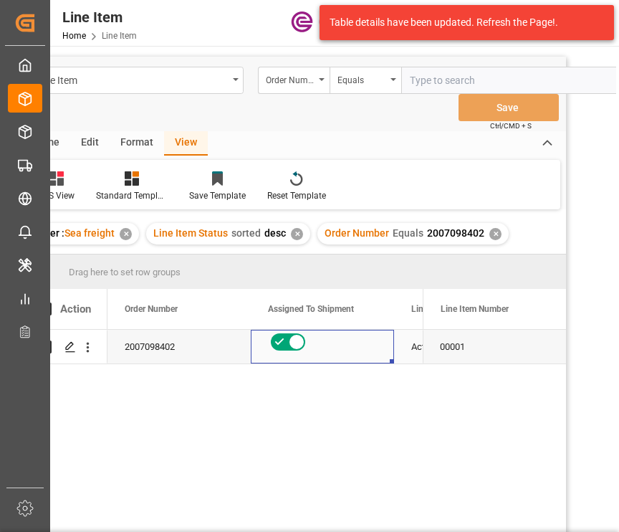
click at [378, 353] on div "Press SPACE to select this row." at bounding box center [322, 347] width 143 height 34
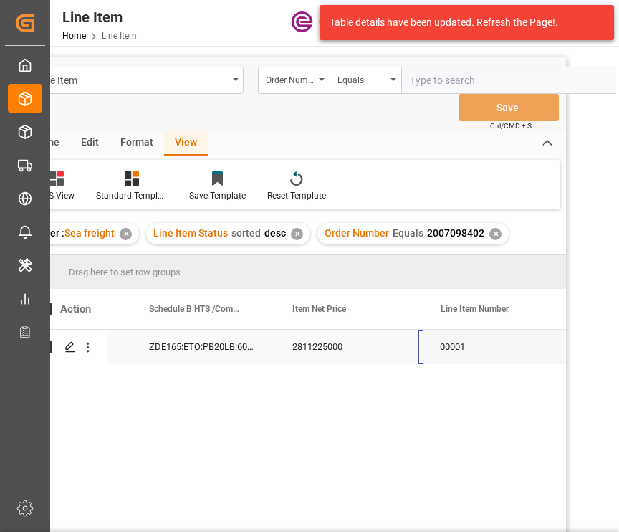
scroll to position [0, 979]
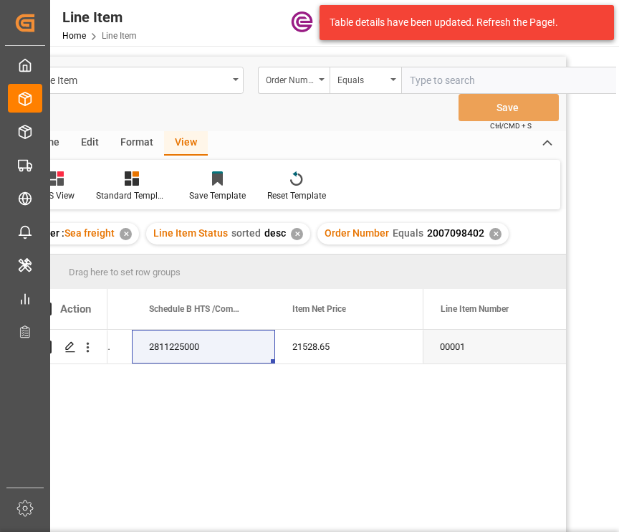
click at [342, 385] on div "960 ZDE165:ETO:PB20LB:600HP:I2:P:COLG 2811225000 21528.65 USD EAR99" at bounding box center [265, 449] width 315 height 239
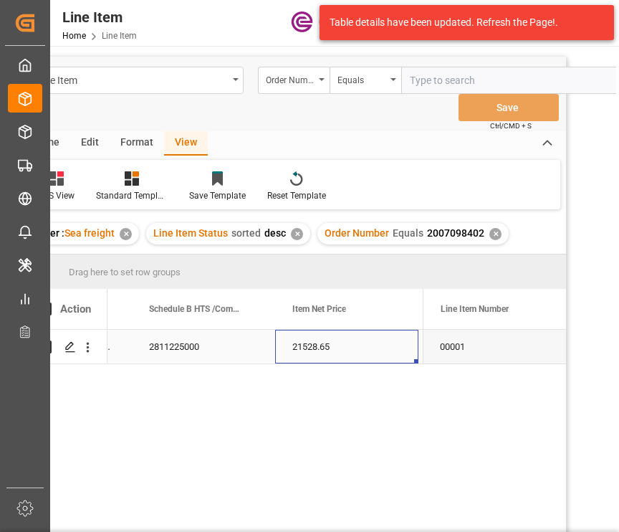
drag, startPoint x: 330, startPoint y: 349, endPoint x: 444, endPoint y: 290, distance: 128.2
click at [334, 345] on div "21528.65" at bounding box center [346, 347] width 143 height 34
click at [283, 375] on div "960 ZDE165:ETO:PB20LB:600HP:I2:P:COLG 2811225000 21528.65 USD EAR99" at bounding box center [265, 449] width 315 height 239
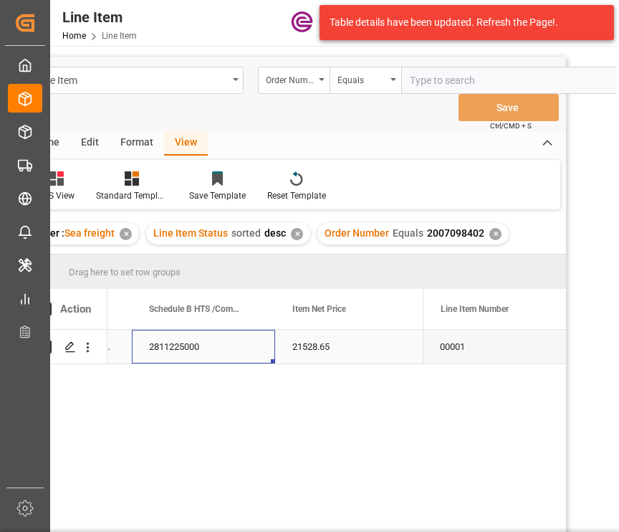
click at [163, 339] on div "2811225000" at bounding box center [203, 347] width 143 height 34
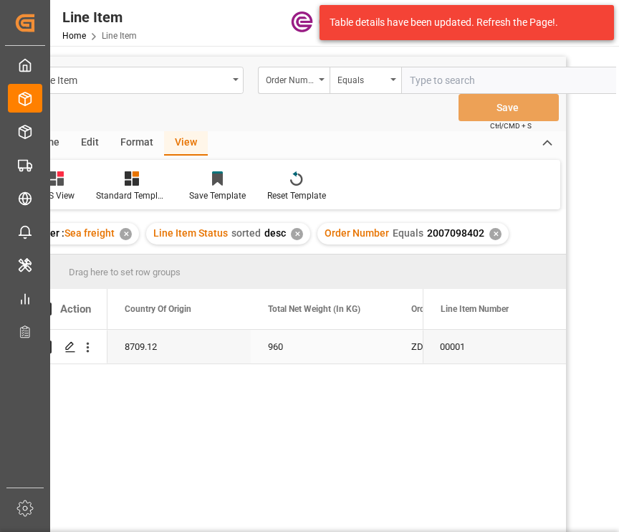
scroll to position [0, 430]
click at [69, 350] on icon "Press SPACE to select this row." at bounding box center [70, 346] width 11 height 11
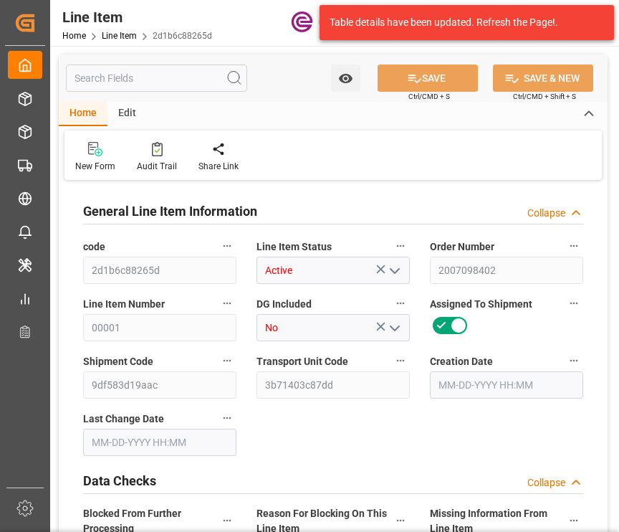
type input "32"
type input "8970.24"
type input "8709.12"
type input "45.8938"
type input "960"
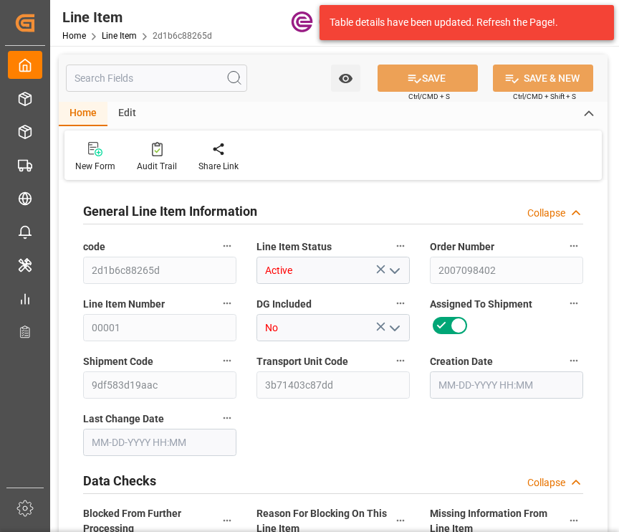
type input "21528.65"
type input "960"
type input "8970.24"
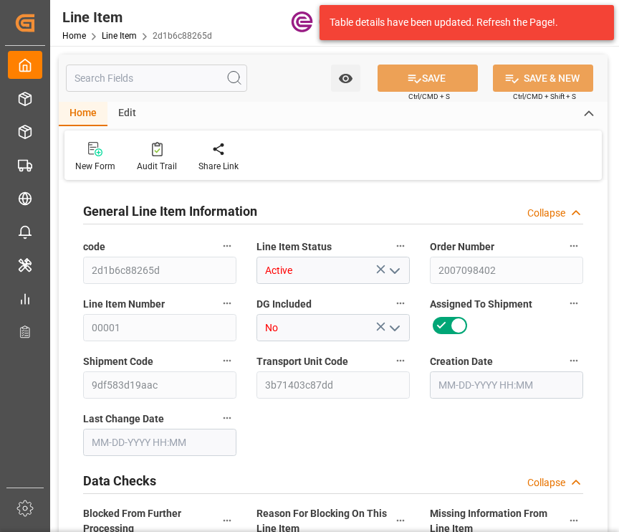
type input "9479.04"
type input "8709.12"
type input "45.8938"
type input "45893.76"
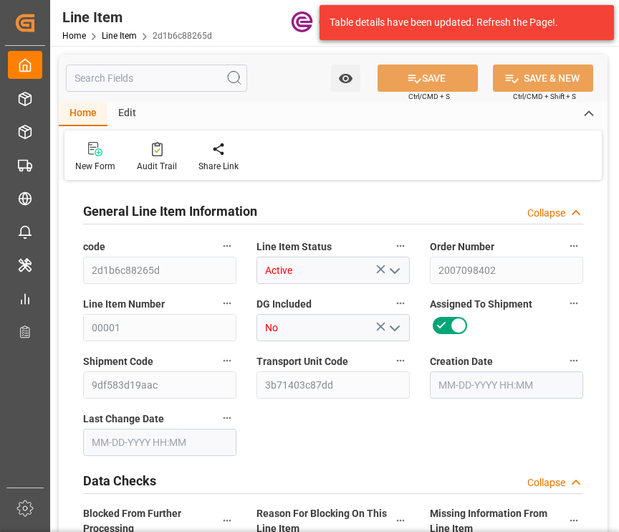
type input "0"
type input "[DATE] 16:32"
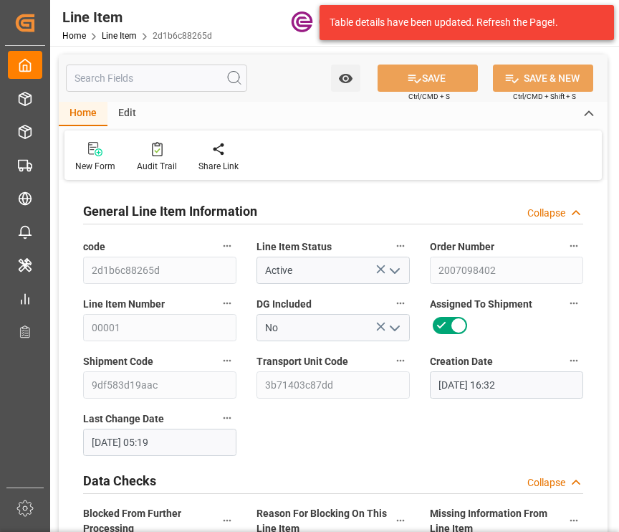
type input "[DATE] 05:19"
type input "[DATE]"
click at [532, 296] on label "Assigned To Shipment" at bounding box center [506, 304] width 153 height 20
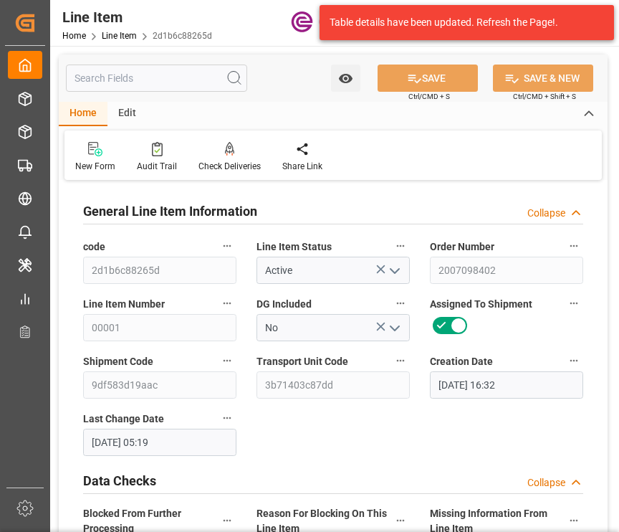
click at [565, 296] on button "Assigned To Shipment" at bounding box center [574, 303] width 19 height 19
click at [186, 81] on div at bounding box center [309, 266] width 619 height 532
drag, startPoint x: 176, startPoint y: 80, endPoint x: 168, endPoint y: 80, distance: 7.9
click at [174, 80] on input "text" at bounding box center [156, 78] width 181 height 27
click at [168, 80] on input "text" at bounding box center [156, 78] width 181 height 27
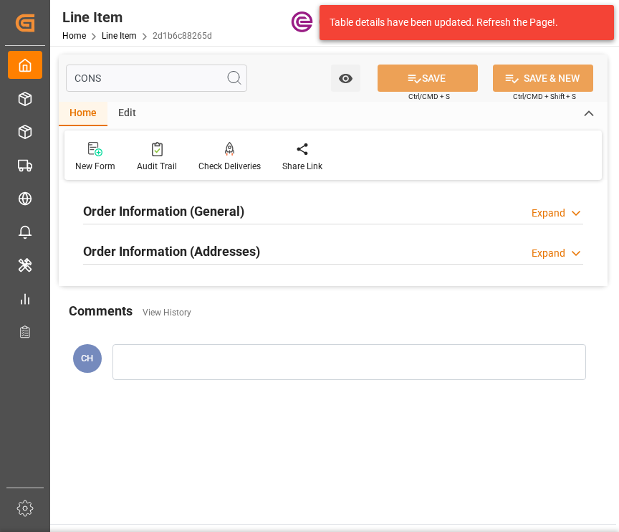
type input "CONS"
click at [227, 207] on h2 "Order Information (General)" at bounding box center [163, 210] width 161 height 19
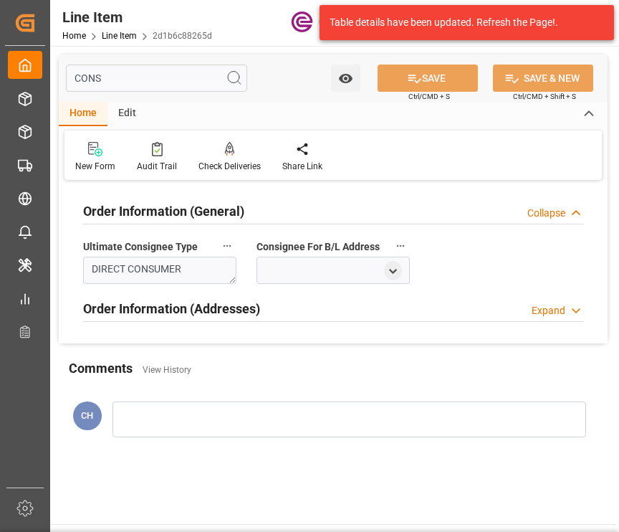
click at [321, 305] on div "Order Information (Addresses) Expand" at bounding box center [333, 307] width 500 height 27
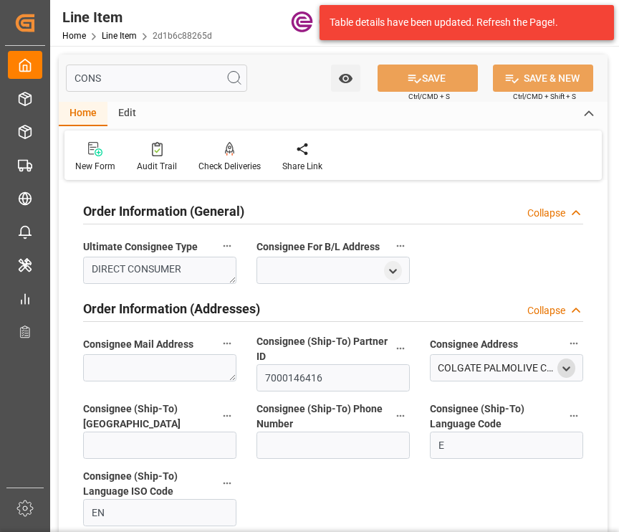
click at [563, 371] on icon "open menu" at bounding box center [567, 369] width 12 height 12
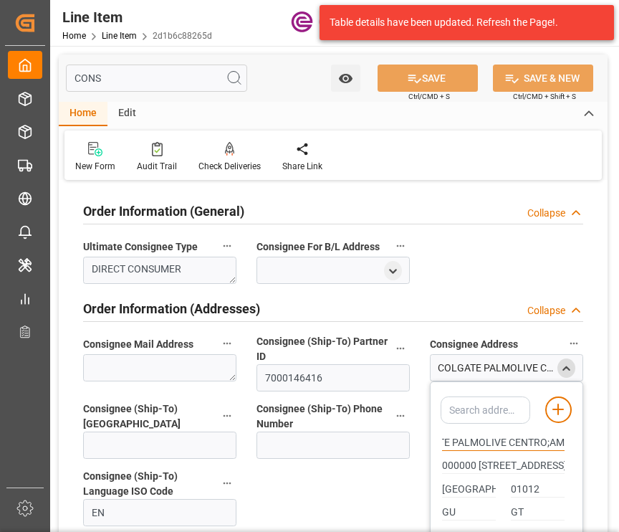
scroll to position [0, 43]
drag, startPoint x: 442, startPoint y: 440, endPoint x: 497, endPoint y: 435, distance: 54.7
click at [497, 435] on input "COLGATE PALMOLIVE CENTRO;AMERICA SOCIEDAD ANONIMA" at bounding box center [503, 443] width 123 height 16
drag, startPoint x: 509, startPoint y: 459, endPoint x: 525, endPoint y: 467, distance: 17.6
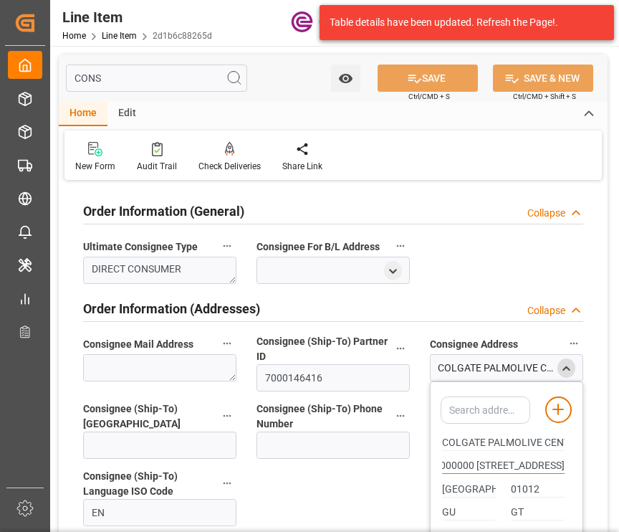
click at [523, 467] on input "000000 [STREET_ADDRESS]" at bounding box center [503, 466] width 123 height 16
drag, startPoint x: 487, startPoint y: 464, endPoint x: 476, endPoint y: 464, distance: 10.8
click at [485, 464] on input "000000 [STREET_ADDRESS]" at bounding box center [503, 466] width 123 height 16
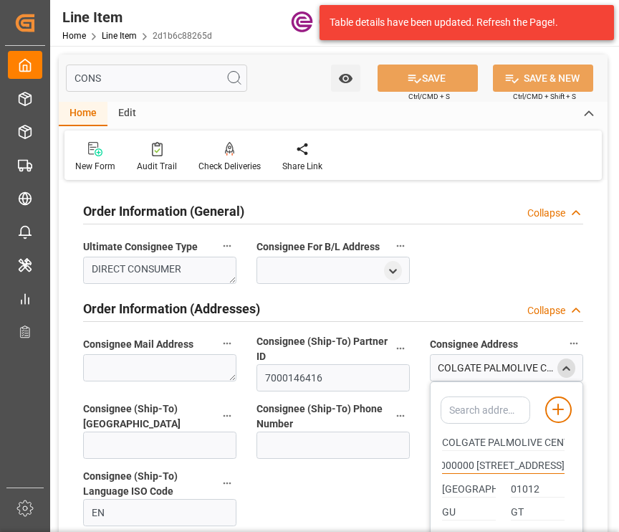
drag, startPoint x: 473, startPoint y: 464, endPoint x: 548, endPoint y: 459, distance: 74.7
click at [548, 459] on input "000000 [STREET_ADDRESS]" at bounding box center [503, 466] width 123 height 16
drag, startPoint x: 485, startPoint y: 484, endPoint x: 496, endPoint y: 471, distance: 16.8
click at [485, 482] on input "[GEOGRAPHIC_DATA]" at bounding box center [469, 490] width 54 height 16
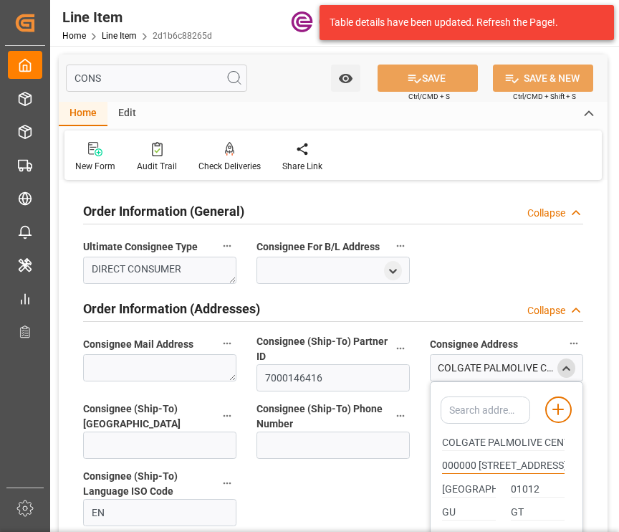
click at [495, 464] on input "000000 [STREET_ADDRESS]" at bounding box center [503, 466] width 123 height 16
drag, startPoint x: 487, startPoint y: 462, endPoint x: 516, endPoint y: 467, distance: 29.7
click at [516, 467] on input "000000 [STREET_ADDRESS]" at bounding box center [503, 466] width 123 height 16
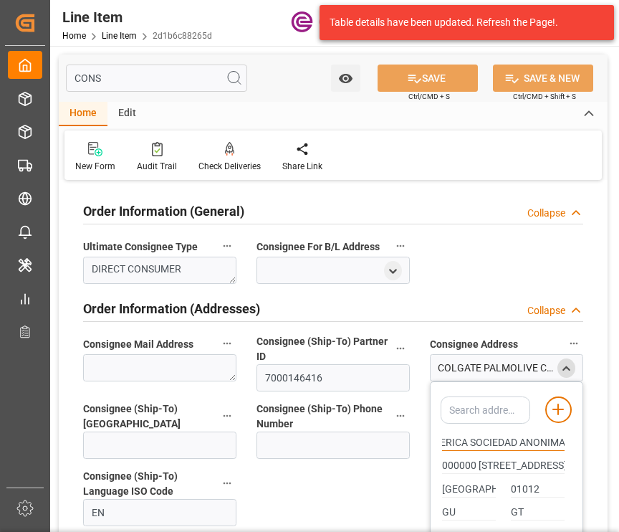
drag, startPoint x: 499, startPoint y: 442, endPoint x: 611, endPoint y: 398, distance: 120.7
click at [517, 435] on input "COLGATE PALMOLIVE CENTRO;AMERICA SOCIEDAD ANONIMA" at bounding box center [503, 443] width 123 height 16
click at [519, 440] on input "COLGATE PALMOLIVE CENTRO;AMERICA SOCIEDAD ANONIMA" at bounding box center [503, 443] width 123 height 16
click at [500, 438] on input "COLGATE PALMOLIVE CENTRO;AMERICA SOCIEDAD ANONIMA" at bounding box center [503, 443] width 123 height 16
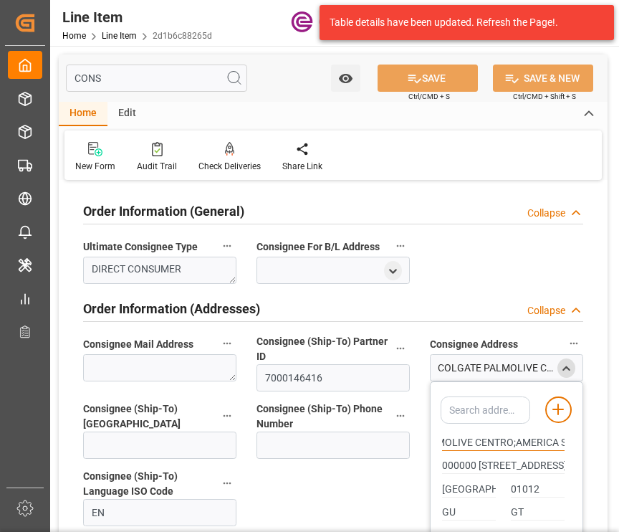
scroll to position [0, 94]
click at [492, 436] on input "COLGATE PALMOLIVE CENTRO;AMERICA SOCIEDAD ANONIMA" at bounding box center [503, 443] width 123 height 16
click at [467, 467] on input "000000 [STREET_ADDRESS]" at bounding box center [503, 466] width 123 height 16
click at [460, 484] on input "[GEOGRAPHIC_DATA]" at bounding box center [469, 490] width 54 height 16
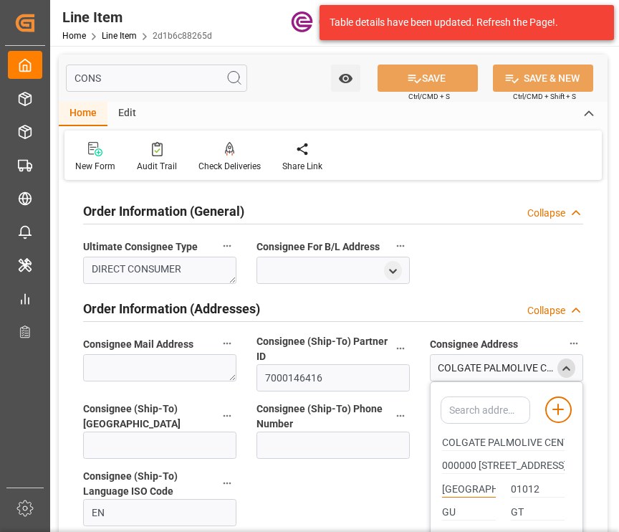
scroll to position [0, 4]
drag, startPoint x: 442, startPoint y: 485, endPoint x: 502, endPoint y: 491, distance: 59.8
click at [502, 491] on div "[GEOGRAPHIC_DATA]" at bounding box center [468, 489] width 69 height 24
